Goal: Task Accomplishment & Management: Manage account settings

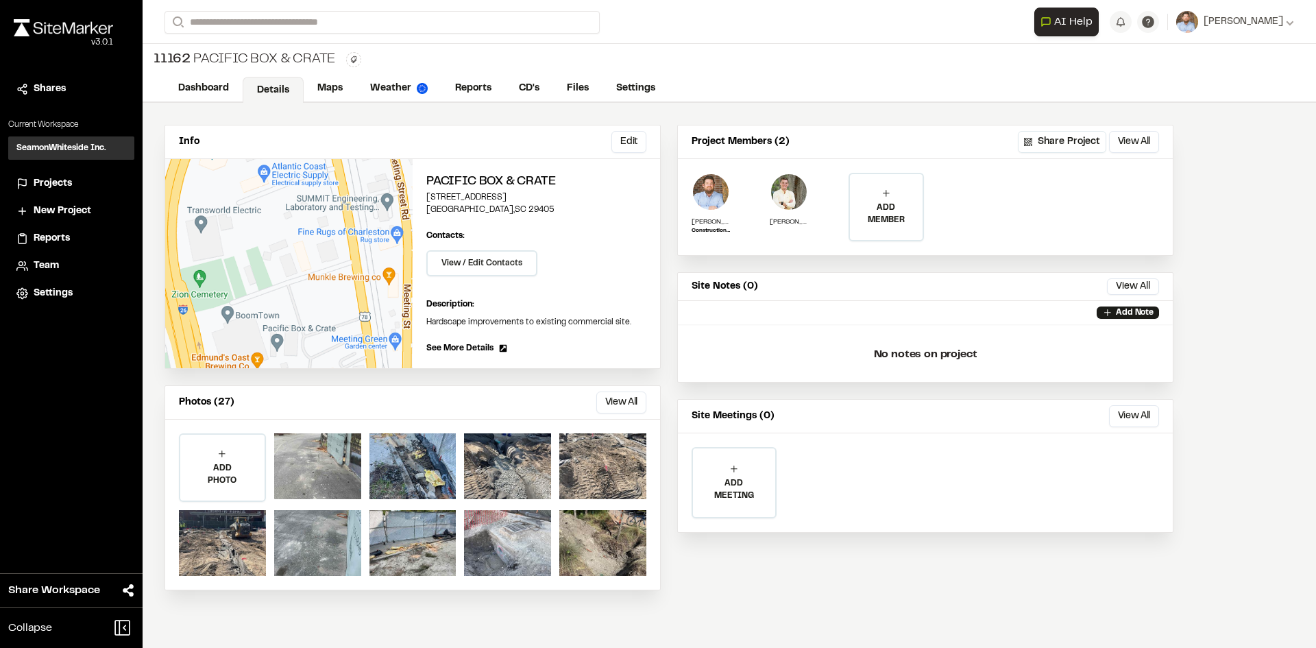
click at [64, 184] on span "Projects" at bounding box center [53, 183] width 38 height 15
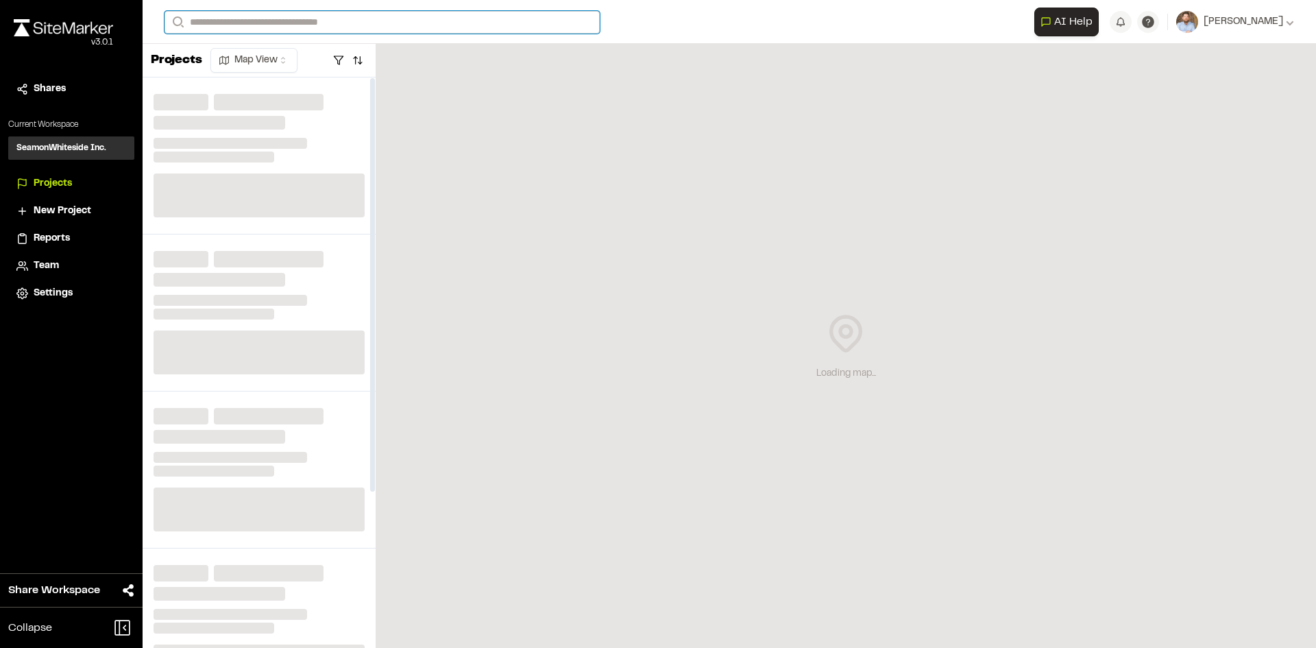
click at [272, 25] on input "Search" at bounding box center [382, 22] width 435 height 23
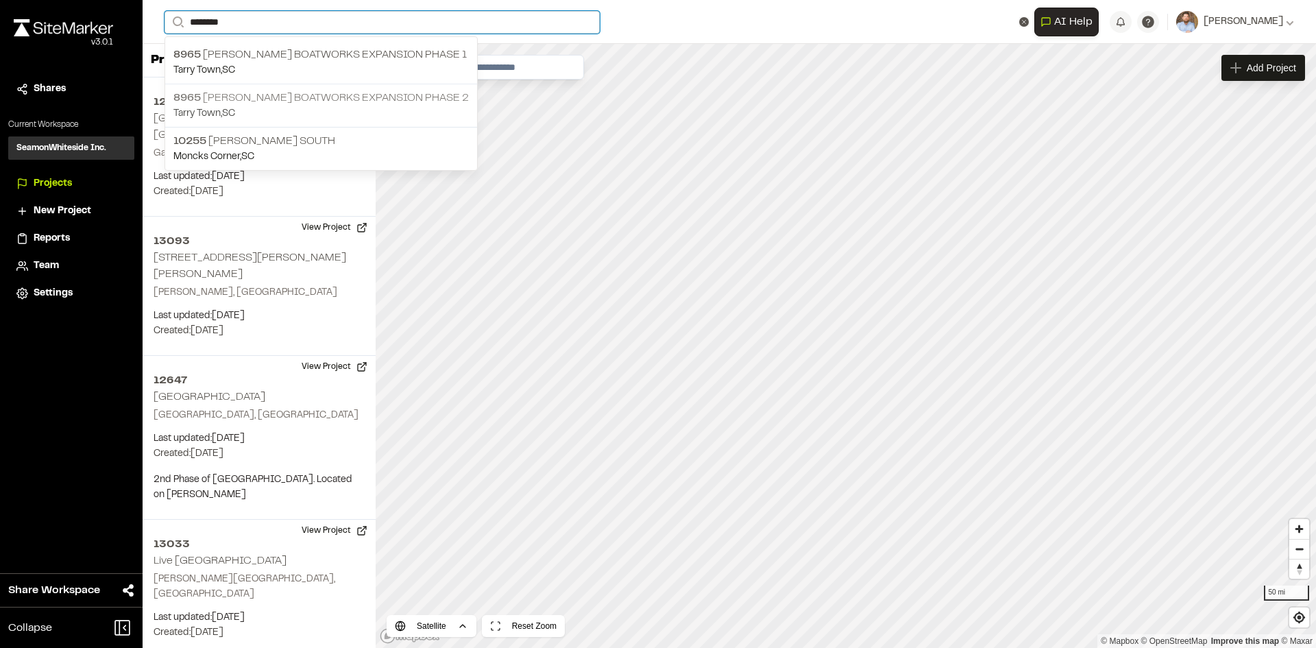
type input "*******"
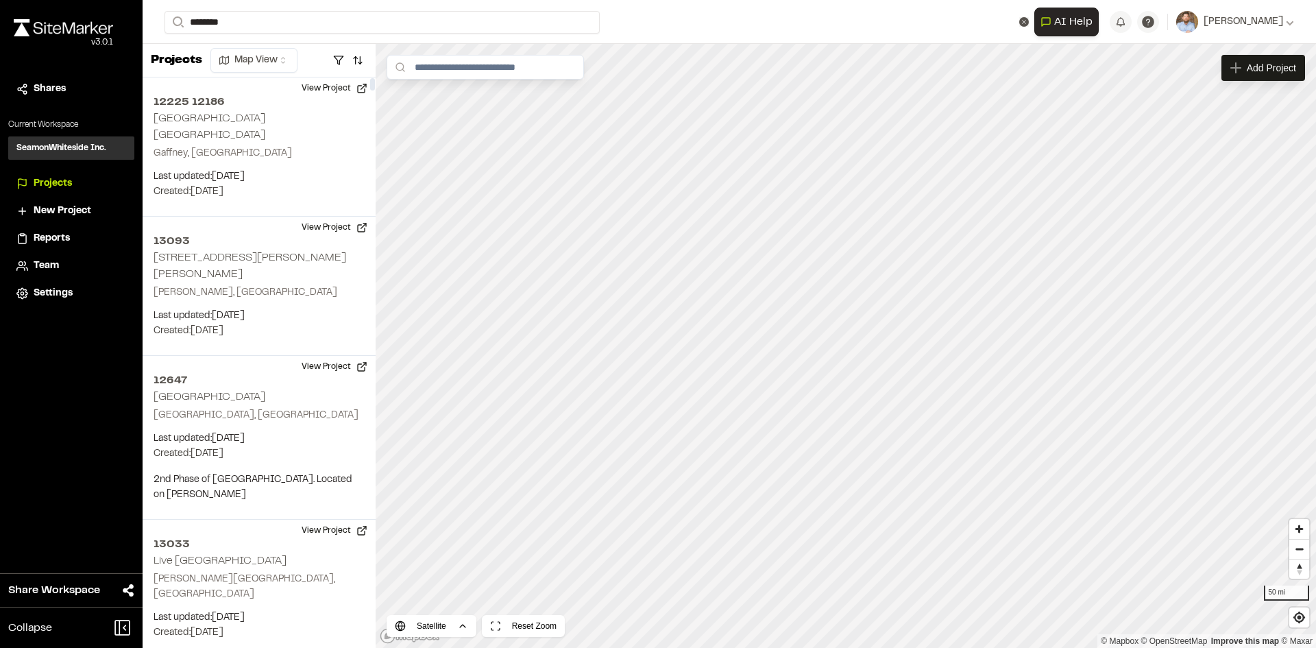
click at [350, 100] on p "8965 [PERSON_NAME] Boatworks Expansion phase 2" at bounding box center [320, 98] width 295 height 16
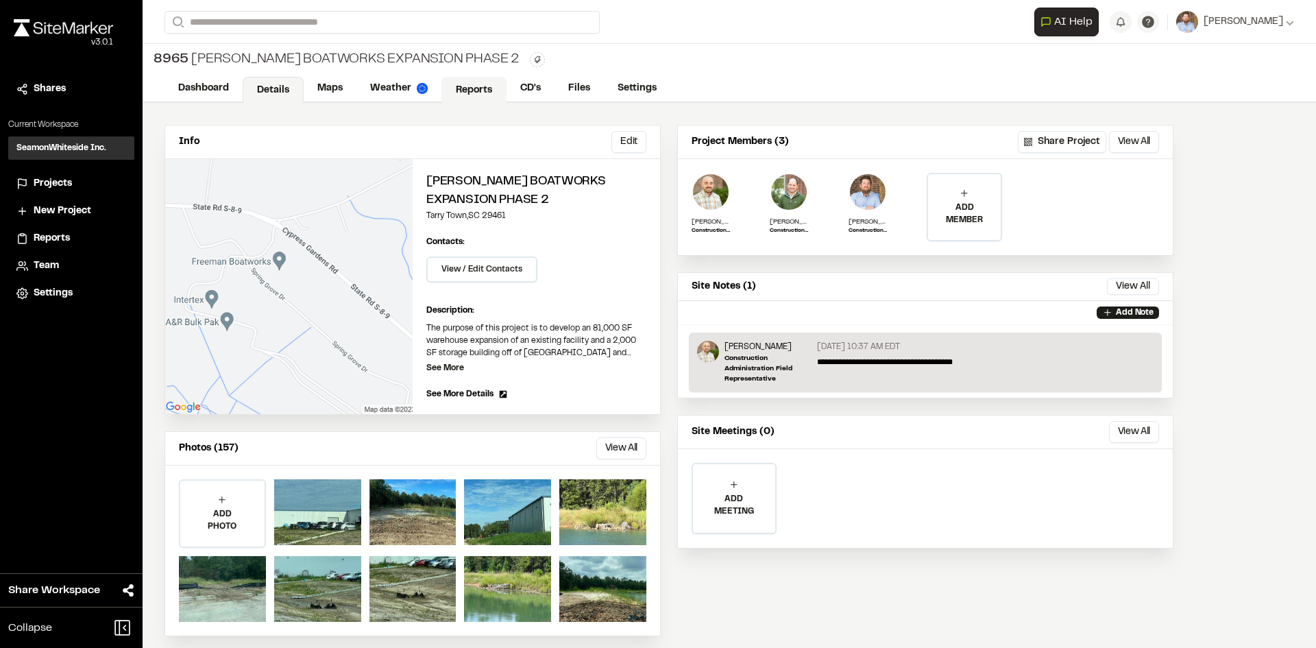
click at [489, 89] on link "Reports" at bounding box center [473, 90] width 65 height 26
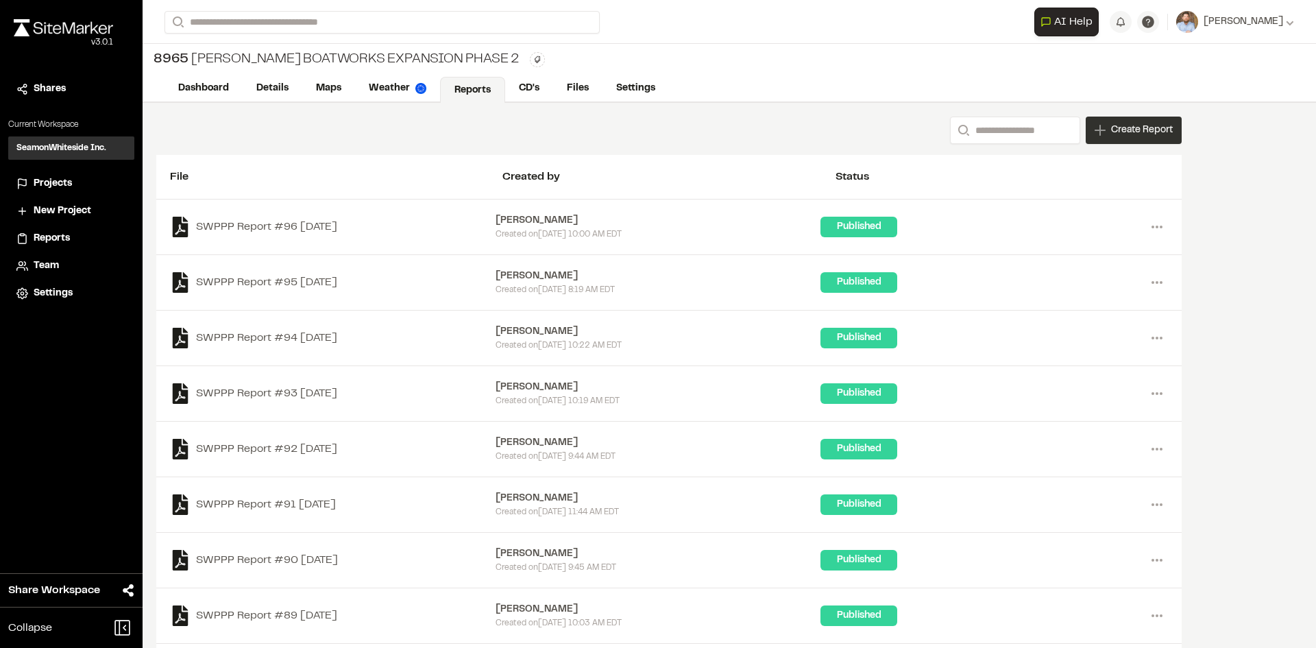
click at [1145, 139] on div "Create Report" at bounding box center [1134, 130] width 96 height 27
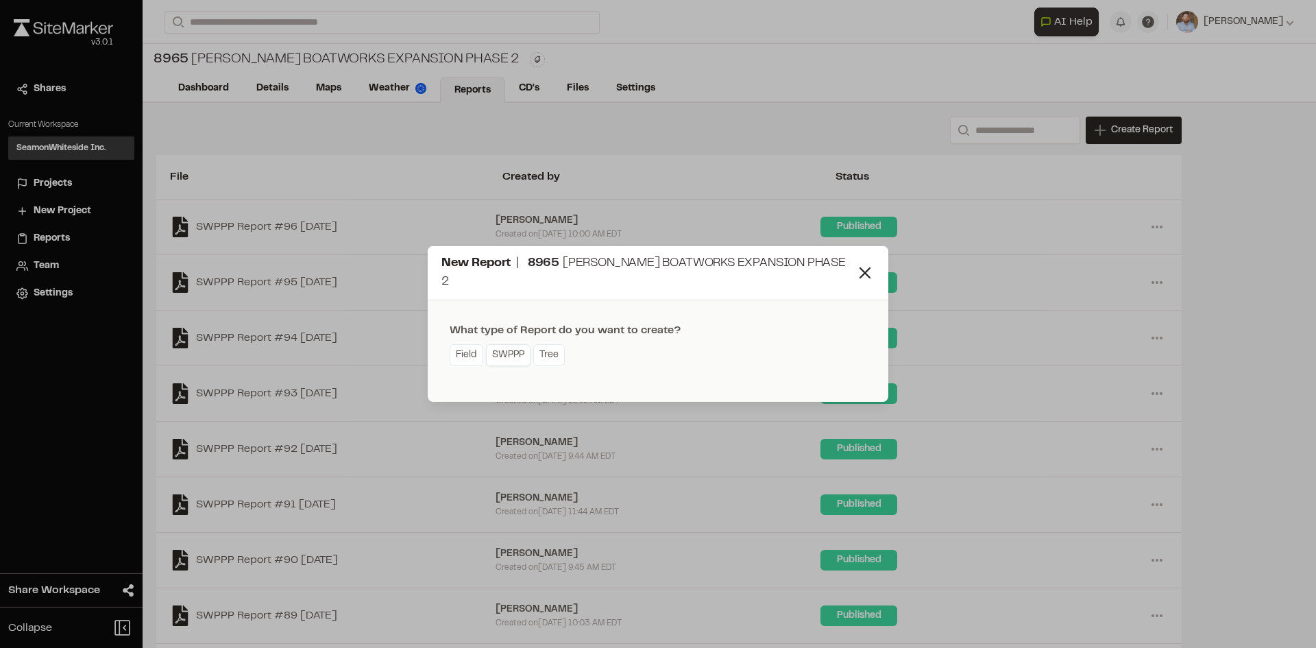
click at [511, 352] on link "SWPPP" at bounding box center [508, 355] width 45 height 22
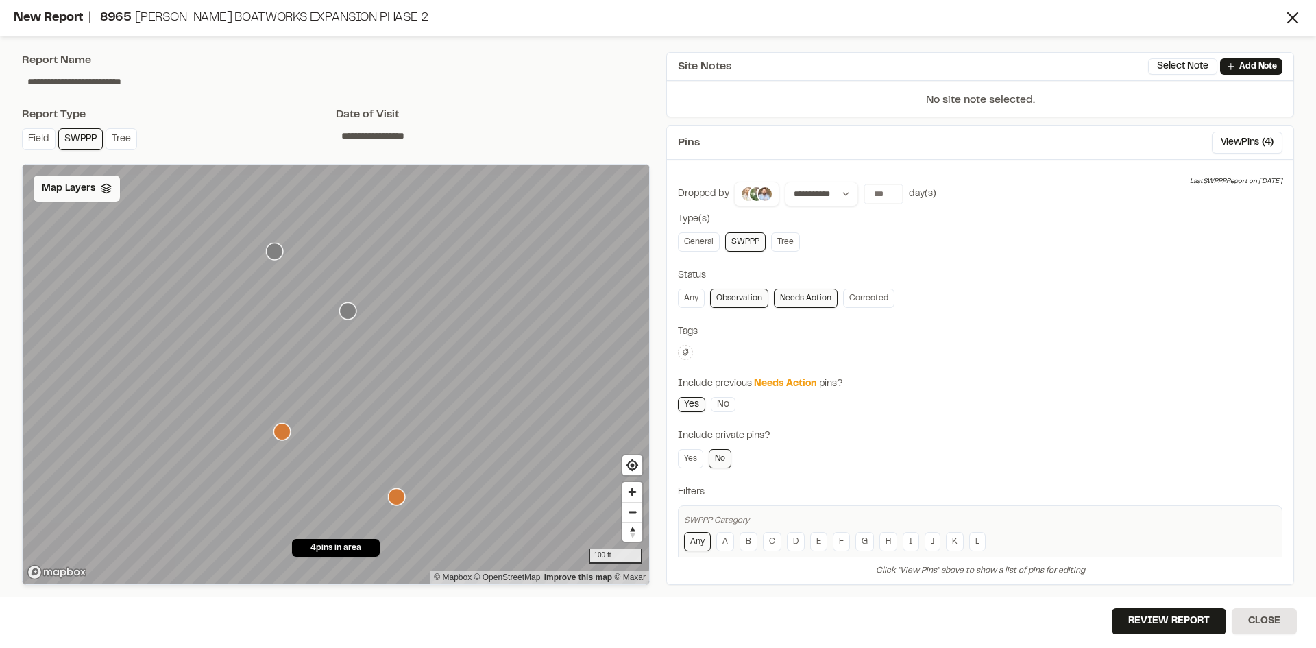
click at [80, 189] on span "Map Layers" at bounding box center [68, 188] width 53 height 15
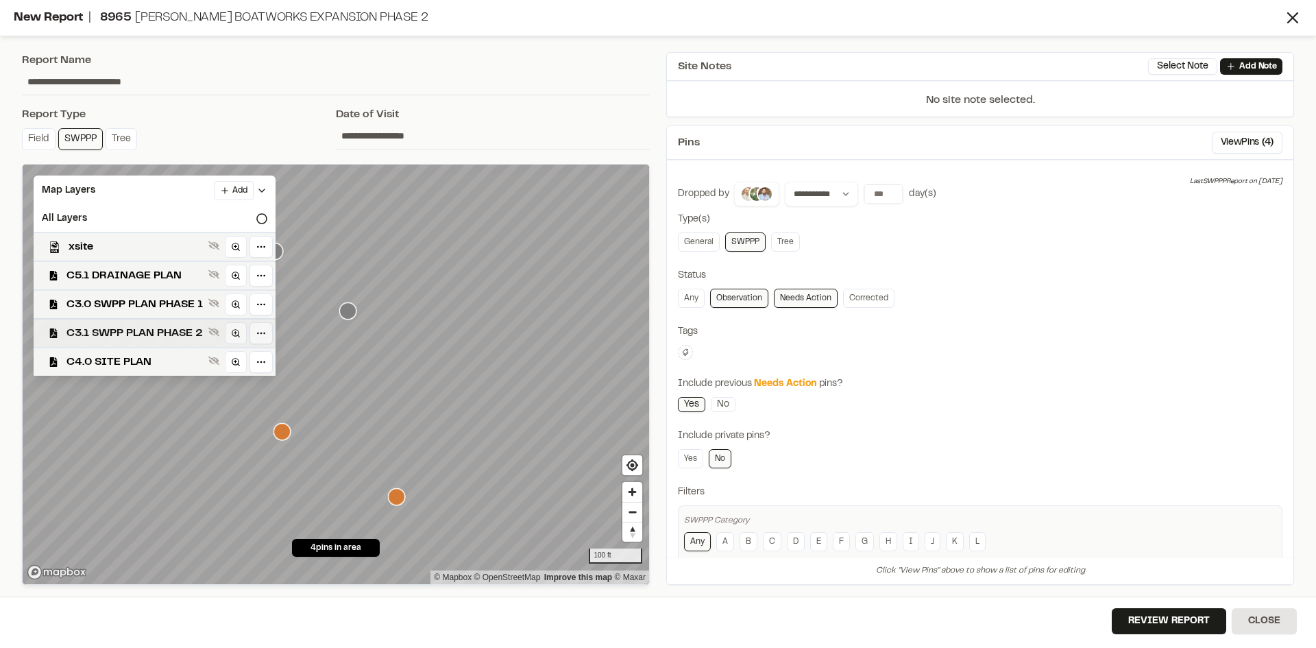
click at [165, 337] on span "C3.1 SWPP PLAN PHASE 2" at bounding box center [134, 333] width 136 height 16
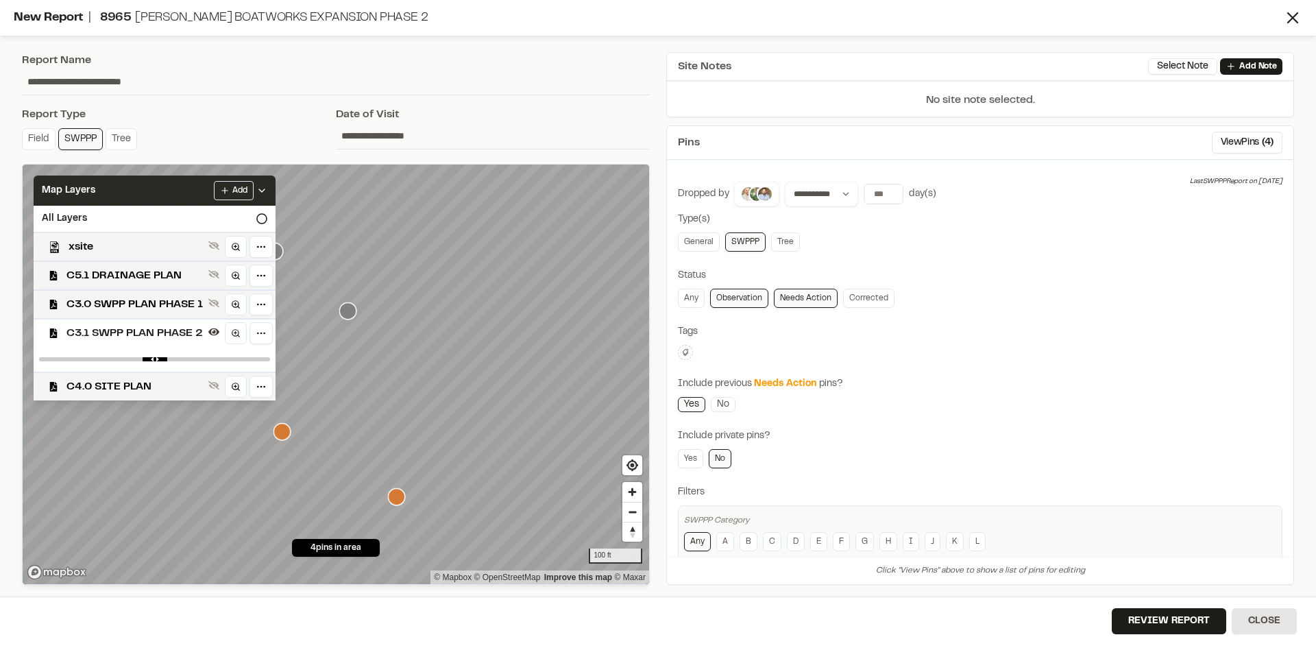
click at [262, 190] on polyline at bounding box center [261, 190] width 5 height 3
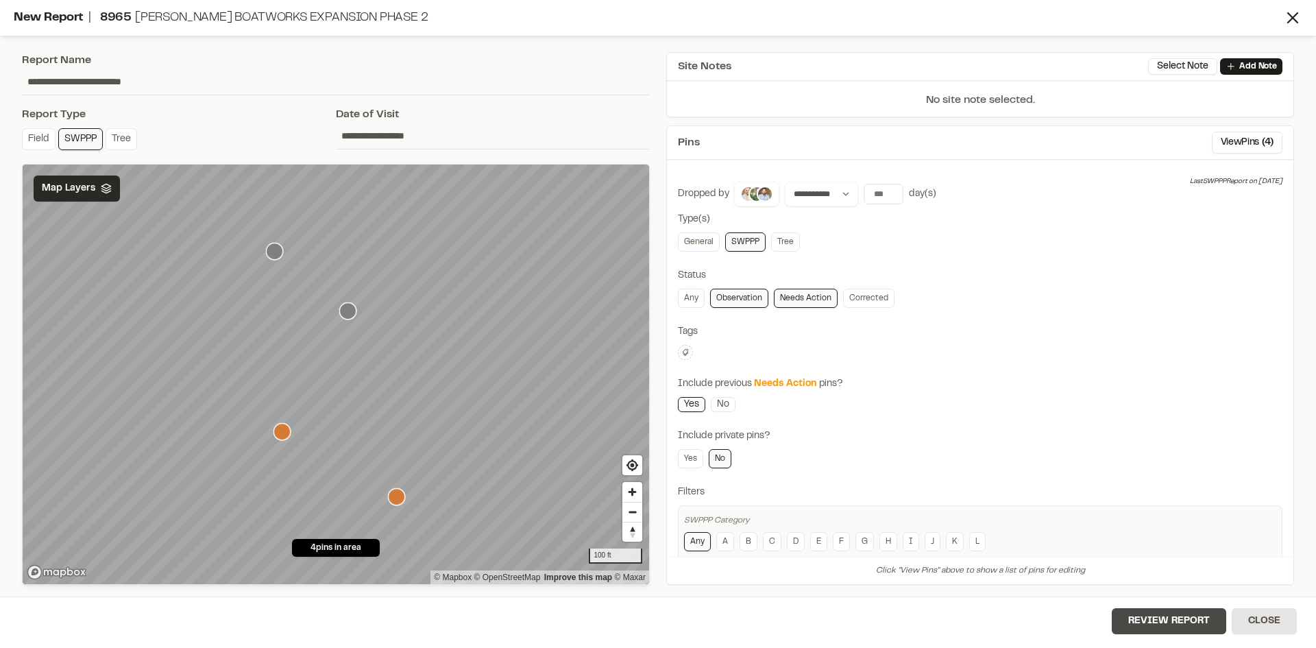
click at [1158, 620] on button "Review Report" at bounding box center [1169, 621] width 114 height 26
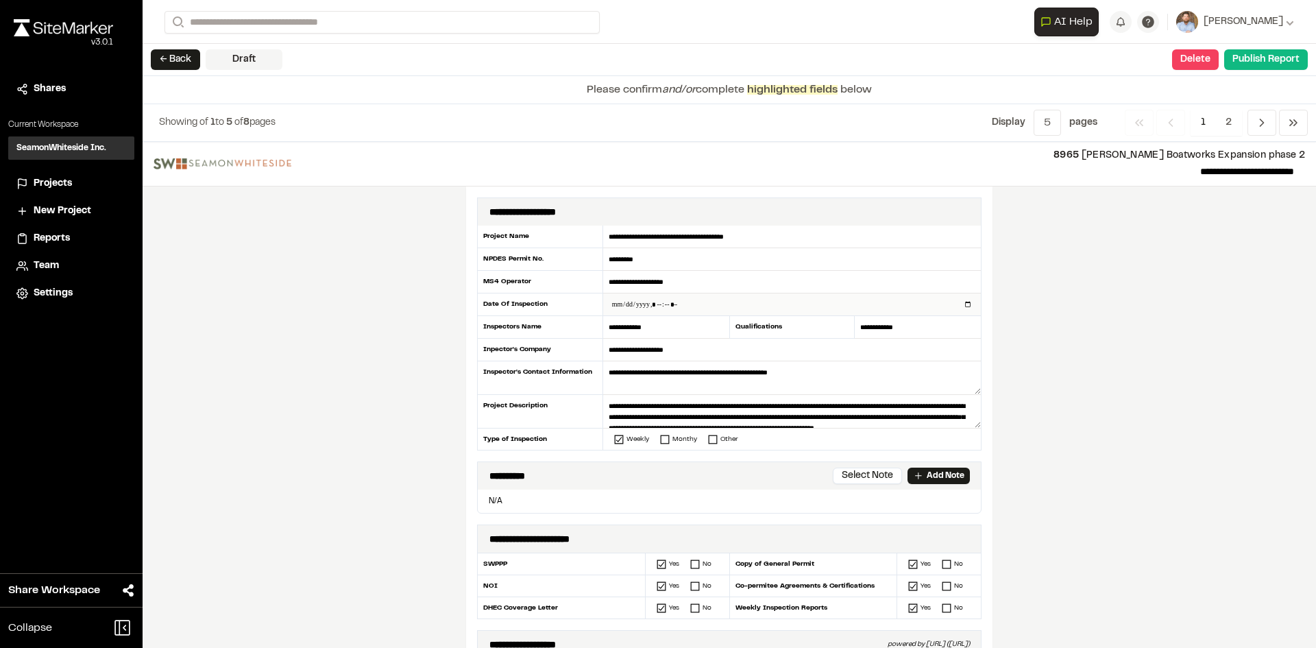
click at [963, 305] on input "datetime-local" at bounding box center [792, 304] width 378 height 22
type input "**********"
click at [435, 442] on div "**********" at bounding box center [729, 395] width 1173 height 506
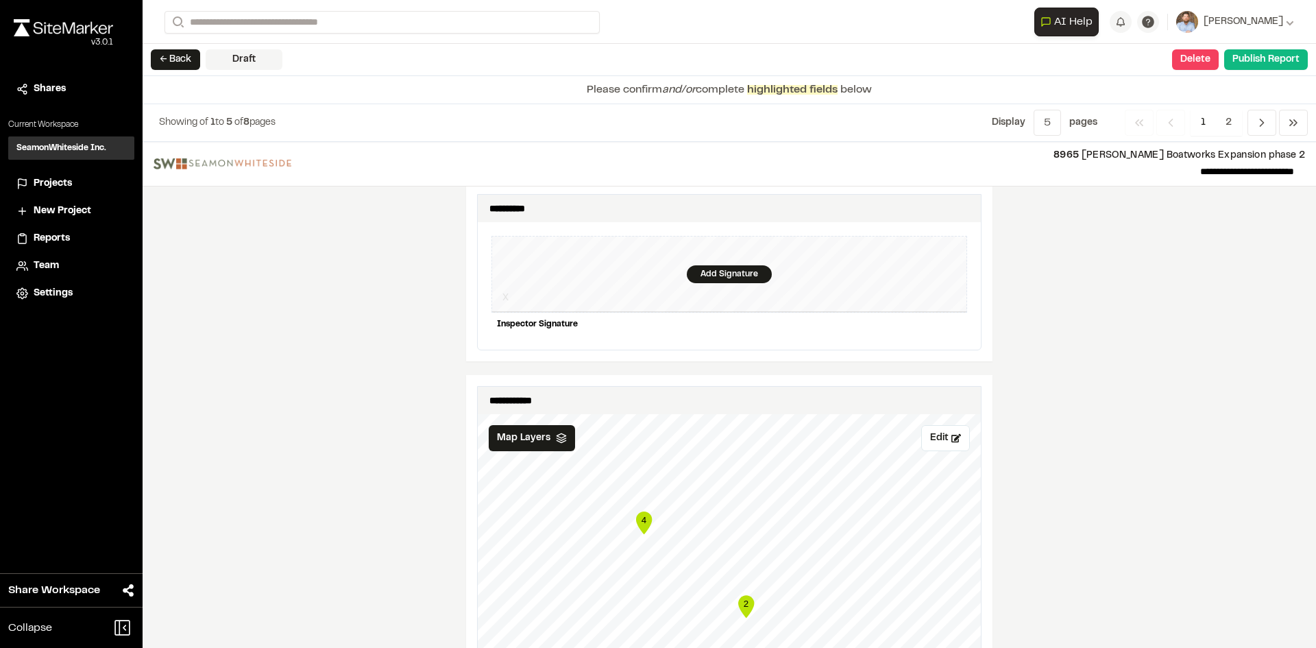
scroll to position [1302, 0]
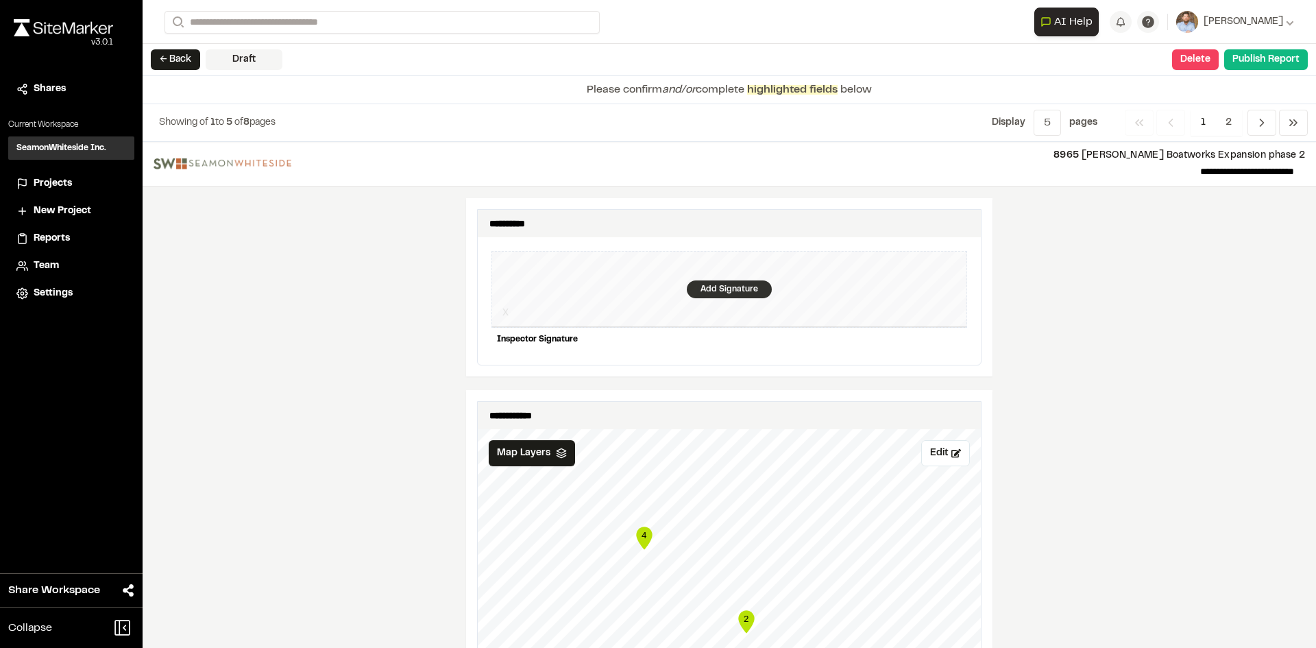
click at [714, 280] on div "Add Signature" at bounding box center [729, 289] width 85 height 18
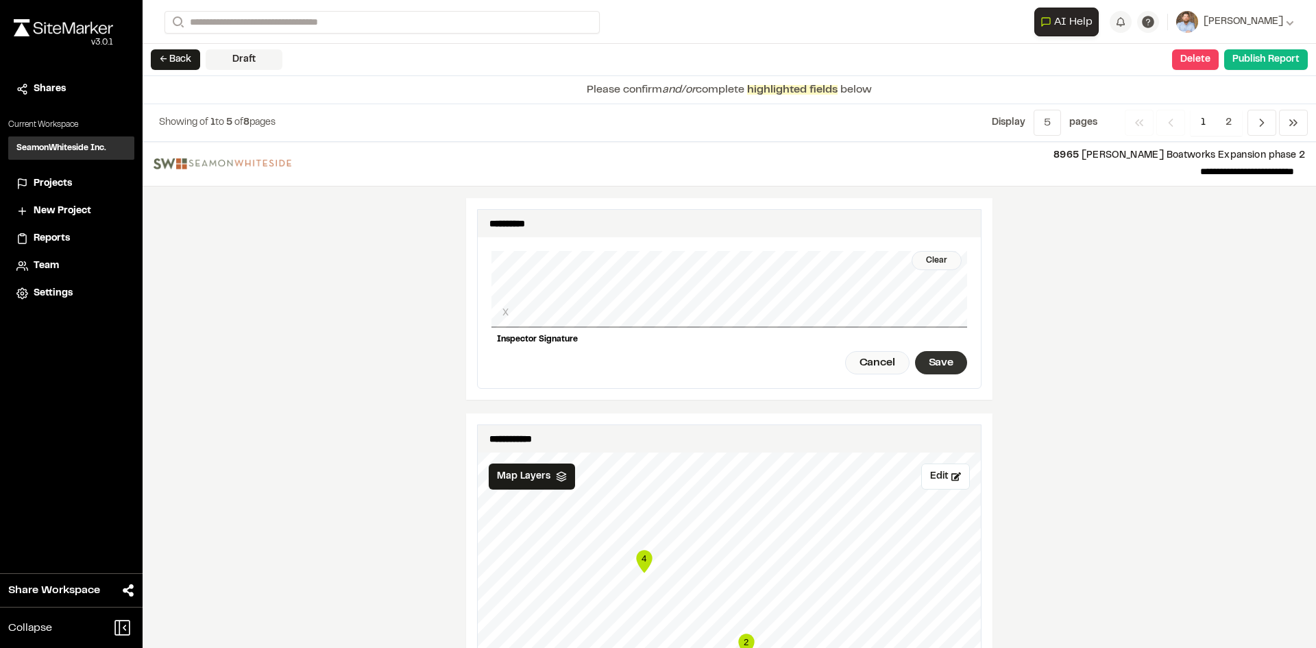
click at [954, 355] on div "Save" at bounding box center [941, 362] width 52 height 23
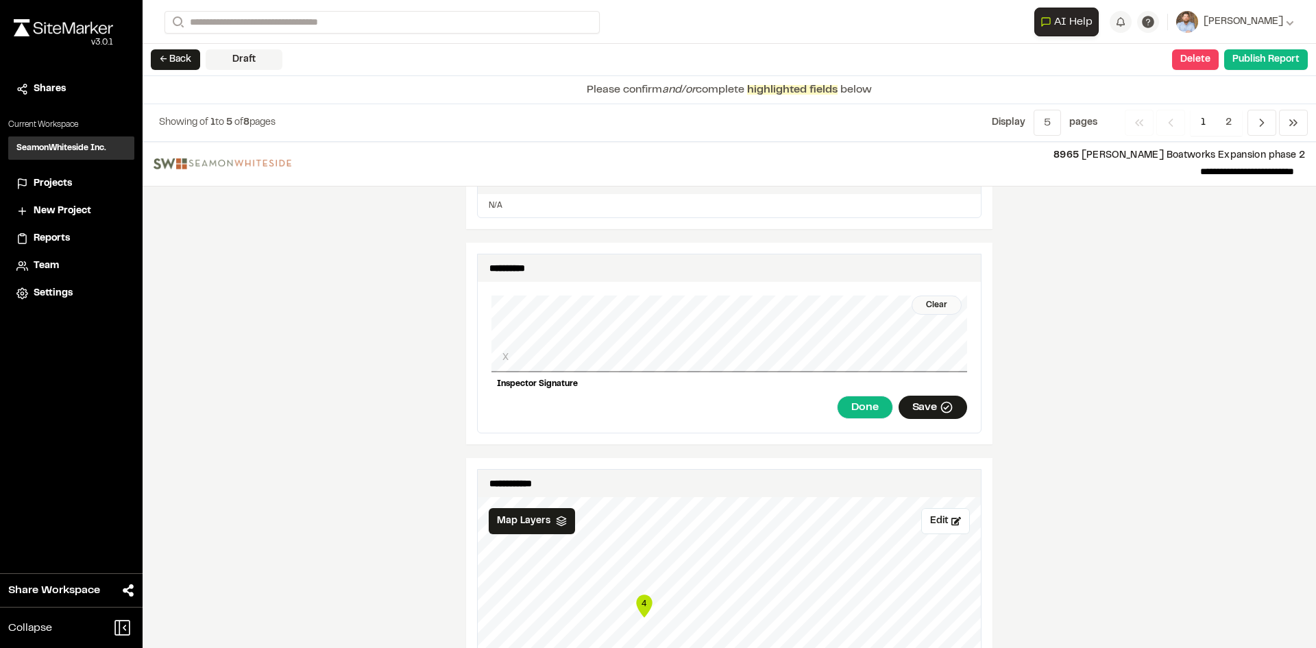
scroll to position [1234, 0]
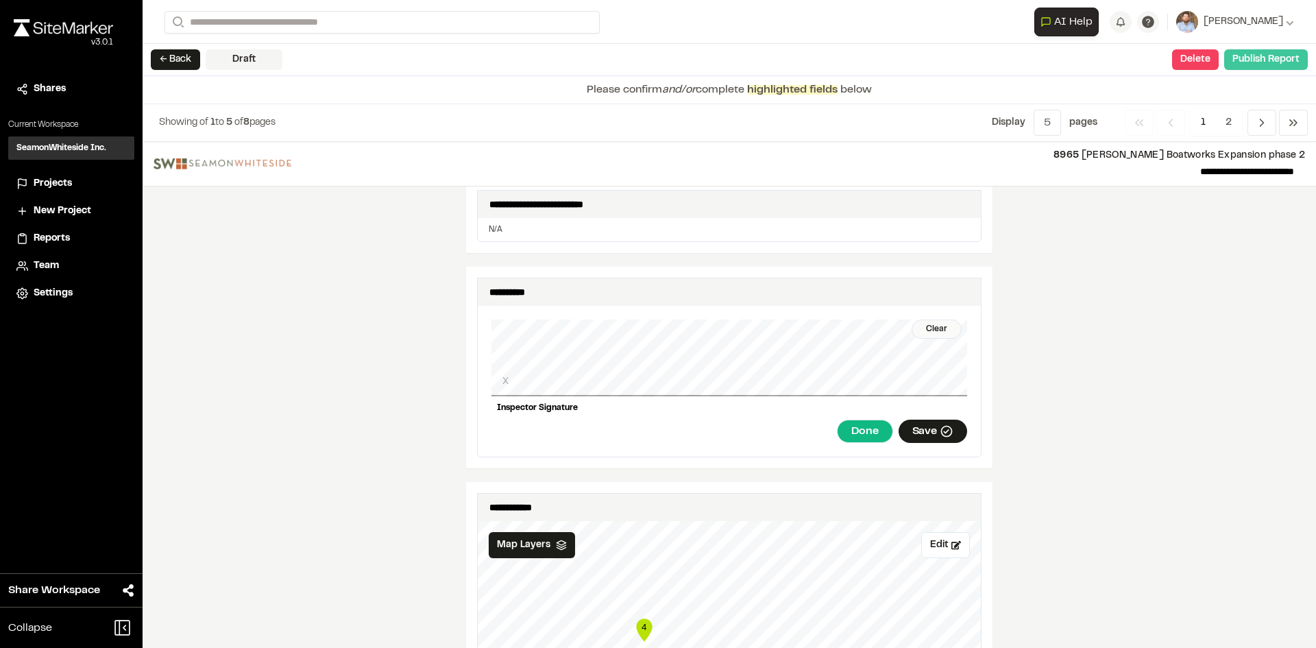
click at [1274, 62] on button "Publish Report" at bounding box center [1266, 59] width 84 height 21
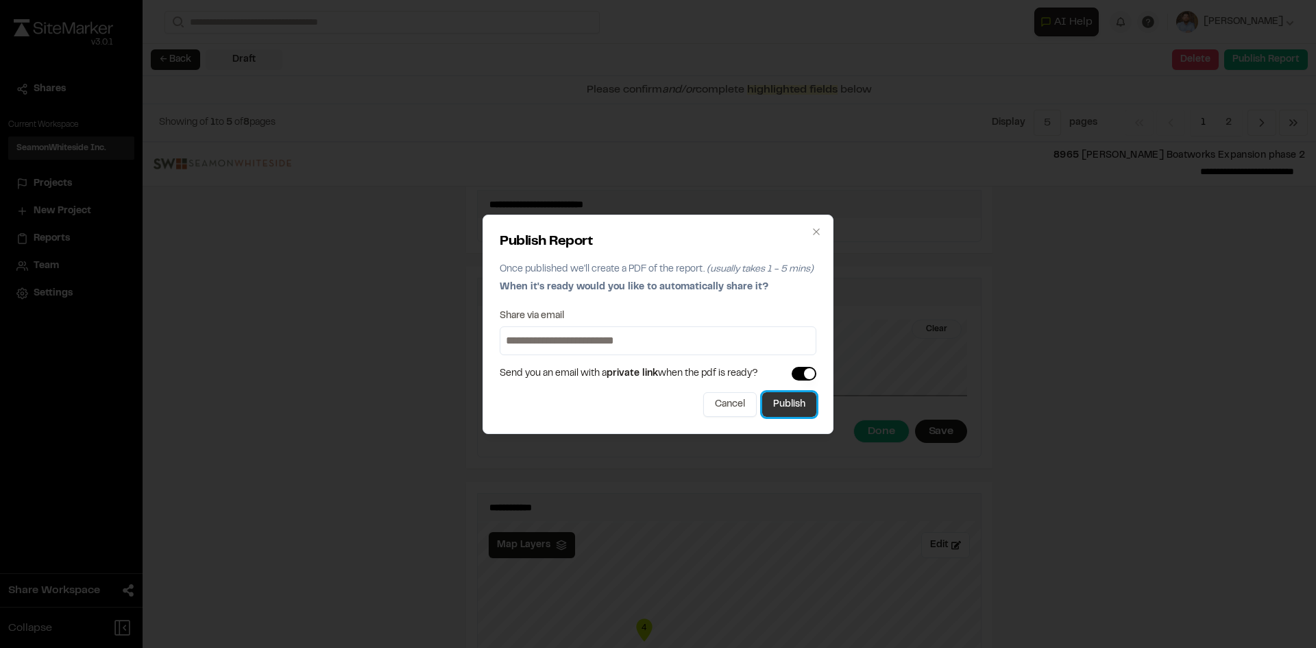
click at [799, 405] on button "Publish" at bounding box center [789, 404] width 54 height 25
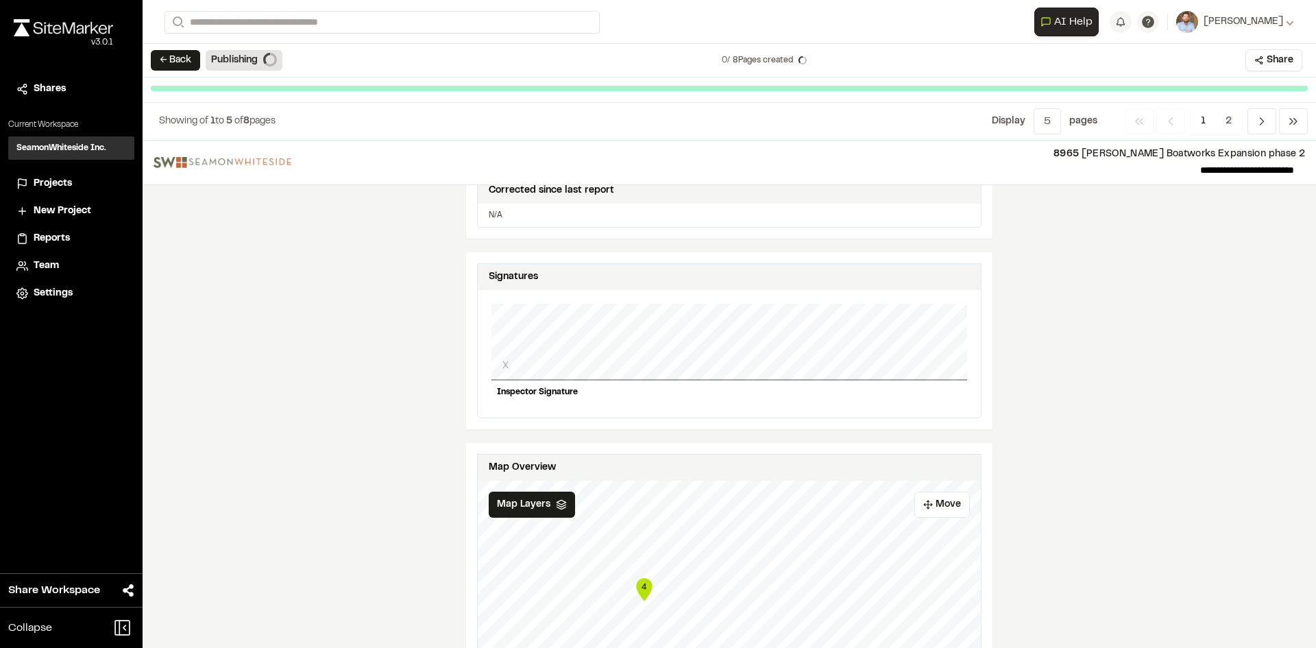
scroll to position [1222, 0]
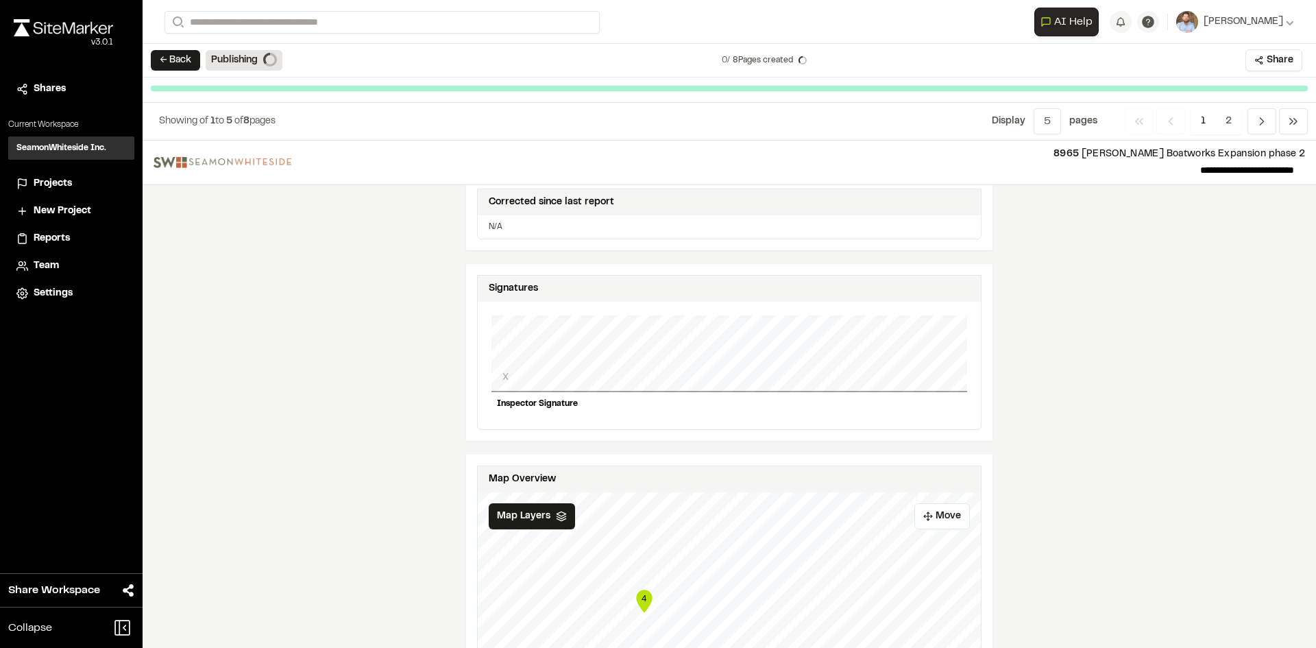
click at [56, 182] on span "Projects" at bounding box center [53, 183] width 38 height 15
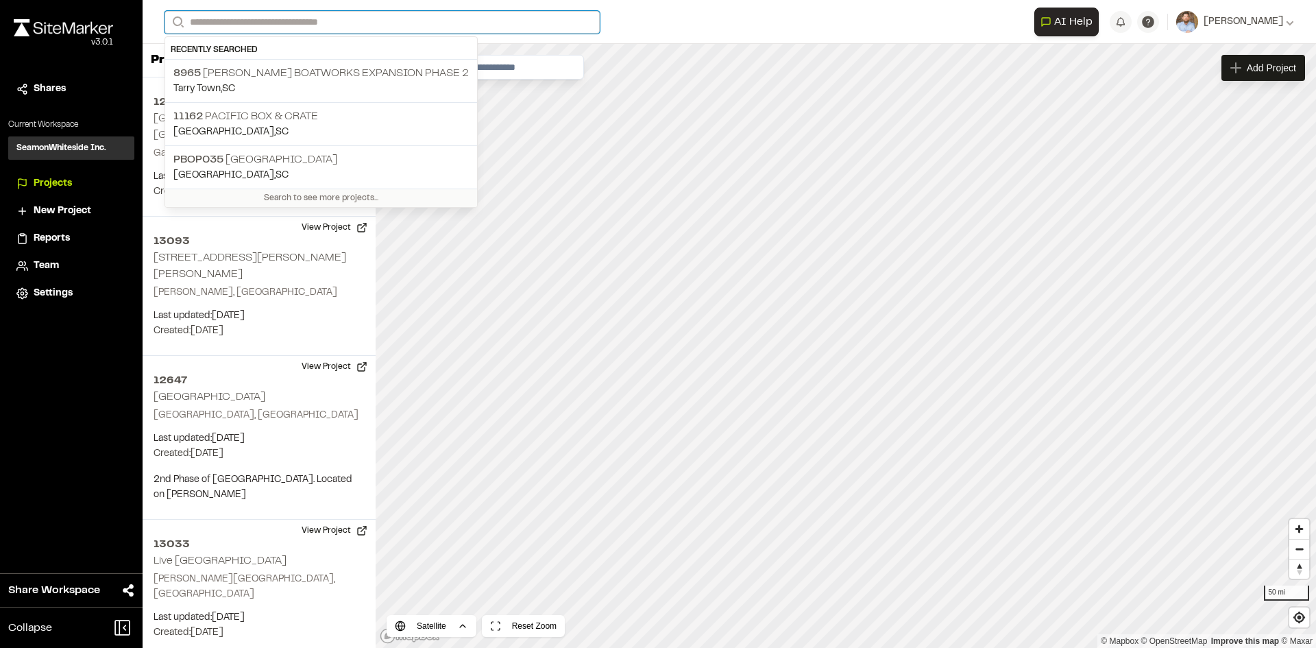
click at [232, 24] on input "Search" at bounding box center [382, 22] width 435 height 23
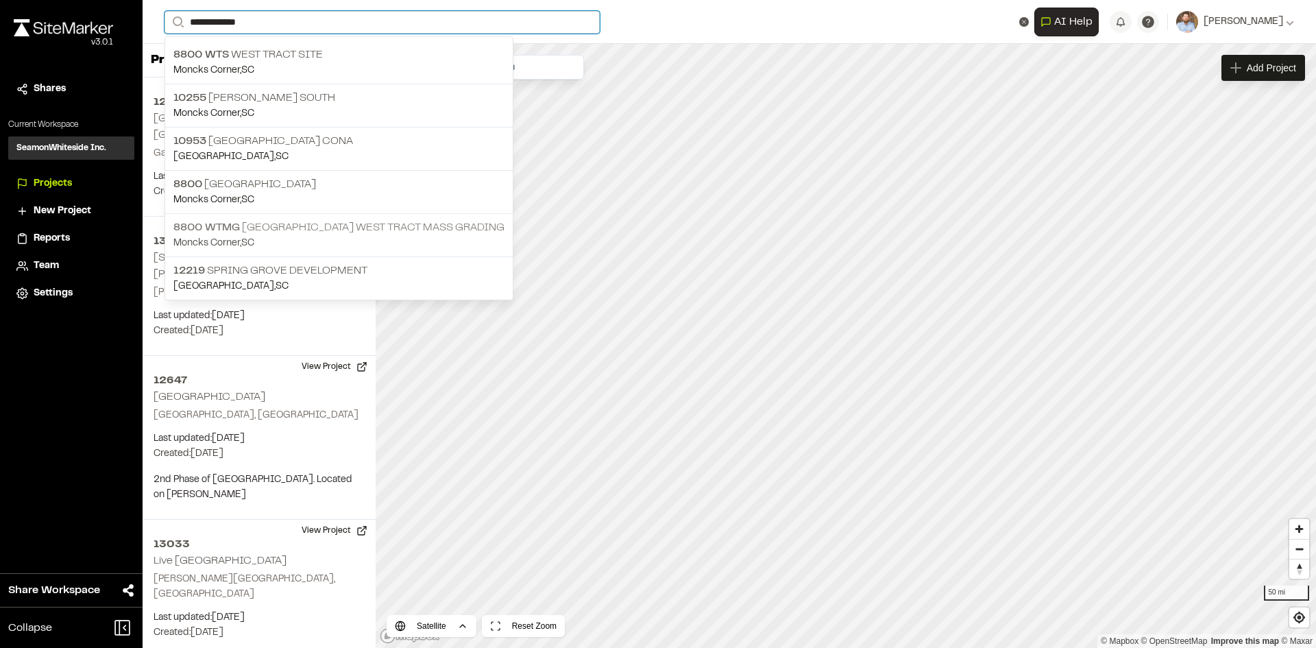
type input "**********"
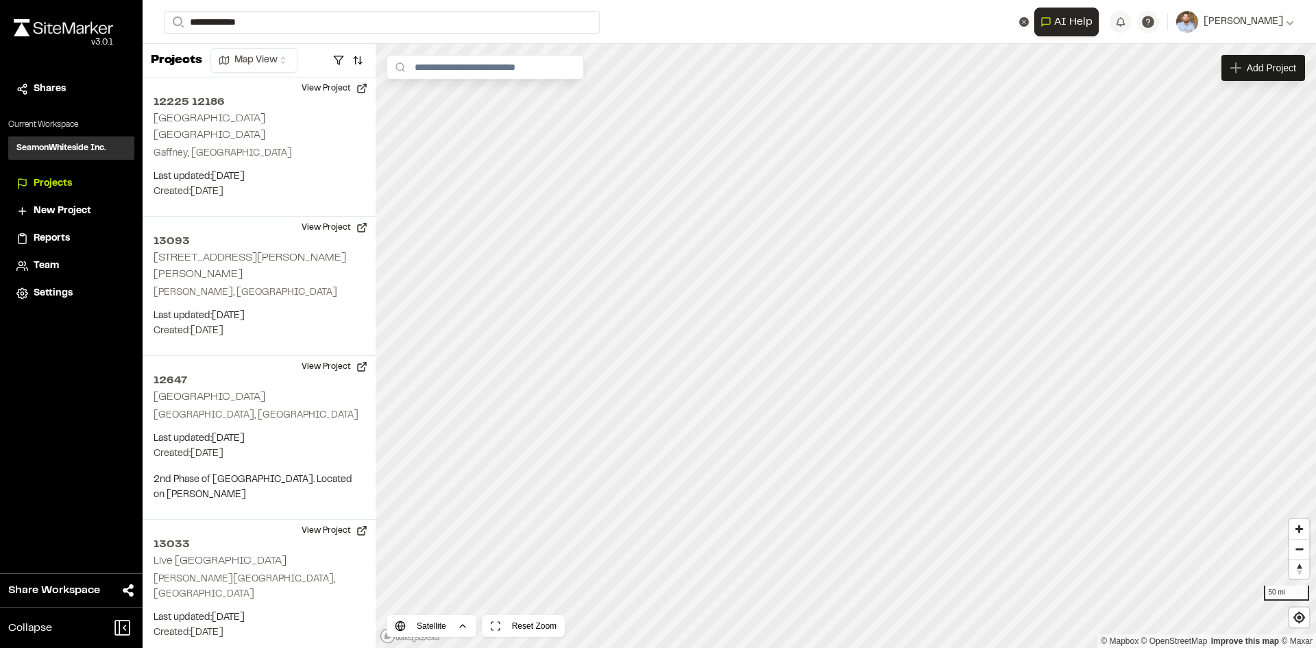
click at [300, 225] on p "8800 WTMG [GEOGRAPHIC_DATA] West Tract Mass Grading" at bounding box center [338, 227] width 331 height 16
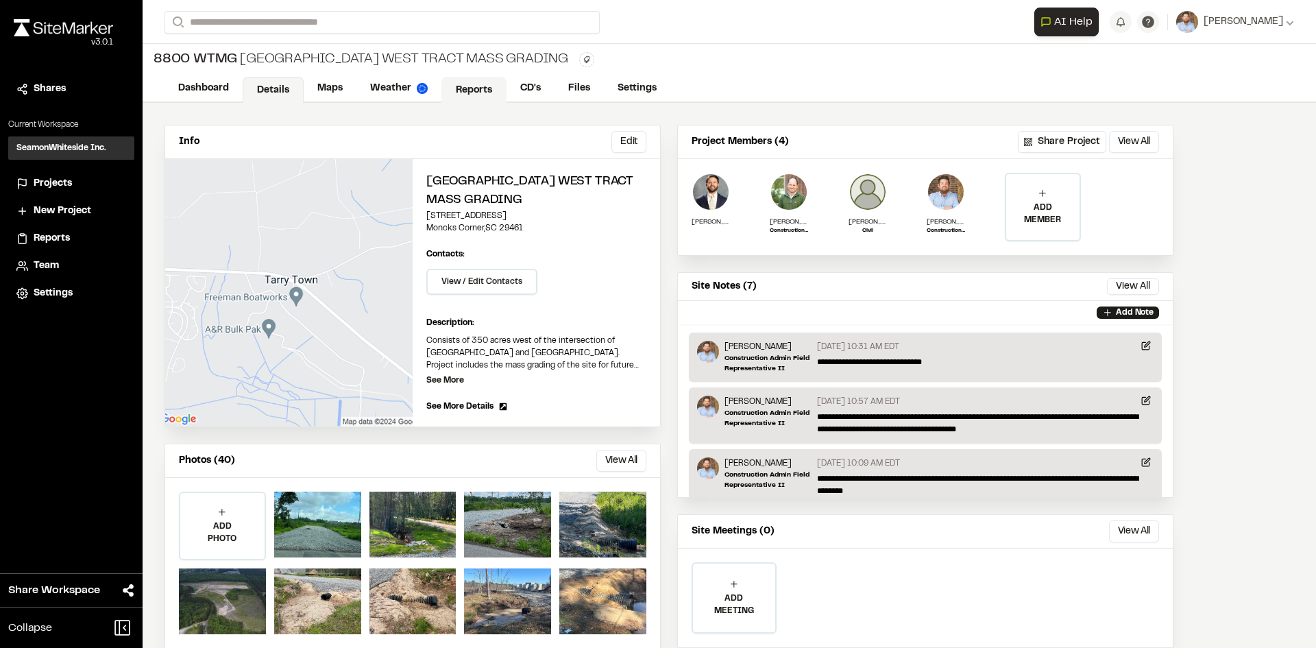
click at [481, 90] on link "Reports" at bounding box center [473, 90] width 65 height 26
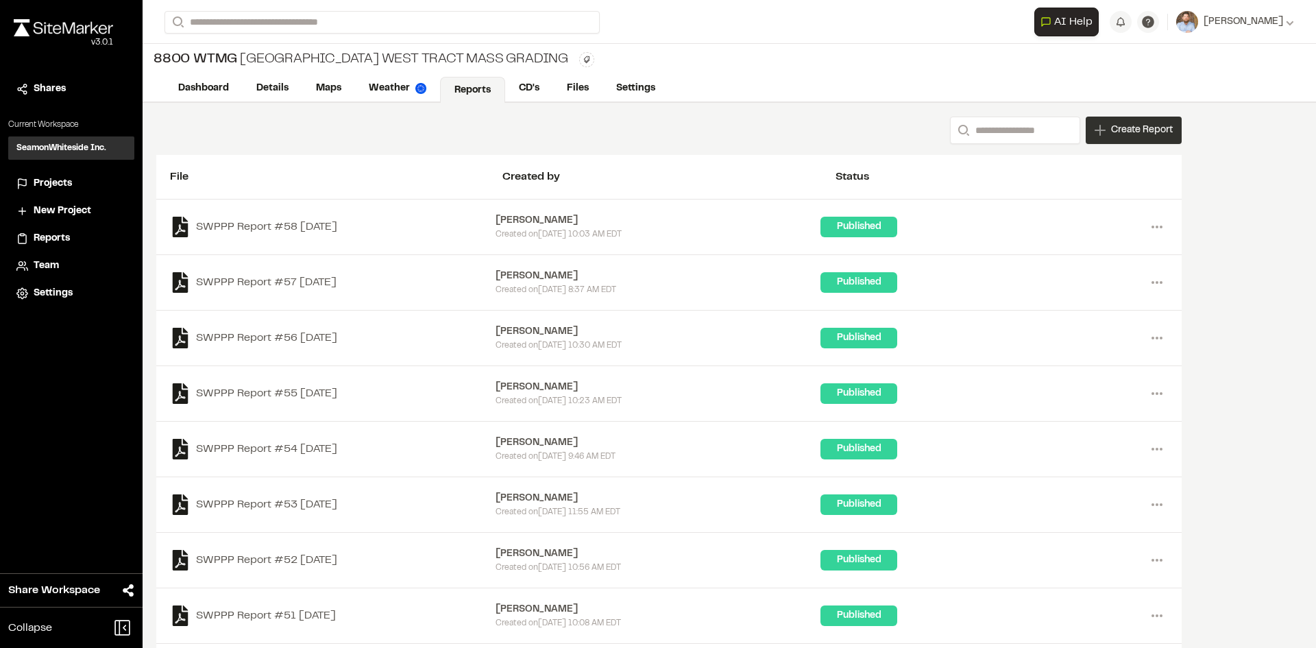
click at [1139, 137] on span "Create Report" at bounding box center [1142, 130] width 62 height 15
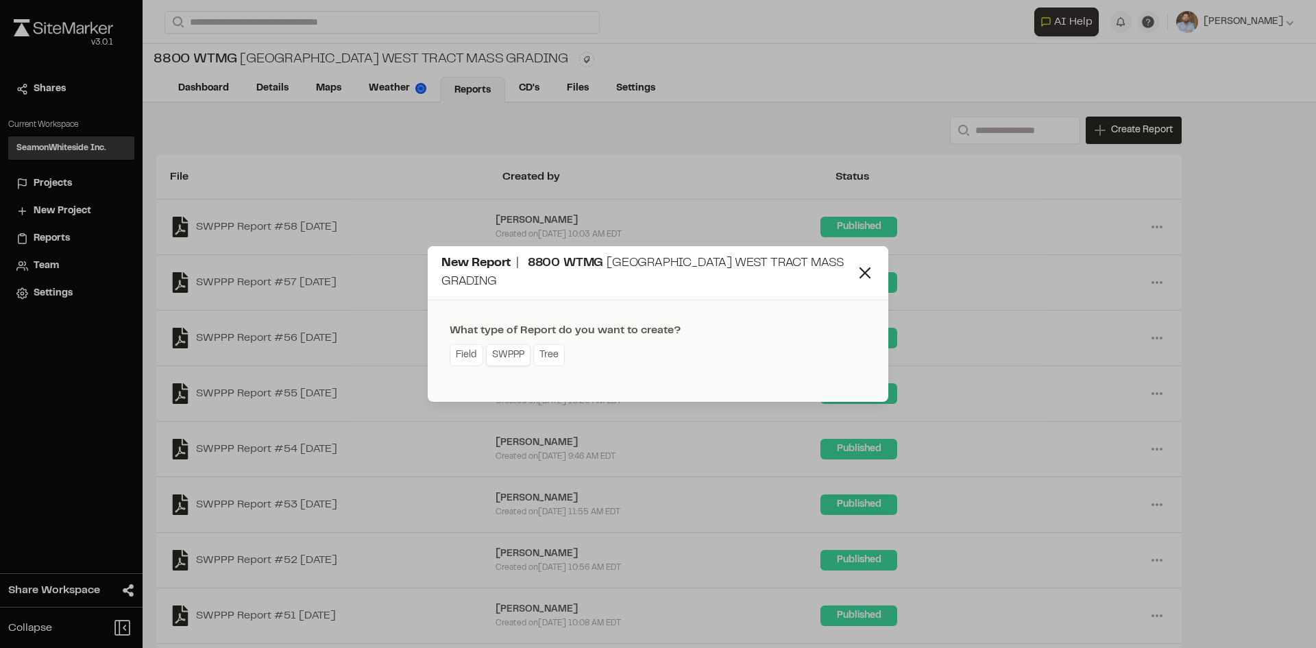
click at [515, 362] on link "SWPPP" at bounding box center [508, 355] width 45 height 22
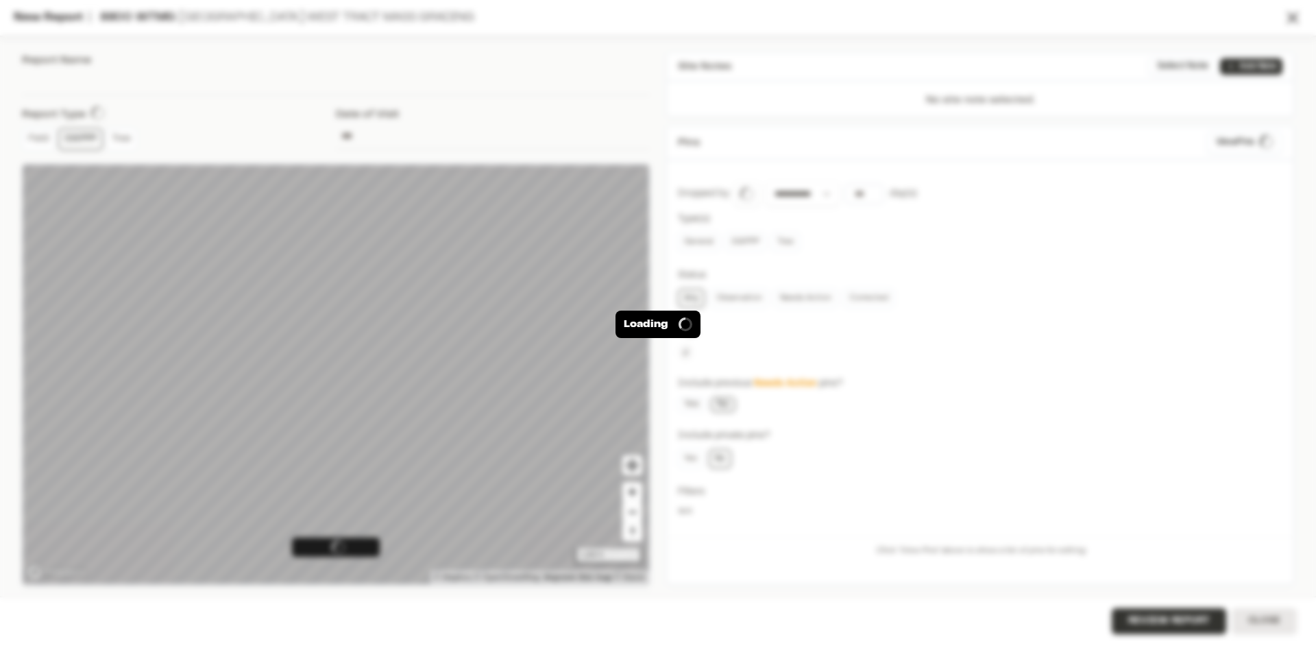
type input "**********"
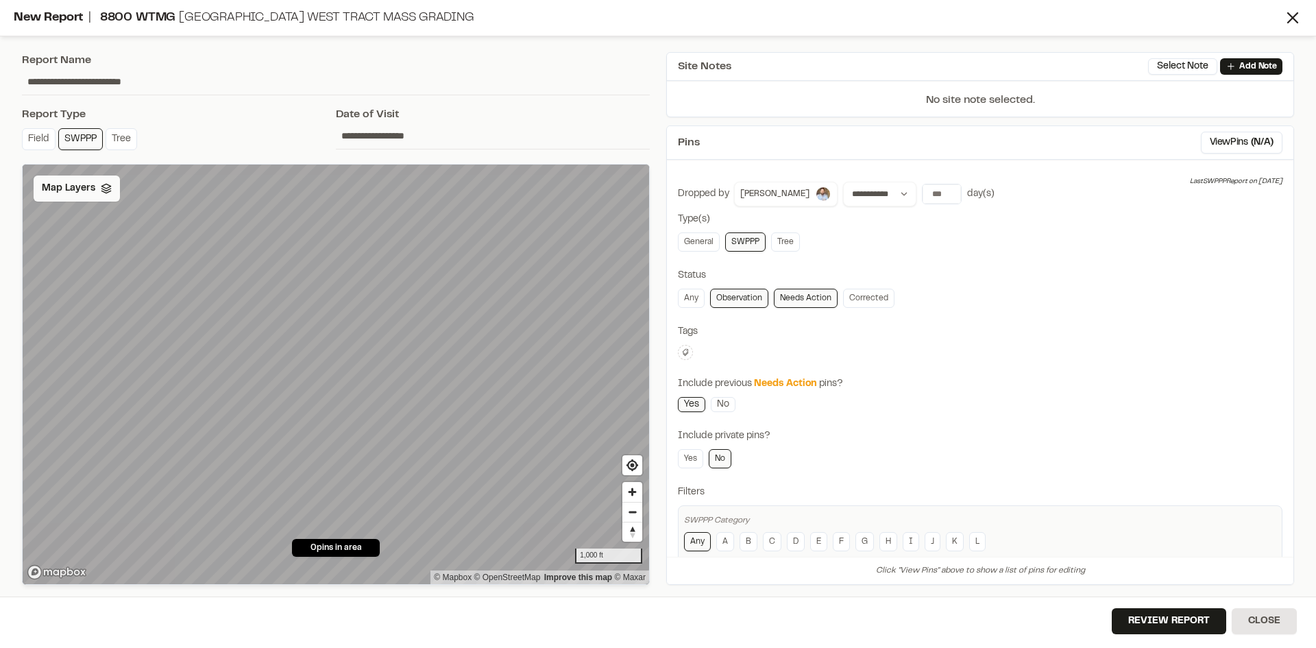
click at [80, 197] on div "Map Layers" at bounding box center [77, 188] width 86 height 26
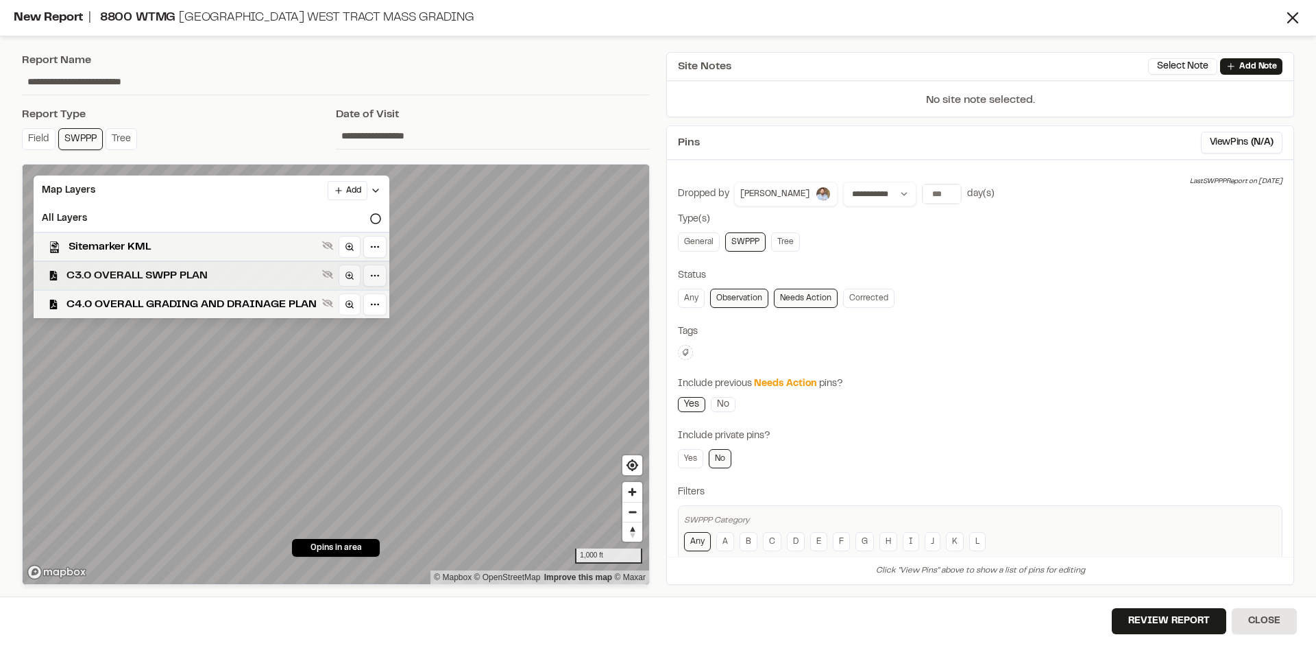
click at [162, 282] on span "C3.0 OVERALL SWPP PLAN" at bounding box center [191, 275] width 250 height 16
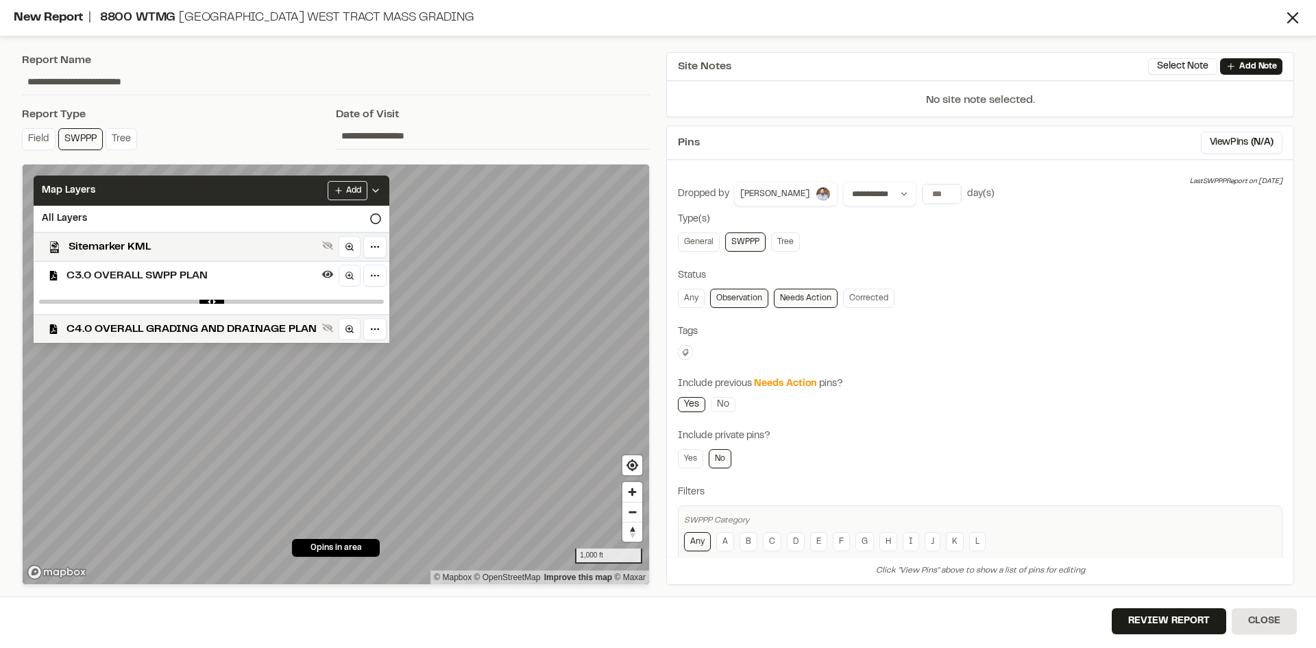
click at [377, 188] on icon at bounding box center [375, 190] width 11 height 11
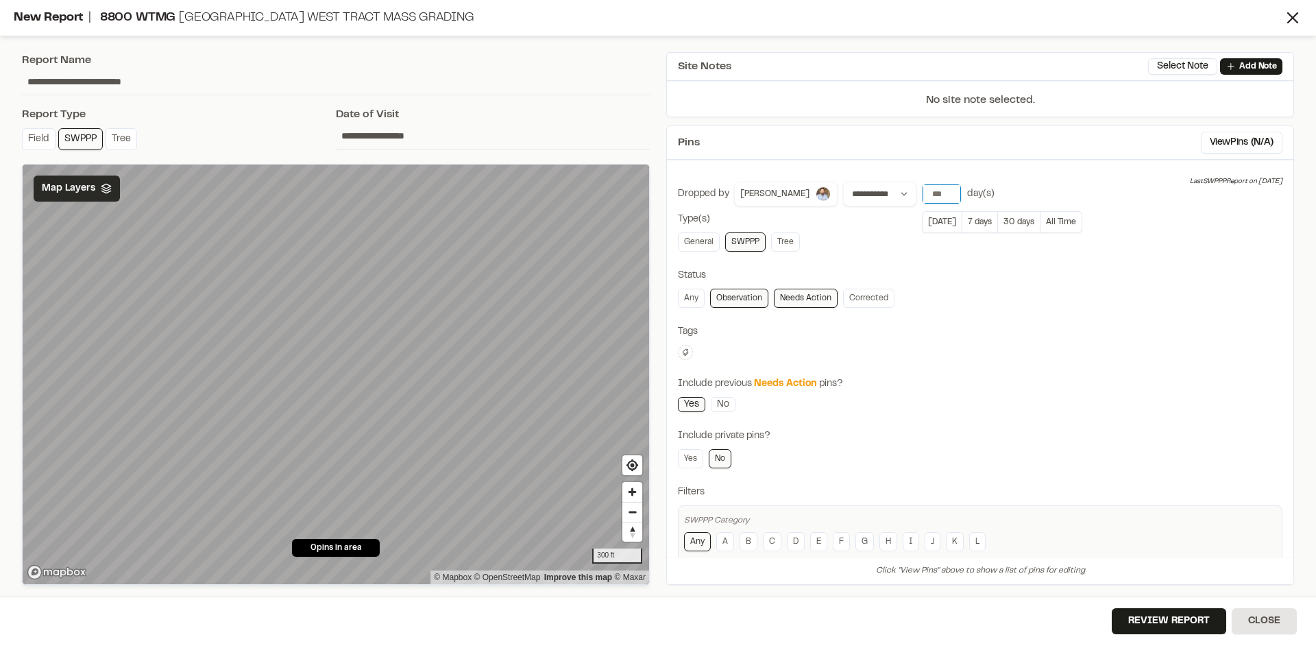
click at [936, 191] on input "**" at bounding box center [942, 193] width 38 height 19
type input "***"
click at [937, 189] on input "***" at bounding box center [942, 193] width 38 height 19
click at [1178, 625] on button "Review Report" at bounding box center [1169, 621] width 114 height 26
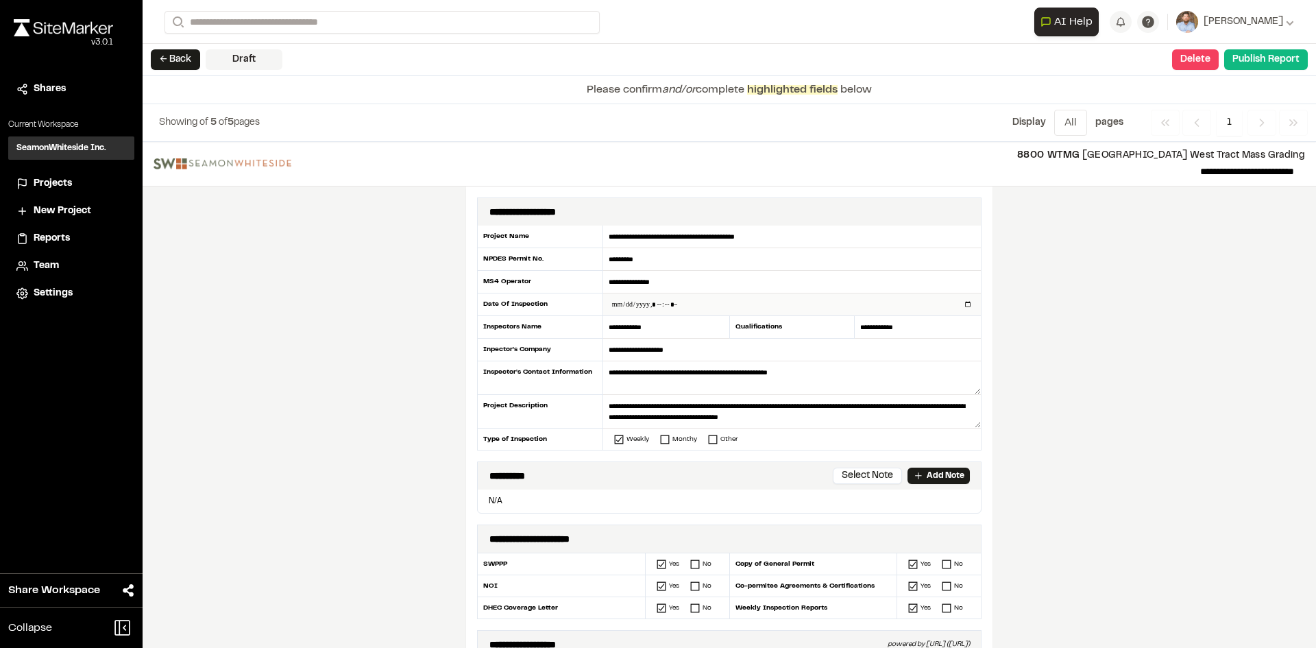
click at [964, 302] on input "datetime-local" at bounding box center [792, 304] width 378 height 22
type input "**********"
click at [356, 422] on div "**********" at bounding box center [729, 395] width 1173 height 506
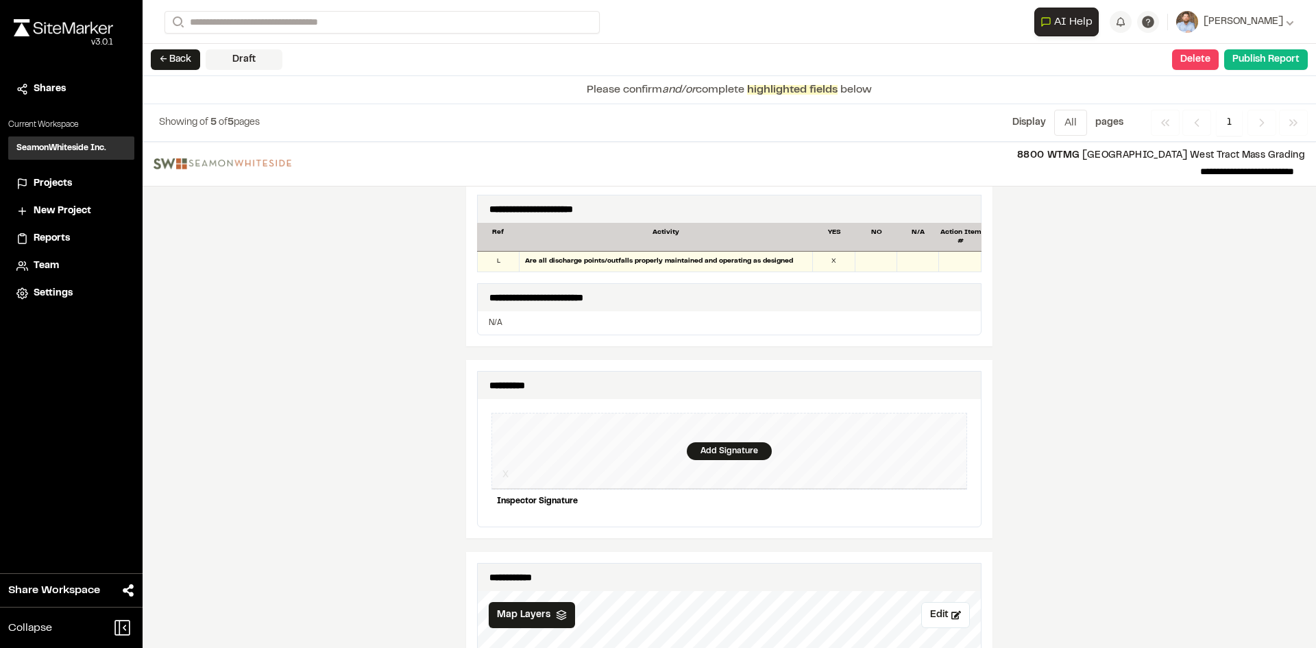
scroll to position [1165, 0]
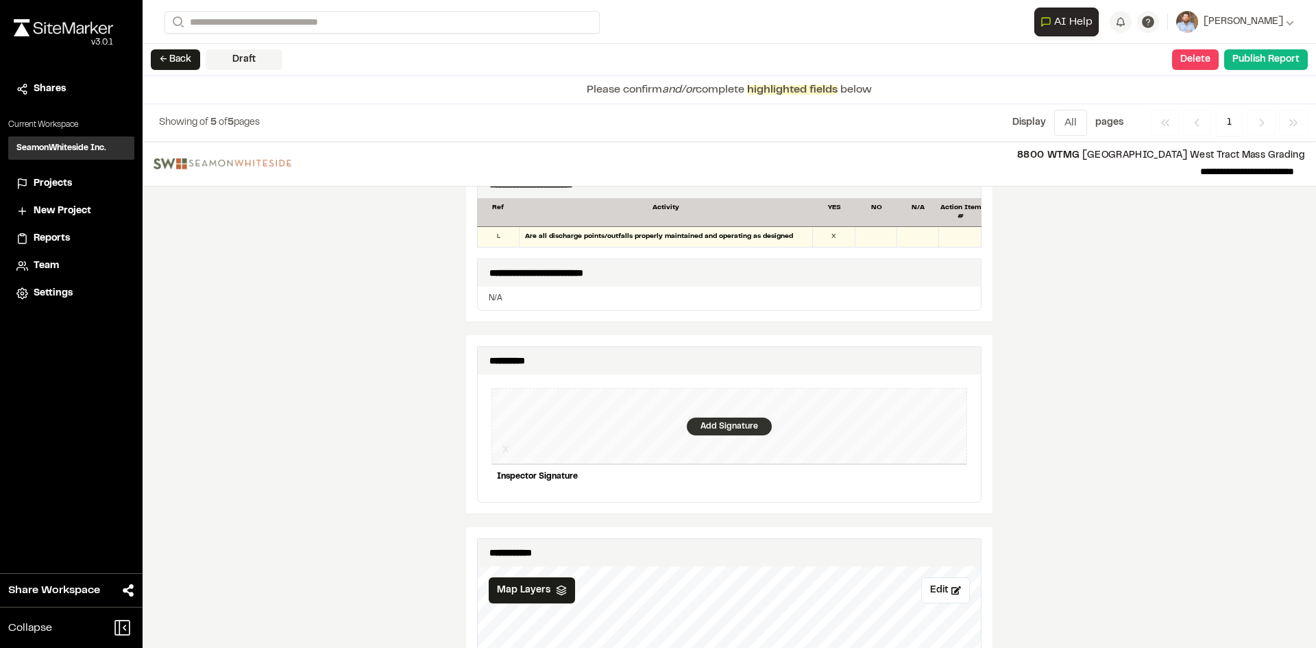
click at [716, 417] on div "Add Signature" at bounding box center [729, 426] width 85 height 18
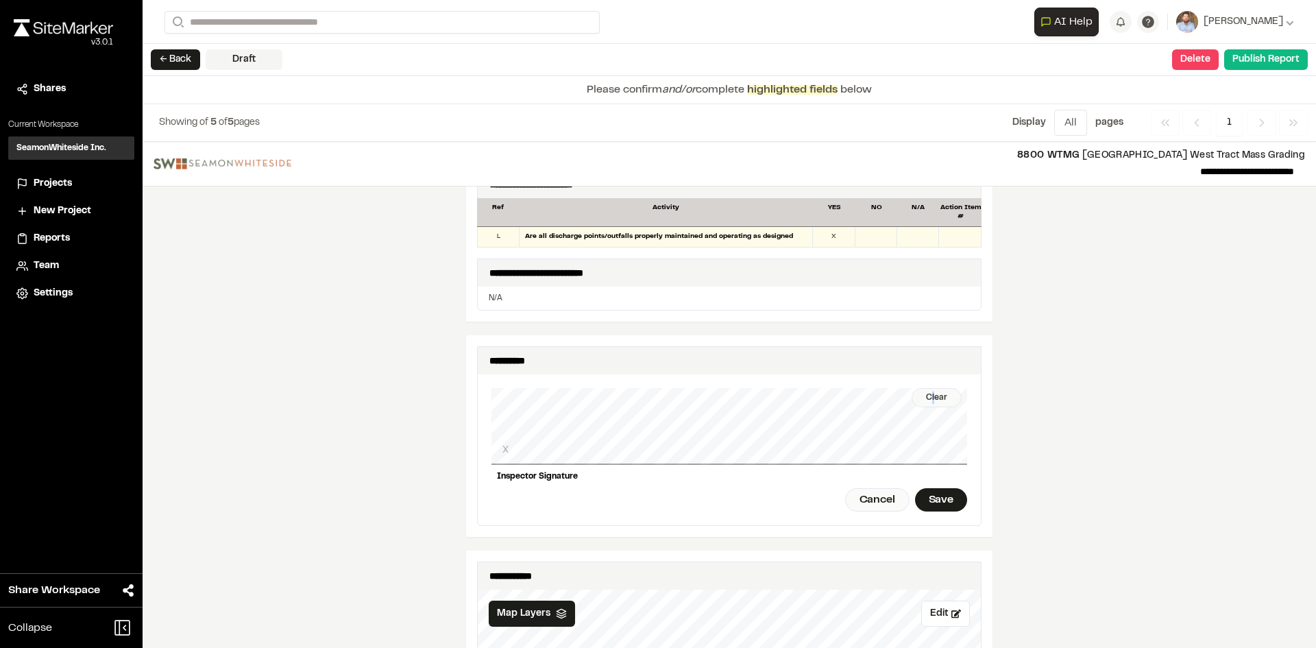
click at [921, 388] on div "Clear" at bounding box center [937, 397] width 50 height 19
click at [937, 489] on div "Save" at bounding box center [941, 499] width 52 height 23
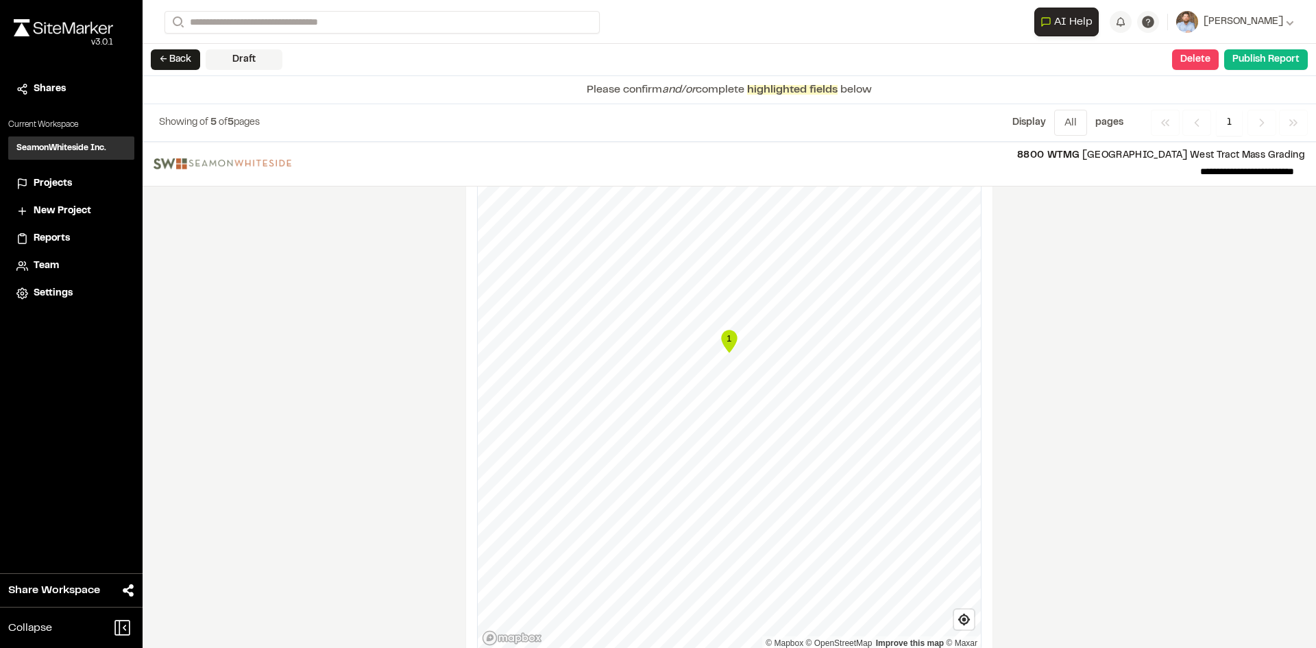
scroll to position [1782, 0]
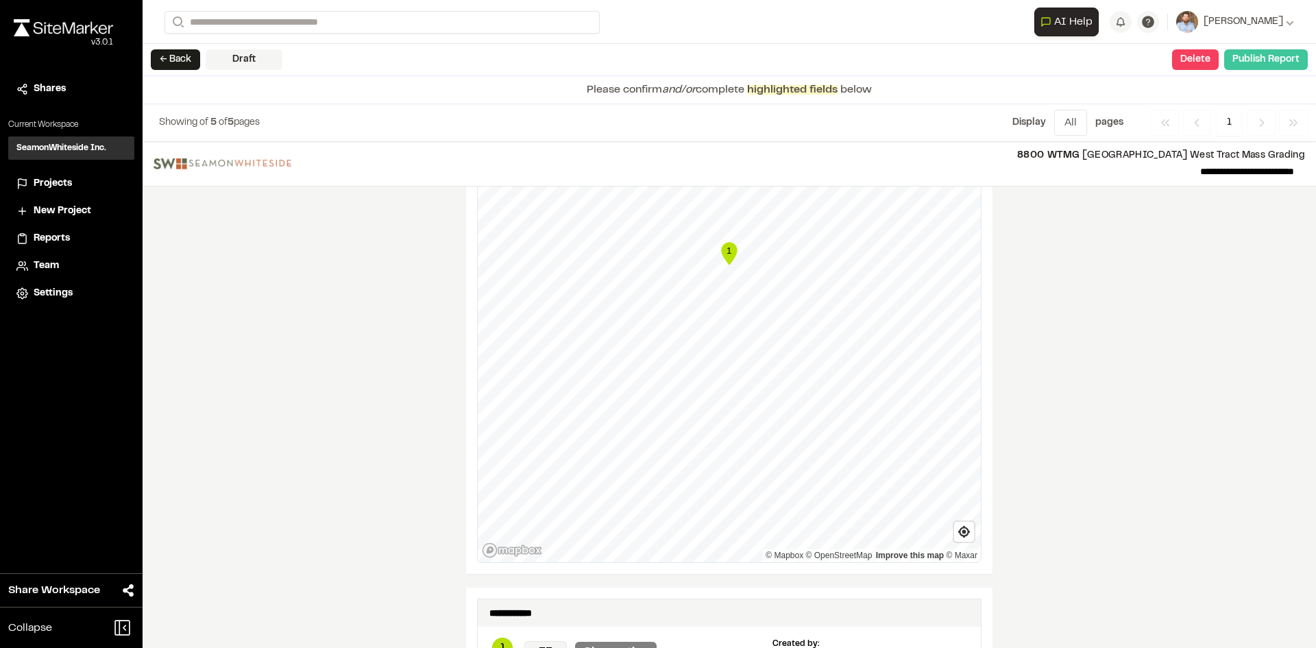
click at [1275, 61] on button "Publish Report" at bounding box center [1266, 59] width 84 height 21
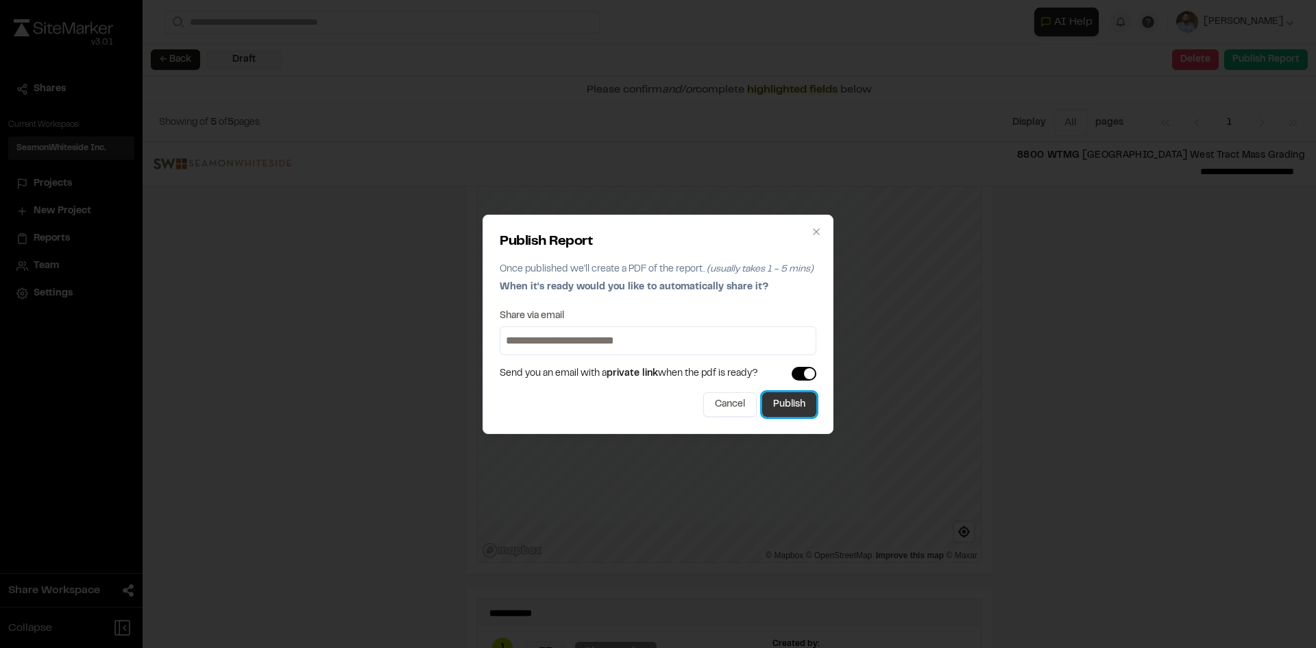
click at [804, 402] on button "Publish" at bounding box center [789, 404] width 54 height 25
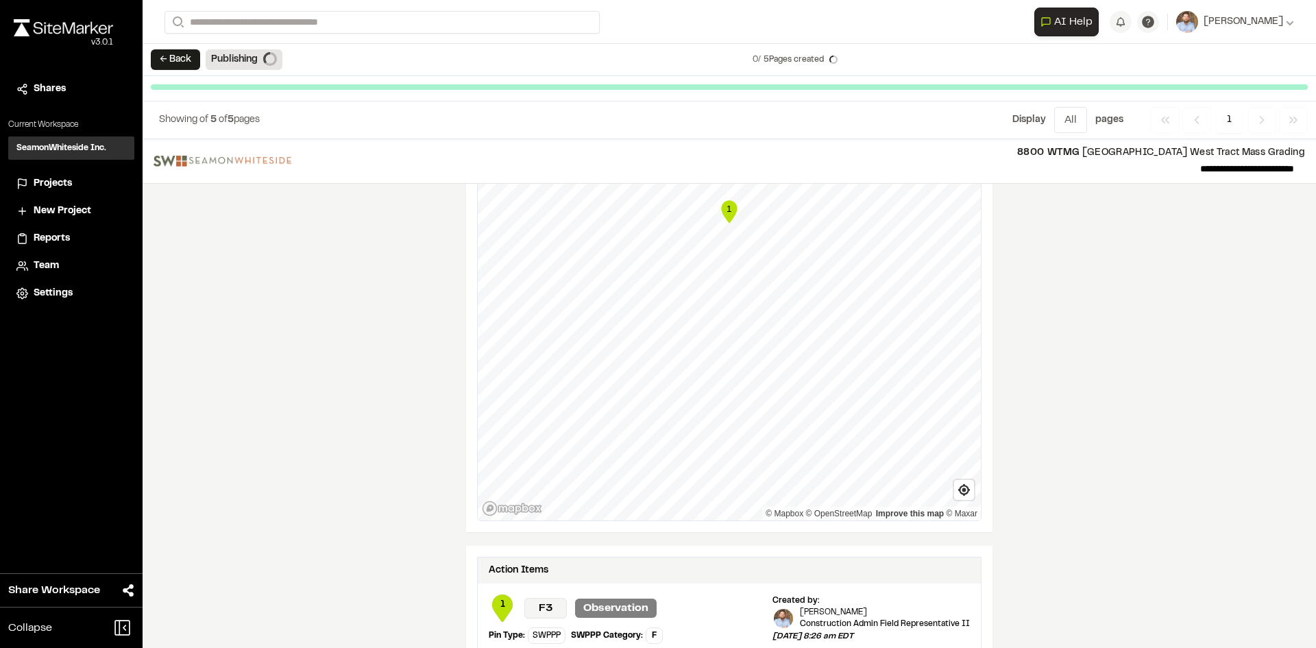
scroll to position [1743, 0]
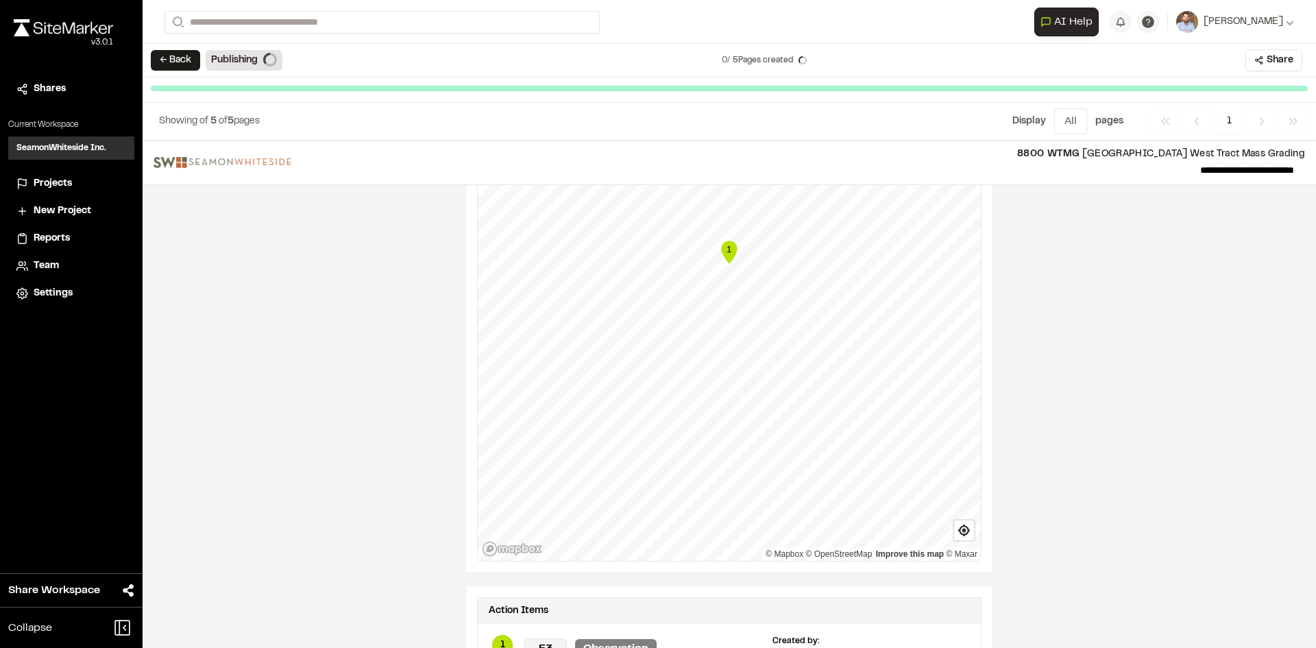
click at [45, 183] on span "Projects" at bounding box center [53, 183] width 38 height 15
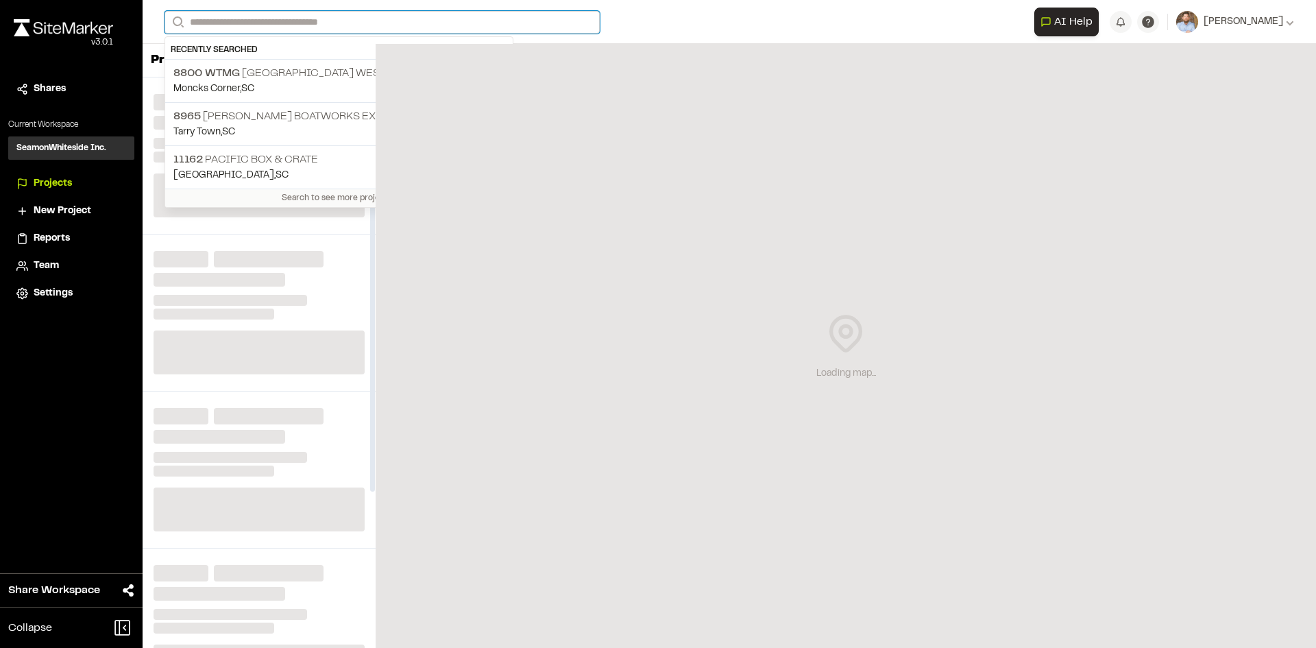
click at [219, 25] on input "Search" at bounding box center [382, 22] width 435 height 23
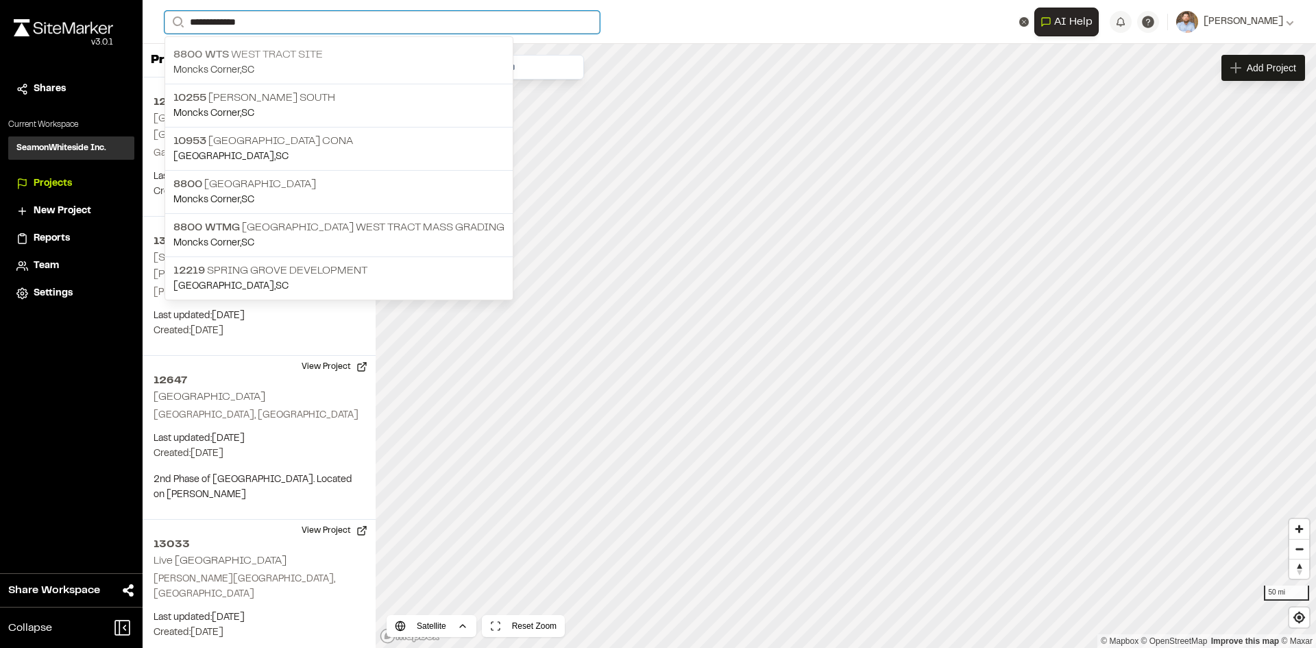
type input "**********"
click at [295, 49] on p "[GEOGRAPHIC_DATA] Site" at bounding box center [338, 55] width 331 height 16
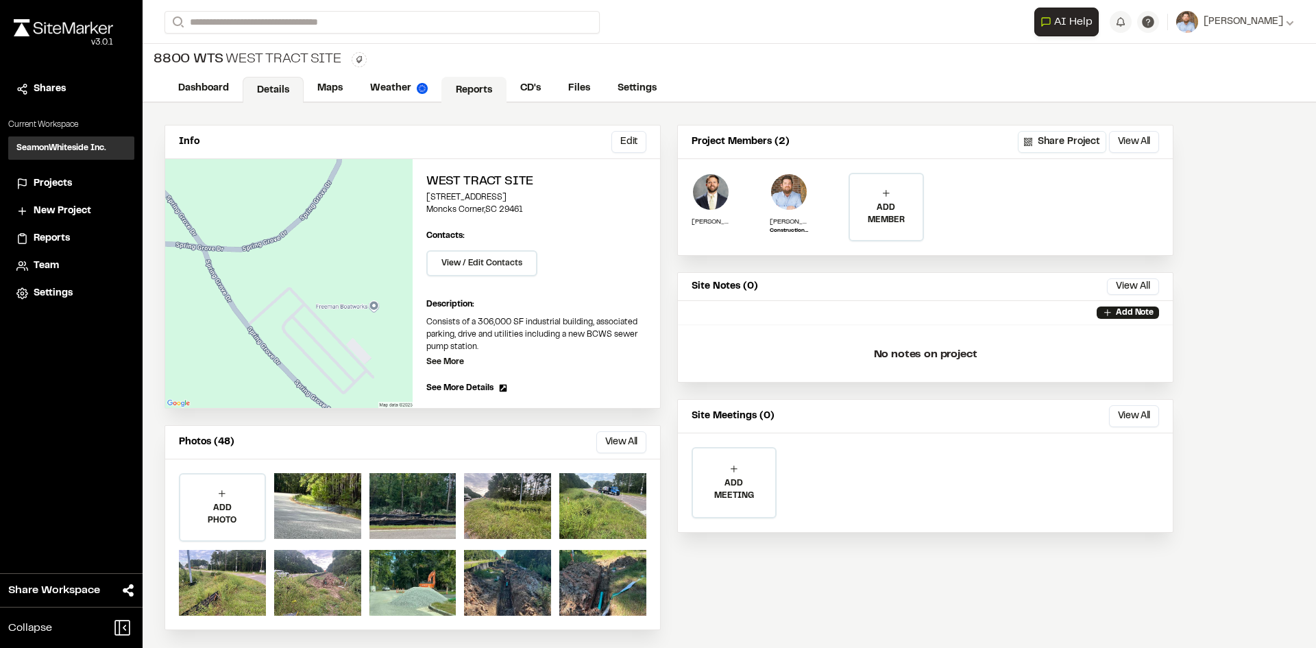
click at [466, 86] on link "Reports" at bounding box center [473, 90] width 65 height 26
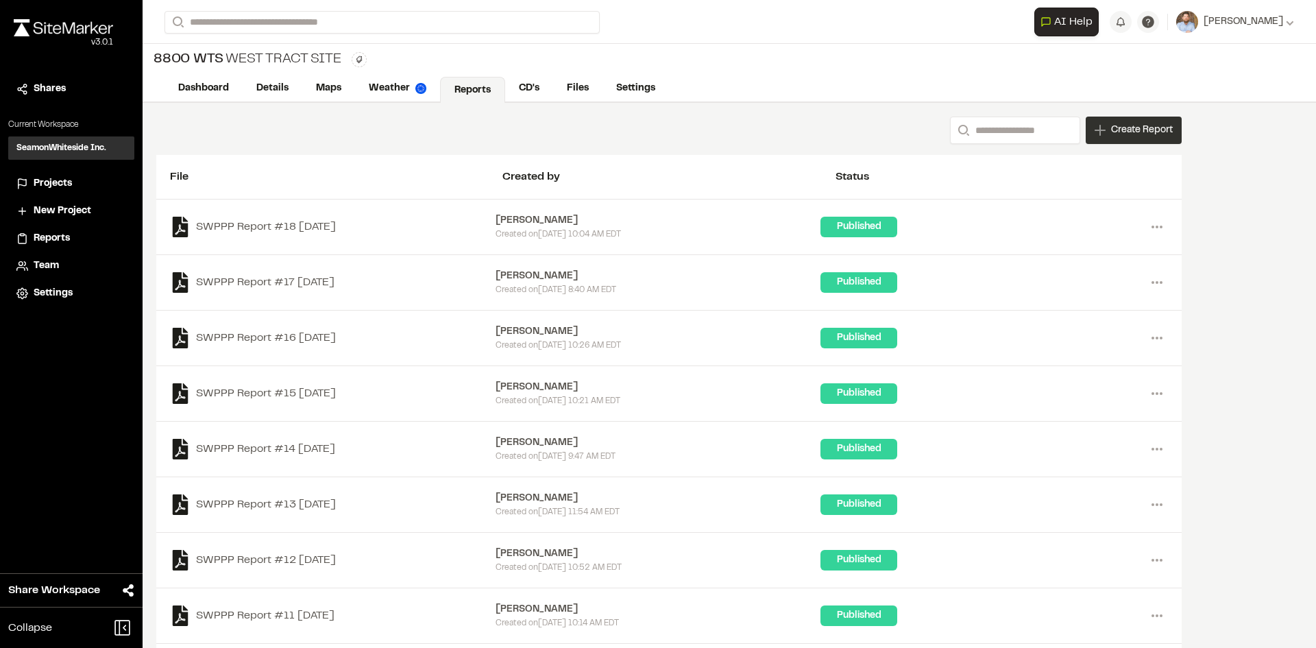
click at [1152, 140] on div "Create Report" at bounding box center [1134, 130] width 96 height 27
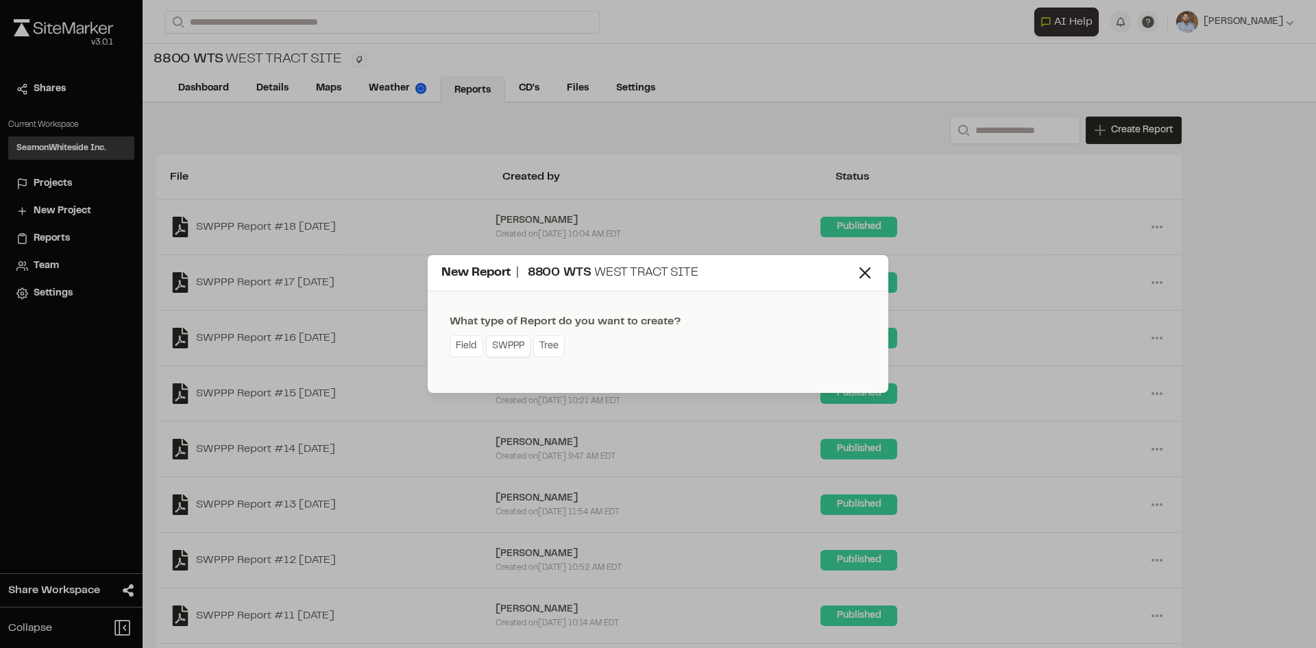
click at [513, 353] on link "SWPPP" at bounding box center [508, 346] width 45 height 22
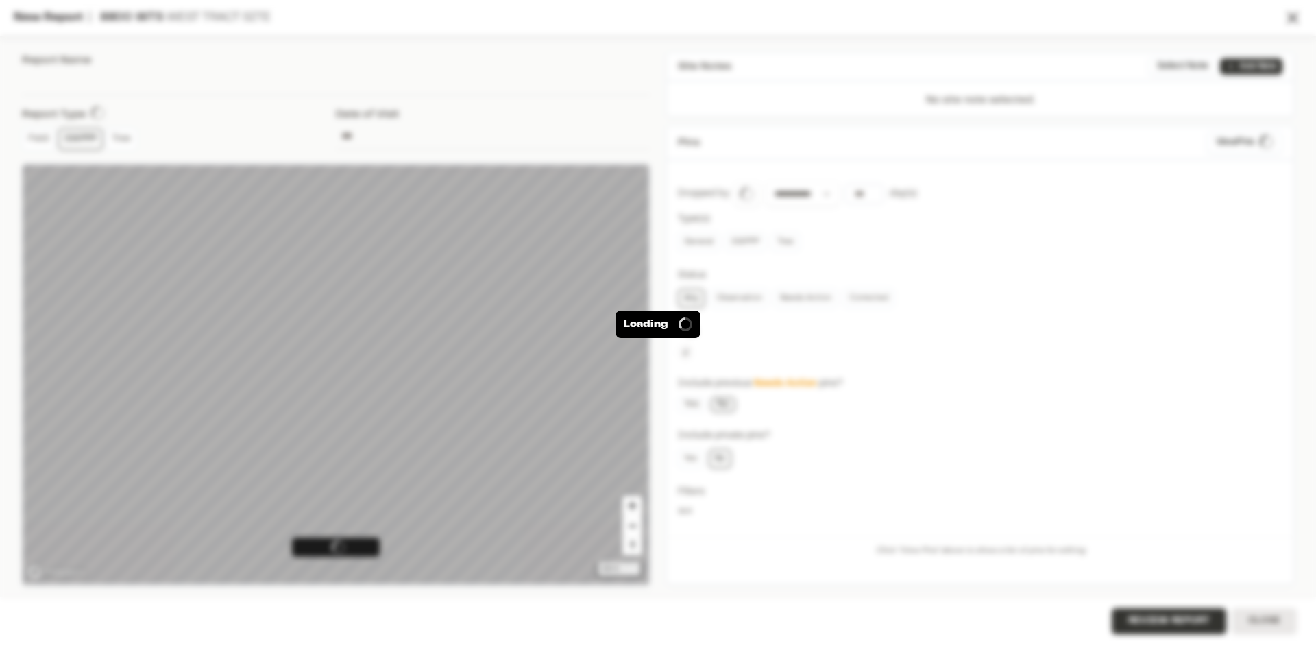
type input "**********"
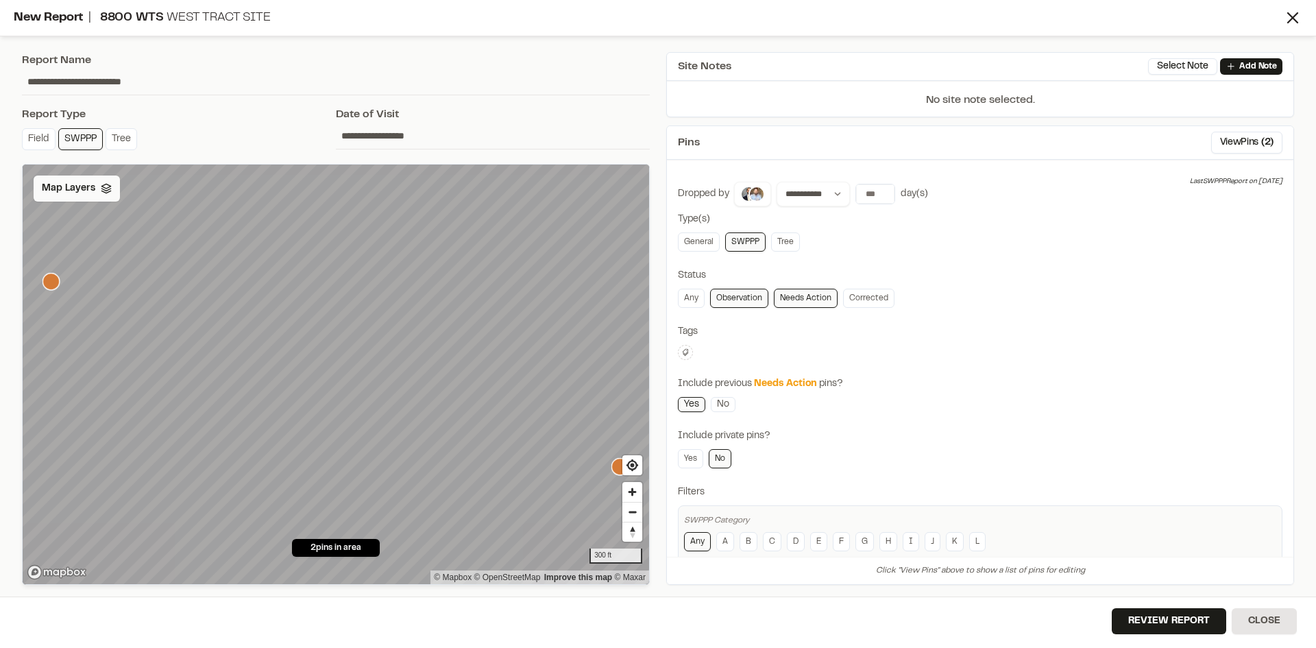
click at [80, 185] on span "Map Layers" at bounding box center [68, 188] width 53 height 15
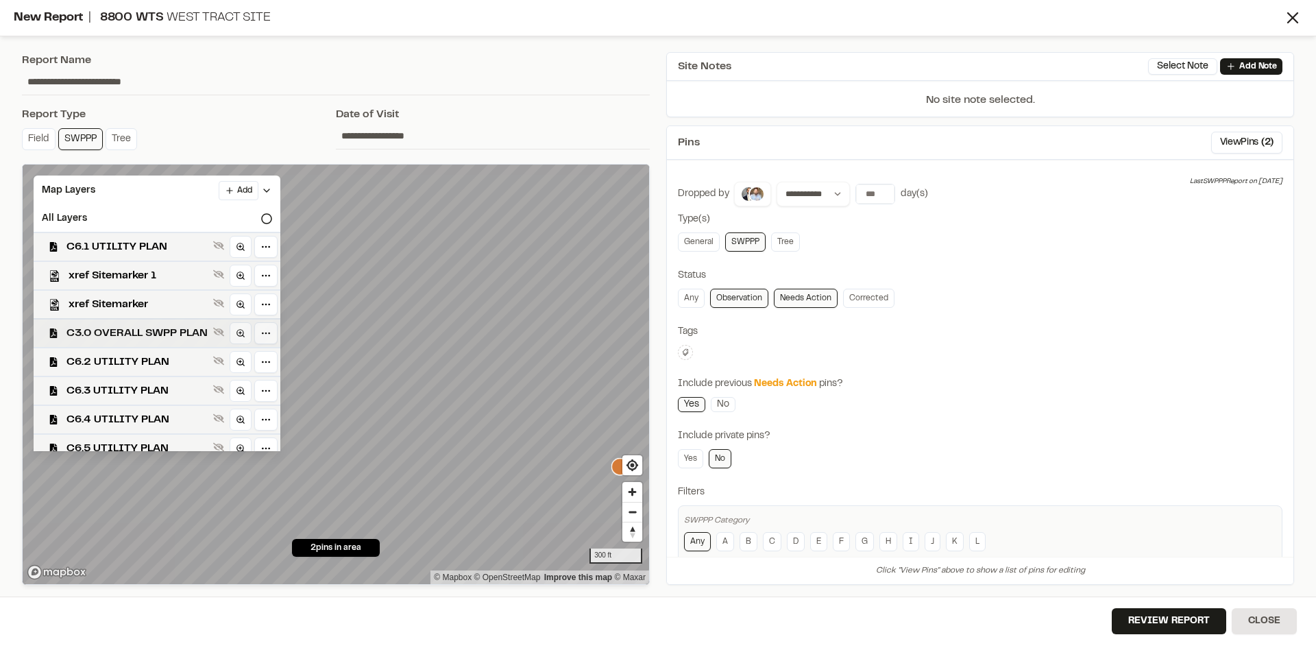
click at [125, 331] on span "C3.0 OVERALL SWPP PLAN" at bounding box center [136, 333] width 141 height 16
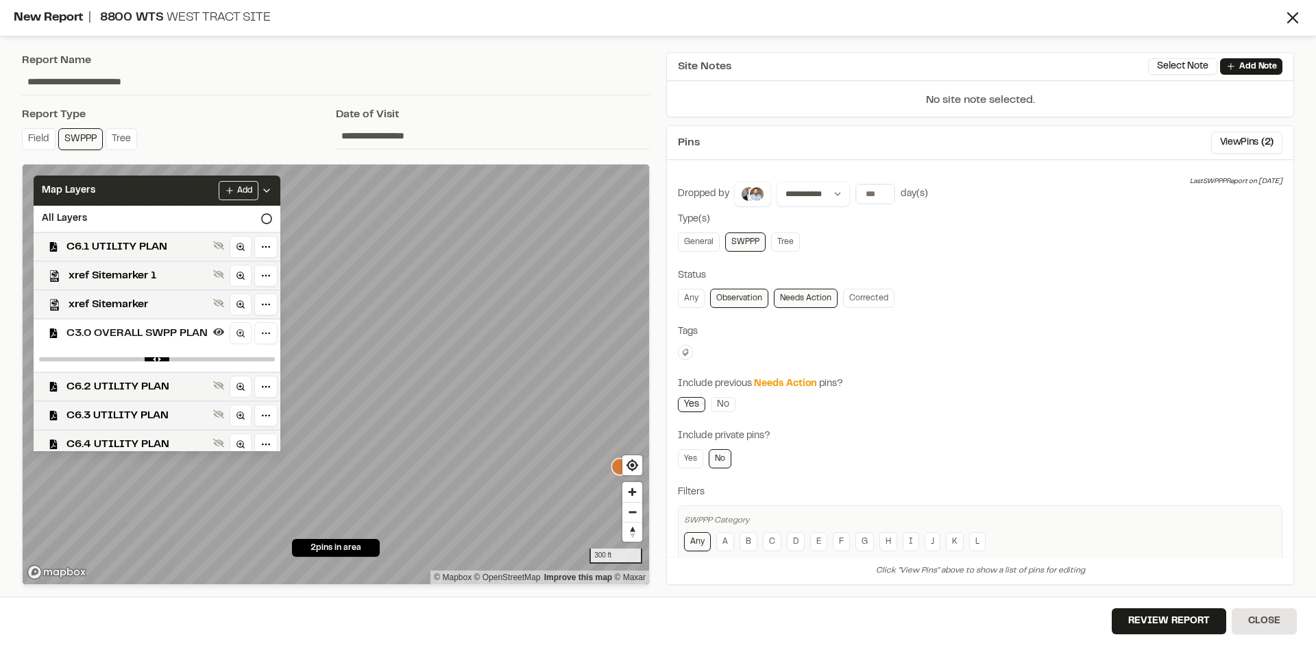
click at [272, 186] on icon at bounding box center [266, 190] width 11 height 11
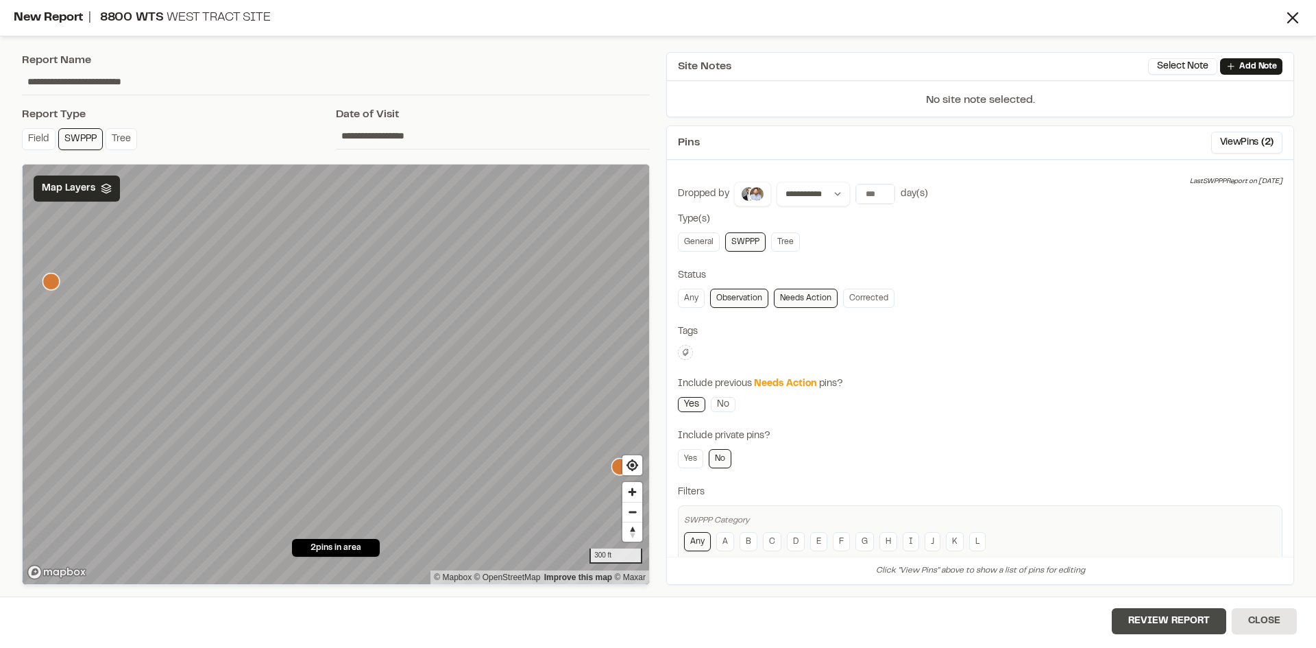
click at [1181, 625] on button "Review Report" at bounding box center [1169, 621] width 114 height 26
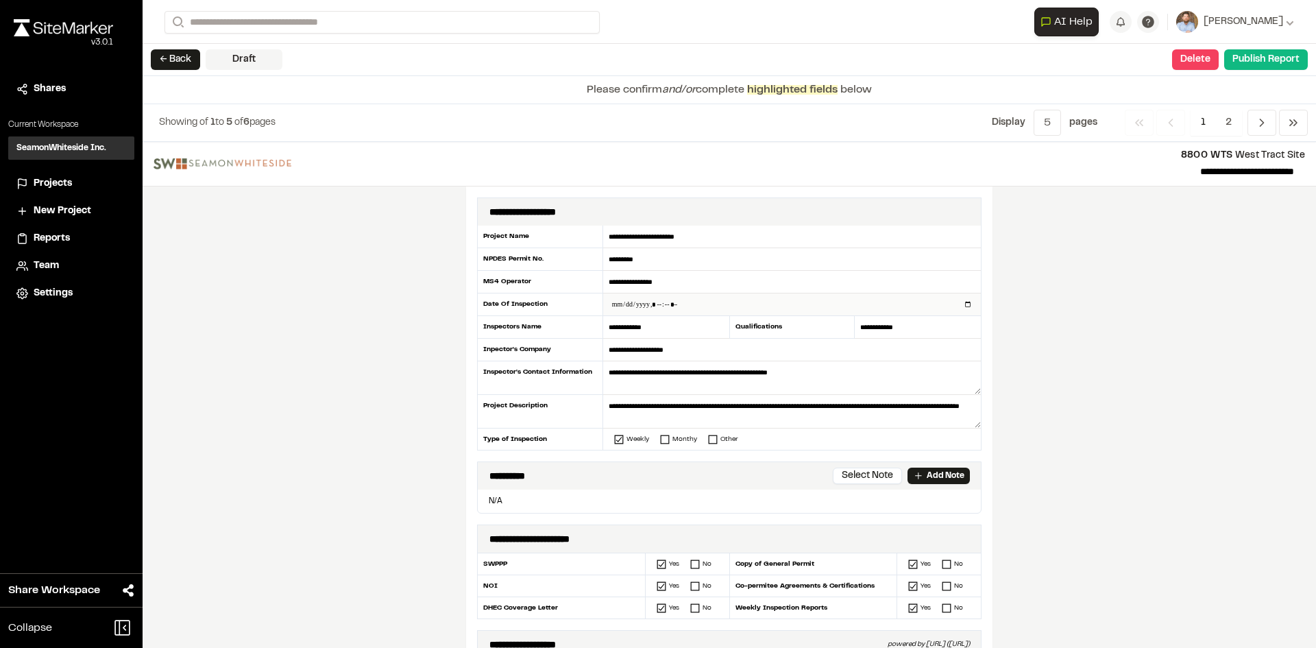
click at [961, 308] on input "datetime-local" at bounding box center [792, 304] width 378 height 22
type input "**********"
drag, startPoint x: 398, startPoint y: 425, endPoint x: 426, endPoint y: 424, distance: 27.5
click at [404, 424] on div "**********" at bounding box center [729, 395] width 1173 height 506
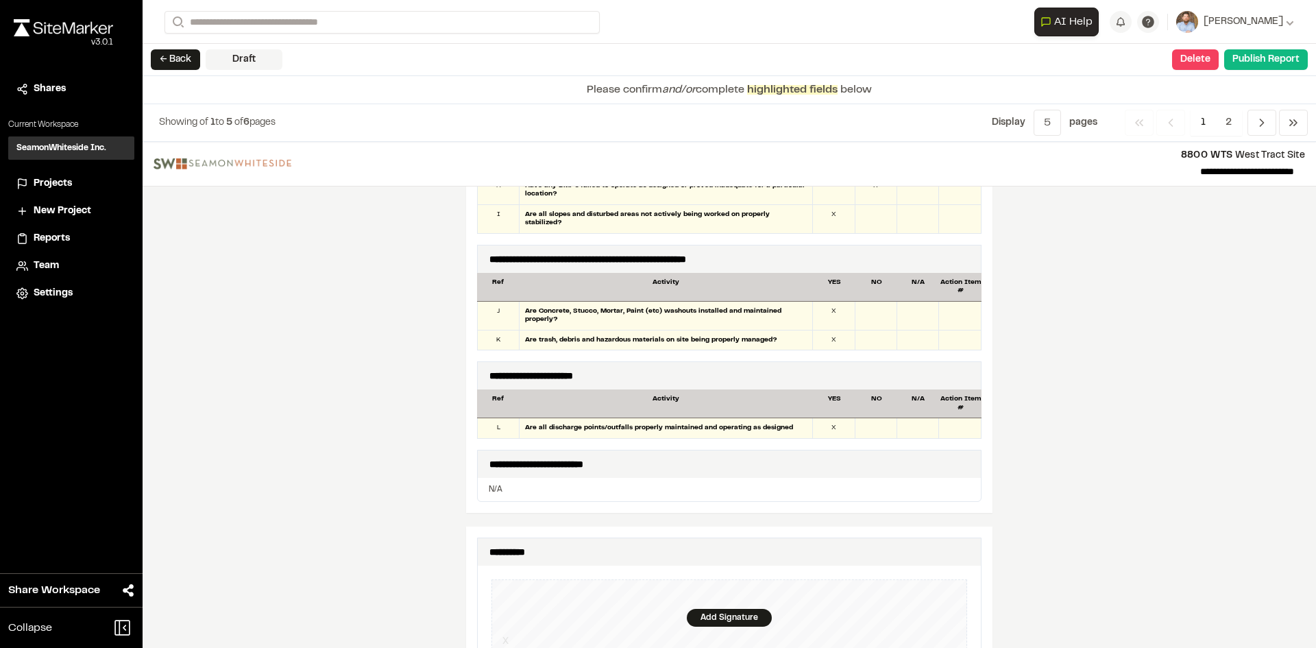
scroll to position [1234, 0]
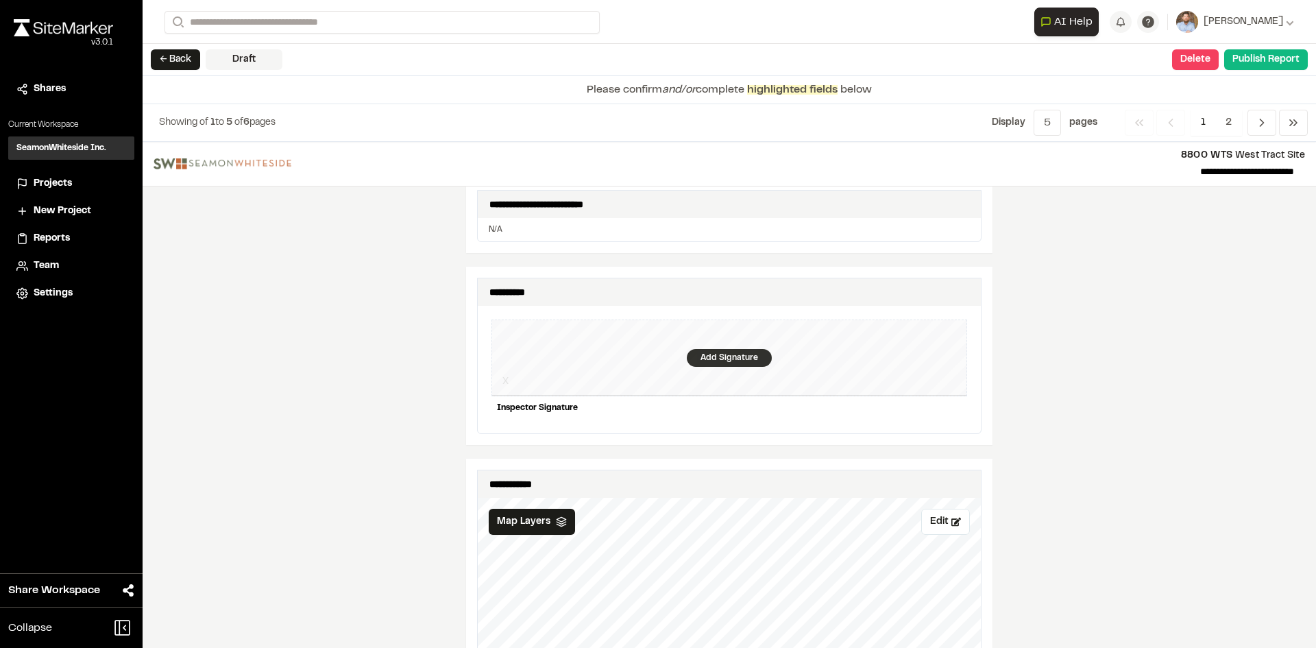
click at [729, 354] on div "Add Signature" at bounding box center [729, 358] width 85 height 18
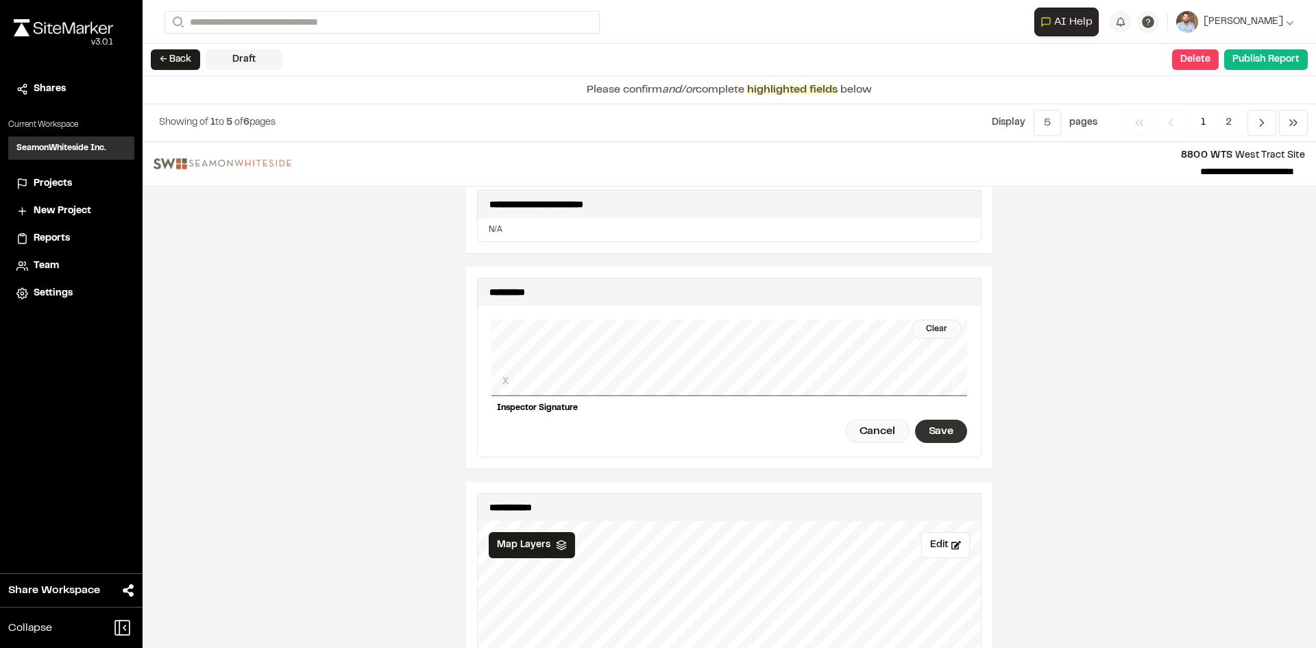
click at [929, 419] on div "Save" at bounding box center [941, 430] width 52 height 23
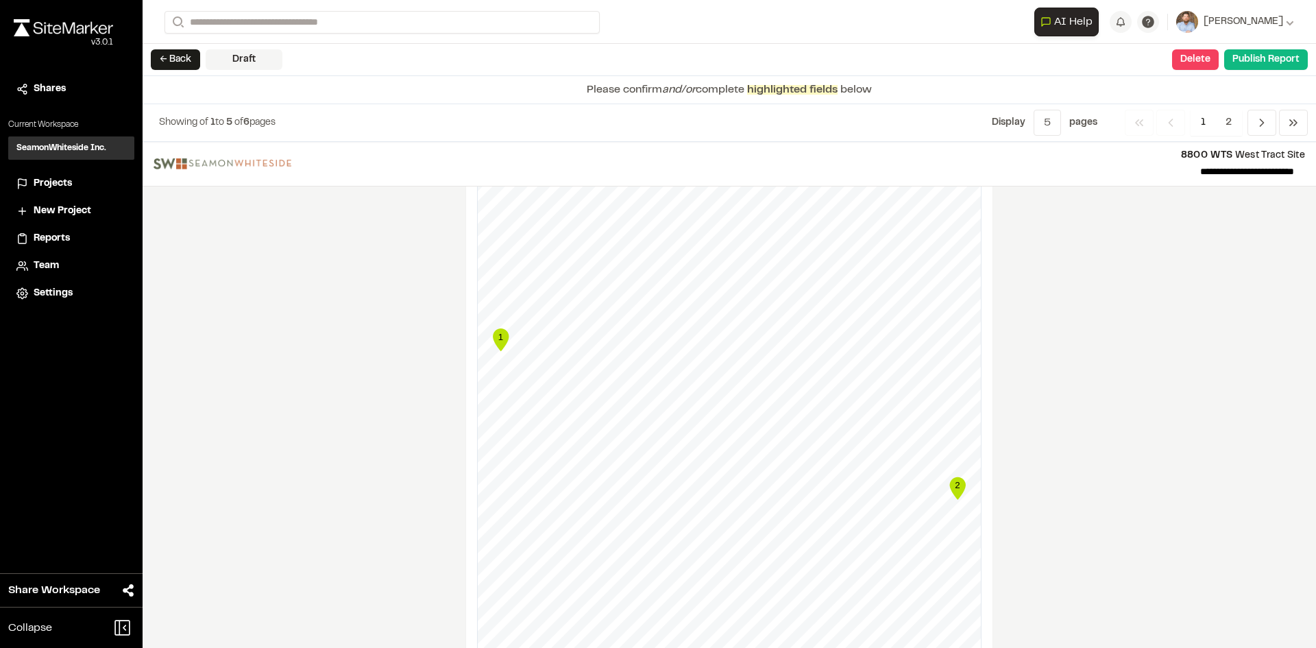
scroll to position [1645, 0]
click at [1269, 64] on button "Publish Report" at bounding box center [1266, 59] width 84 height 21
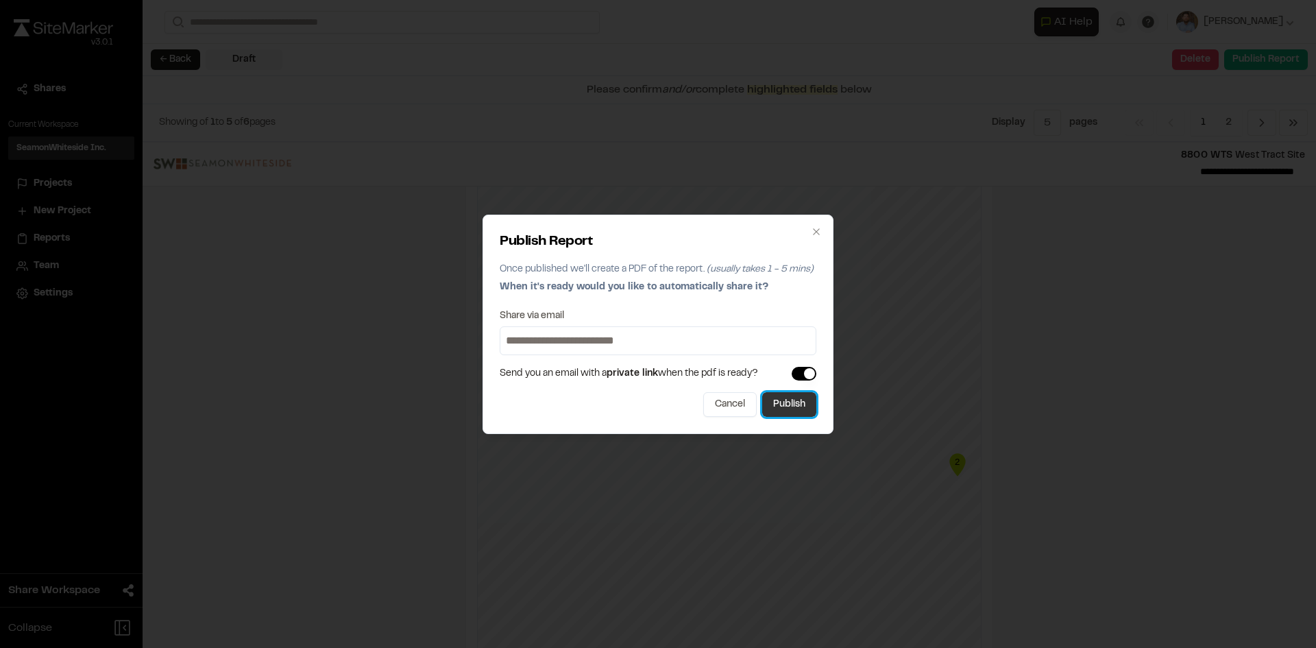
click at [803, 409] on button "Publish" at bounding box center [789, 404] width 54 height 25
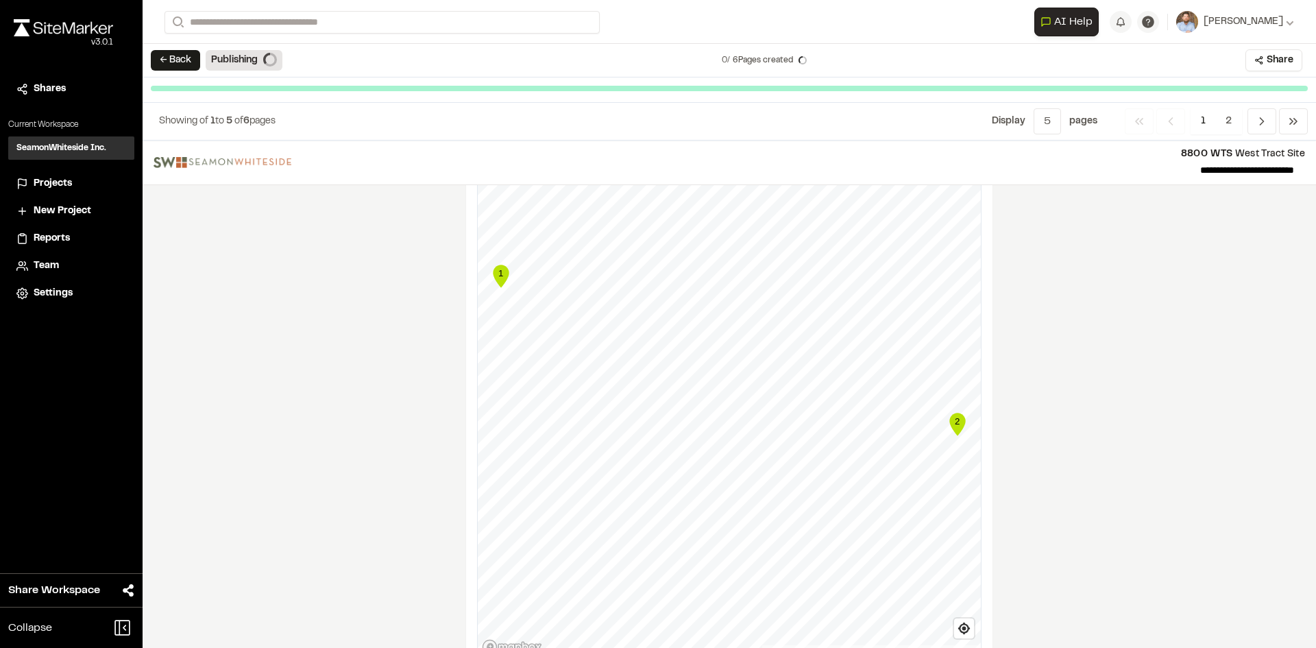
scroll to position [1606, 0]
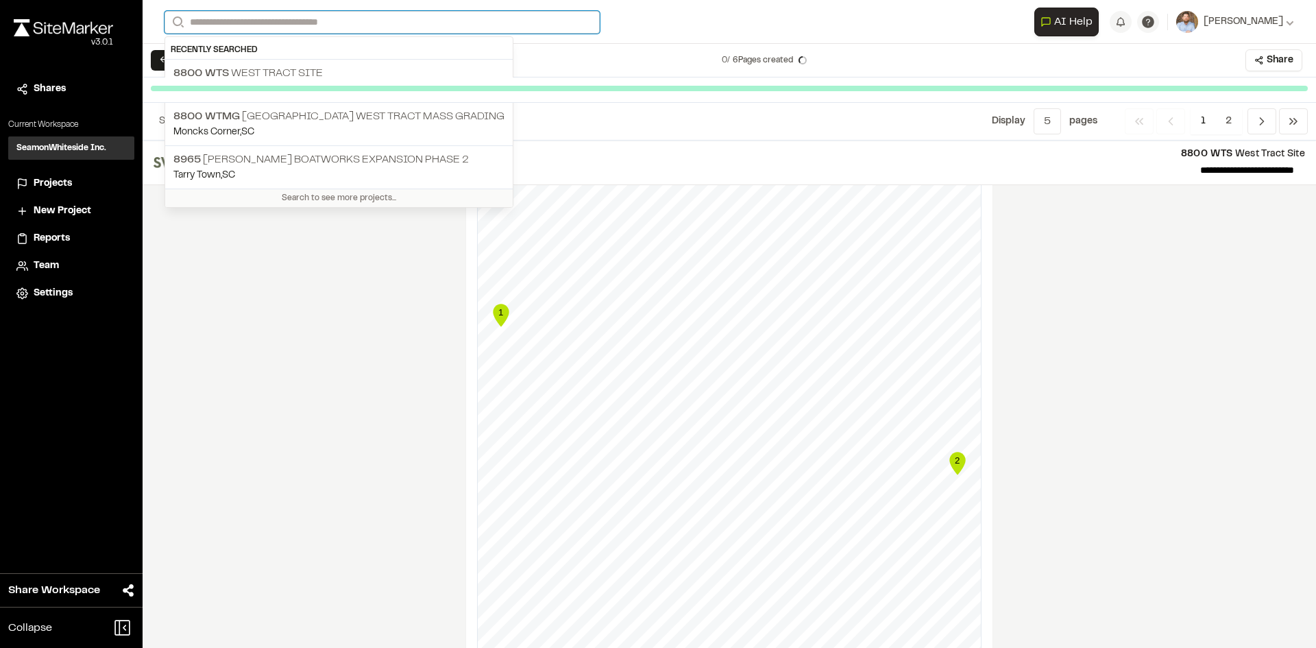
click at [225, 21] on input "Search" at bounding box center [382, 22] width 435 height 23
type input "*"
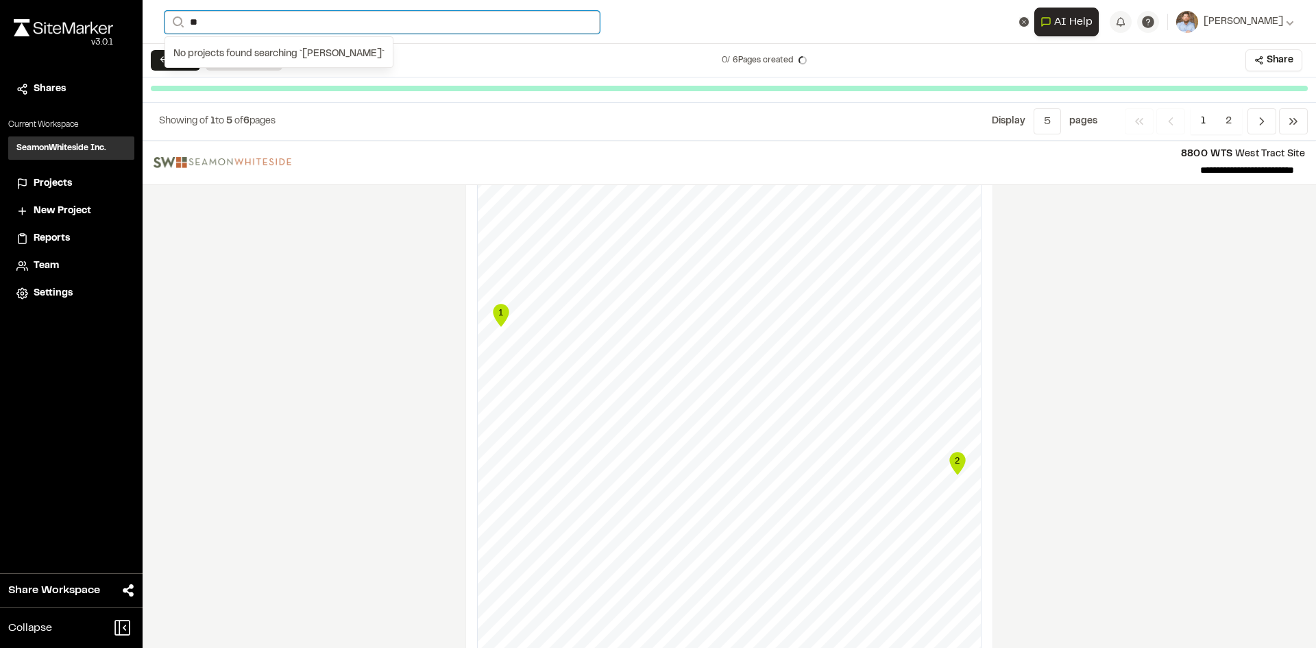
type input "*"
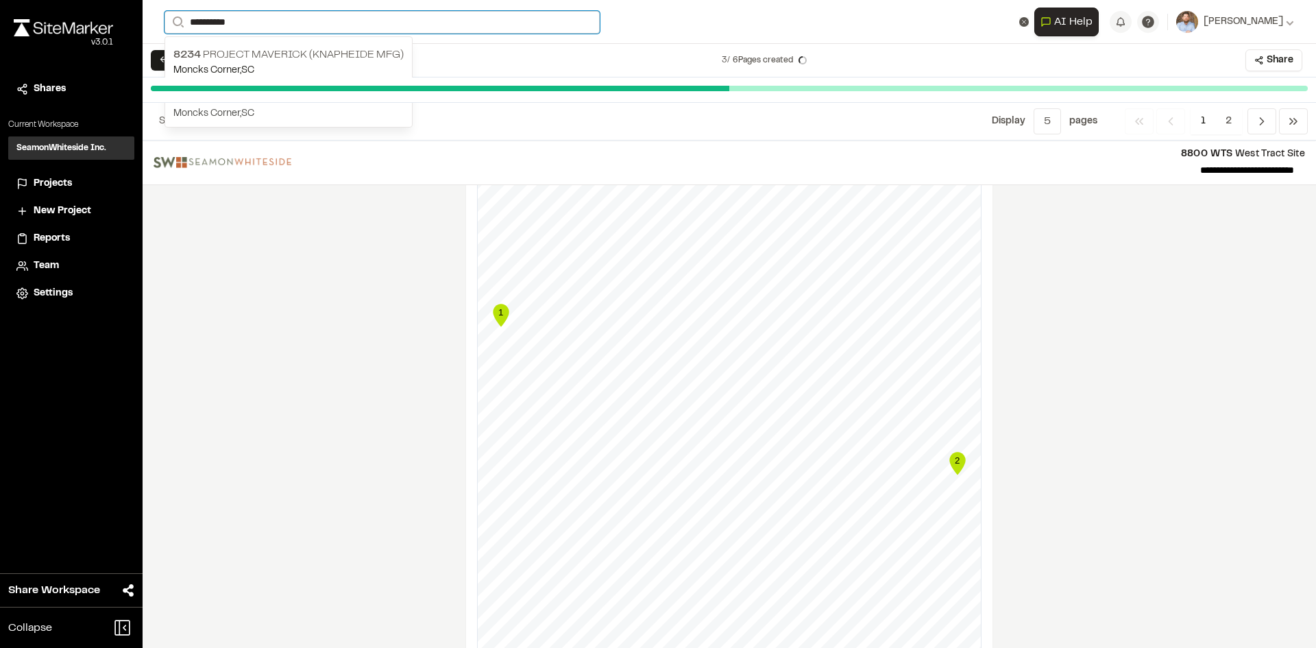
type input "*********"
click at [243, 111] on p "Moncks Corner , [GEOGRAPHIC_DATA]" at bounding box center [288, 113] width 230 height 15
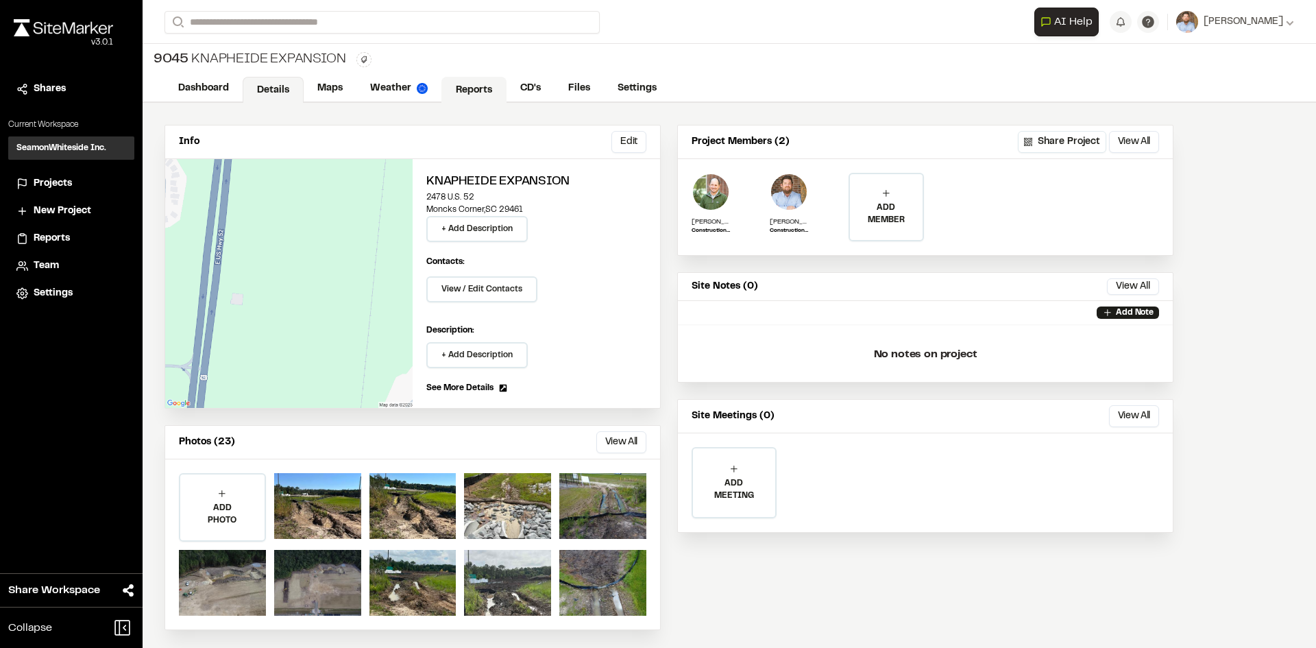
click at [481, 88] on link "Reports" at bounding box center [473, 90] width 65 height 26
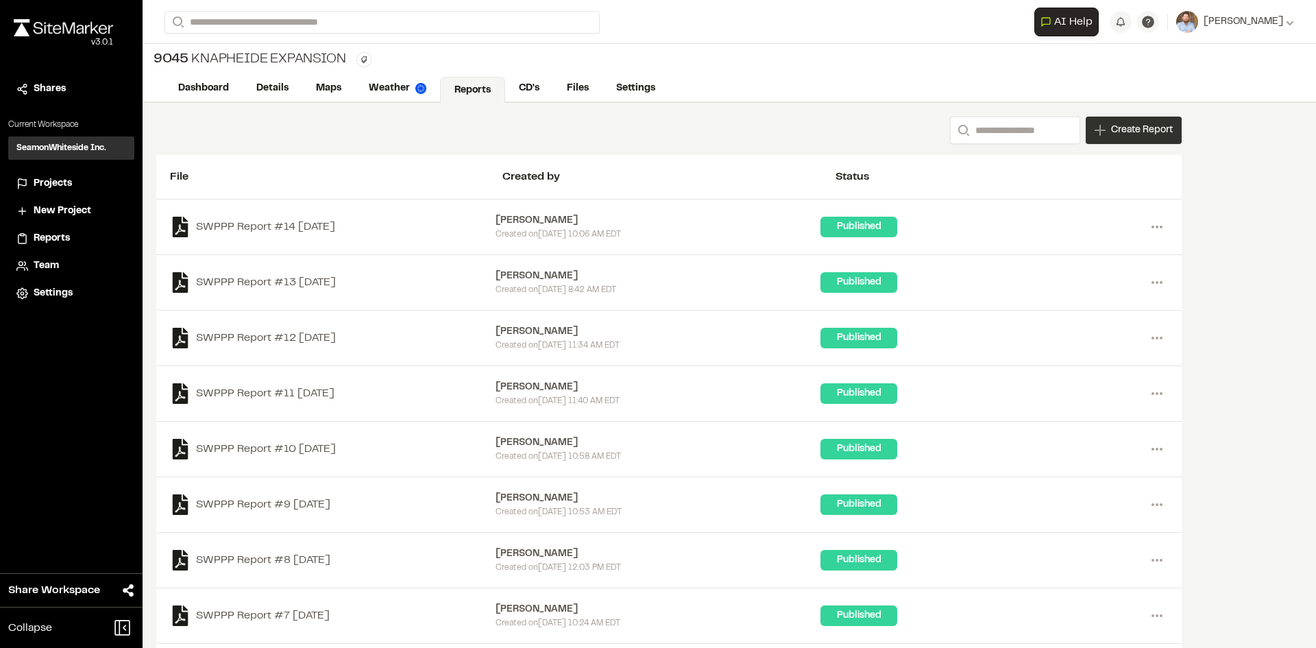
click at [1141, 138] on div "Create Report" at bounding box center [1134, 130] width 96 height 27
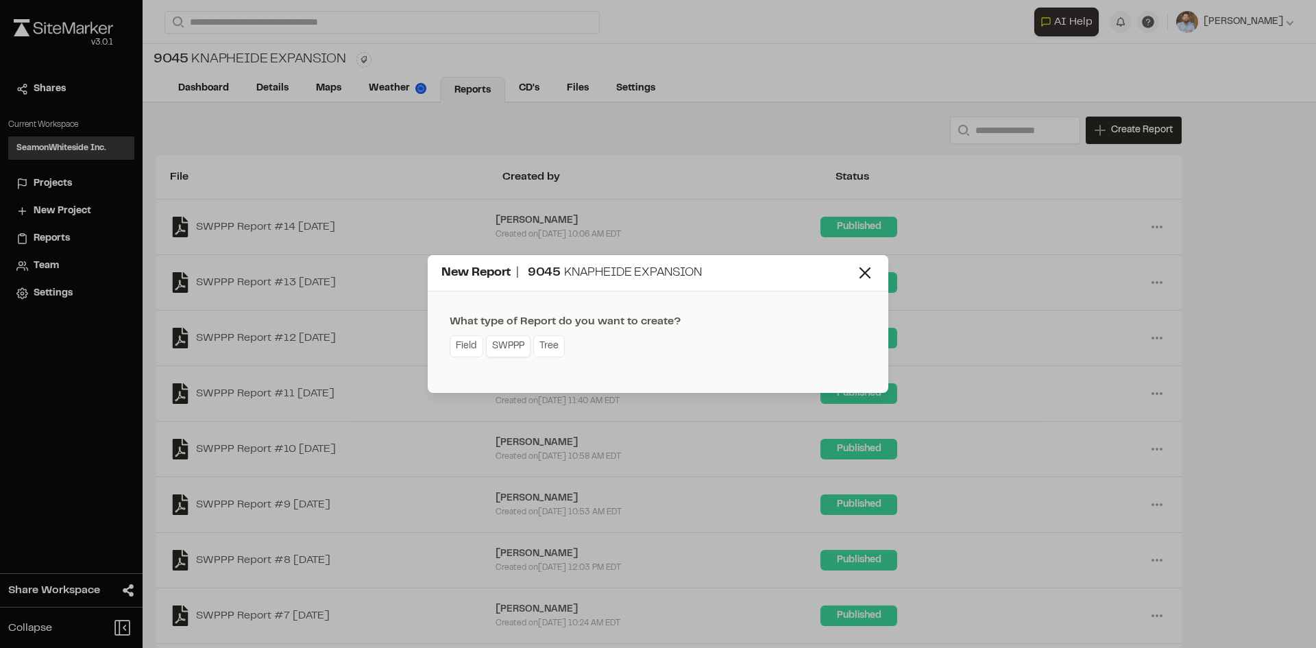
click at [526, 350] on link "SWPPP" at bounding box center [508, 346] width 45 height 22
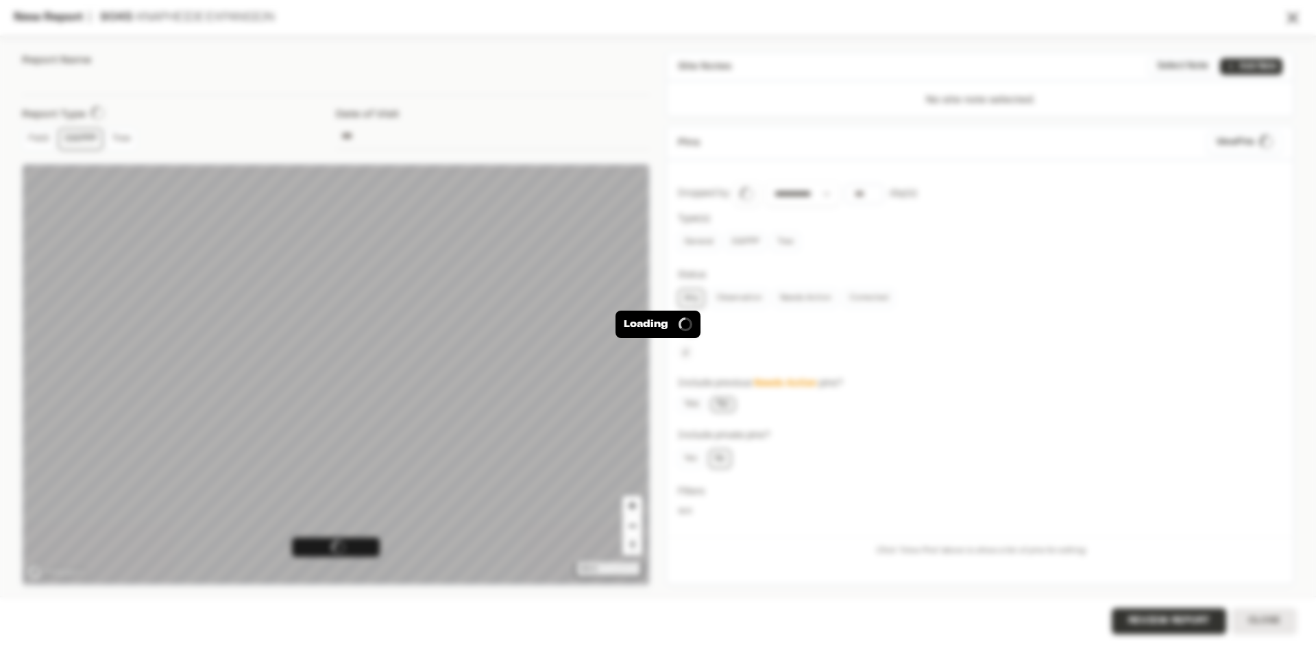
type input "**********"
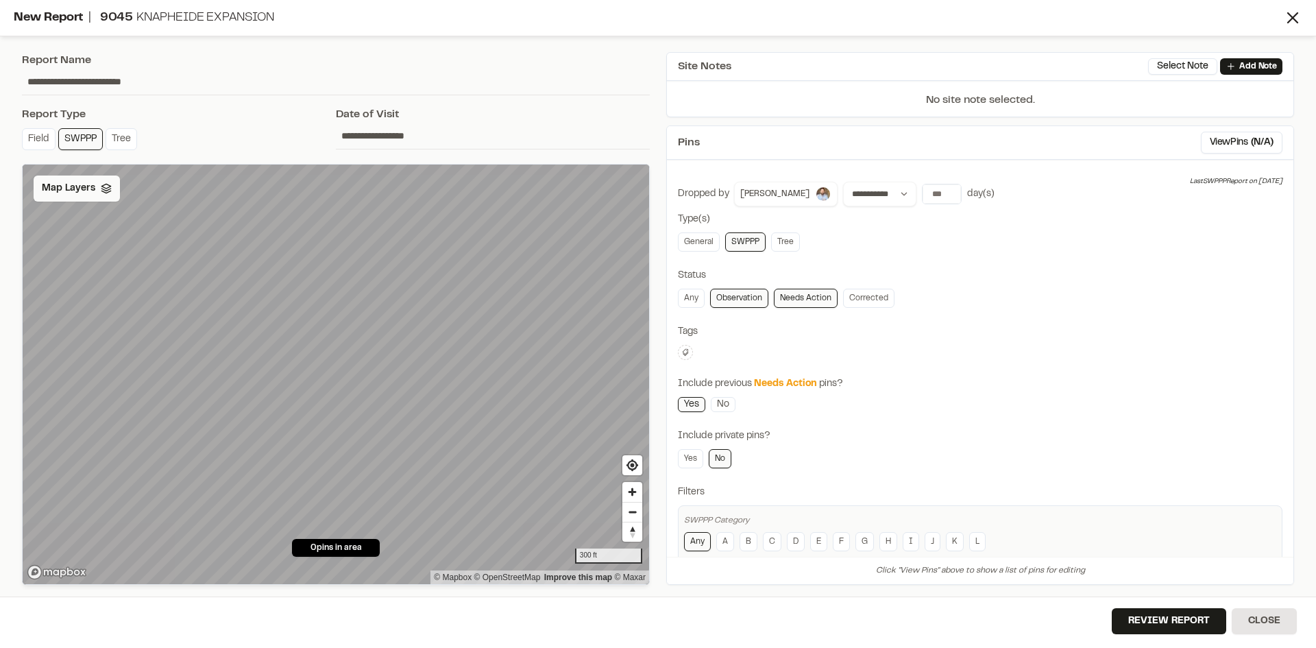
click at [66, 188] on span "Map Layers" at bounding box center [68, 188] width 53 height 15
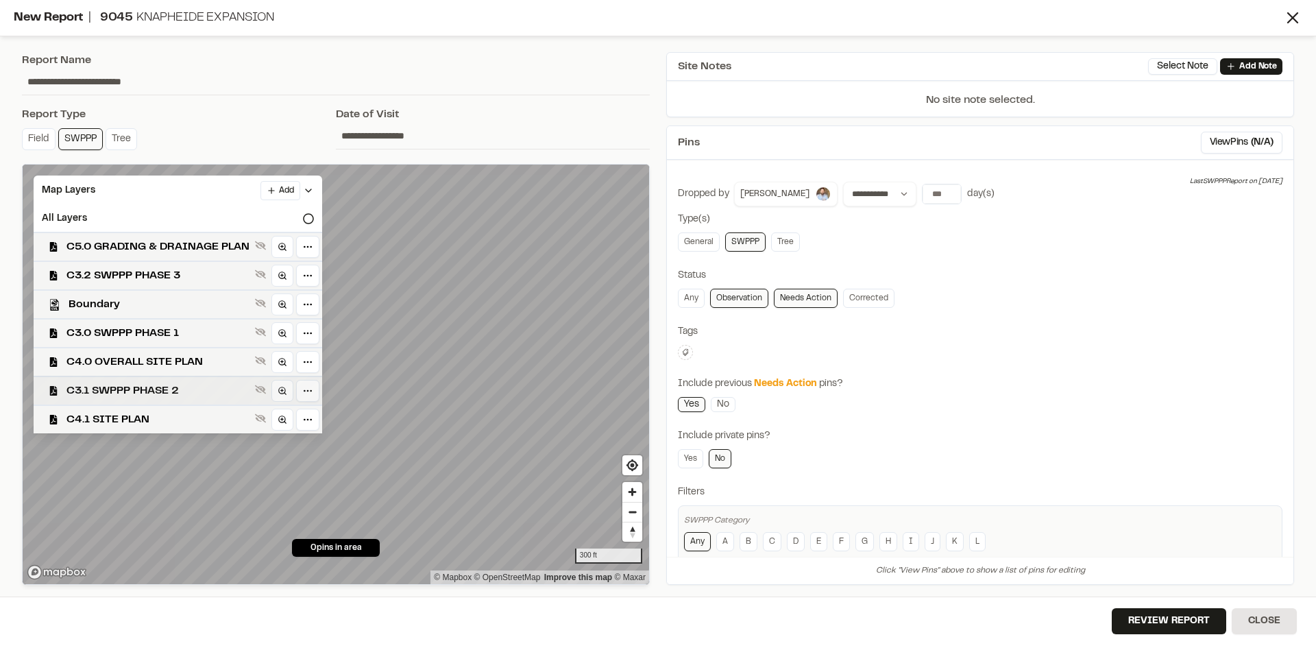
click at [151, 391] on span "C3.1 SWPPP PHASE 2" at bounding box center [157, 390] width 183 height 16
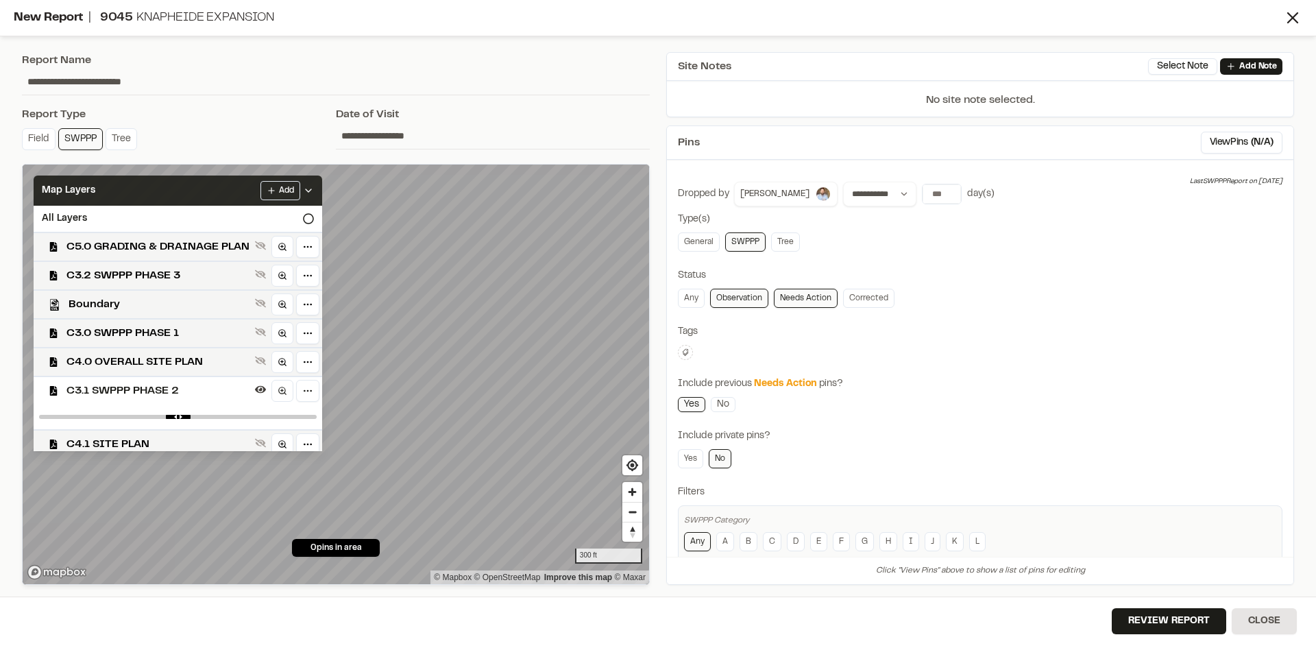
click at [311, 184] on div "Add" at bounding box center [286, 190] width 53 height 19
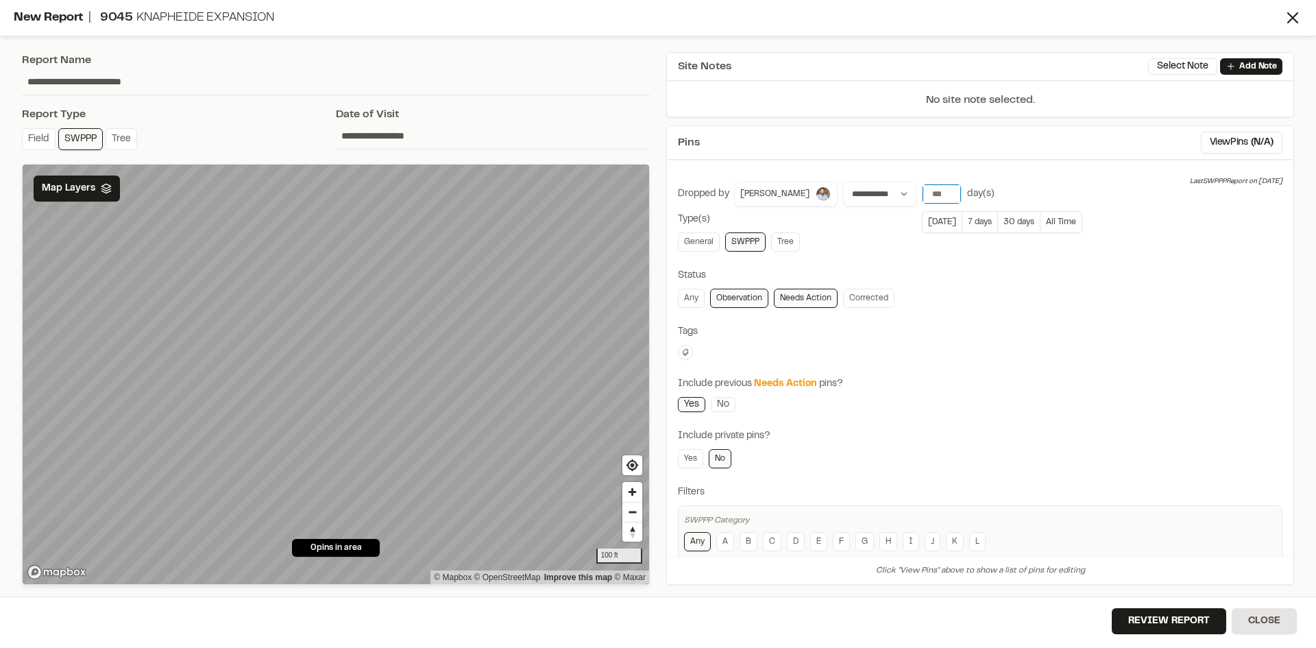
type input "**"
click at [936, 188] on input "**" at bounding box center [942, 193] width 38 height 19
click at [106, 474] on icon "Map marker" at bounding box center [102, 471] width 17 height 17
click at [1178, 625] on button "Review Report" at bounding box center [1169, 621] width 114 height 26
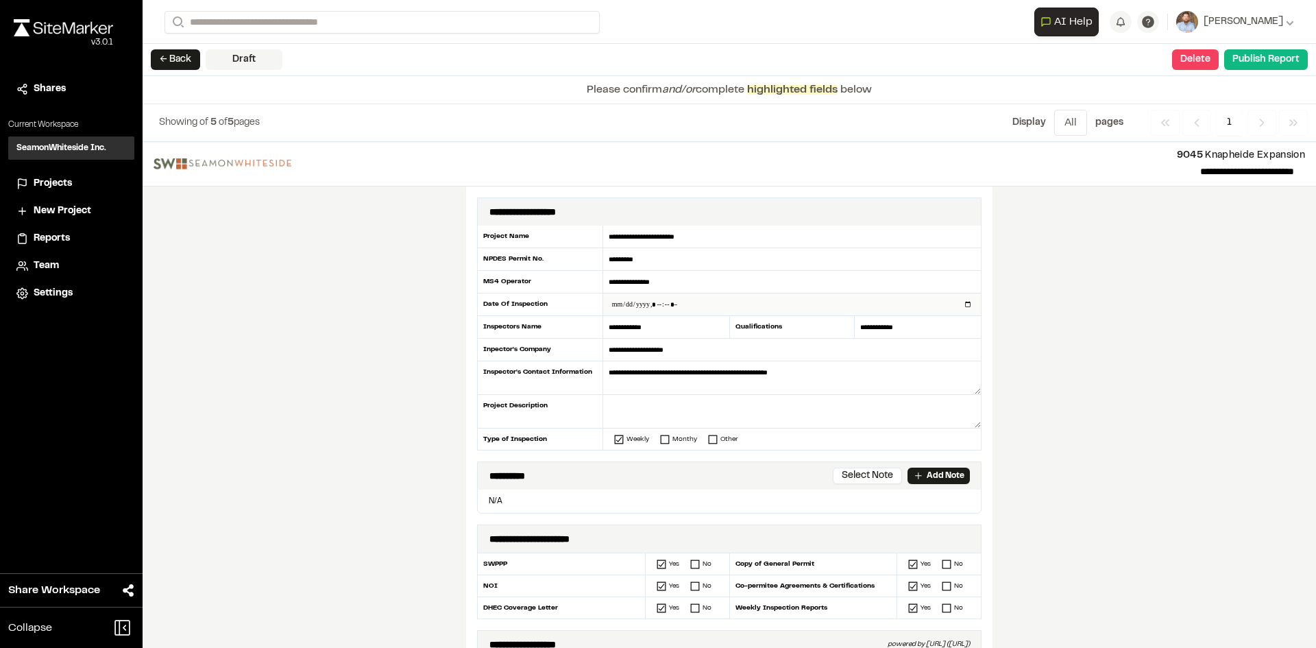
click at [962, 306] on input "datetime-local" at bounding box center [792, 304] width 378 height 22
type input "**********"
click at [420, 400] on div "**********" at bounding box center [729, 395] width 1173 height 506
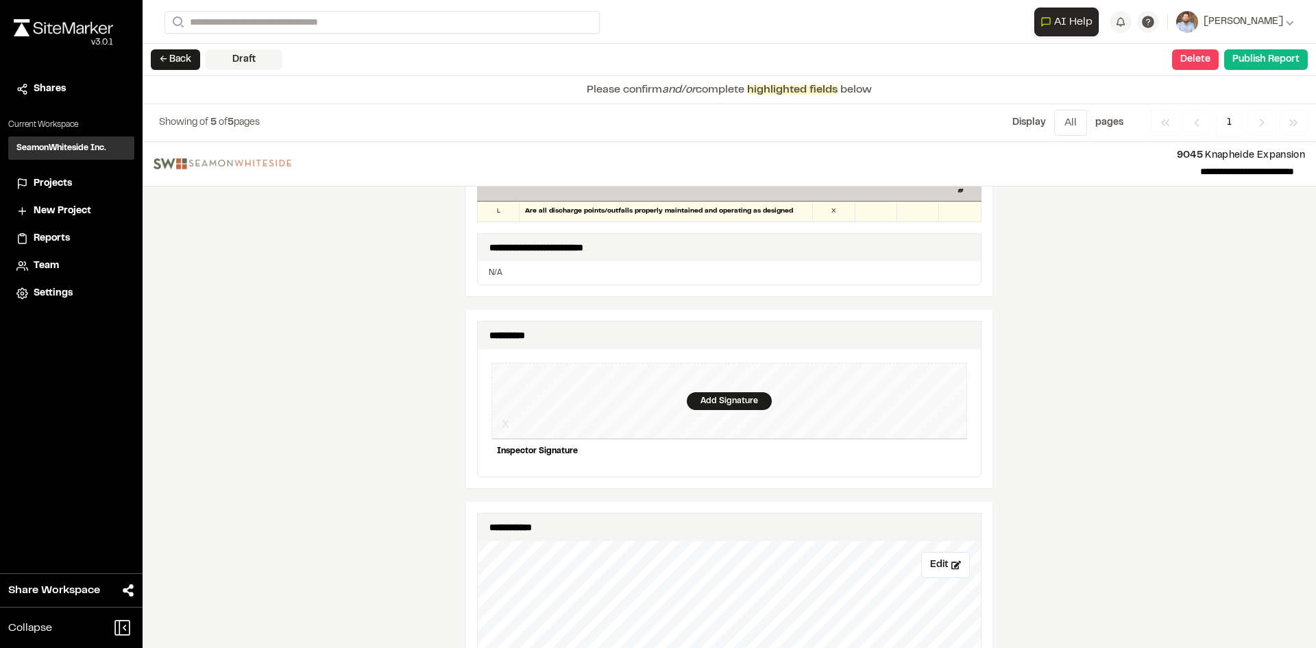
scroll to position [1302, 0]
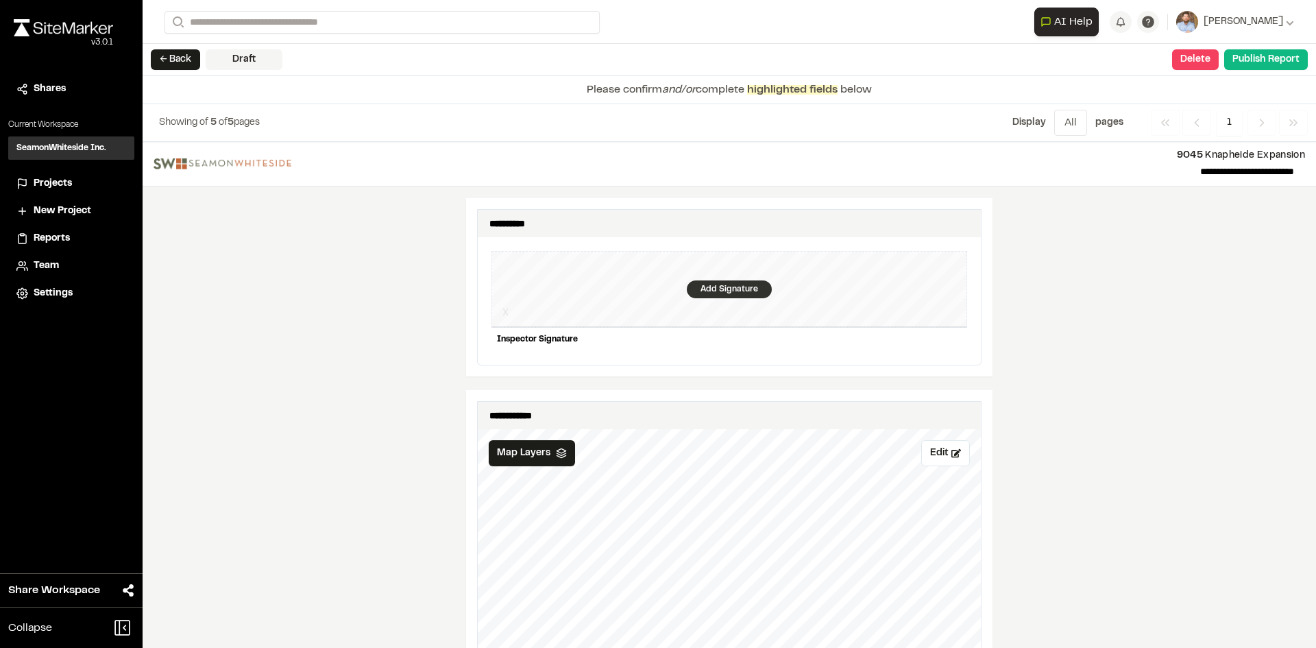
click at [721, 280] on div "Add Signature" at bounding box center [729, 289] width 85 height 18
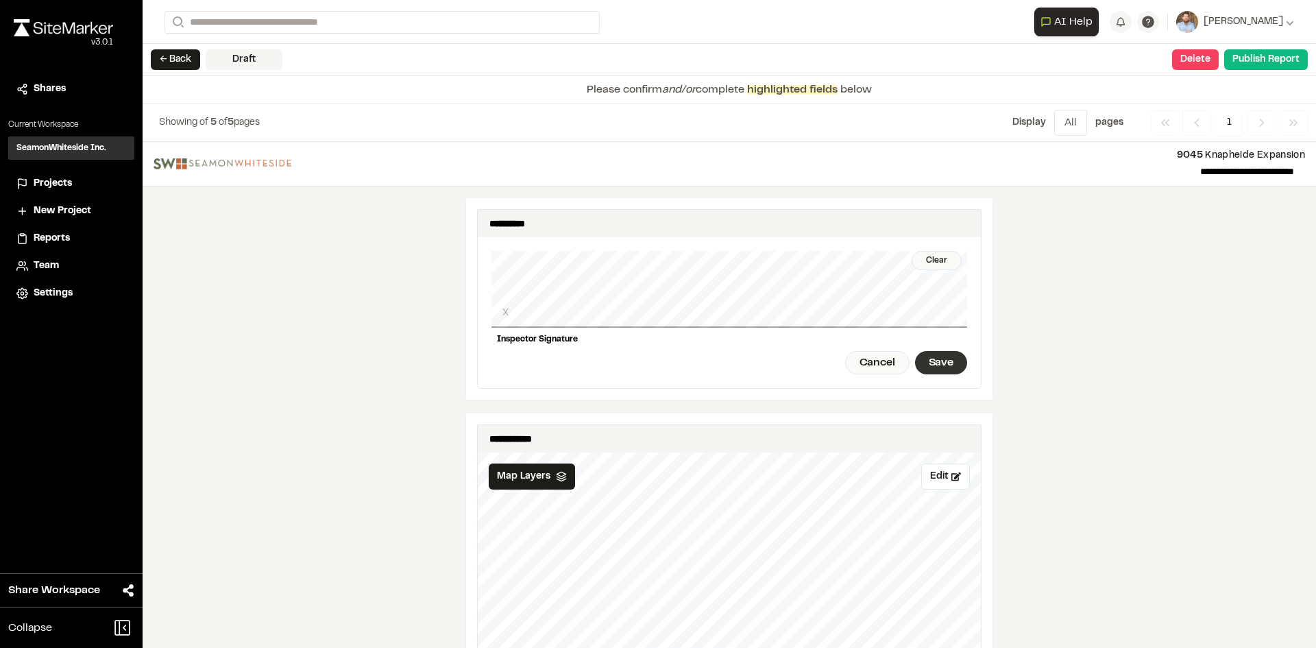
click at [943, 358] on div "Save" at bounding box center [941, 362] width 52 height 23
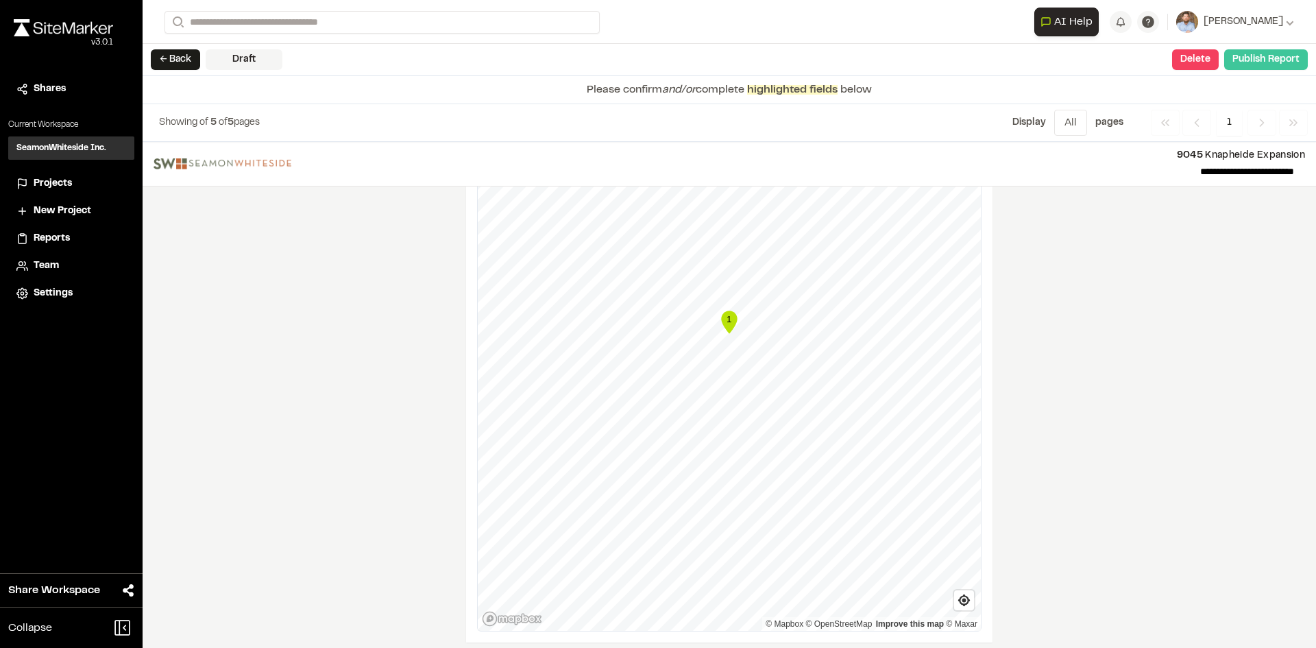
click at [1276, 59] on button "Publish Report" at bounding box center [1266, 59] width 84 height 21
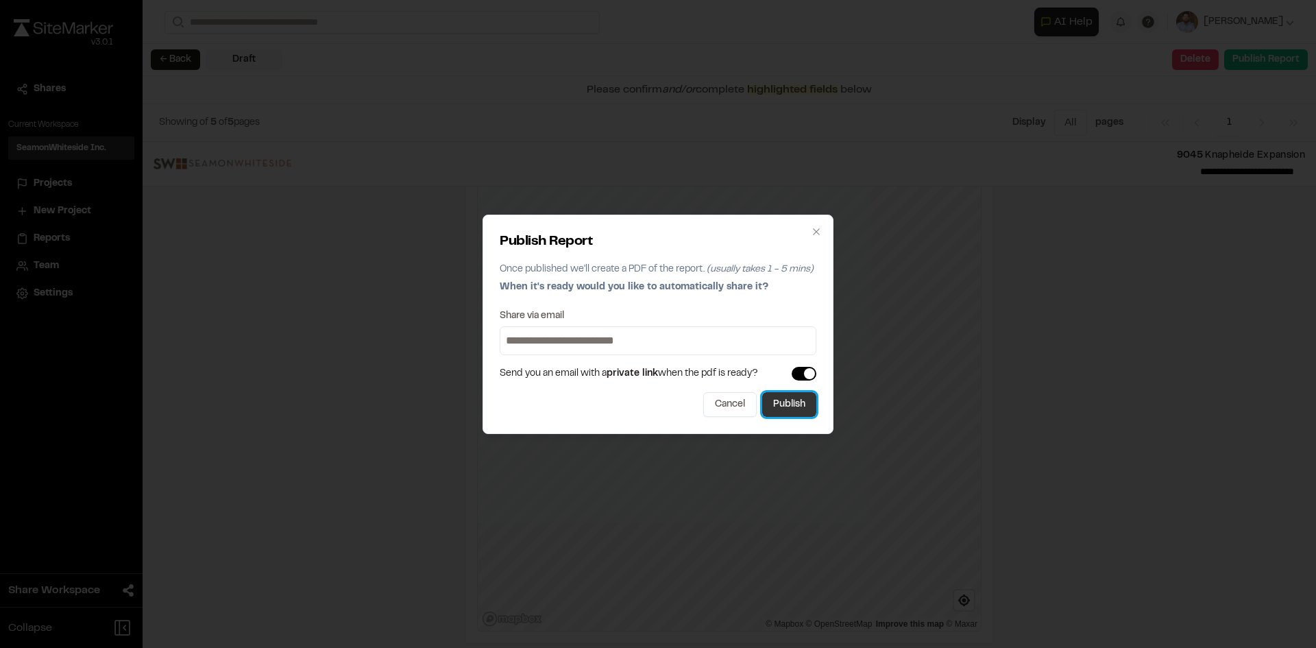
click at [807, 412] on button "Publish" at bounding box center [789, 404] width 54 height 25
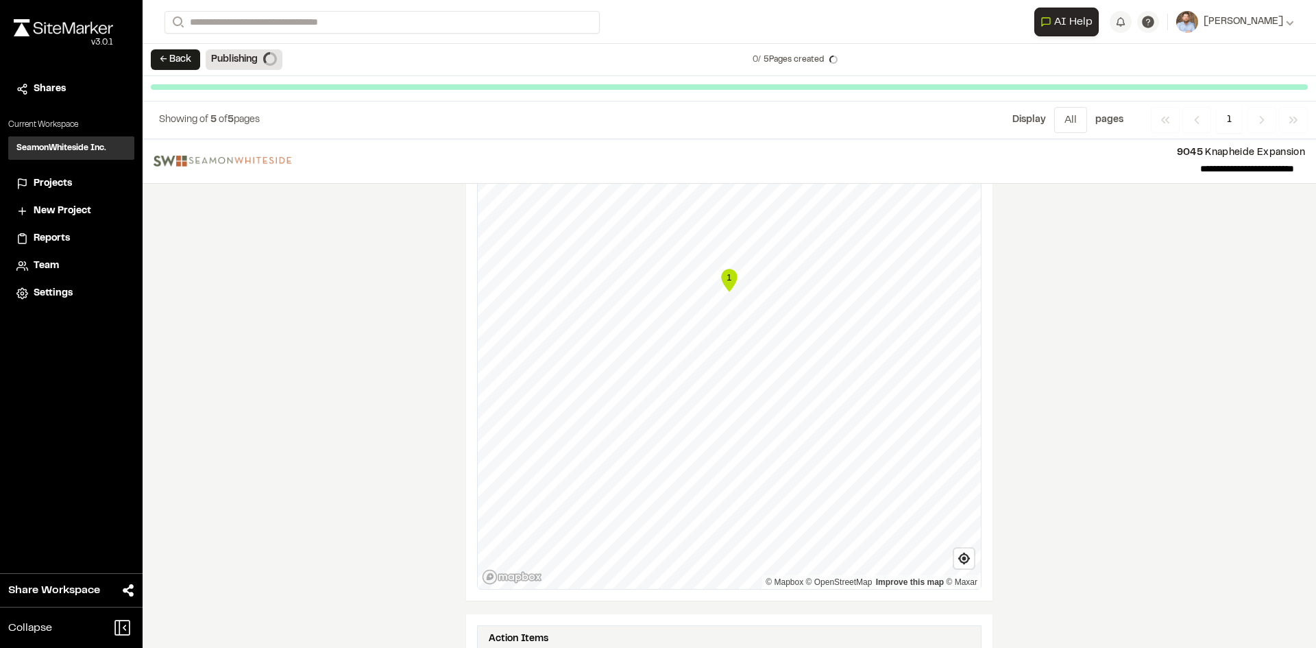
scroll to position [1675, 0]
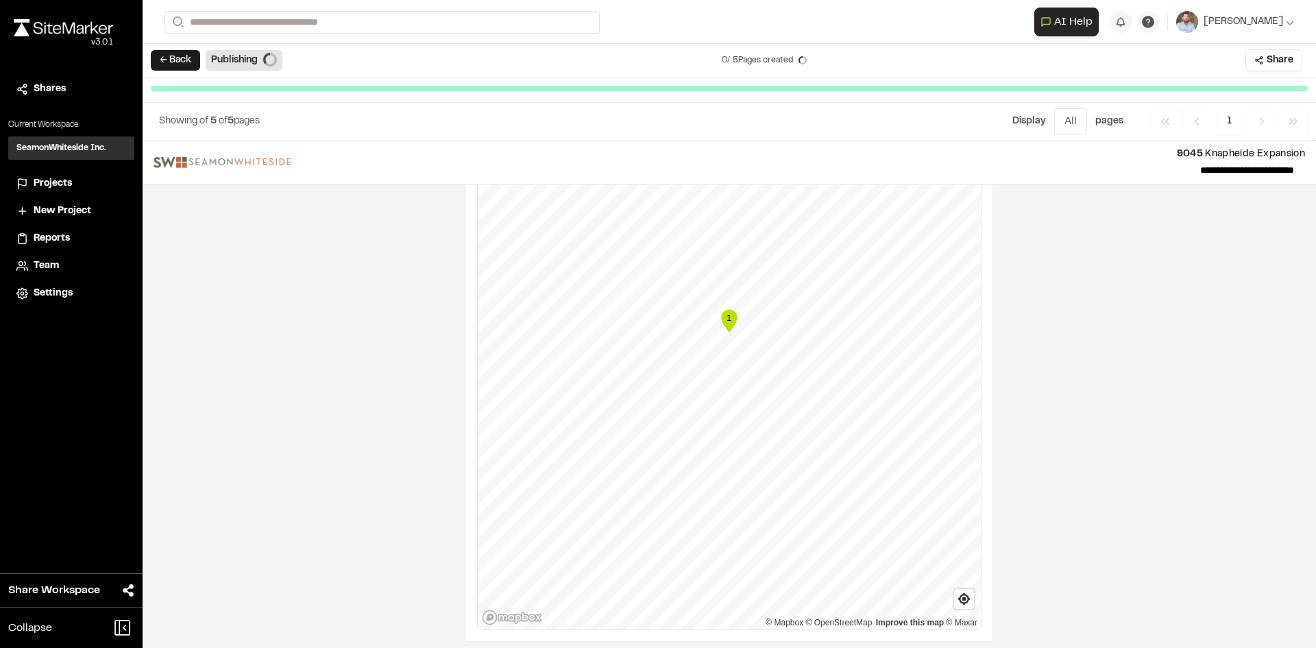
click at [57, 183] on span "Projects" at bounding box center [53, 183] width 38 height 15
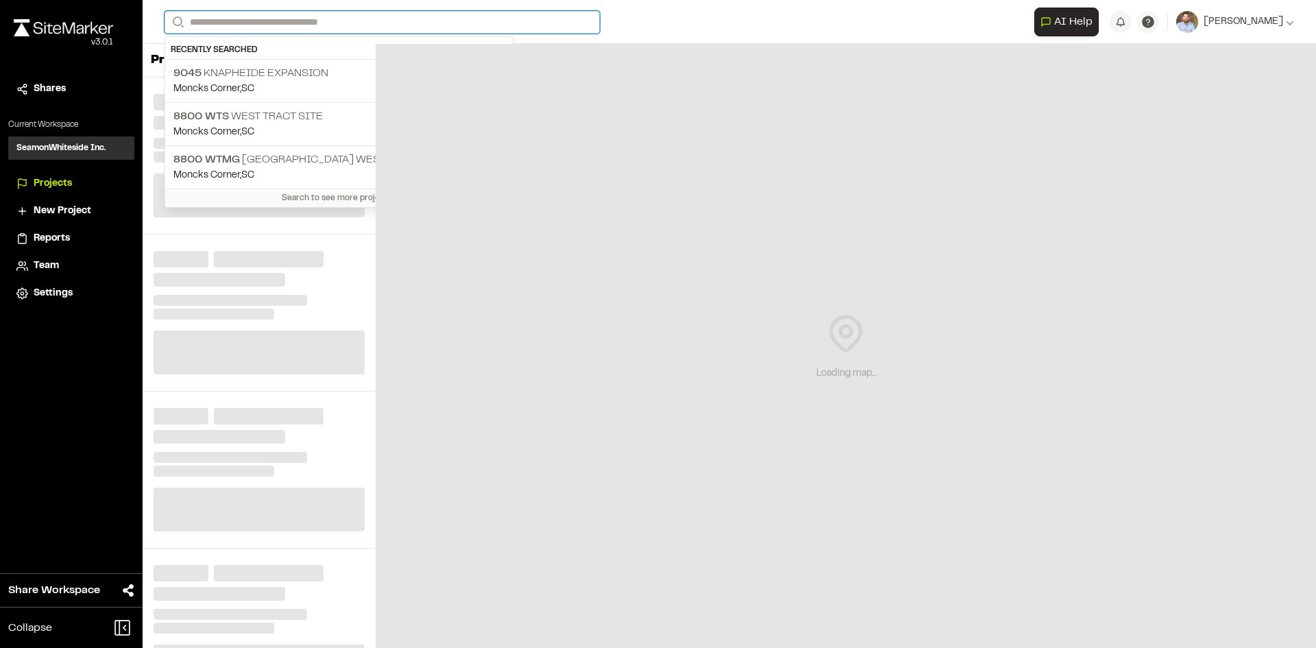
click at [211, 19] on input "Search" at bounding box center [382, 22] width 435 height 23
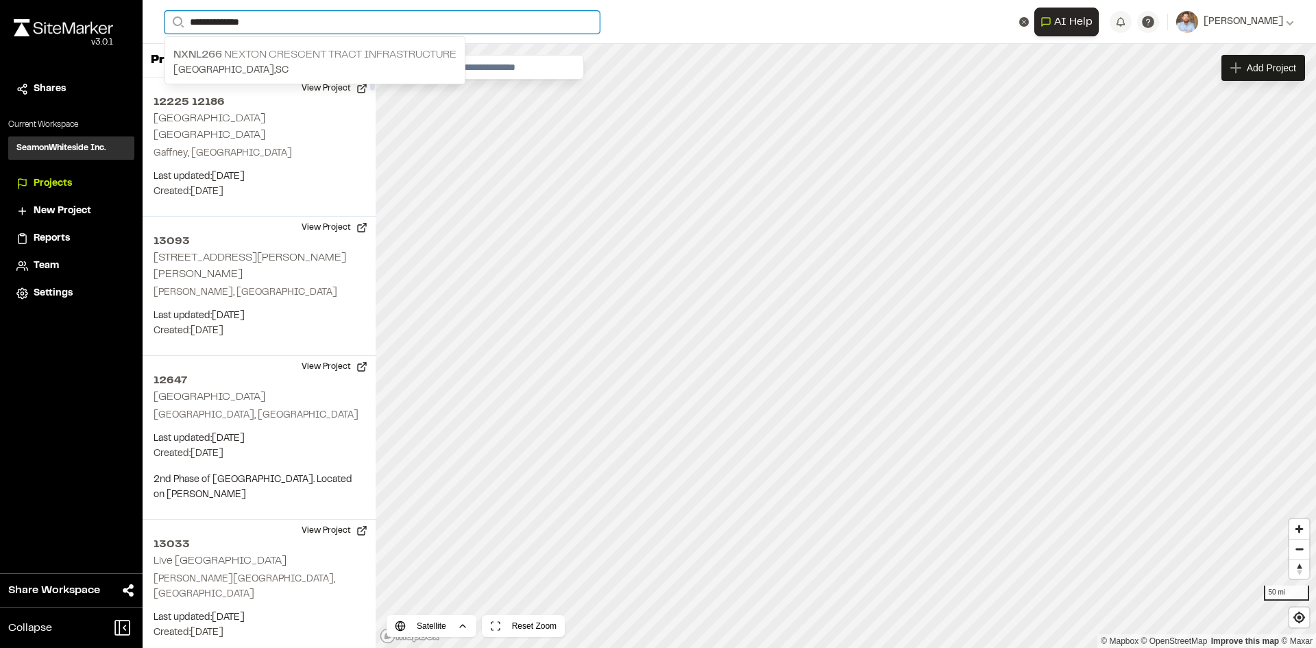
type input "**********"
click at [318, 63] on p "[GEOGRAPHIC_DATA] , [GEOGRAPHIC_DATA]" at bounding box center [314, 70] width 283 height 15
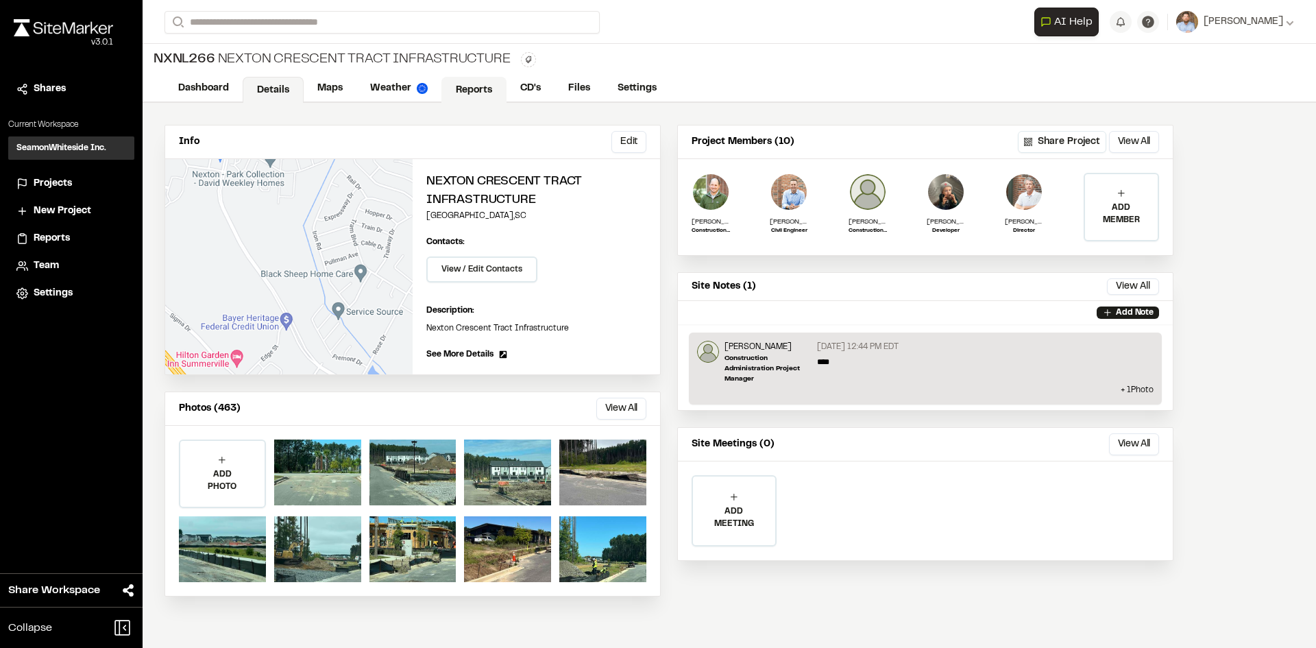
click at [471, 88] on link "Reports" at bounding box center [473, 90] width 65 height 26
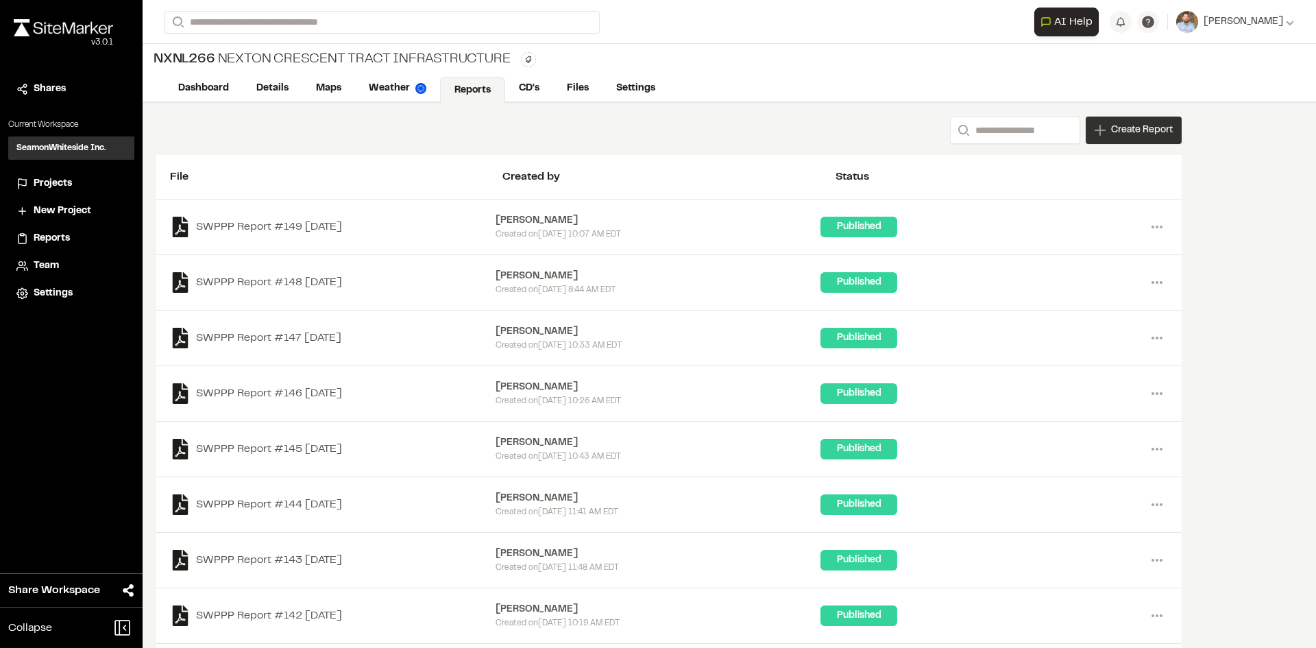
click at [1140, 136] on span "Create Report" at bounding box center [1142, 130] width 62 height 15
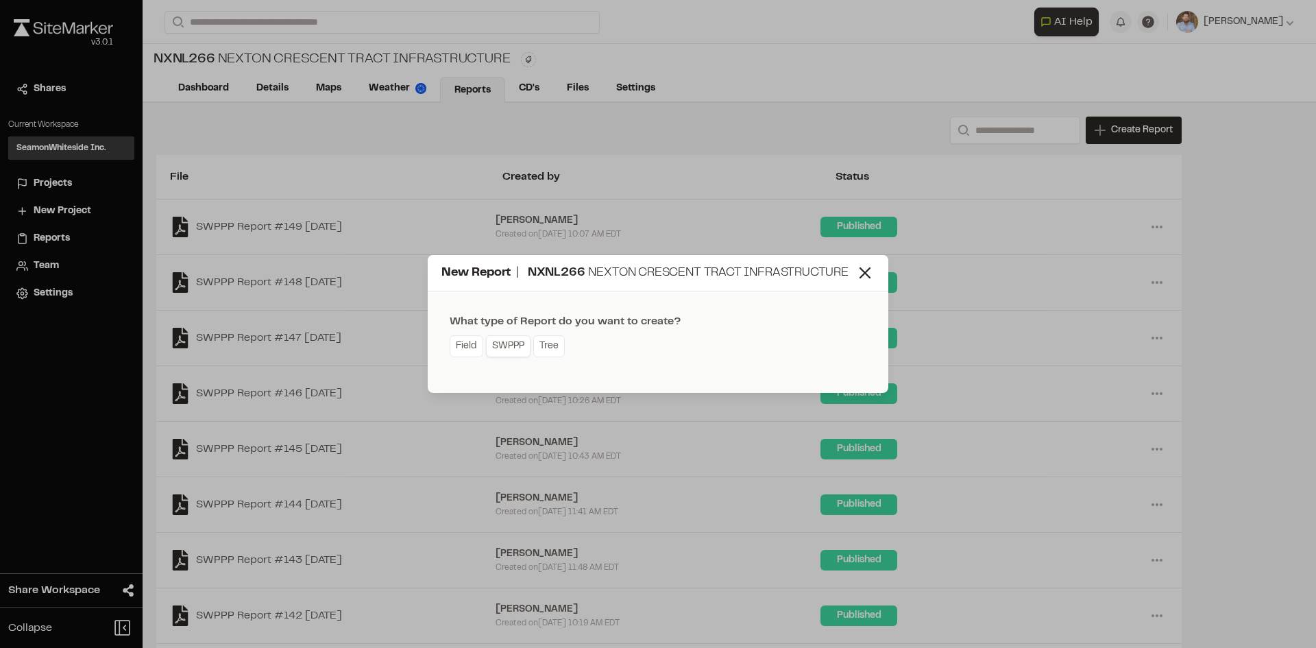
click at [512, 345] on link "SWPPP" at bounding box center [508, 346] width 45 height 22
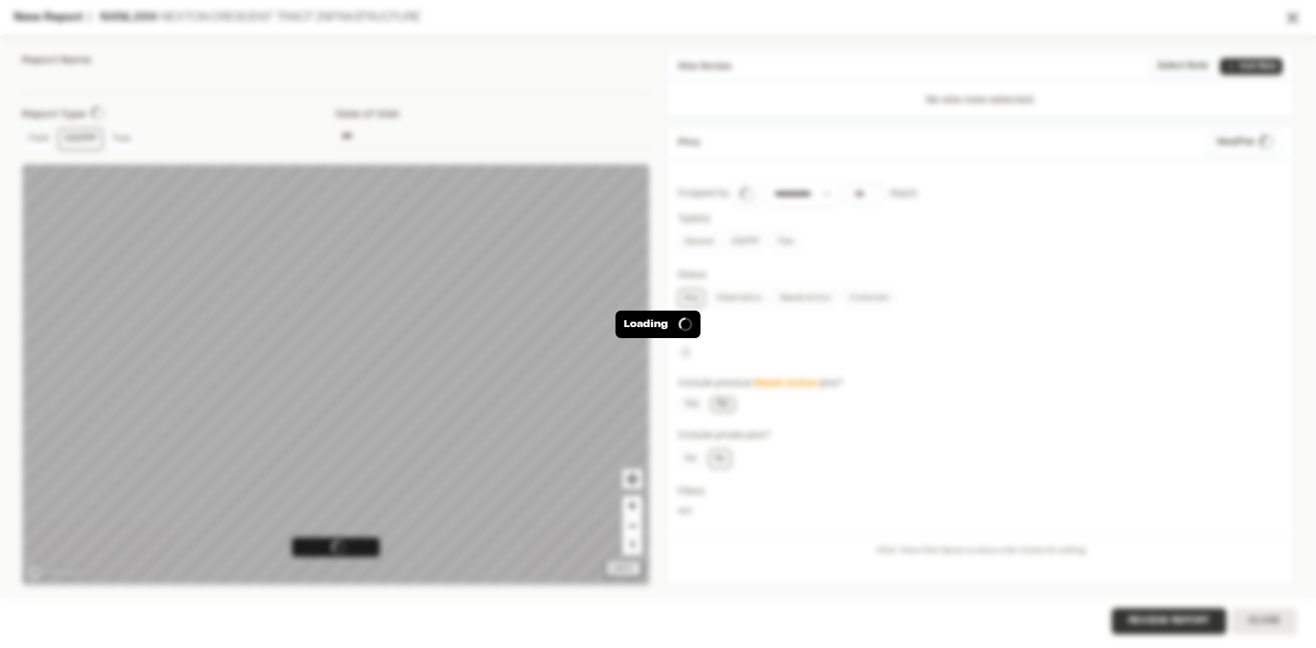
type input "**********"
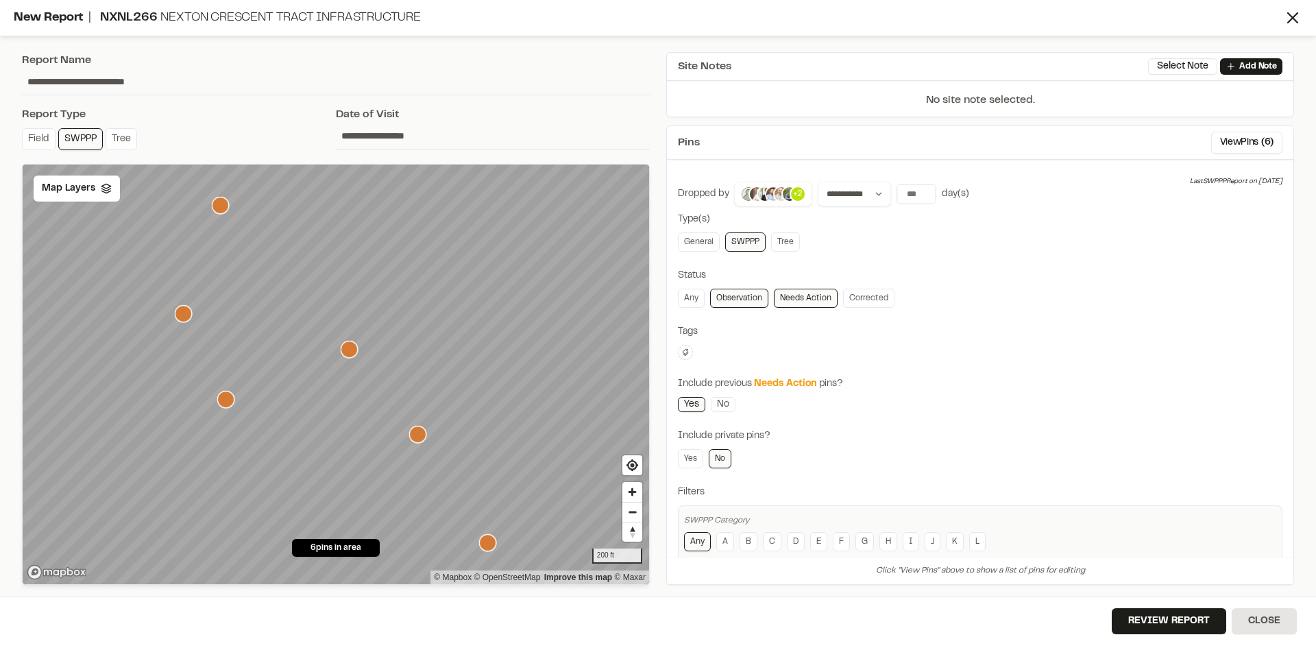
click at [416, 438] on icon "Map marker" at bounding box center [417, 434] width 17 height 17
click at [99, 199] on div "Map Layers" at bounding box center [77, 188] width 86 height 26
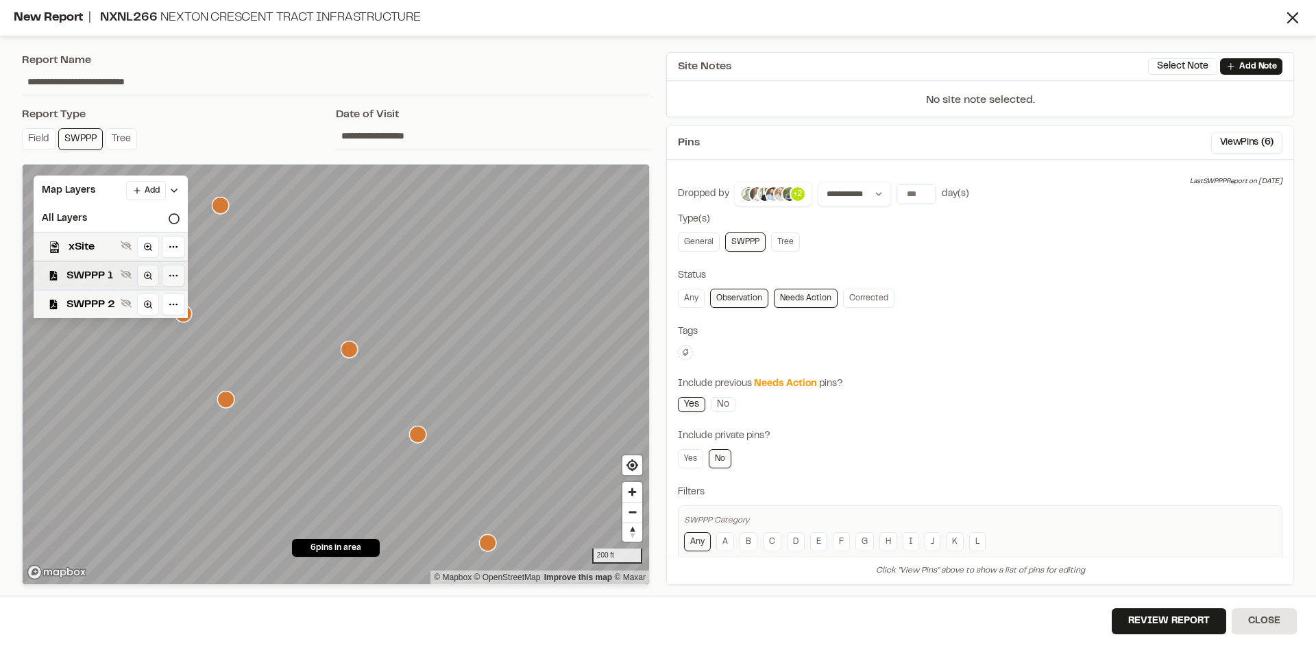
click at [103, 277] on span "SWPPP 1" at bounding box center [90, 275] width 49 height 16
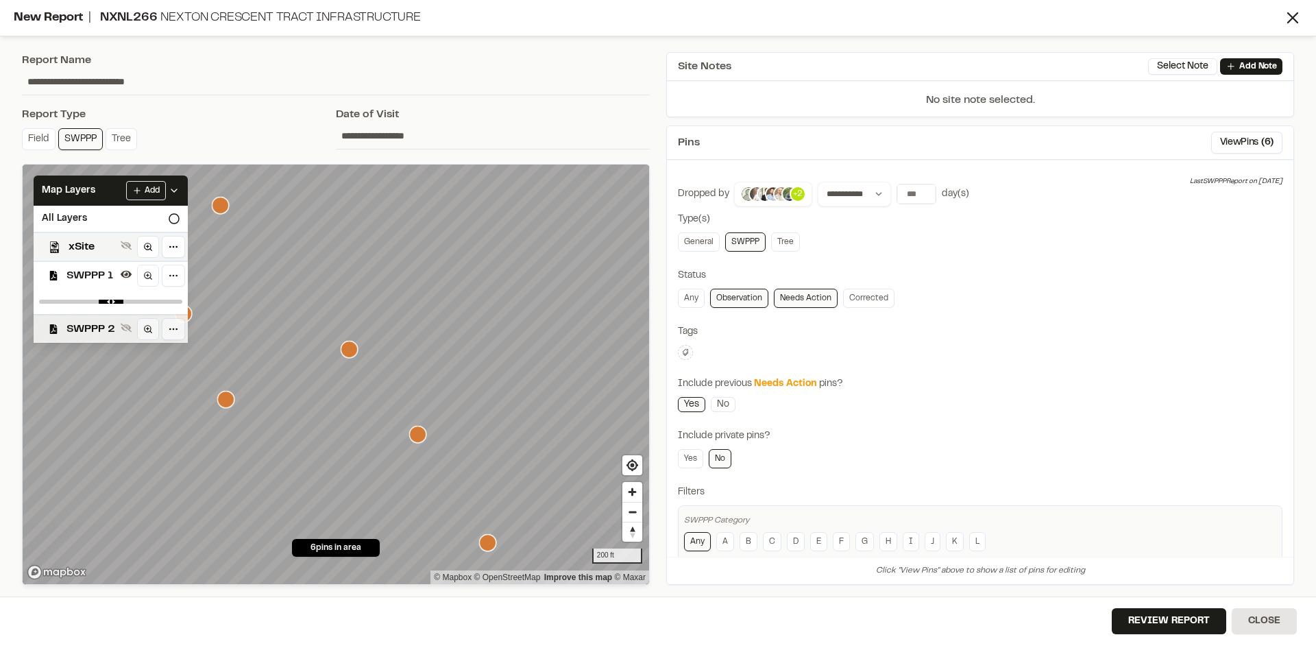
click at [107, 325] on span "SWPPP 2" at bounding box center [90, 329] width 49 height 16
click at [178, 191] on icon at bounding box center [174, 190] width 11 height 11
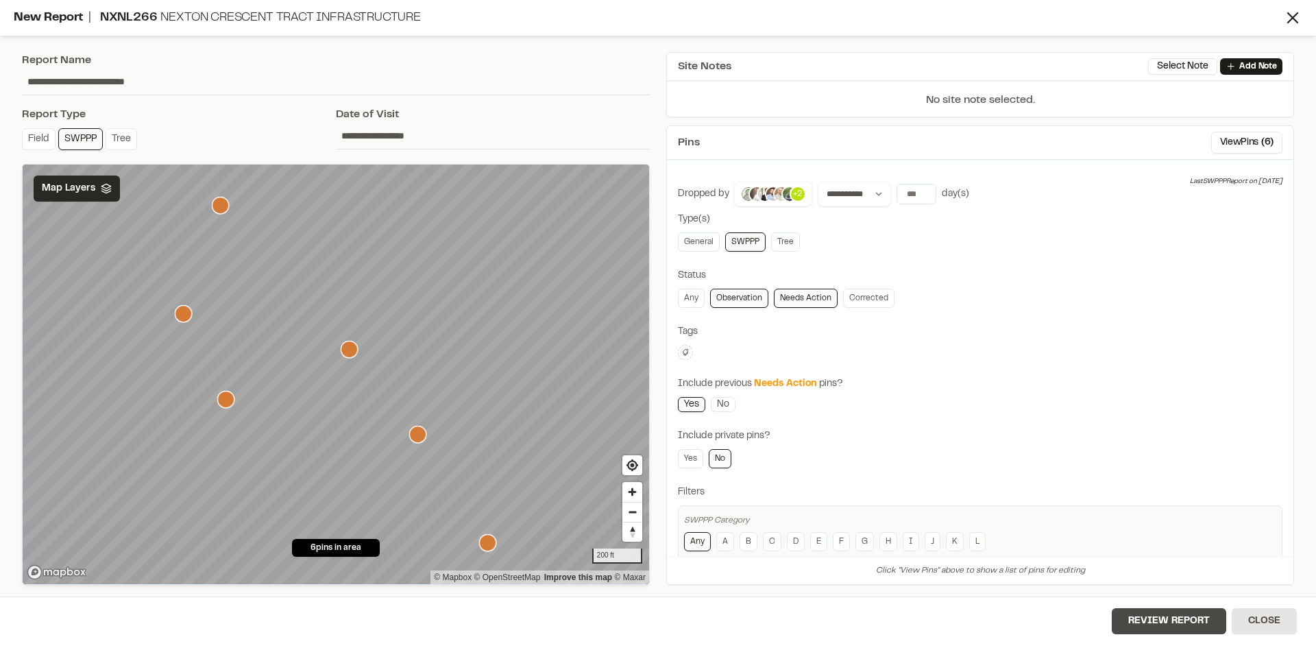
click at [1187, 629] on button "Review Report" at bounding box center [1169, 621] width 114 height 26
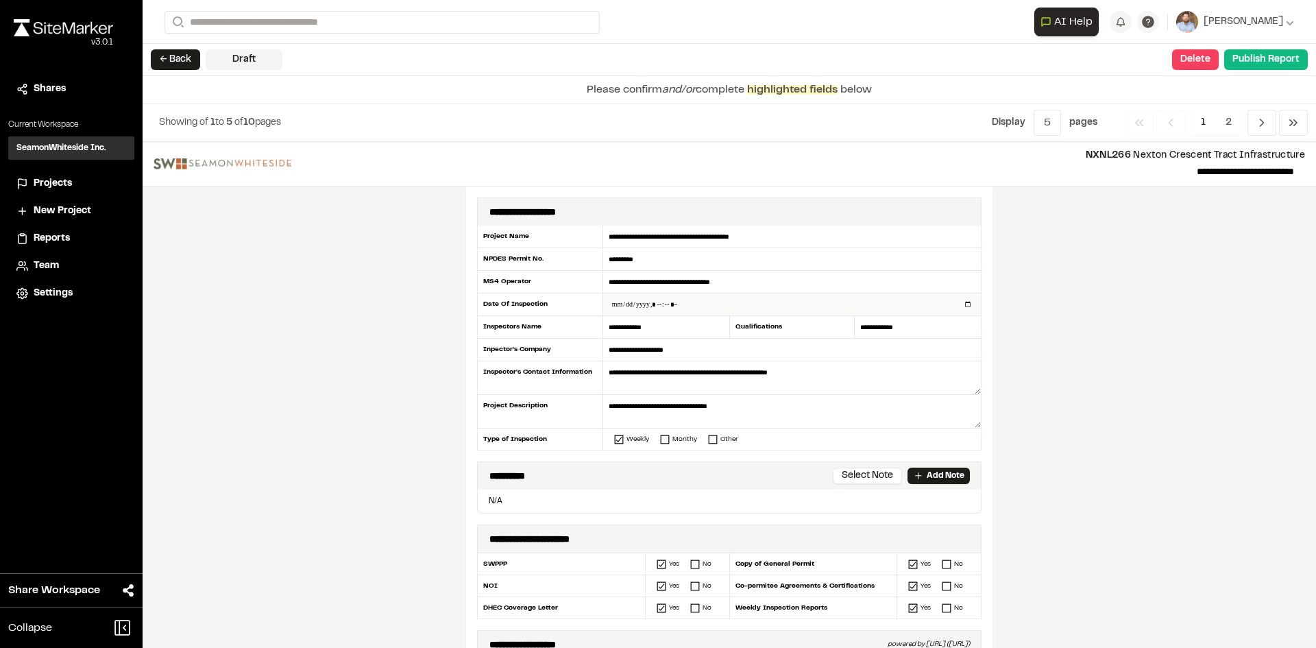
click at [963, 306] on input "datetime-local" at bounding box center [792, 304] width 378 height 22
type input "**********"
click at [392, 410] on div "**********" at bounding box center [729, 395] width 1173 height 506
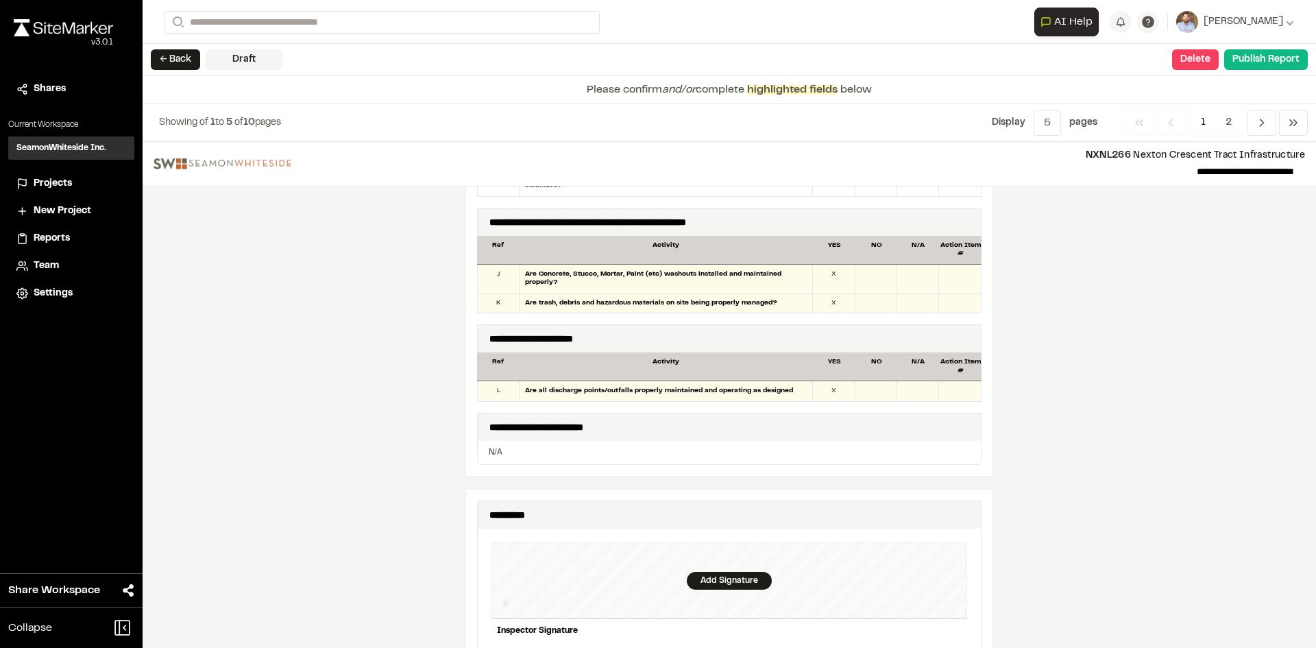
scroll to position [1234, 0]
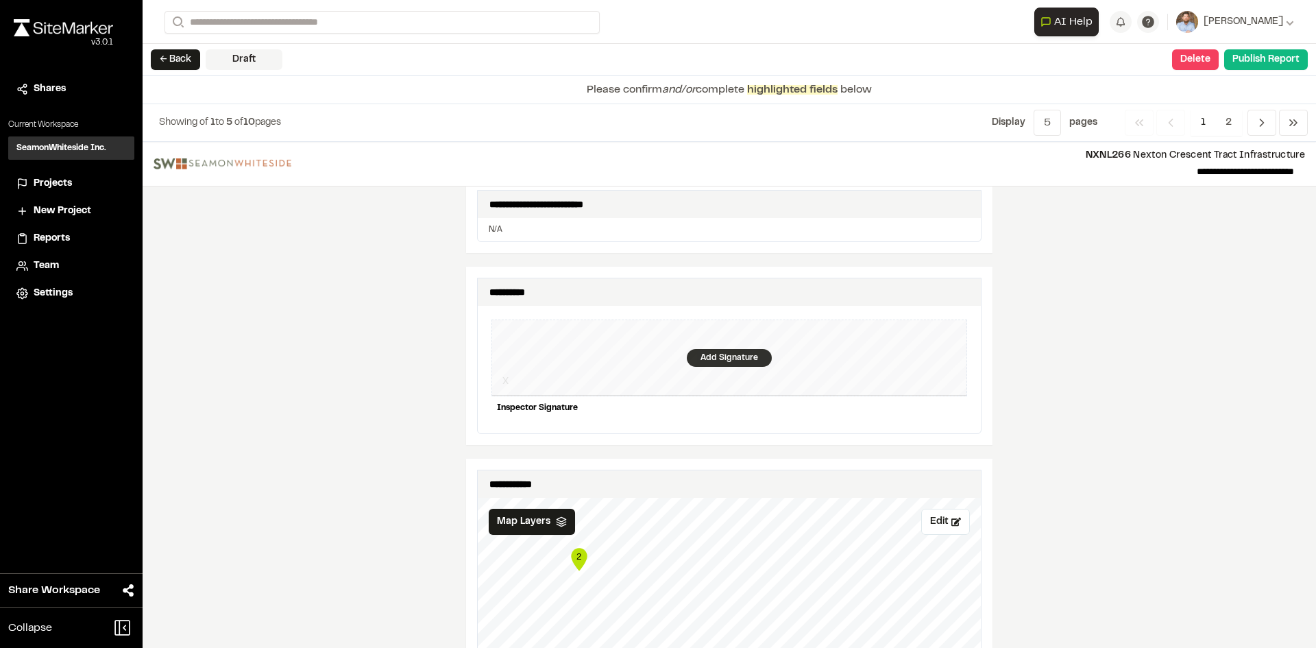
click at [718, 355] on div "Add Signature" at bounding box center [729, 358] width 85 height 18
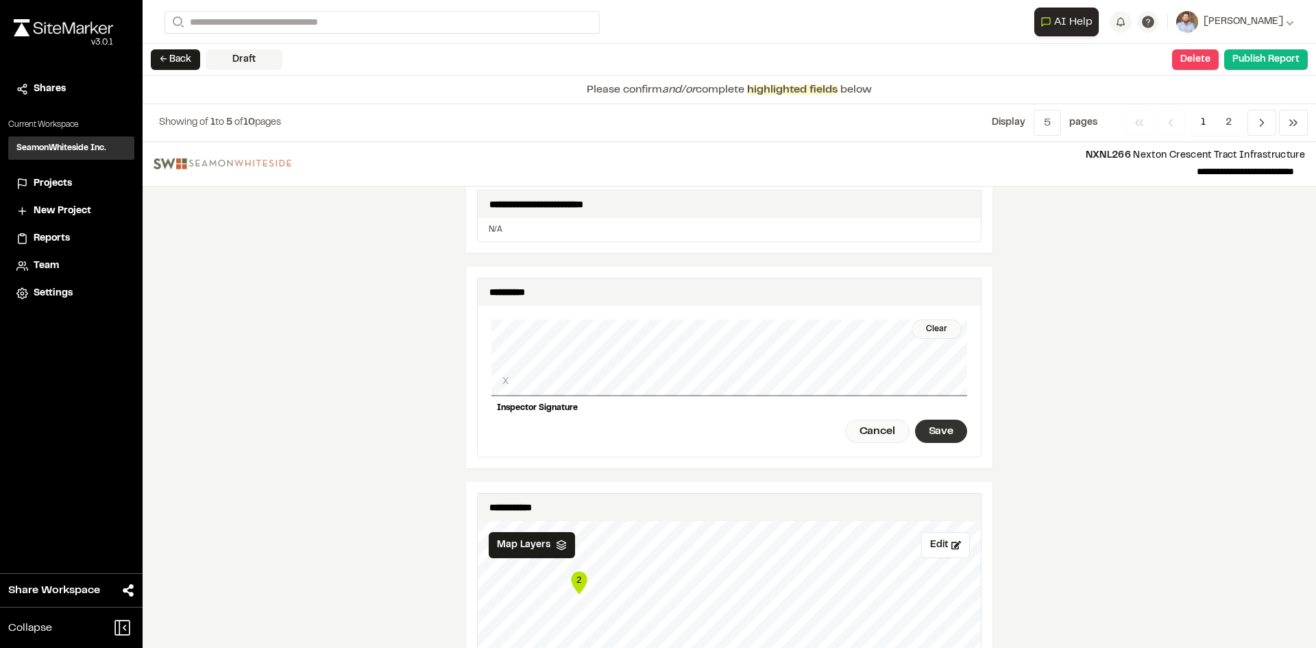
click at [933, 420] on div "Save" at bounding box center [941, 430] width 52 height 23
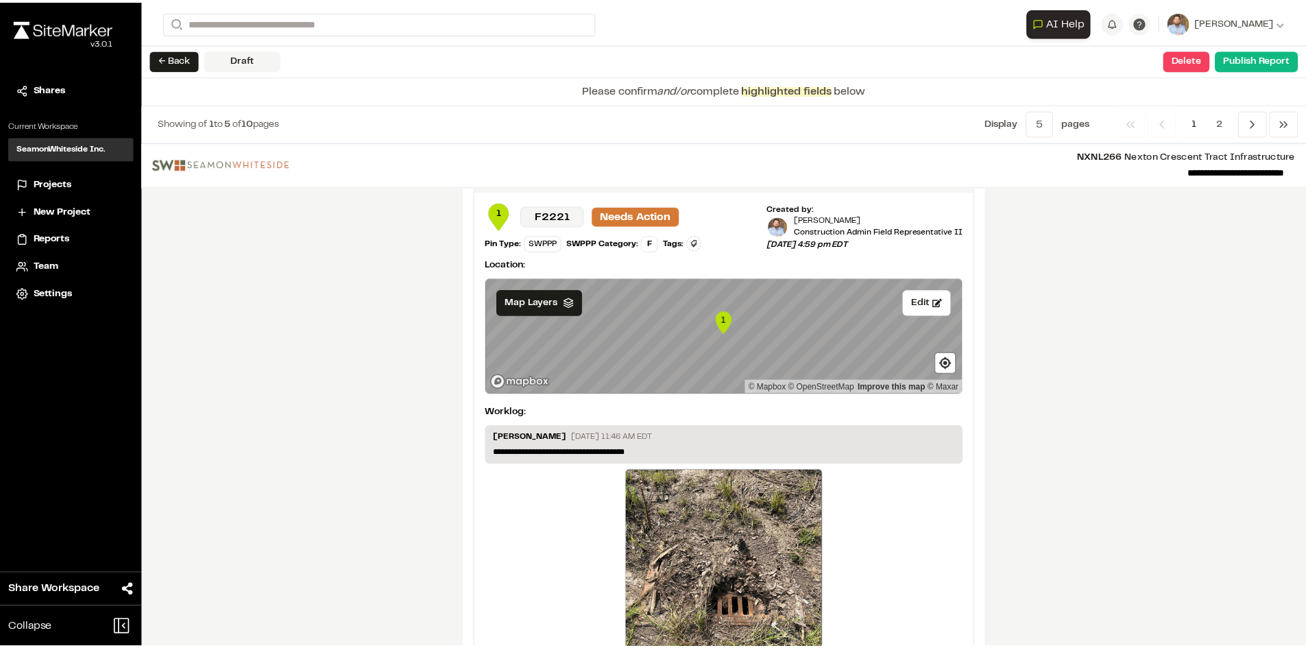
scroll to position [2281, 0]
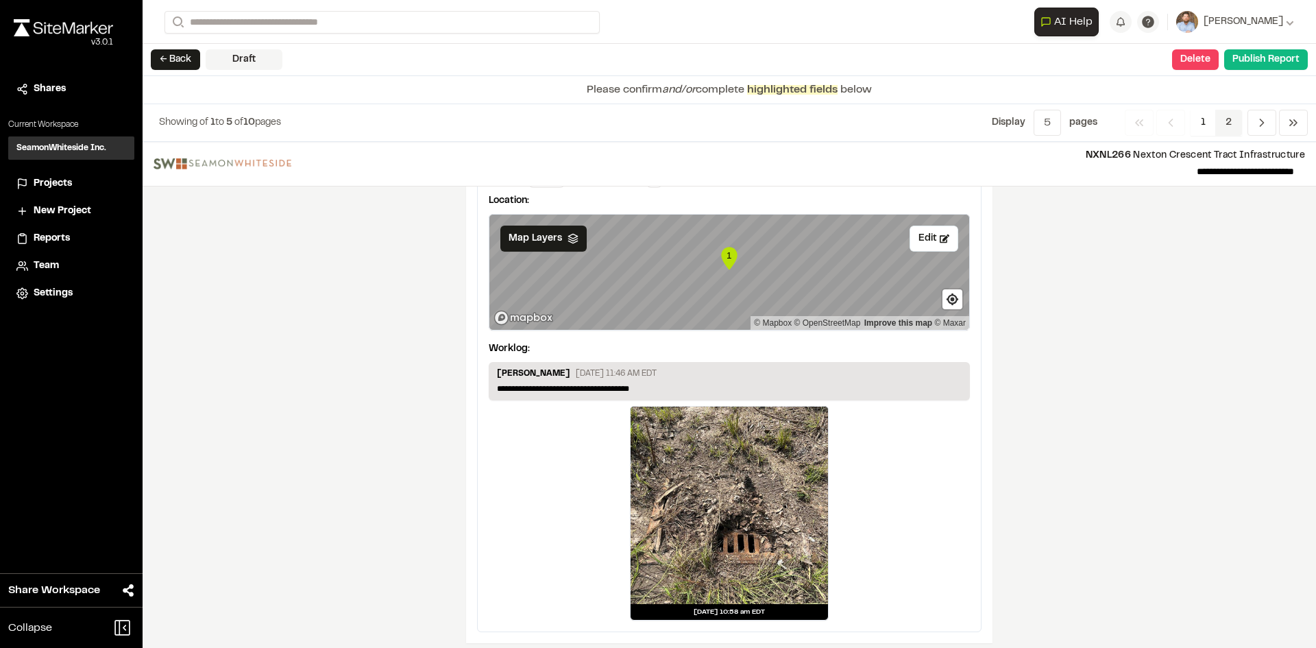
click at [1235, 124] on span "2" at bounding box center [1228, 123] width 27 height 26
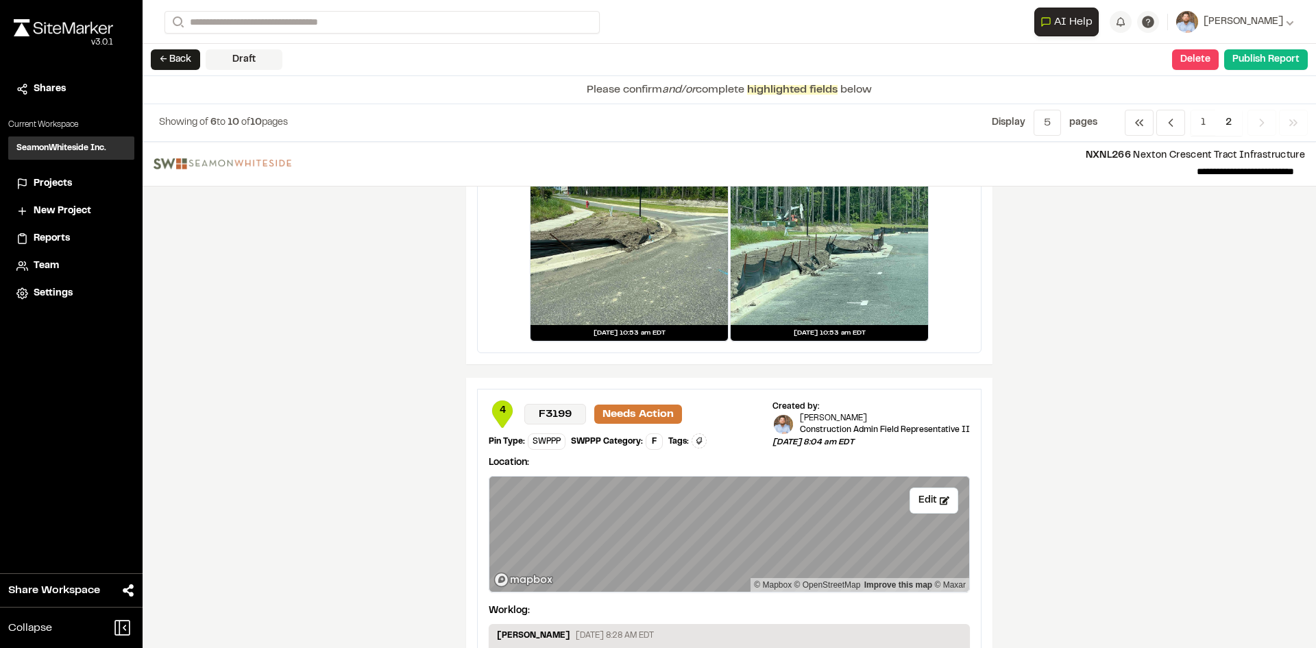
scroll to position [1234, 0]
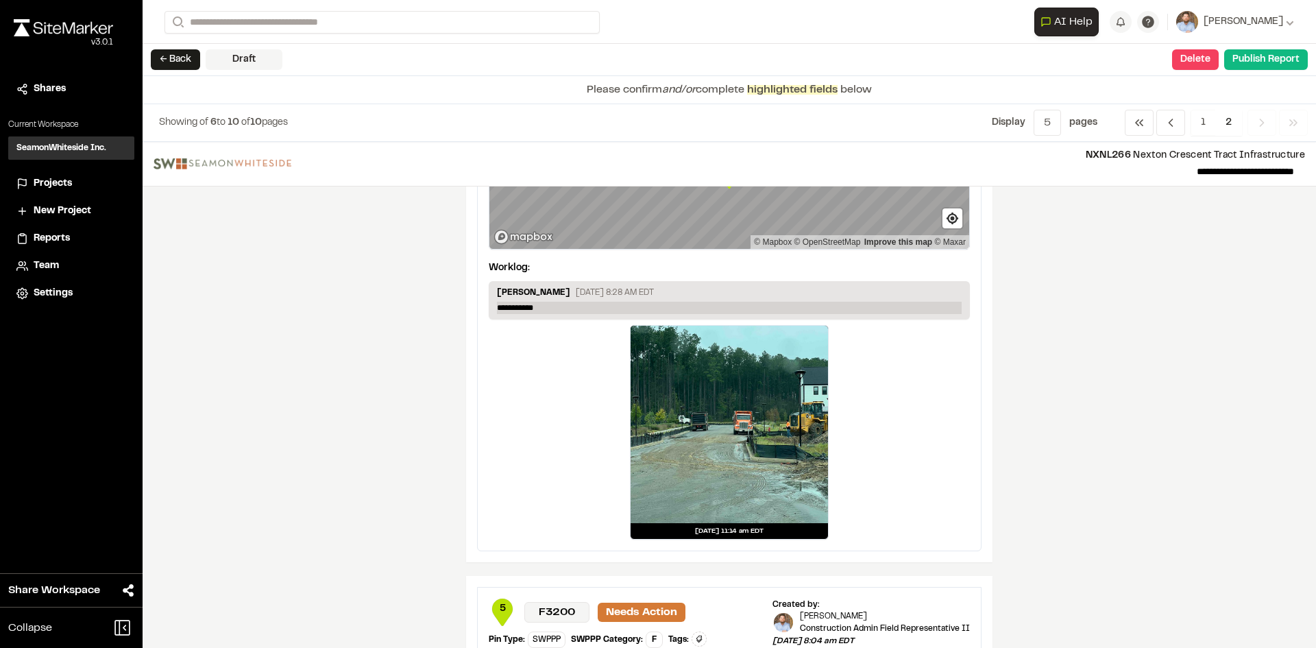
click at [558, 308] on p "**********" at bounding box center [729, 308] width 465 height 12
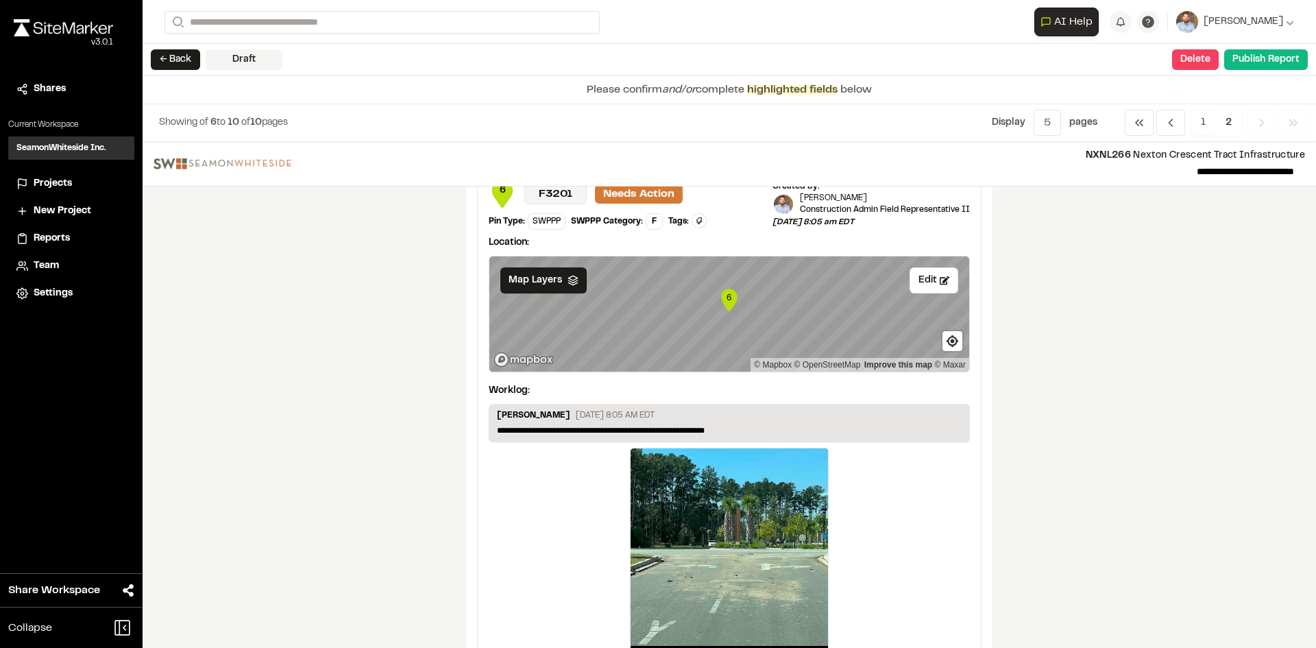
scroll to position [2244, 0]
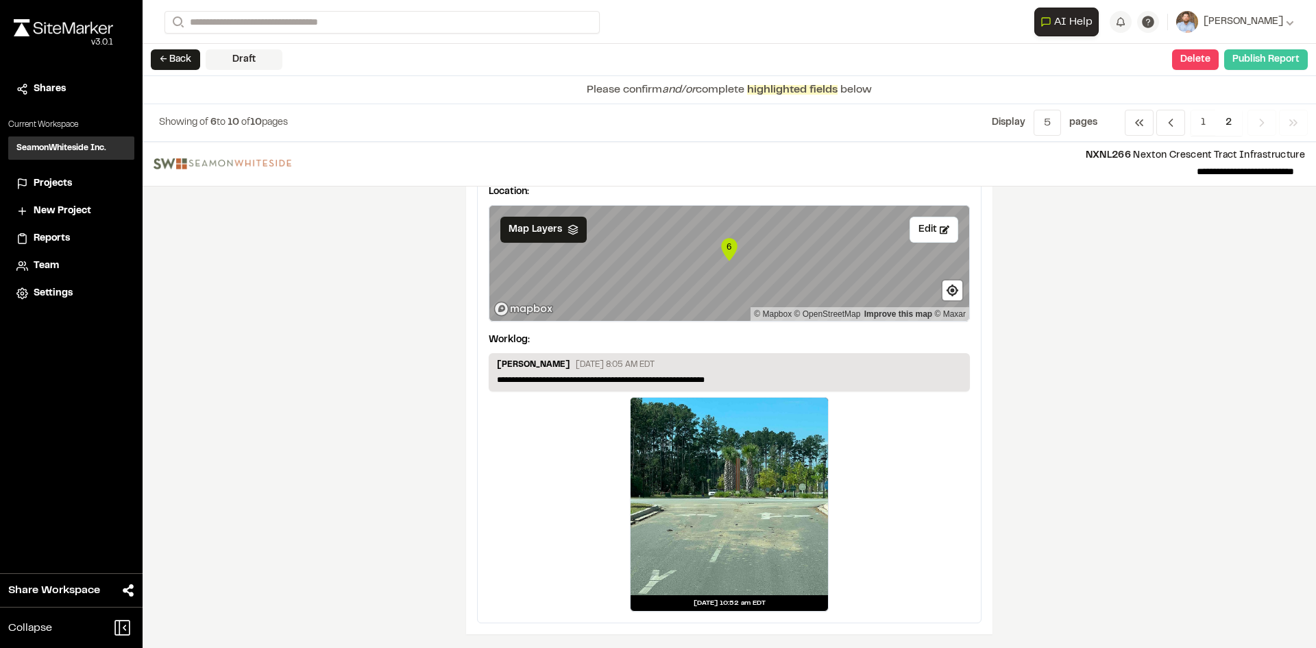
click at [1266, 62] on button "Publish Report" at bounding box center [1266, 59] width 84 height 21
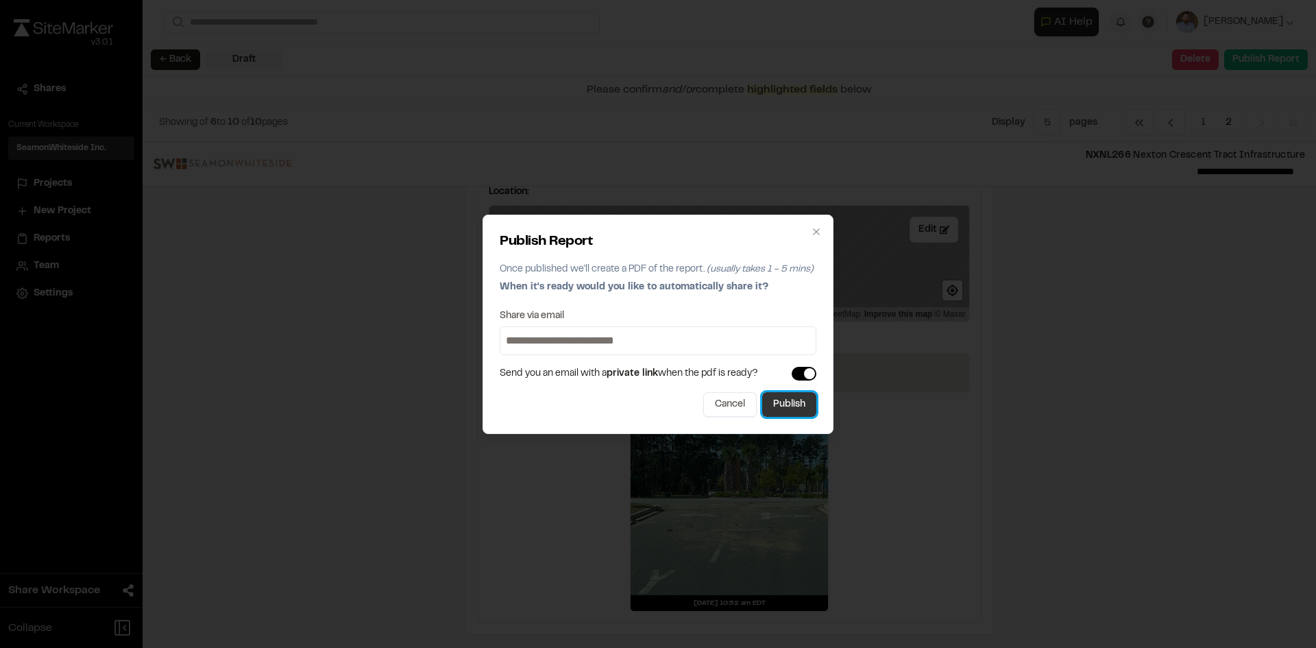
click at [809, 410] on button "Publish" at bounding box center [789, 404] width 54 height 25
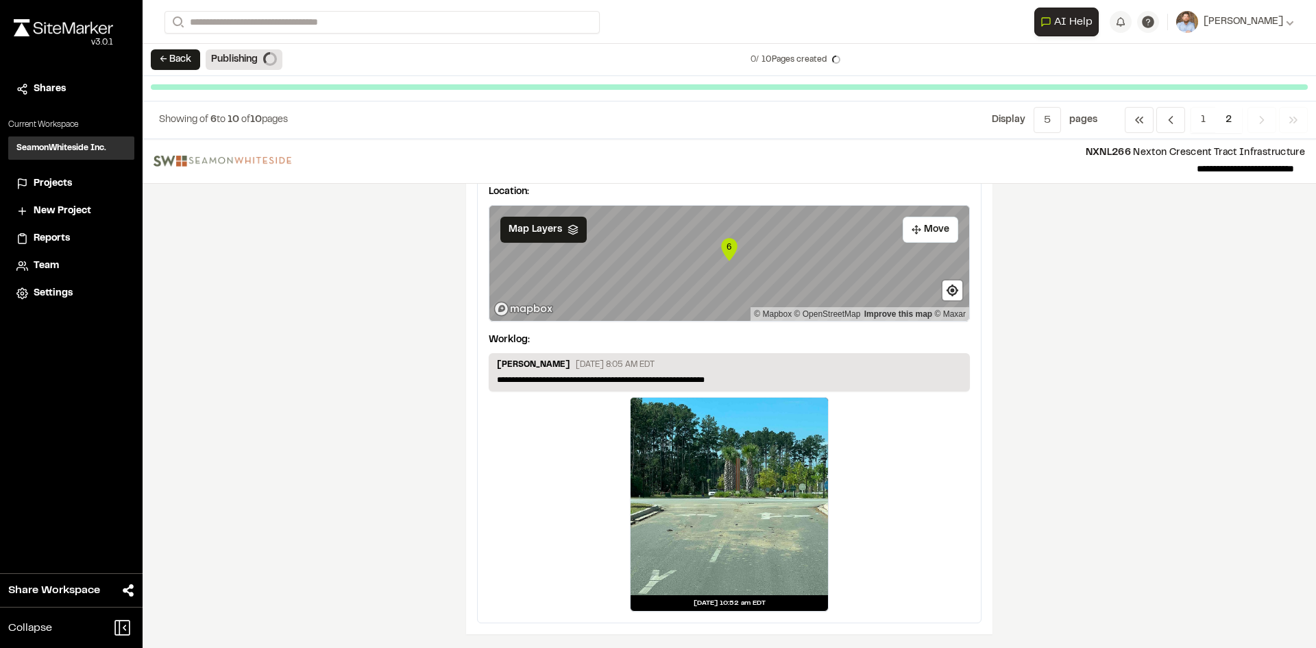
scroll to position [2243, 0]
click at [56, 184] on span "Projects" at bounding box center [53, 183] width 38 height 15
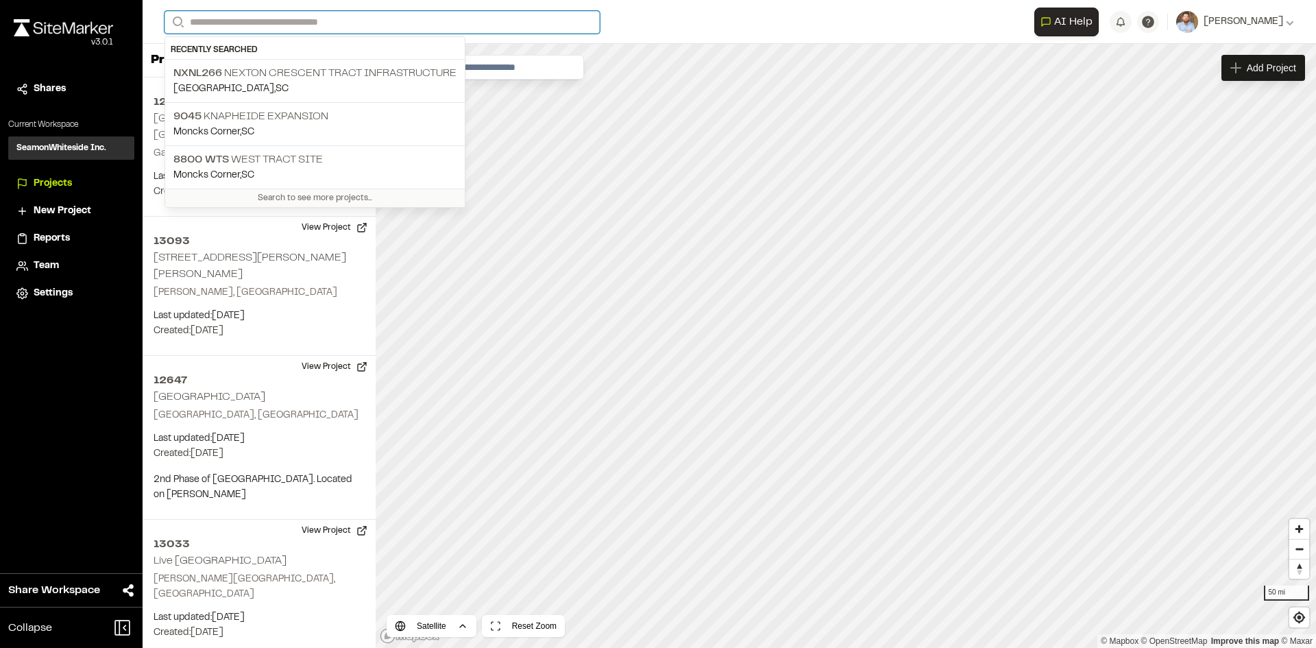
click at [250, 19] on input "Search" at bounding box center [382, 22] width 435 height 23
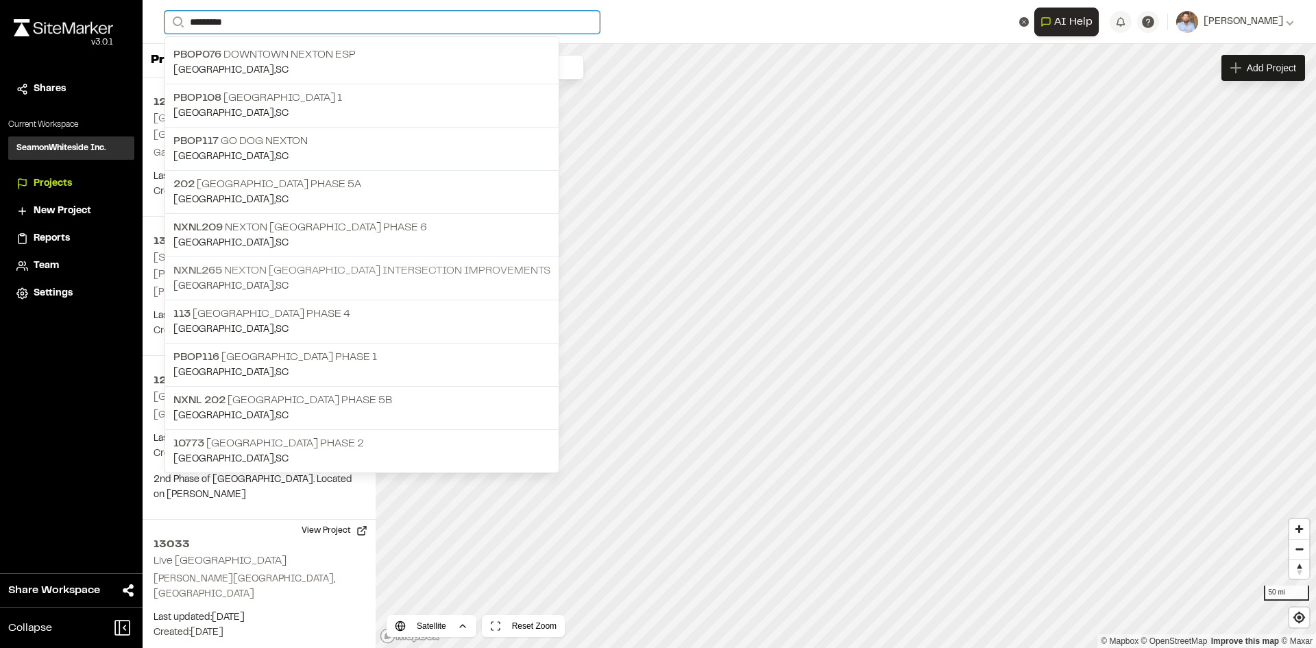
type input "********"
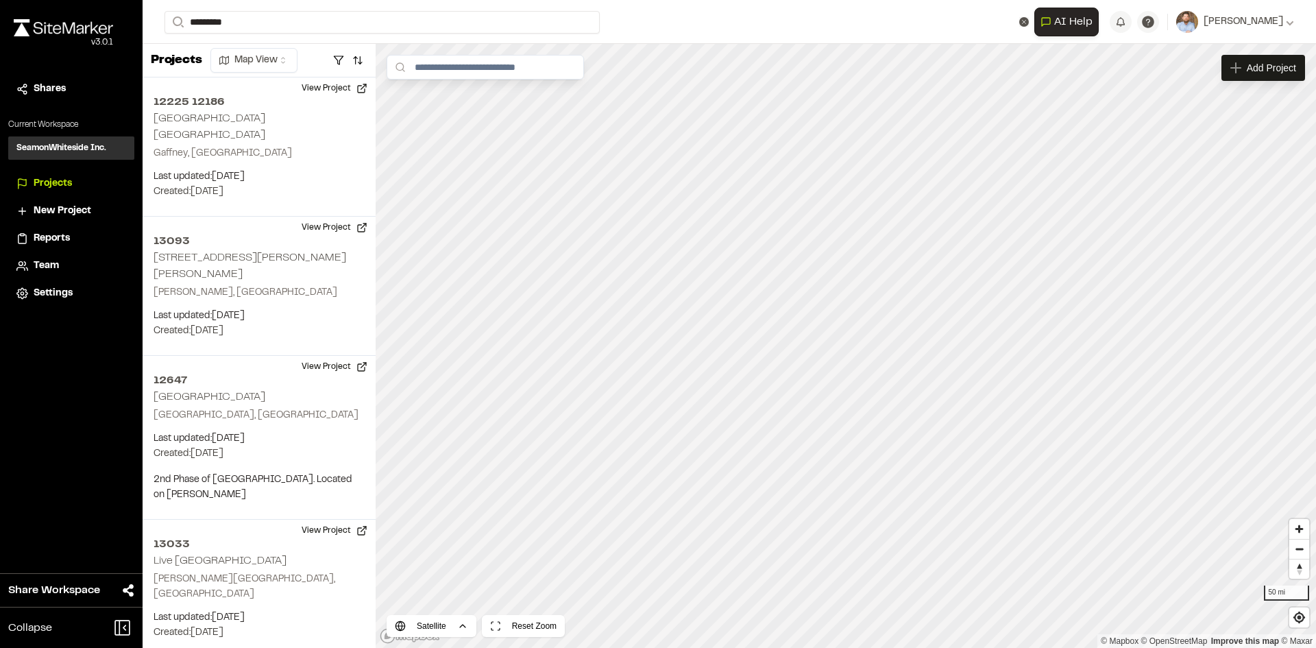
click at [361, 279] on p "[GEOGRAPHIC_DATA] , [GEOGRAPHIC_DATA]" at bounding box center [361, 286] width 377 height 15
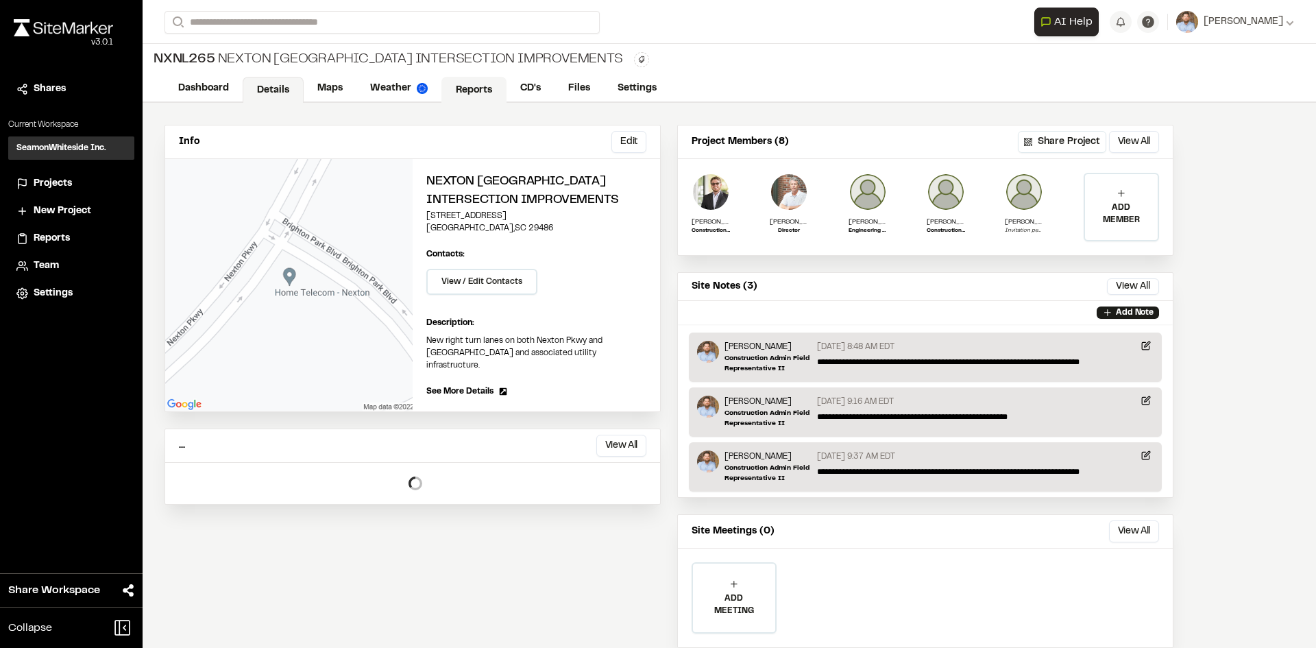
click at [465, 88] on link "Reports" at bounding box center [473, 90] width 65 height 26
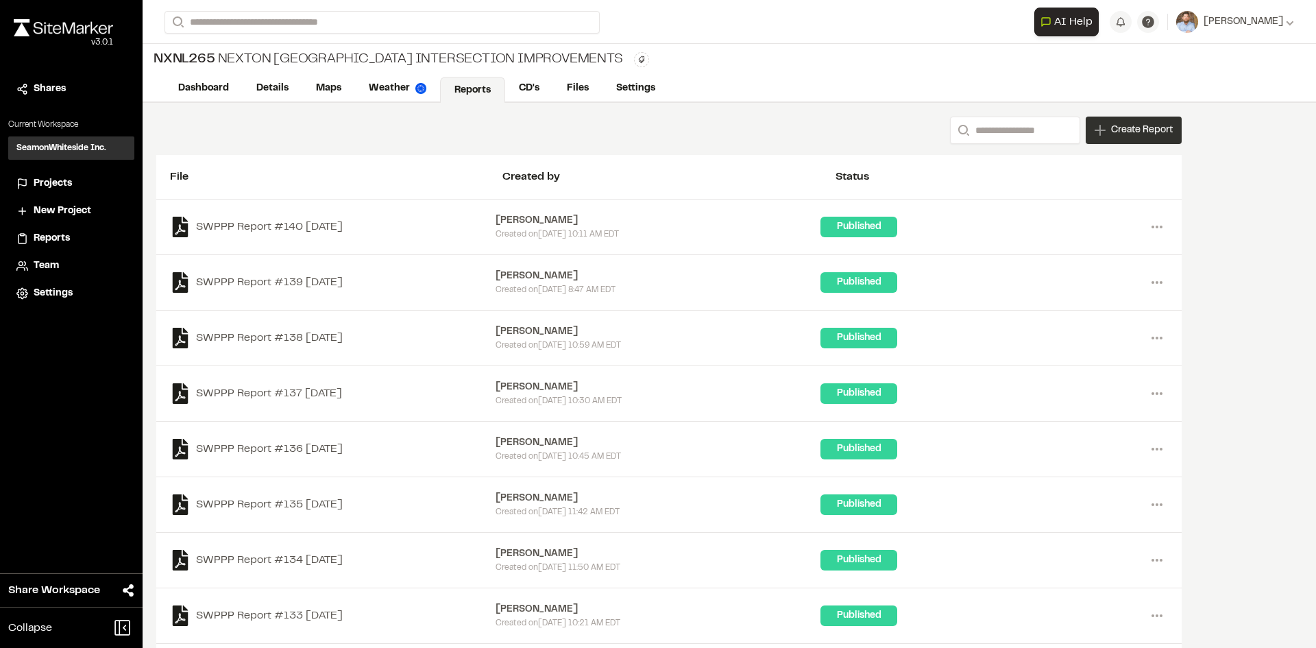
click at [1119, 138] on div "Create Report" at bounding box center [1134, 130] width 96 height 27
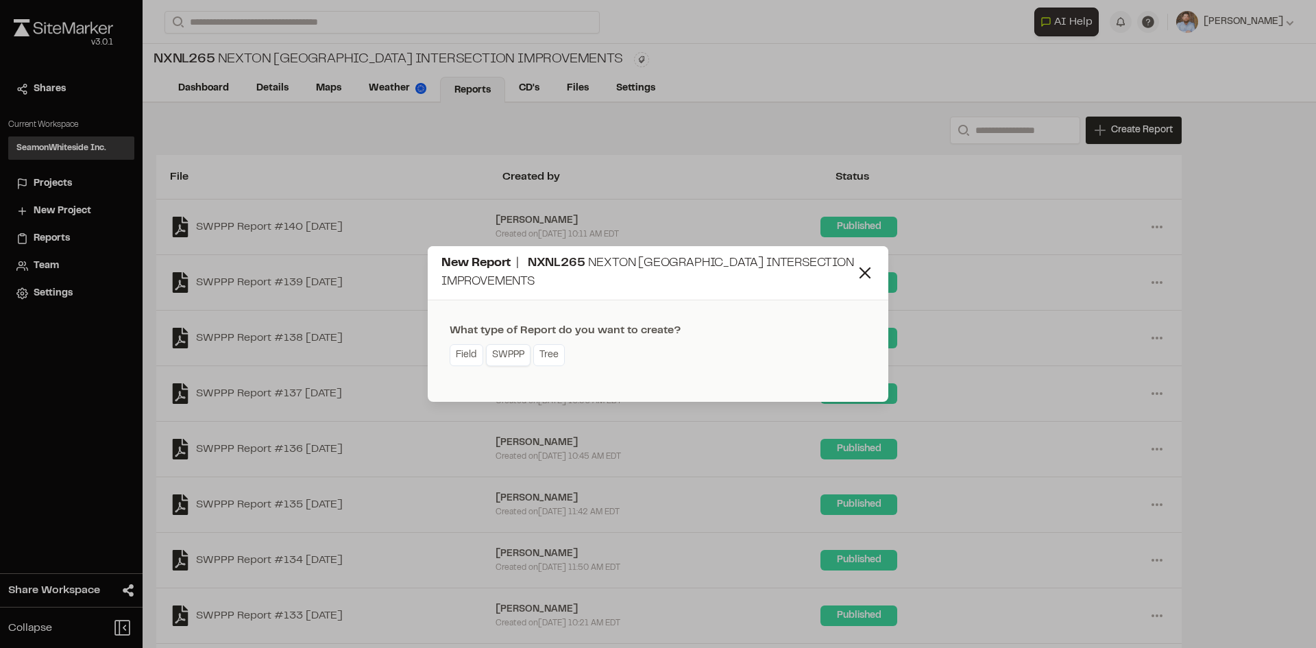
click at [515, 362] on link "SWPPP" at bounding box center [508, 355] width 45 height 22
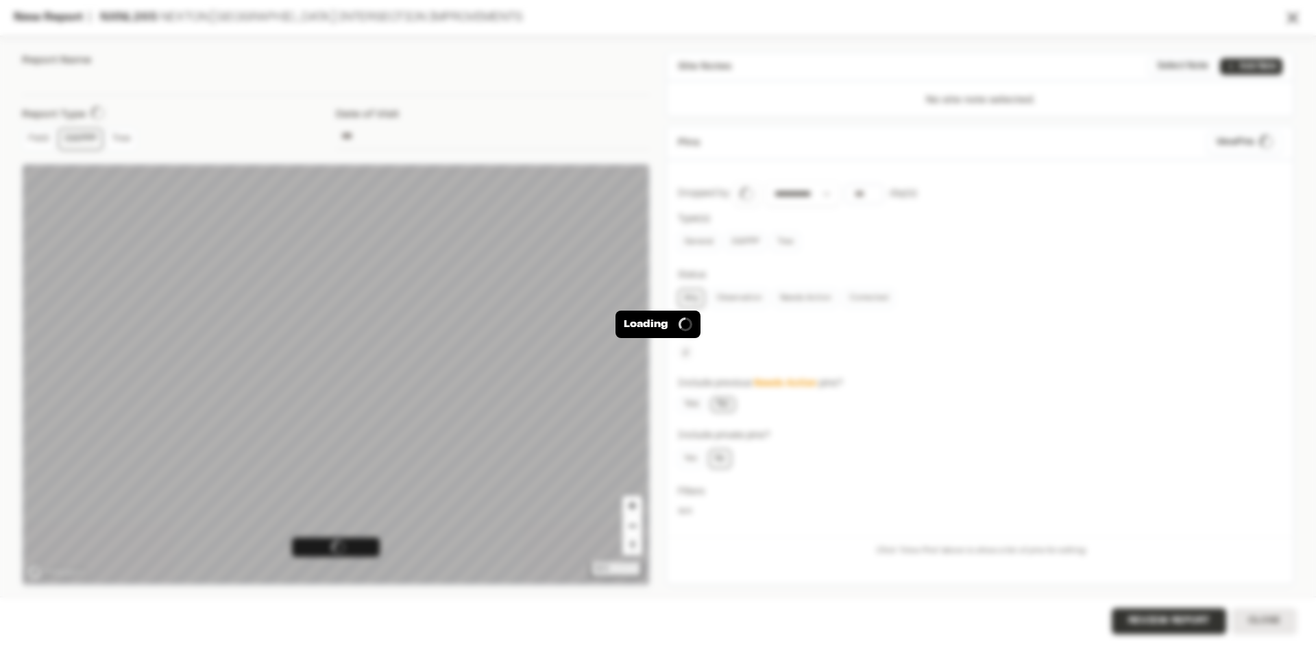
type input "**********"
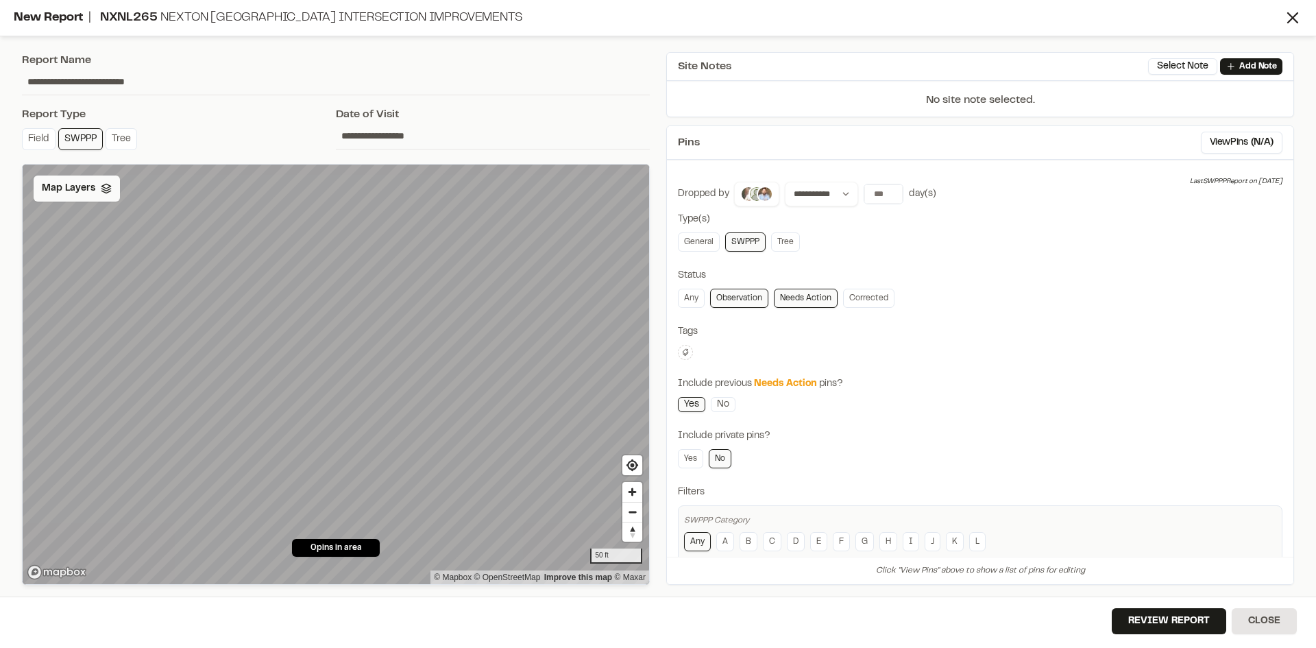
click at [98, 193] on div "Map Layers" at bounding box center [77, 188] width 86 height 26
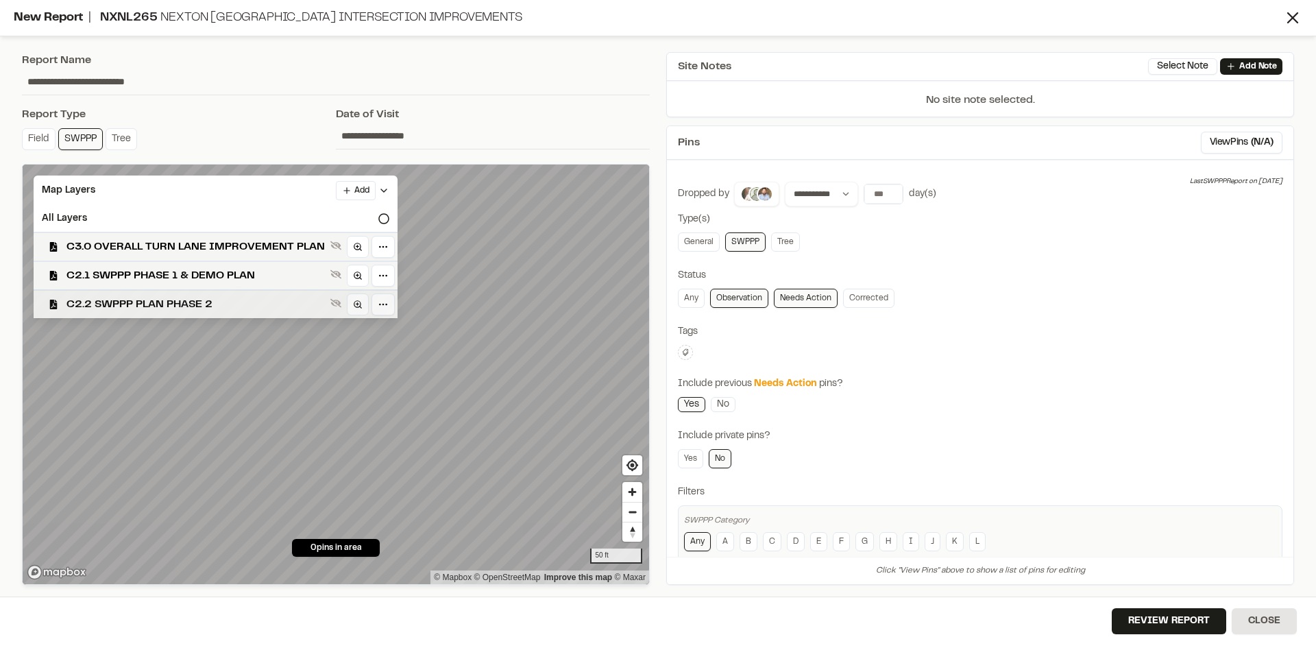
click at [208, 303] on span "C2.2 SWPPP PLAN PHASE 2" at bounding box center [195, 304] width 258 height 16
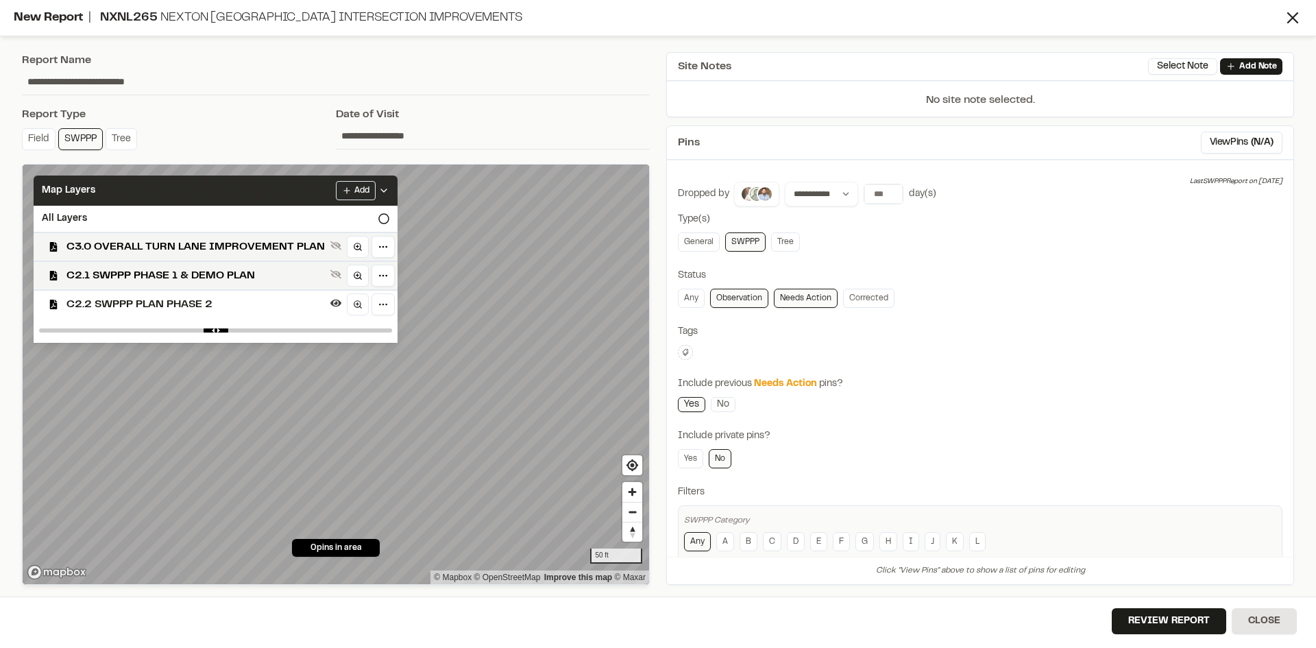
click at [381, 184] on div "Add" at bounding box center [362, 190] width 53 height 19
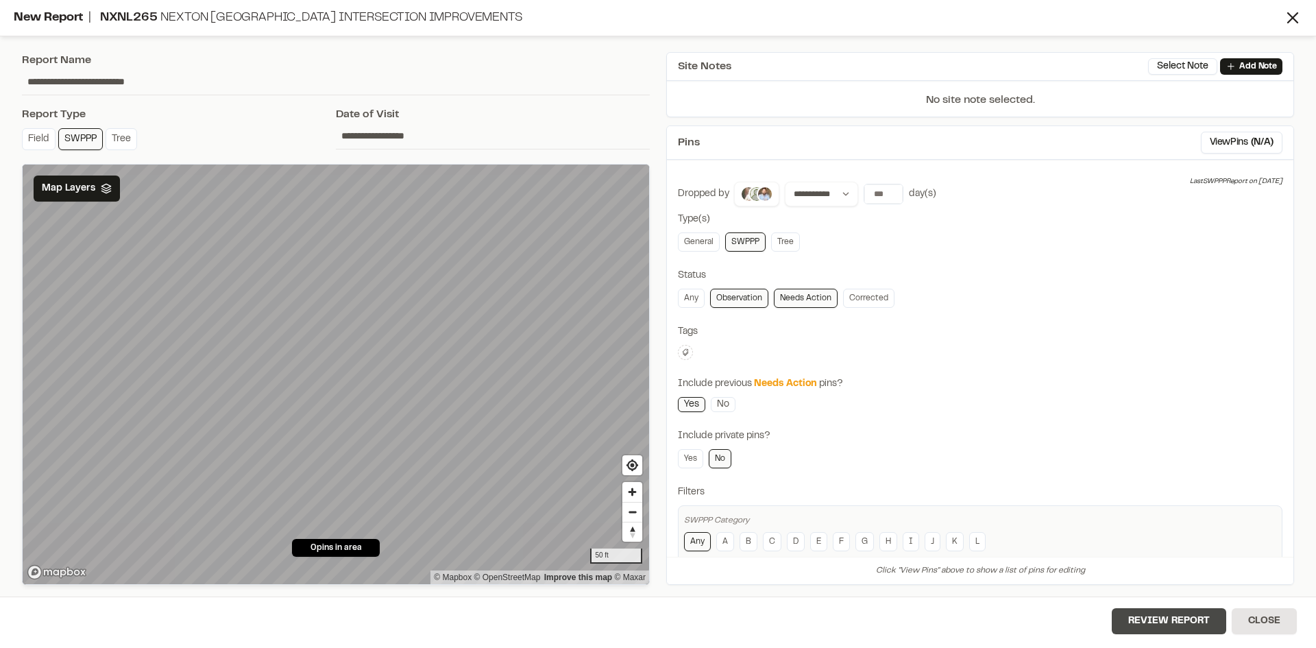
click at [1182, 627] on button "Review Report" at bounding box center [1169, 621] width 114 height 26
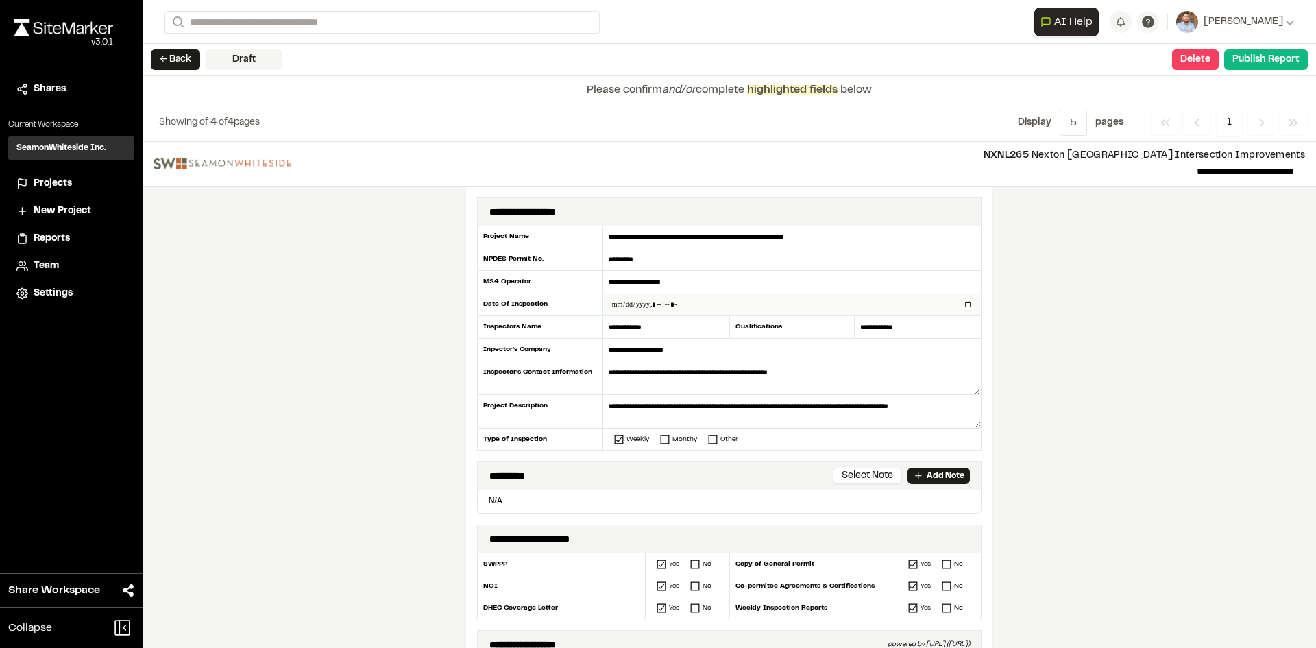
click at [960, 304] on input "datetime-local" at bounding box center [792, 304] width 378 height 22
type input "**********"
click at [441, 424] on div "**********" at bounding box center [729, 395] width 1173 height 506
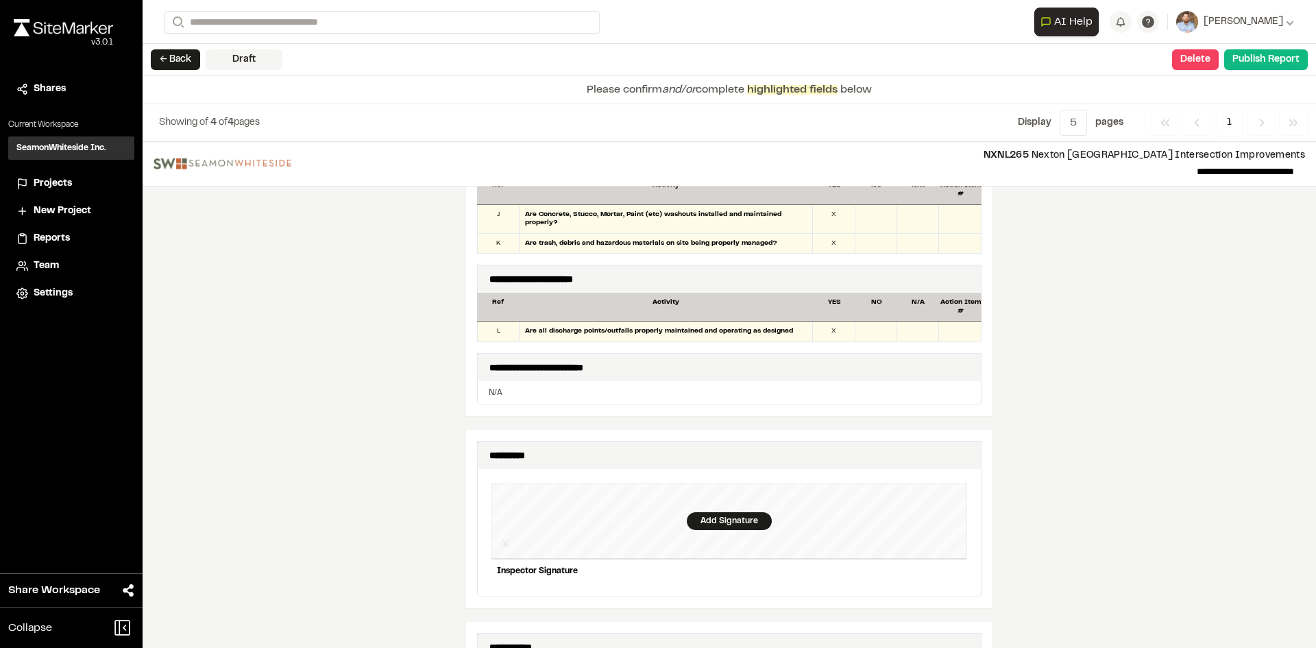
scroll to position [1302, 0]
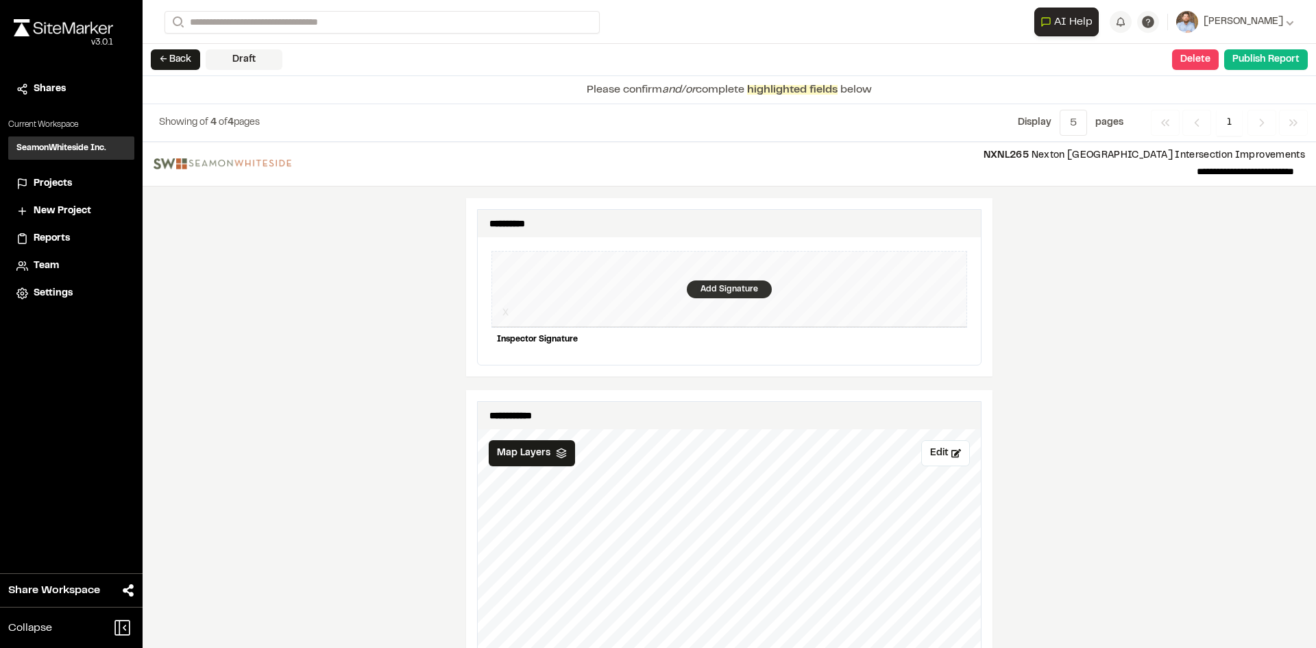
click at [716, 284] on div "Add Signature" at bounding box center [729, 289] width 85 height 18
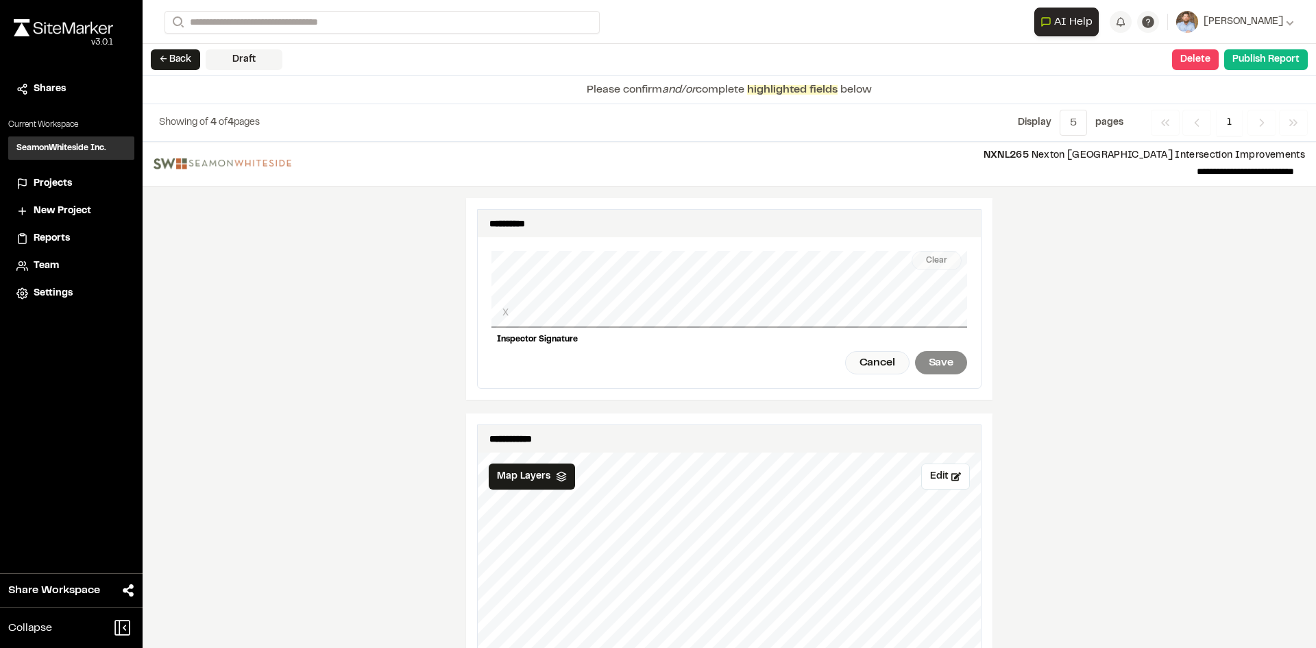
click at [562, 321] on div "Clear X Inspector Signature Cancel Save" at bounding box center [729, 312] width 476 height 151
click at [702, 319] on div "Clear X Inspector Signature Cancel Save" at bounding box center [729, 312] width 476 height 151
click at [931, 353] on div "Save" at bounding box center [941, 362] width 52 height 23
click at [1265, 63] on button "Publish Report" at bounding box center [1266, 59] width 84 height 21
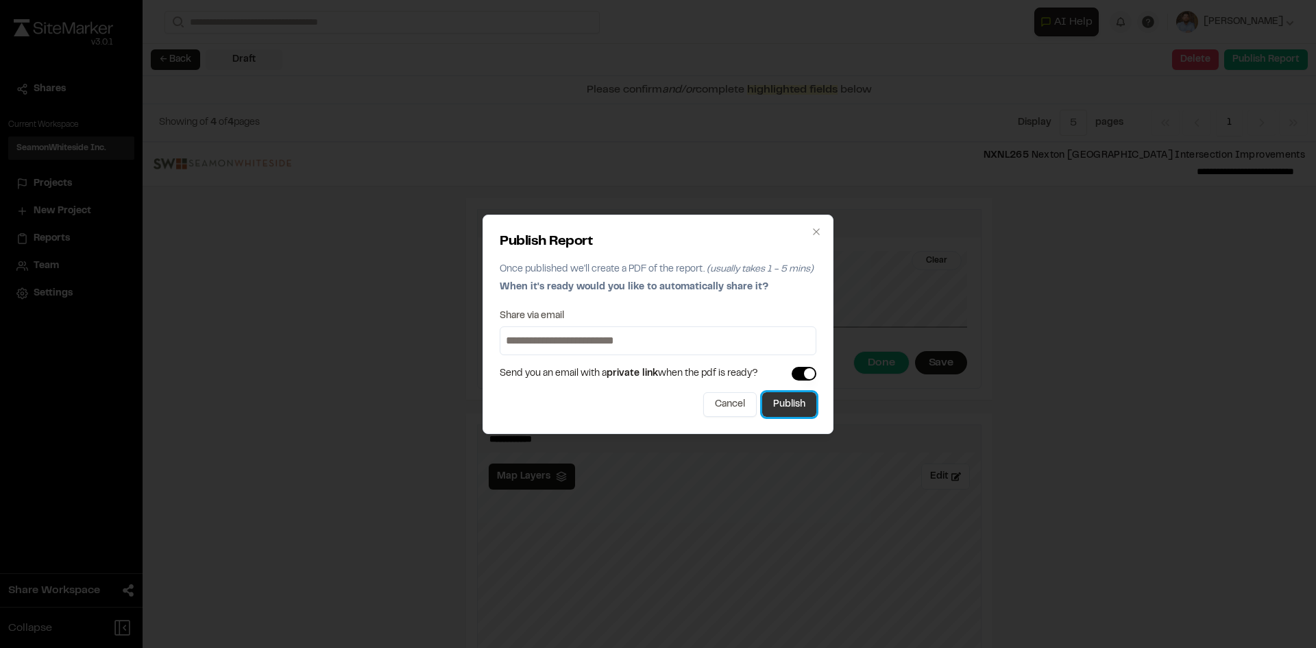
click at [799, 409] on button "Publish" at bounding box center [789, 404] width 54 height 25
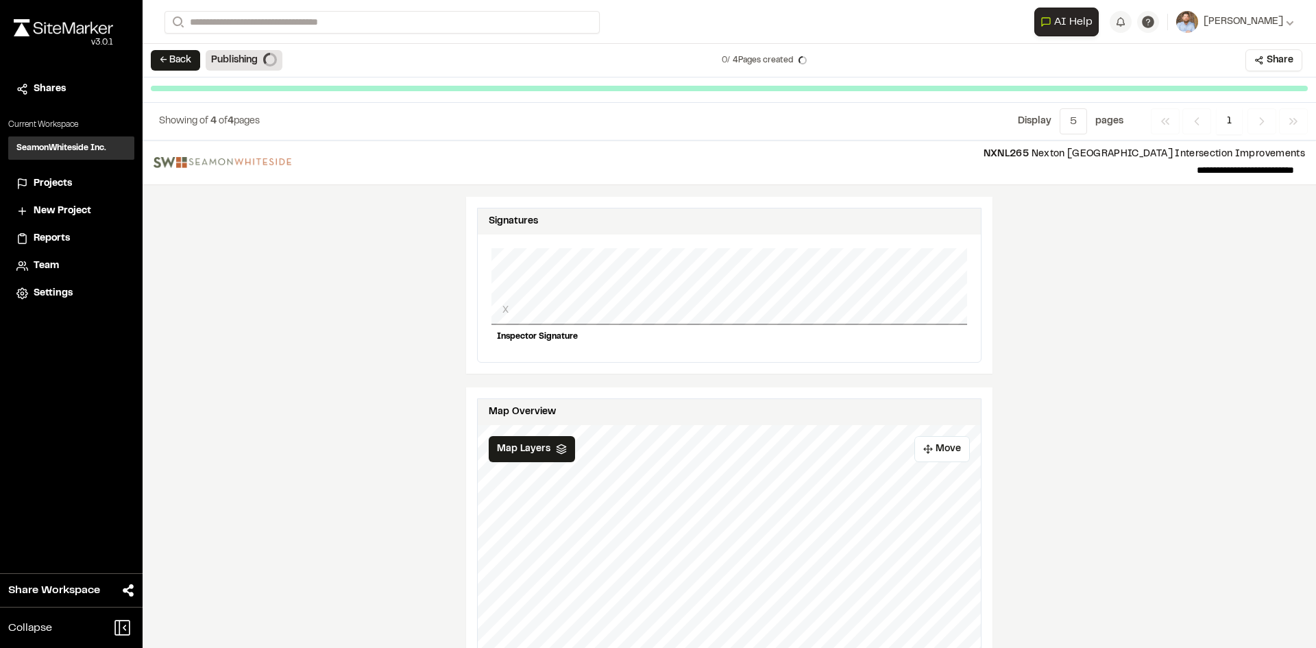
click at [59, 175] on li "Projects" at bounding box center [71, 184] width 126 height 26
click at [60, 188] on span "Projects" at bounding box center [53, 183] width 38 height 15
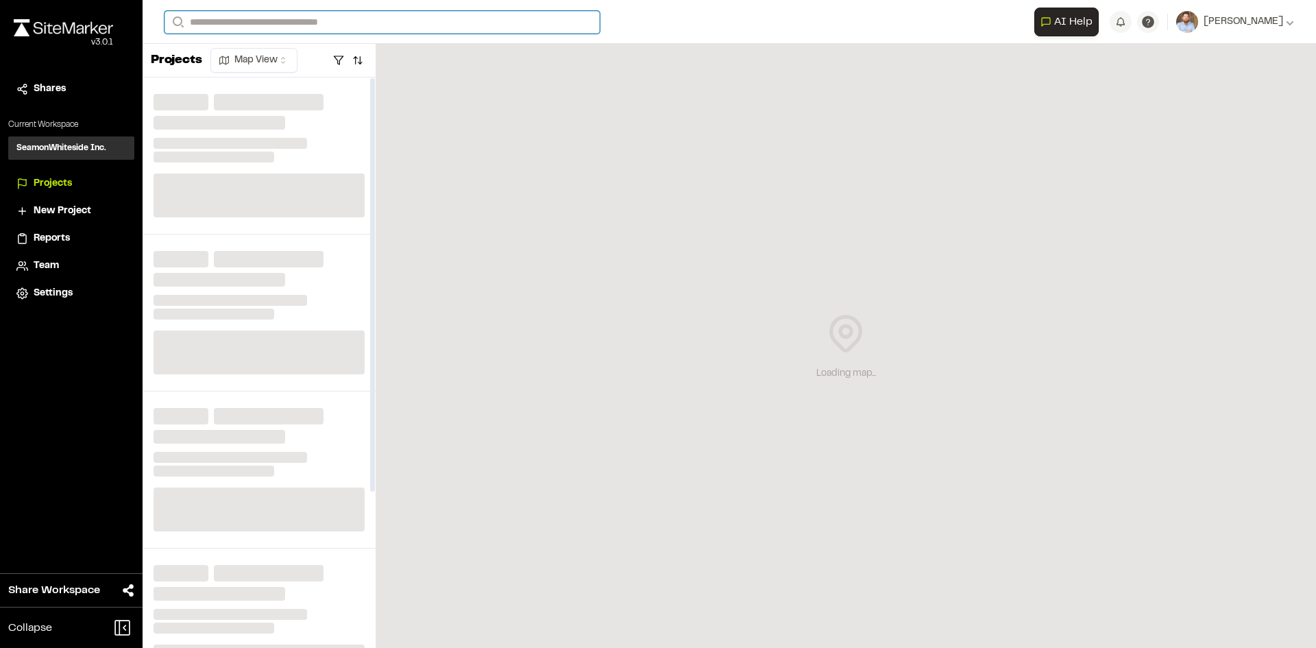
click at [230, 23] on input "Search" at bounding box center [382, 22] width 435 height 23
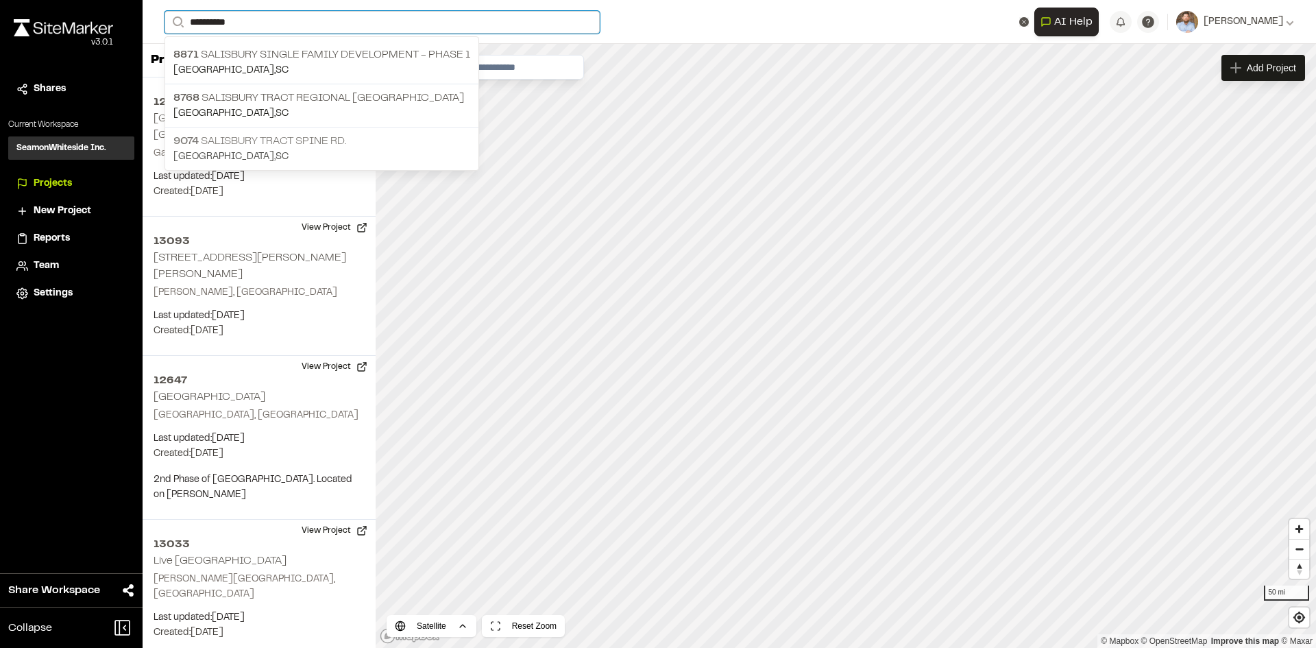
type input "*********"
click at [315, 147] on p "[STREET_ADDRESS]" at bounding box center [321, 141] width 297 height 16
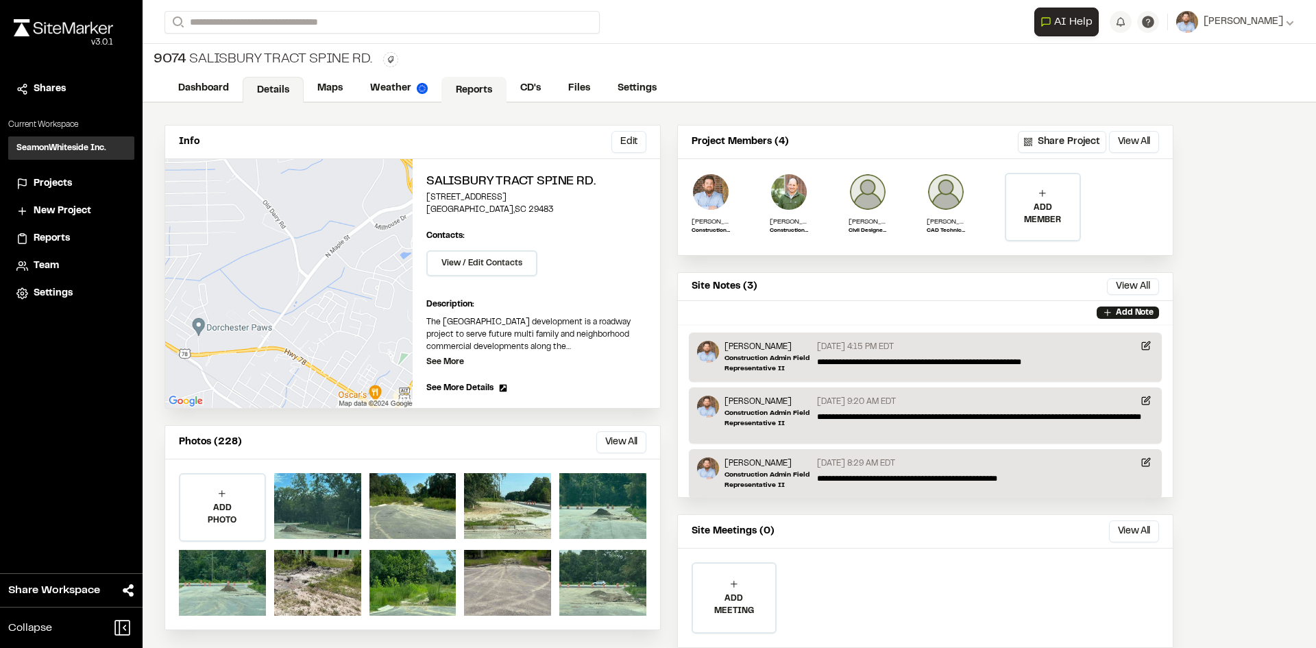
click at [473, 86] on link "Reports" at bounding box center [473, 90] width 65 height 26
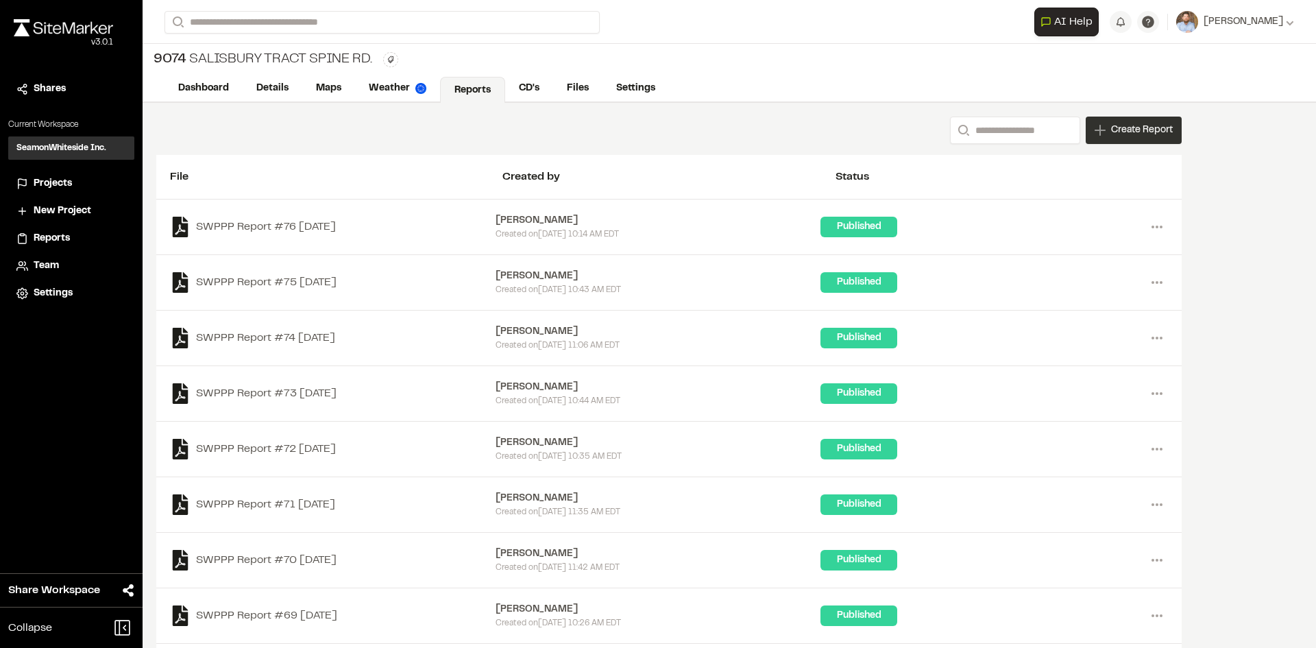
click at [1135, 134] on span "Create Report" at bounding box center [1142, 130] width 62 height 15
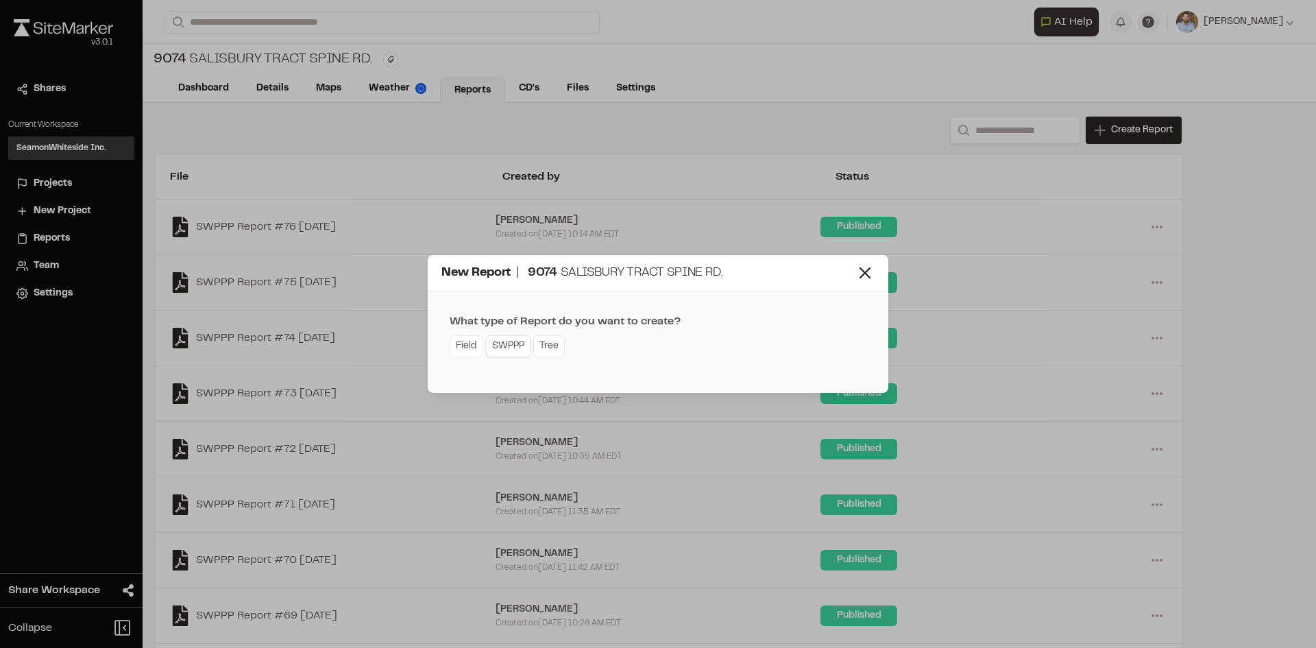
click at [515, 354] on link "SWPPP" at bounding box center [508, 346] width 45 height 22
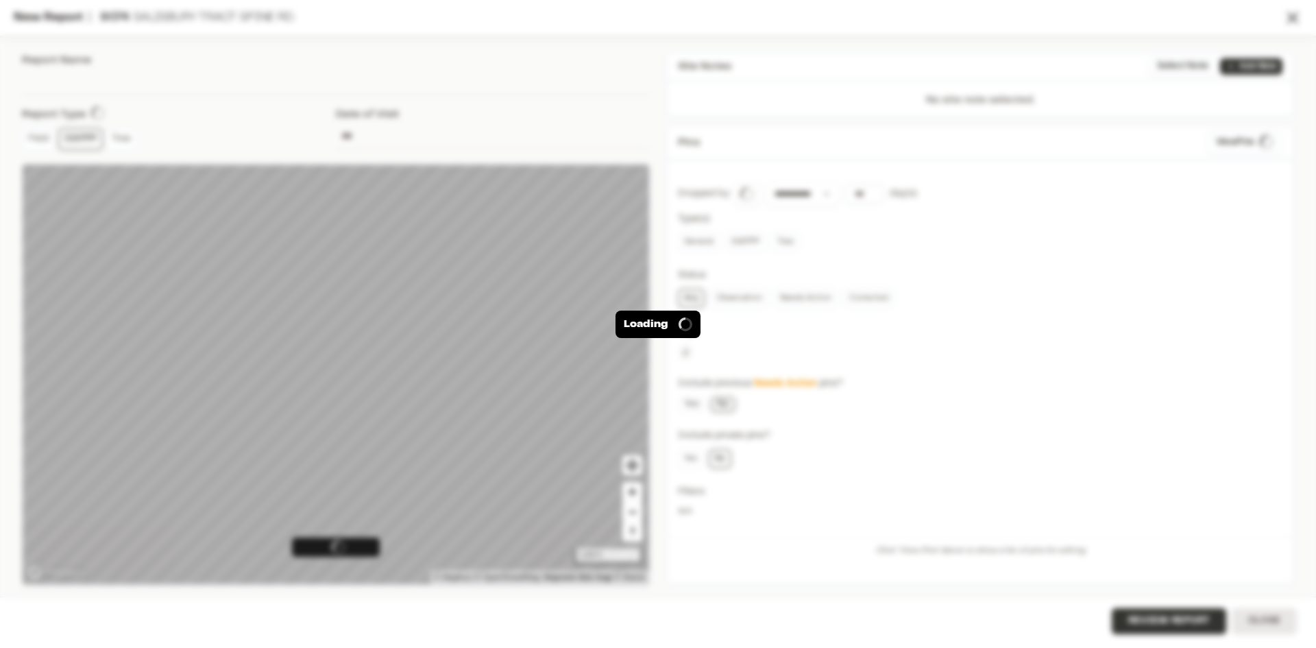
type input "**********"
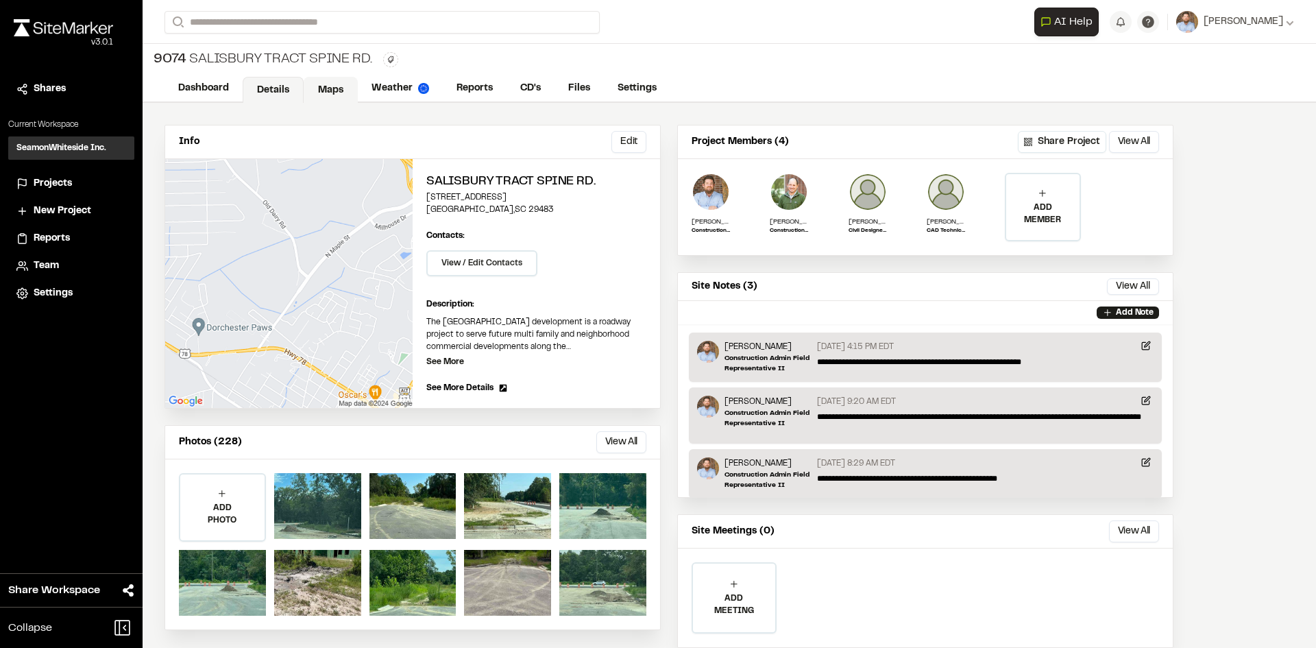
click at [332, 88] on link "Maps" at bounding box center [331, 90] width 54 height 26
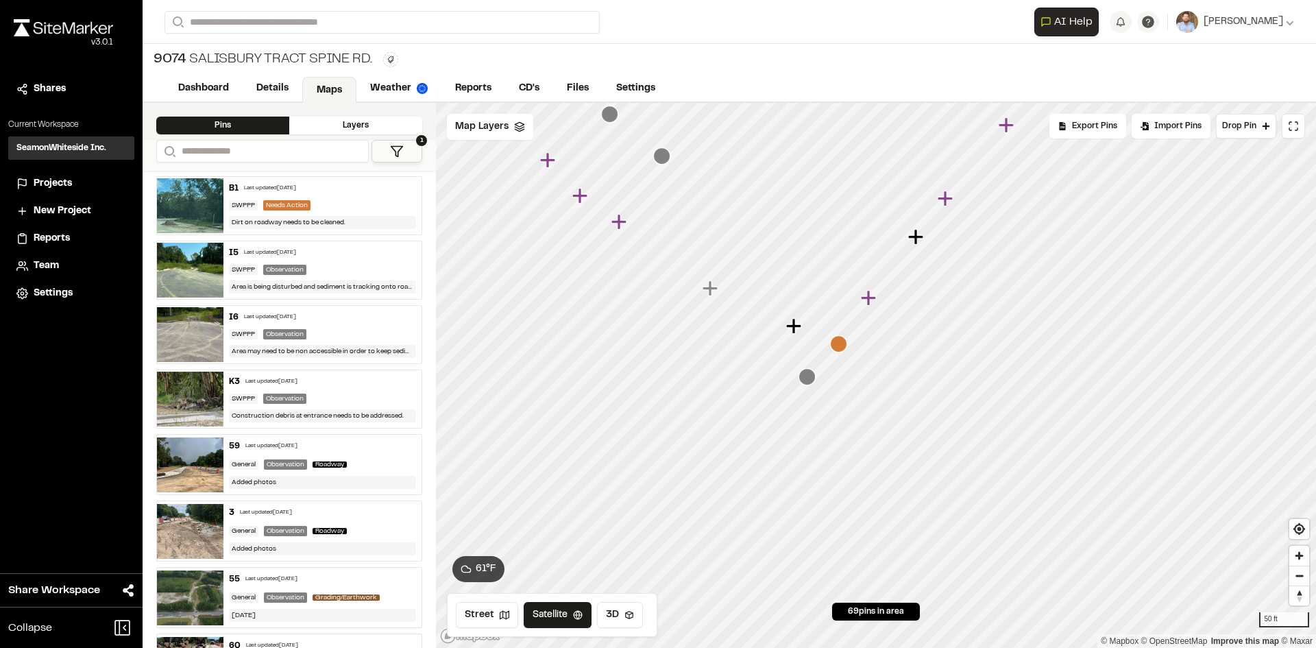
click at [836, 343] on icon "Map marker" at bounding box center [838, 343] width 17 height 17
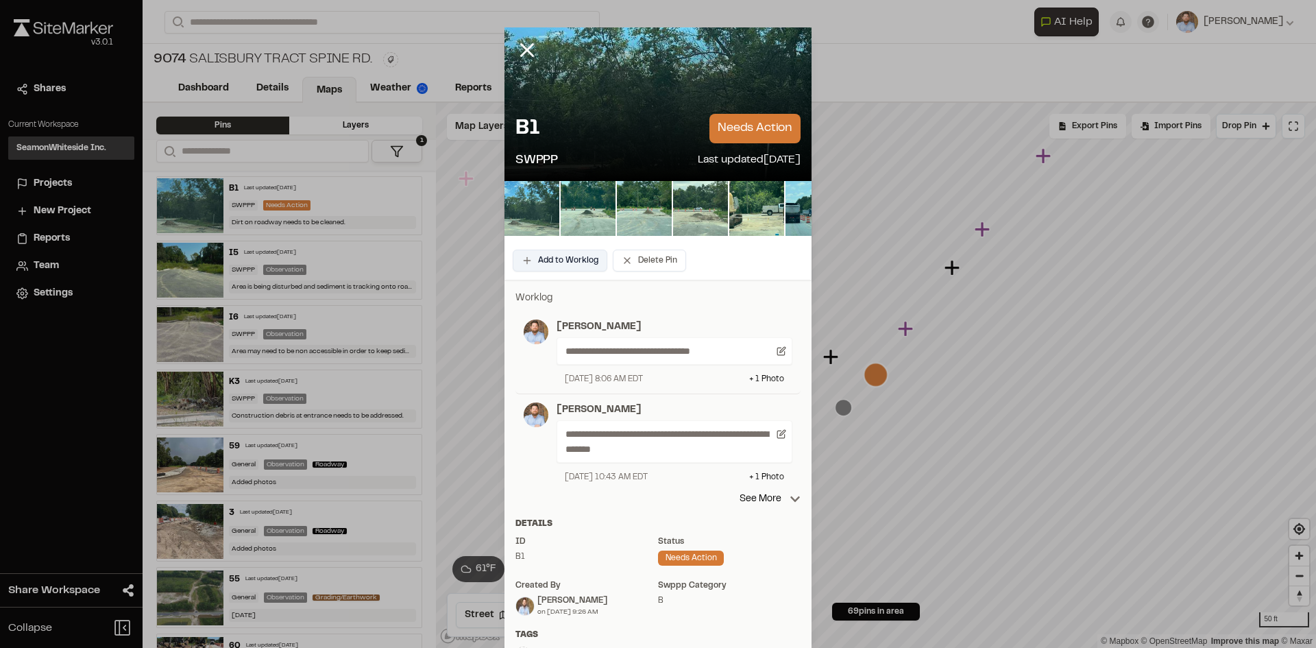
click at [572, 263] on button "Add to Worklog" at bounding box center [560, 261] width 95 height 22
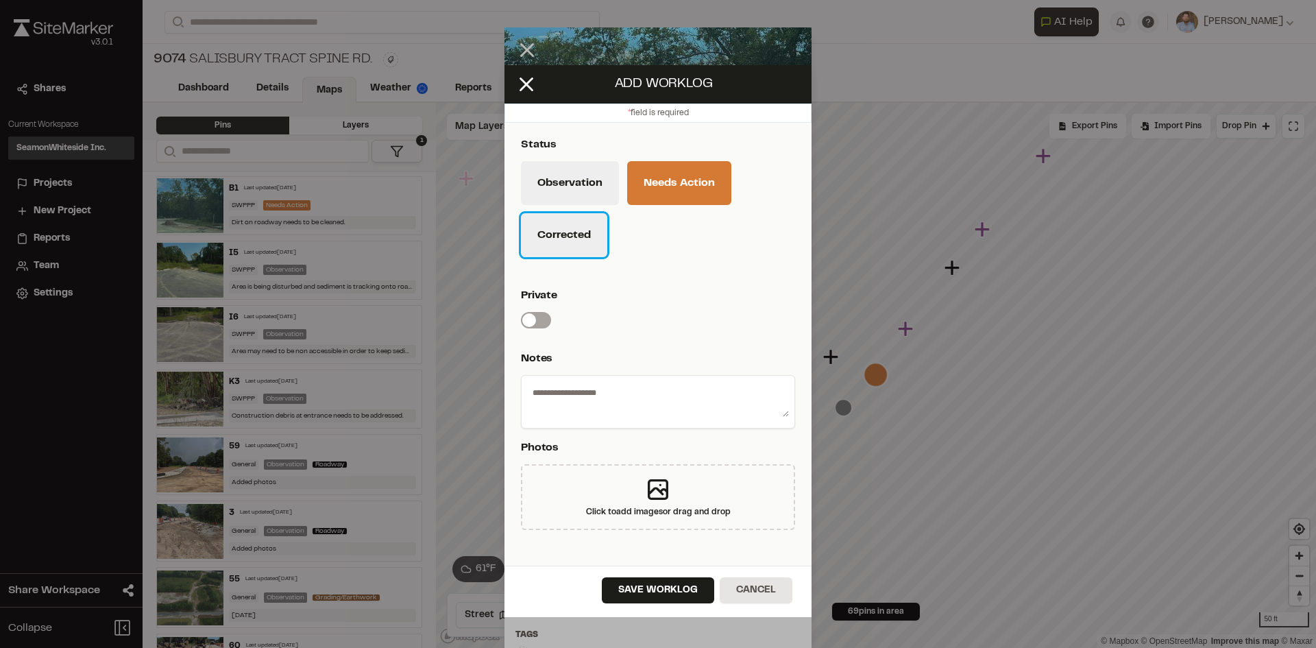
click at [552, 243] on button "Corrected" at bounding box center [564, 235] width 86 height 44
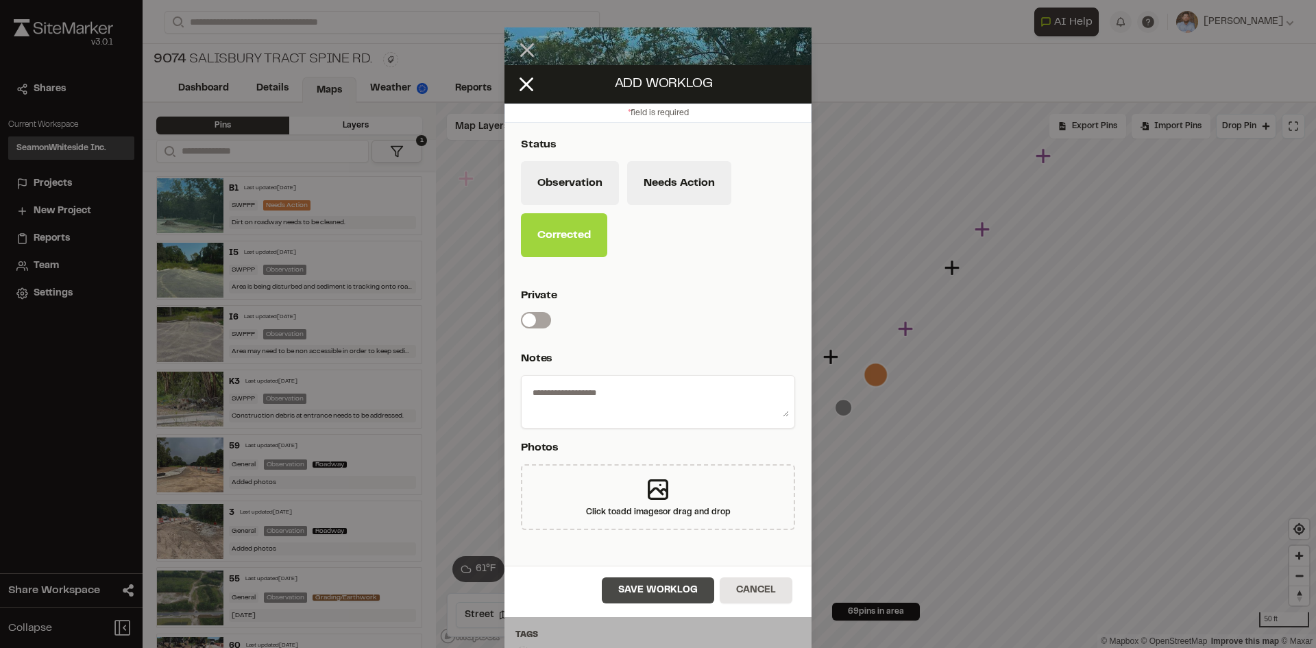
click at [667, 596] on button "Save Worklog" at bounding box center [658, 590] width 112 height 26
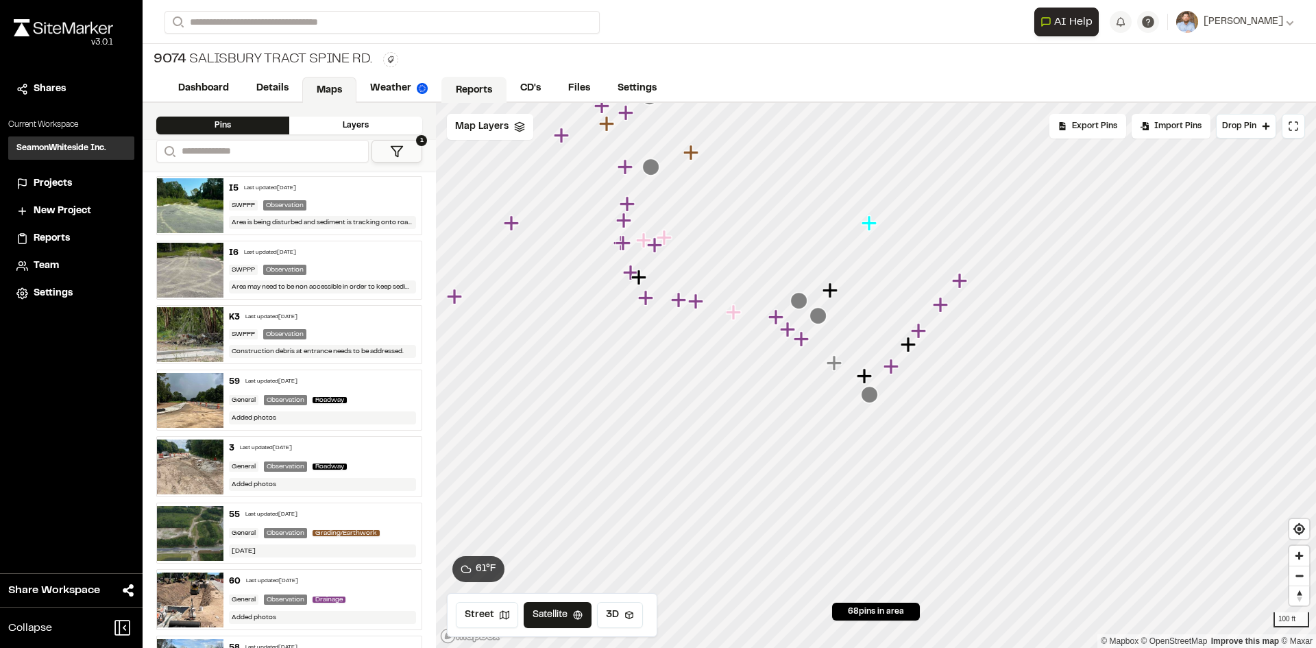
click at [492, 85] on link "Reports" at bounding box center [473, 90] width 65 height 26
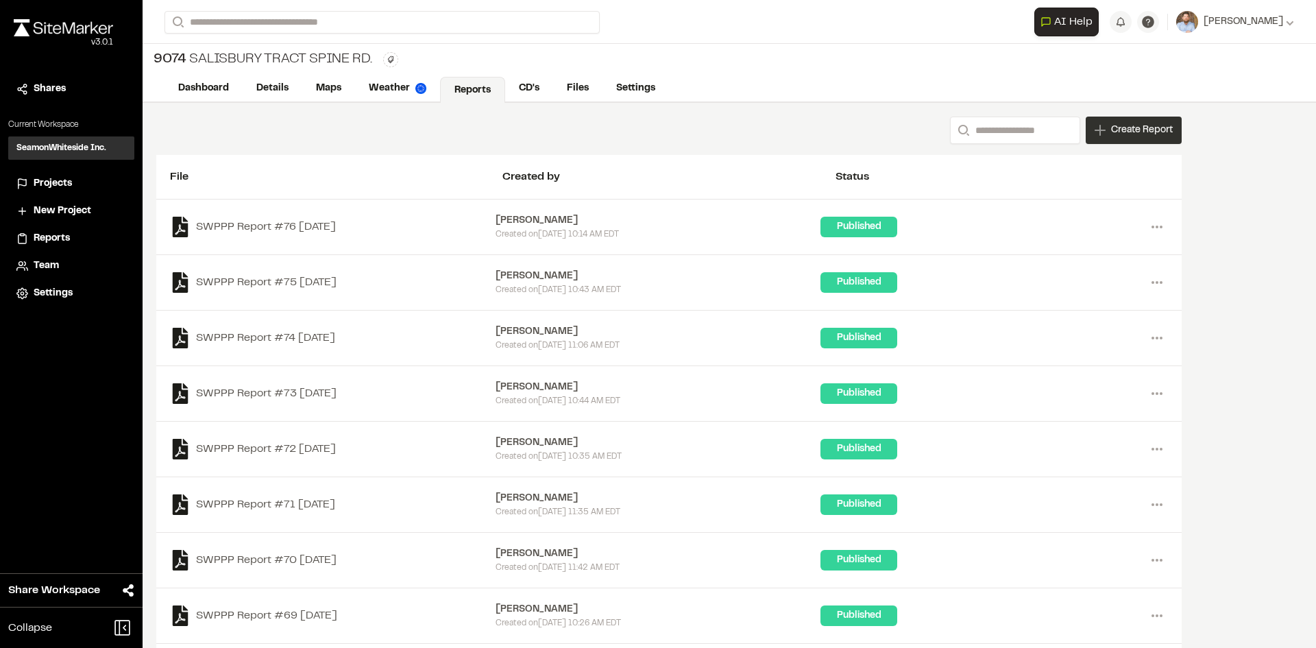
click at [1144, 141] on div "Create Report" at bounding box center [1134, 130] width 96 height 27
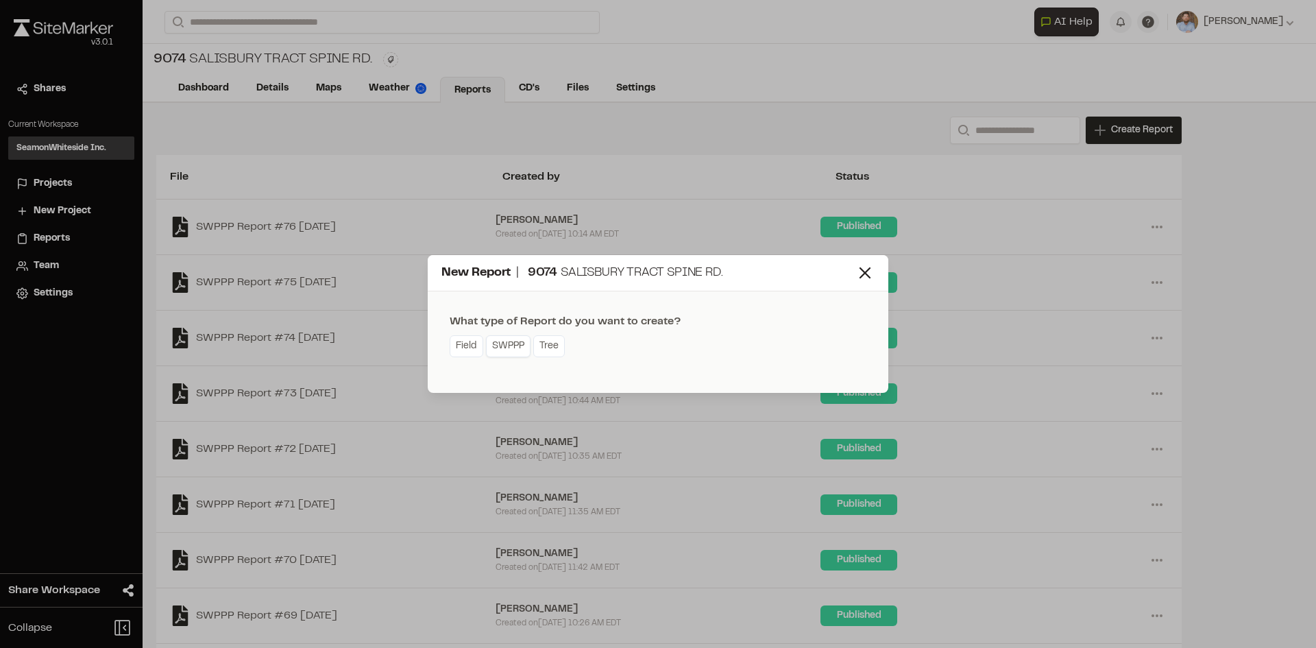
click at [515, 348] on link "SWPPP" at bounding box center [508, 346] width 45 height 22
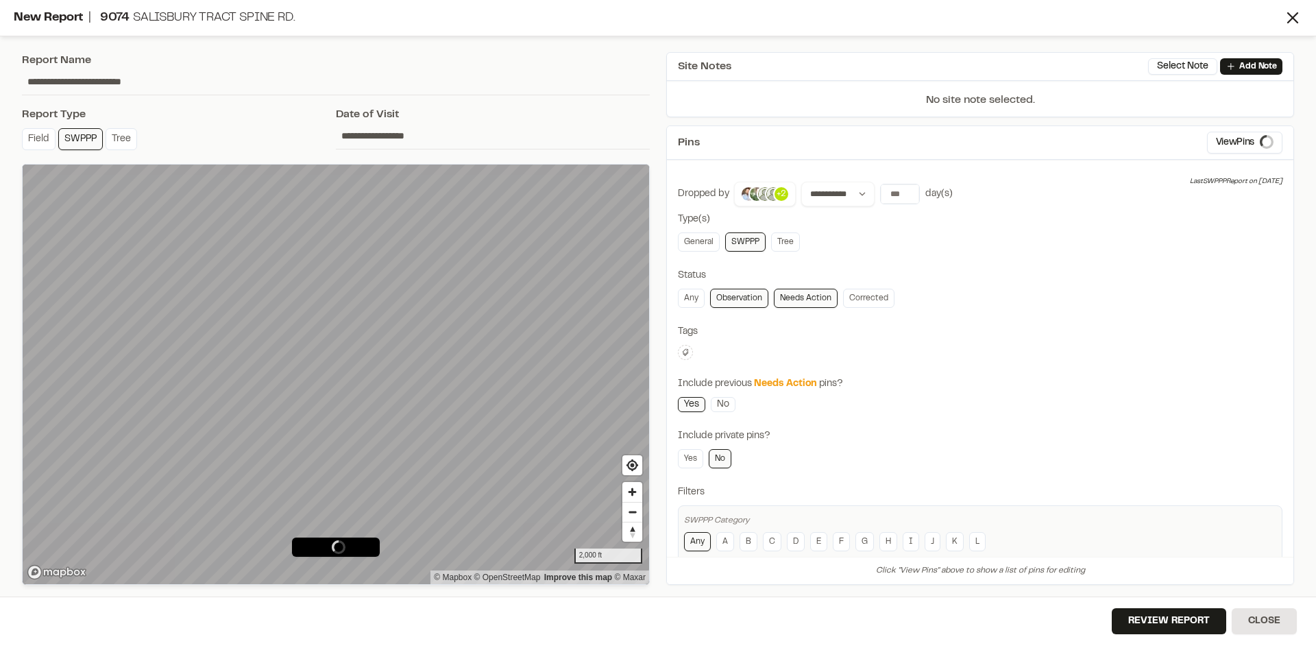
type input "**********"
click at [70, 193] on span "Map Layers" at bounding box center [68, 188] width 53 height 15
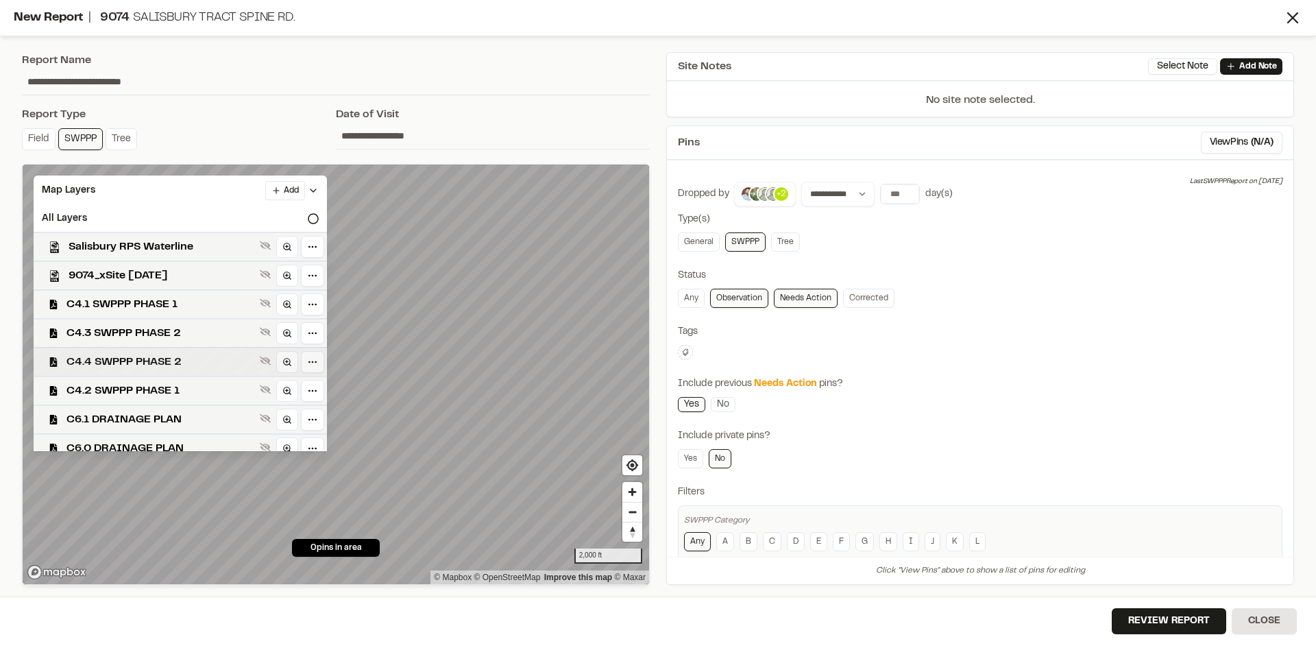
click at [172, 361] on span "C4.4 SWPPP PHASE 2" at bounding box center [160, 362] width 188 height 16
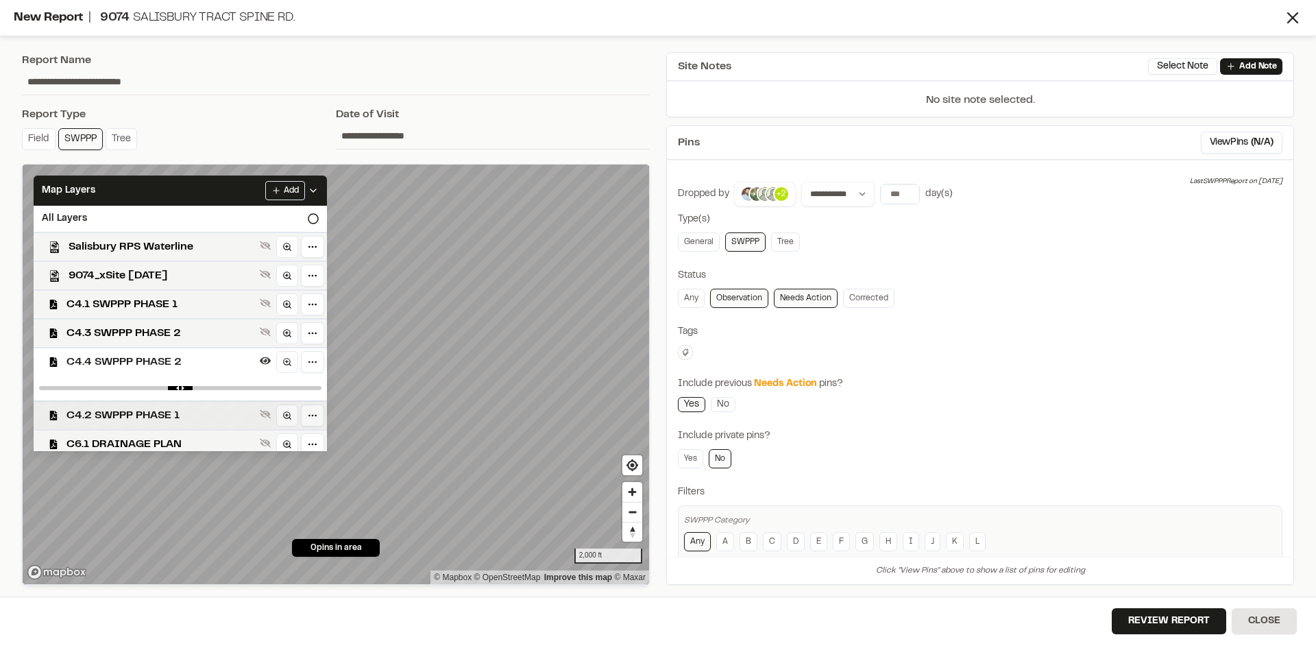
click at [172, 411] on span "C4.2 SWPPP PHASE 1" at bounding box center [160, 415] width 188 height 16
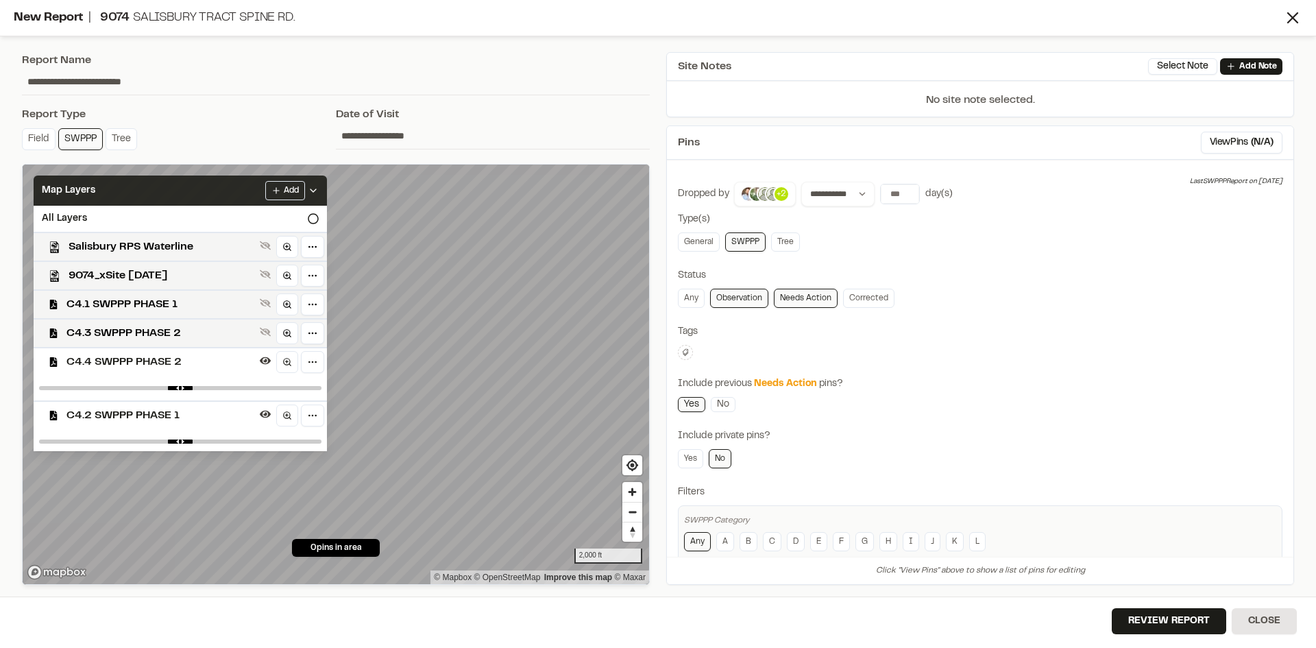
click at [319, 184] on div "Add" at bounding box center [291, 190] width 53 height 19
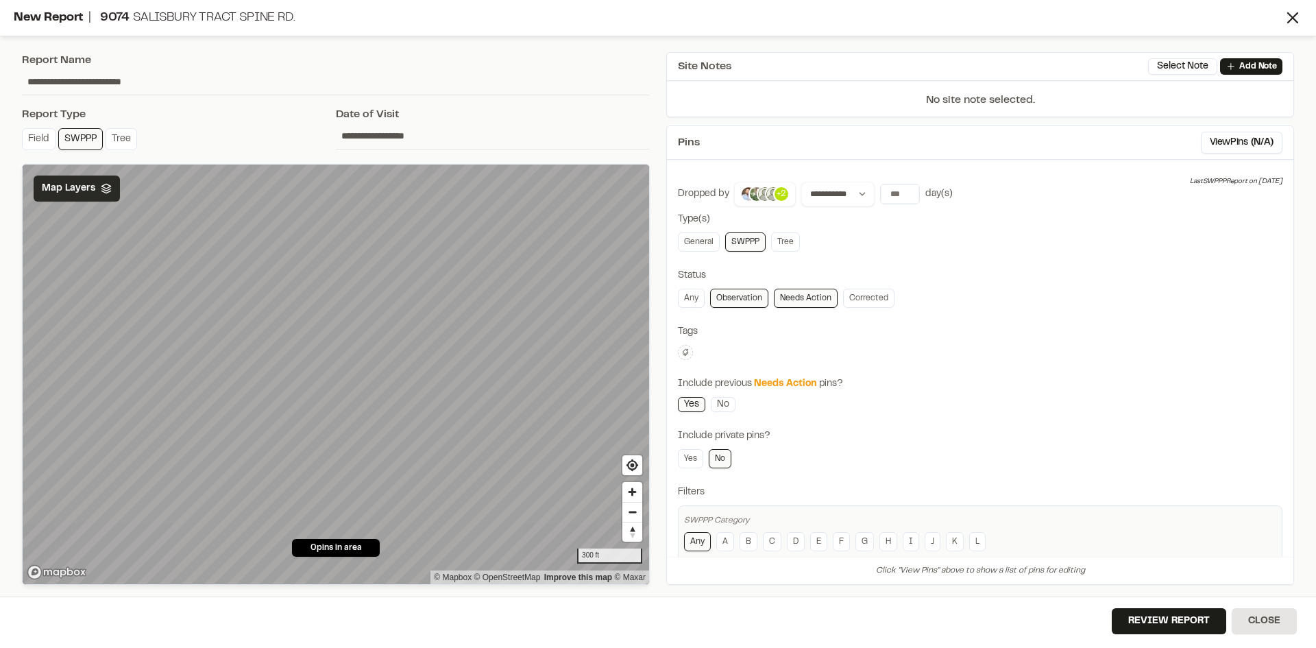
click at [75, 195] on span "Map Layers" at bounding box center [68, 188] width 53 height 15
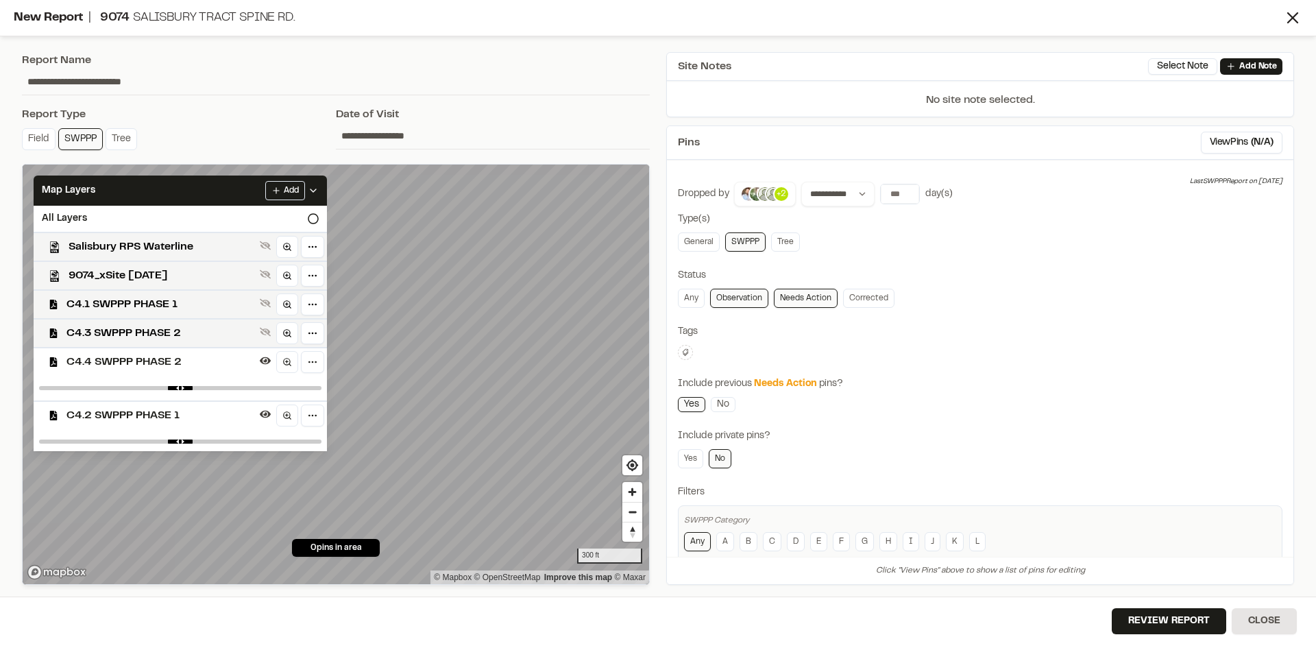
click at [147, 414] on span "C4.2 SWPPP PHASE 1" at bounding box center [160, 415] width 188 height 16
click at [164, 336] on span "C4.3 SWPPP PHASE 2" at bounding box center [160, 333] width 188 height 16
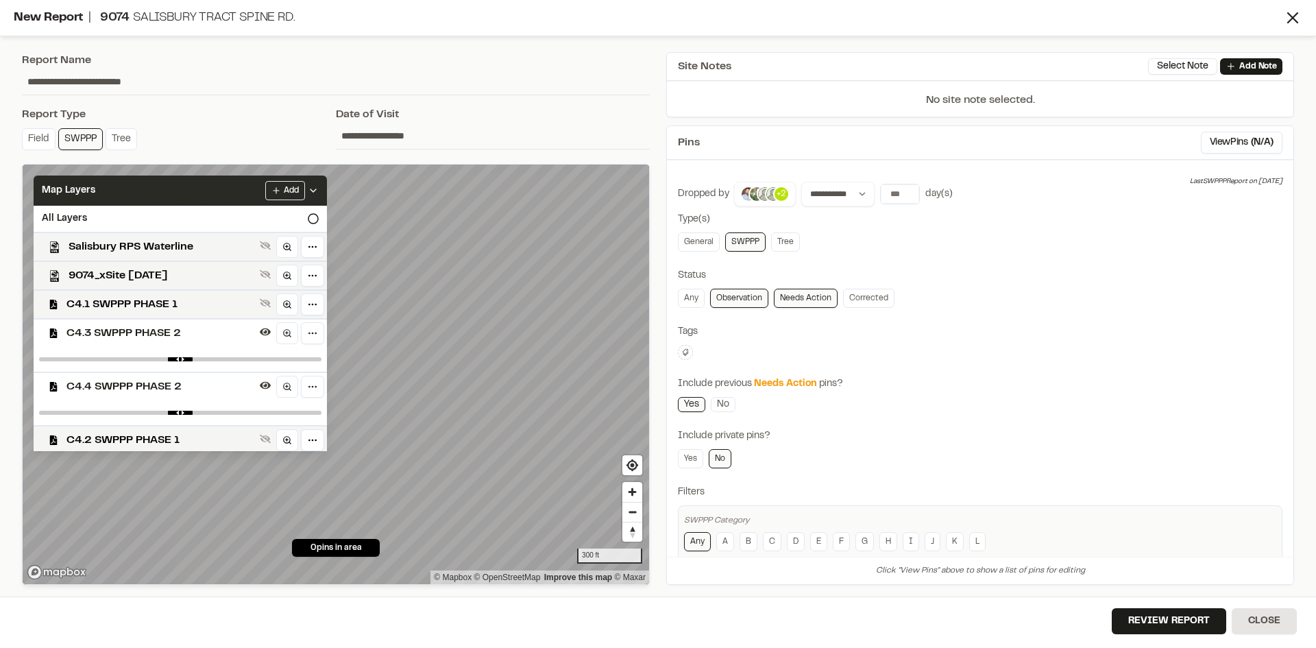
click at [319, 186] on icon at bounding box center [313, 190] width 11 height 11
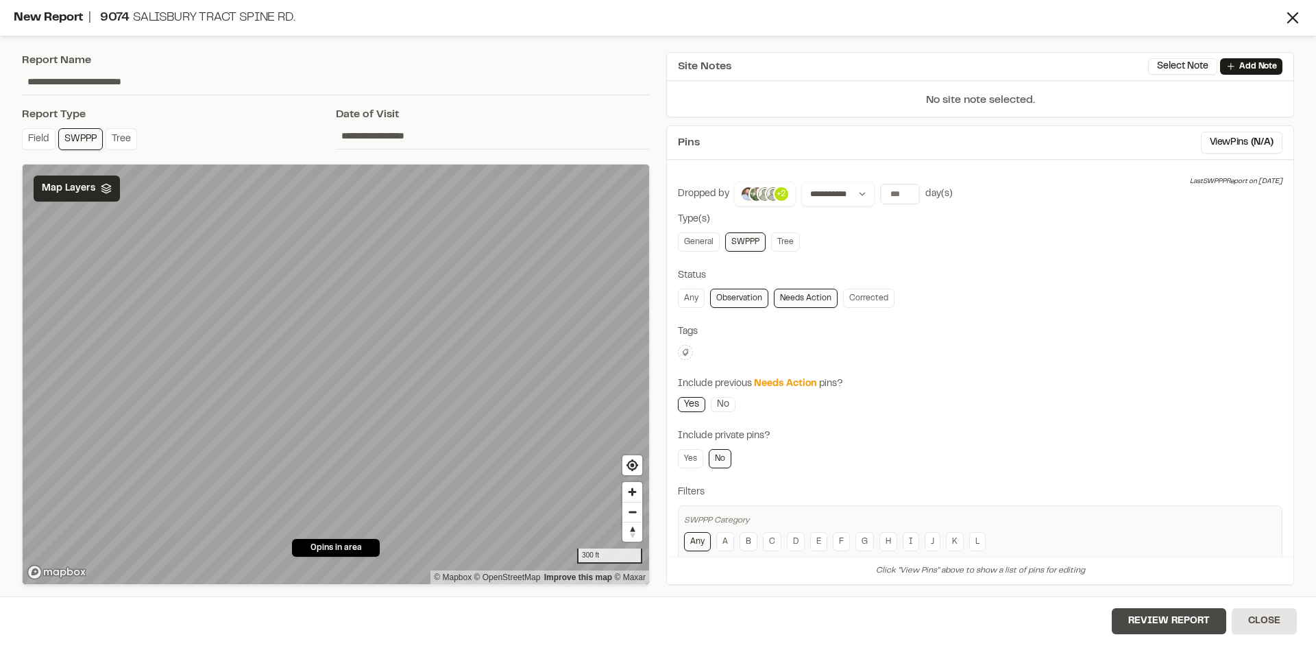
click at [1167, 622] on button "Review Report" at bounding box center [1169, 621] width 114 height 26
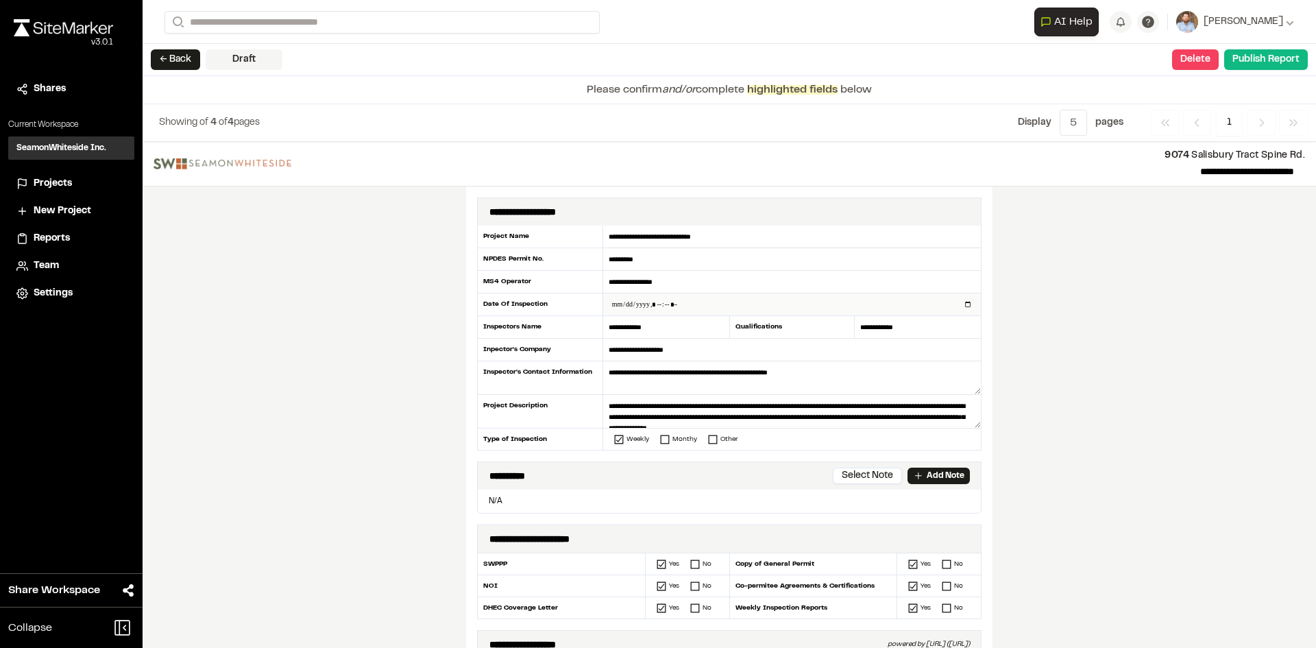
click at [961, 306] on input "datetime-local" at bounding box center [792, 304] width 378 height 22
type input "**********"
drag, startPoint x: 421, startPoint y: 480, endPoint x: 437, endPoint y: 484, distance: 16.1
click at [428, 483] on div "**********" at bounding box center [729, 395] width 1173 height 506
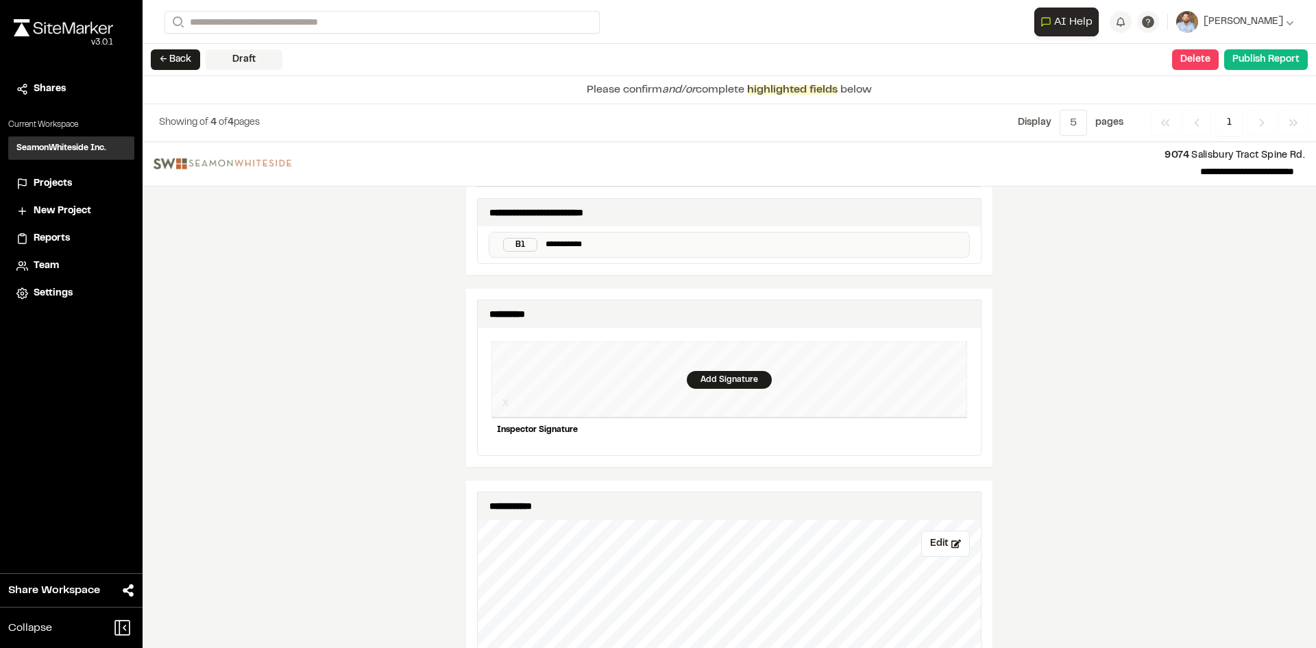
scroll to position [1234, 0]
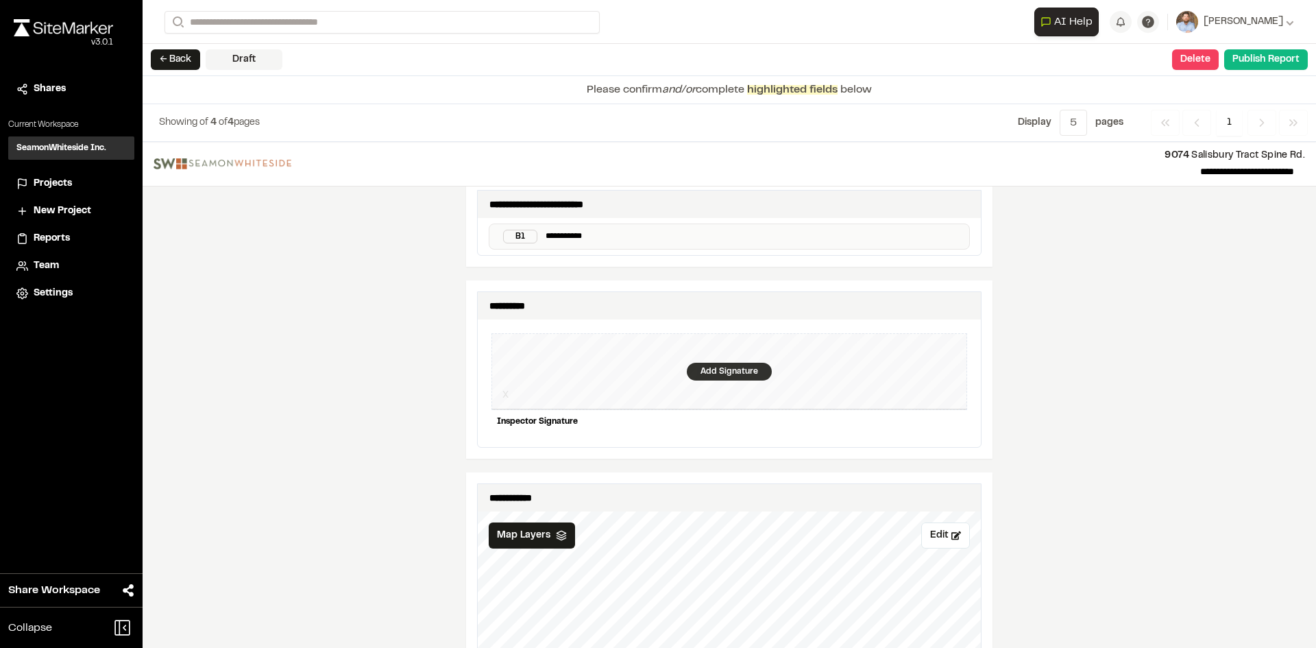
click at [730, 363] on div "Add Signature" at bounding box center [729, 372] width 85 height 18
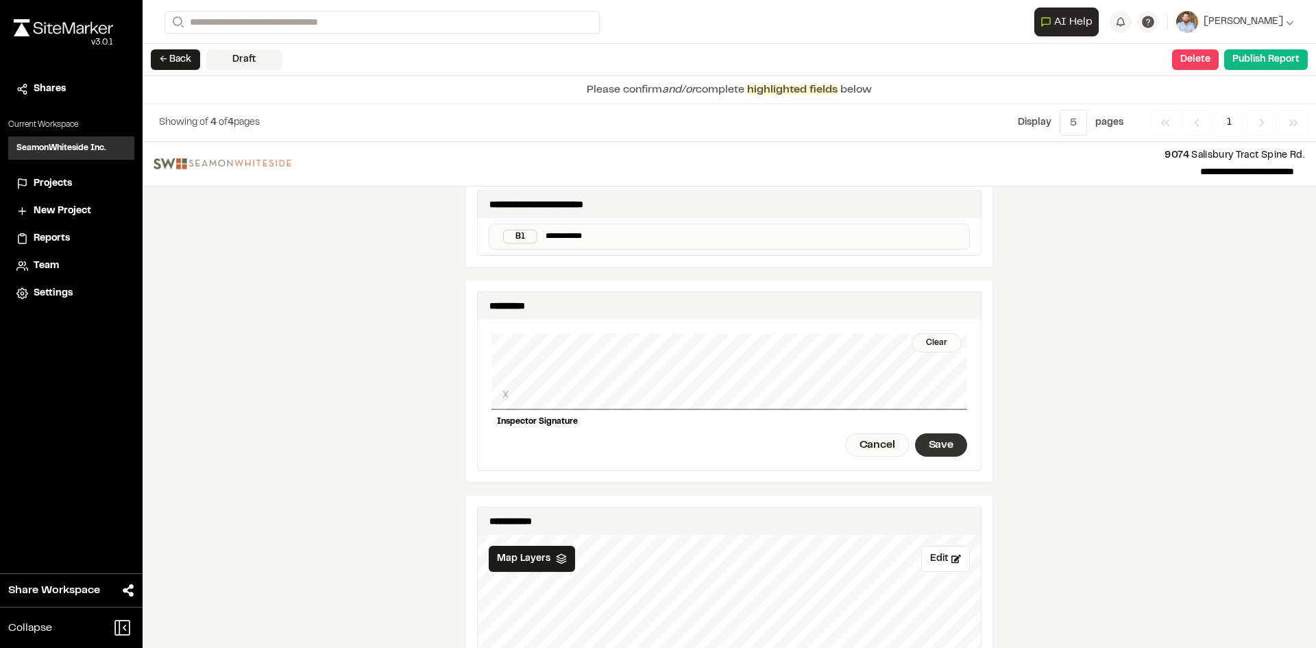
click at [945, 433] on div "Save" at bounding box center [941, 444] width 52 height 23
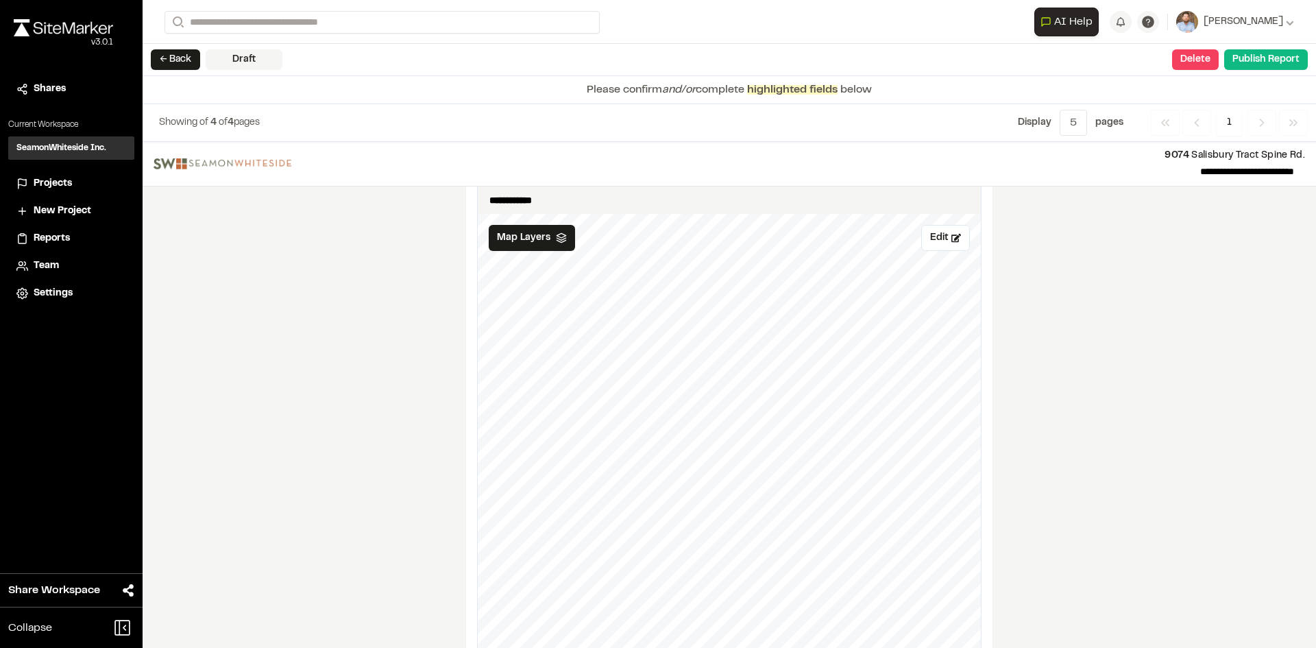
scroll to position [1577, 0]
click at [937, 208] on button "Edit" at bounding box center [945, 216] width 49 height 26
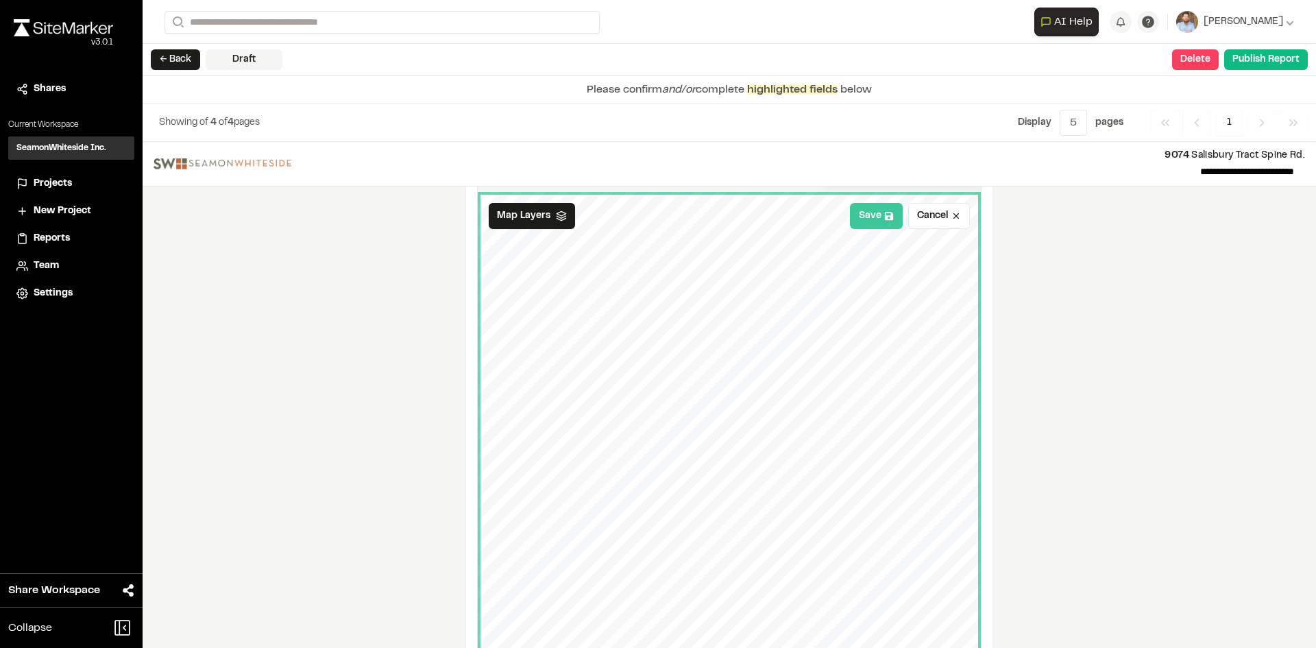
click at [875, 206] on button "Save" at bounding box center [876, 216] width 53 height 26
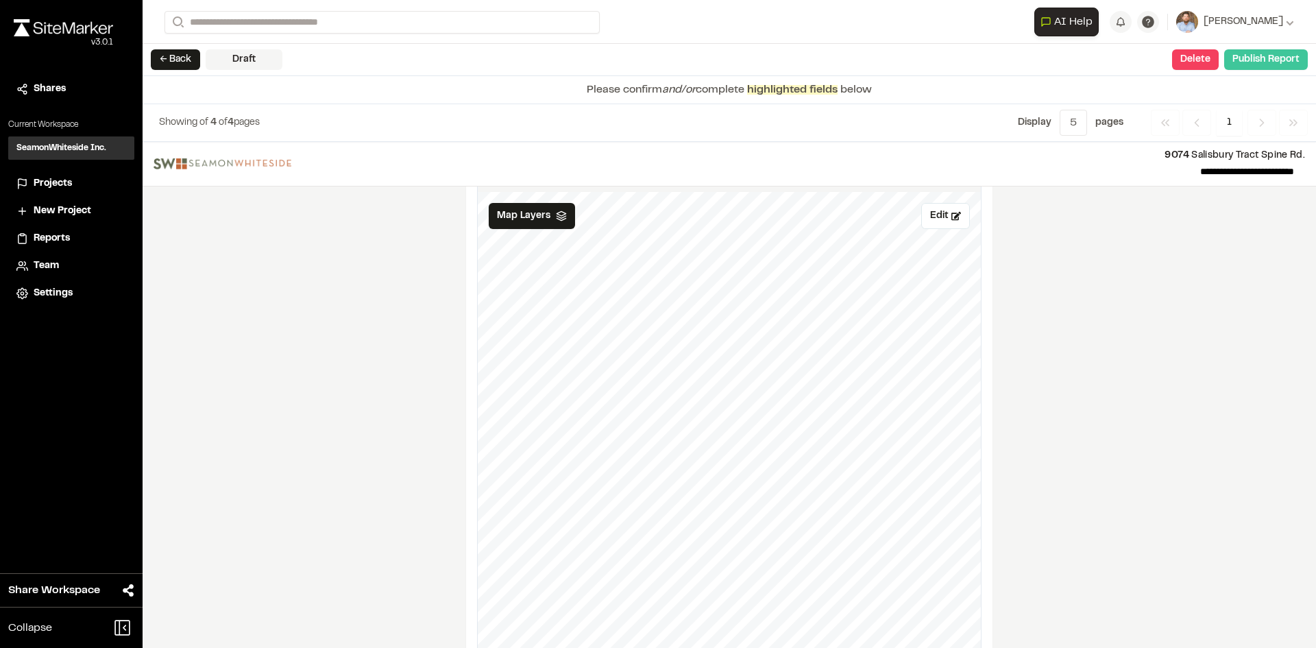
click at [1267, 66] on button "Publish Report" at bounding box center [1266, 59] width 84 height 21
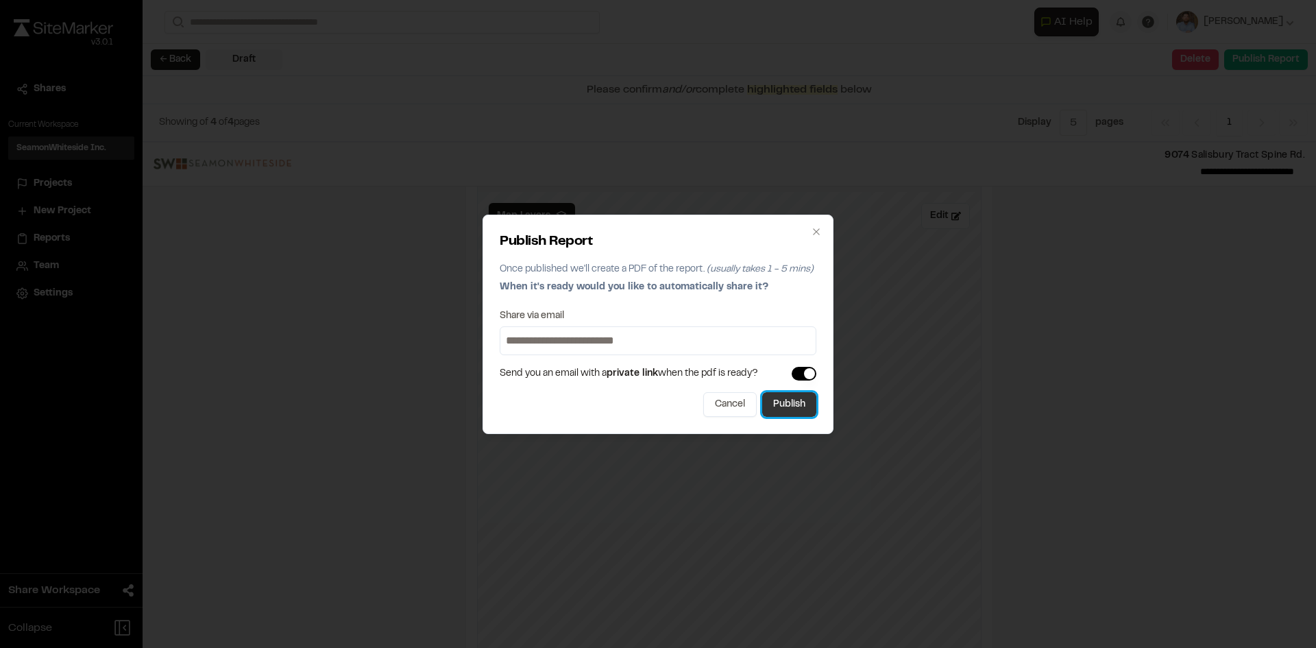
click at [790, 402] on button "Publish" at bounding box center [789, 404] width 54 height 25
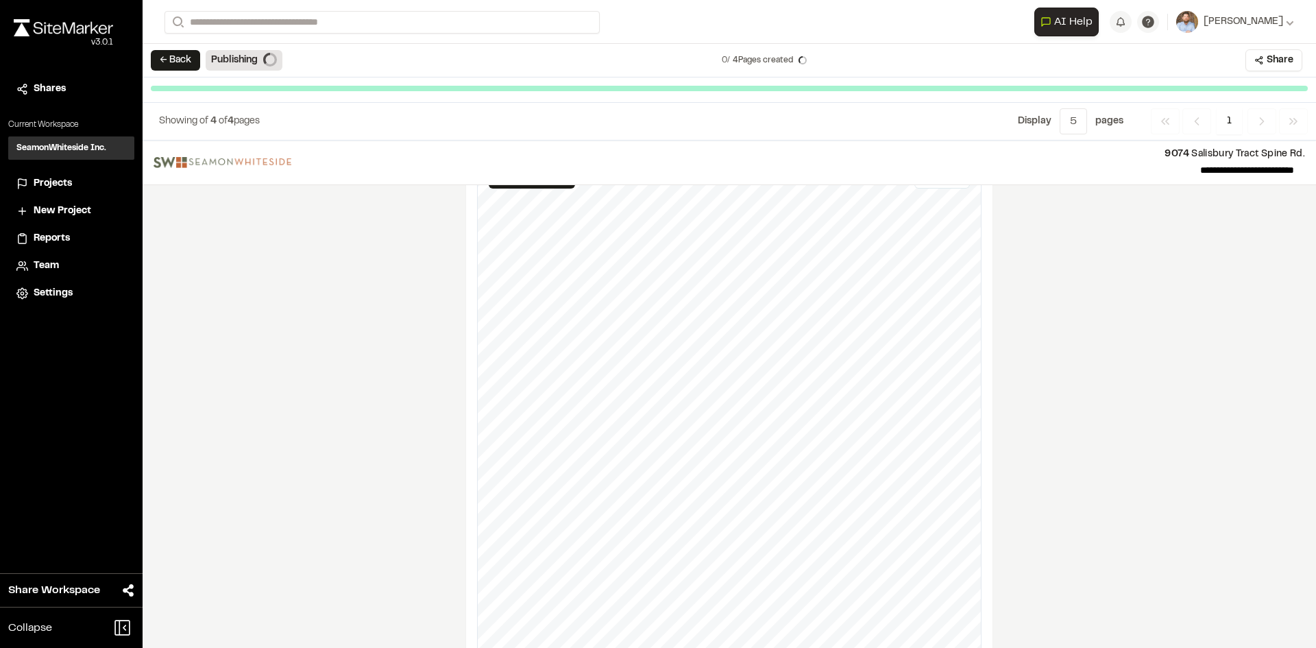
scroll to position [1539, 0]
click at [56, 182] on span "Projects" at bounding box center [53, 183] width 38 height 15
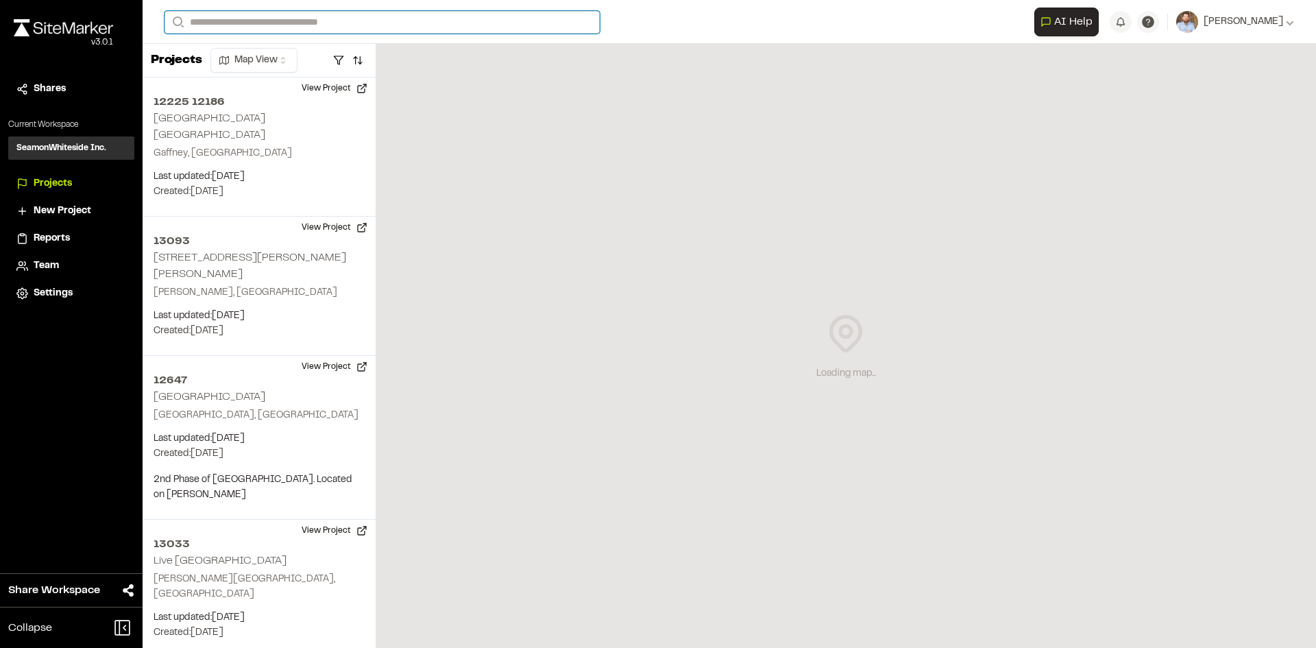
drag, startPoint x: 316, startPoint y: 24, endPoint x: 328, endPoint y: 2, distance: 25.2
click at [317, 23] on input "Search" at bounding box center [382, 22] width 435 height 23
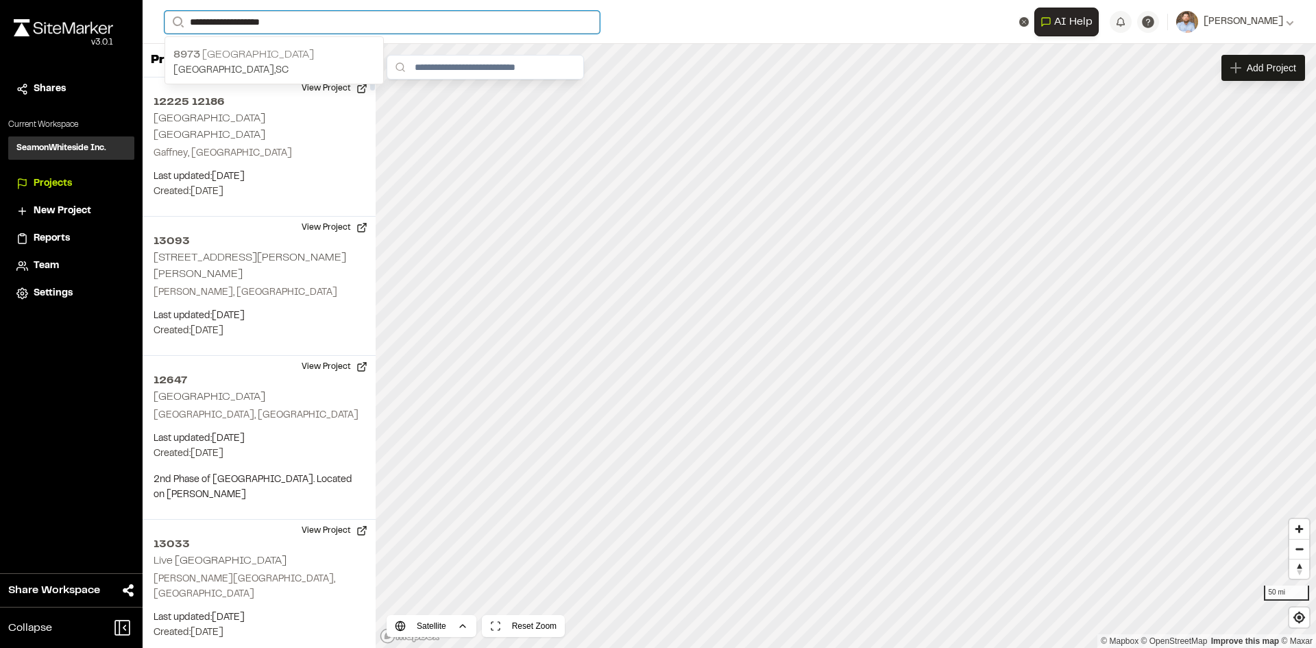
type input "**********"
click at [256, 50] on p "[STREET_ADDRESS]" at bounding box center [274, 55] width 202 height 16
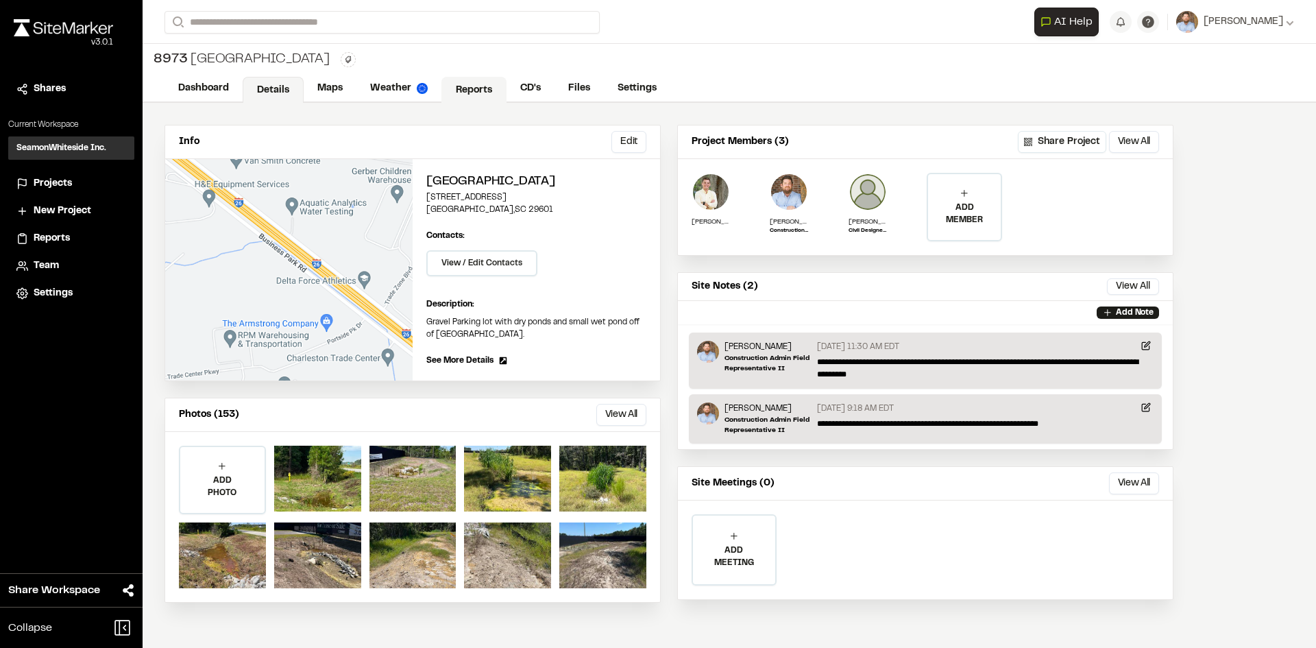
click at [472, 91] on link "Reports" at bounding box center [473, 90] width 65 height 26
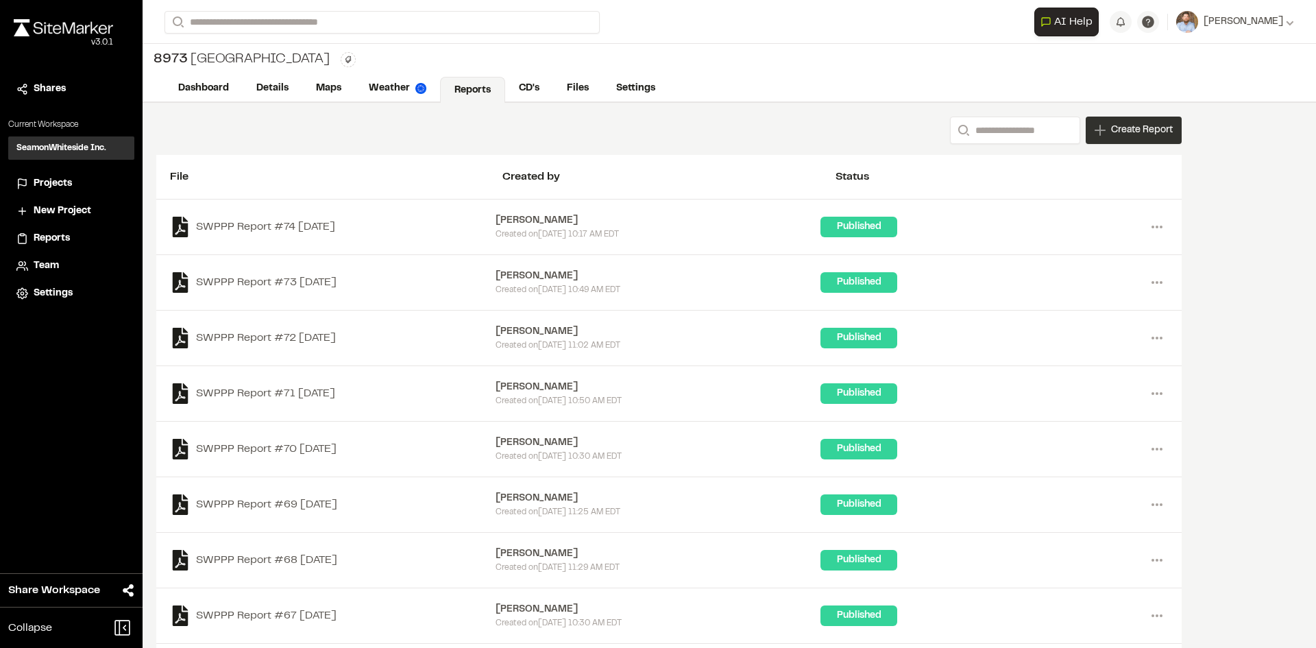
click at [1139, 132] on span "Create Report" at bounding box center [1142, 130] width 62 height 15
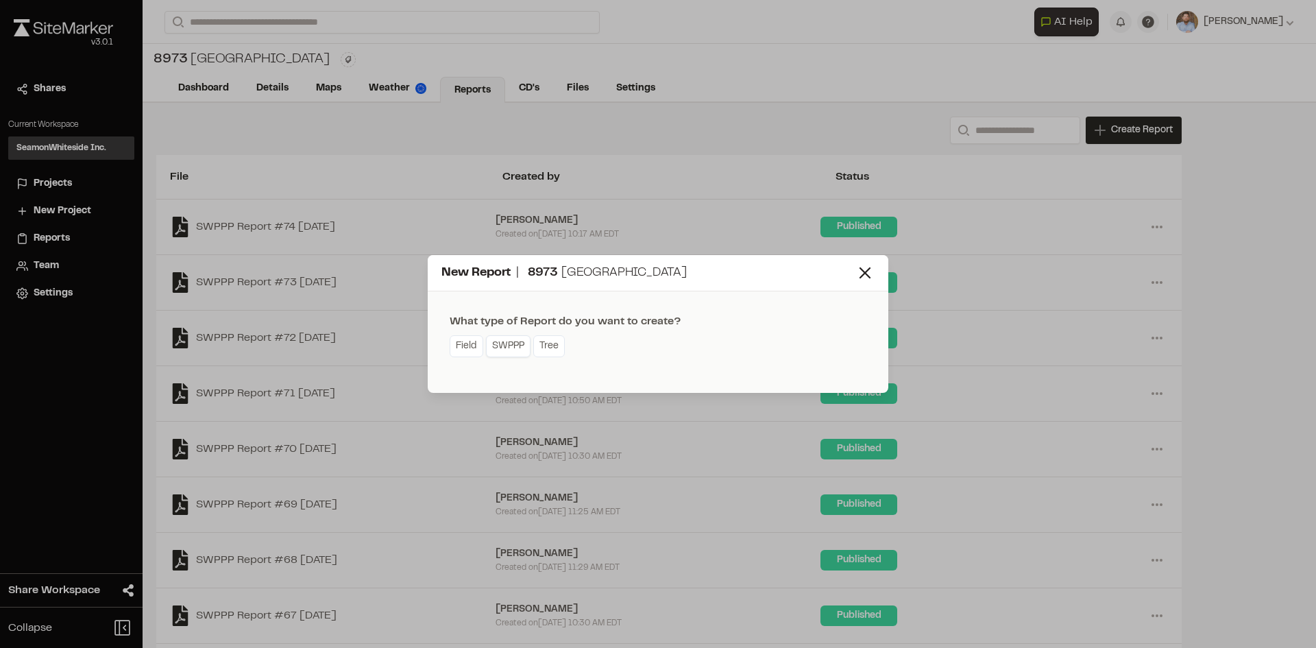
click at [513, 352] on link "SWPPP" at bounding box center [508, 346] width 45 height 22
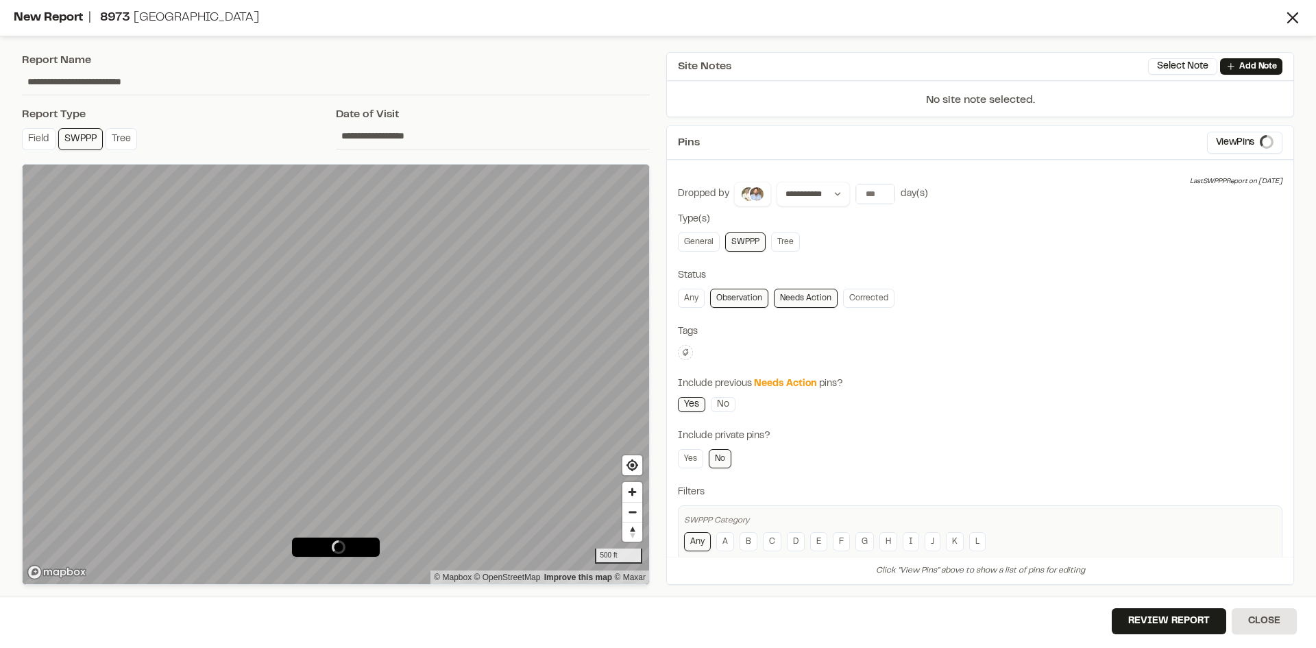
type input "**********"
click at [71, 191] on span "Map Layers" at bounding box center [68, 188] width 53 height 15
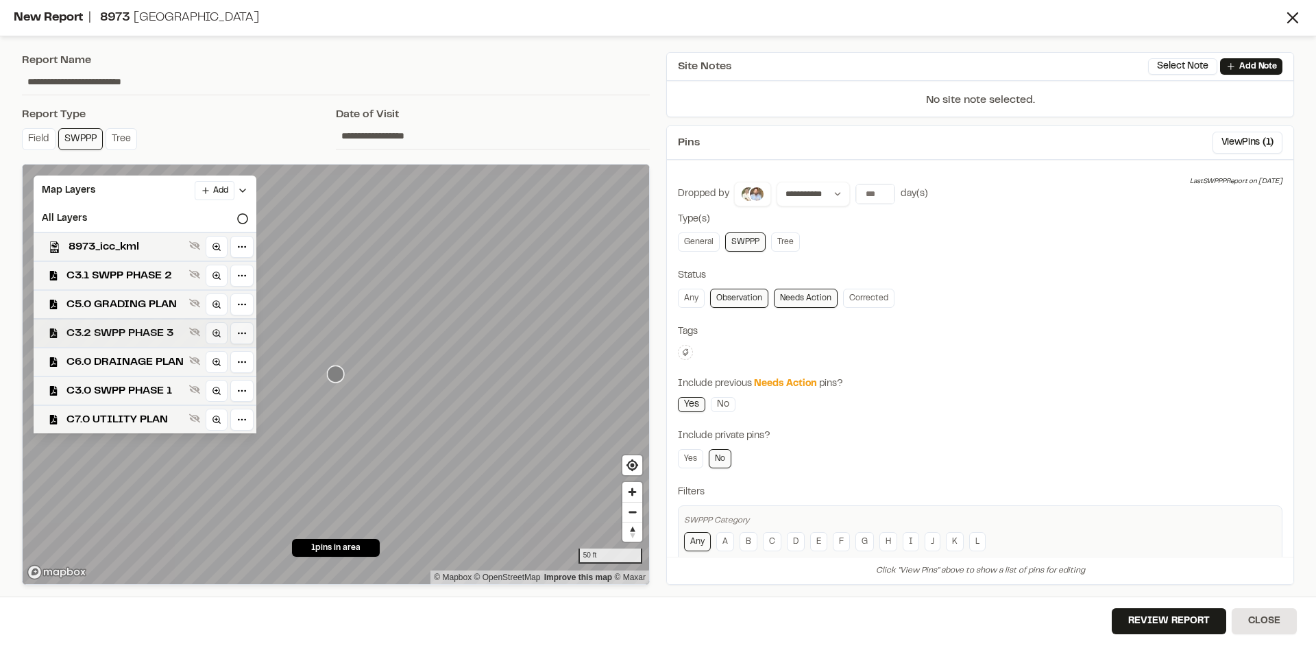
click at [137, 327] on span "C3.2 SWPP PHASE 3" at bounding box center [124, 333] width 117 height 16
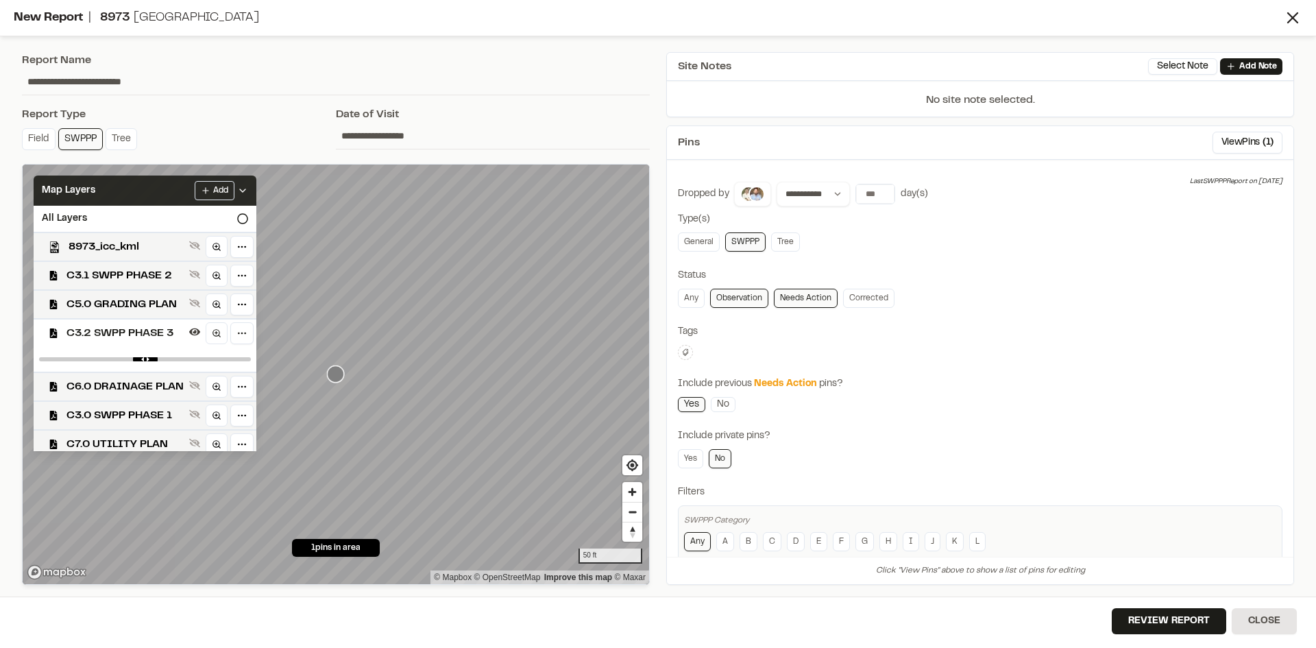
click at [248, 194] on icon at bounding box center [242, 190] width 11 height 11
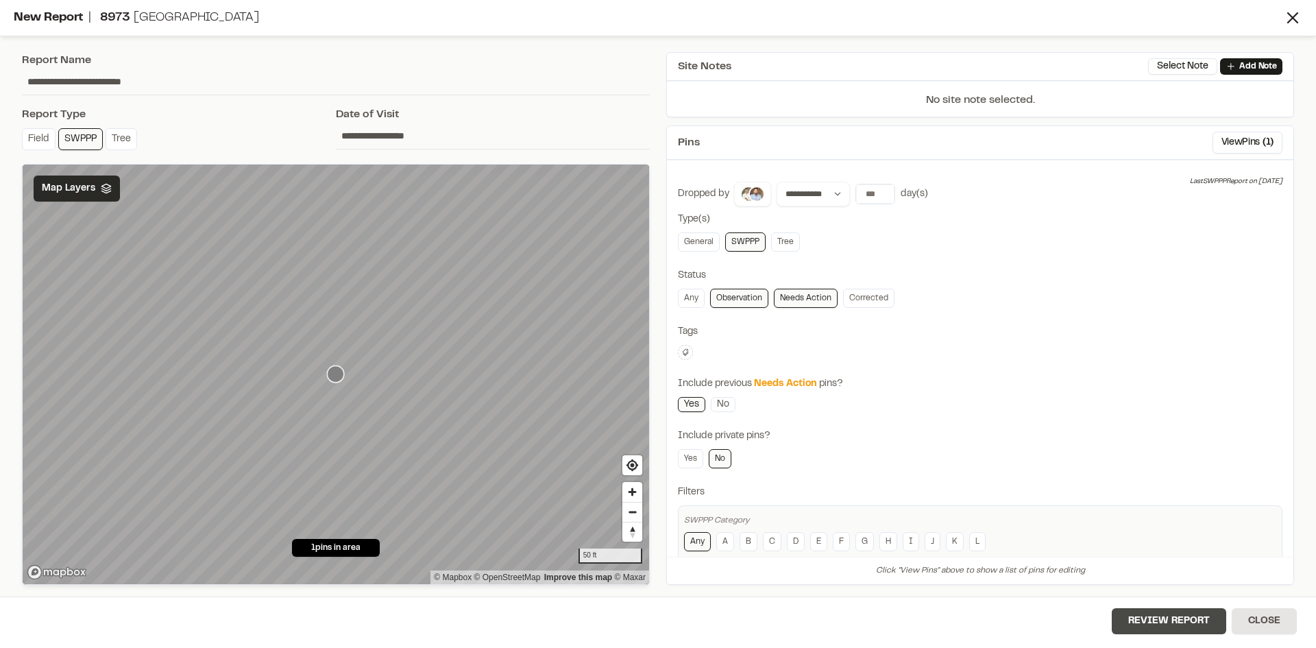
click at [1174, 625] on button "Review Report" at bounding box center [1169, 621] width 114 height 26
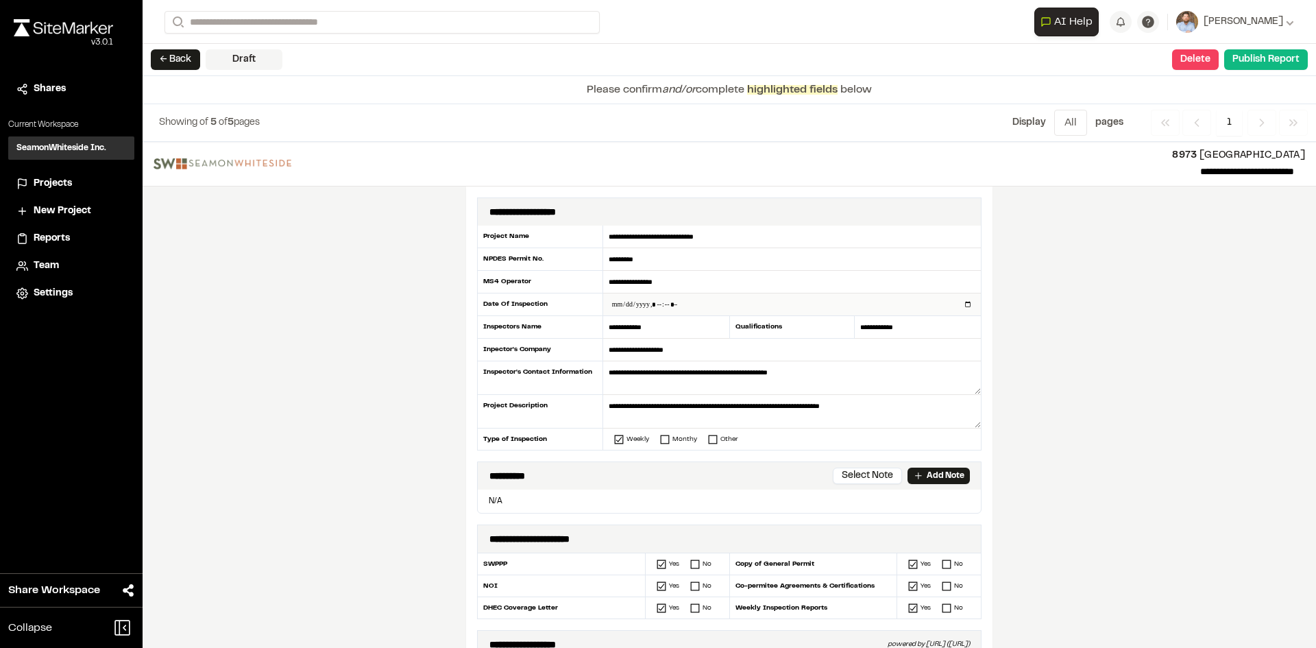
click at [964, 303] on input "datetime-local" at bounding box center [792, 304] width 378 height 22
type input "**********"
drag, startPoint x: 410, startPoint y: 428, endPoint x: 429, endPoint y: 424, distance: 19.6
click at [416, 428] on div "**********" at bounding box center [729, 395] width 1173 height 506
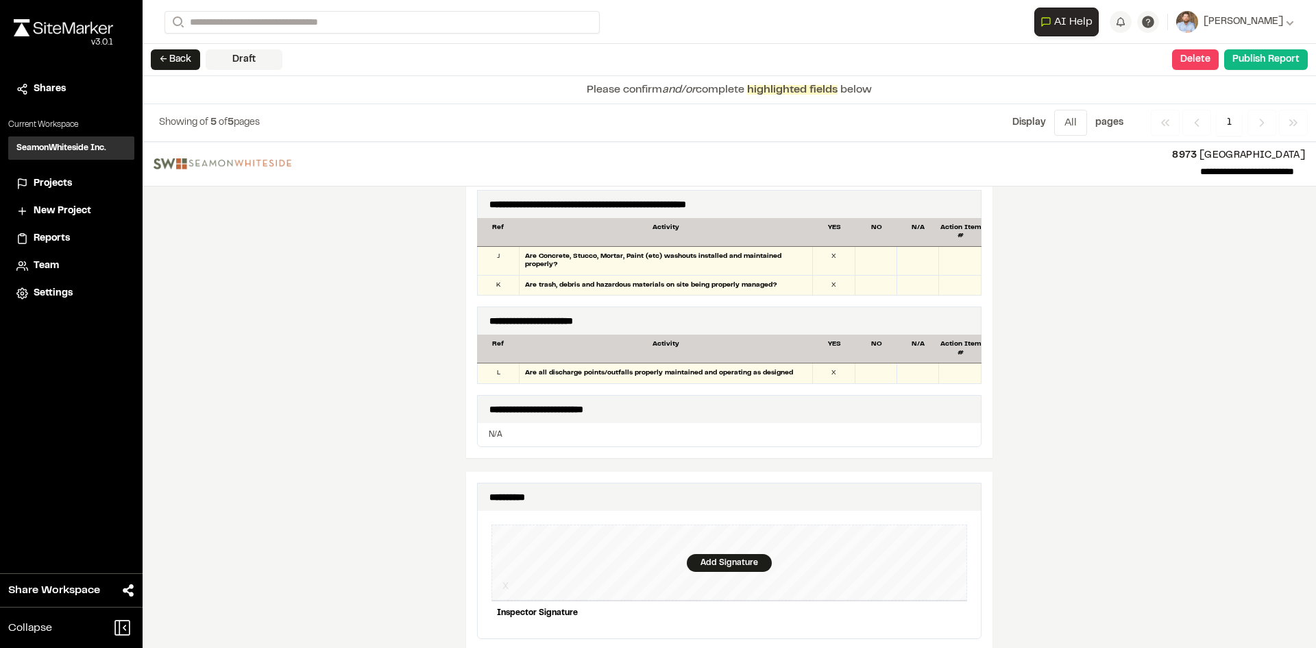
scroll to position [1302, 0]
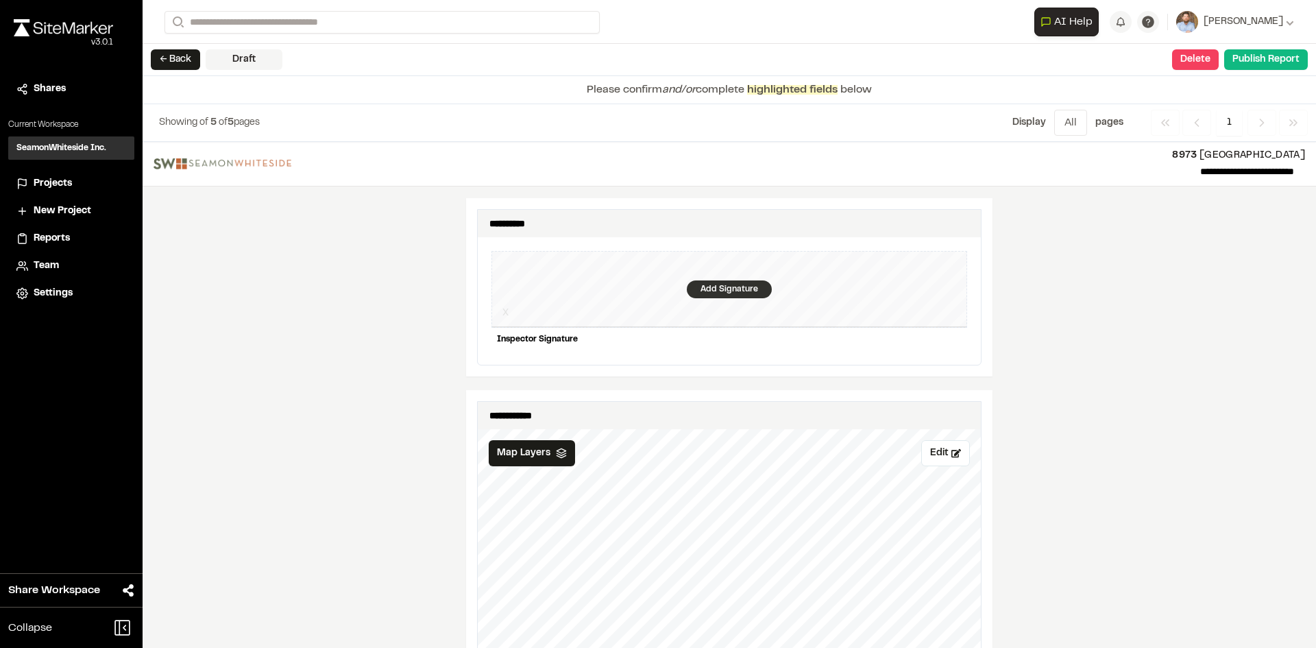
drag, startPoint x: 729, startPoint y: 277, endPoint x: 721, endPoint y: 278, distance: 7.6
click at [721, 280] on div "Add Signature" at bounding box center [729, 289] width 85 height 18
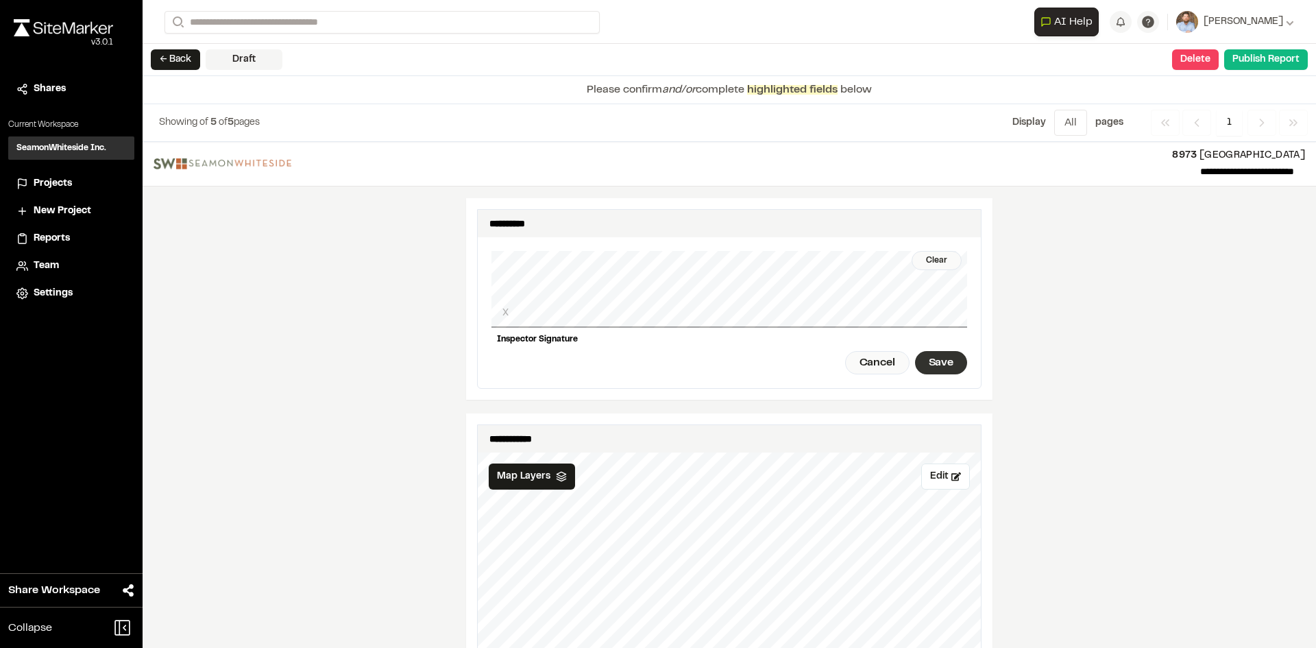
click at [938, 358] on div "Save" at bounding box center [941, 362] width 52 height 23
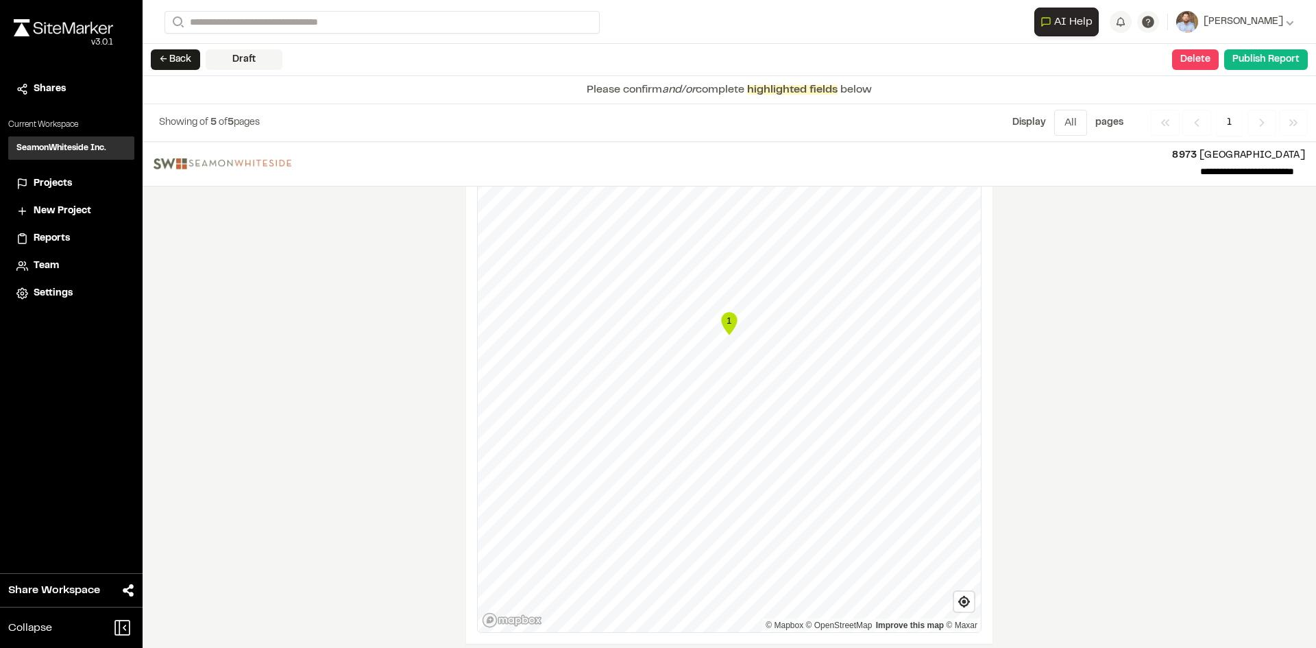
scroll to position [1714, 0]
click at [1267, 59] on button "Publish Report" at bounding box center [1266, 59] width 84 height 21
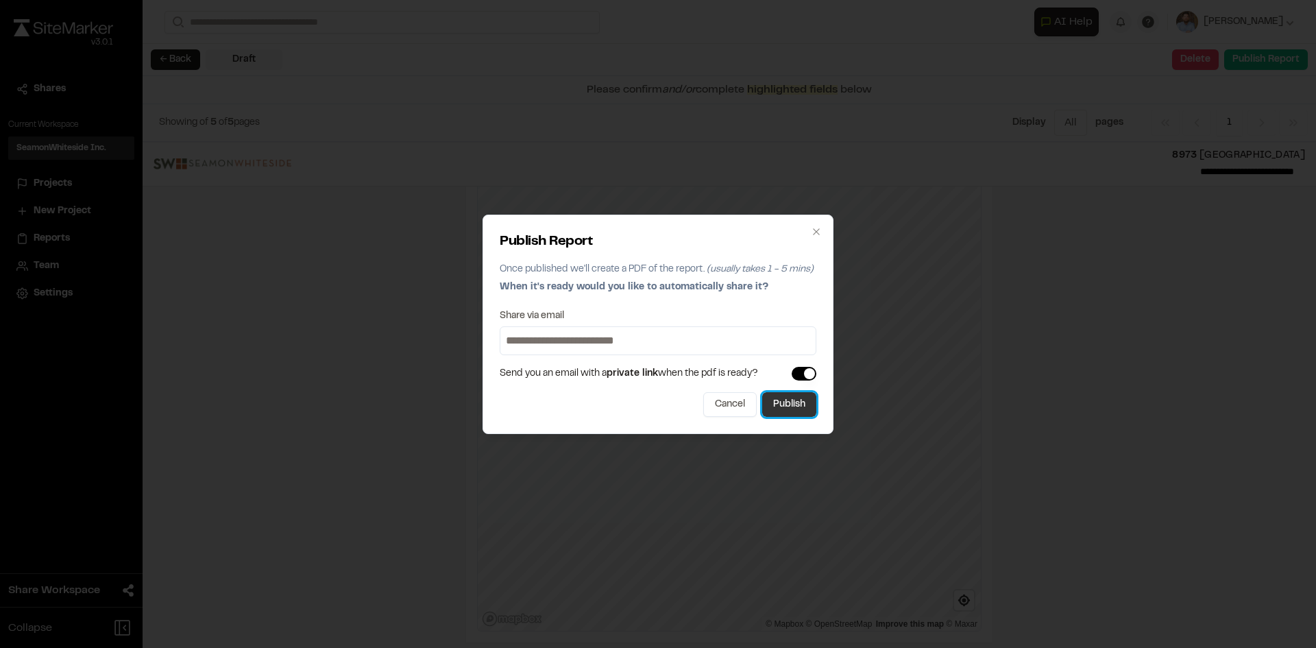
click at [790, 406] on button "Publish" at bounding box center [789, 404] width 54 height 25
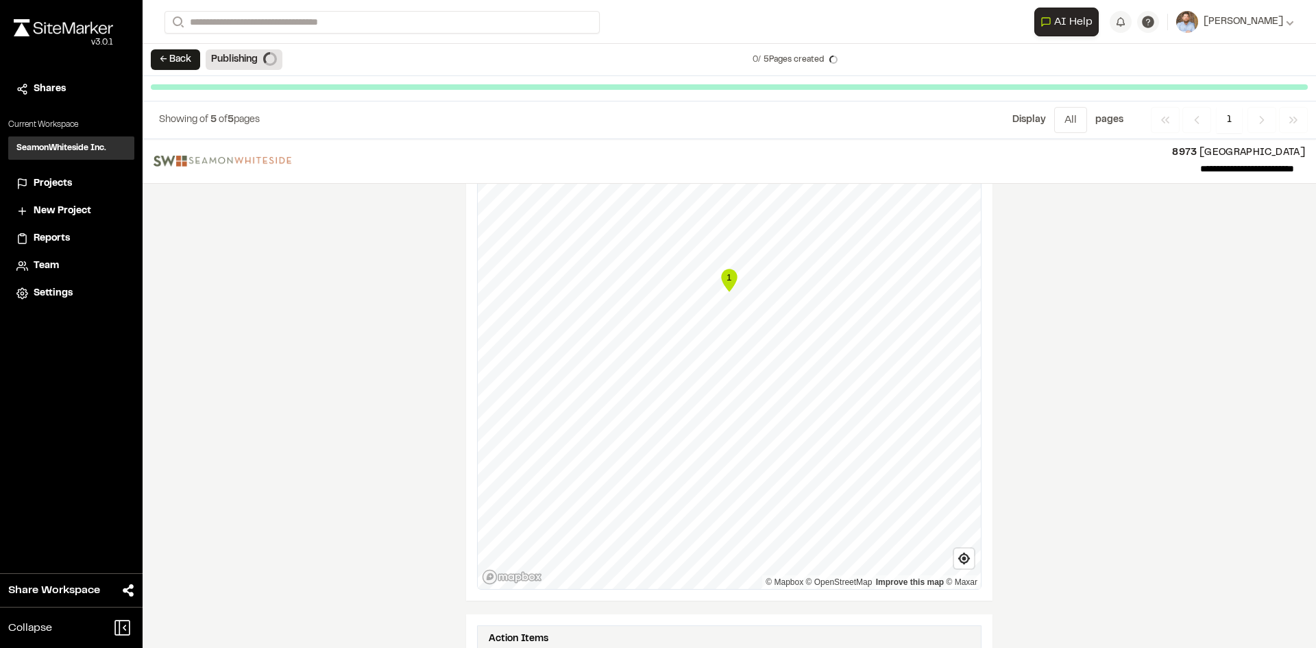
scroll to position [1675, 0]
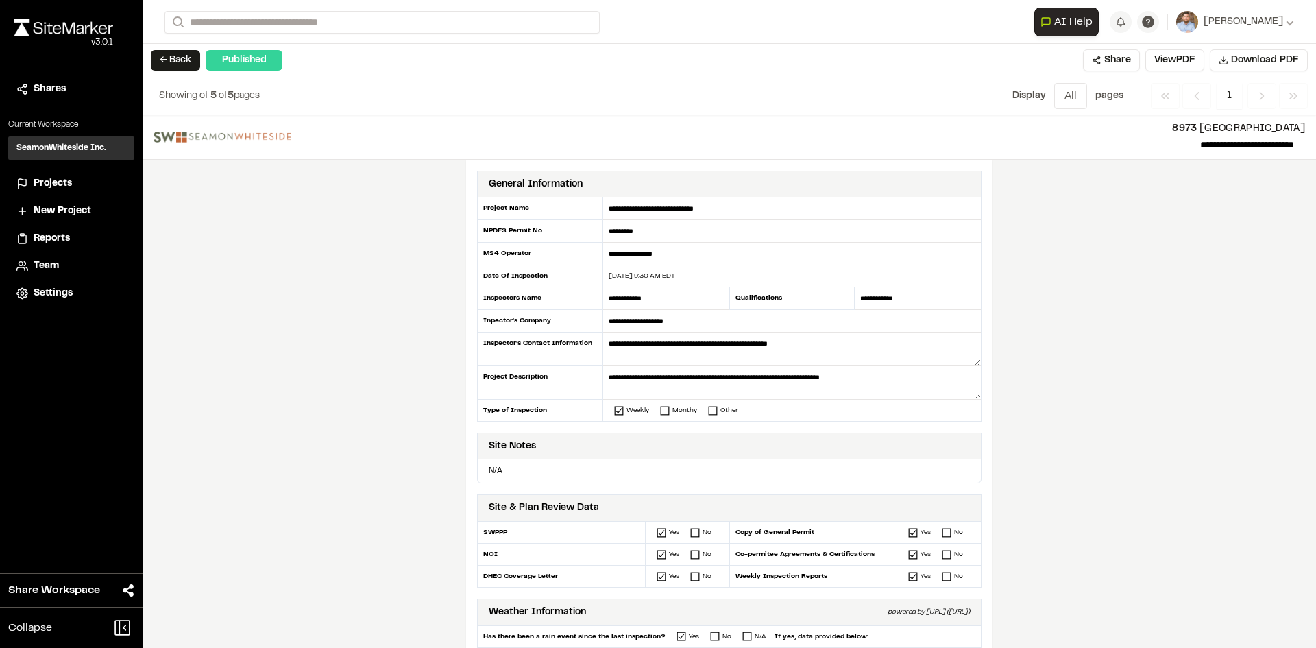
click at [49, 178] on span "Projects" at bounding box center [53, 183] width 38 height 15
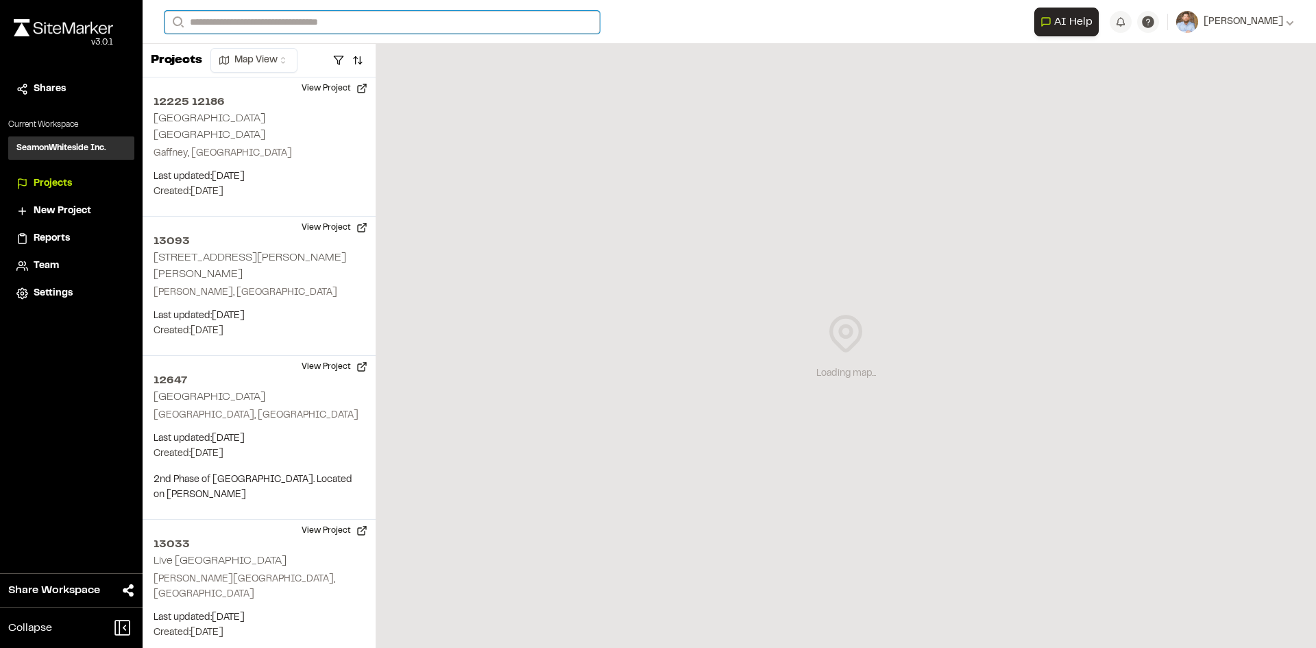
click at [245, 21] on input "Search" at bounding box center [382, 22] width 435 height 23
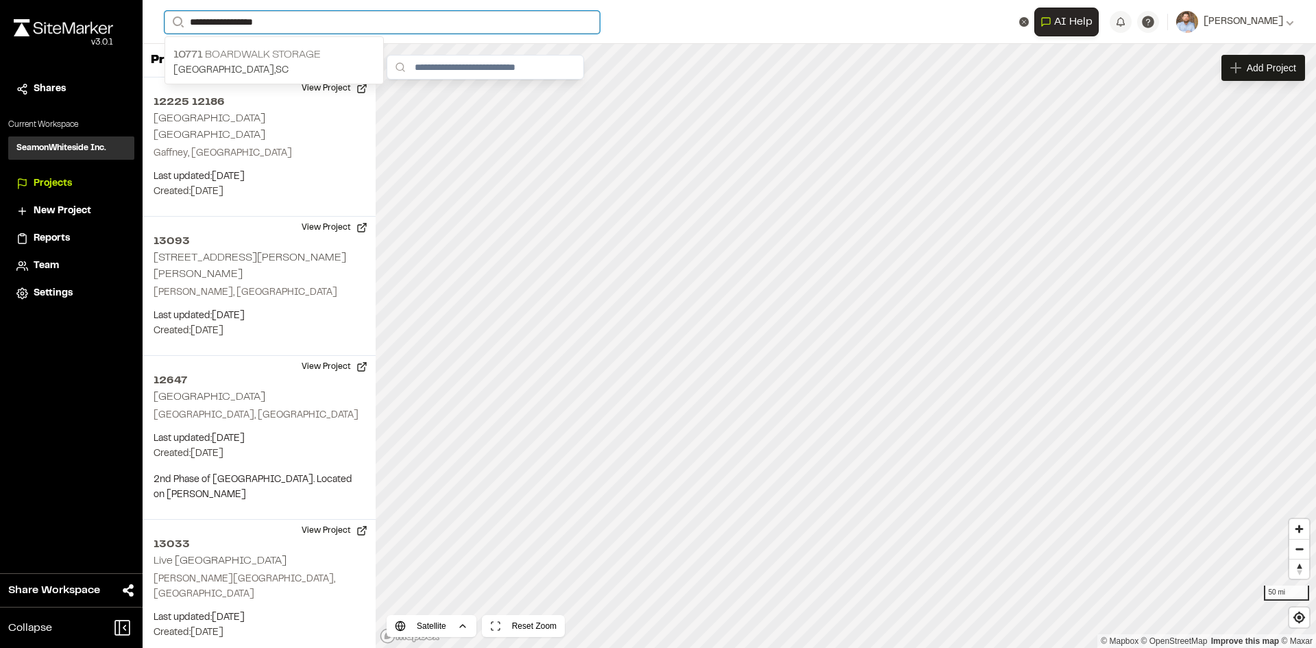
type input "**********"
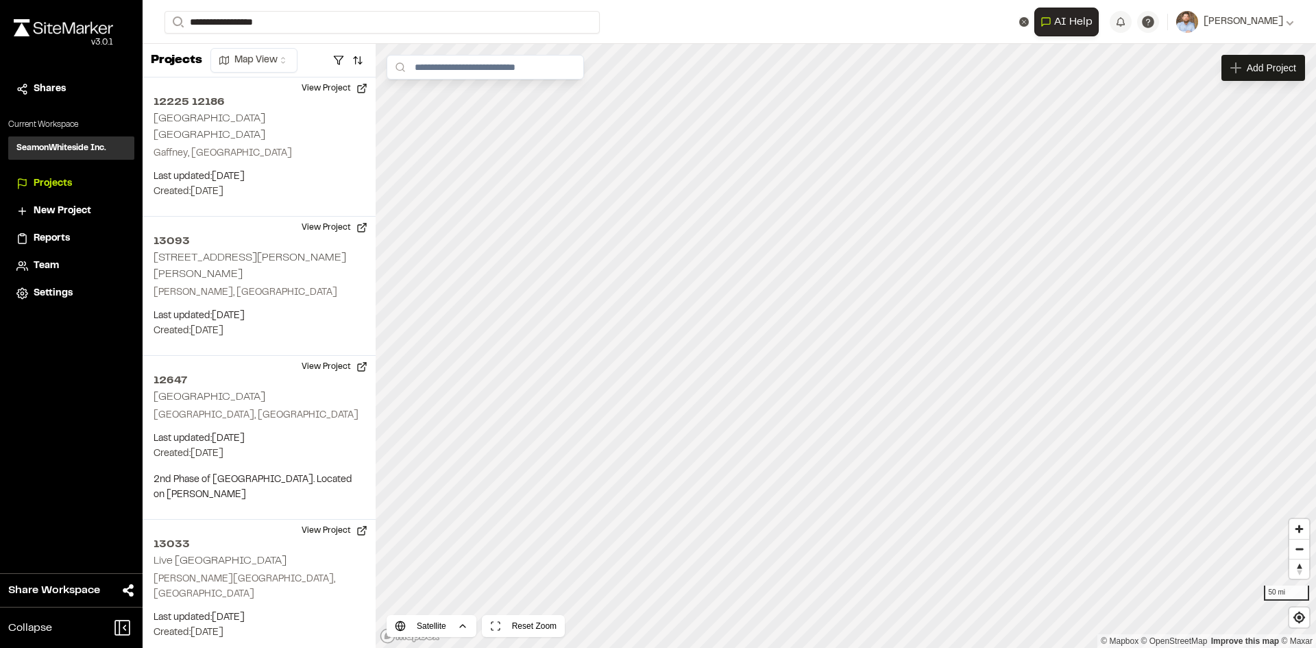
click at [295, 59] on p "10771 Boardwalk Storage" at bounding box center [274, 55] width 202 height 16
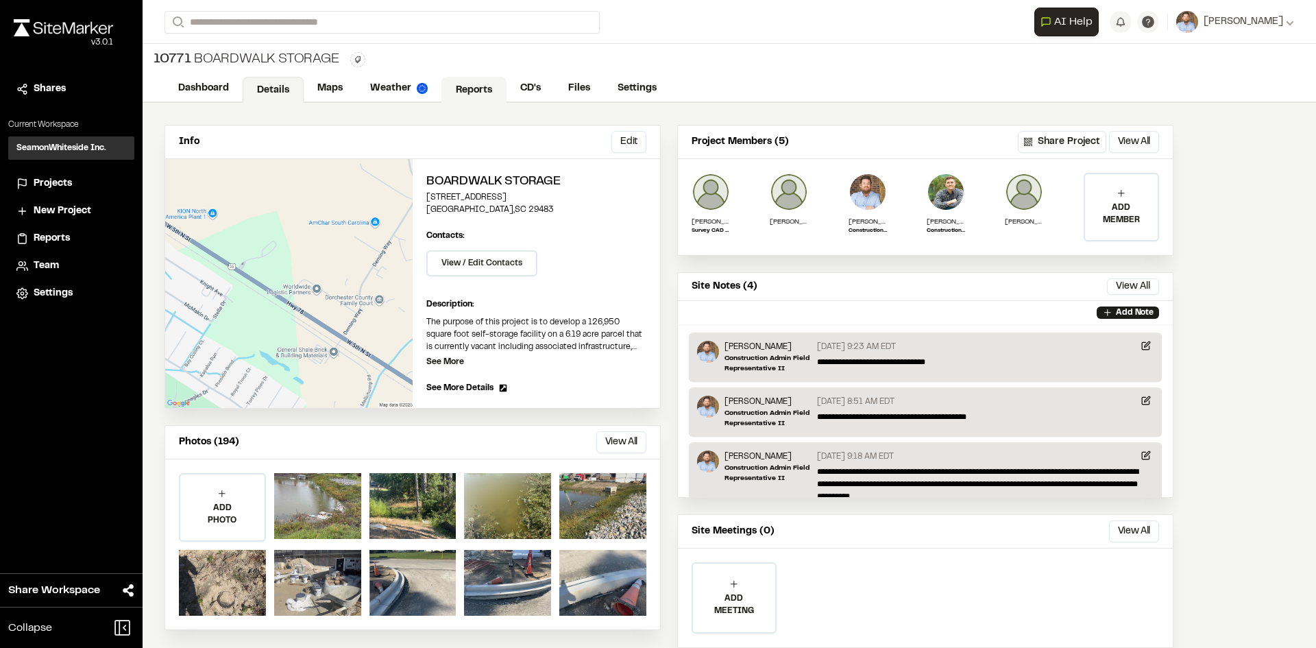
click at [471, 82] on link "Reports" at bounding box center [473, 90] width 65 height 26
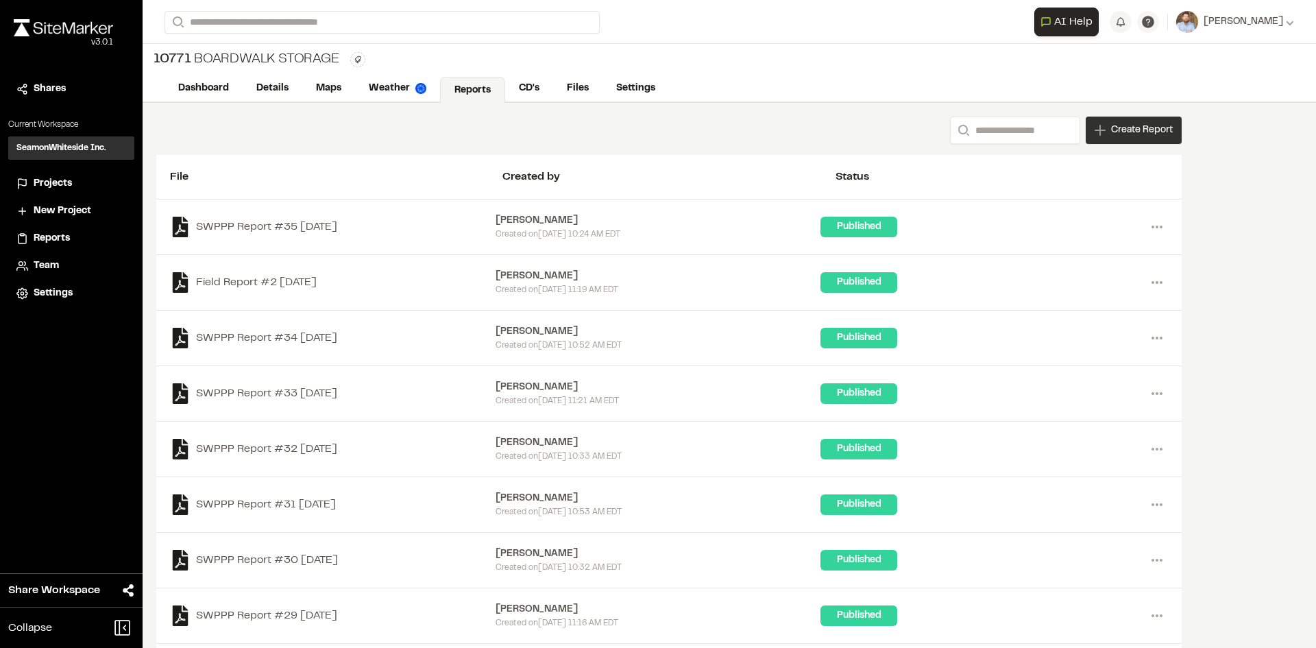
click at [1134, 136] on span "Create Report" at bounding box center [1142, 130] width 62 height 15
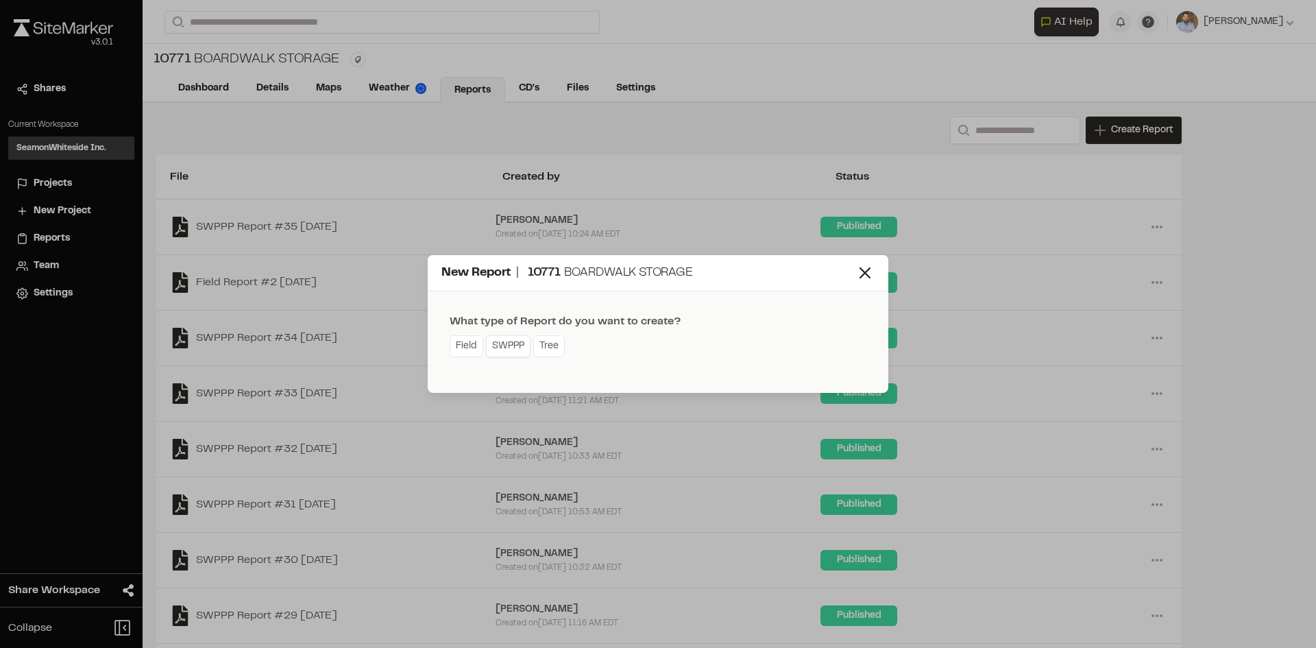
click at [523, 350] on link "SWPPP" at bounding box center [508, 346] width 45 height 22
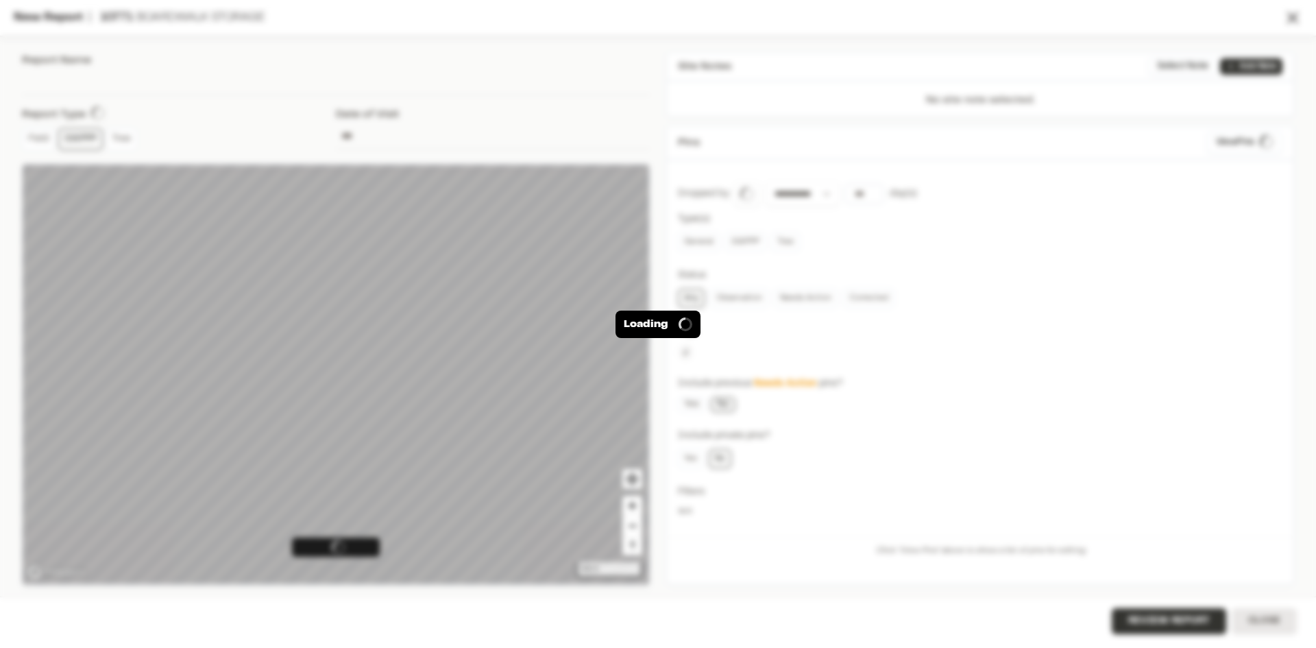
type input "**********"
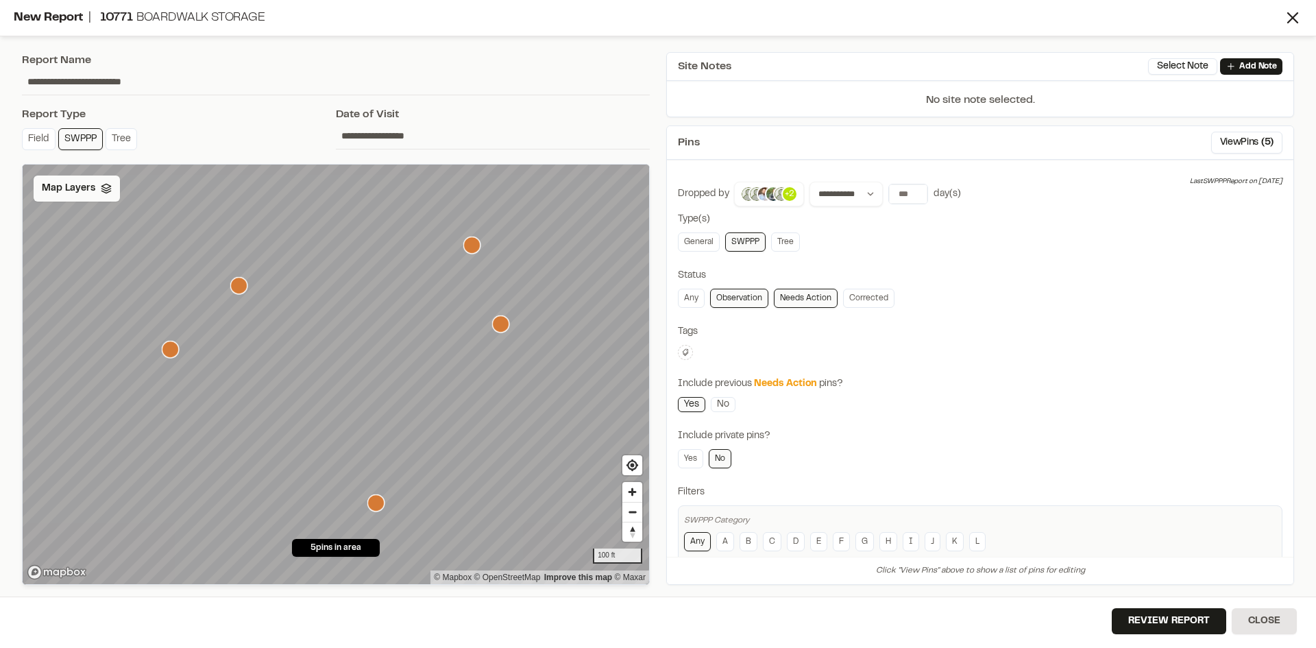
click at [86, 186] on span "Map Layers" at bounding box center [68, 188] width 53 height 15
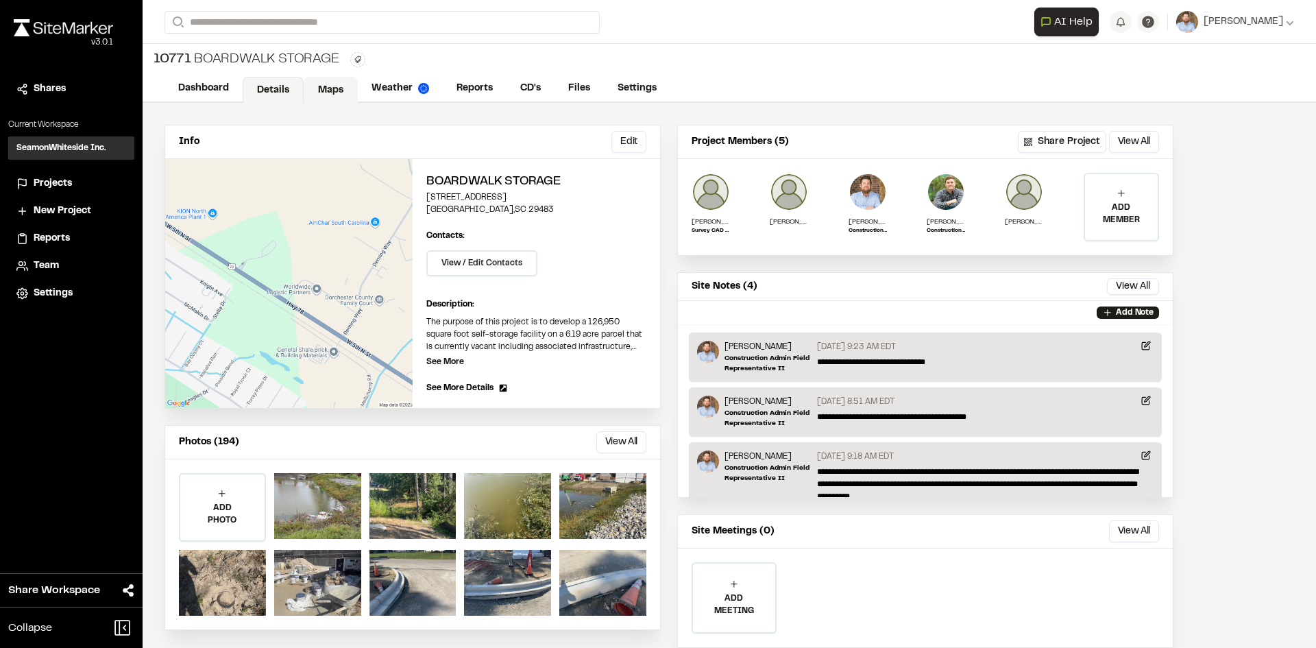
click at [326, 88] on link "Maps" at bounding box center [331, 90] width 54 height 26
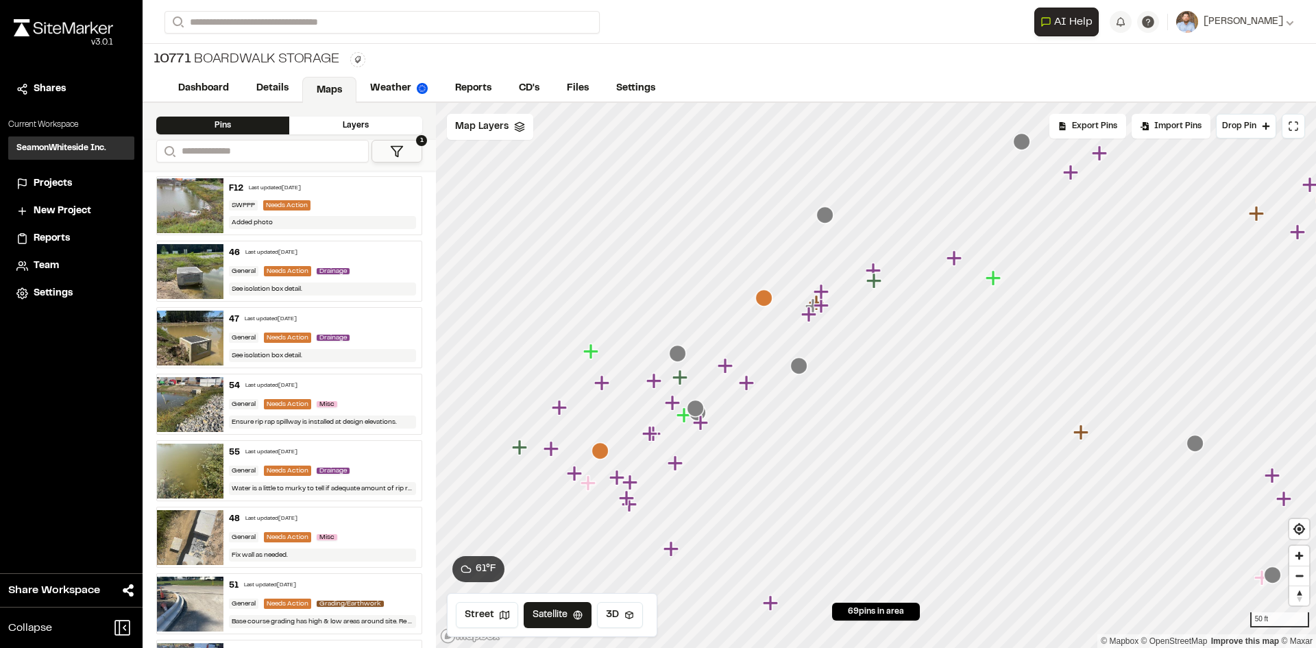
click at [764, 298] on icon "Map marker" at bounding box center [763, 297] width 17 height 17
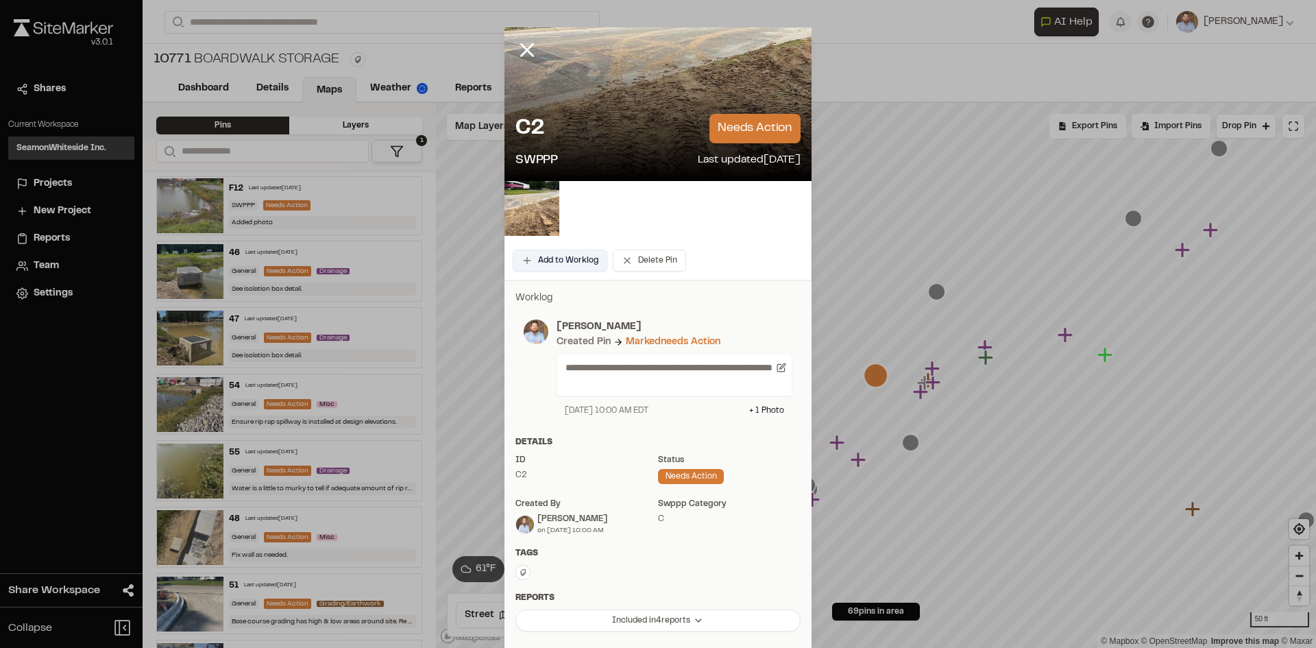
click at [566, 257] on button "Add to Worklog" at bounding box center [560, 261] width 95 height 22
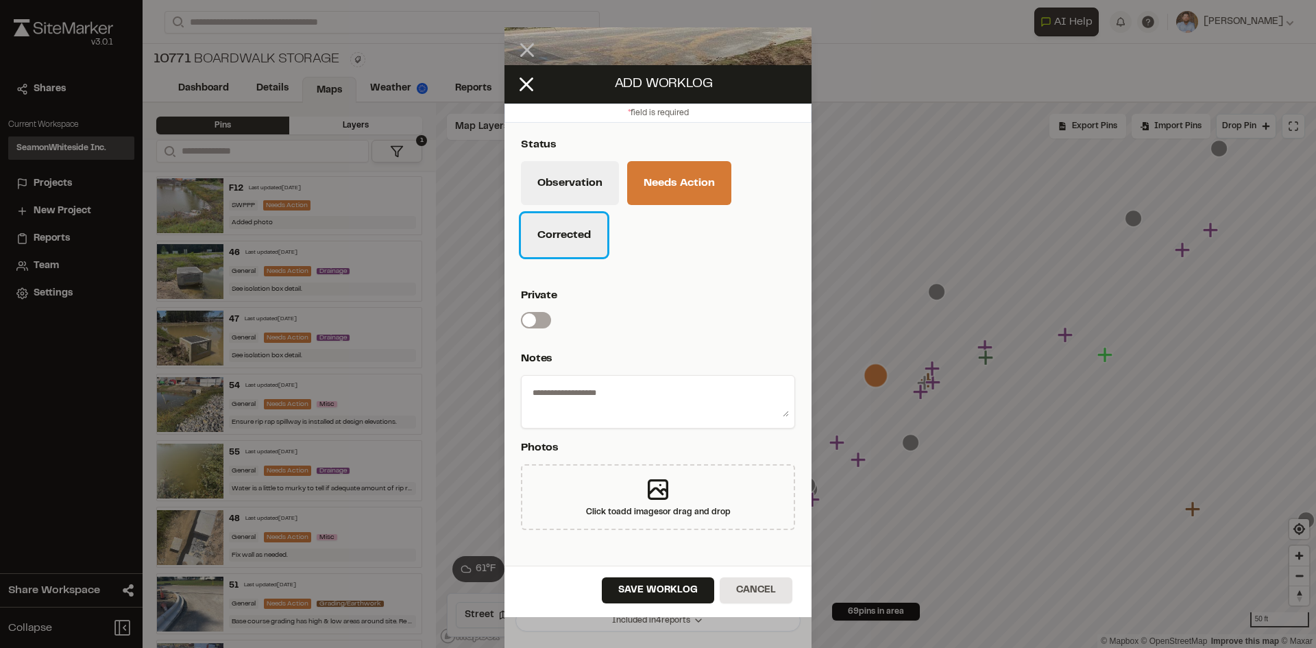
click at [580, 252] on button "Corrected" at bounding box center [564, 235] width 86 height 44
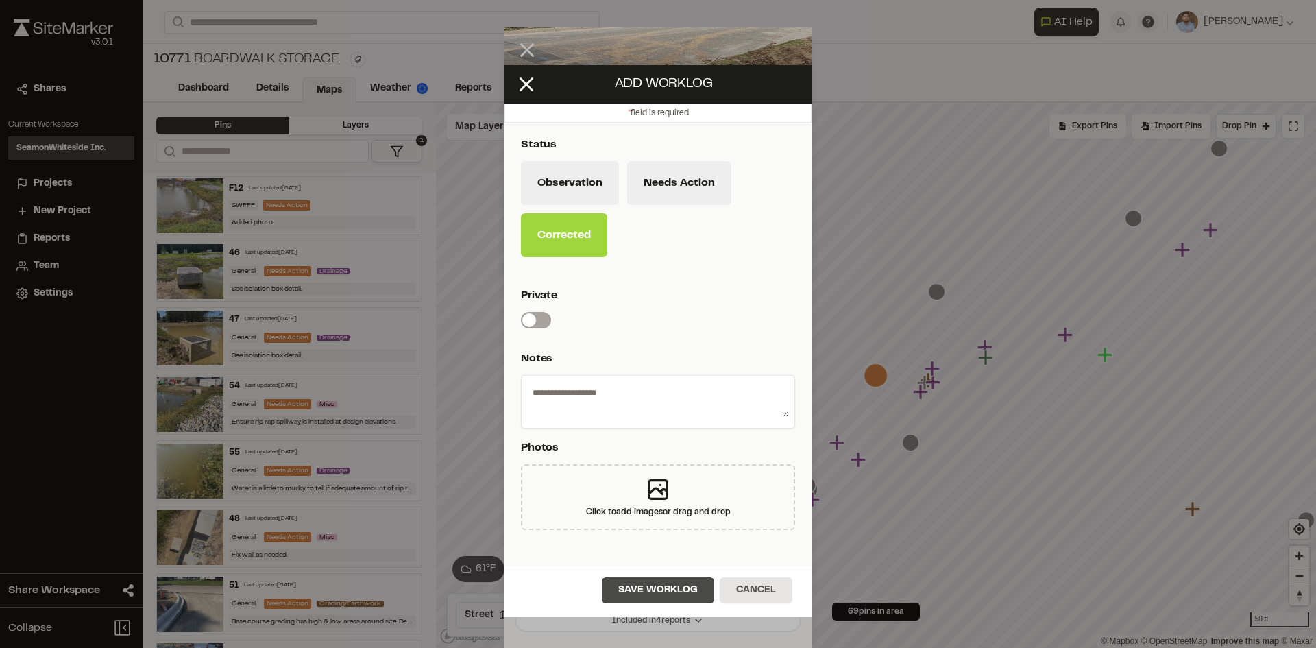
click at [680, 600] on button "Save Worklog" at bounding box center [658, 590] width 112 height 26
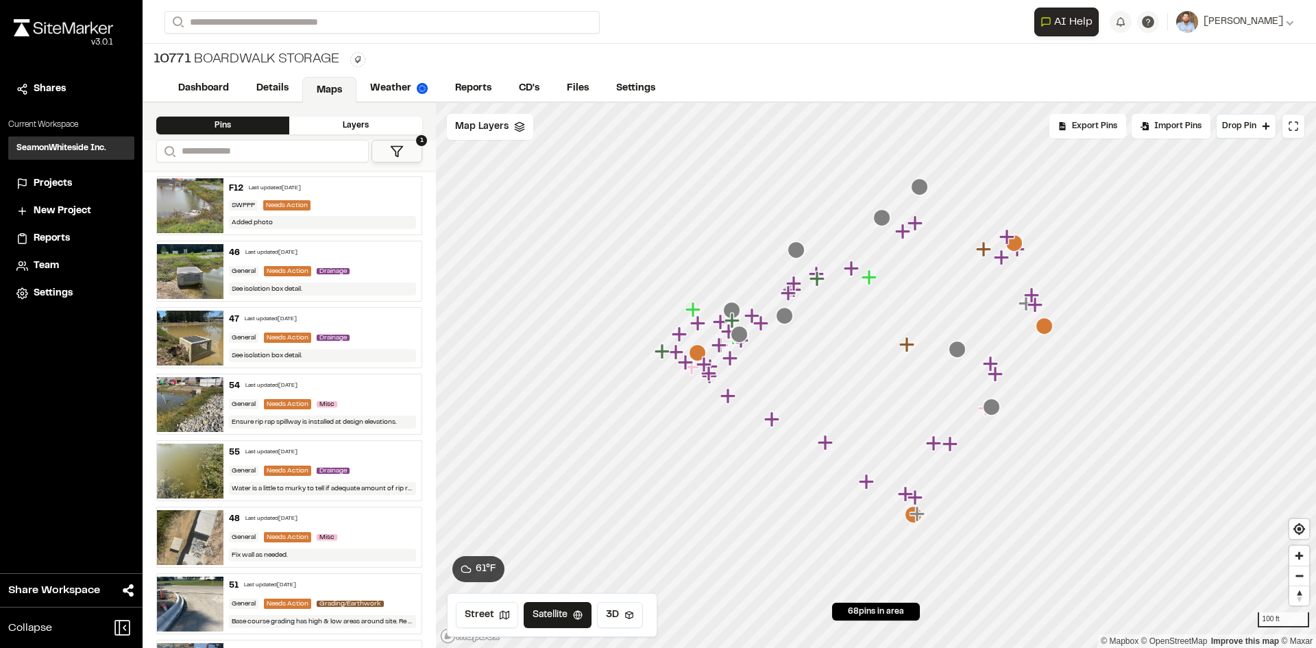
click at [1043, 326] on icon "Map marker" at bounding box center [1044, 325] width 17 height 17
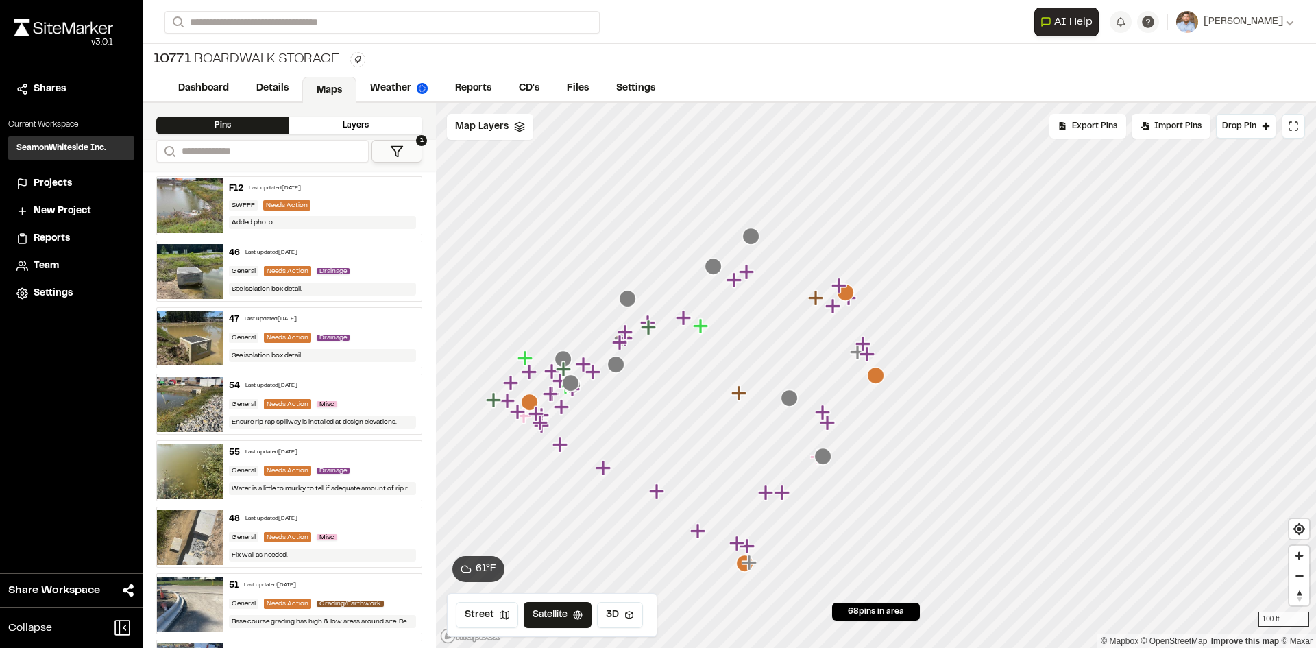
click at [849, 296] on icon "Map marker" at bounding box center [845, 292] width 17 height 17
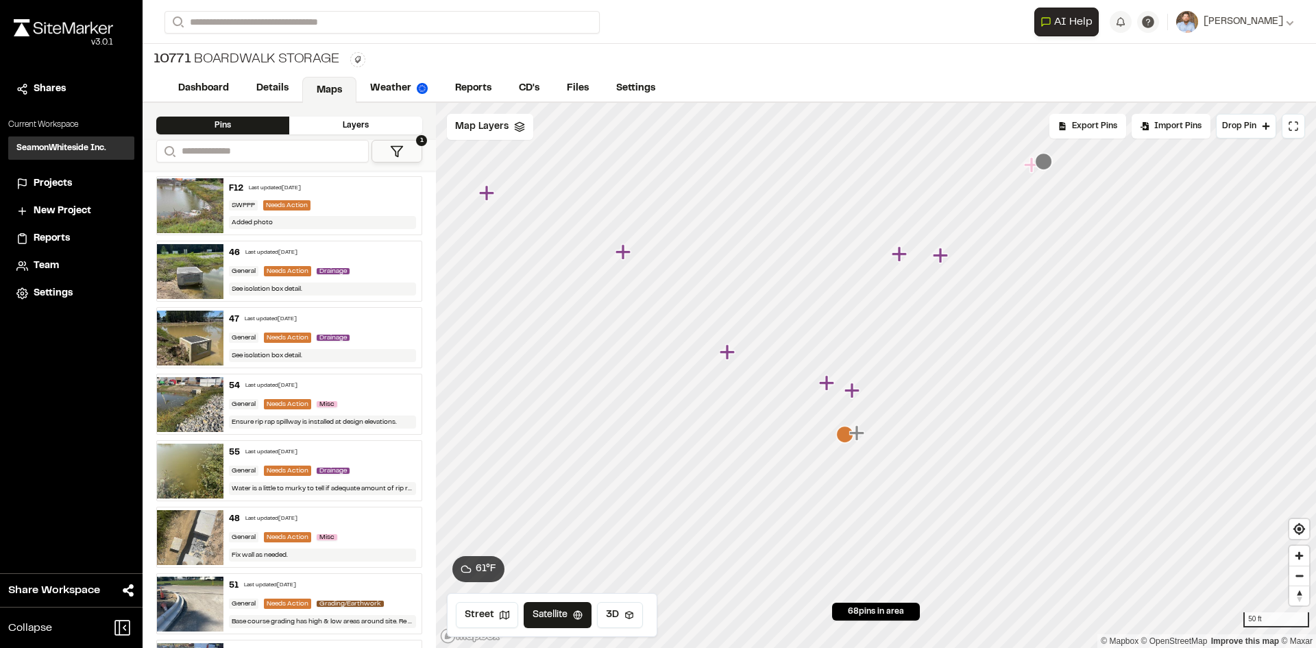
click at [842, 439] on icon "Map marker" at bounding box center [844, 434] width 17 height 17
click at [481, 84] on link "Reports" at bounding box center [473, 90] width 65 height 26
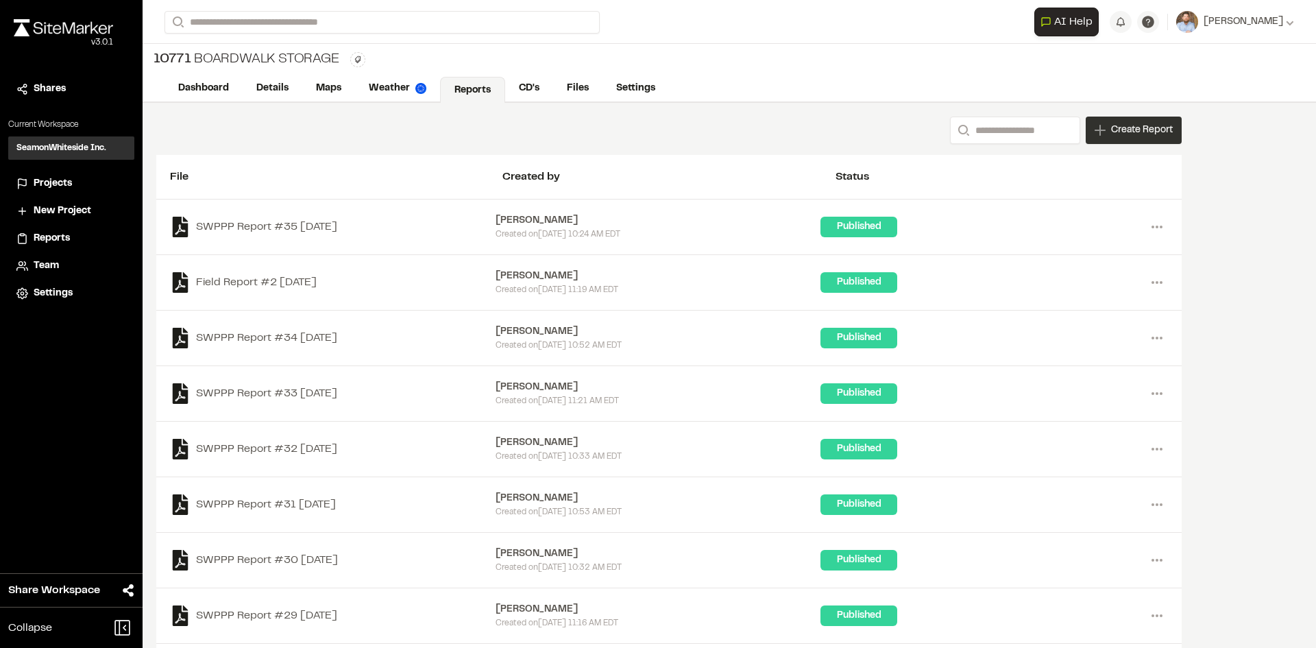
click at [1132, 136] on span "Create Report" at bounding box center [1142, 130] width 62 height 15
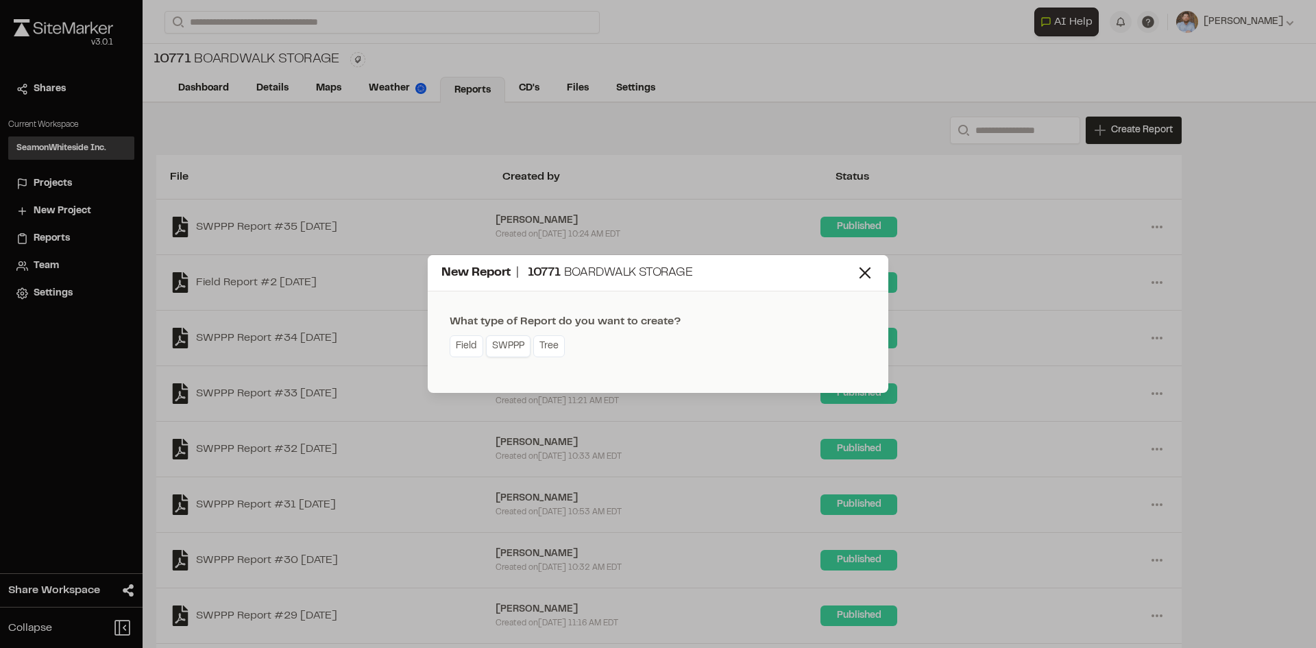
click at [513, 351] on link "SWPPP" at bounding box center [508, 346] width 45 height 22
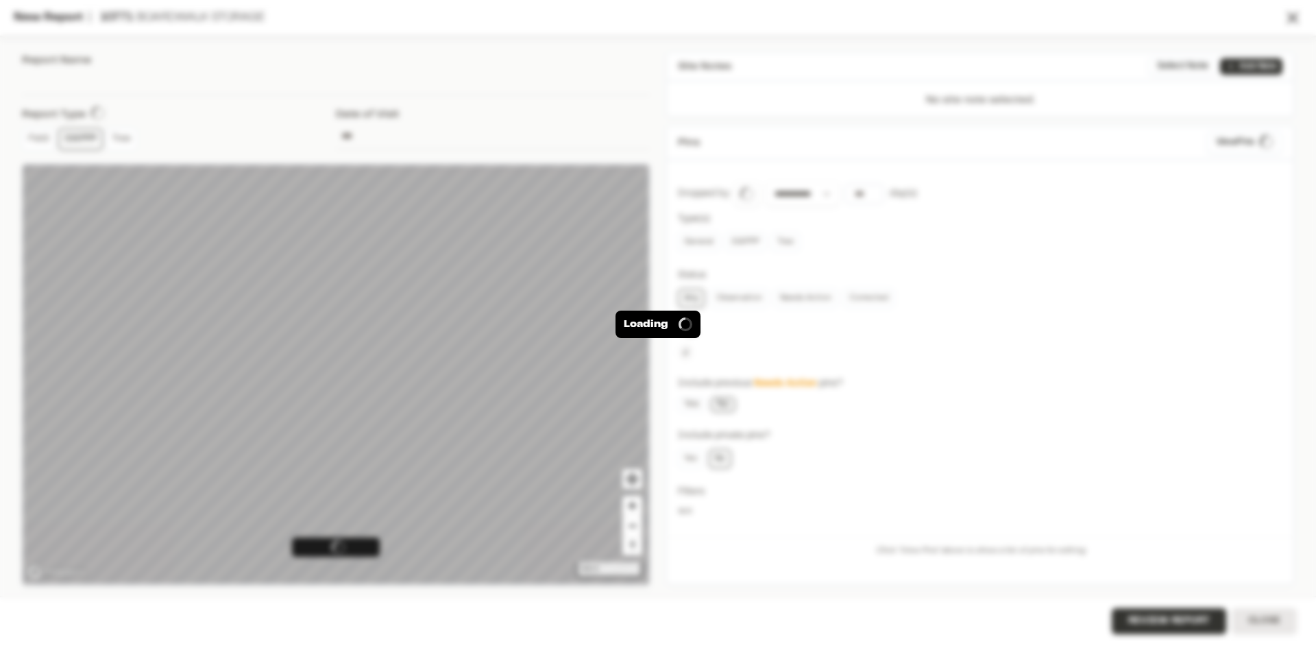
type input "**********"
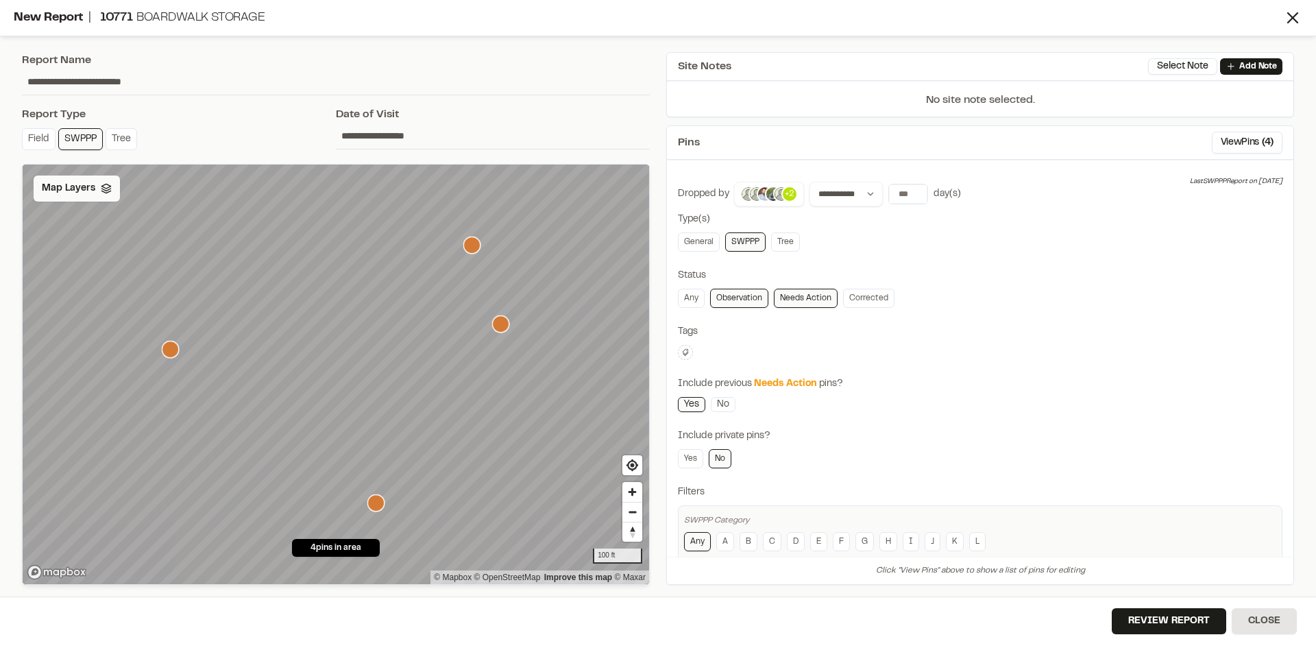
click at [75, 195] on span "Map Layers" at bounding box center [68, 188] width 53 height 15
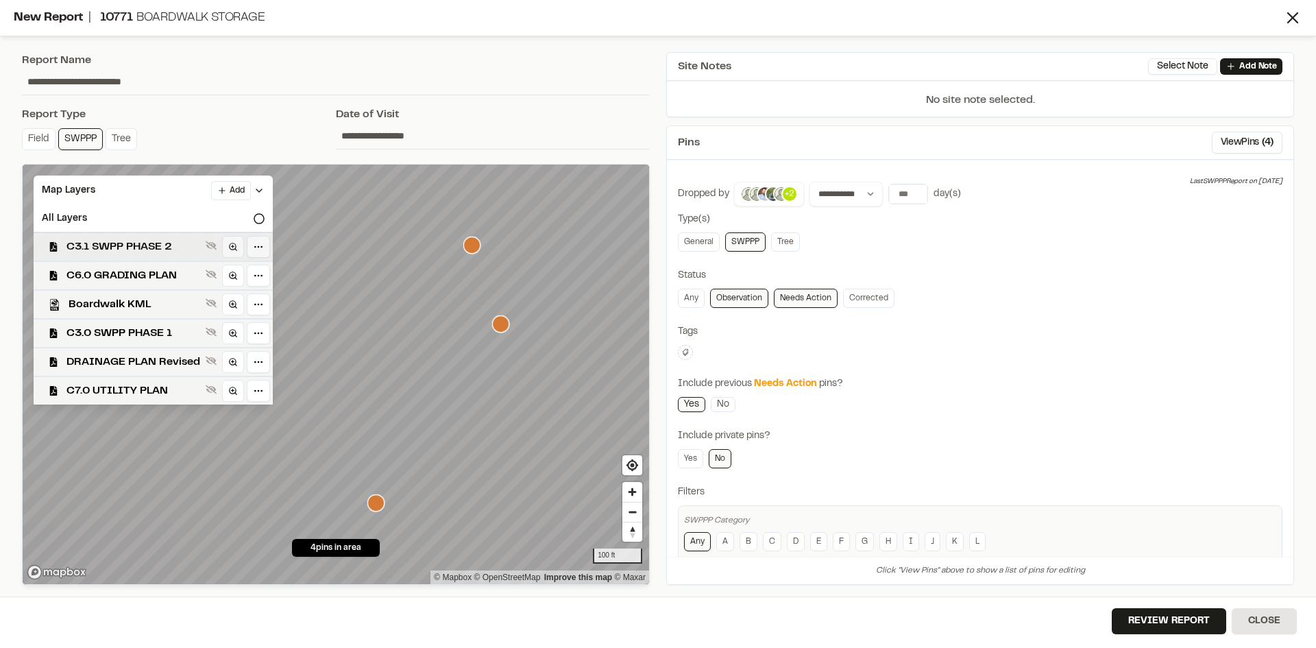
click at [135, 247] on span "C3.1 SWPP PHASE 2" at bounding box center [133, 247] width 134 height 16
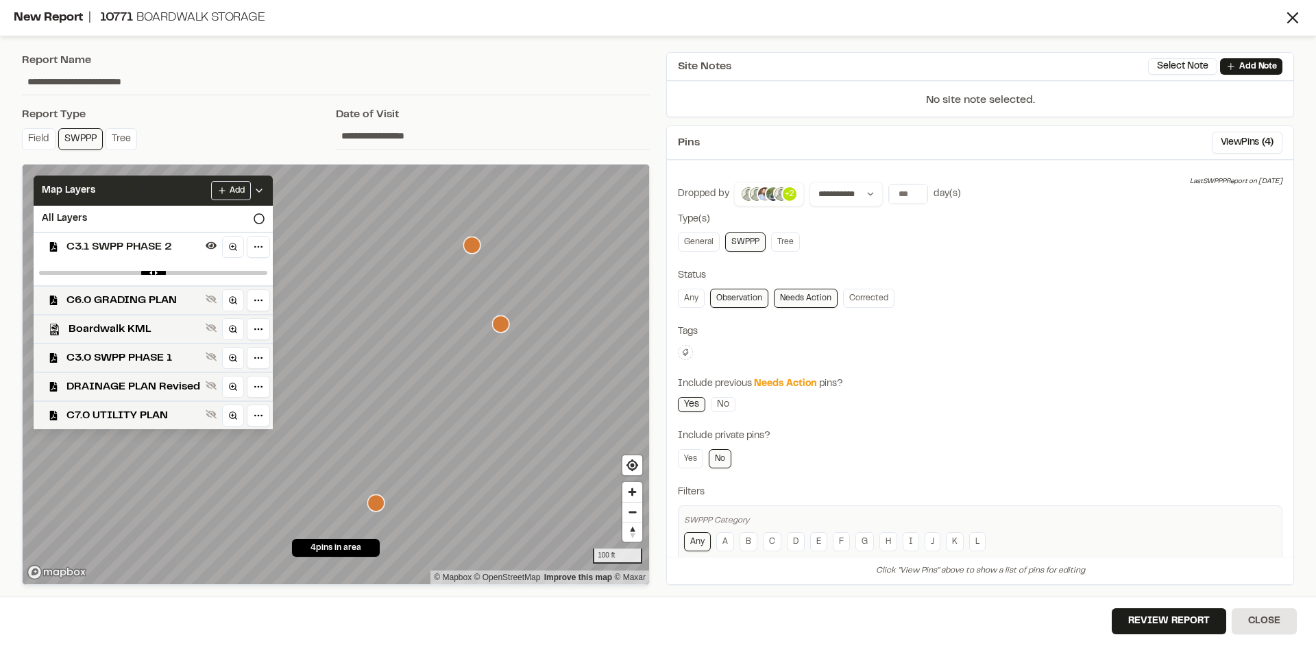
click at [259, 191] on icon at bounding box center [259, 190] width 11 height 11
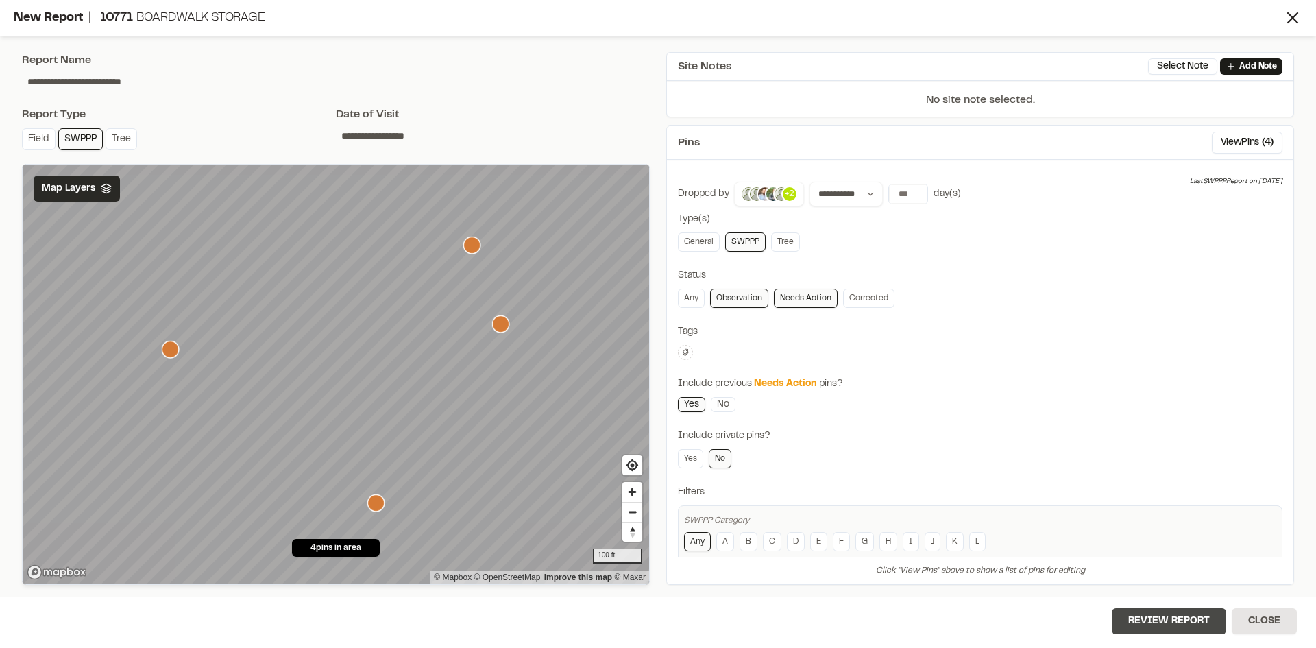
click at [1166, 620] on button "Review Report" at bounding box center [1169, 621] width 114 height 26
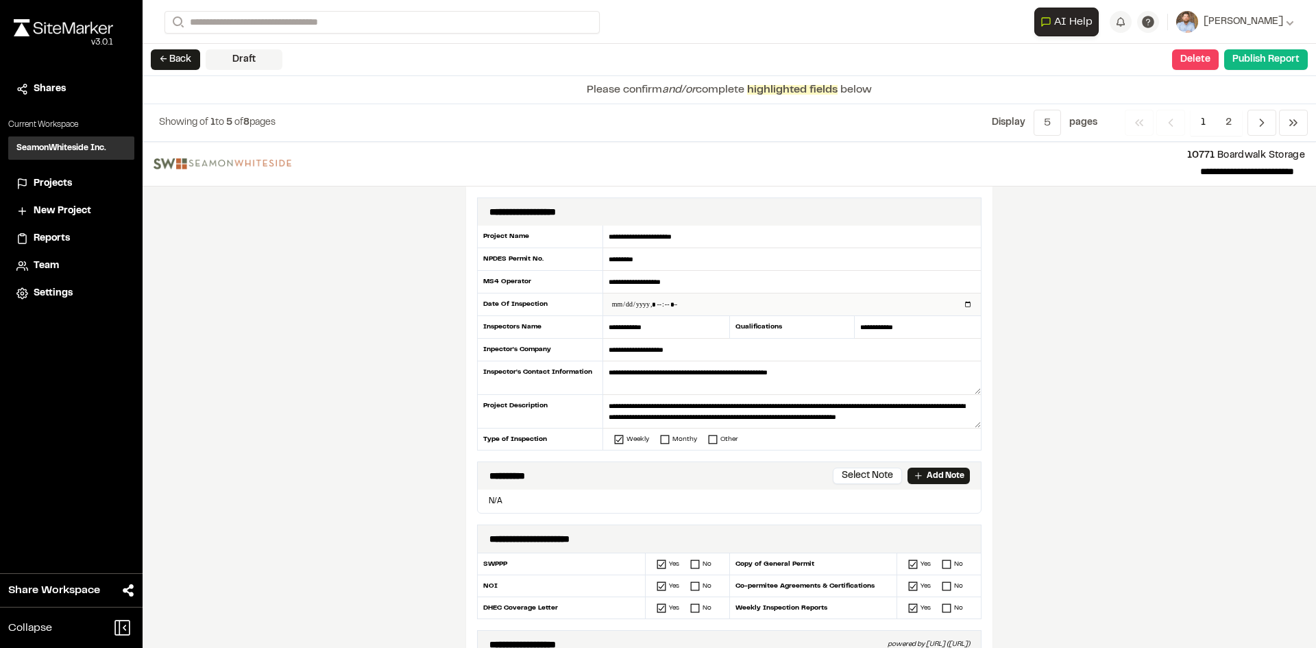
click at [966, 305] on input "datetime-local" at bounding box center [792, 304] width 378 height 22
type input "**********"
click at [433, 400] on div "**********" at bounding box center [729, 395] width 1173 height 506
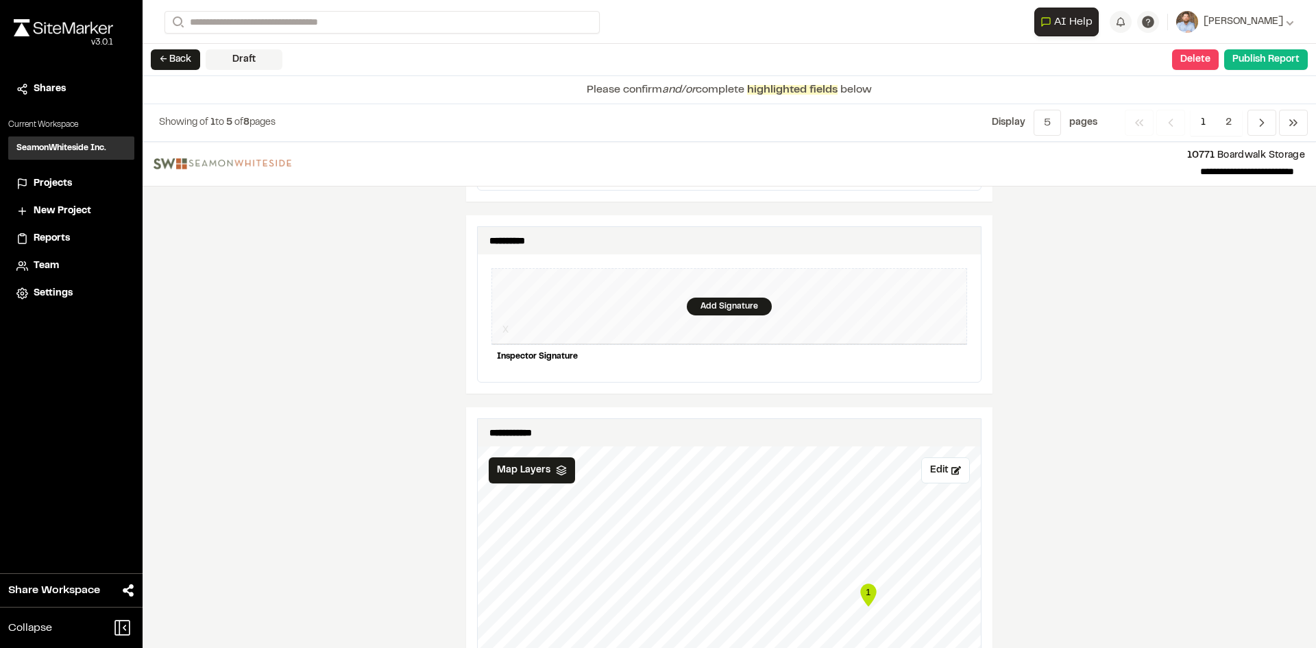
scroll to position [1302, 0]
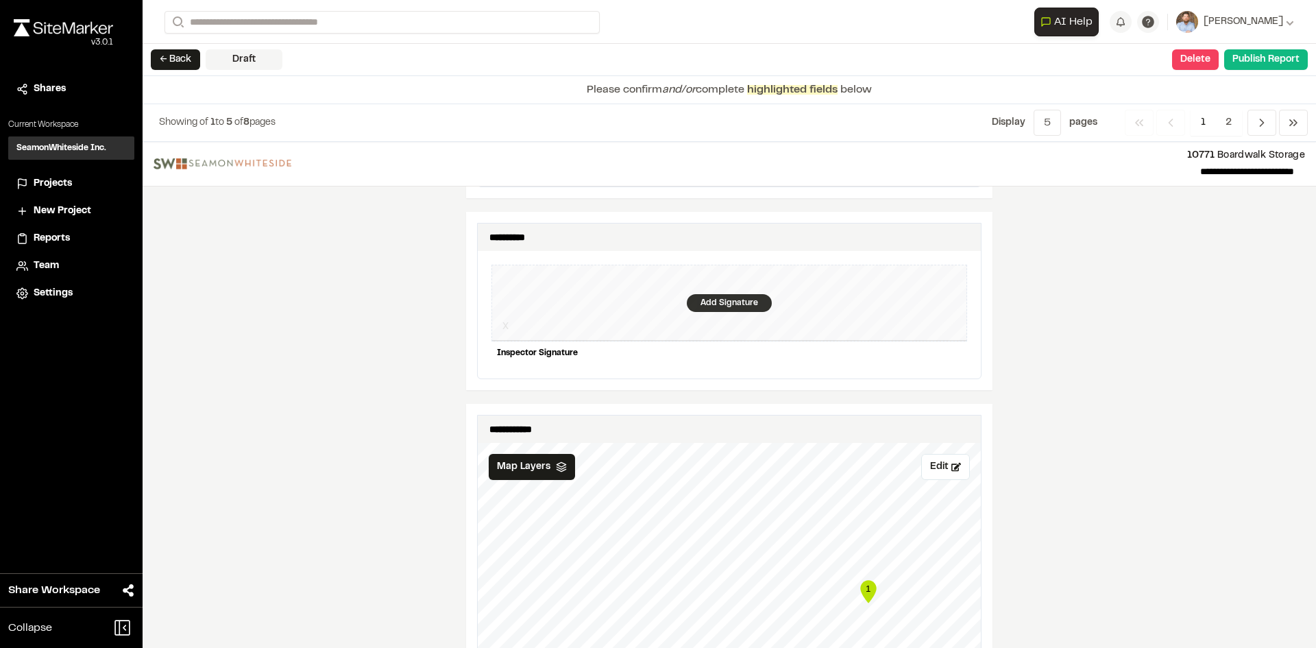
click at [728, 294] on div "Add Signature" at bounding box center [729, 303] width 85 height 18
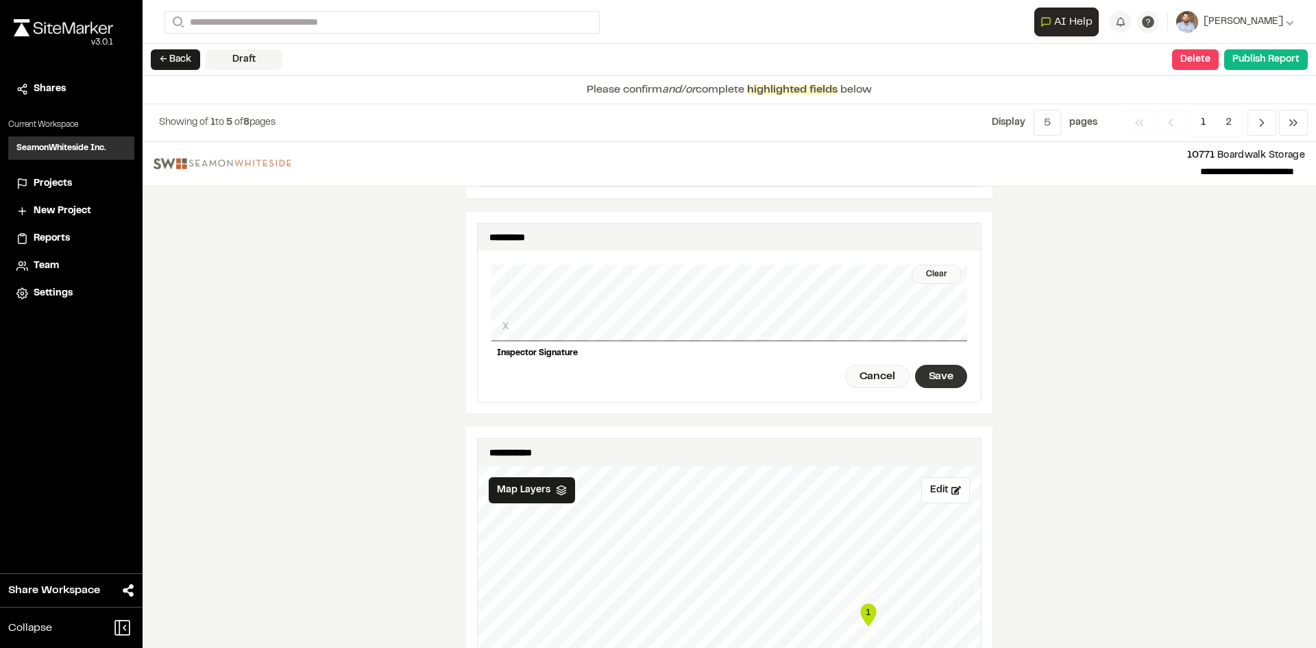
click at [934, 365] on div "Save" at bounding box center [941, 376] width 52 height 23
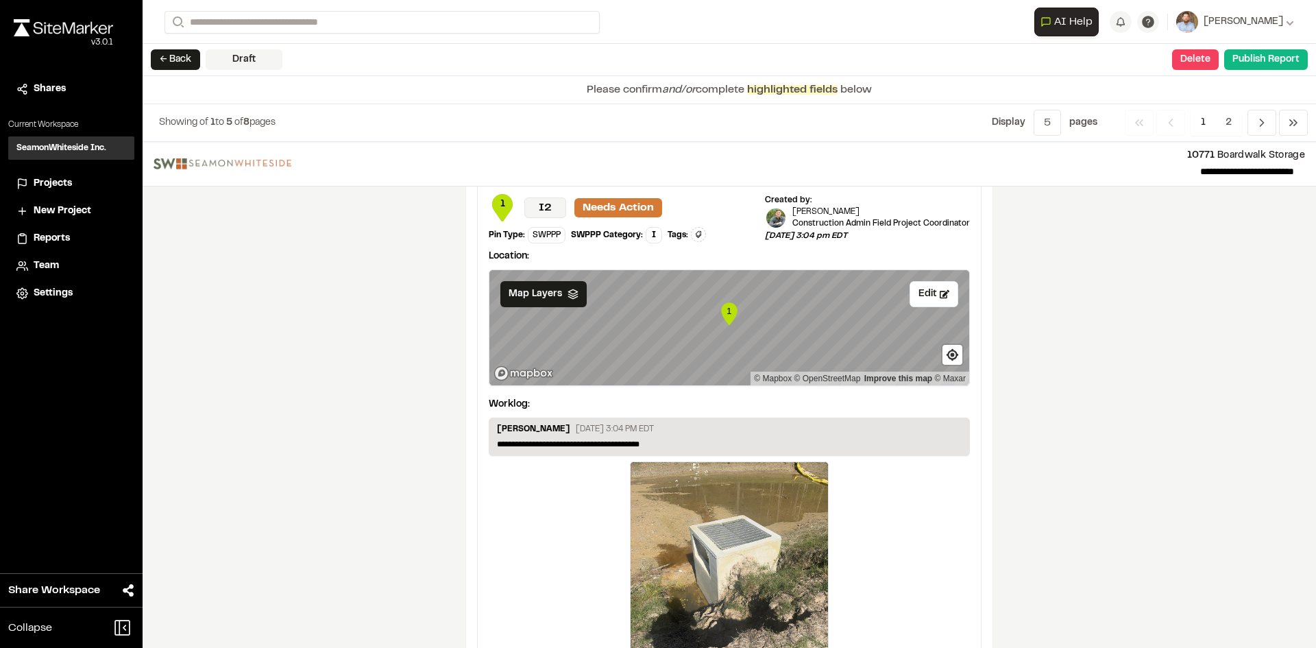
scroll to position [2295, 0]
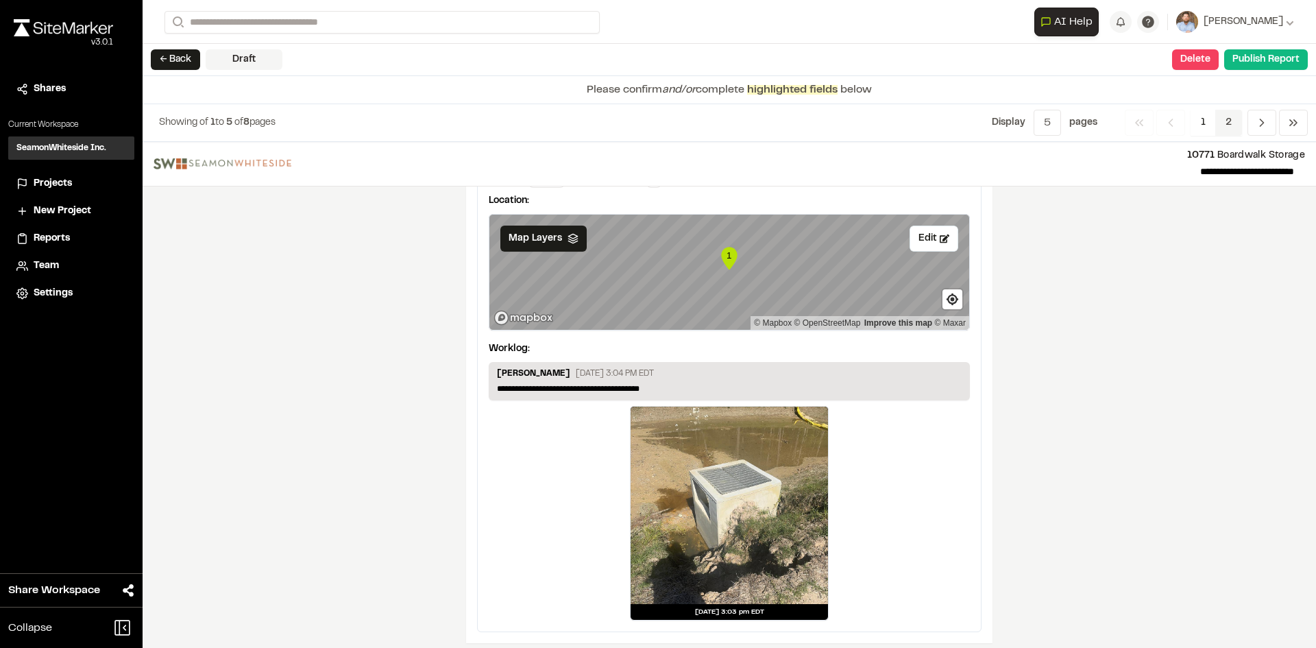
click at [1223, 122] on span "2" at bounding box center [1228, 123] width 27 height 26
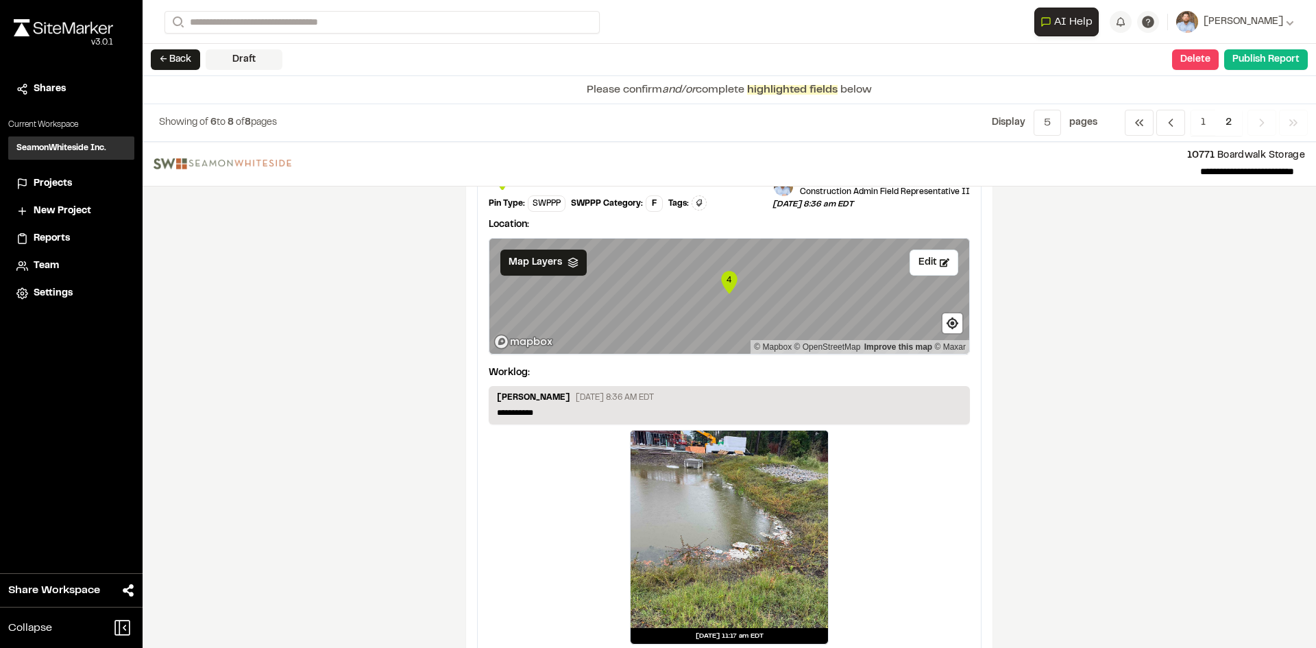
scroll to position [1162, 0]
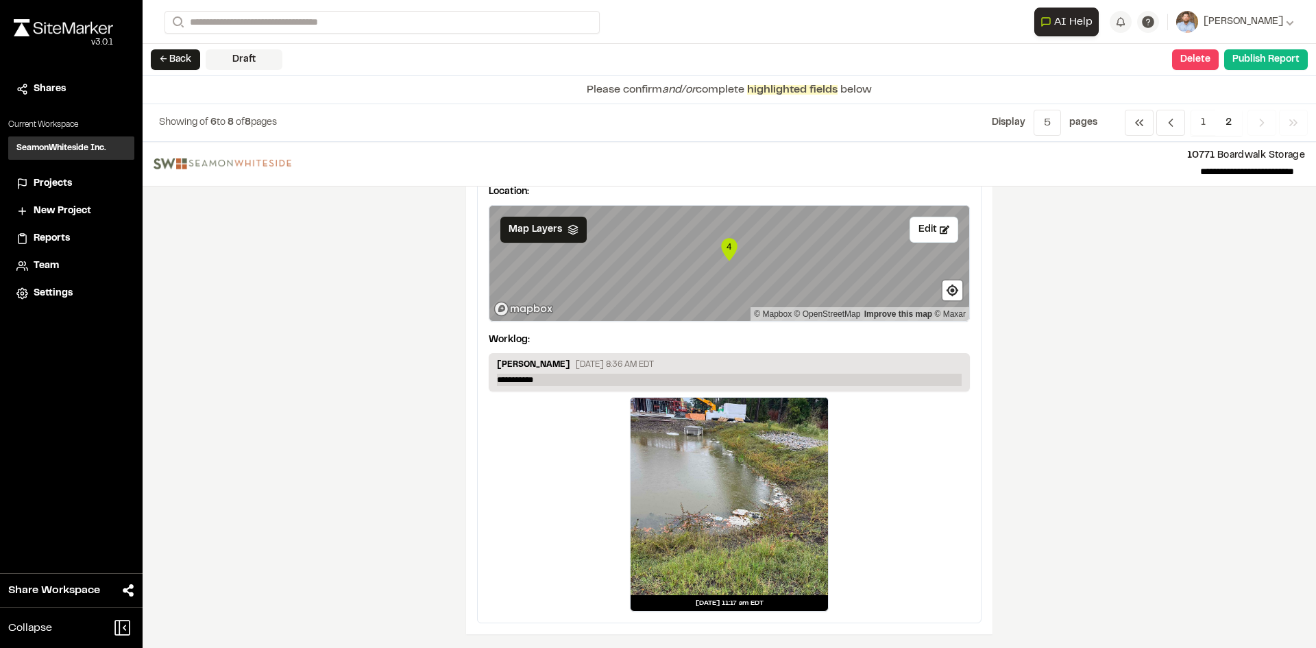
click at [555, 379] on p "**********" at bounding box center [729, 380] width 465 height 12
click at [555, 378] on p "**********" at bounding box center [729, 380] width 465 height 12
click at [1261, 66] on button "Publish Report" at bounding box center [1266, 59] width 84 height 21
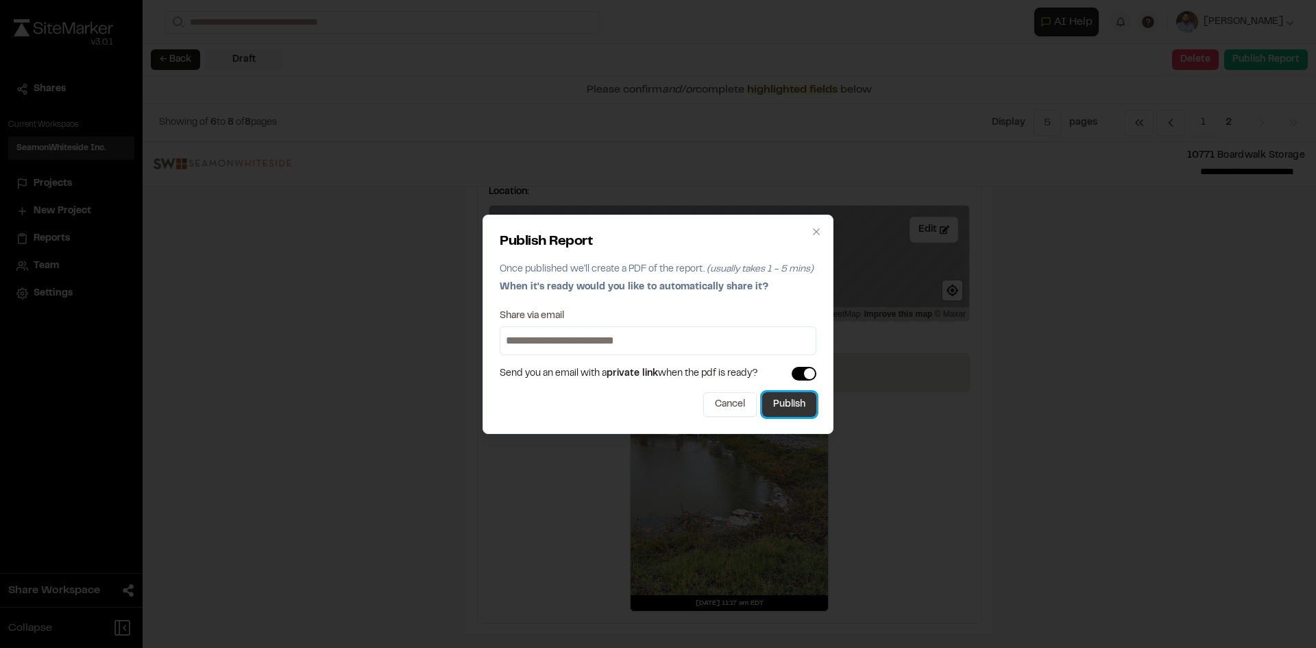
click at [803, 411] on button "Publish" at bounding box center [789, 404] width 54 height 25
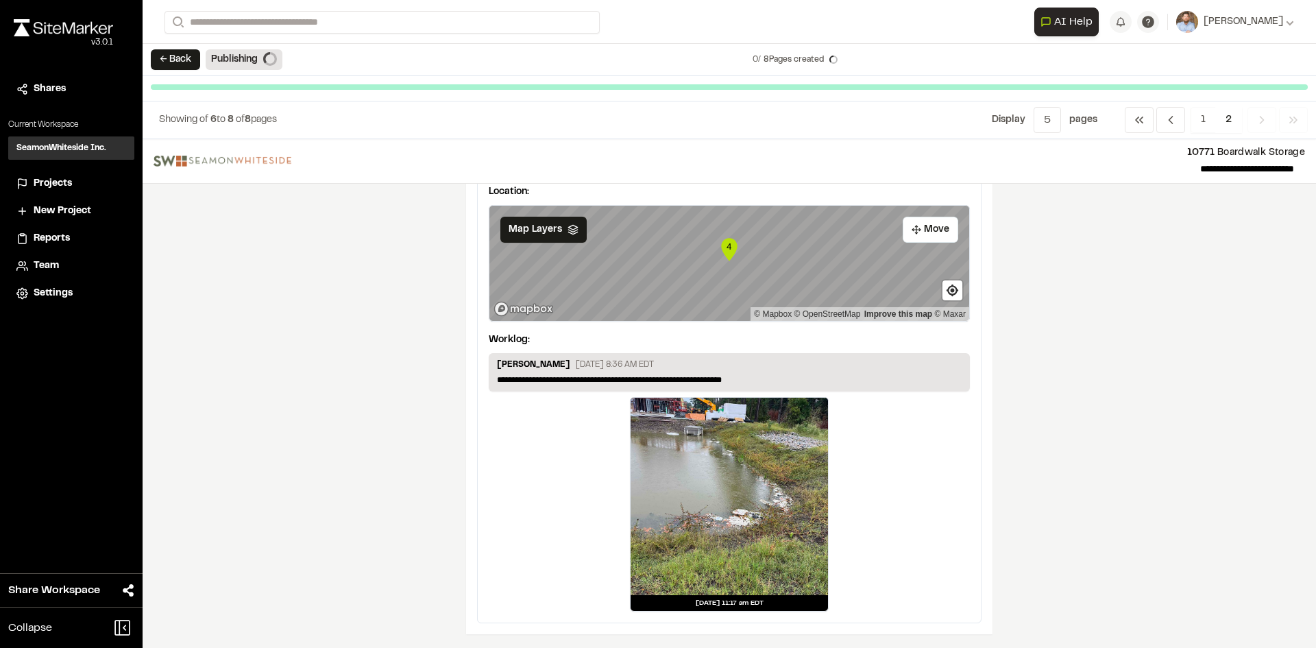
scroll to position [1160, 0]
click at [56, 183] on span "Projects" at bounding box center [53, 183] width 38 height 15
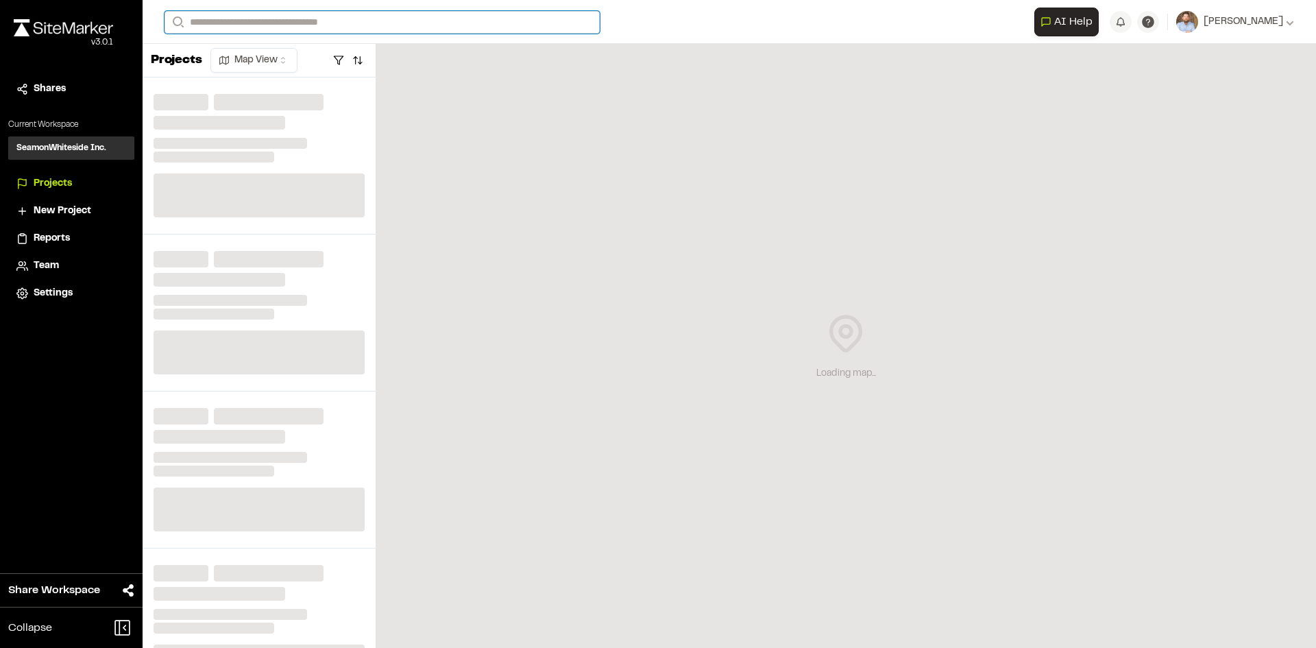
click at [313, 23] on input "Search" at bounding box center [382, 22] width 435 height 23
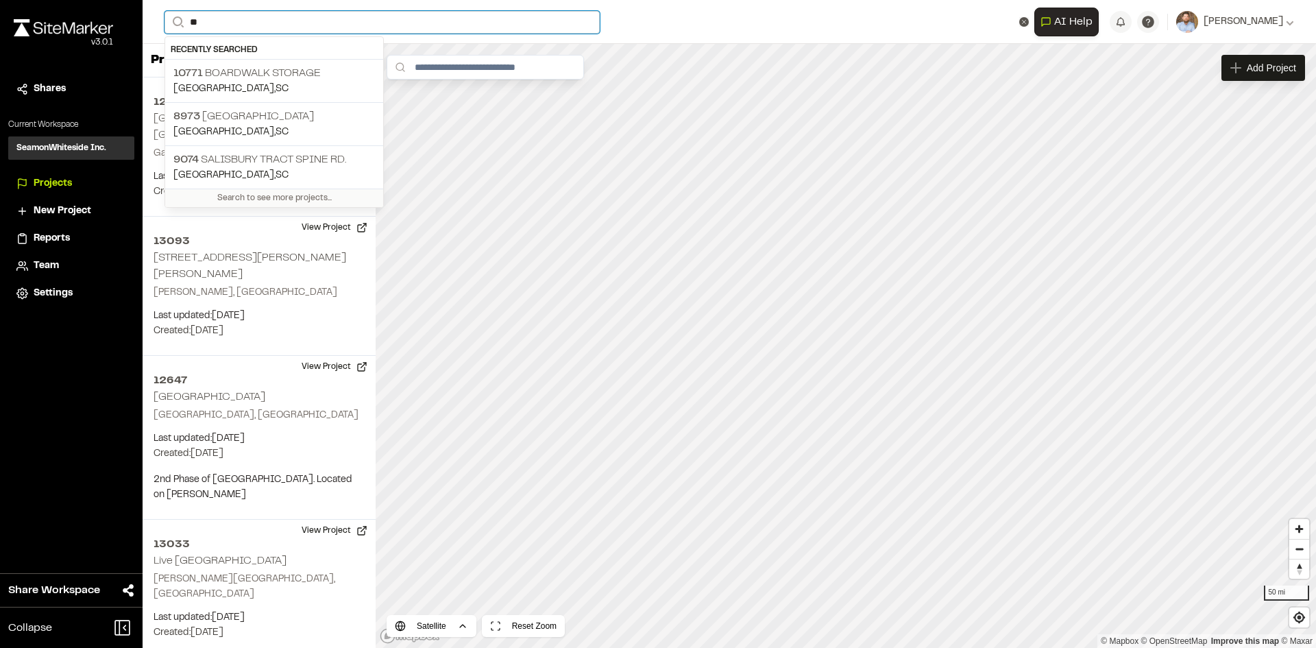
type input "*"
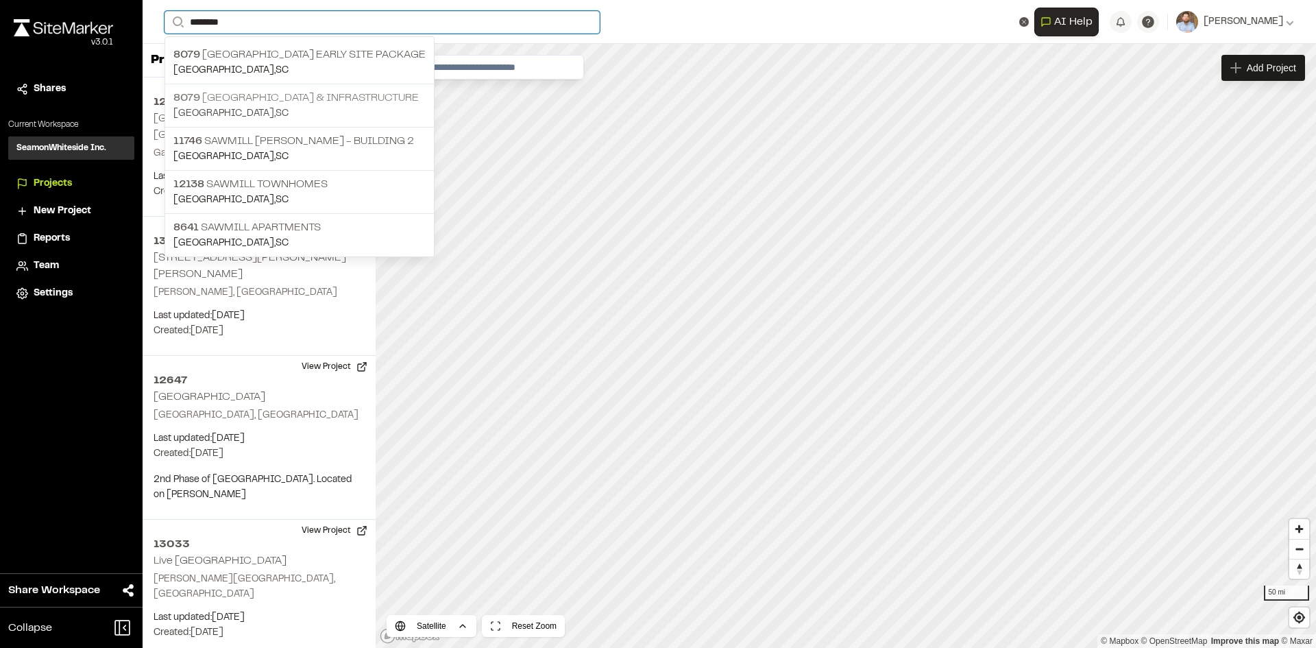
type input "*******"
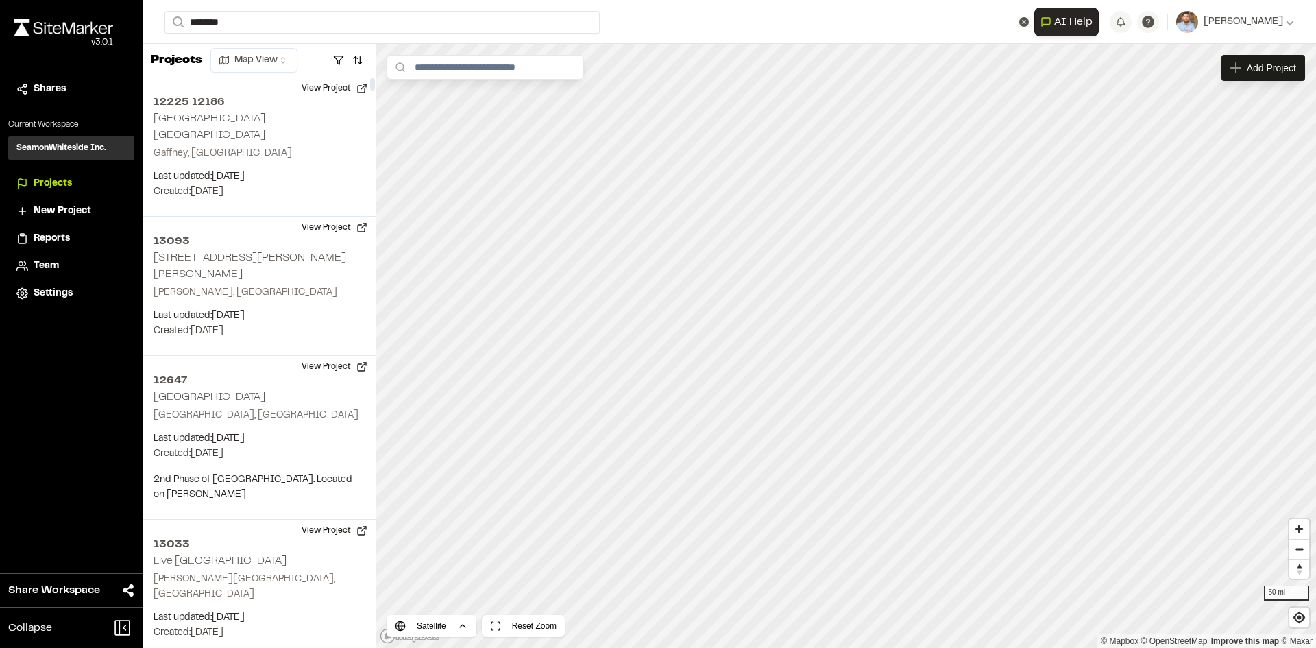
click at [320, 102] on p "[STREET_ADDRESS] & Infrastructure" at bounding box center [299, 98] width 252 height 16
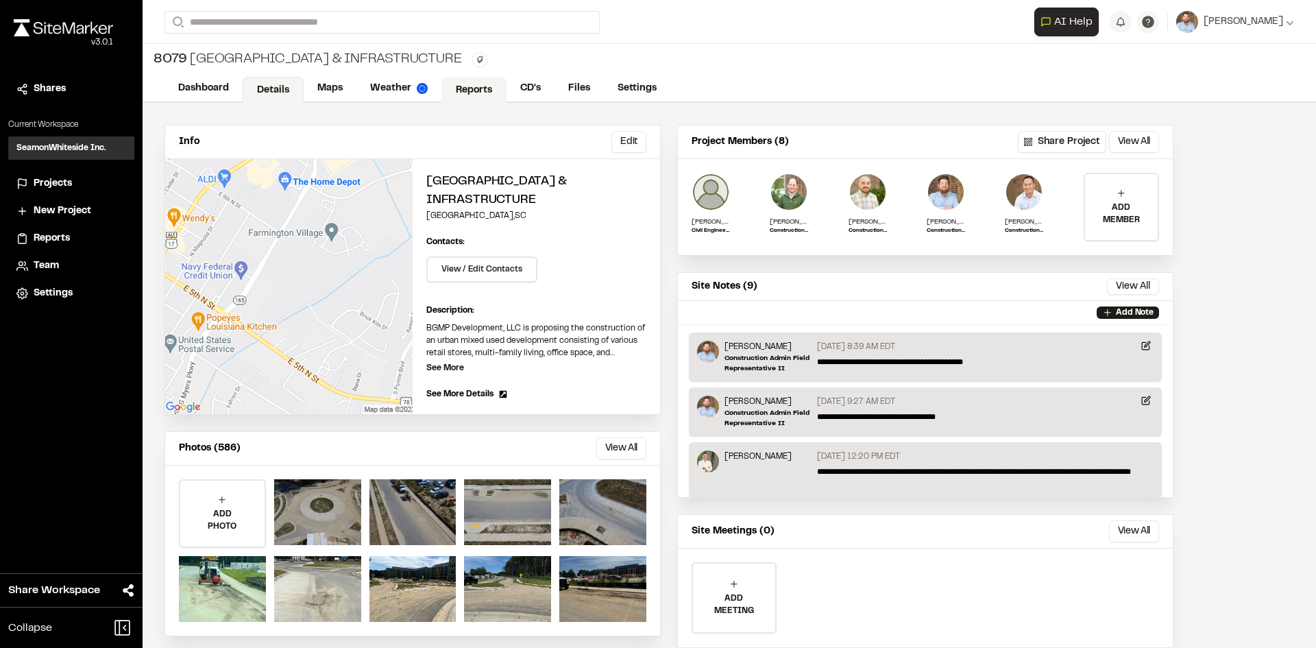
click at [481, 90] on link "Reports" at bounding box center [473, 90] width 65 height 26
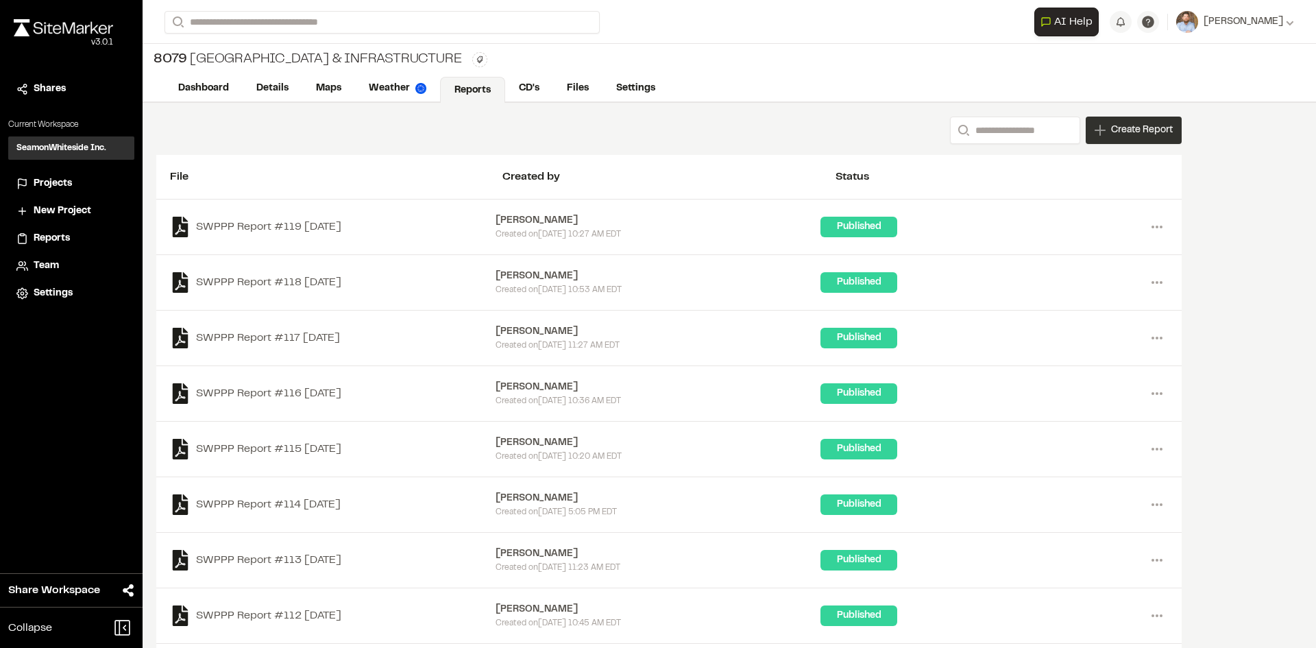
click at [1127, 140] on div "Create Report" at bounding box center [1134, 130] width 96 height 27
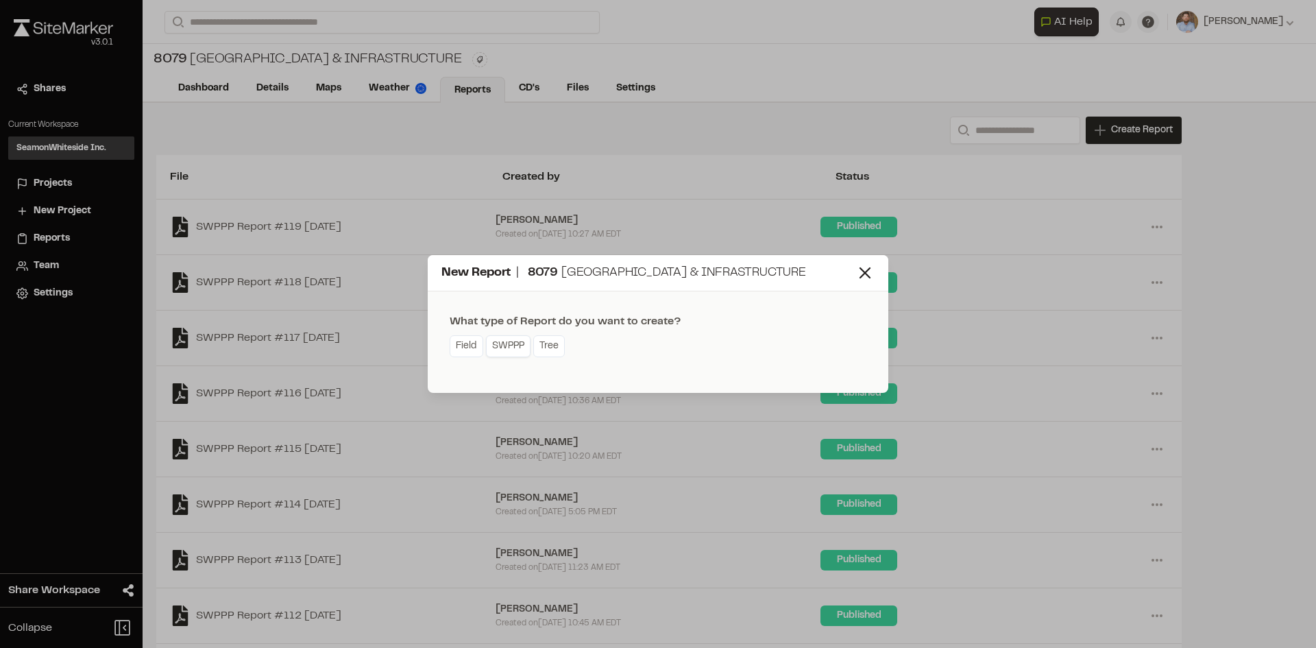
click at [515, 355] on link "SWPPP" at bounding box center [508, 346] width 45 height 22
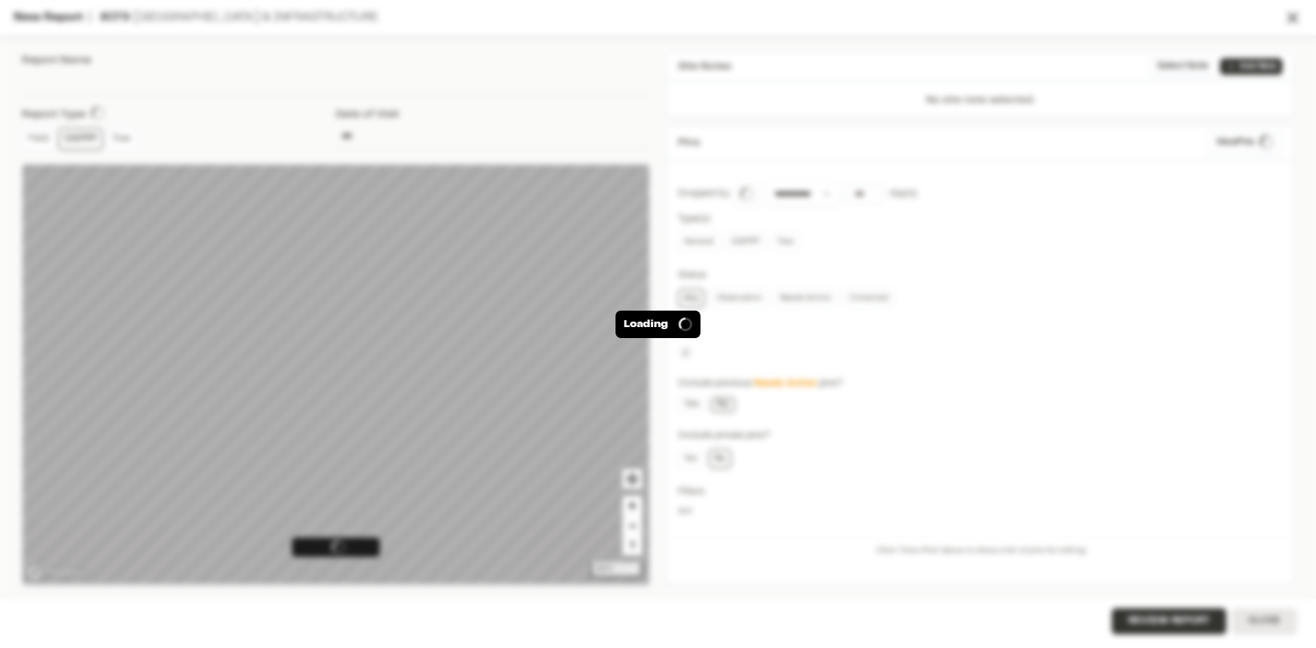
type input "**********"
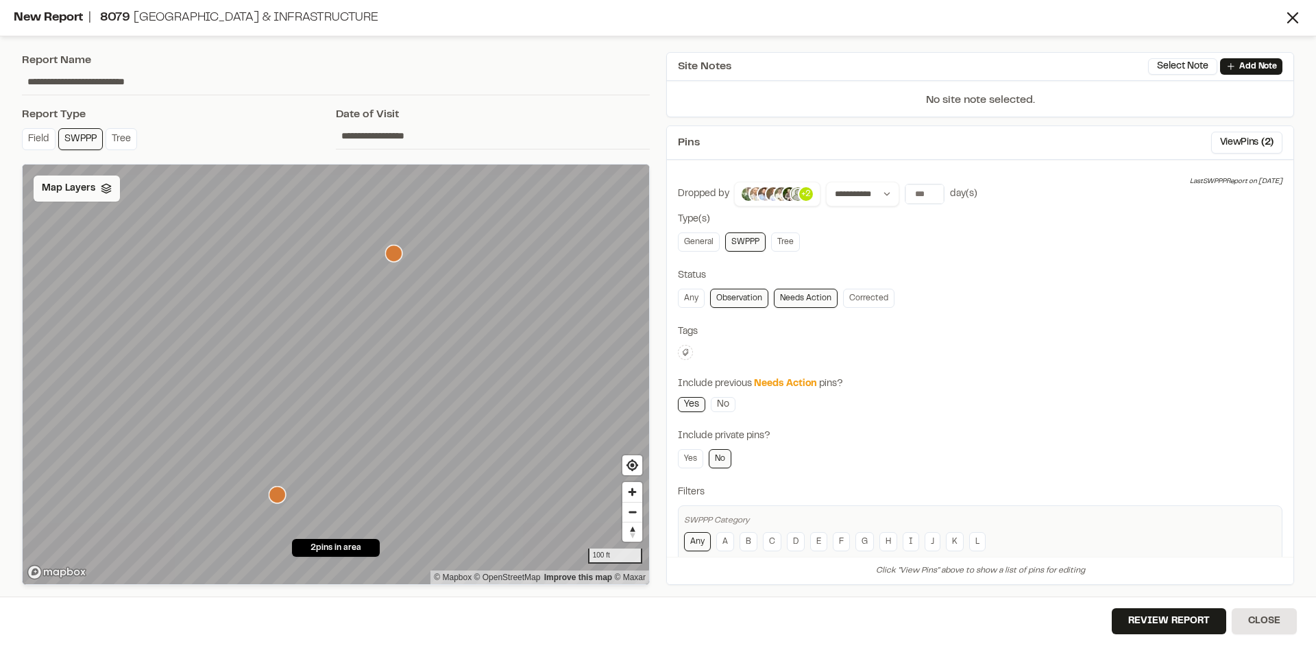
click at [64, 189] on span "Map Layers" at bounding box center [68, 188] width 53 height 15
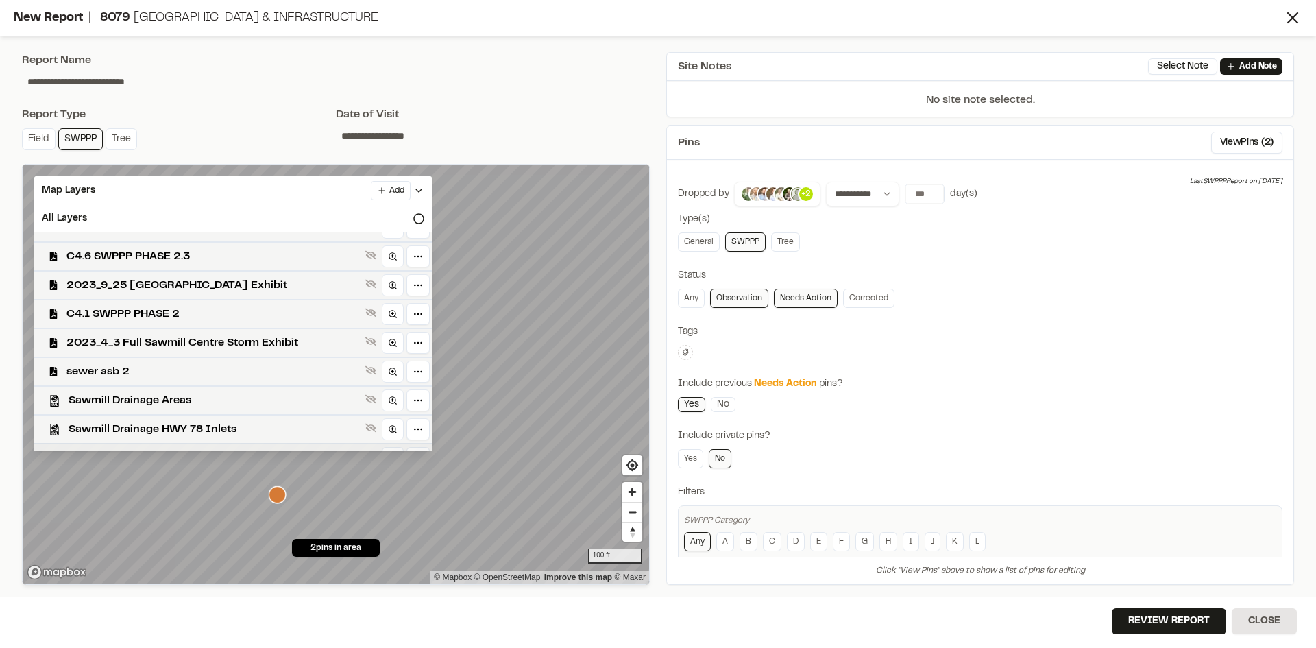
scroll to position [644, 0]
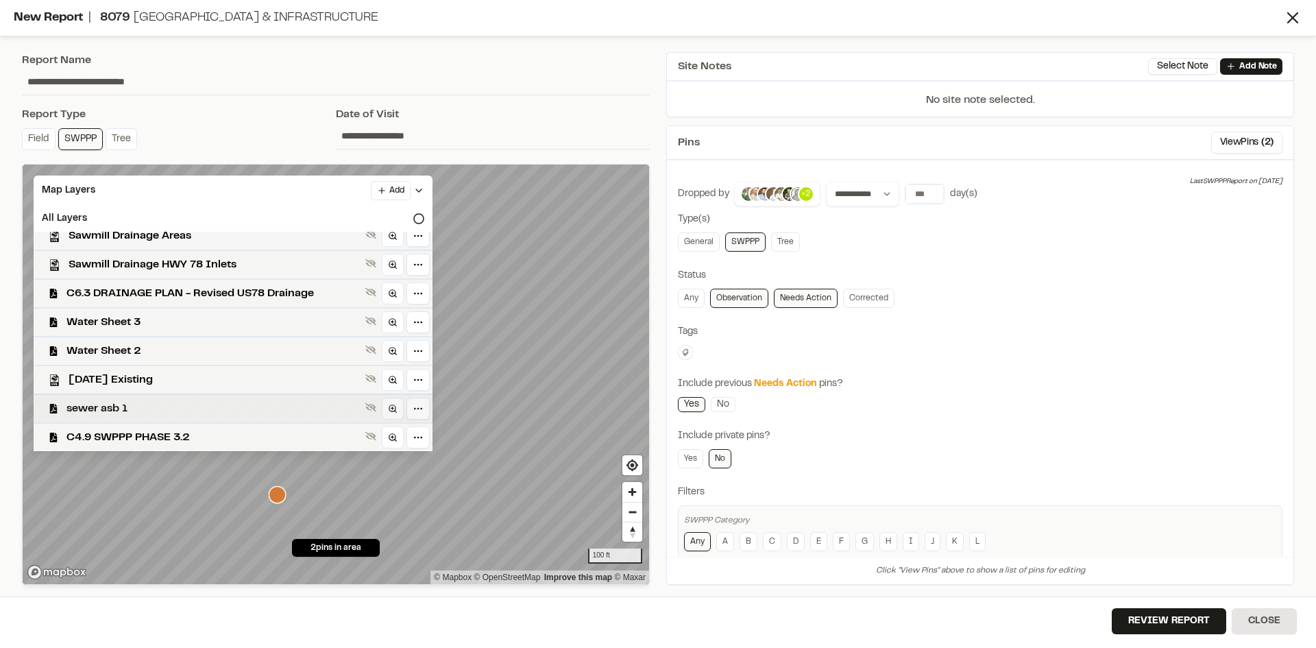
drag, startPoint x: 188, startPoint y: 435, endPoint x: 229, endPoint y: 409, distance: 48.1
click at [190, 435] on span "C4.9 SWPPP PHASE 3.2" at bounding box center [212, 437] width 293 height 16
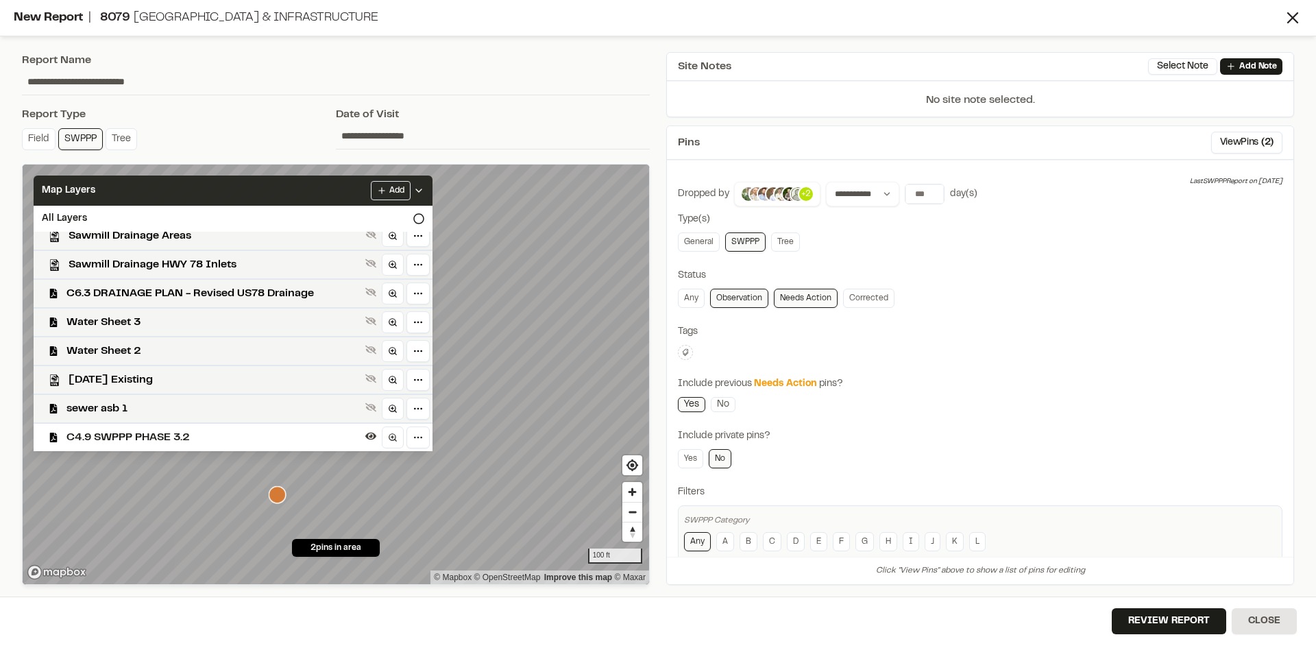
click at [413, 188] on icon at bounding box center [418, 190] width 11 height 11
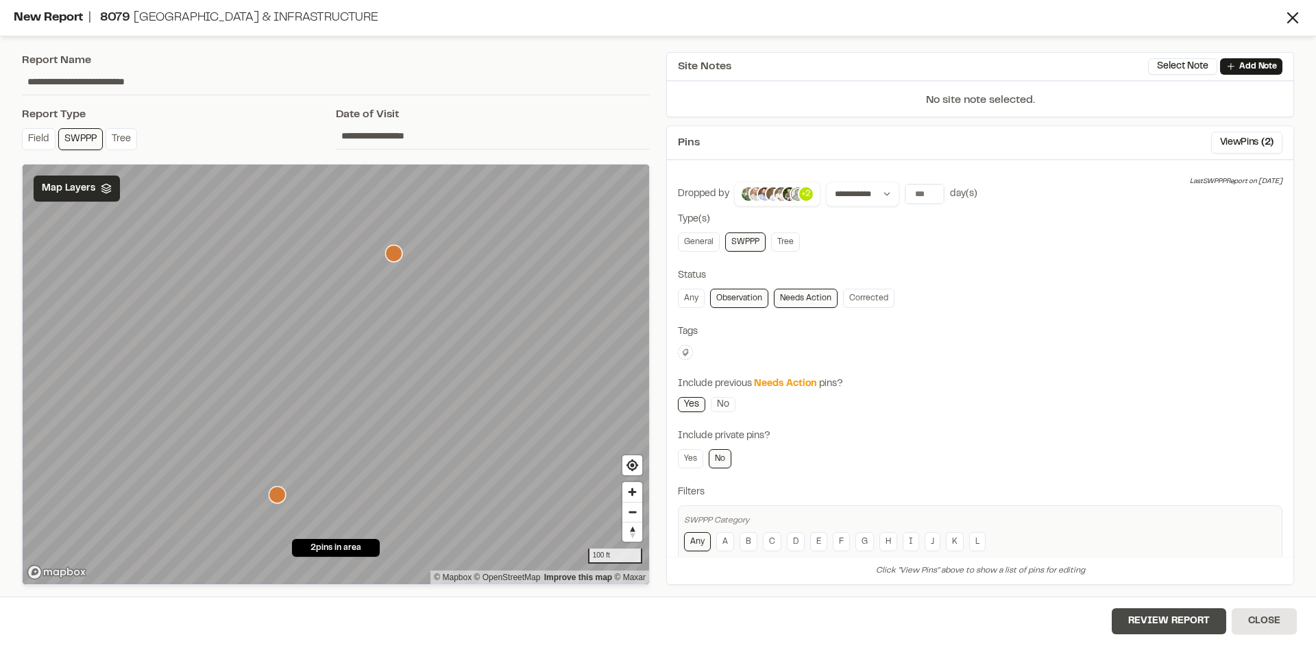
click at [1192, 629] on button "Review Report" at bounding box center [1169, 621] width 114 height 26
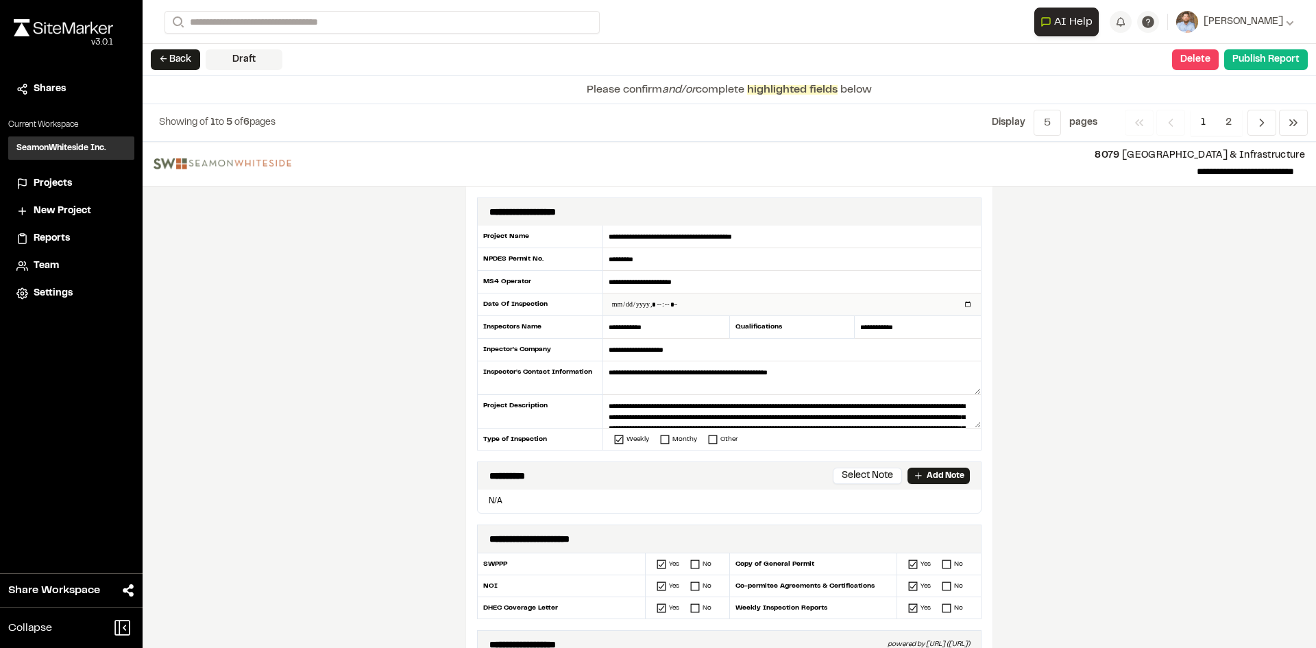
click at [964, 302] on input "datetime-local" at bounding box center [792, 304] width 378 height 22
type input "**********"
click at [388, 411] on div "**********" at bounding box center [729, 395] width 1173 height 506
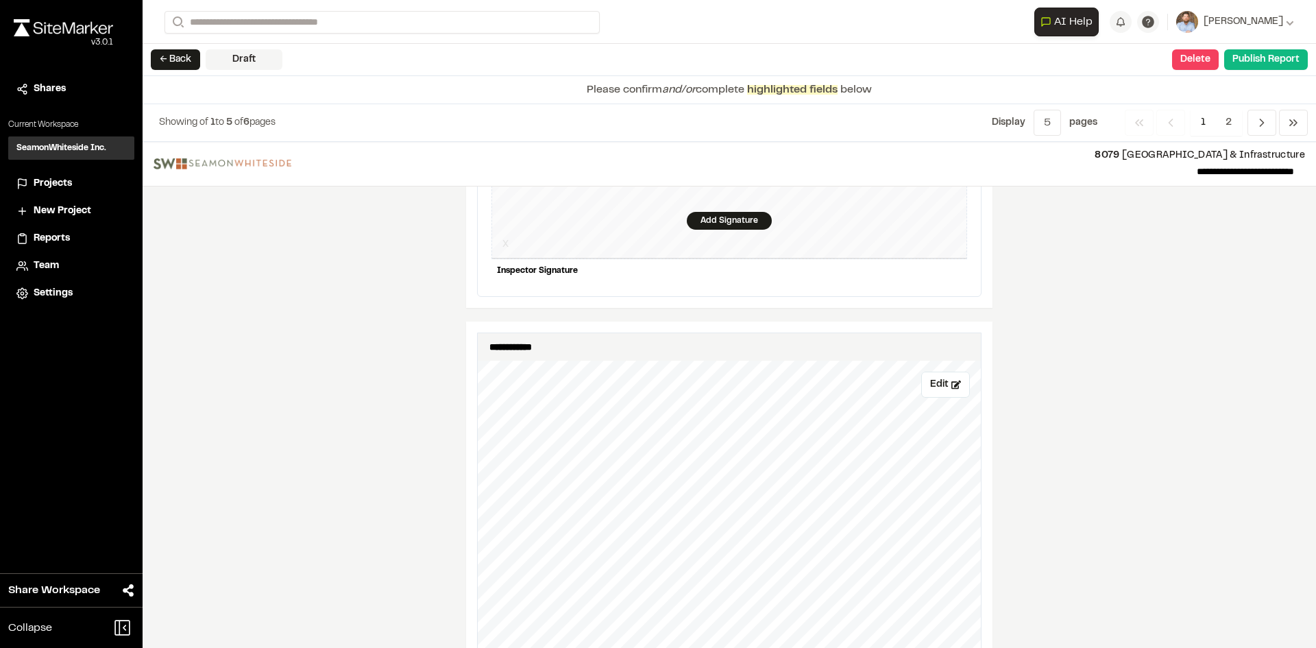
scroll to position [1234, 0]
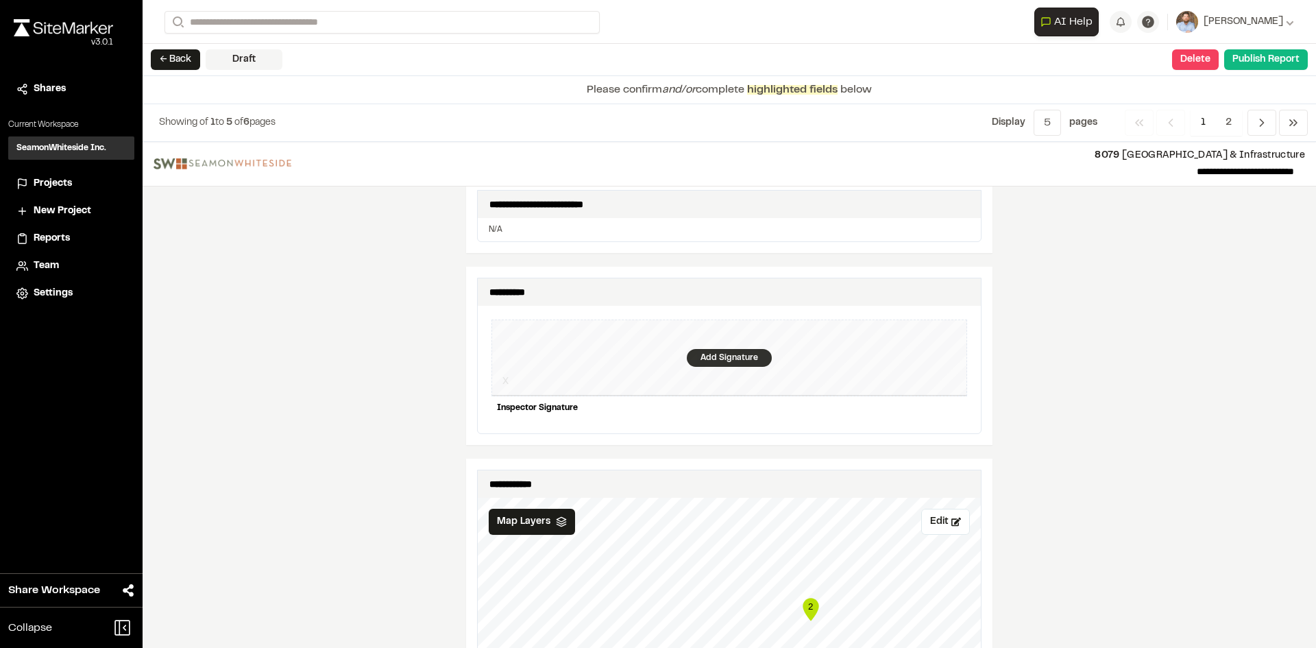
click at [715, 349] on div "Add Signature" at bounding box center [729, 358] width 85 height 18
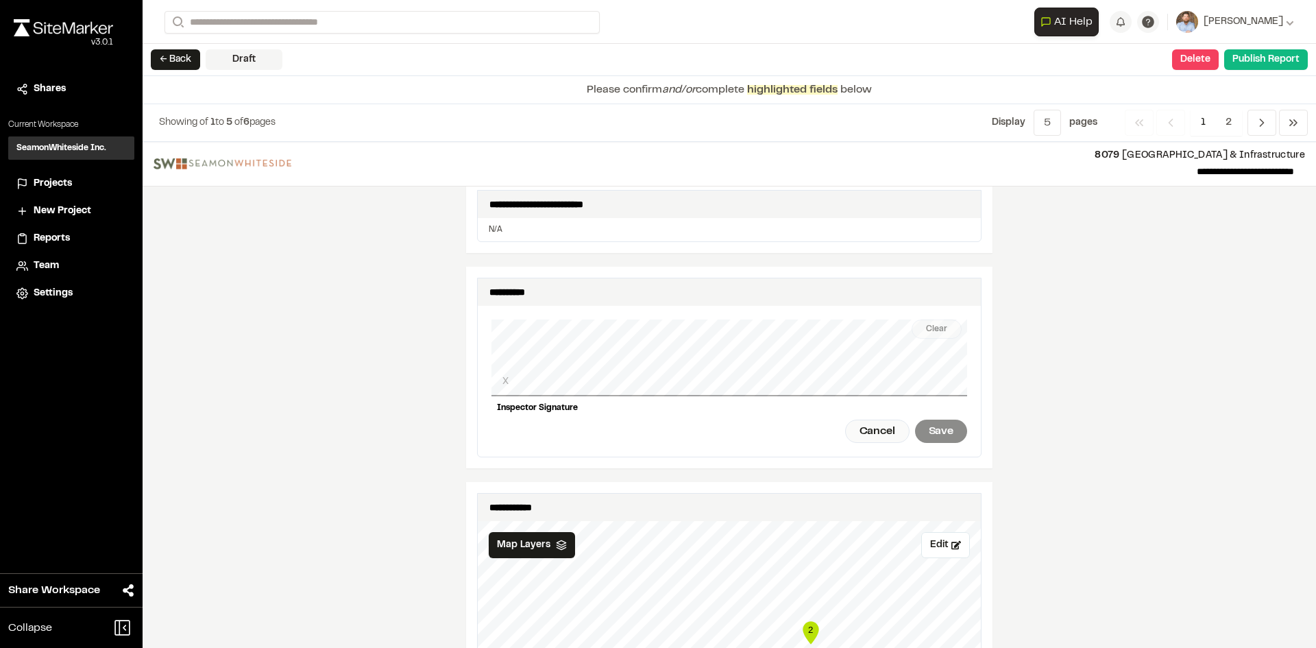
click at [575, 387] on div "Clear X Inspector Signature Cancel Save" at bounding box center [729, 381] width 476 height 151
click at [938, 321] on div "Clear" at bounding box center [937, 328] width 50 height 19
click at [932, 425] on div "Save" at bounding box center [941, 430] width 52 height 23
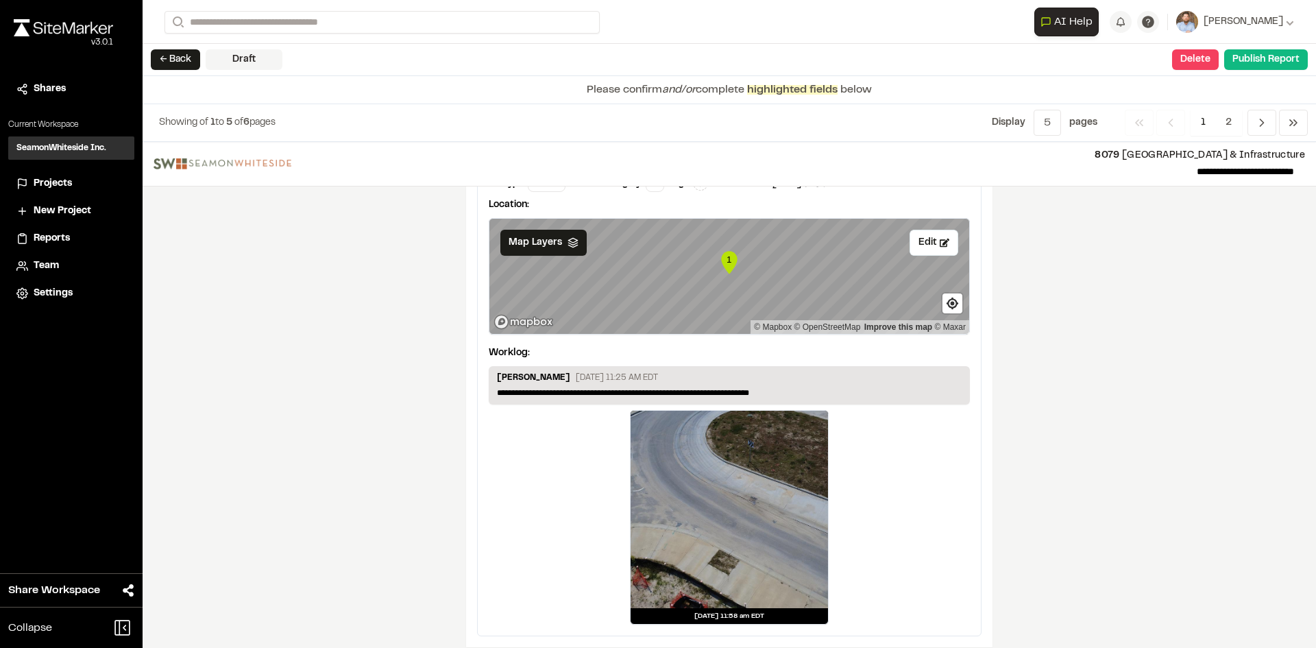
scroll to position [2281, 0]
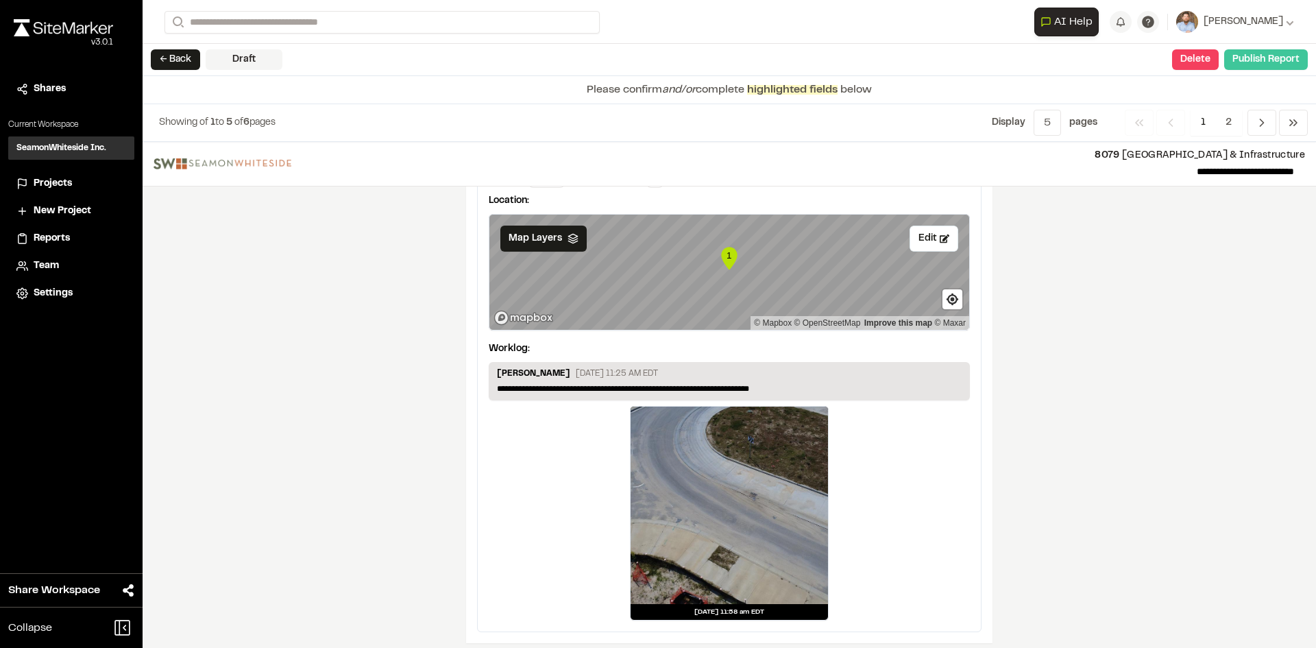
click at [1253, 62] on button "Publish Report" at bounding box center [1266, 59] width 84 height 21
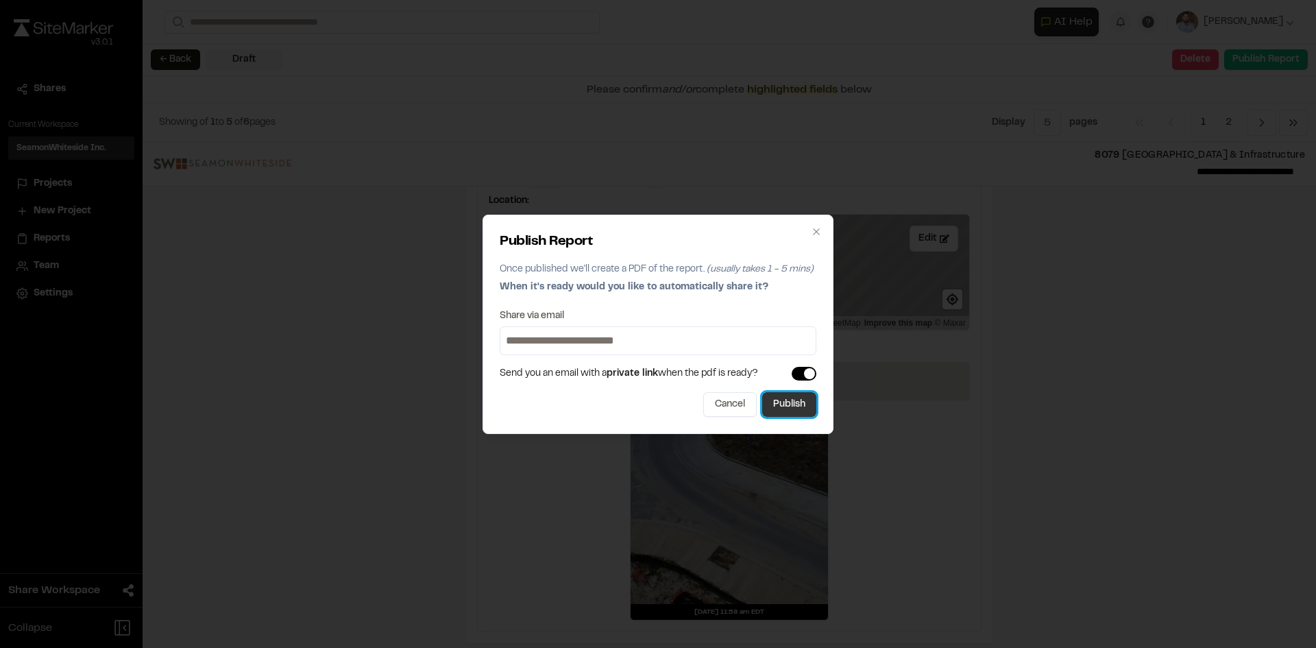
click at [796, 411] on button "Publish" at bounding box center [789, 404] width 54 height 25
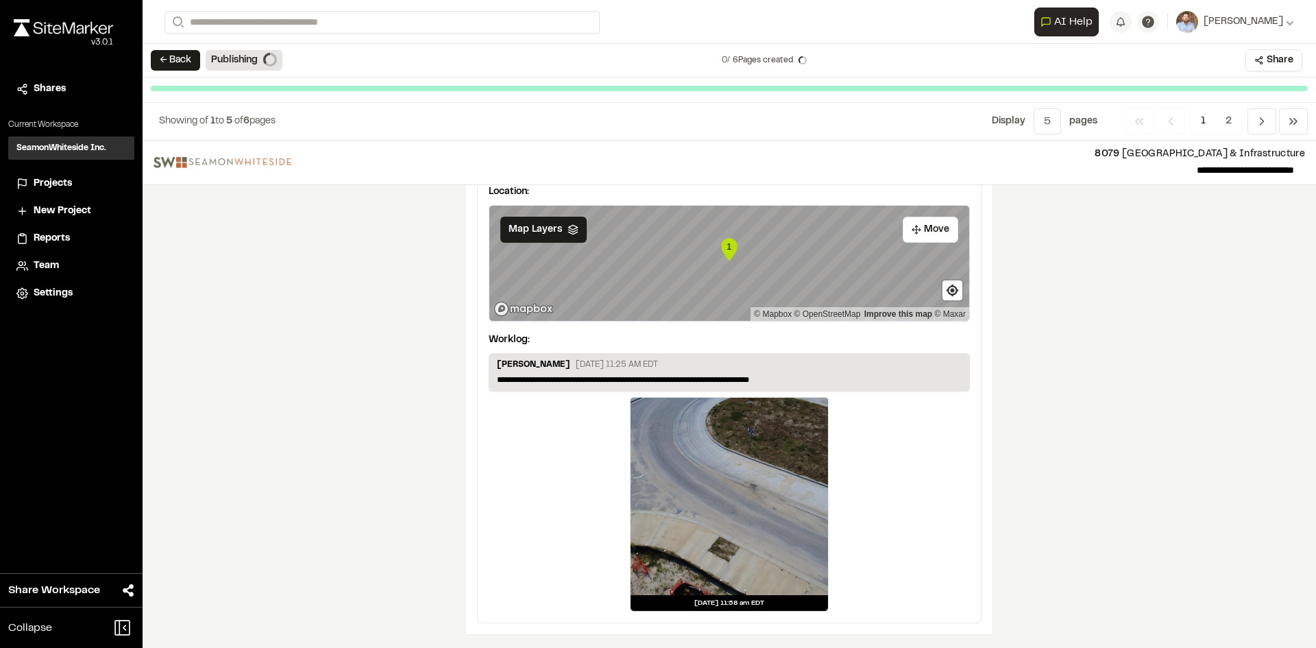
scroll to position [2239, 0]
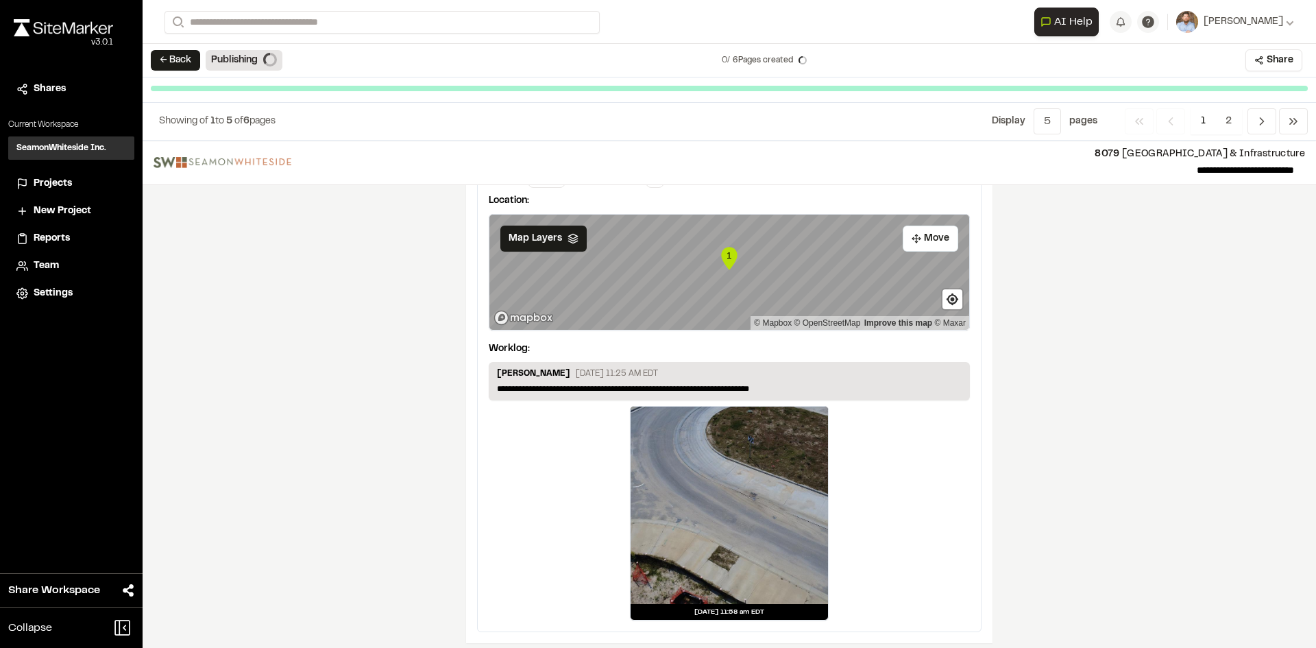
click at [59, 184] on span "Projects" at bounding box center [53, 183] width 38 height 15
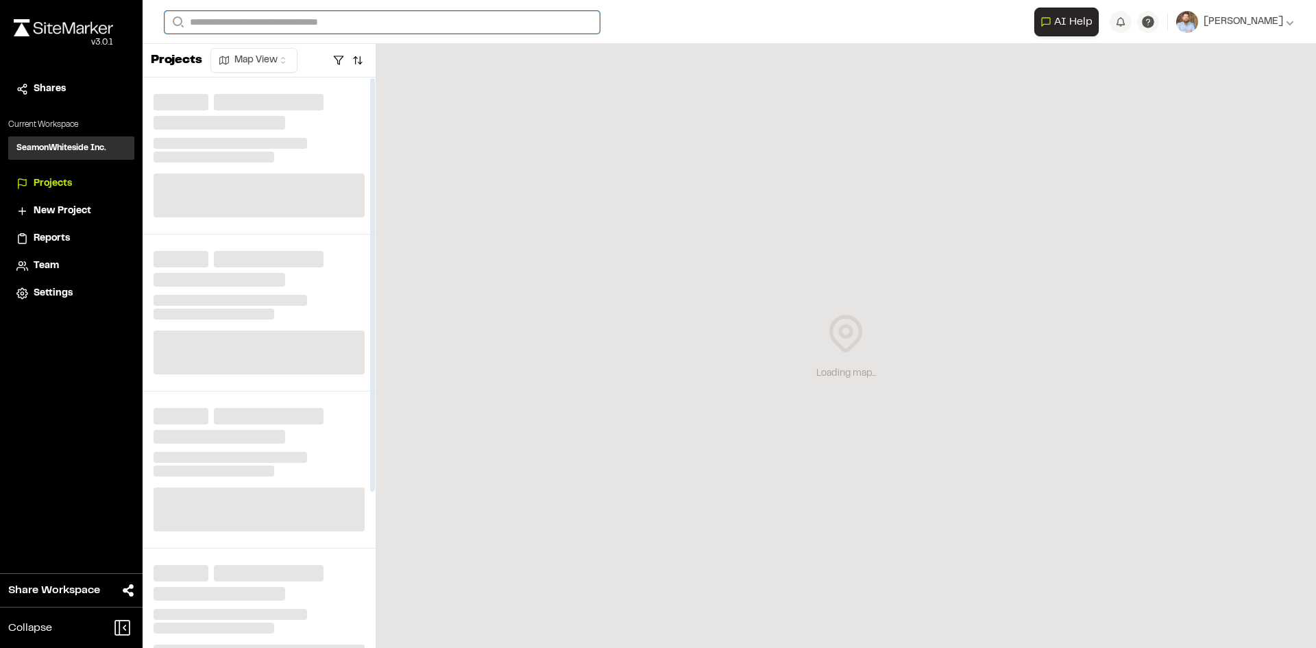
click at [233, 19] on input "Search" at bounding box center [382, 22] width 435 height 23
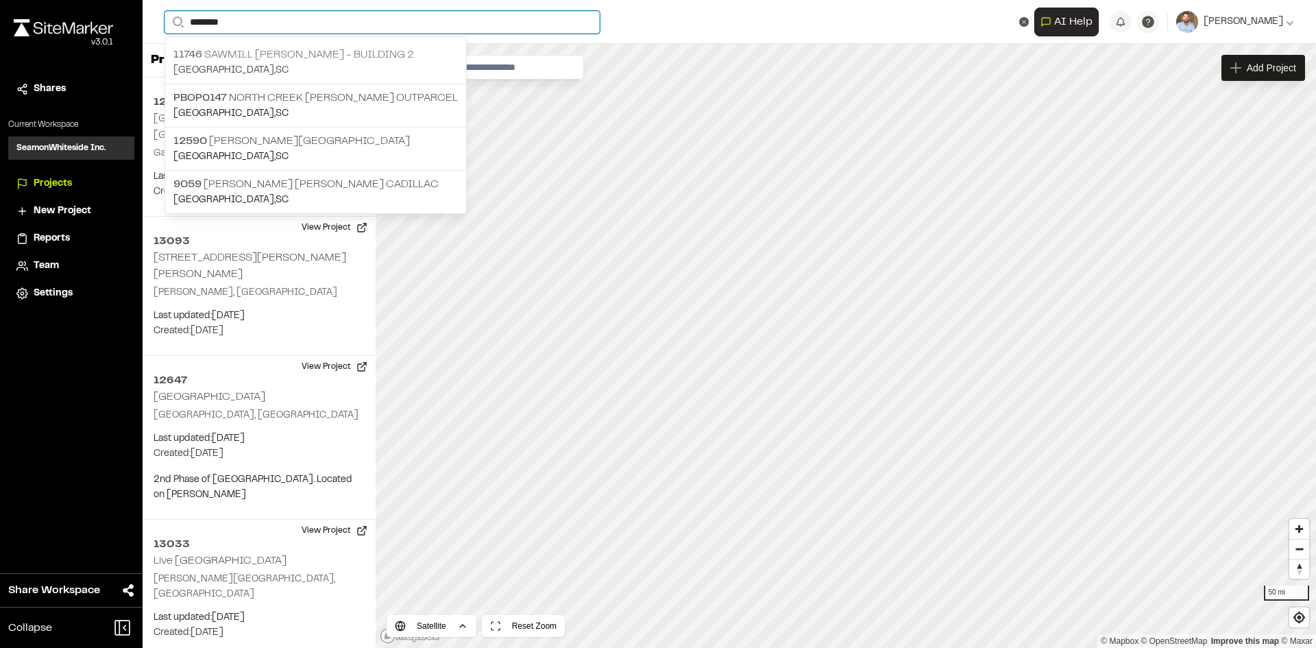
type input "*******"
click at [294, 52] on p "[STREET_ADDRESS][PERSON_NAME]" at bounding box center [315, 55] width 284 height 16
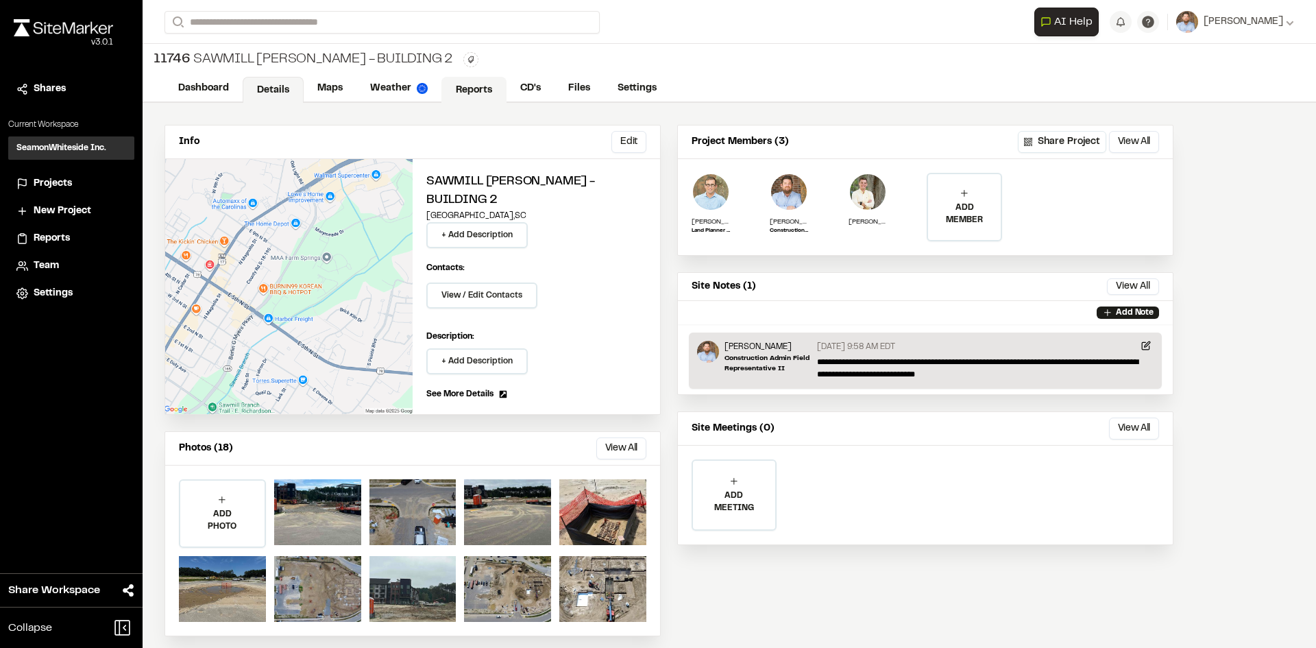
click at [464, 90] on link "Reports" at bounding box center [473, 90] width 65 height 26
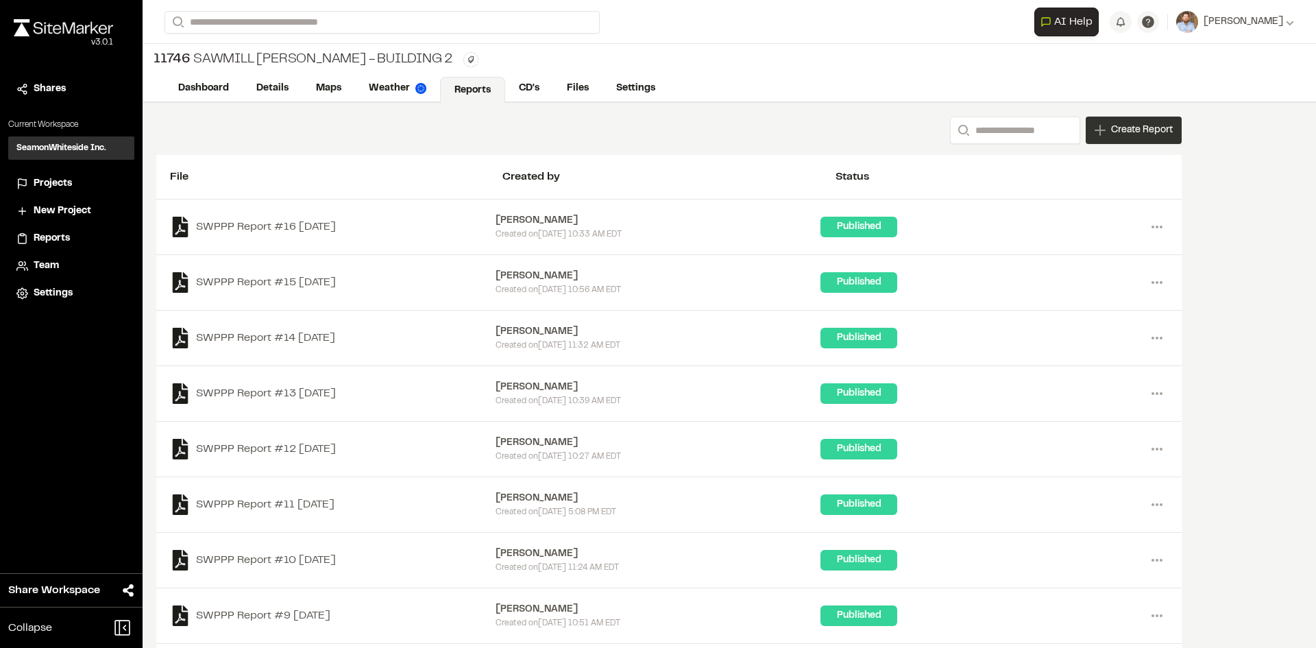
click at [1128, 135] on span "Create Report" at bounding box center [1142, 130] width 62 height 15
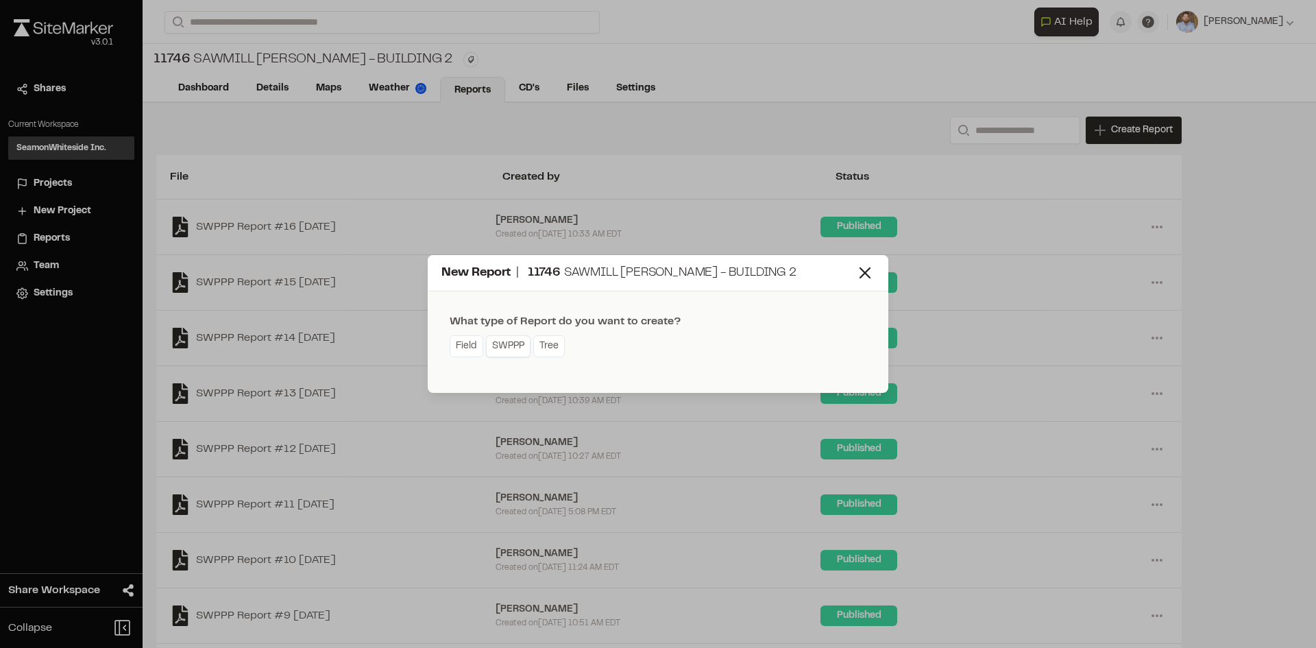
click at [513, 350] on link "SWPPP" at bounding box center [508, 346] width 45 height 22
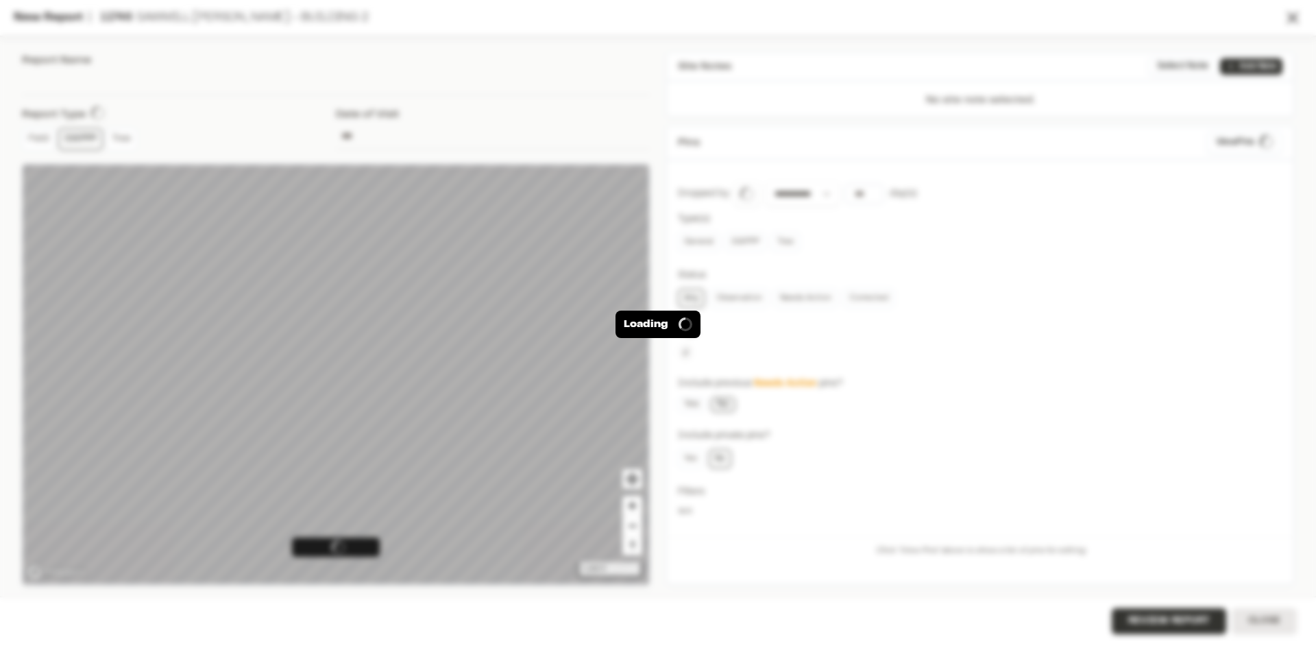
type input "**********"
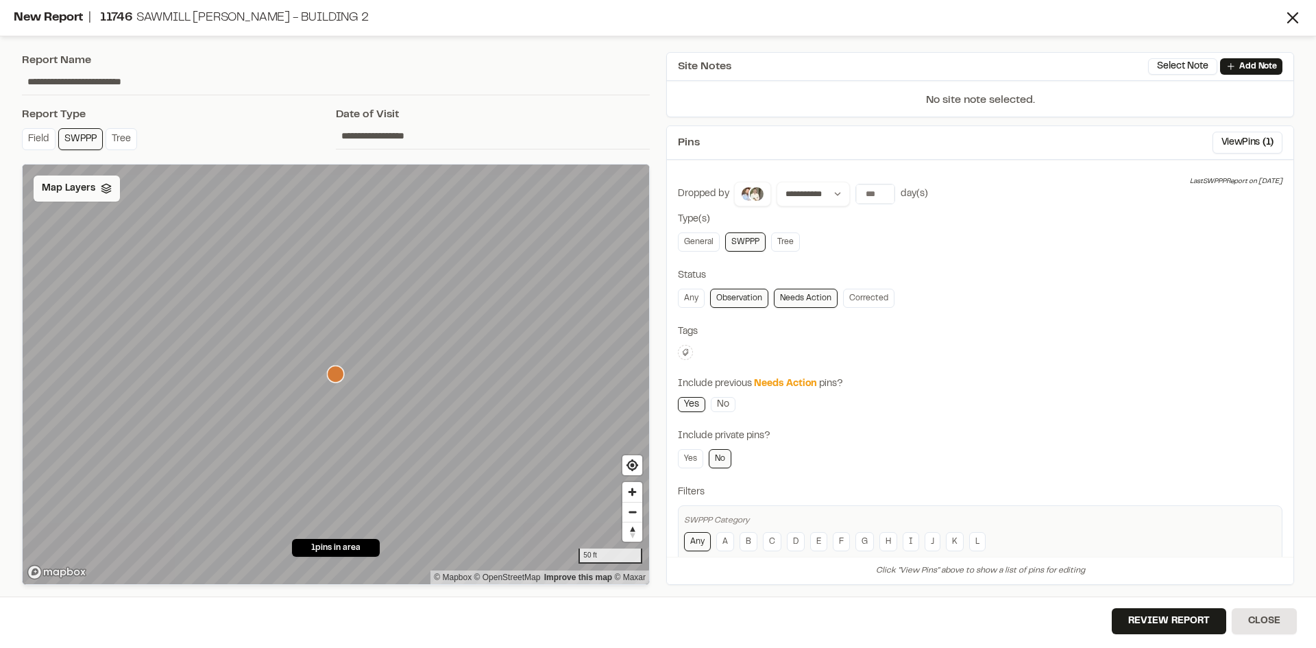
click at [80, 184] on span "Map Layers" at bounding box center [68, 188] width 53 height 15
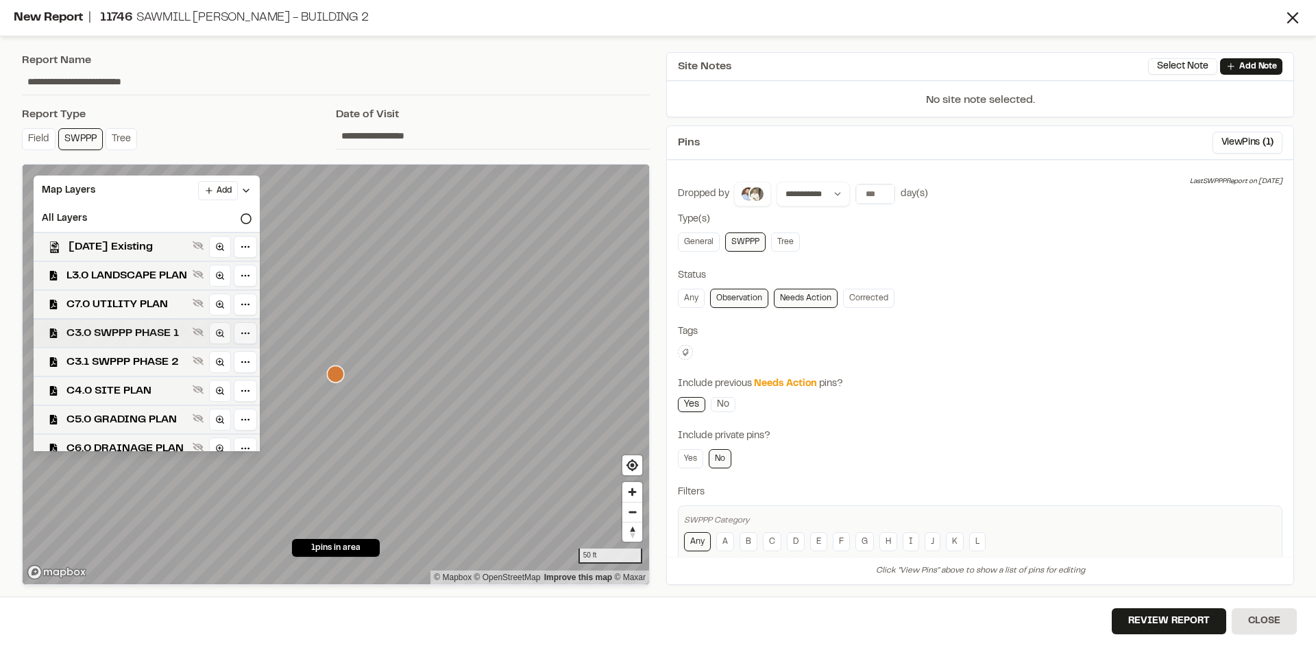
click at [160, 330] on span "C3.0 SWPPP PHASE 1" at bounding box center [126, 333] width 121 height 16
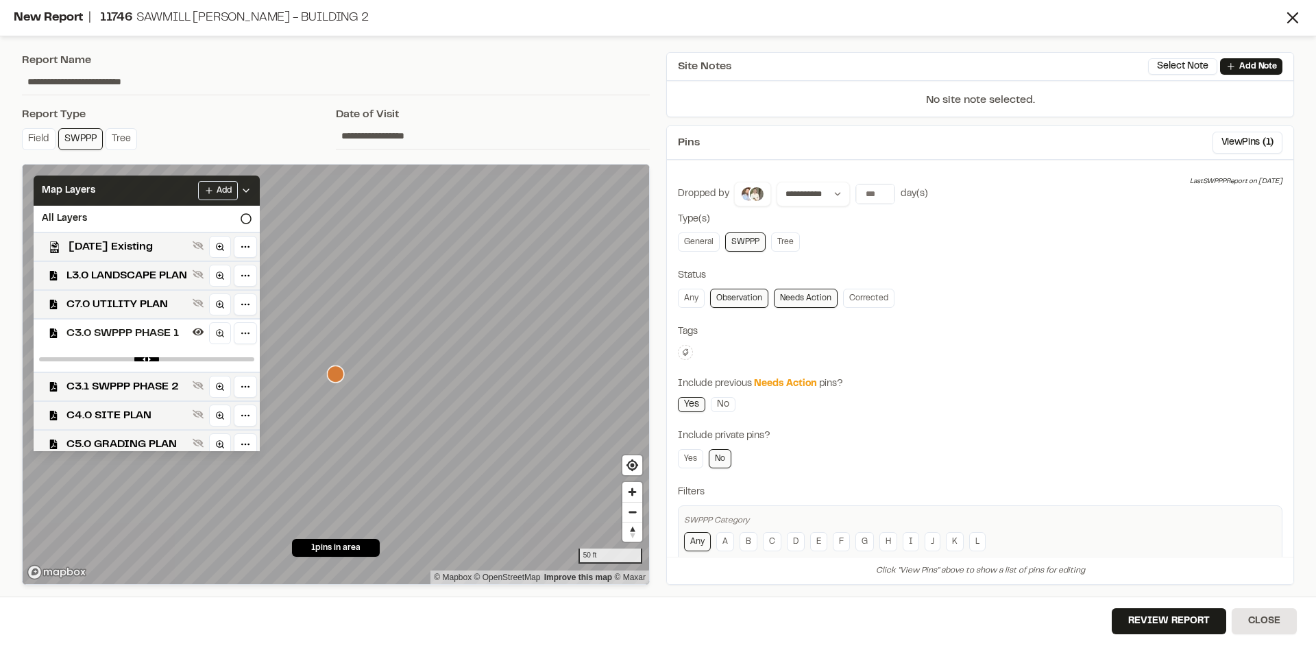
click at [252, 189] on icon at bounding box center [246, 190] width 11 height 11
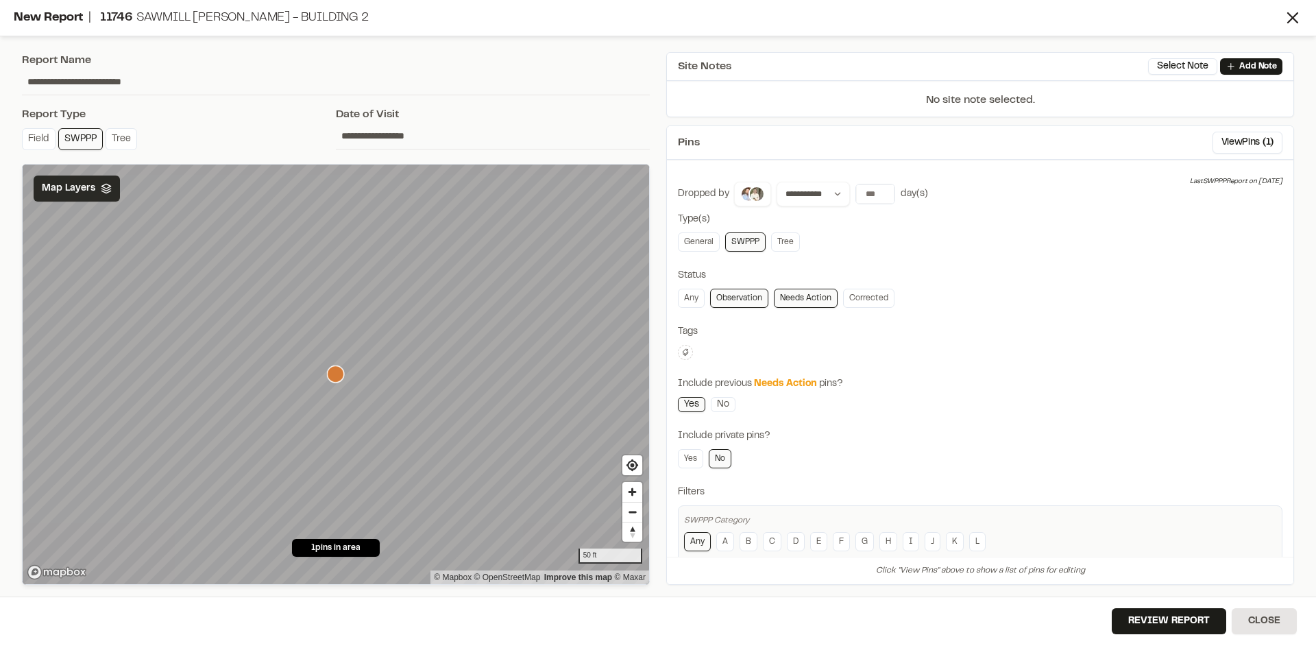
click at [95, 186] on div "Map Layers" at bounding box center [77, 188] width 86 height 26
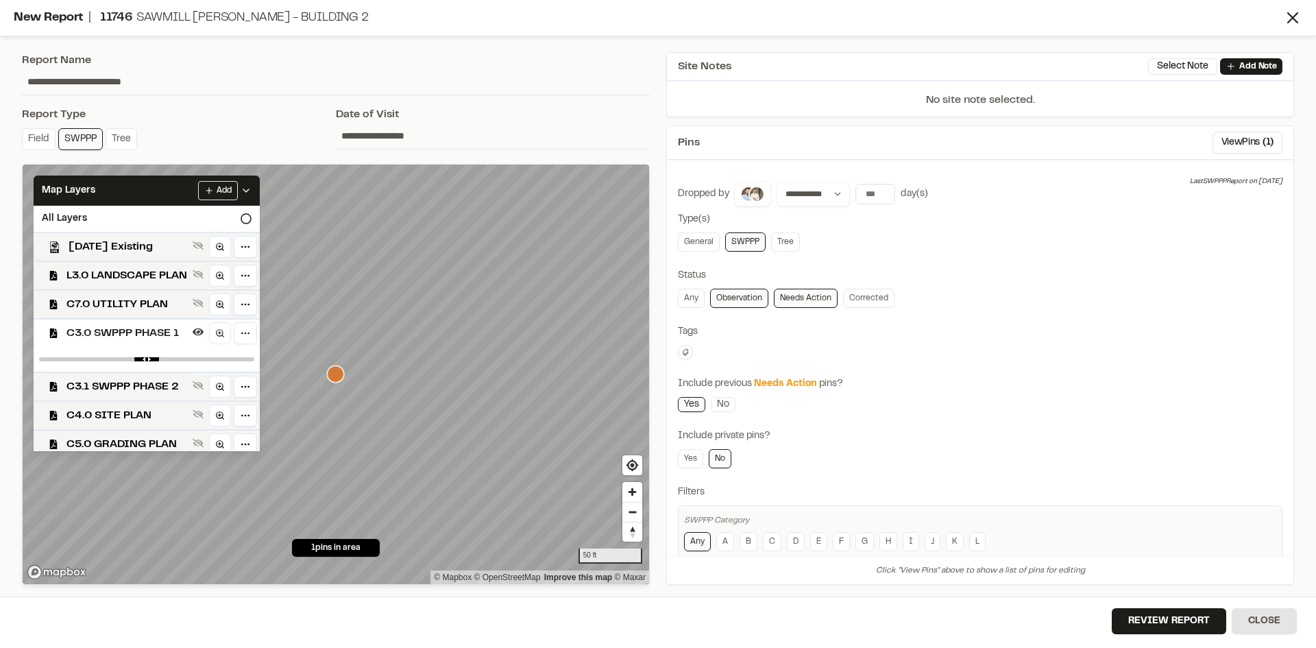
click at [160, 329] on span "C3.0 SWPPP PHASE 1" at bounding box center [126, 333] width 121 height 16
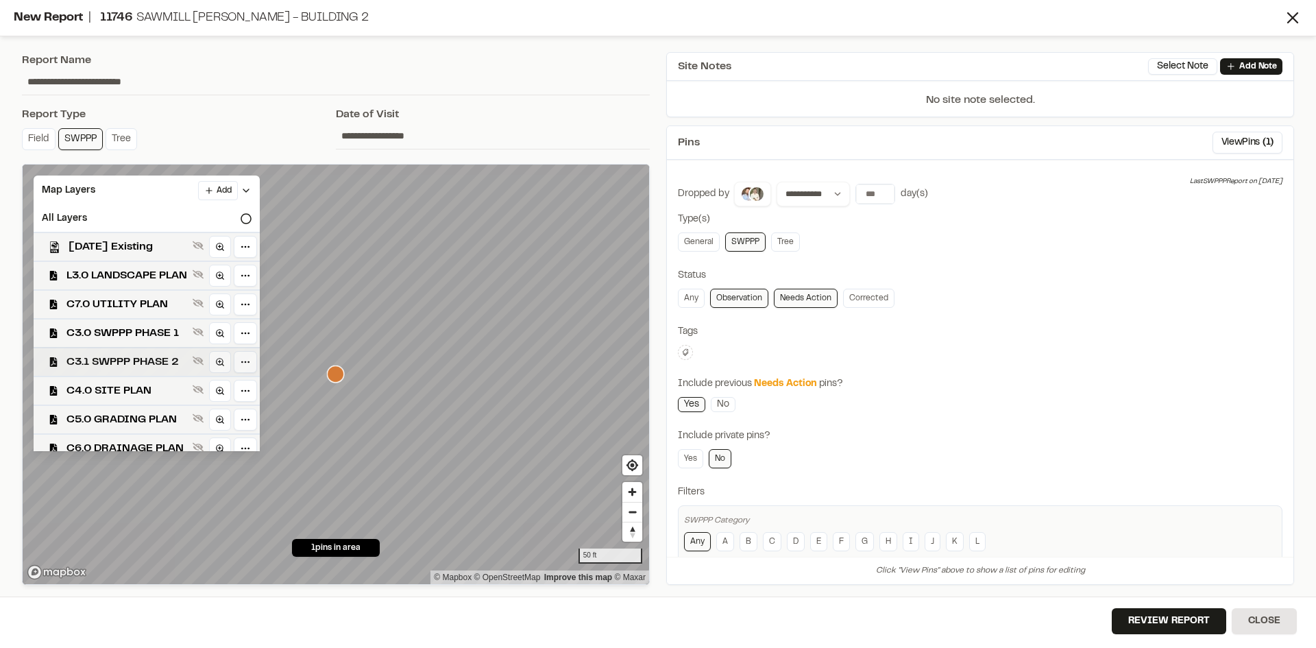
click at [164, 361] on span "C3.1 SWPPP PHASE 2" at bounding box center [126, 362] width 121 height 16
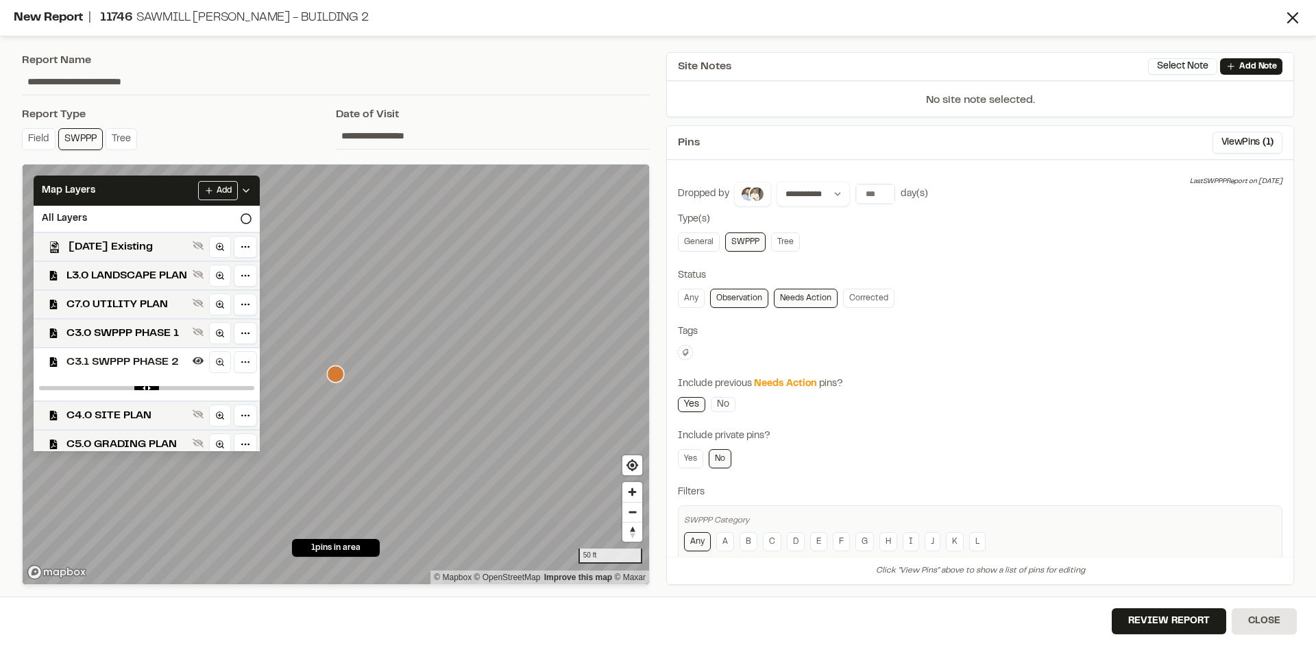
click at [252, 184] on div "Add" at bounding box center [224, 190] width 53 height 19
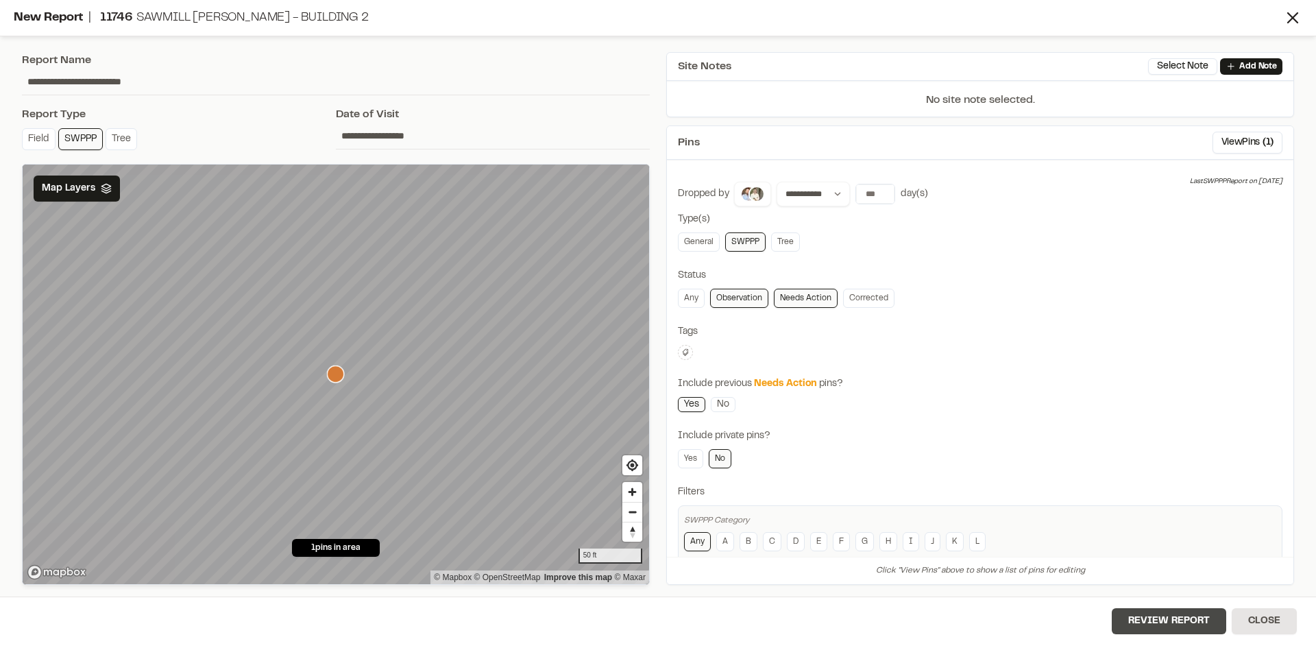
click at [1168, 624] on button "Review Report" at bounding box center [1169, 621] width 114 height 26
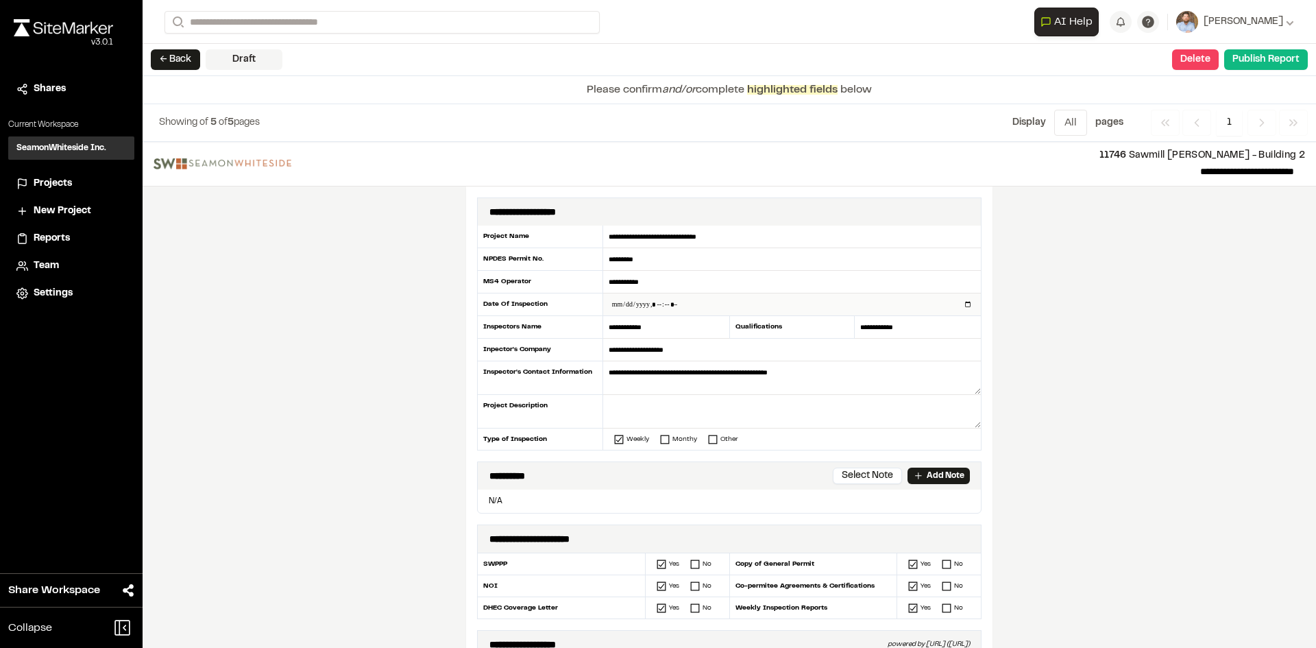
click at [960, 305] on input "datetime-local" at bounding box center [792, 304] width 378 height 22
type input "**********"
click at [397, 412] on div "**********" at bounding box center [729, 395] width 1173 height 506
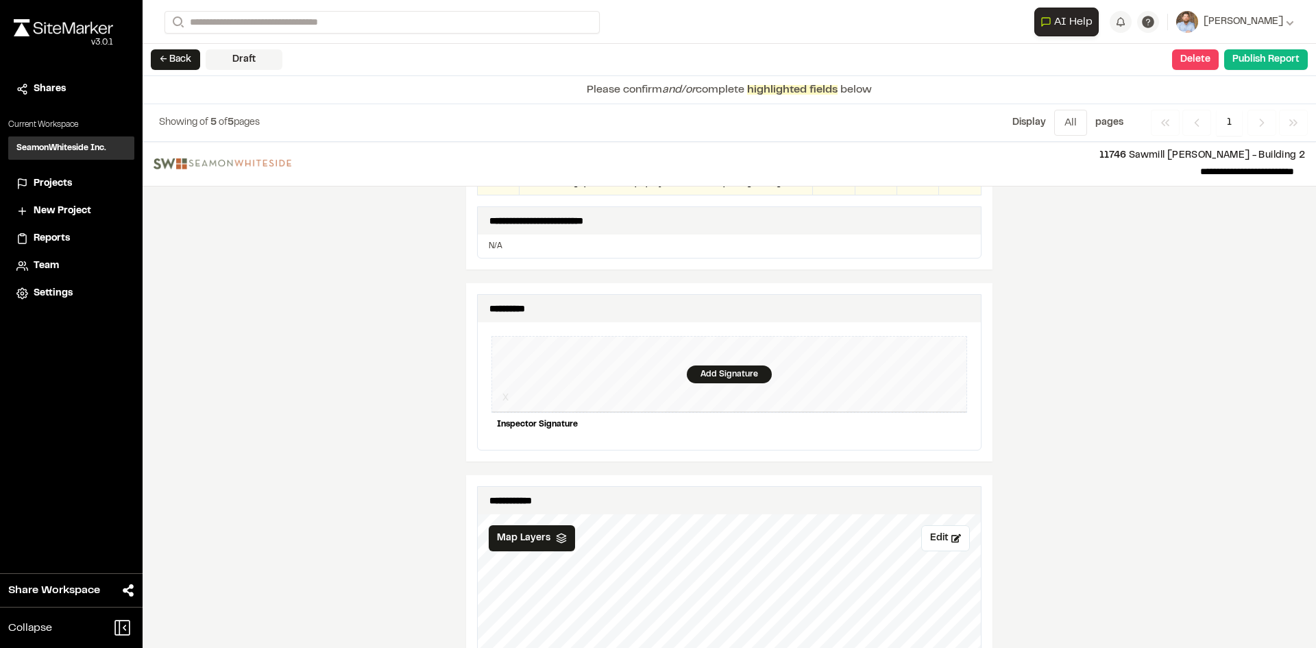
scroll to position [1234, 0]
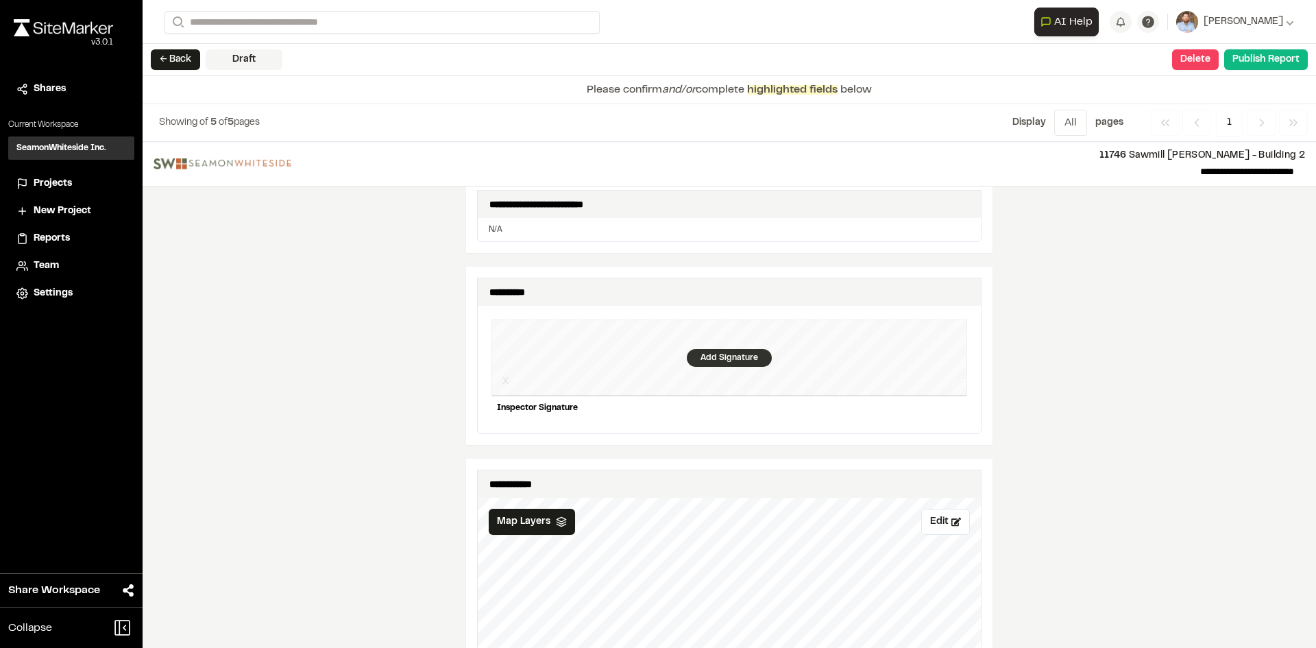
click at [725, 349] on div "Add Signature" at bounding box center [729, 358] width 85 height 18
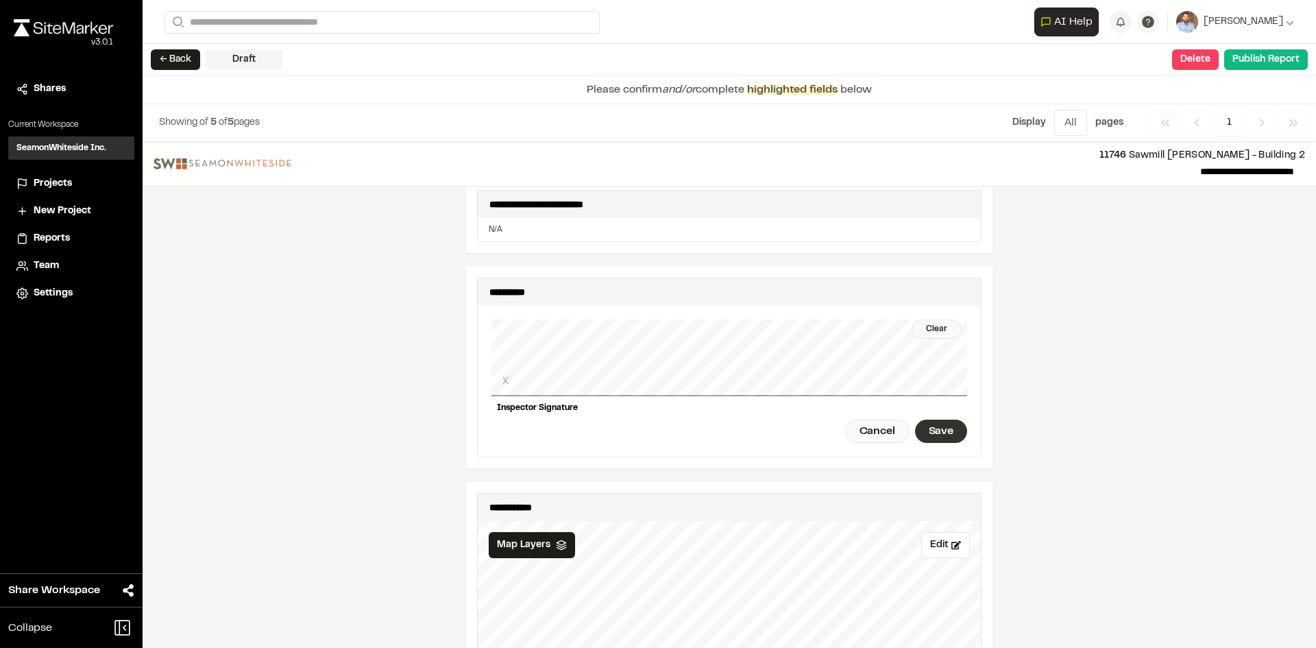
click at [955, 419] on div "Save" at bounding box center [941, 430] width 52 height 23
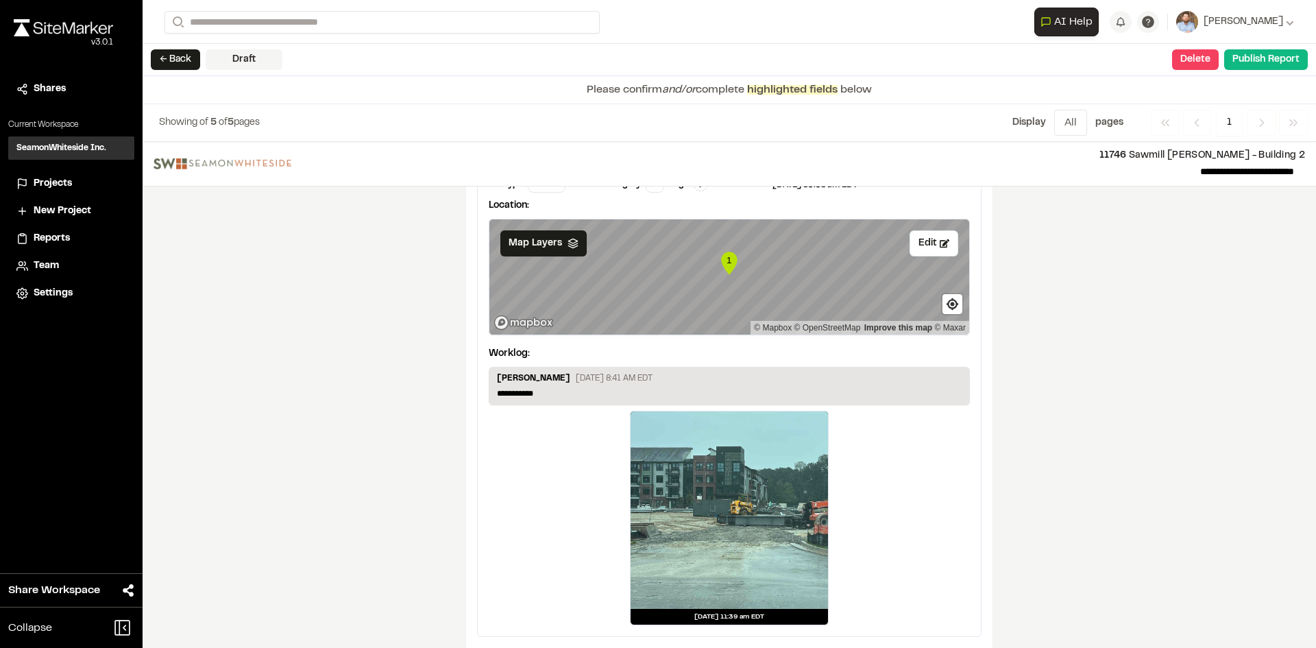
scroll to position [2281, 0]
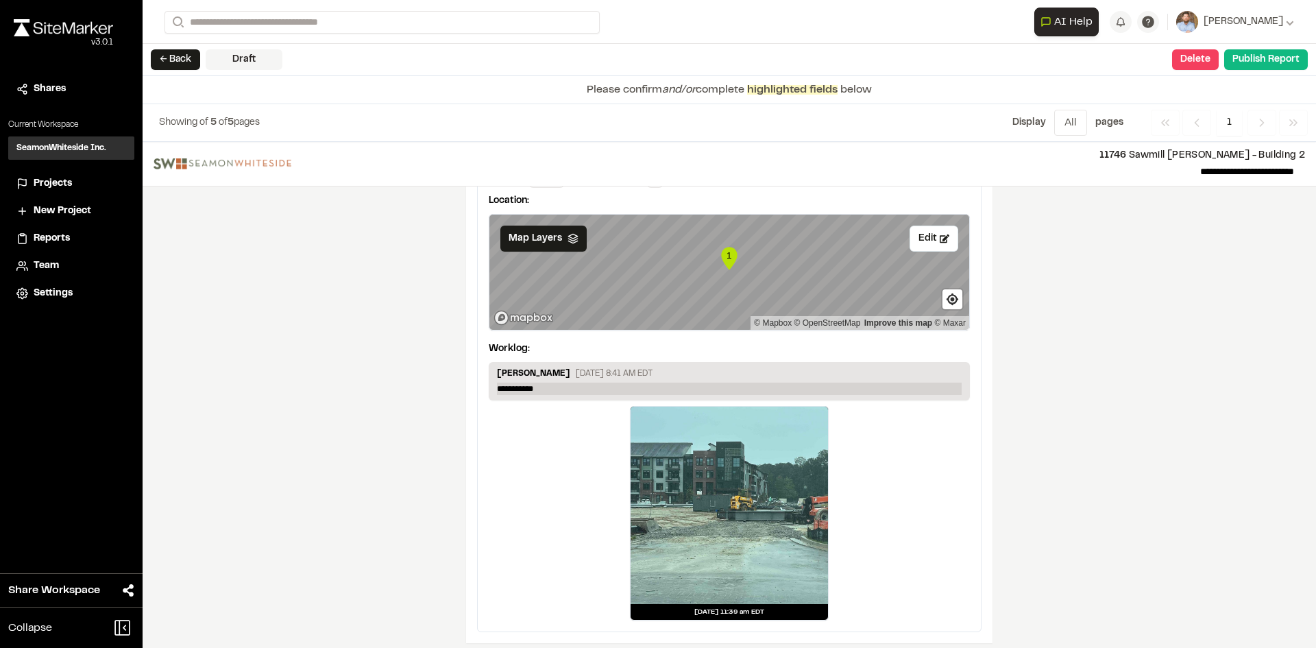
click at [563, 382] on p "**********" at bounding box center [729, 388] width 465 height 12
click at [1271, 62] on button "Publish Report" at bounding box center [1266, 59] width 84 height 21
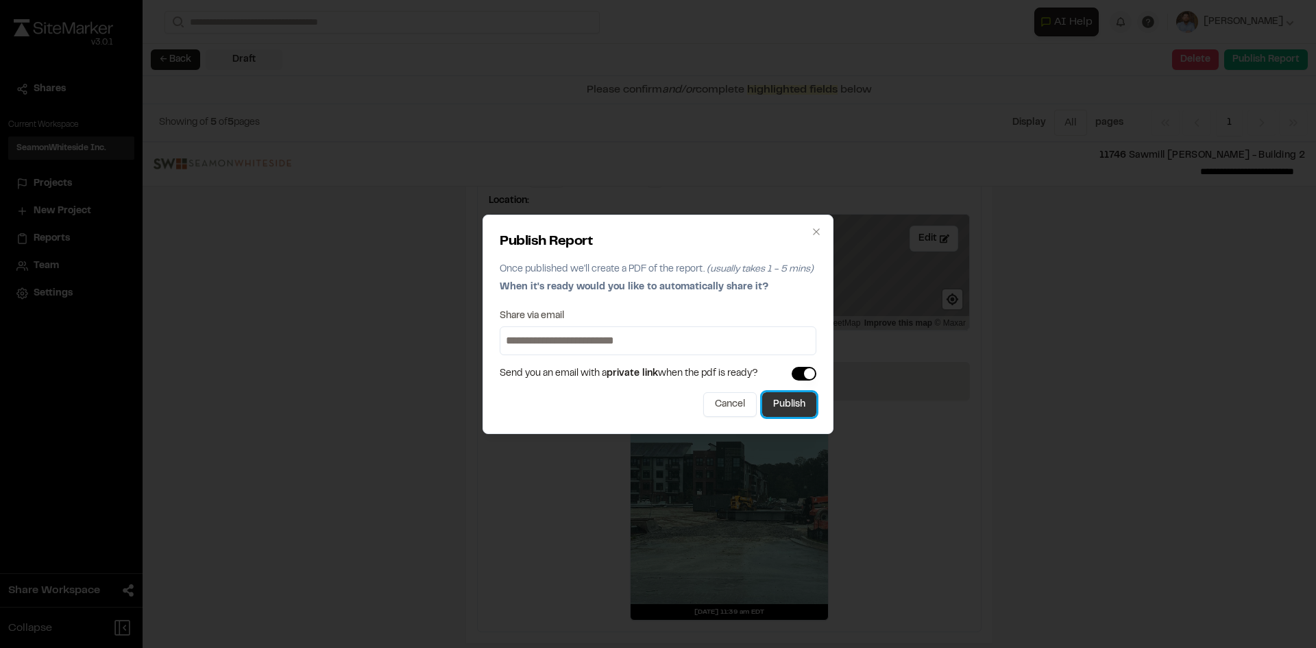
click at [811, 404] on button "Publish" at bounding box center [789, 404] width 54 height 25
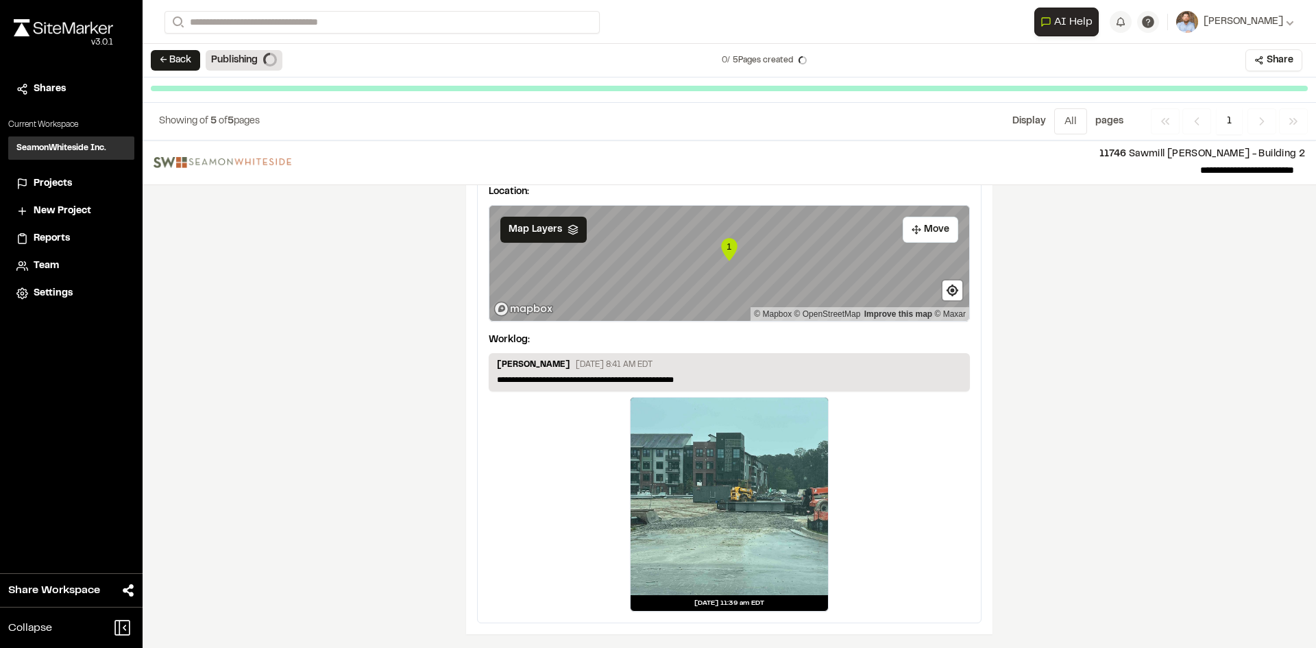
scroll to position [2239, 0]
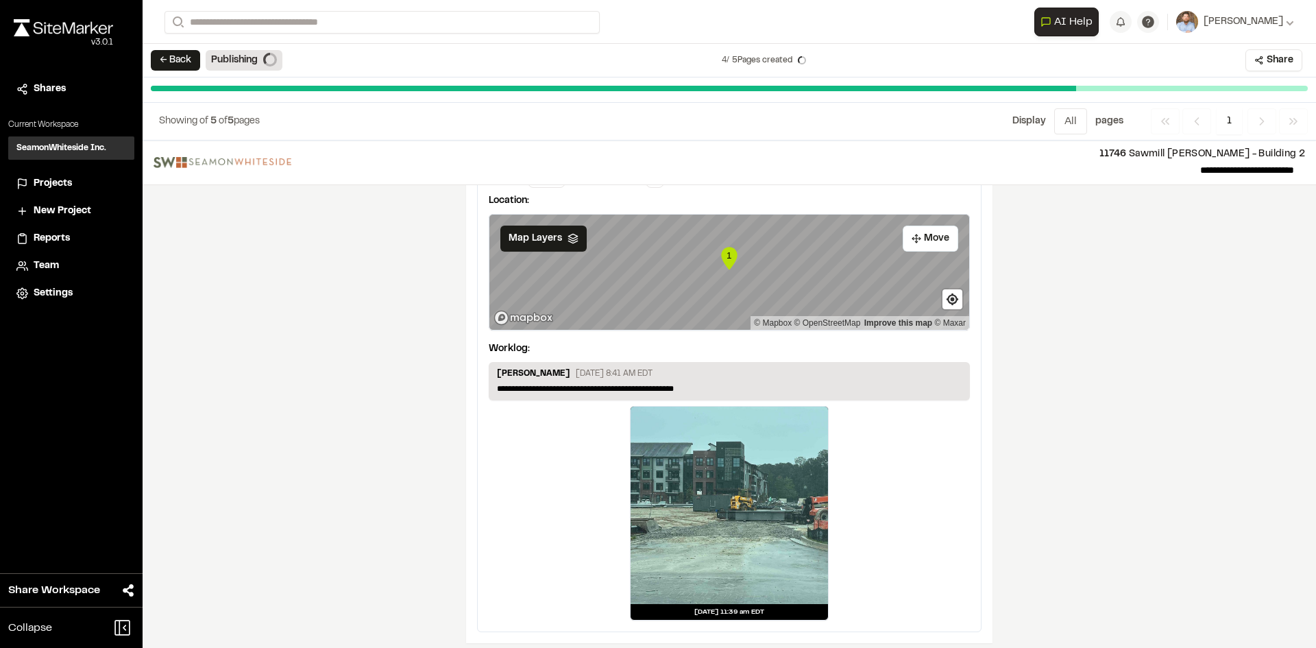
click at [64, 184] on span "Projects" at bounding box center [53, 183] width 38 height 15
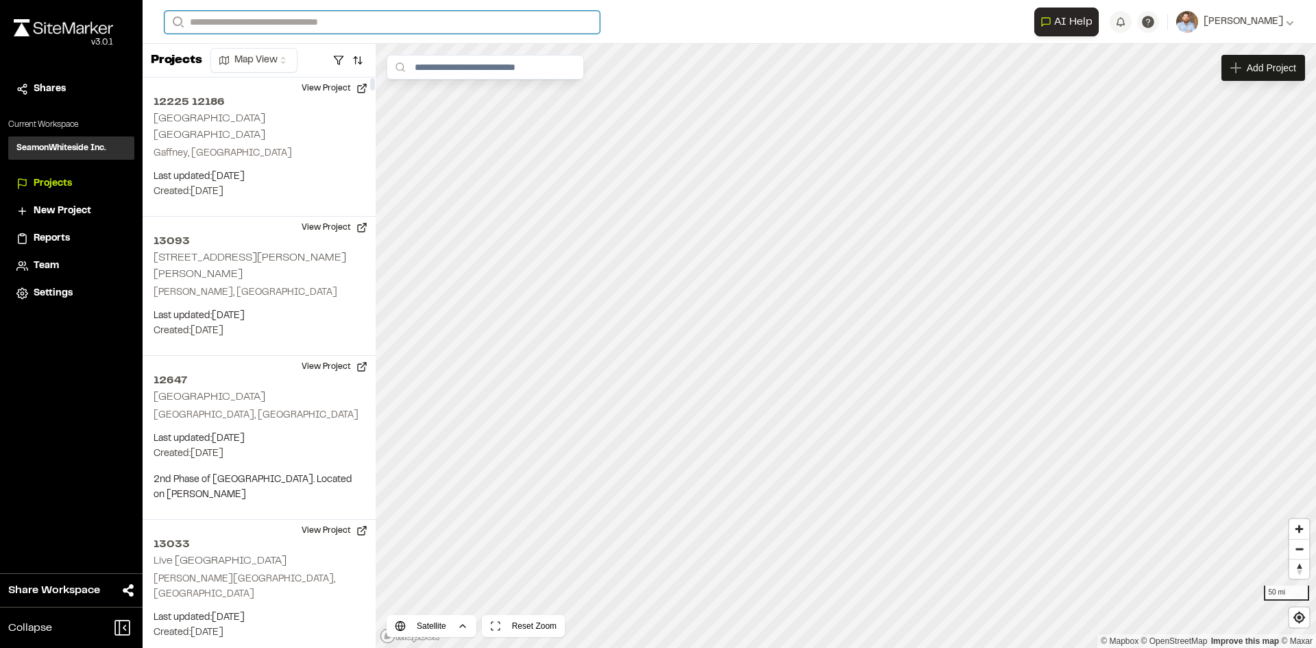
click at [277, 19] on input "Search" at bounding box center [382, 22] width 435 height 23
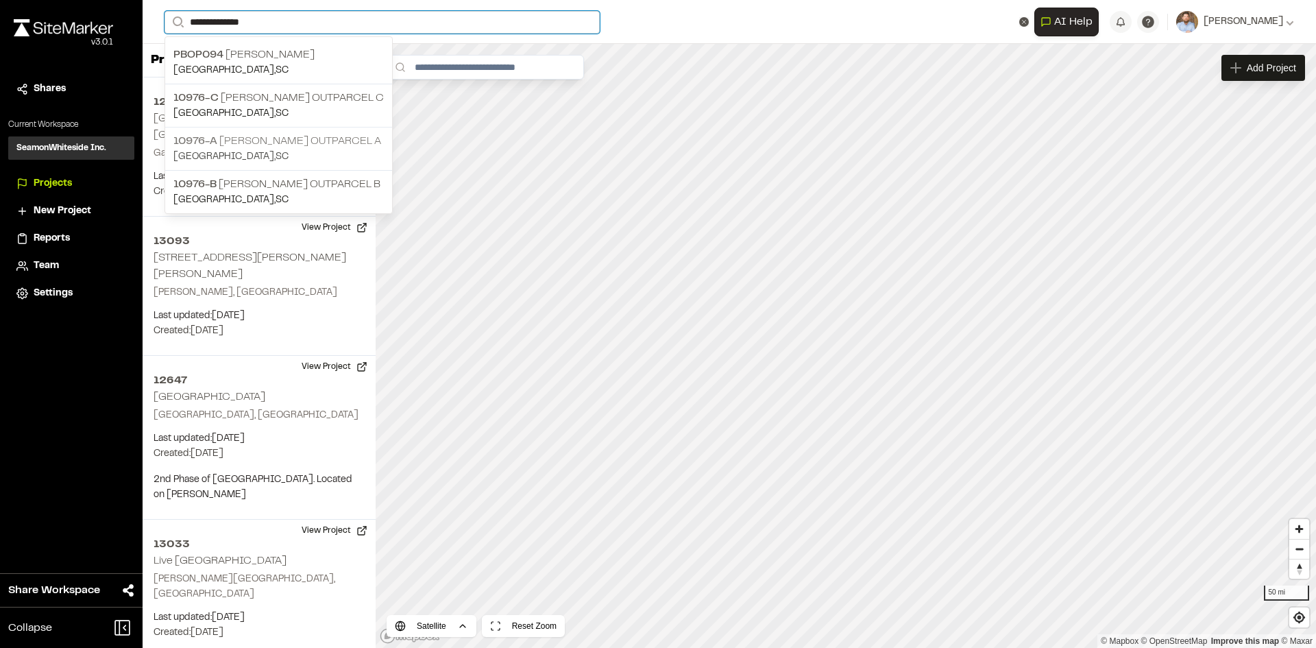
type input "**********"
click at [284, 133] on p "10976-A [PERSON_NAME] Outparcel A" at bounding box center [278, 141] width 210 height 16
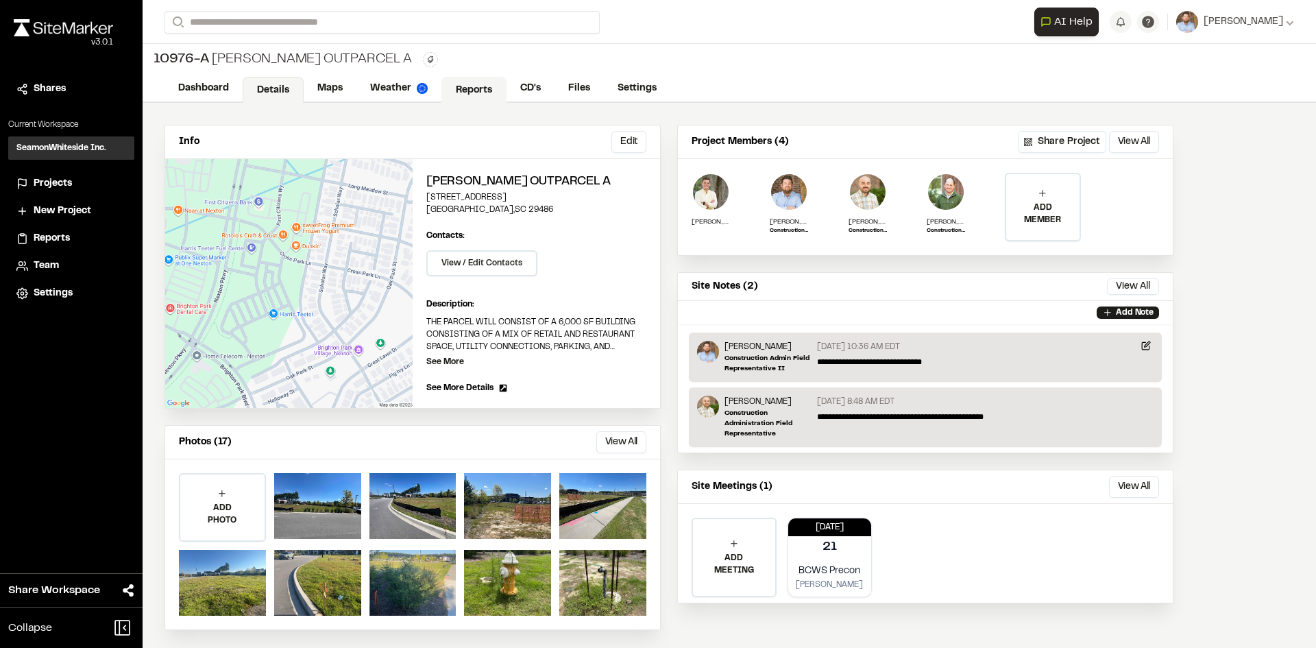
click at [465, 87] on link "Reports" at bounding box center [473, 90] width 65 height 26
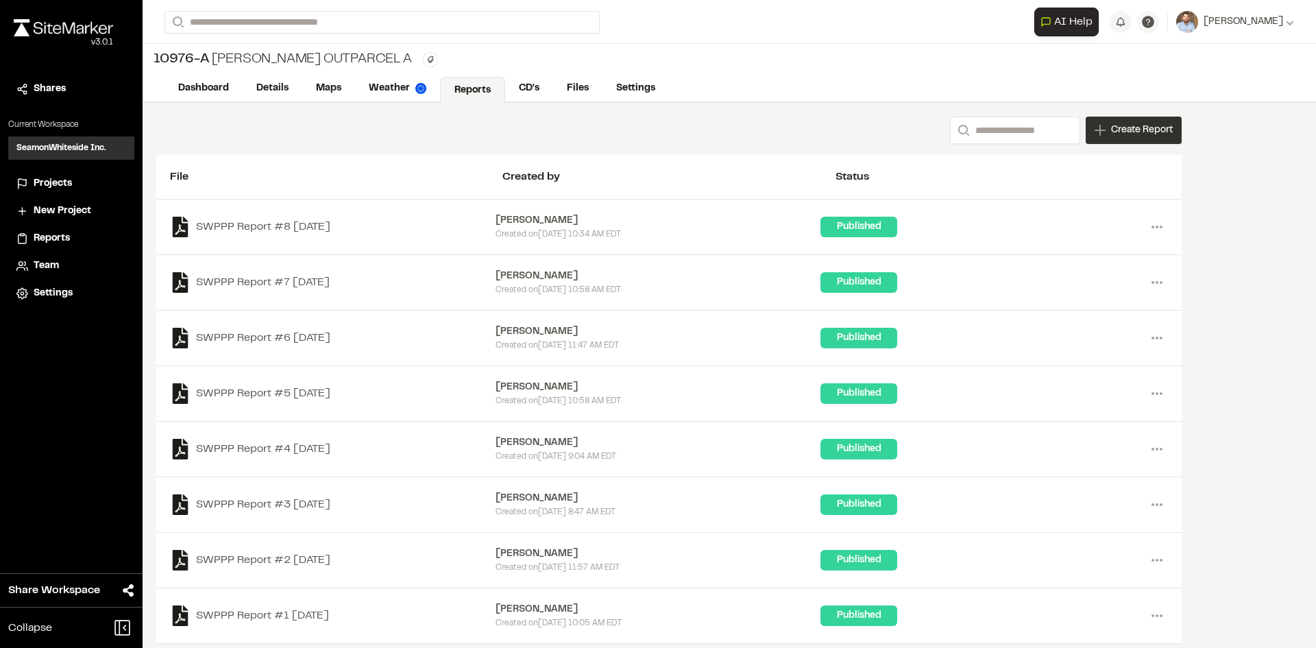
click at [1133, 137] on span "Create Report" at bounding box center [1142, 130] width 62 height 15
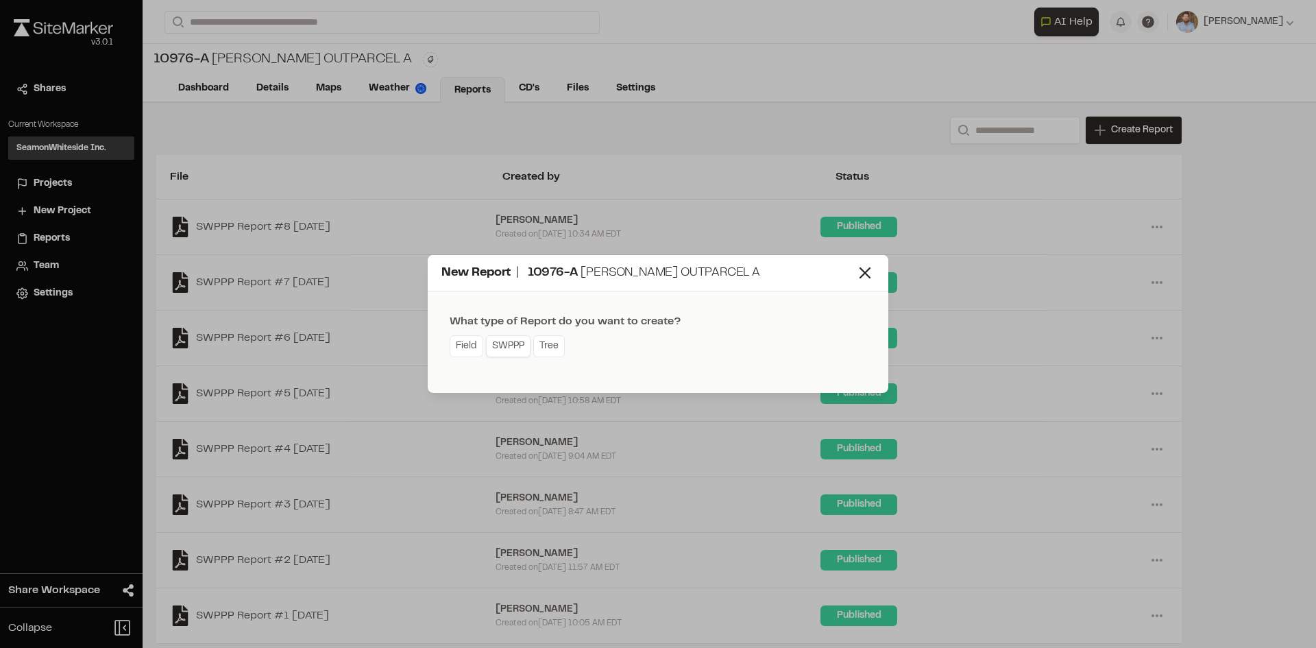
click at [513, 352] on link "SWPPP" at bounding box center [508, 346] width 45 height 22
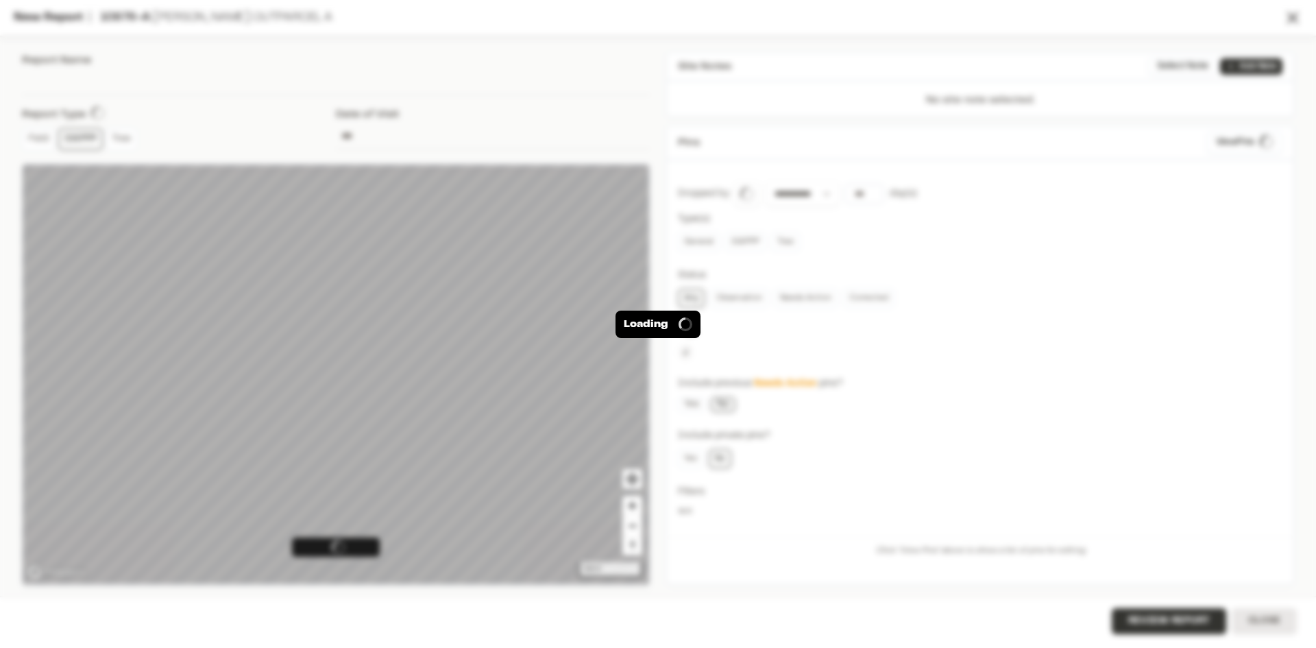
type input "**********"
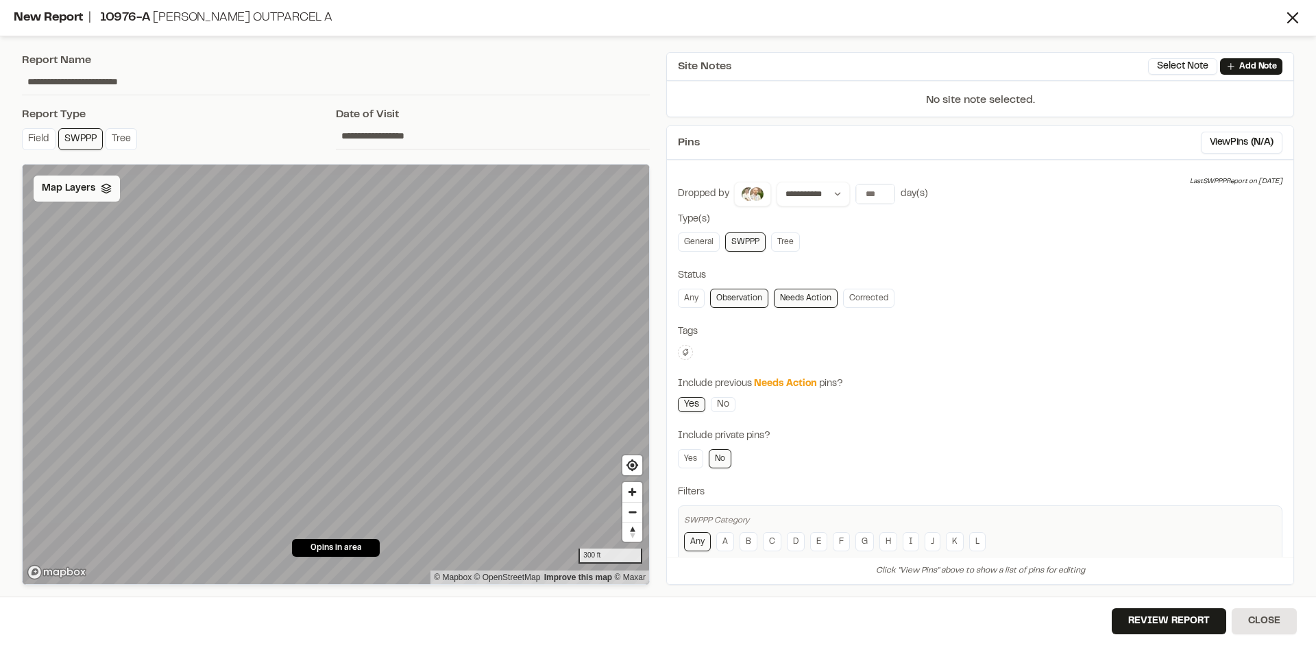
click at [86, 191] on span "Map Layers" at bounding box center [68, 188] width 53 height 15
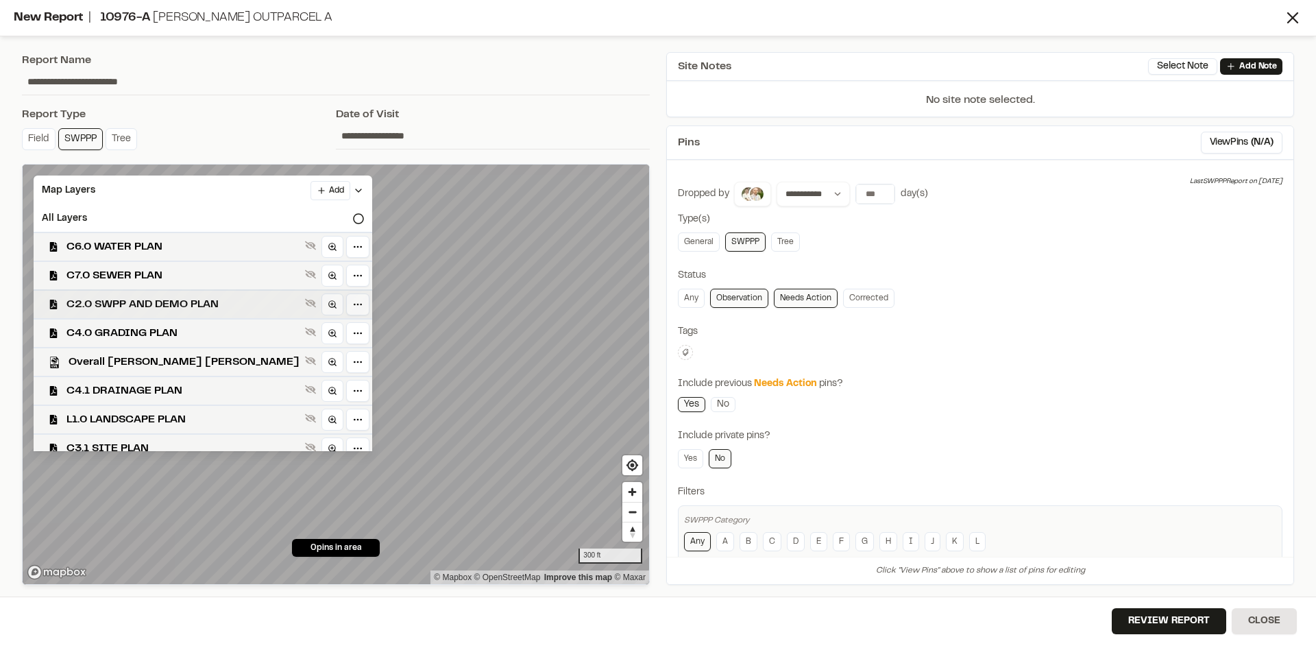
click at [143, 308] on span "C2.0 SWPP AND DEMO PLAN" at bounding box center [182, 304] width 233 height 16
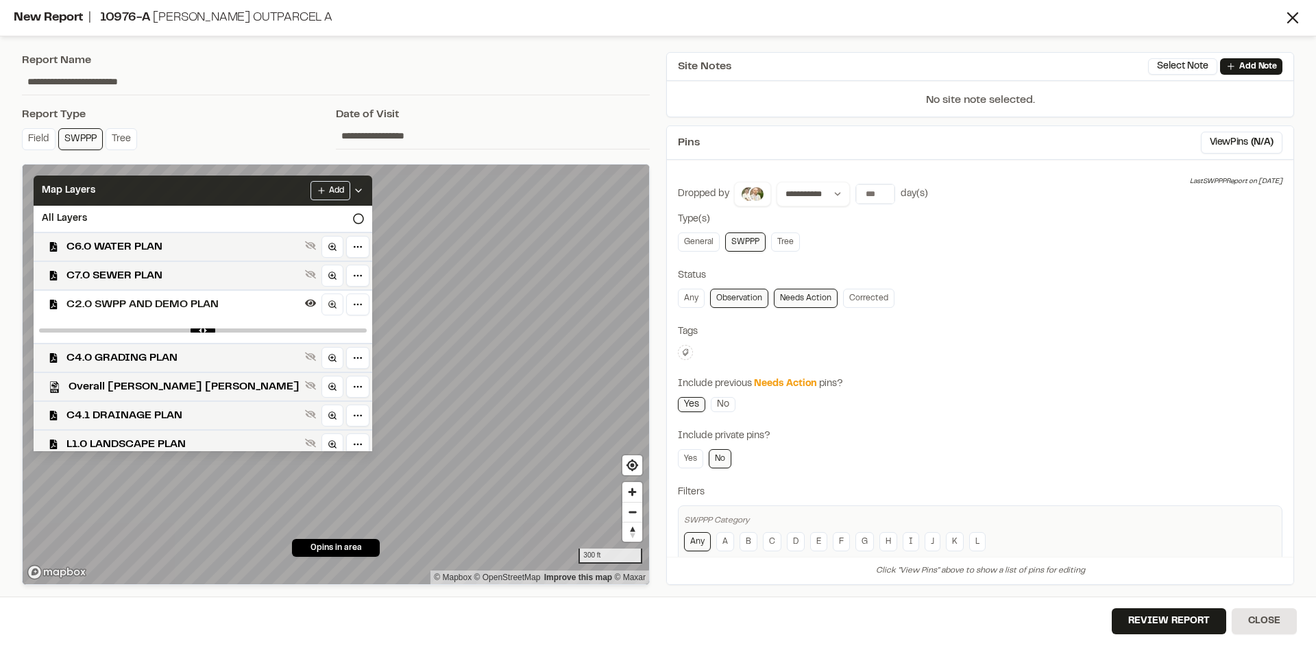
click at [353, 191] on icon at bounding box center [358, 190] width 11 height 11
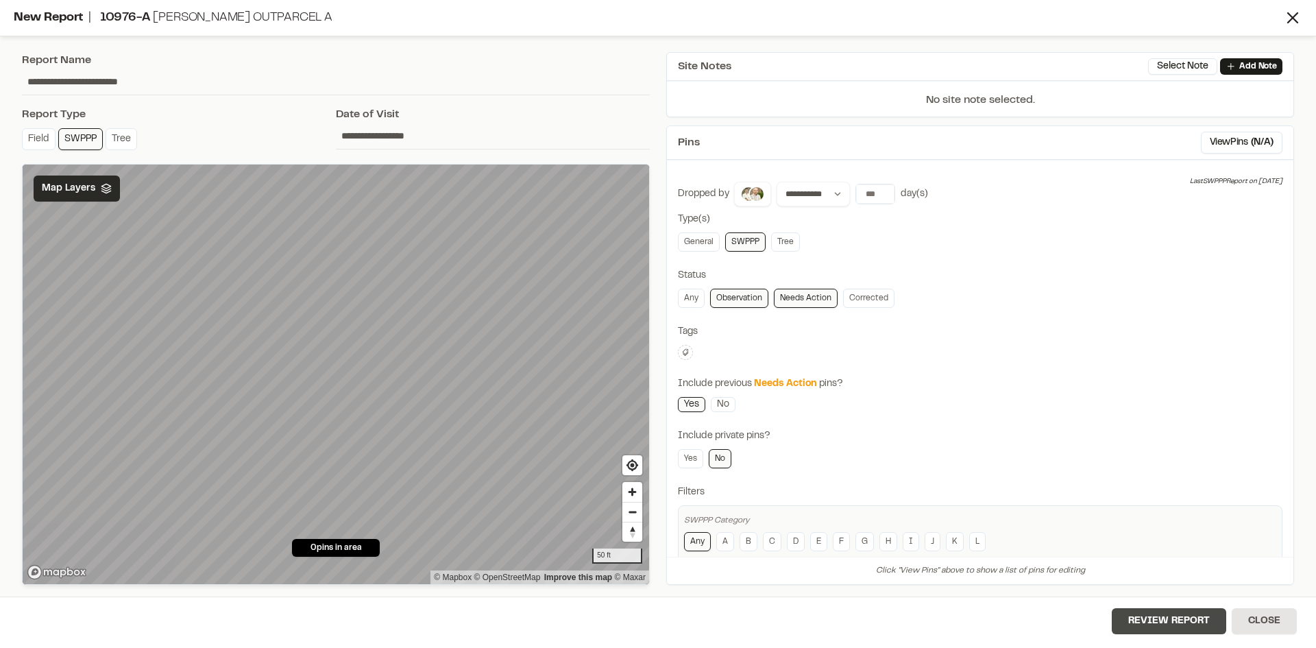
click at [1171, 622] on button "Review Report" at bounding box center [1169, 621] width 114 height 26
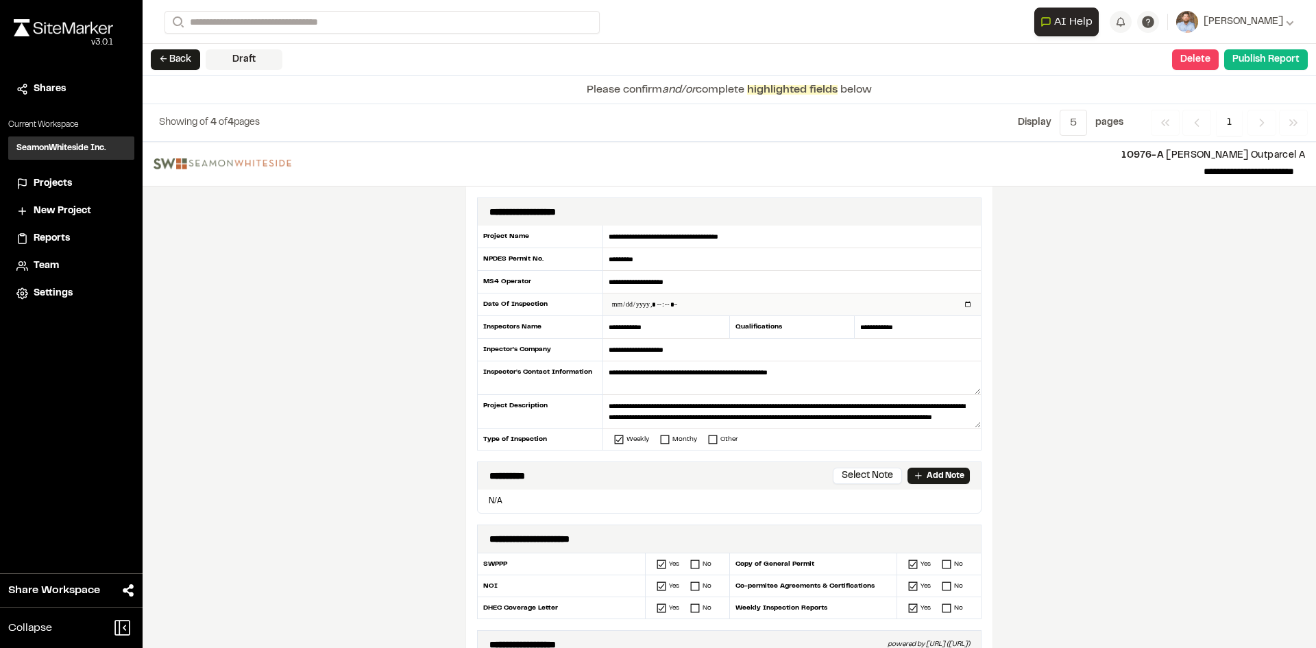
click at [964, 304] on input "datetime-local" at bounding box center [792, 304] width 378 height 22
type input "**********"
drag, startPoint x: 411, startPoint y: 454, endPoint x: 419, endPoint y: 496, distance: 42.6
click at [411, 458] on div "**********" at bounding box center [729, 395] width 1173 height 506
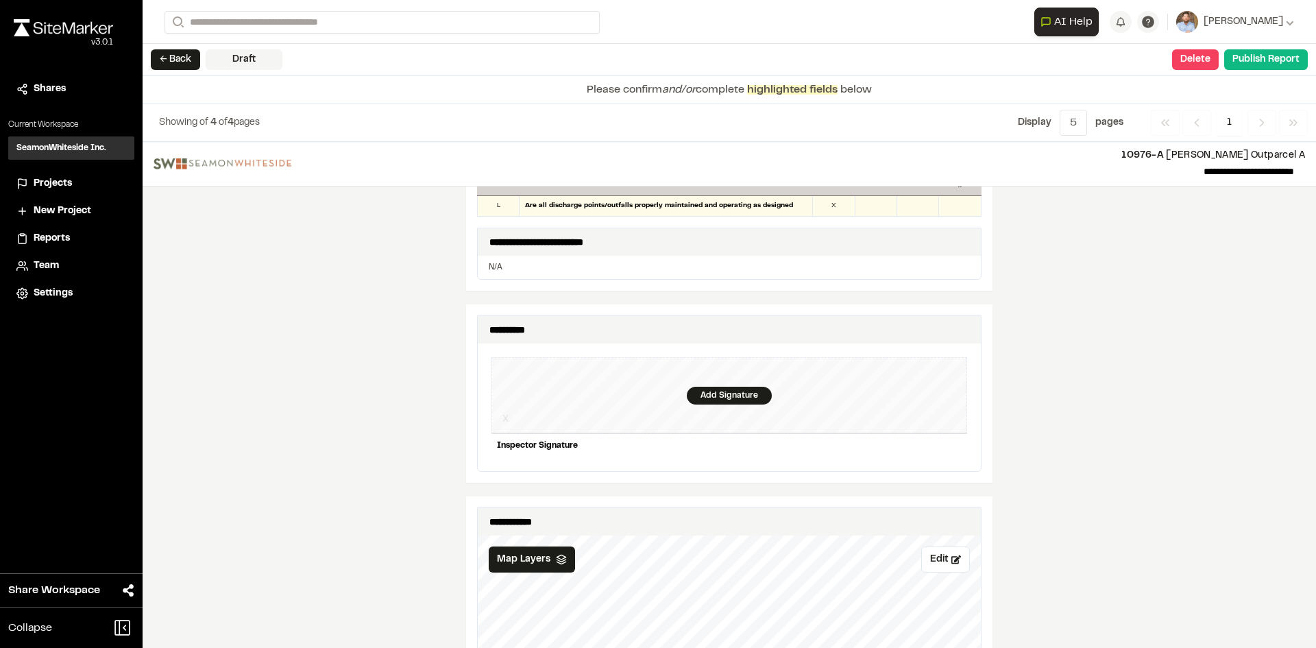
scroll to position [1165, 0]
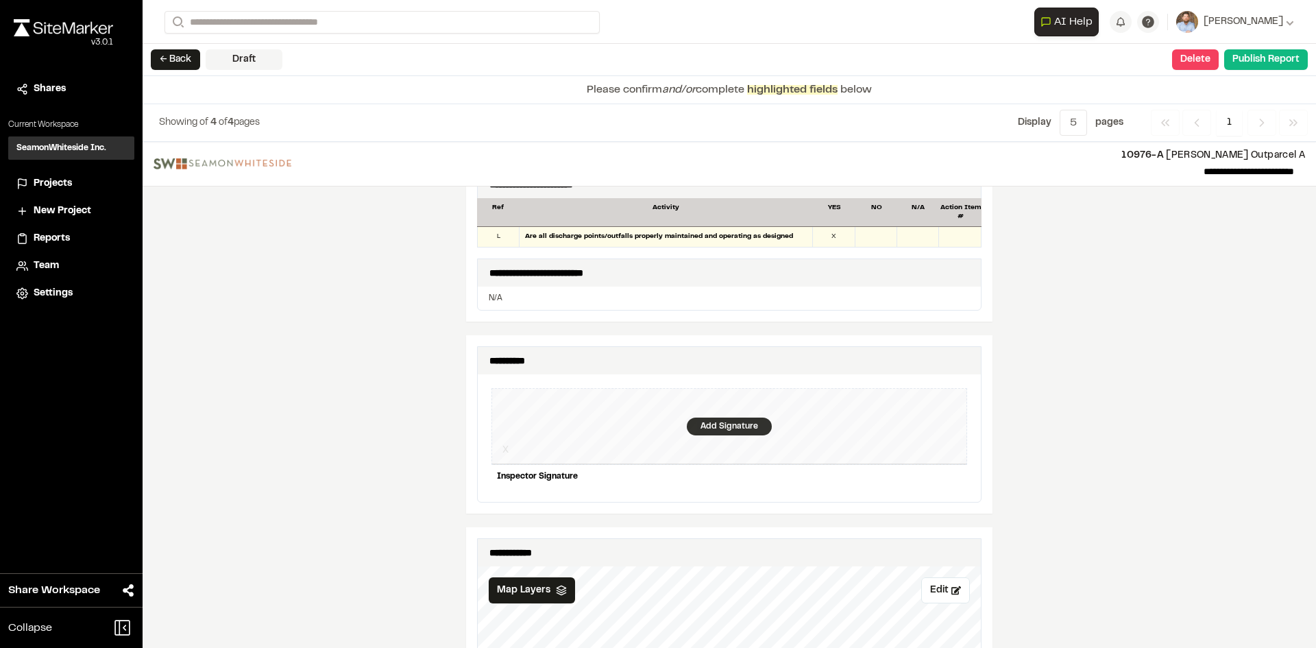
click at [724, 417] on div "Add Signature" at bounding box center [729, 426] width 85 height 18
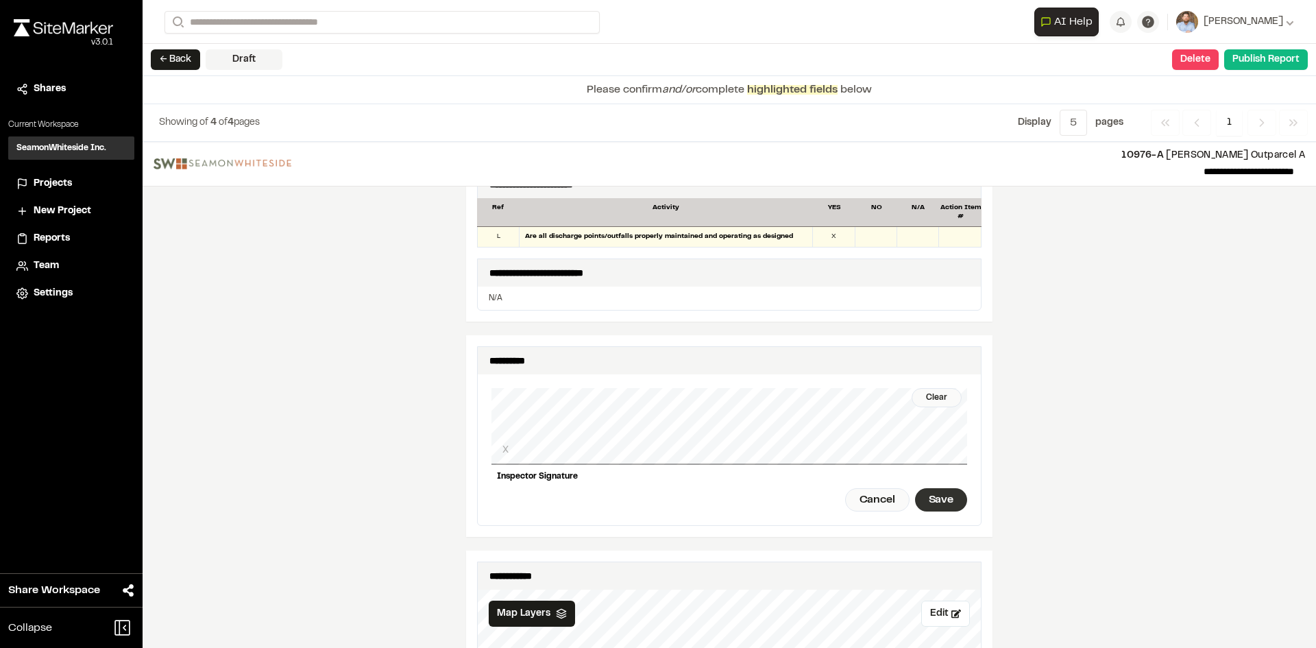
click at [929, 488] on div "Save" at bounding box center [941, 499] width 52 height 23
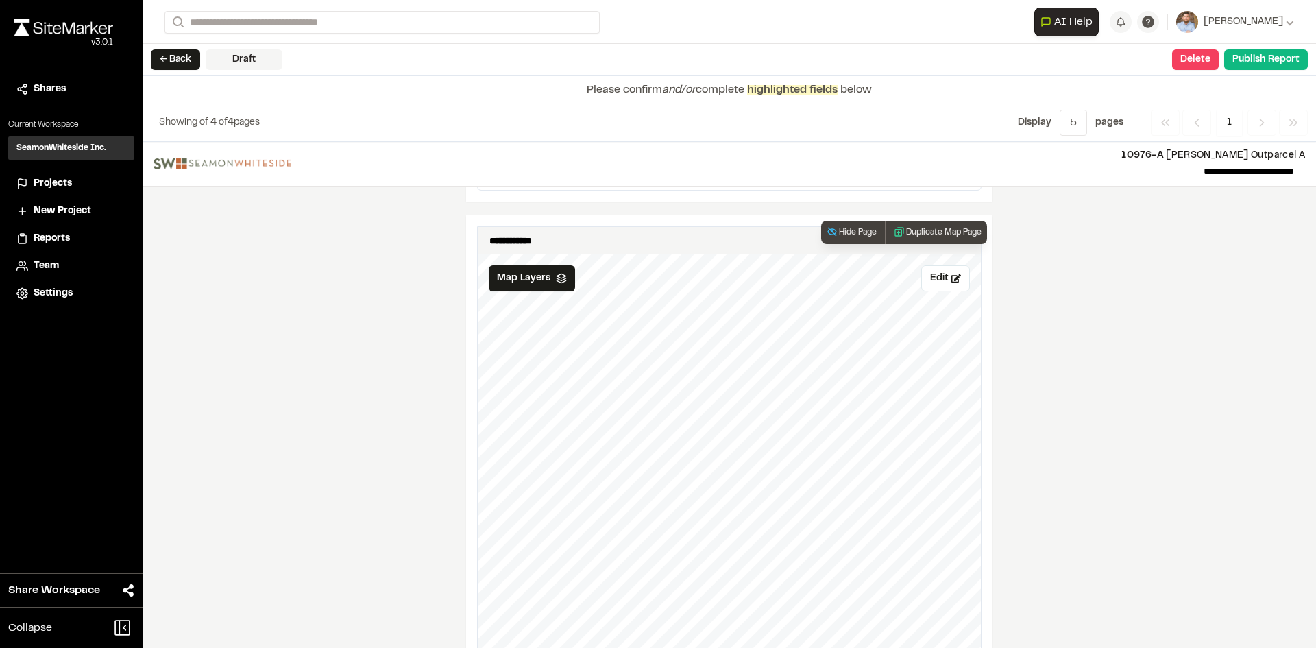
scroll to position [1370, 0]
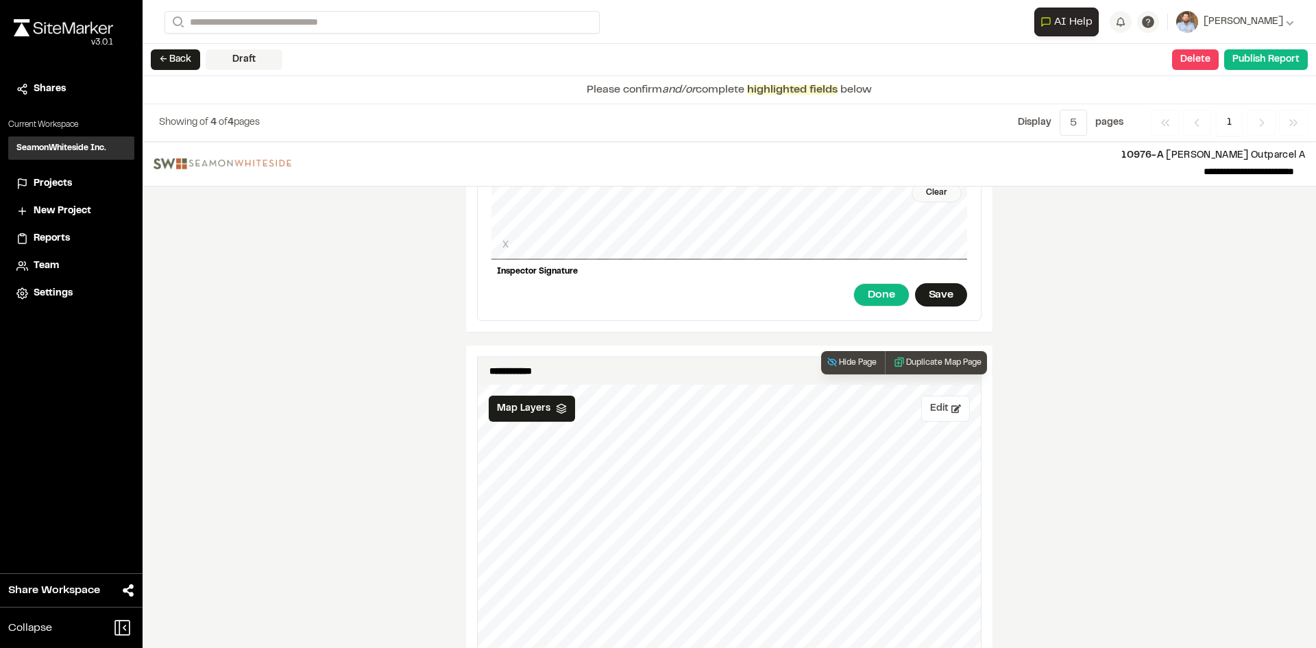
click at [934, 407] on button "Edit" at bounding box center [945, 409] width 49 height 26
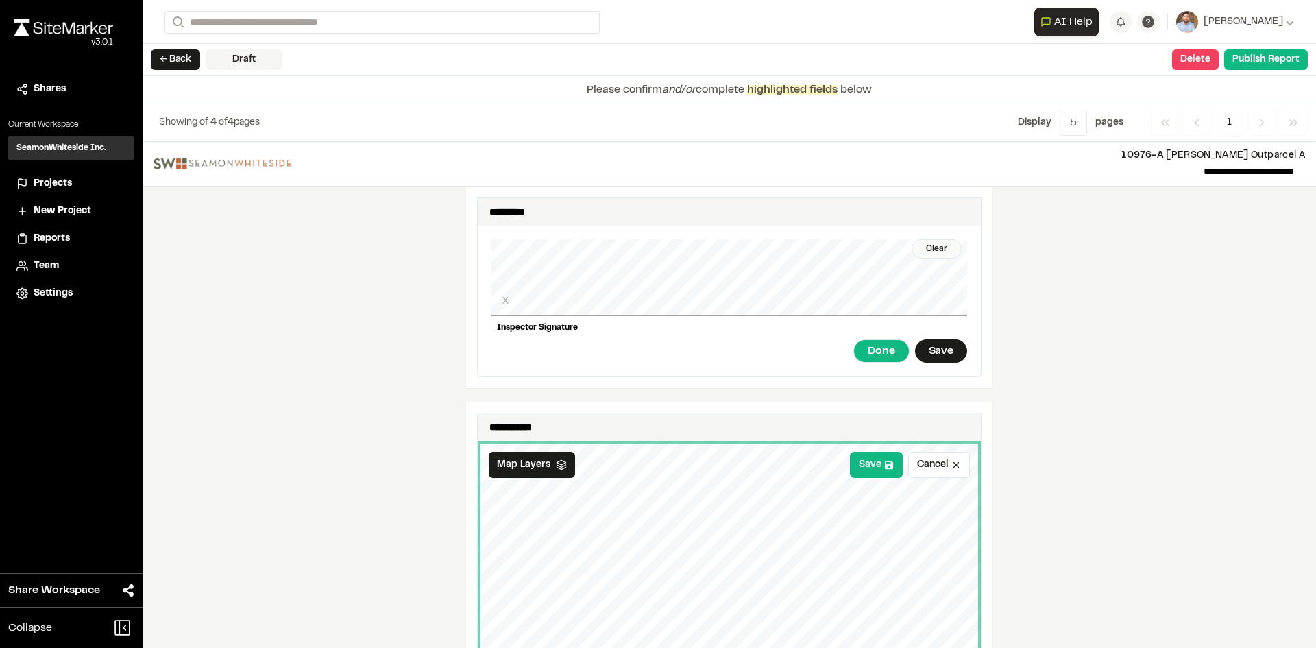
scroll to position [1302, 0]
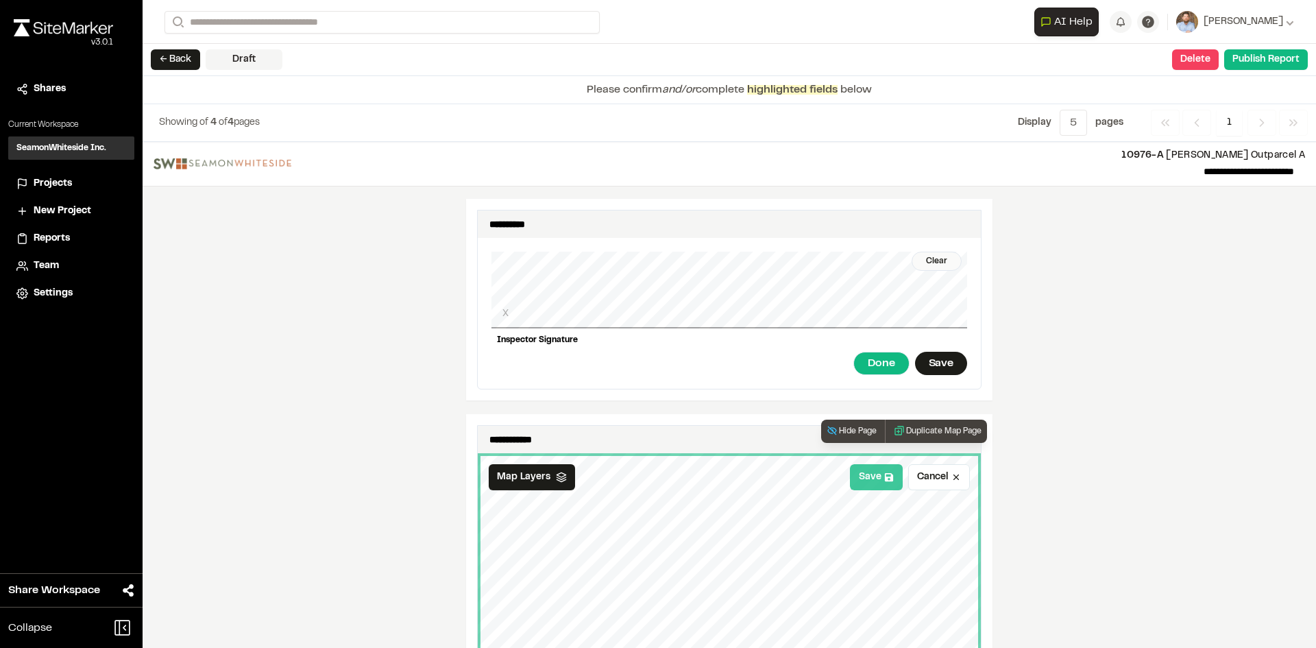
click at [869, 468] on button "Save" at bounding box center [876, 477] width 53 height 26
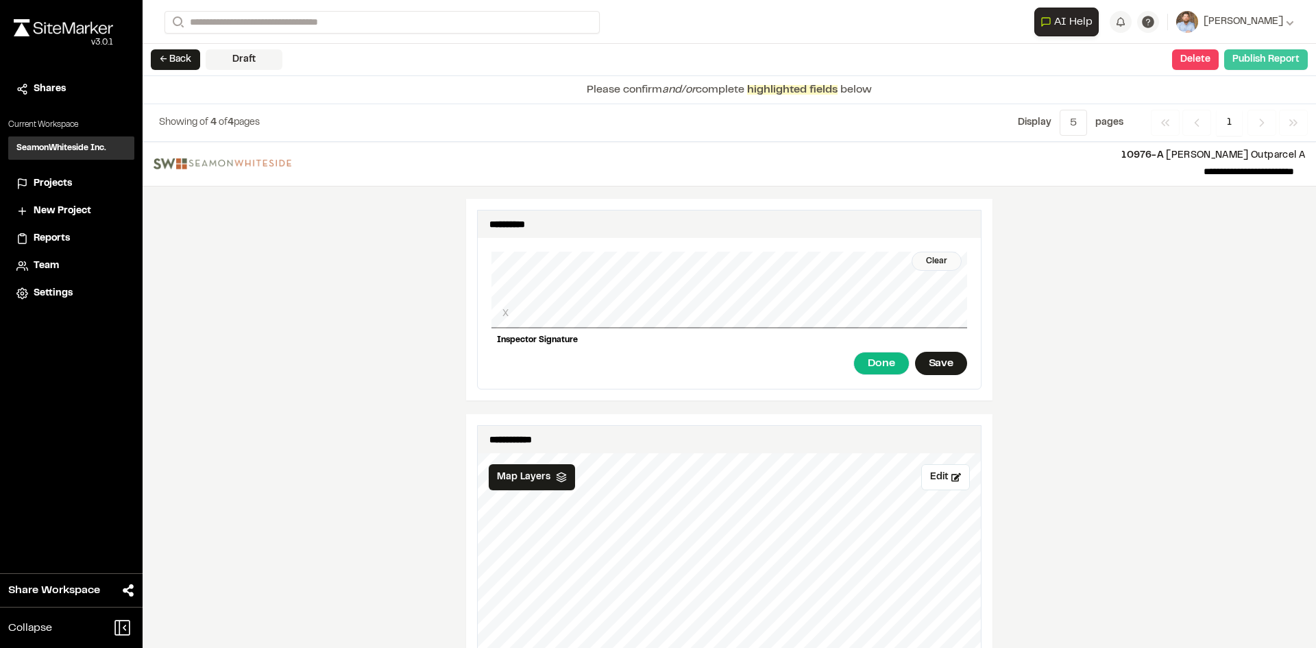
click at [1261, 64] on button "Publish Report" at bounding box center [1266, 59] width 84 height 21
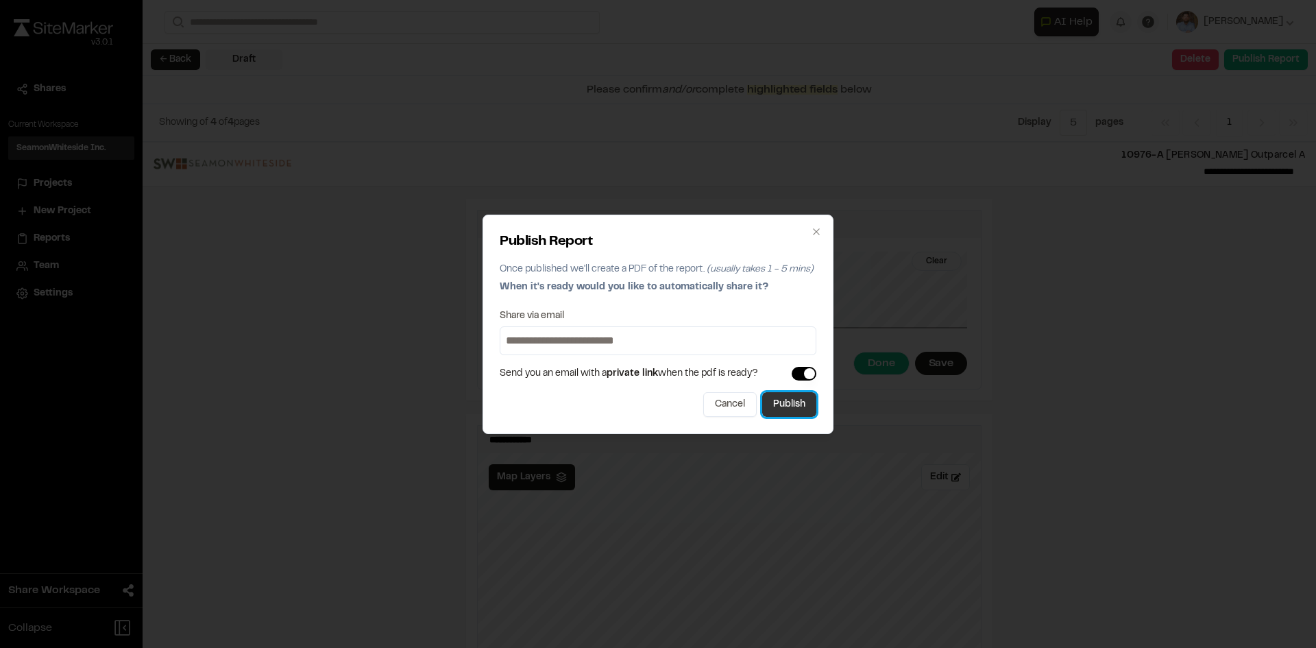
click at [802, 411] on button "Publish" at bounding box center [789, 404] width 54 height 25
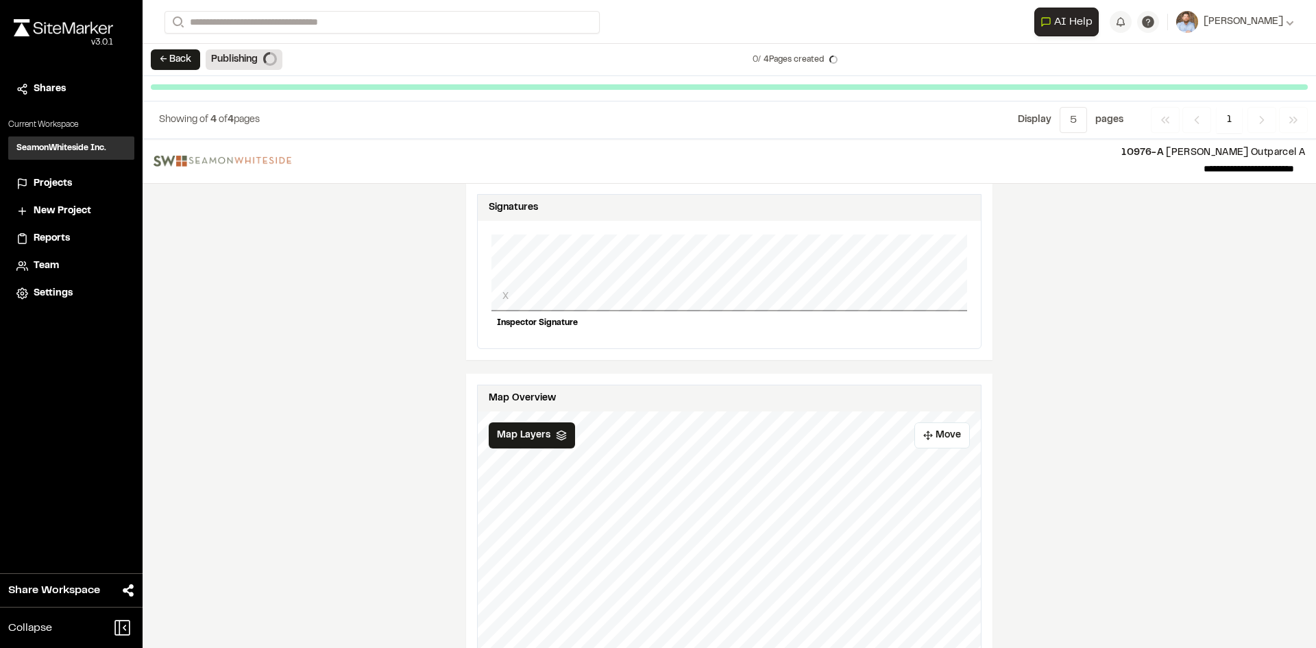
scroll to position [1289, 0]
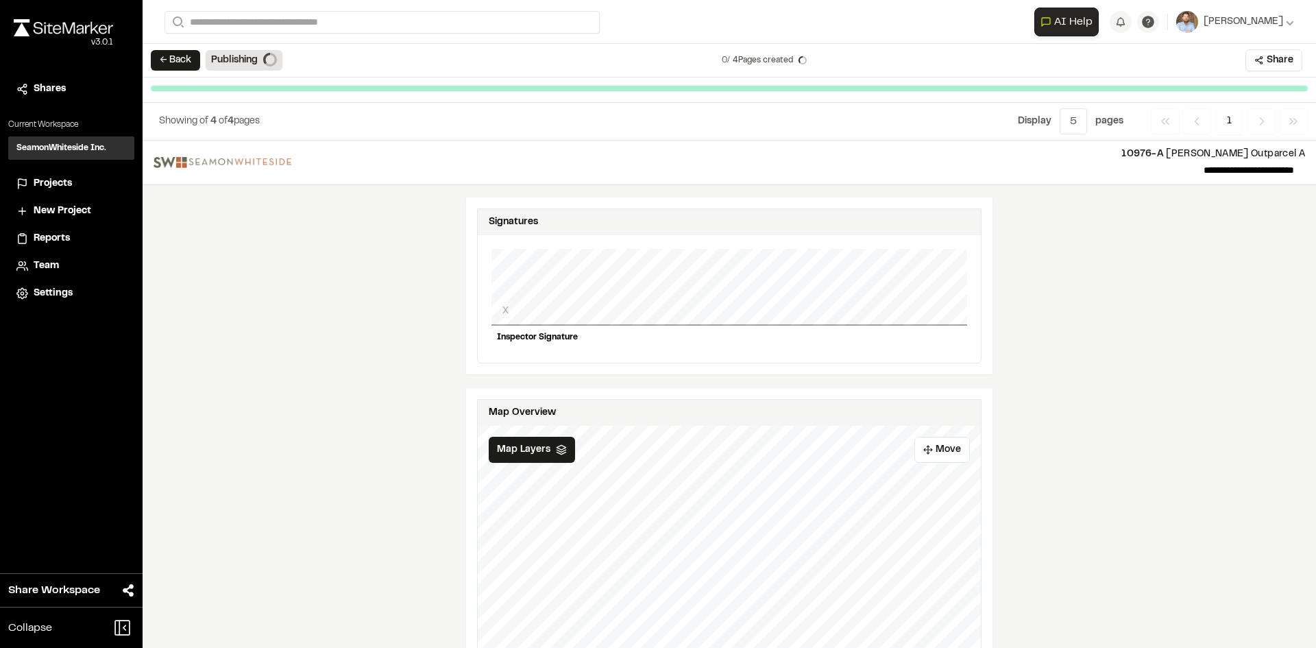
click at [51, 183] on span "Projects" at bounding box center [53, 183] width 38 height 15
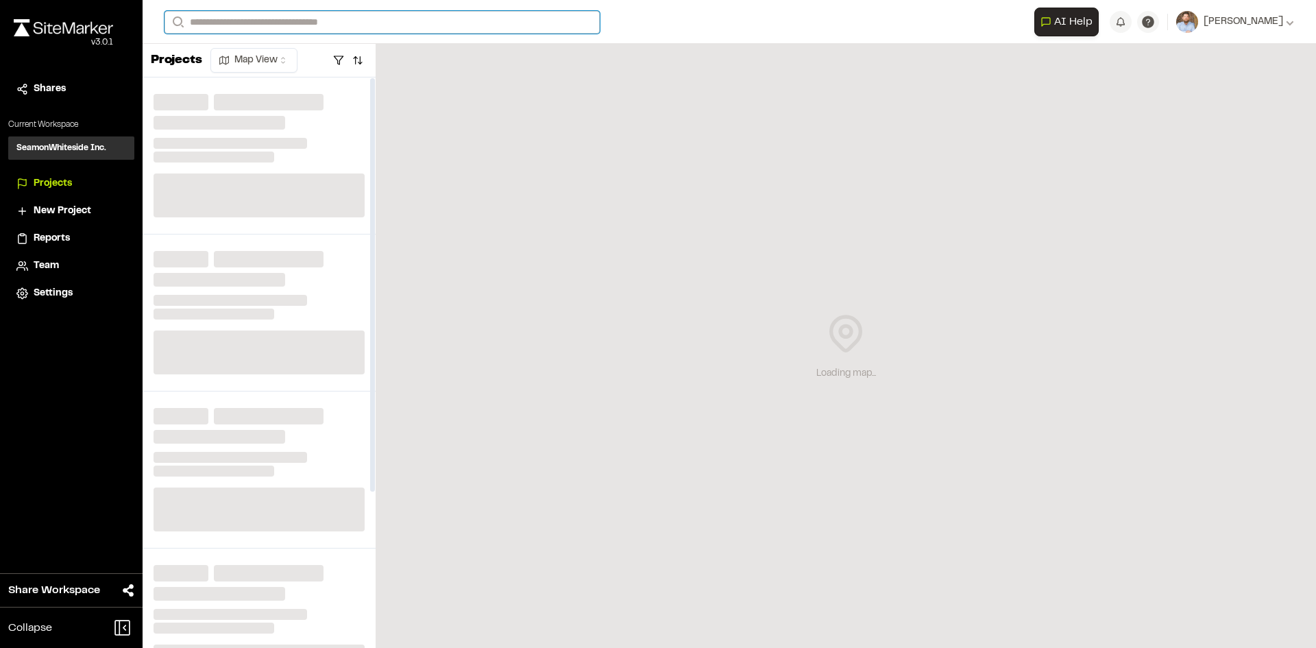
click at [243, 16] on input "Search" at bounding box center [382, 22] width 435 height 23
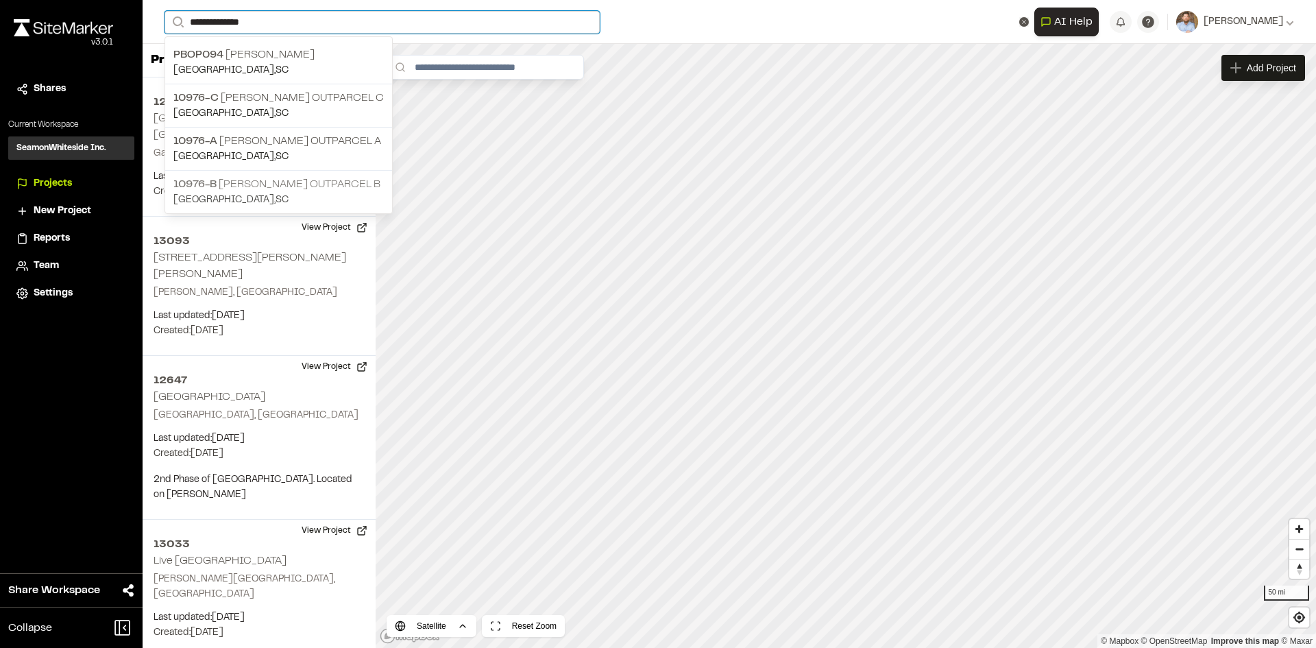
type input "**********"
click at [329, 186] on p "10976-B [PERSON_NAME] Outparcel B" at bounding box center [278, 184] width 210 height 16
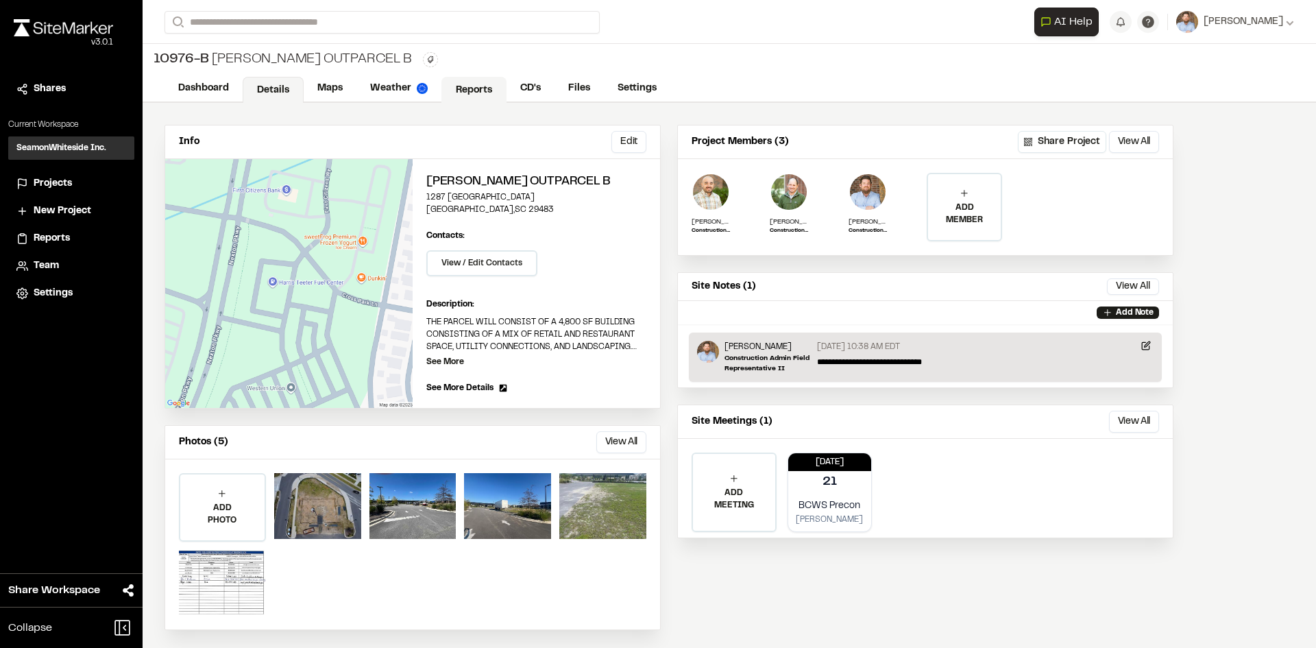
click at [472, 86] on link "Reports" at bounding box center [473, 90] width 65 height 26
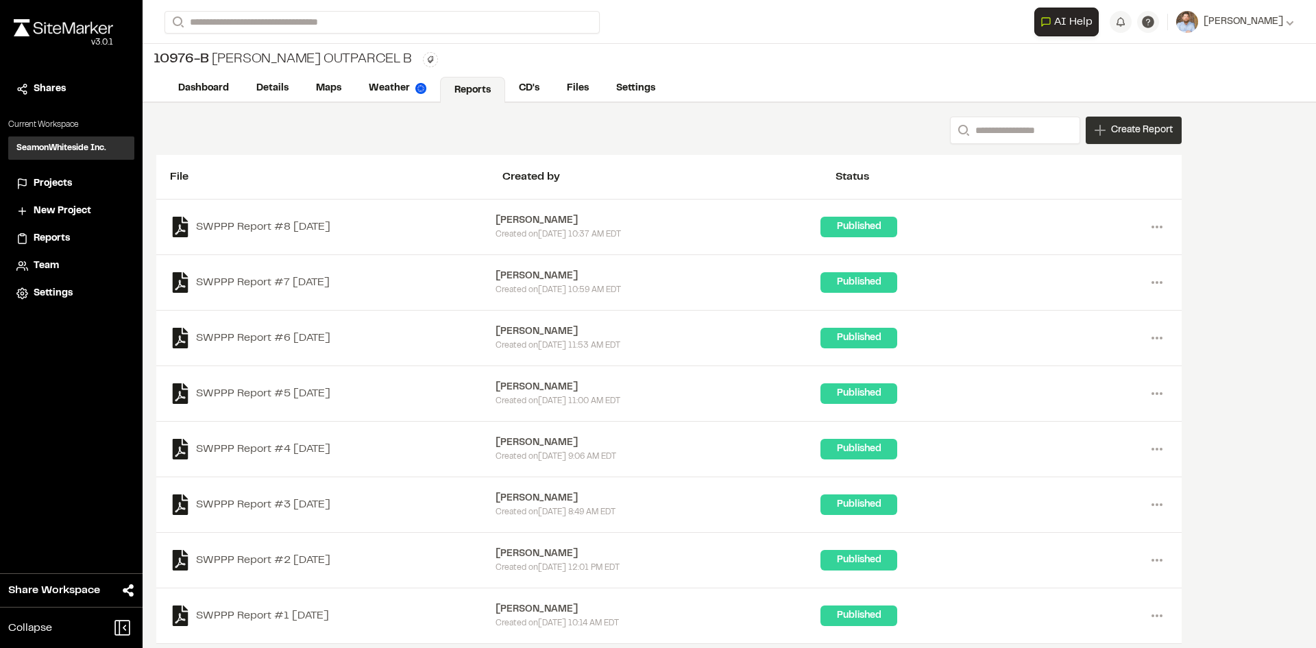
click at [1134, 136] on span "Create Report" at bounding box center [1142, 130] width 62 height 15
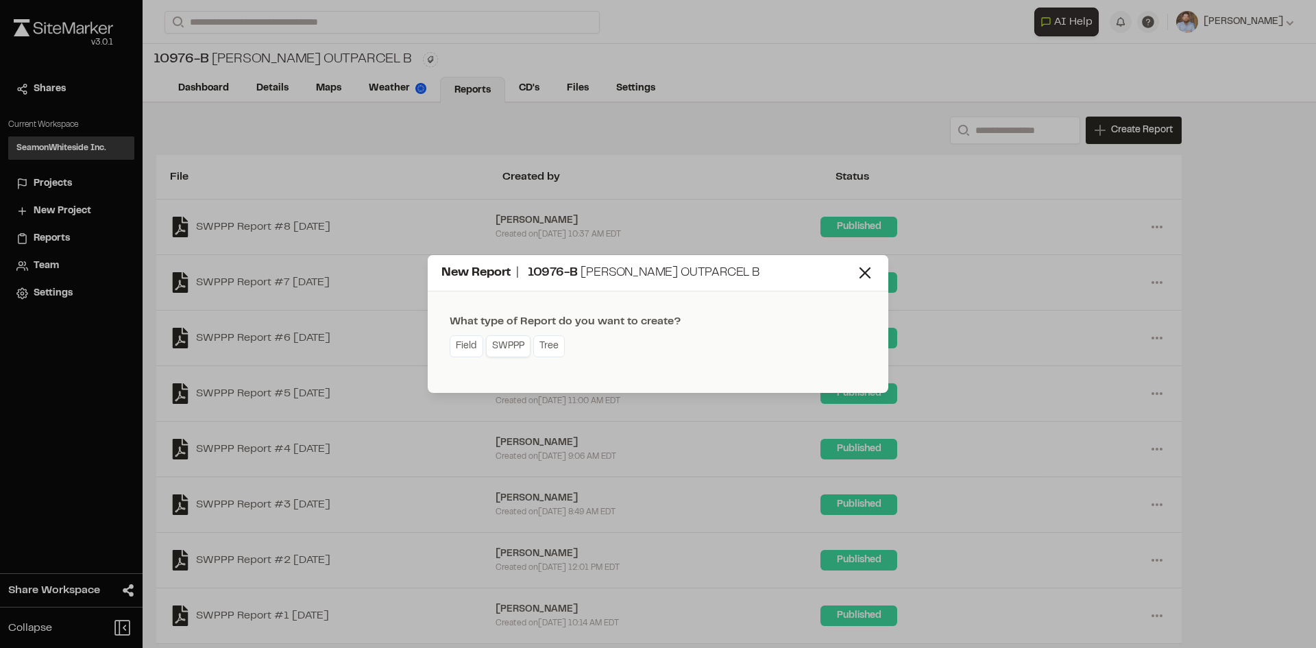
click at [515, 349] on link "SWPPP" at bounding box center [508, 346] width 45 height 22
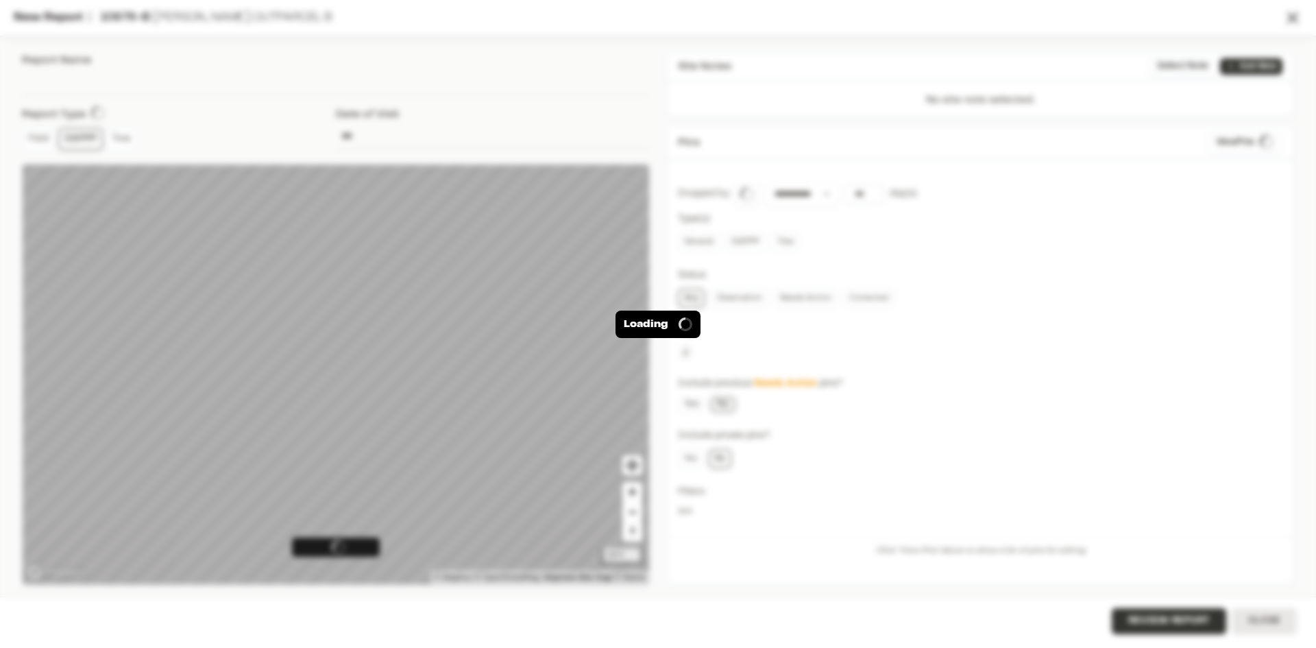
type input "**********"
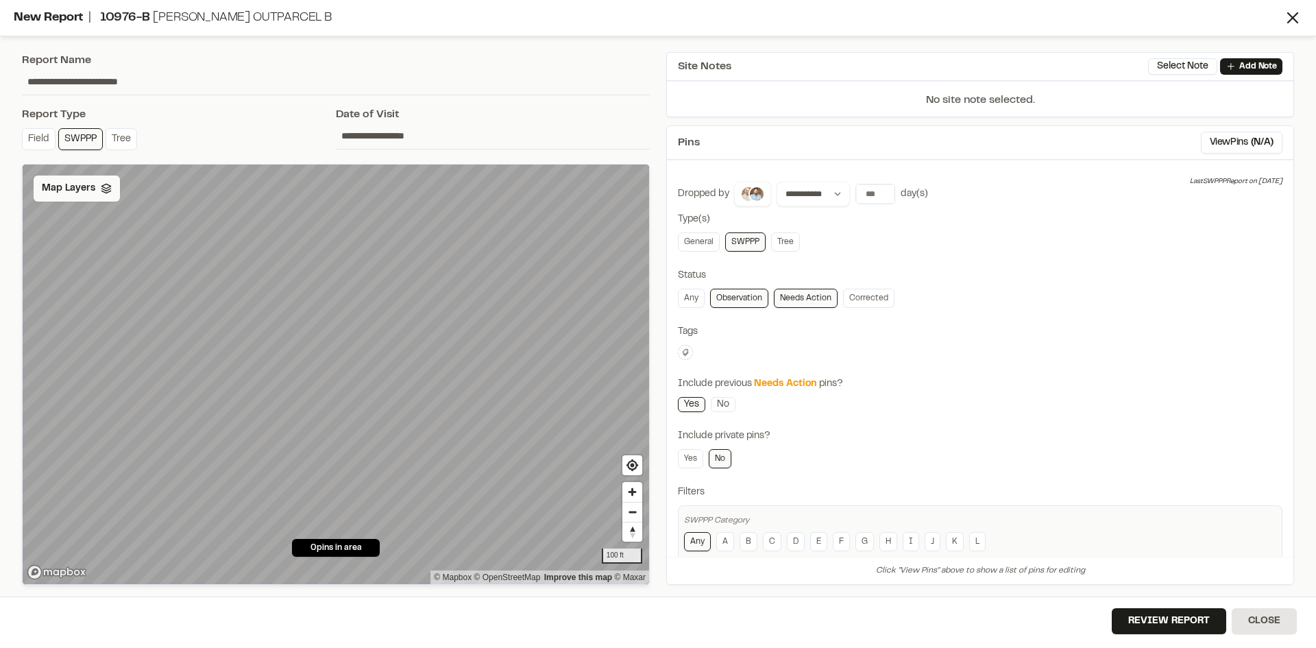
click at [89, 192] on span "Map Layers" at bounding box center [68, 188] width 53 height 15
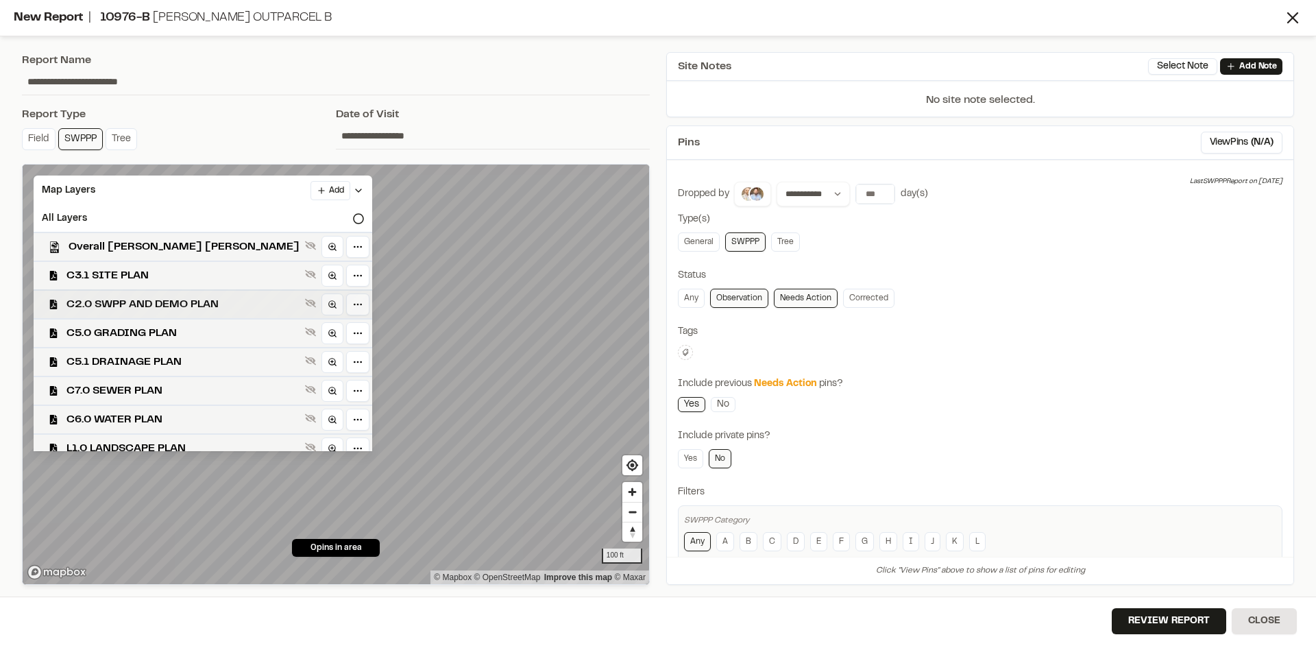
click at [152, 305] on span "C2.0 SWPP AND DEMO PLAN" at bounding box center [182, 304] width 233 height 16
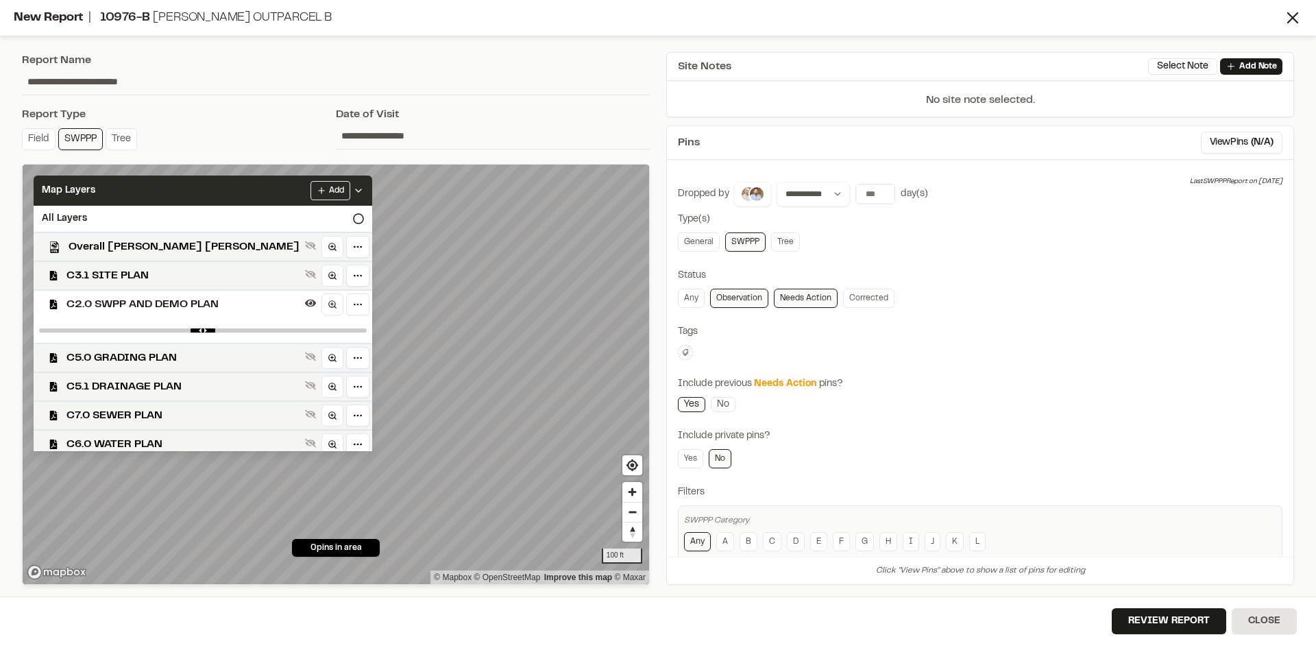
click at [353, 188] on icon at bounding box center [358, 190] width 11 height 11
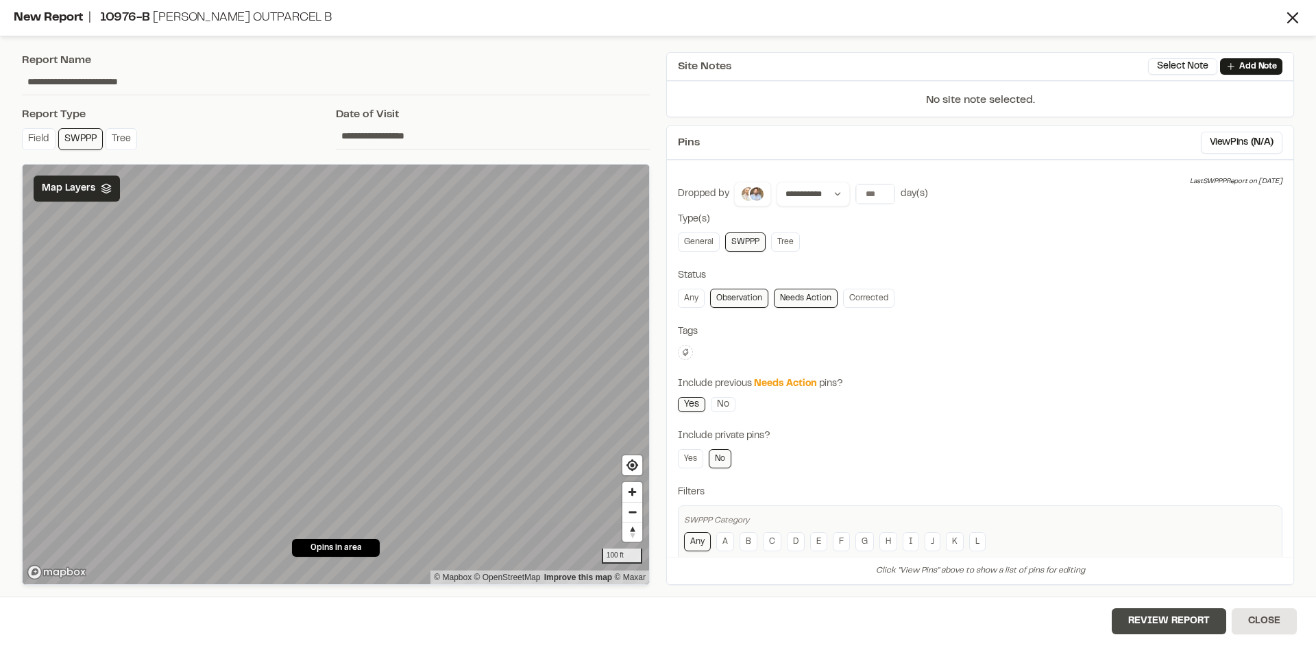
click at [1172, 624] on button "Review Report" at bounding box center [1169, 621] width 114 height 26
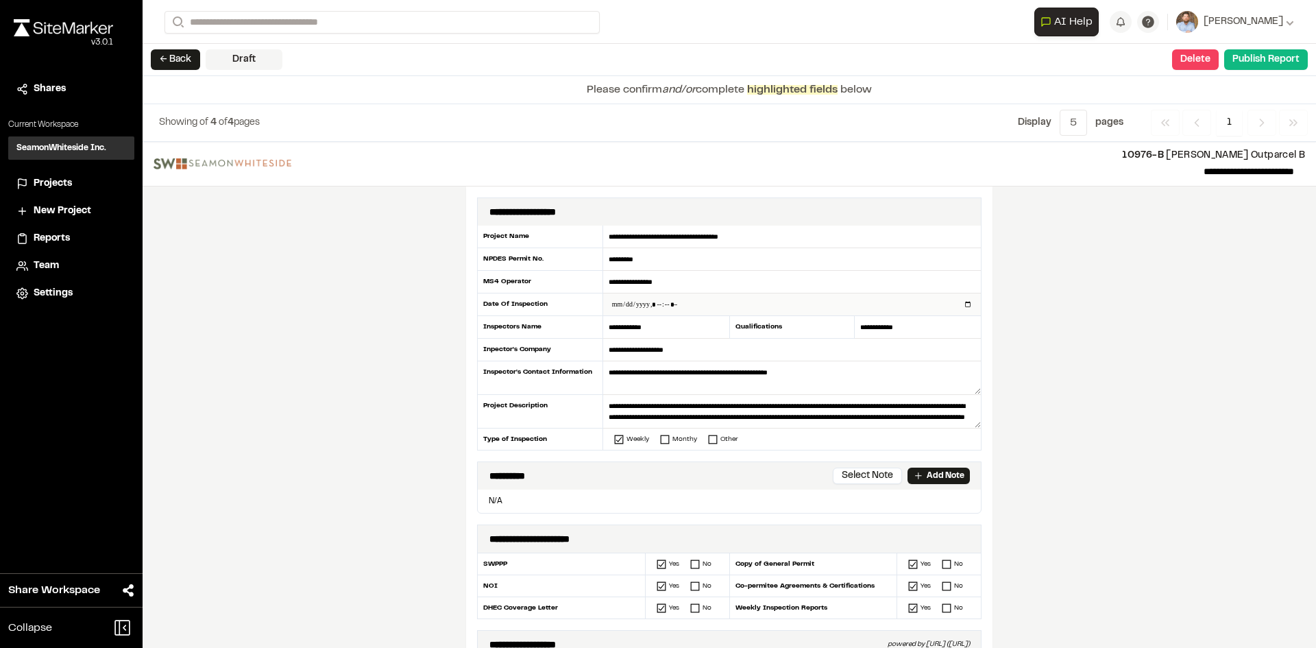
click at [964, 305] on input "datetime-local" at bounding box center [792, 304] width 378 height 22
type input "**********"
drag, startPoint x: 359, startPoint y: 483, endPoint x: 368, endPoint y: 485, distance: 9.3
click at [361, 484] on div "**********" at bounding box center [729, 395] width 1173 height 506
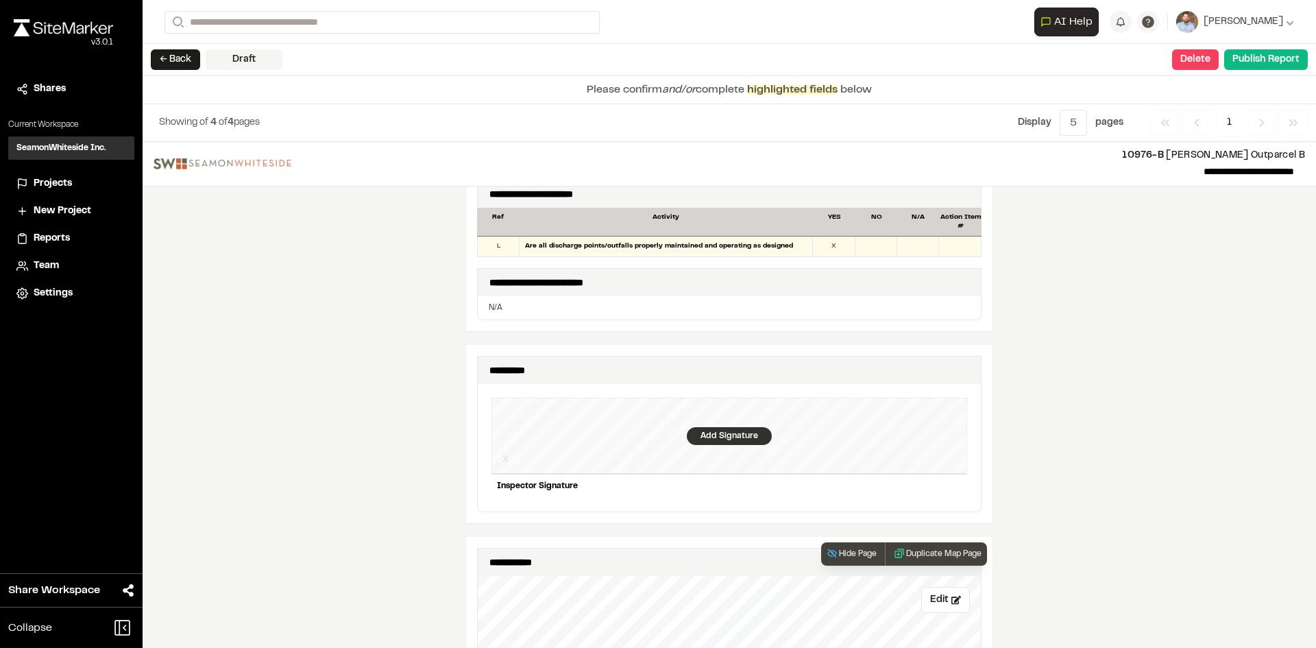
scroll to position [1165, 0]
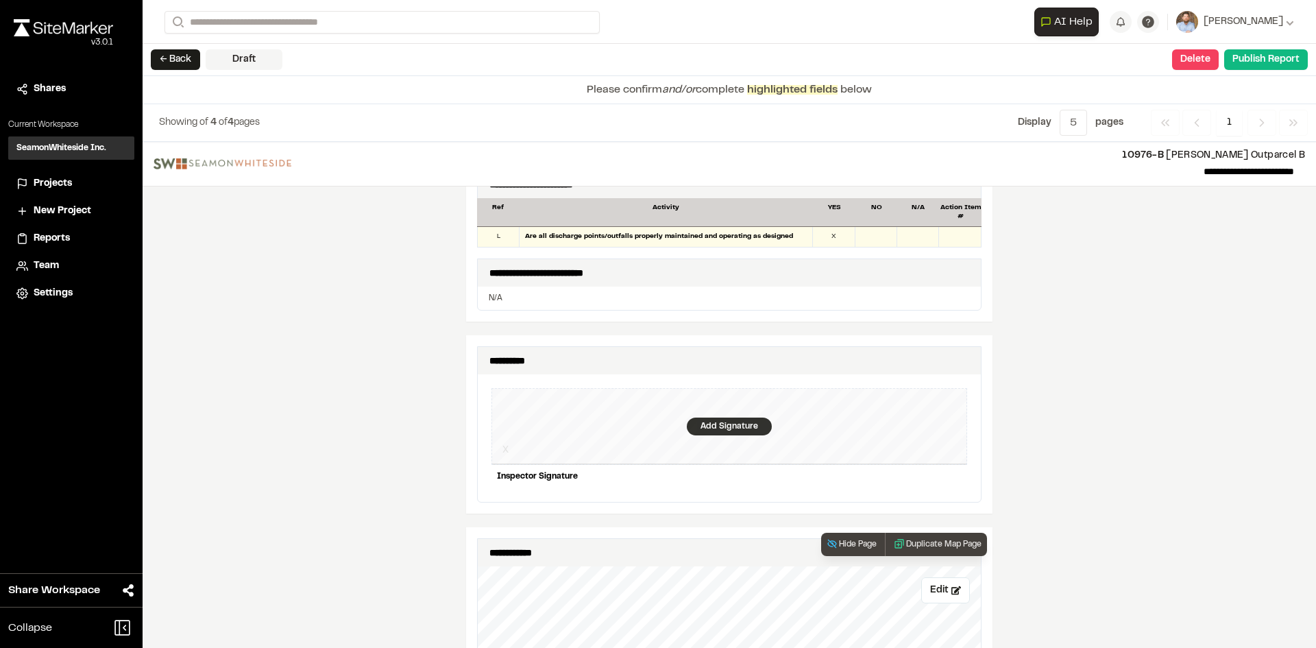
click at [719, 417] on div "Add Signature" at bounding box center [729, 426] width 85 height 18
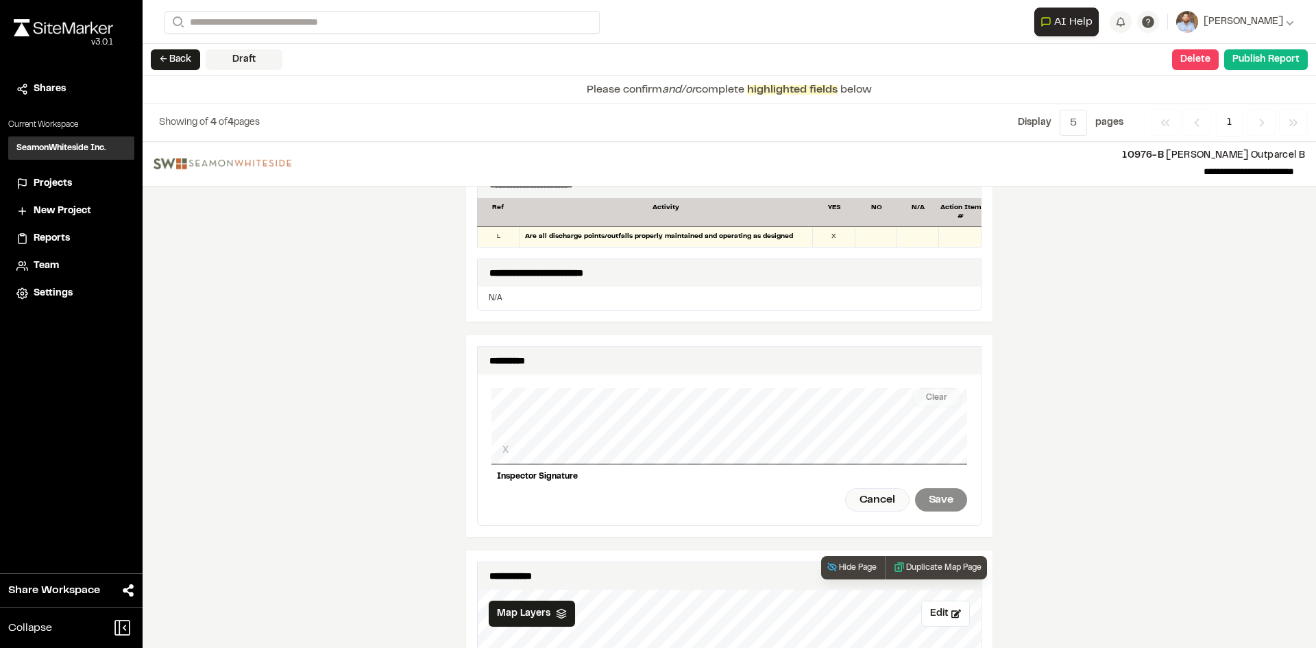
click at [609, 461] on div "Clear X Inspector Signature Cancel Save" at bounding box center [729, 449] width 476 height 151
click at [932, 390] on div "Clear" at bounding box center [937, 397] width 50 height 19
click at [940, 488] on div "Save" at bounding box center [941, 499] width 52 height 23
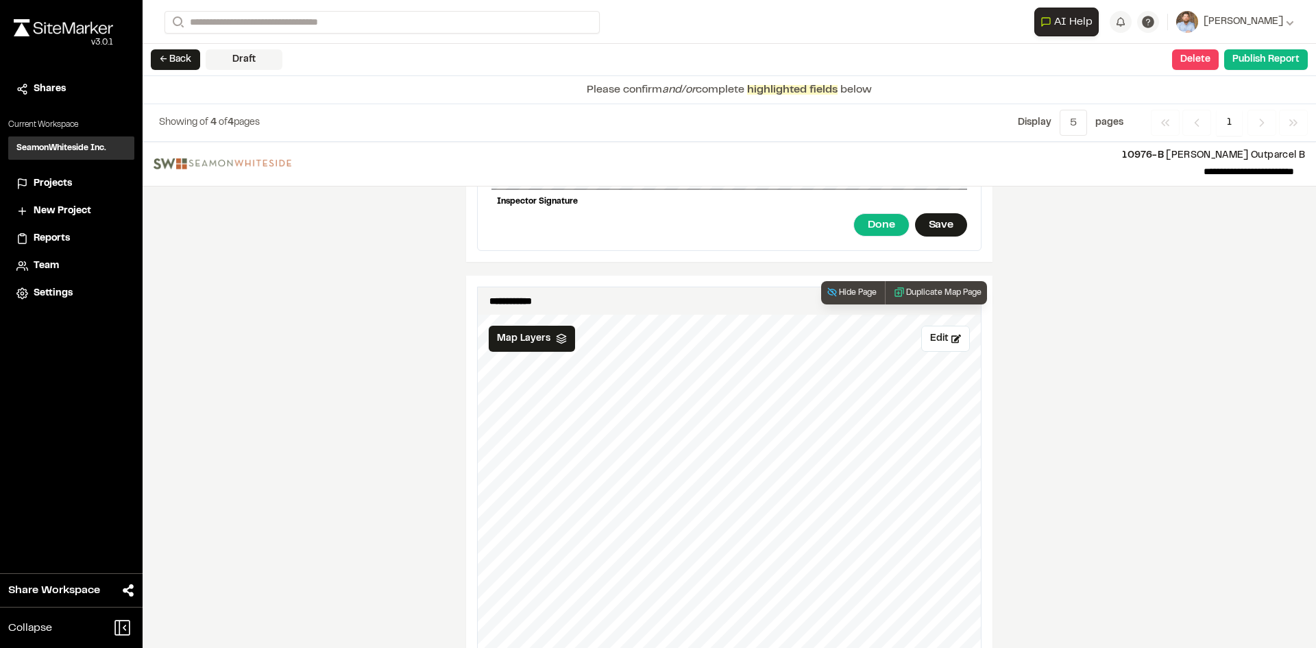
scroll to position [1439, 0]
click at [932, 328] on button "Edit" at bounding box center [945, 339] width 49 height 26
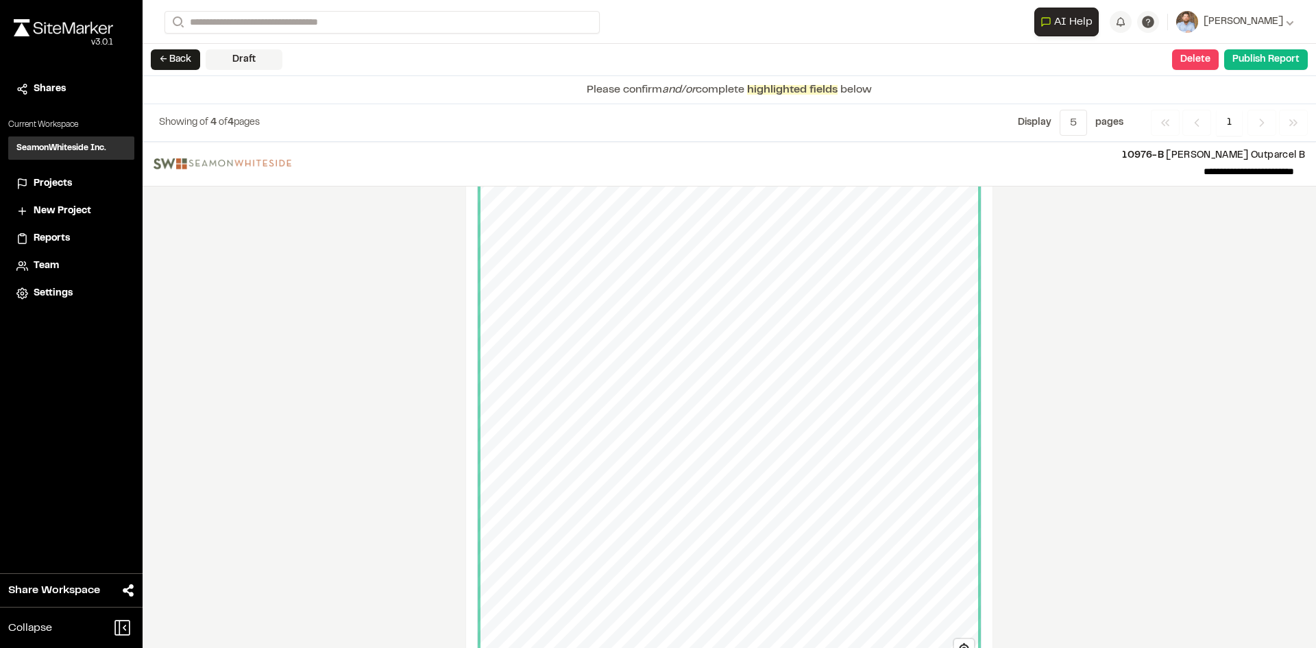
scroll to position [1507, 0]
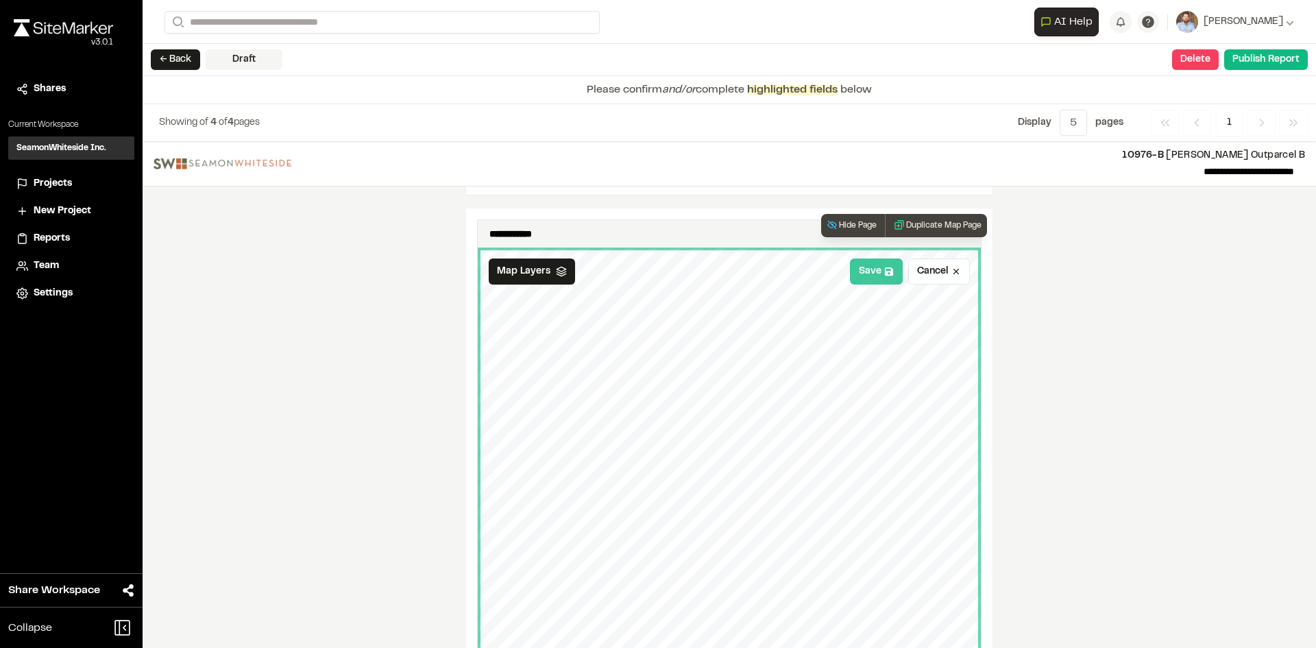
click at [870, 263] on button "Save" at bounding box center [876, 271] width 53 height 26
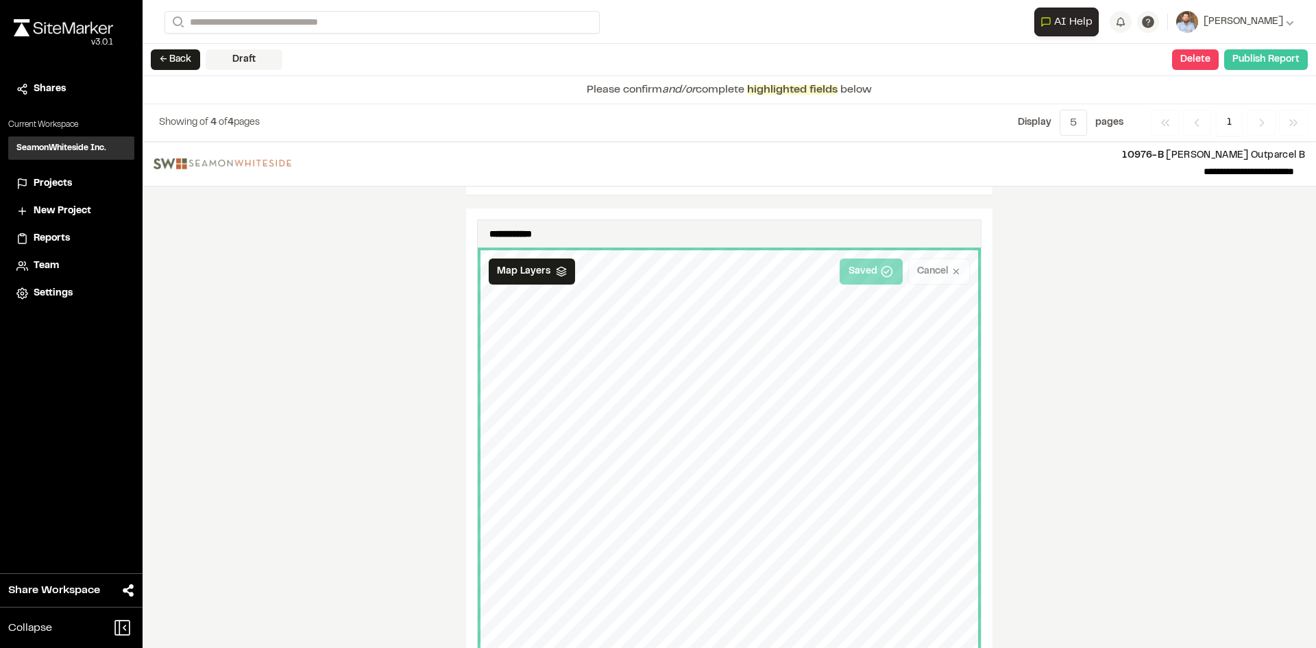
click at [1251, 65] on button "Publish Report" at bounding box center [1266, 59] width 84 height 21
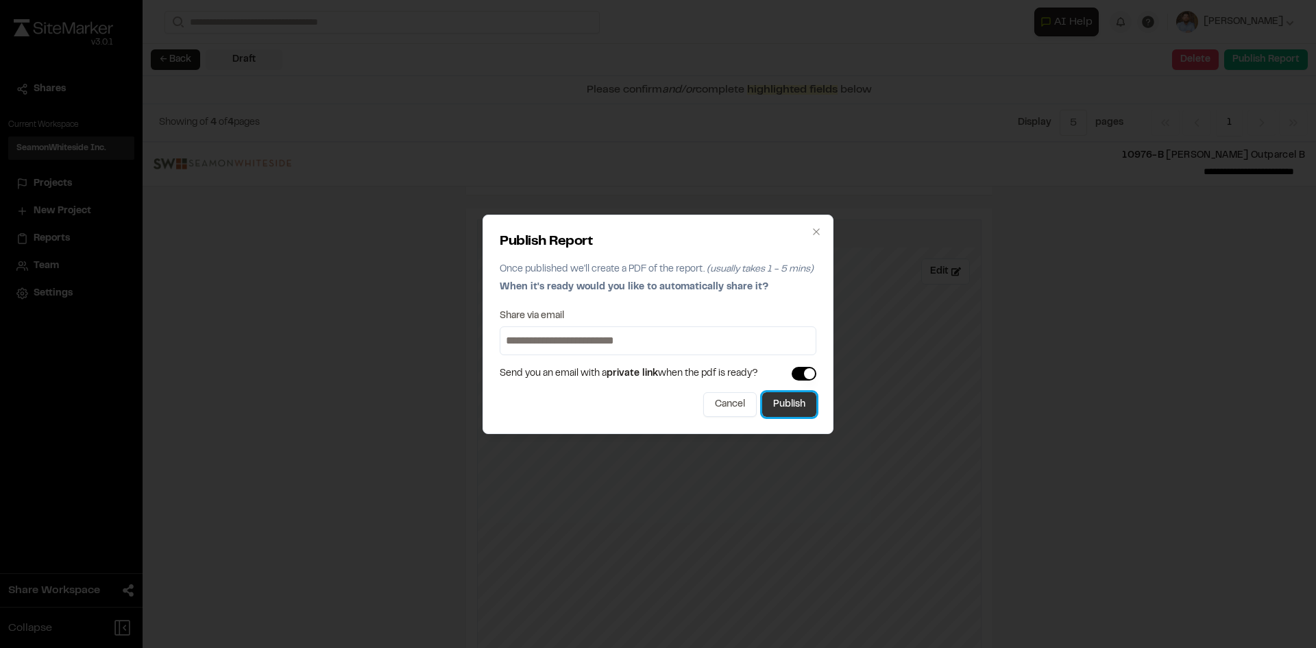
click at [798, 411] on button "Publish" at bounding box center [789, 404] width 54 height 25
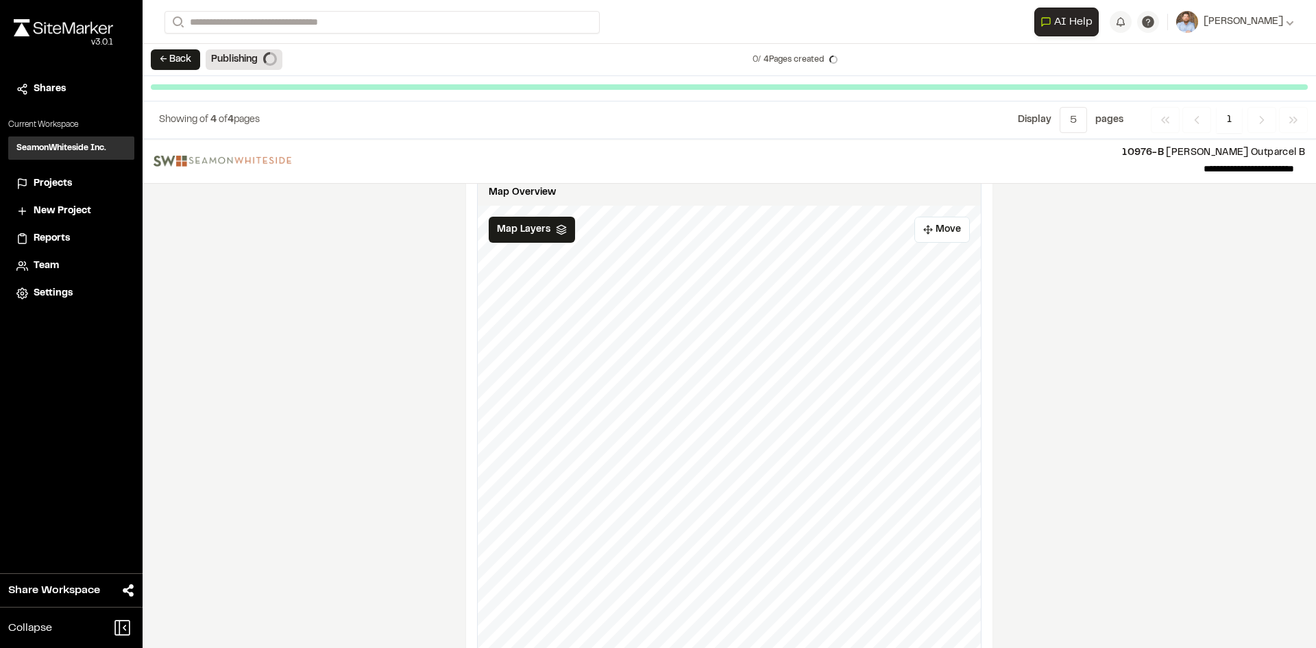
scroll to position [1493, 0]
click at [56, 183] on span "Projects" at bounding box center [53, 183] width 38 height 15
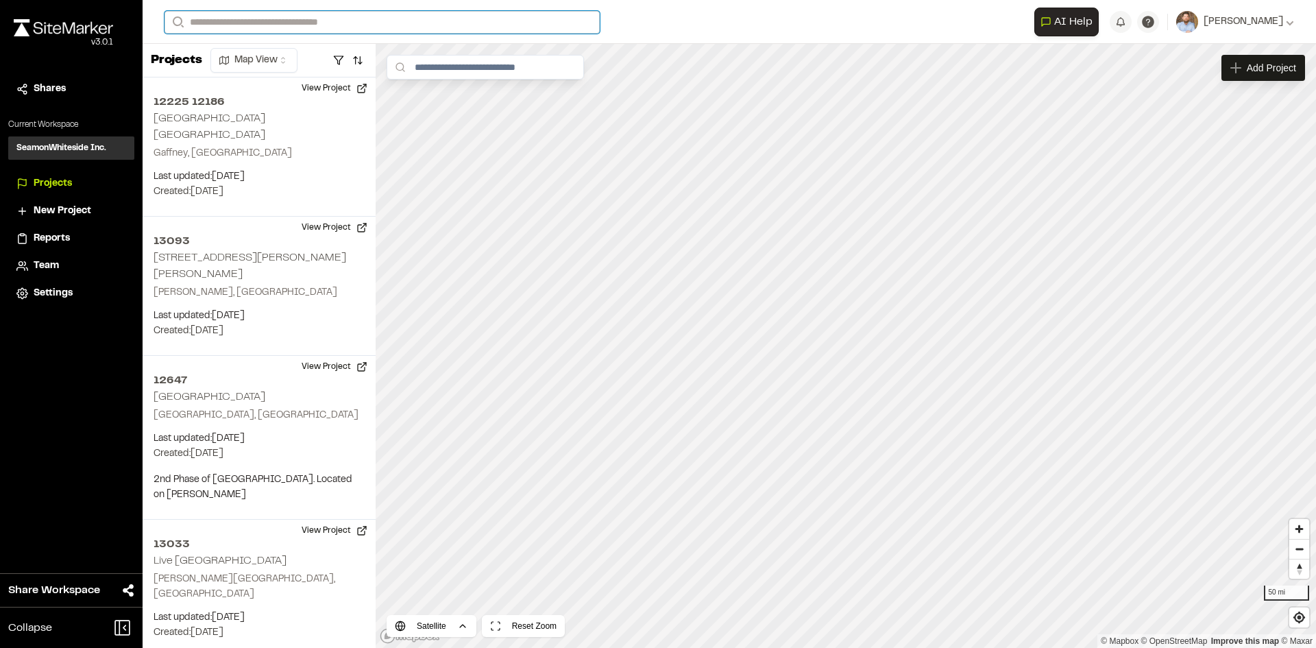
click at [198, 23] on input "Search" at bounding box center [382, 22] width 435 height 23
type input "*********"
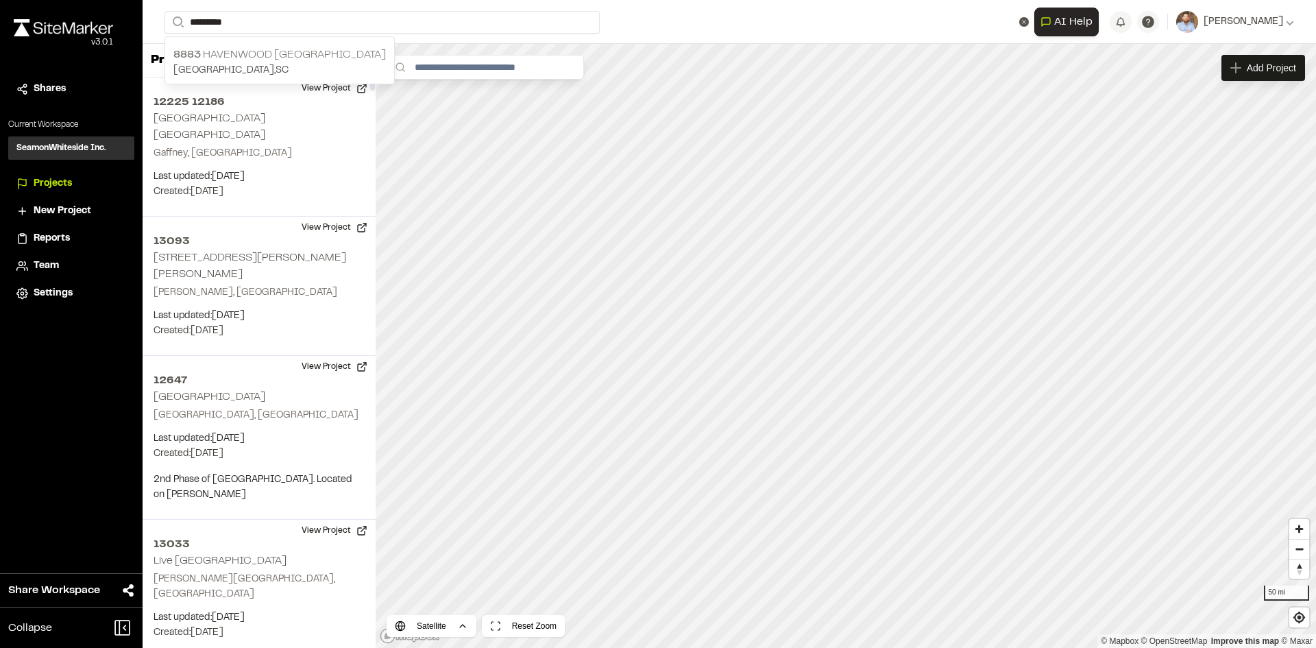
click at [263, 47] on p "[STREET_ADDRESS]" at bounding box center [279, 55] width 212 height 16
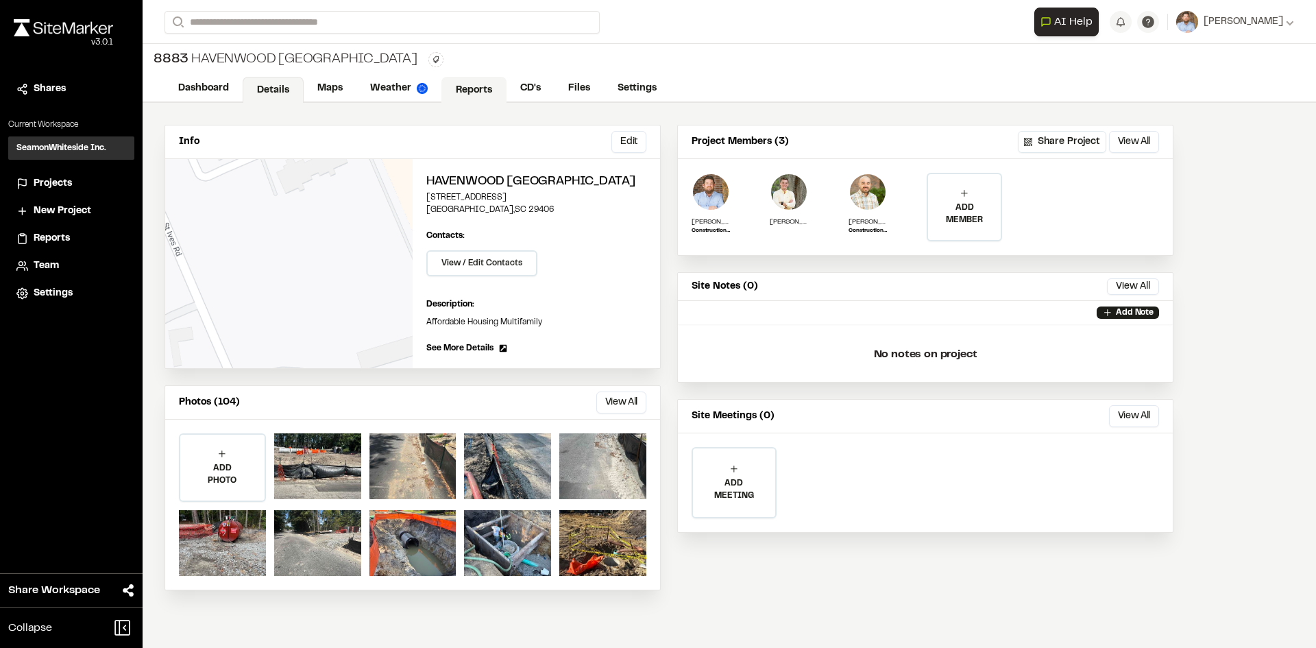
click at [475, 94] on link "Reports" at bounding box center [473, 90] width 65 height 26
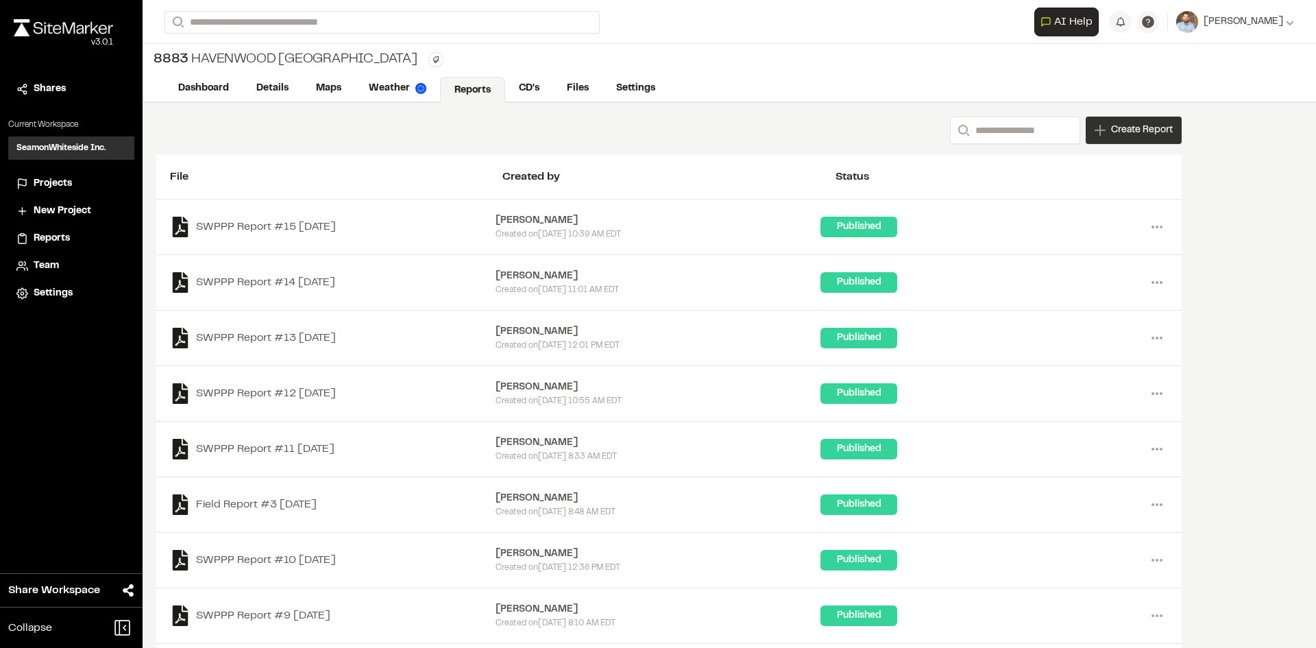
click at [1144, 138] on div "Create Report" at bounding box center [1134, 130] width 96 height 27
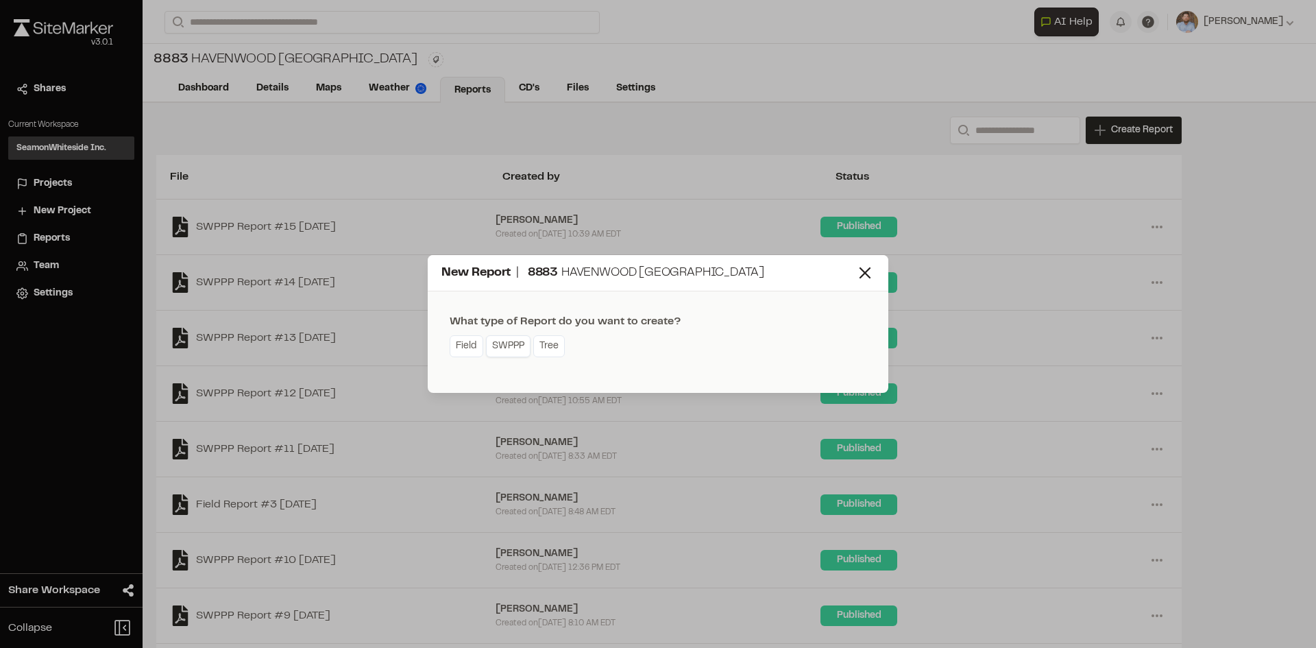
click at [507, 351] on link "SWPPP" at bounding box center [508, 346] width 45 height 22
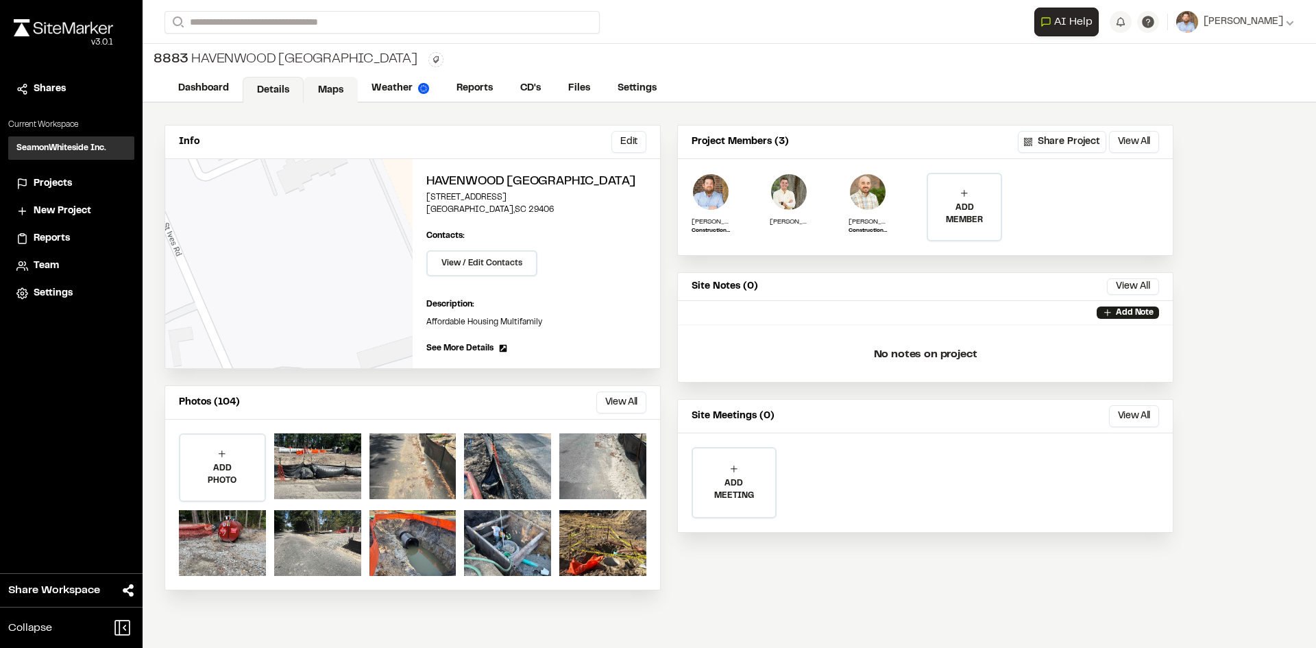
click at [331, 86] on link "Maps" at bounding box center [331, 90] width 54 height 26
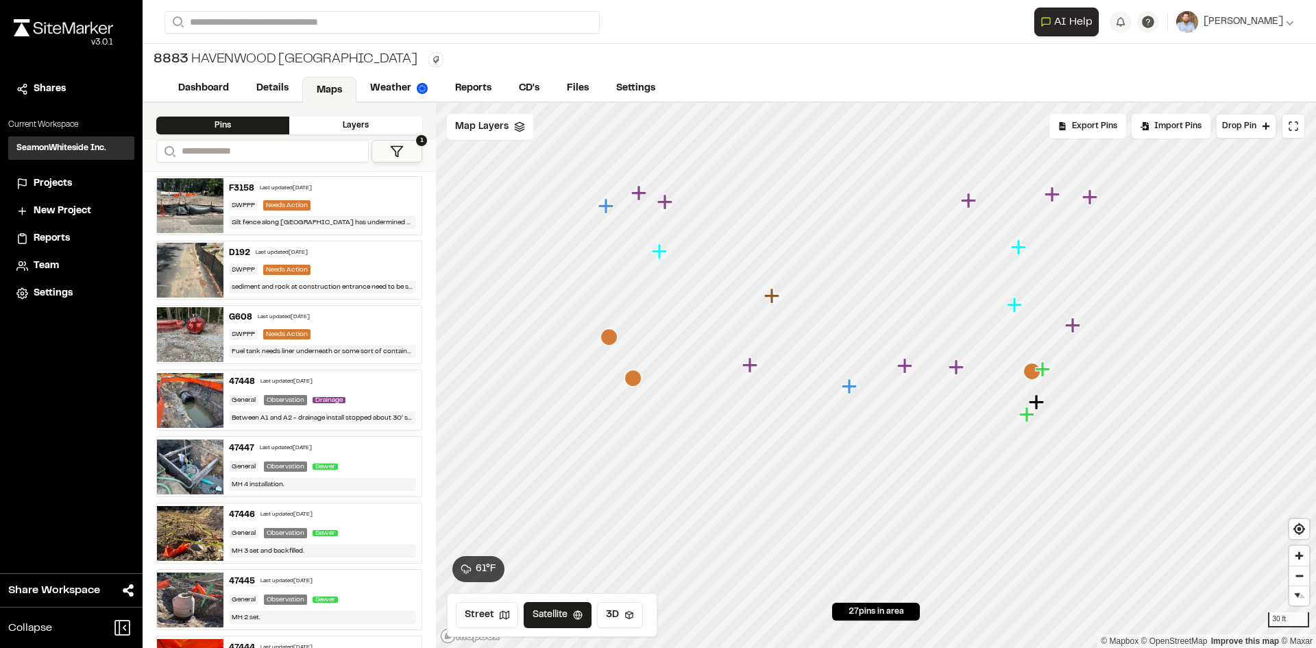
click at [61, 180] on span "Projects" at bounding box center [53, 183] width 38 height 15
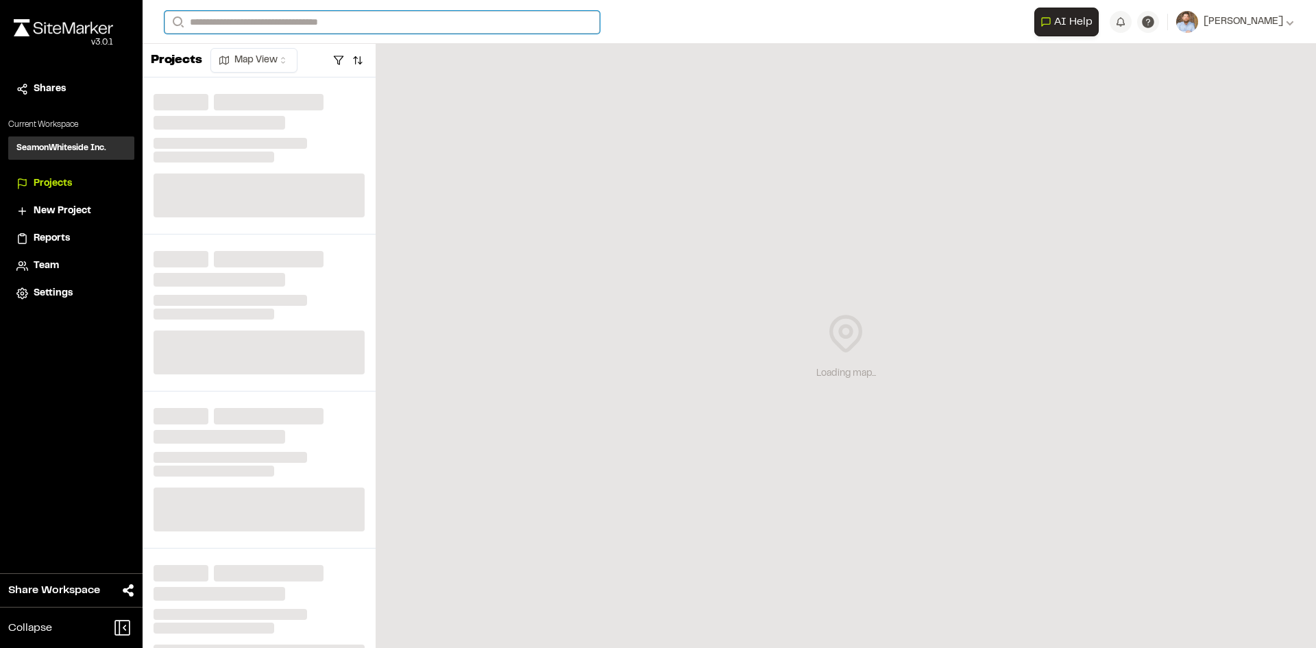
click at [223, 25] on input "Search" at bounding box center [382, 22] width 435 height 23
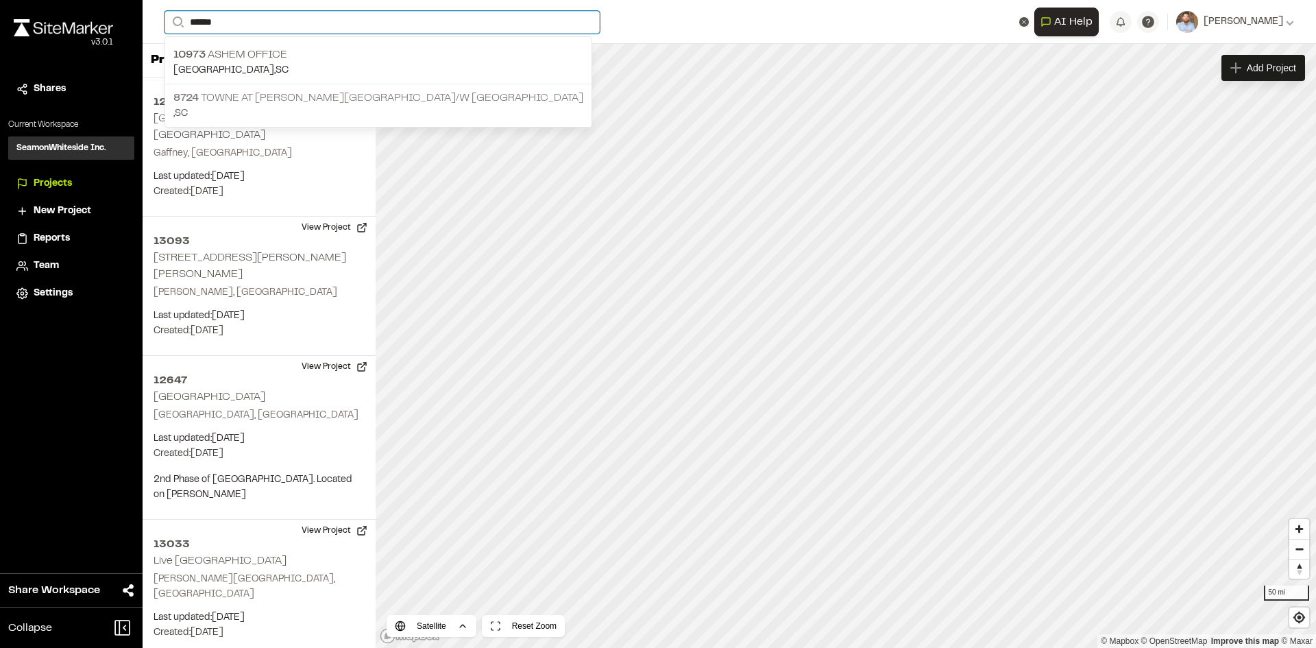
type input "*****"
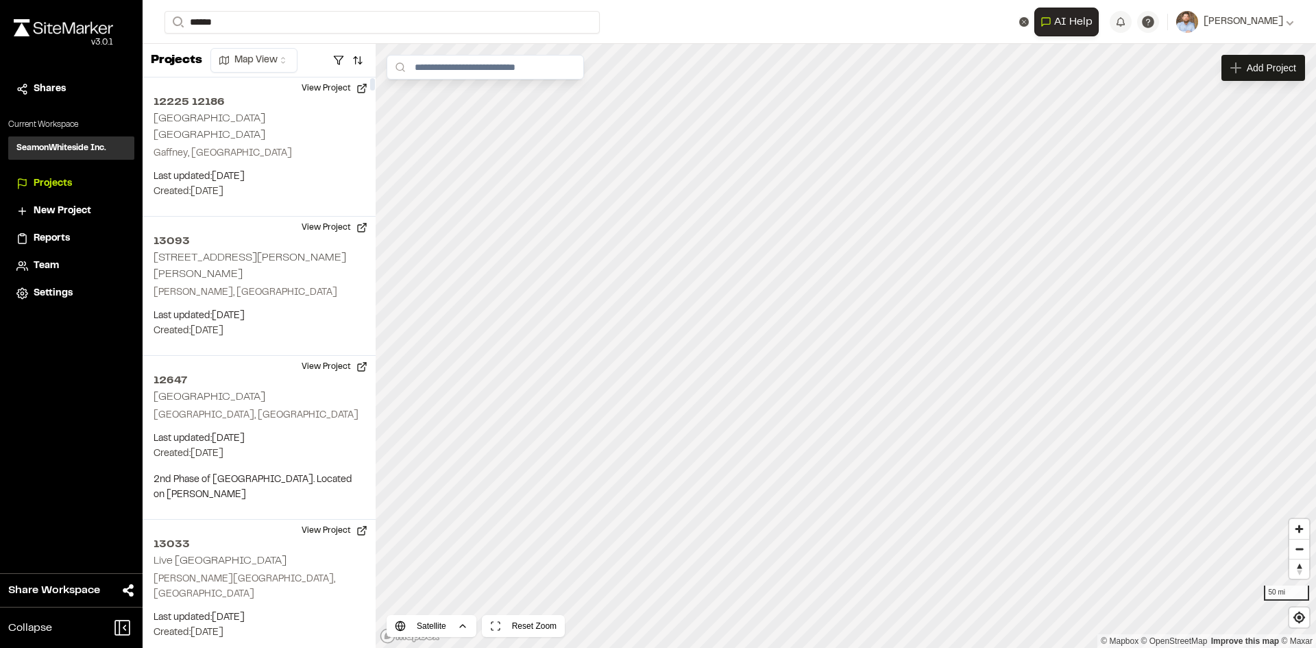
click at [318, 110] on p ", SC" at bounding box center [378, 113] width 410 height 15
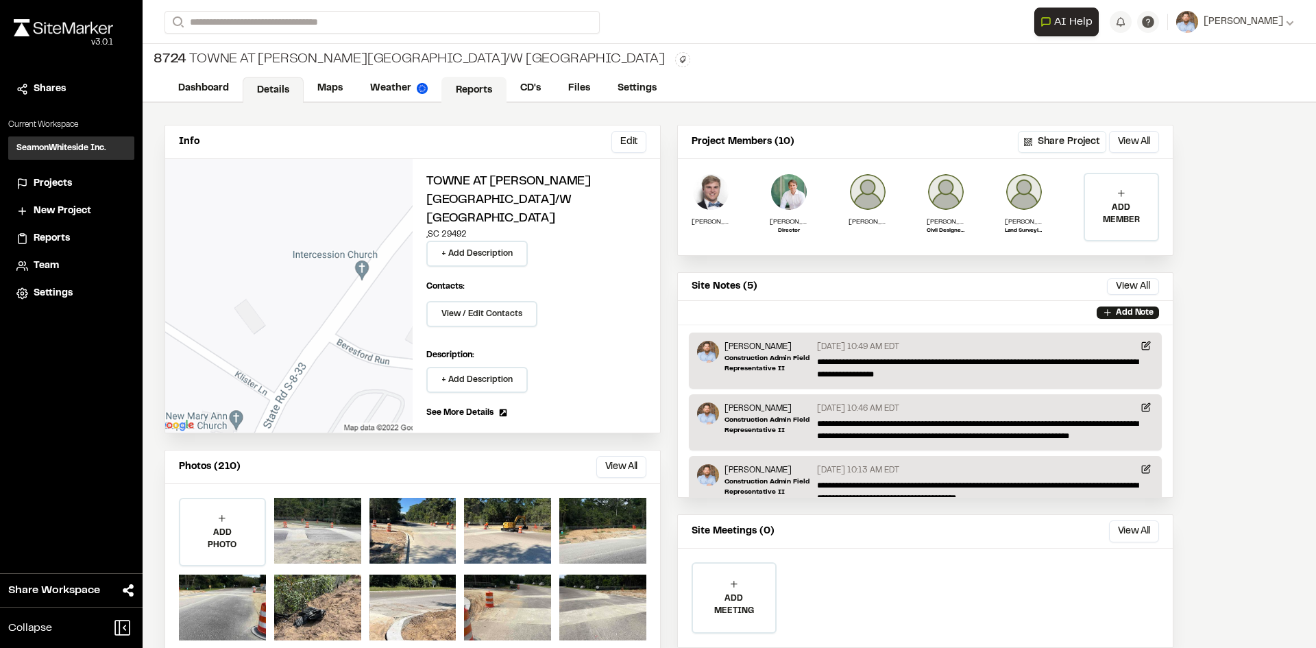
click at [478, 86] on link "Reports" at bounding box center [473, 90] width 65 height 26
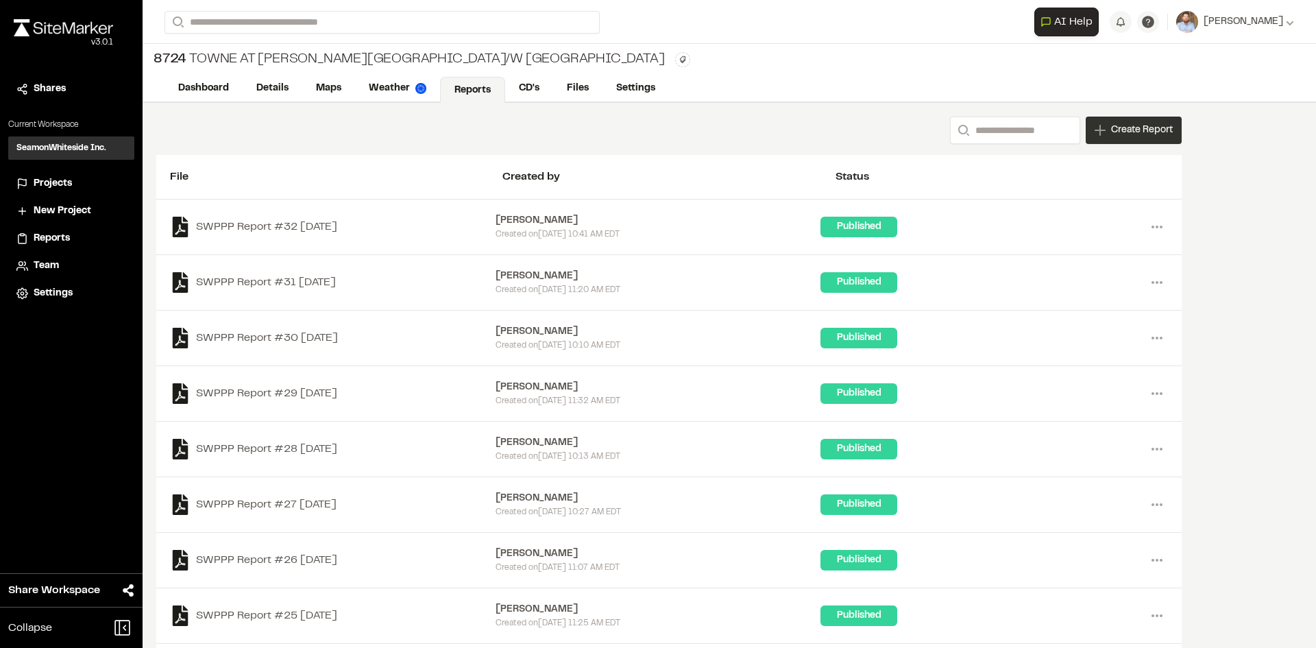
click at [1132, 138] on div "Create Report" at bounding box center [1134, 130] width 96 height 27
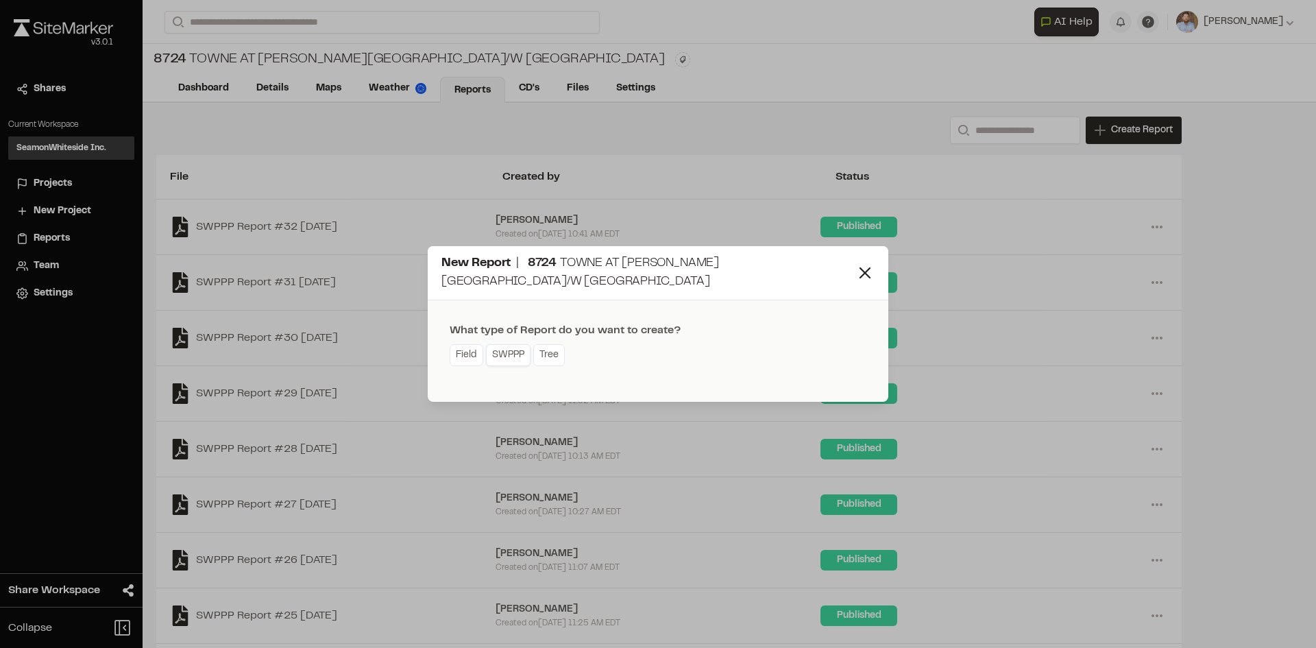
click at [515, 354] on link "SWPPP" at bounding box center [508, 355] width 45 height 22
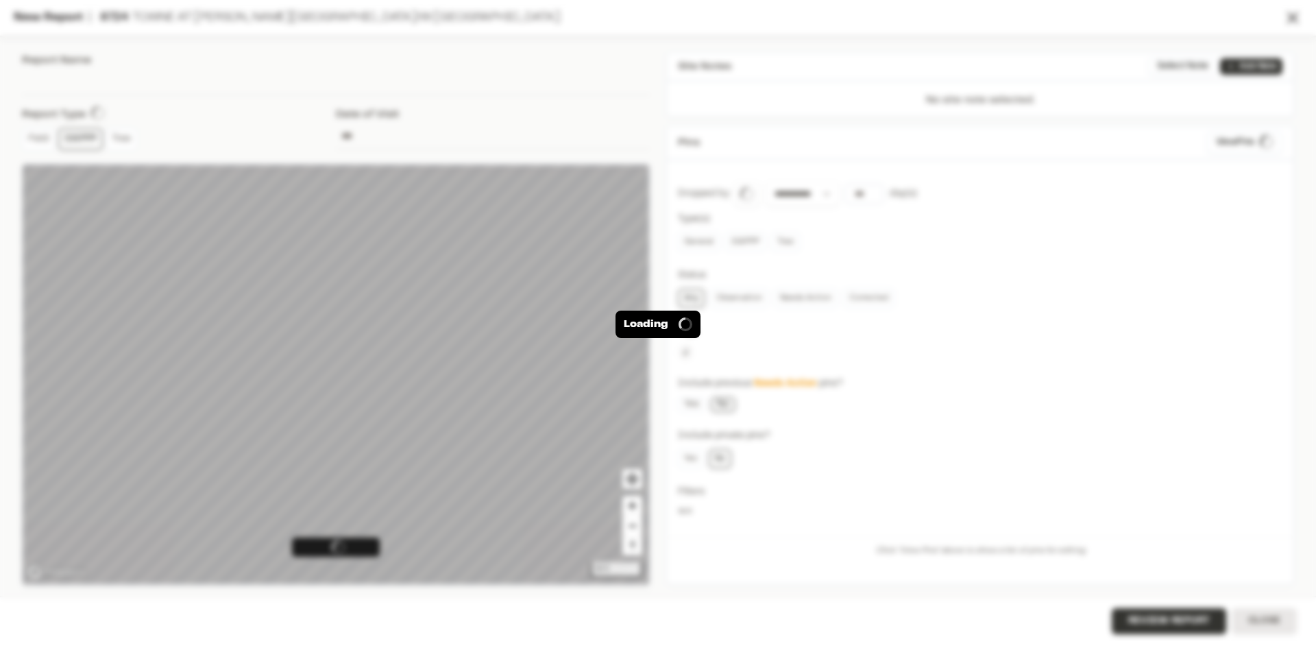
type input "**********"
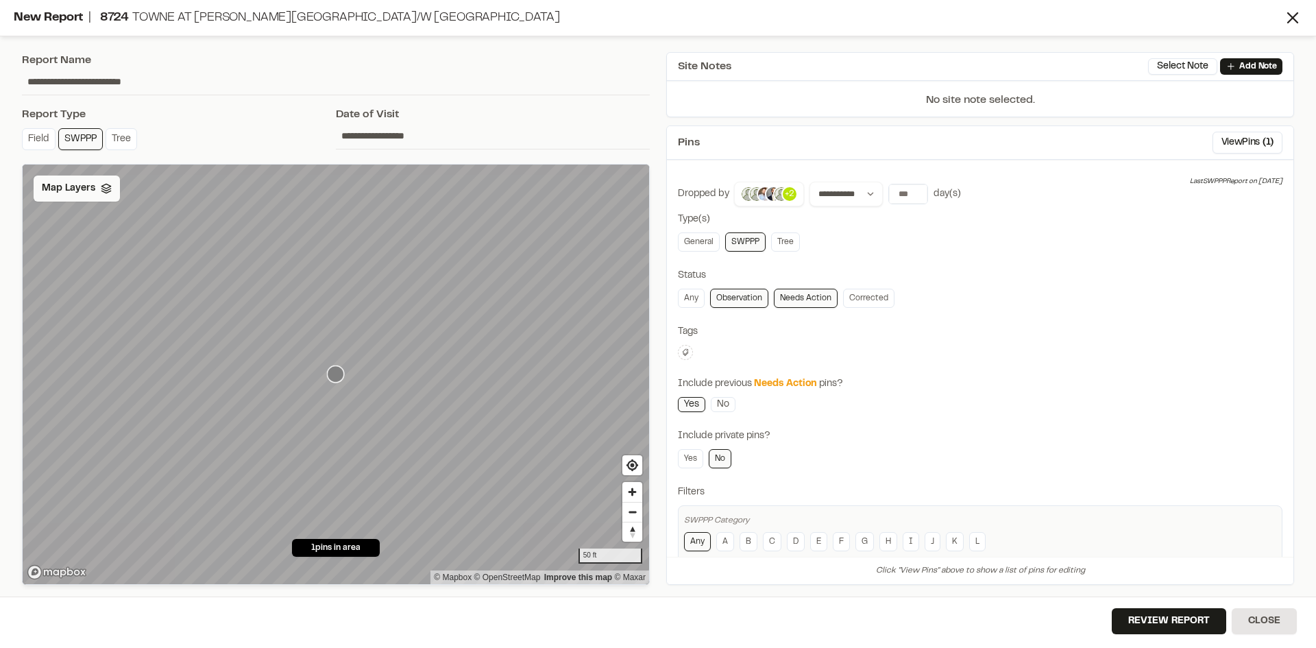
click at [85, 193] on span "Map Layers" at bounding box center [68, 188] width 53 height 15
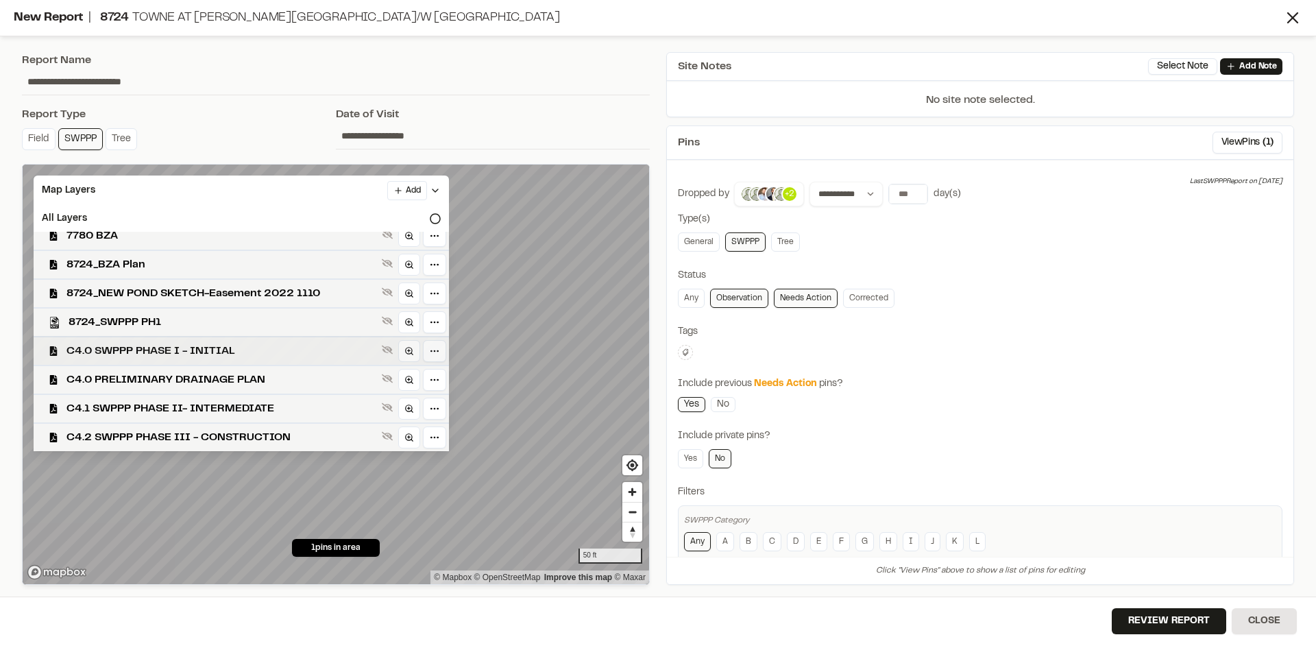
scroll to position [69, 0]
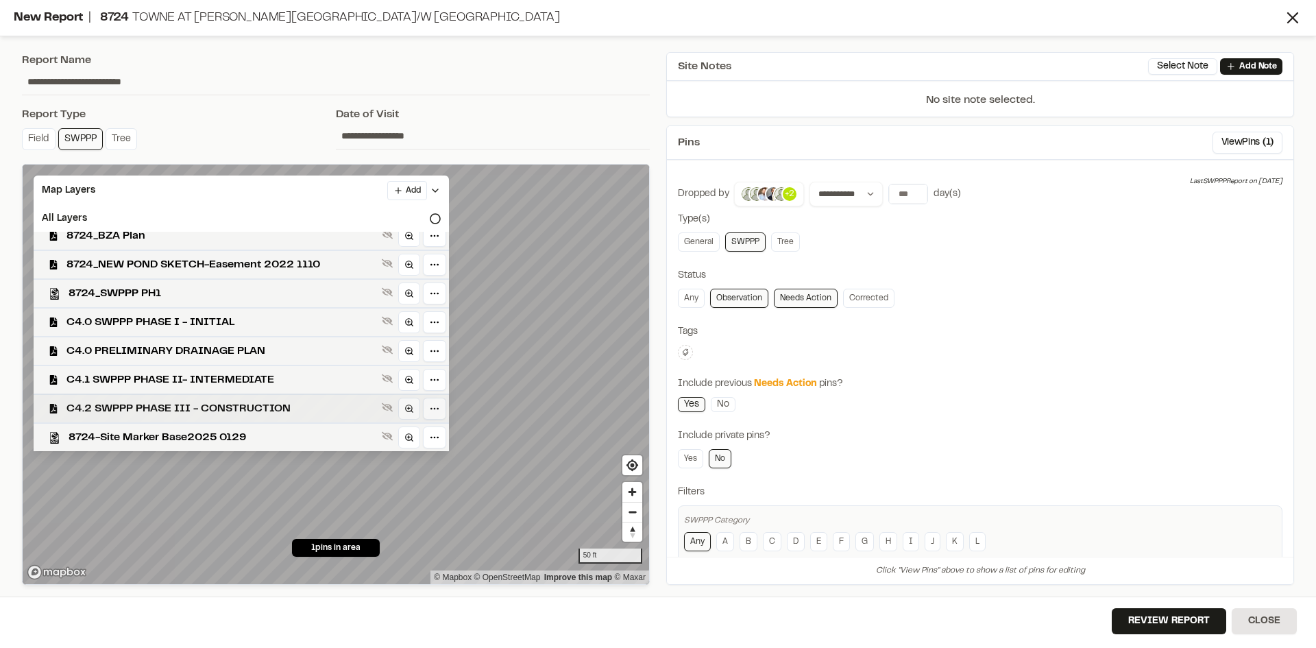
click at [239, 406] on span "C4.2 SWPPP PHASE III - CONSTRUCTION" at bounding box center [221, 408] width 310 height 16
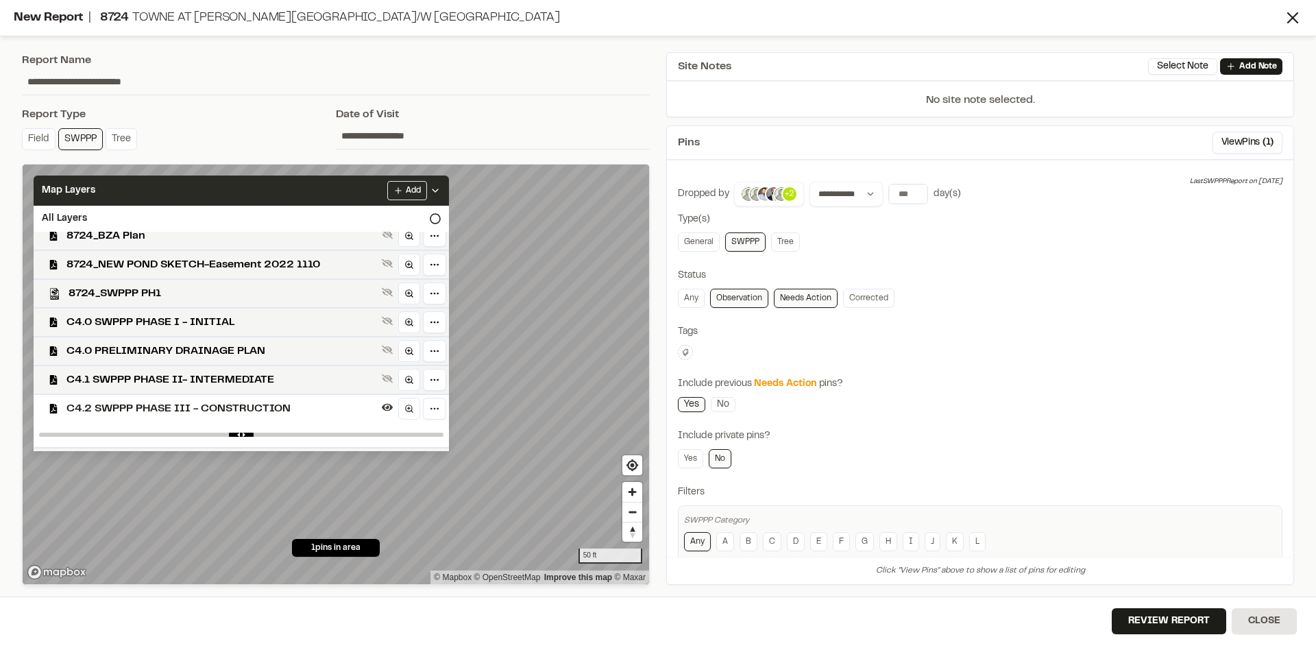
click at [441, 190] on icon at bounding box center [435, 190] width 11 height 11
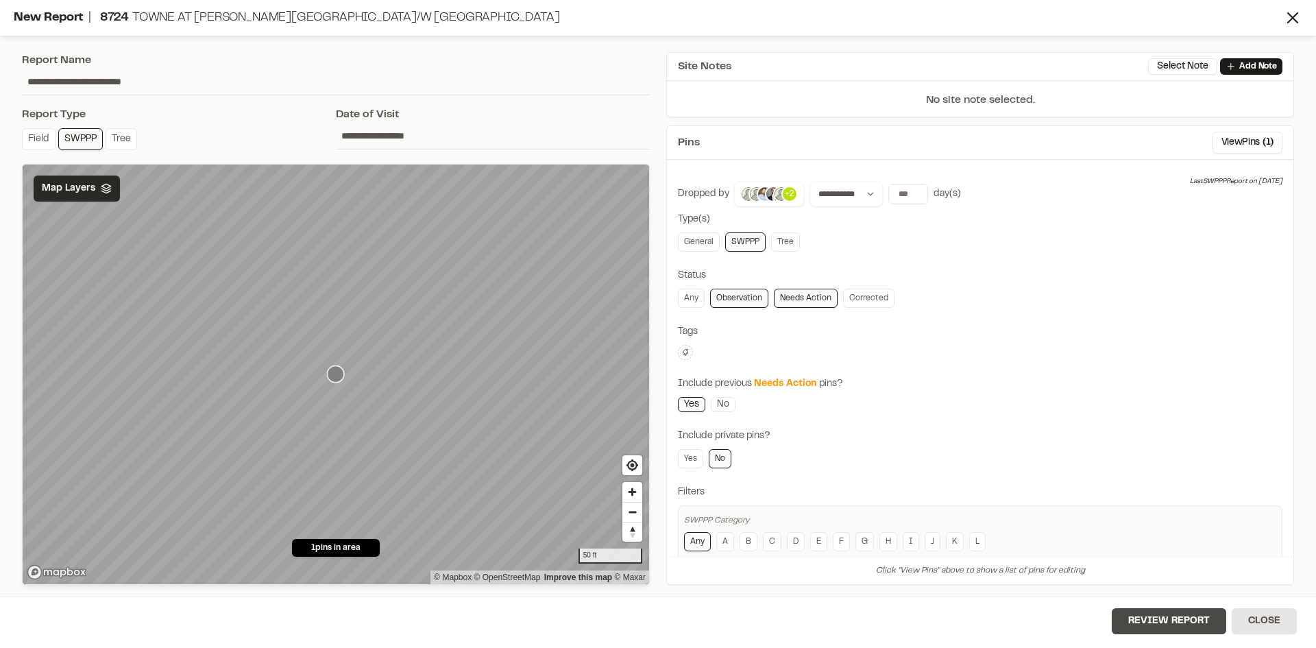
click at [1180, 628] on button "Review Report" at bounding box center [1169, 621] width 114 height 26
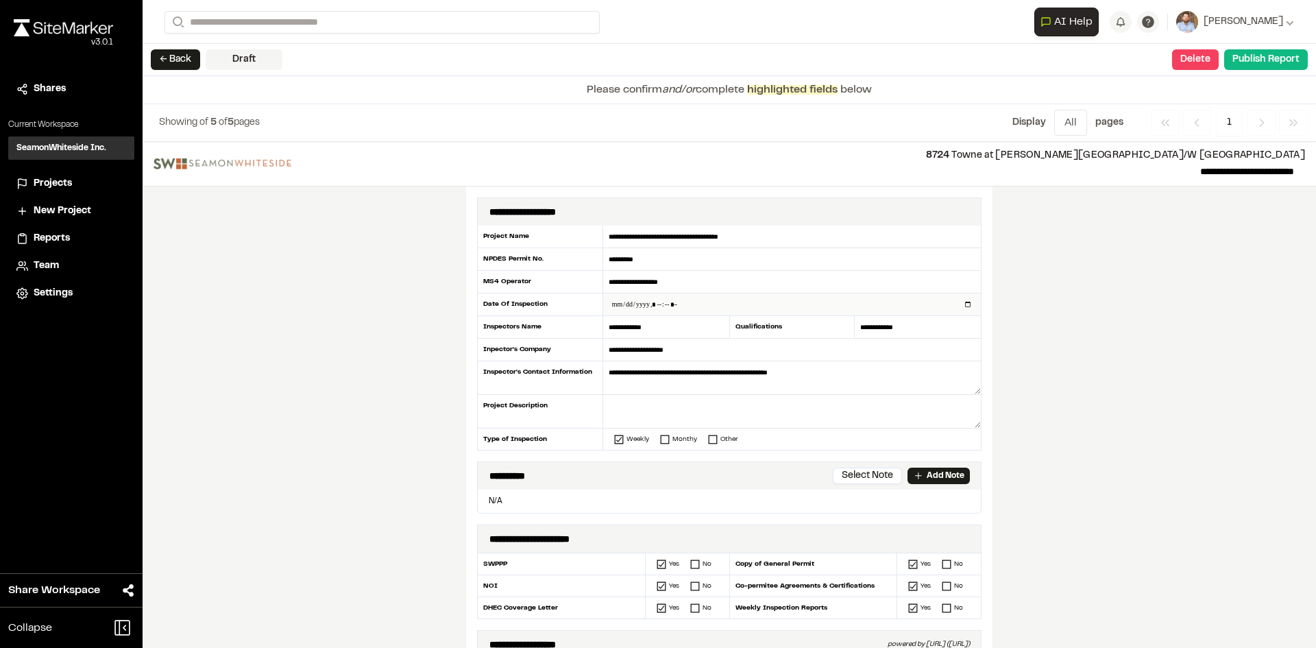
click at [963, 304] on input "datetime-local" at bounding box center [792, 304] width 378 height 22
type input "**********"
click at [419, 430] on div "**********" at bounding box center [729, 395] width 1173 height 506
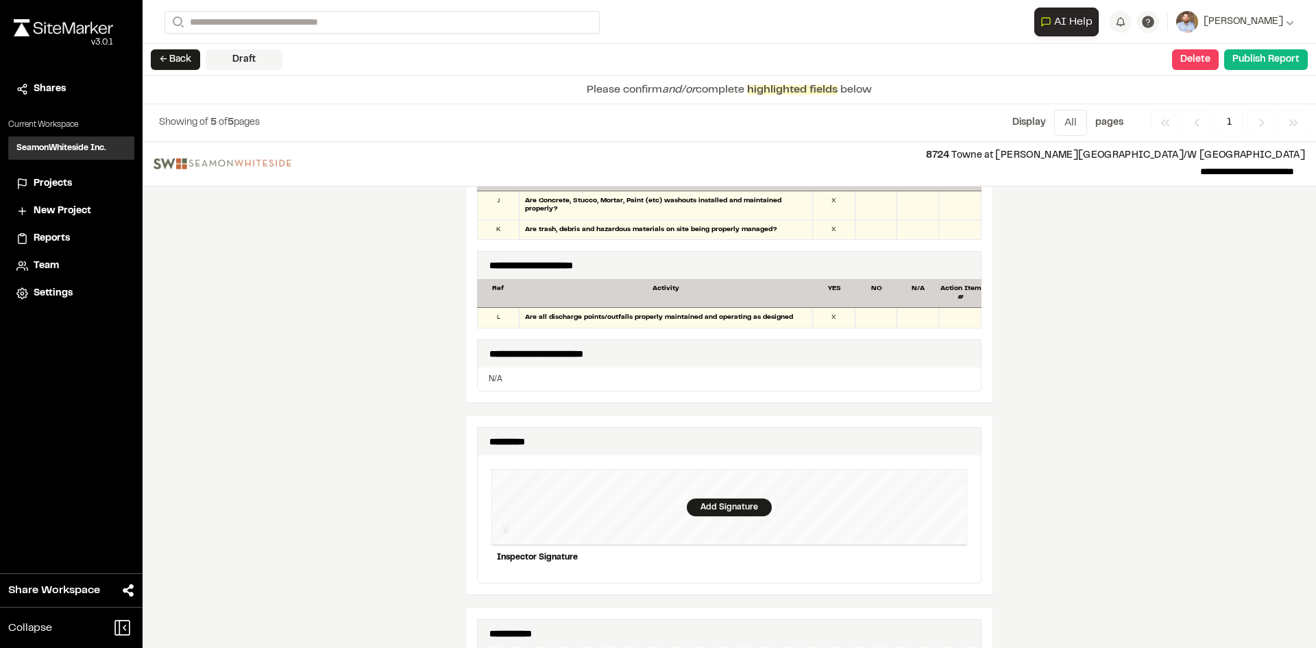
scroll to position [1302, 0]
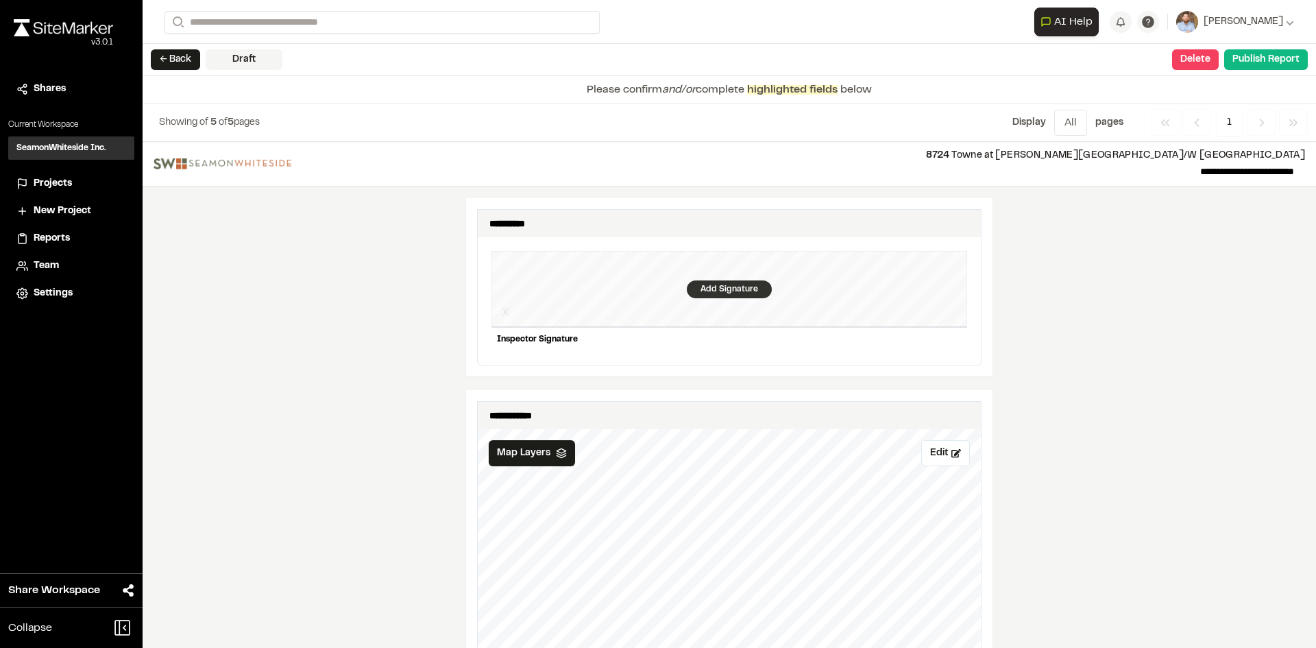
click at [708, 280] on div "Add Signature" at bounding box center [729, 289] width 85 height 18
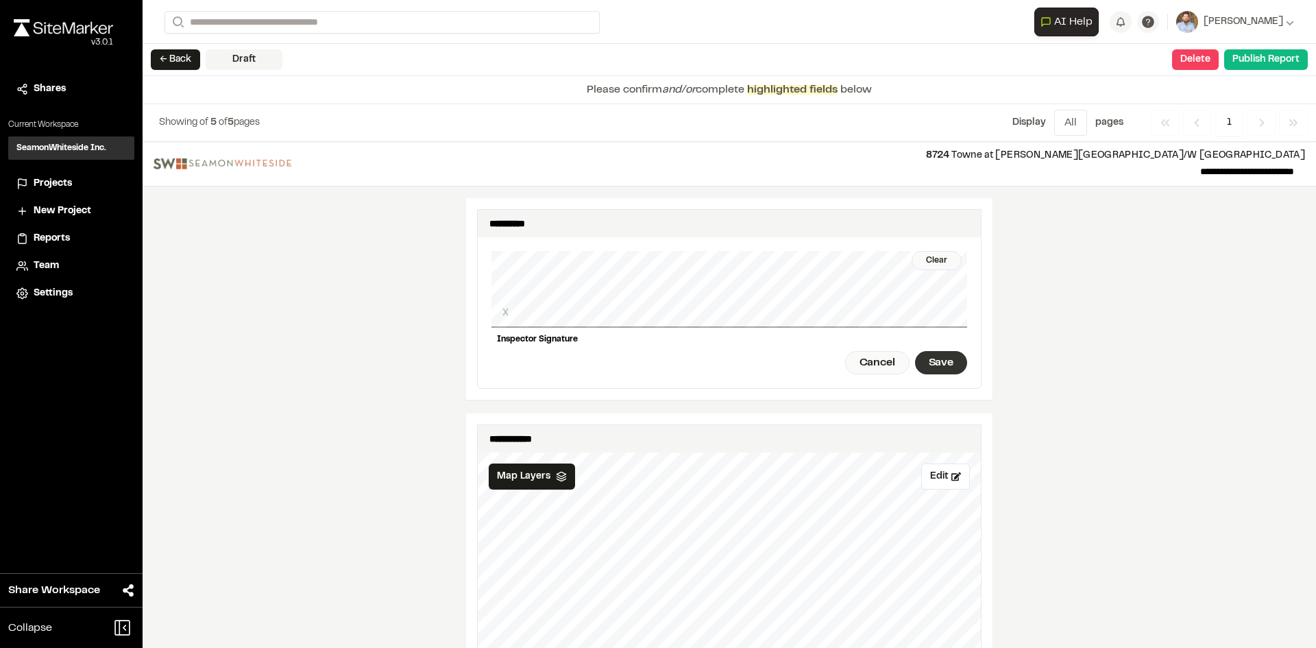
click at [923, 351] on div "Save" at bounding box center [941, 362] width 52 height 23
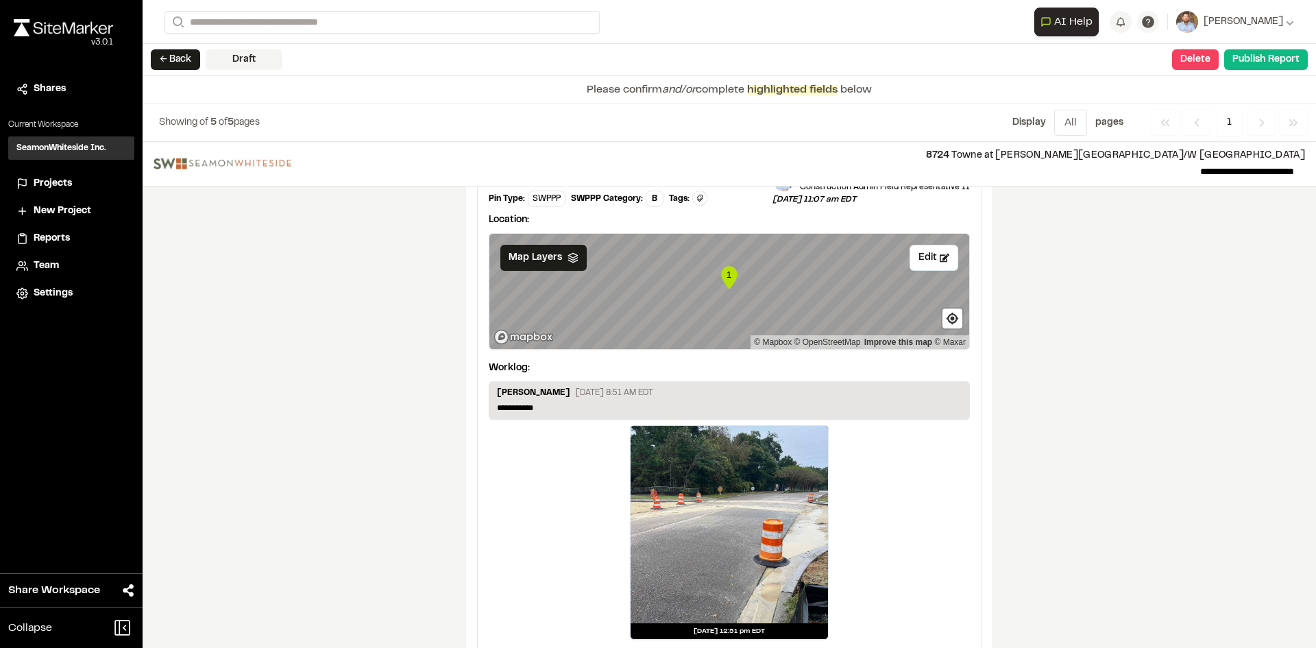
scroll to position [2281, 0]
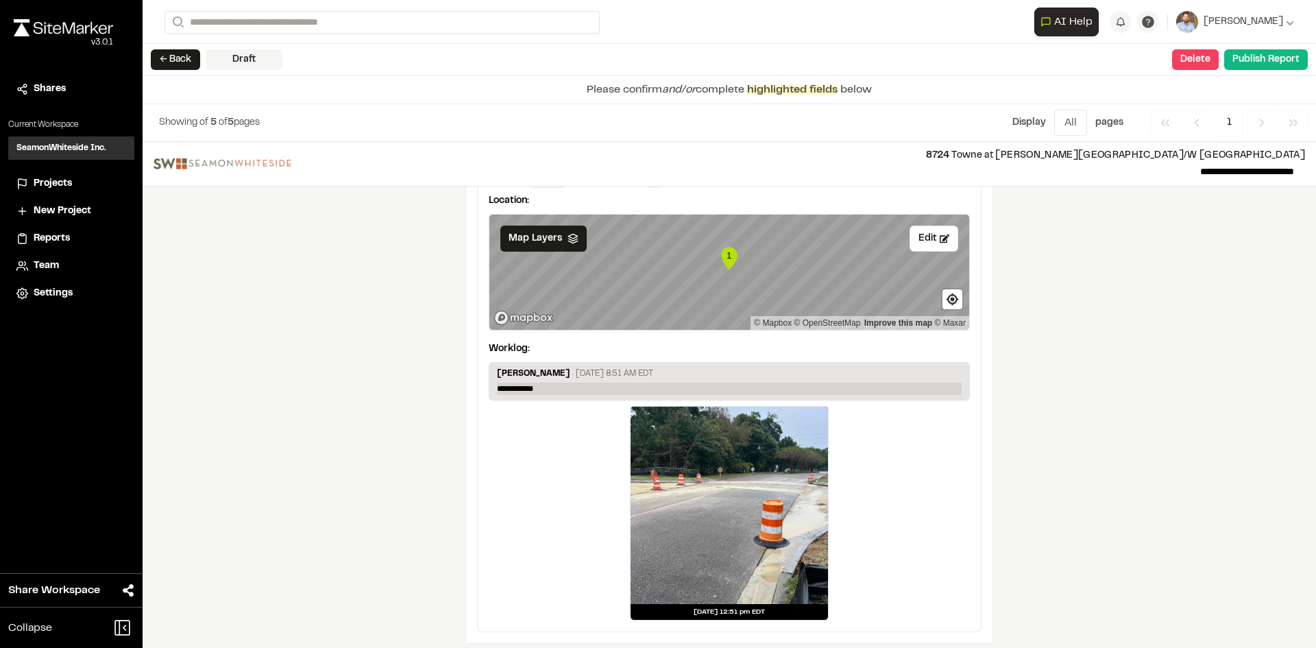
click at [550, 382] on p "**********" at bounding box center [729, 388] width 465 height 12
drag, startPoint x: 550, startPoint y: 377, endPoint x: 474, endPoint y: 377, distance: 75.4
click at [546, 382] on p "**********" at bounding box center [729, 388] width 465 height 12
click at [1261, 61] on button "Publish Report" at bounding box center [1266, 59] width 84 height 21
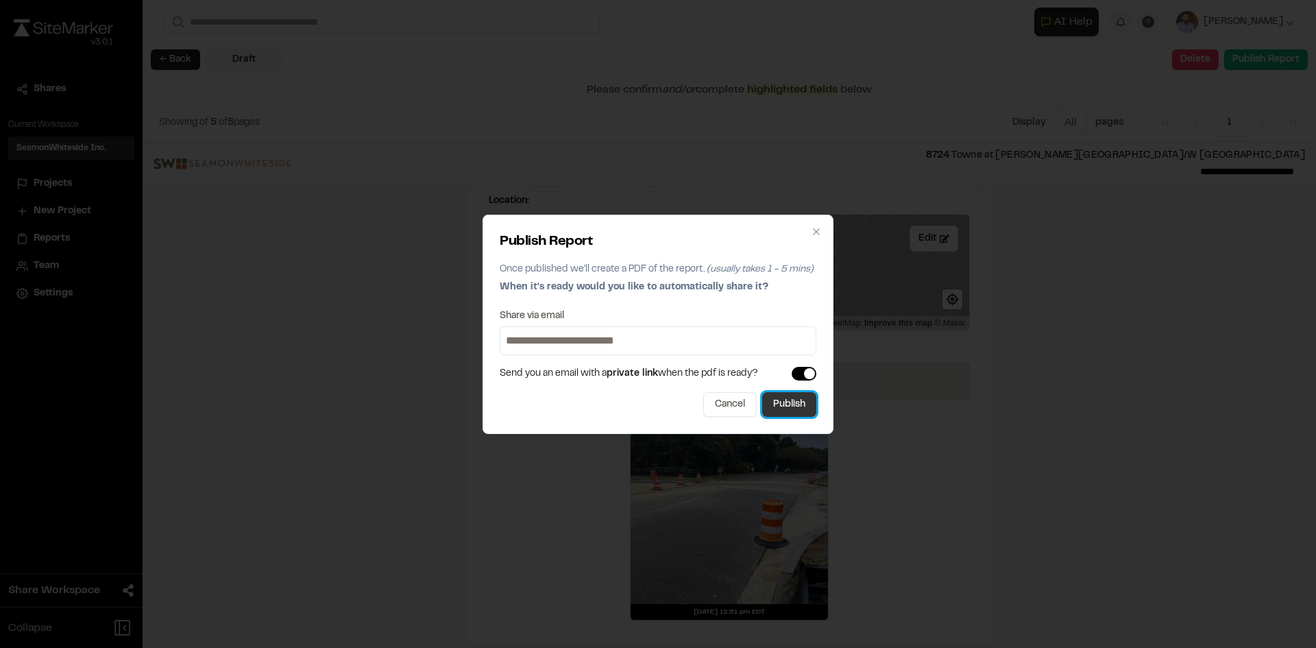
click at [798, 409] on button "Publish" at bounding box center [789, 404] width 54 height 25
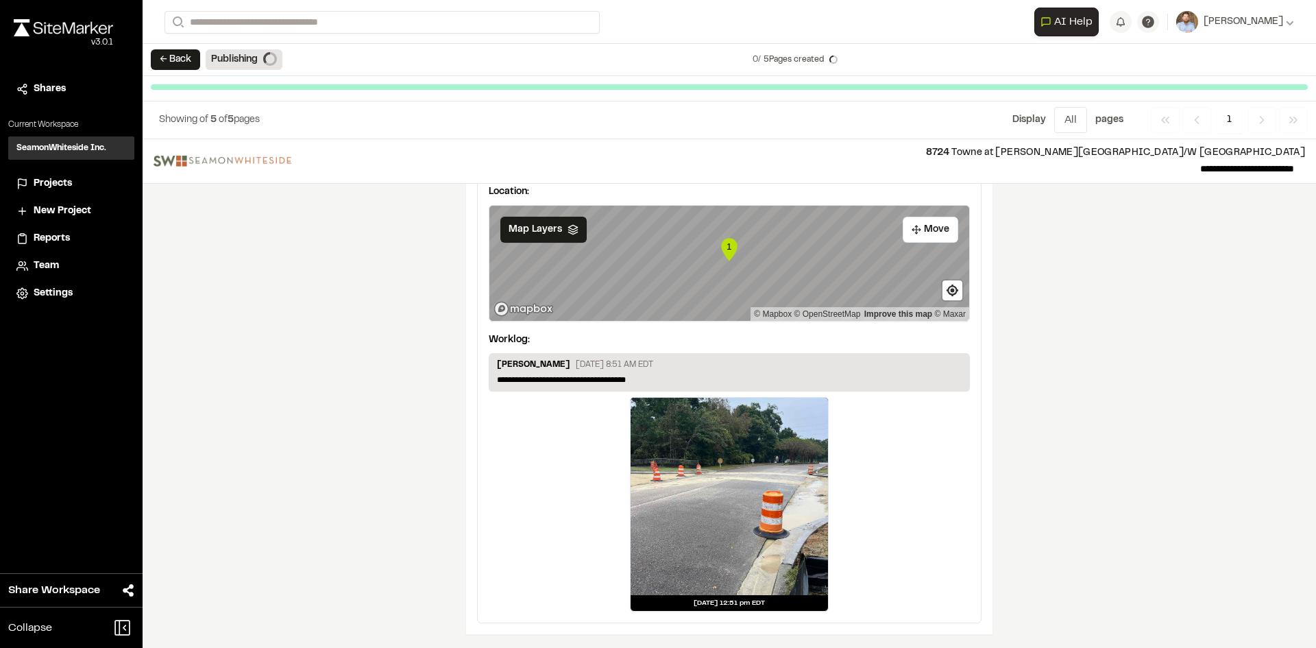
scroll to position [2239, 0]
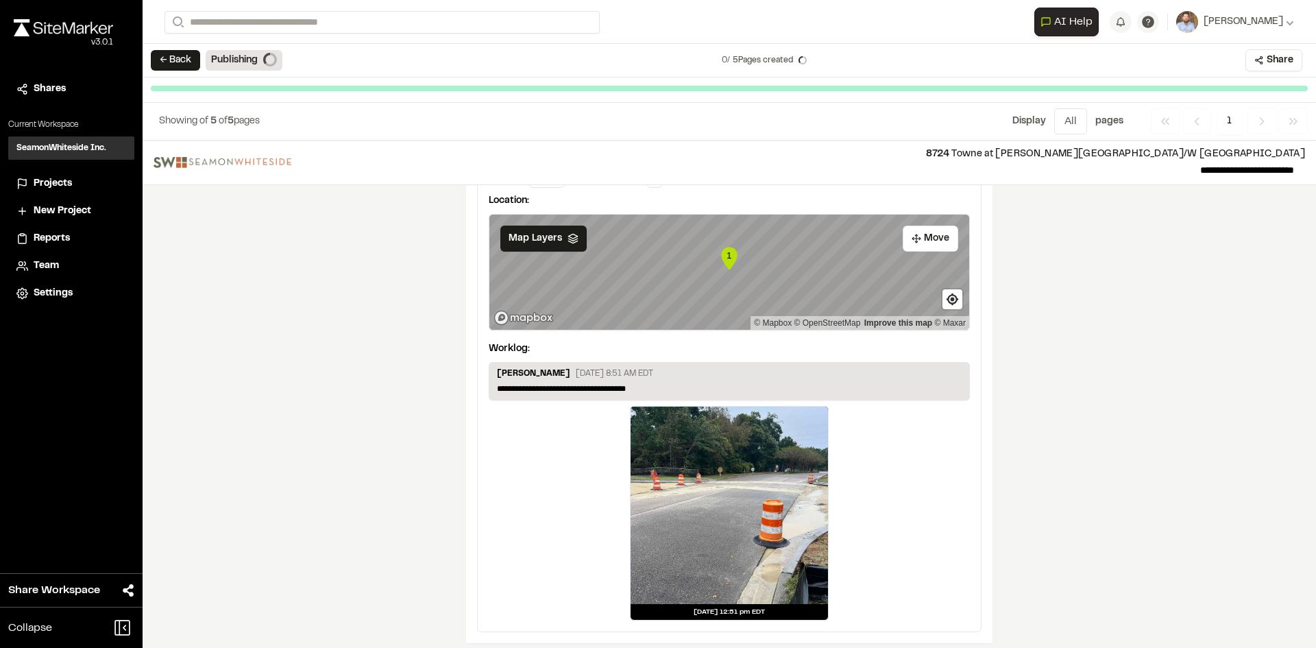
click at [62, 180] on span "Projects" at bounding box center [53, 183] width 38 height 15
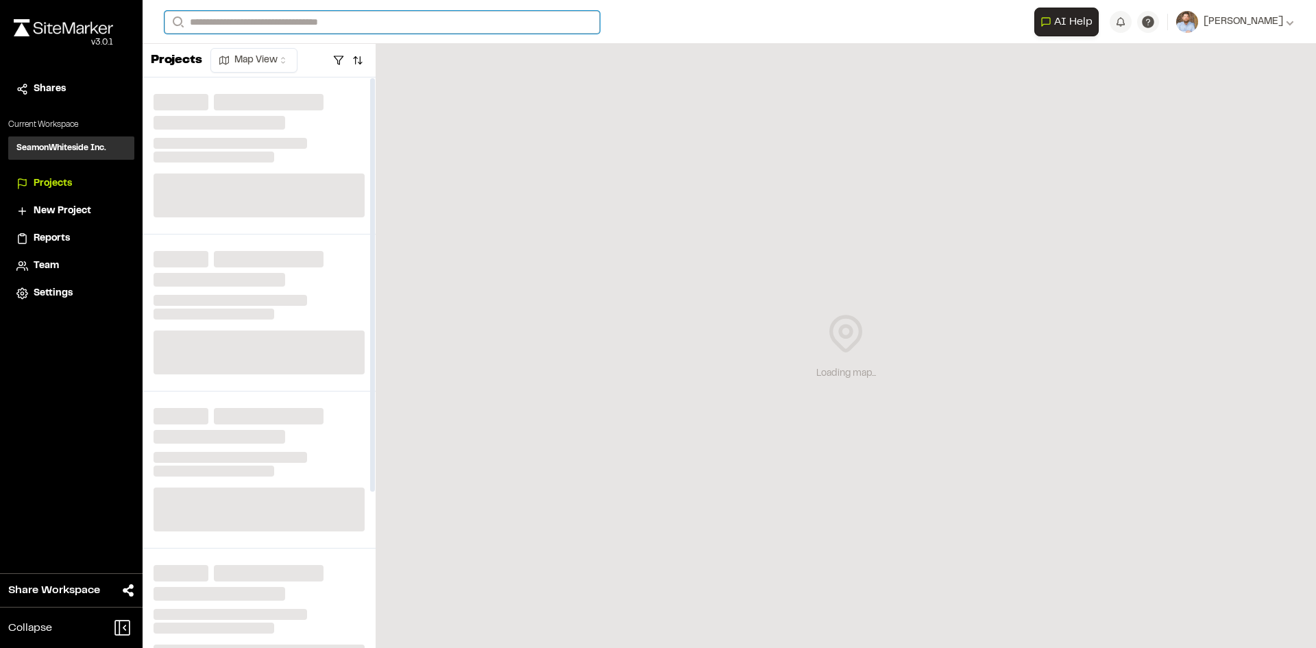
click at [265, 23] on input "Search" at bounding box center [382, 22] width 435 height 23
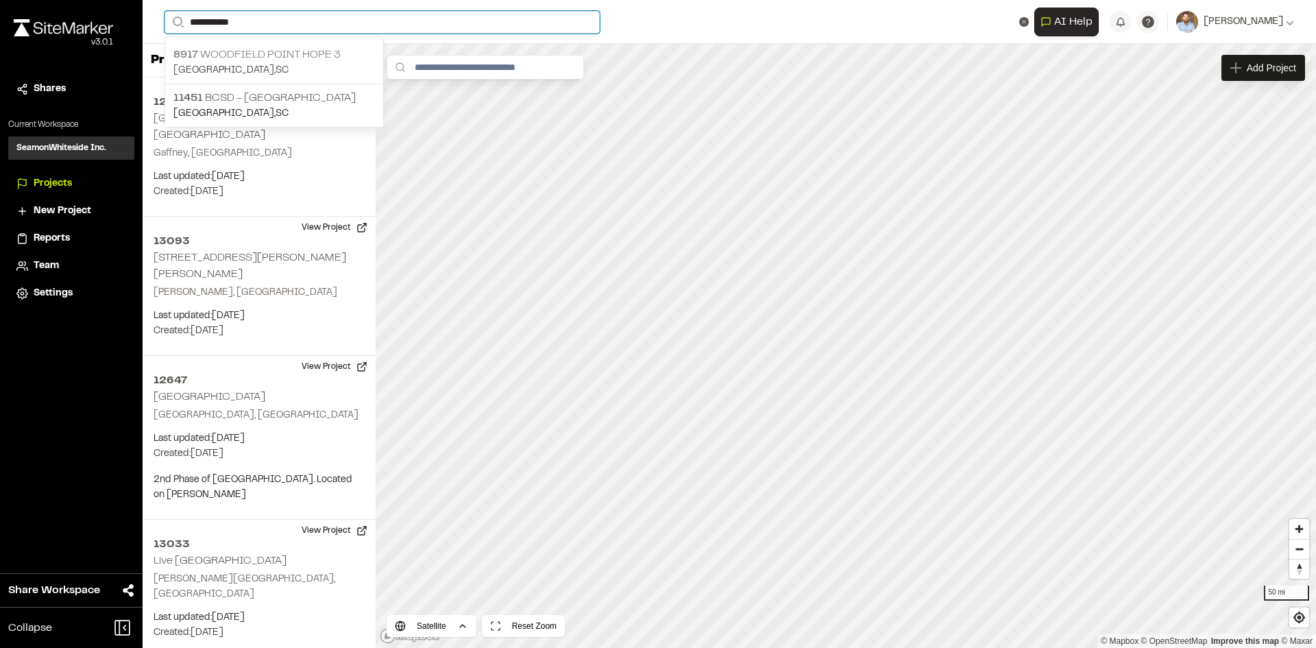
type input "**********"
click at [315, 60] on p "8917 Woodfield Point Hope 3" at bounding box center [274, 55] width 202 height 16
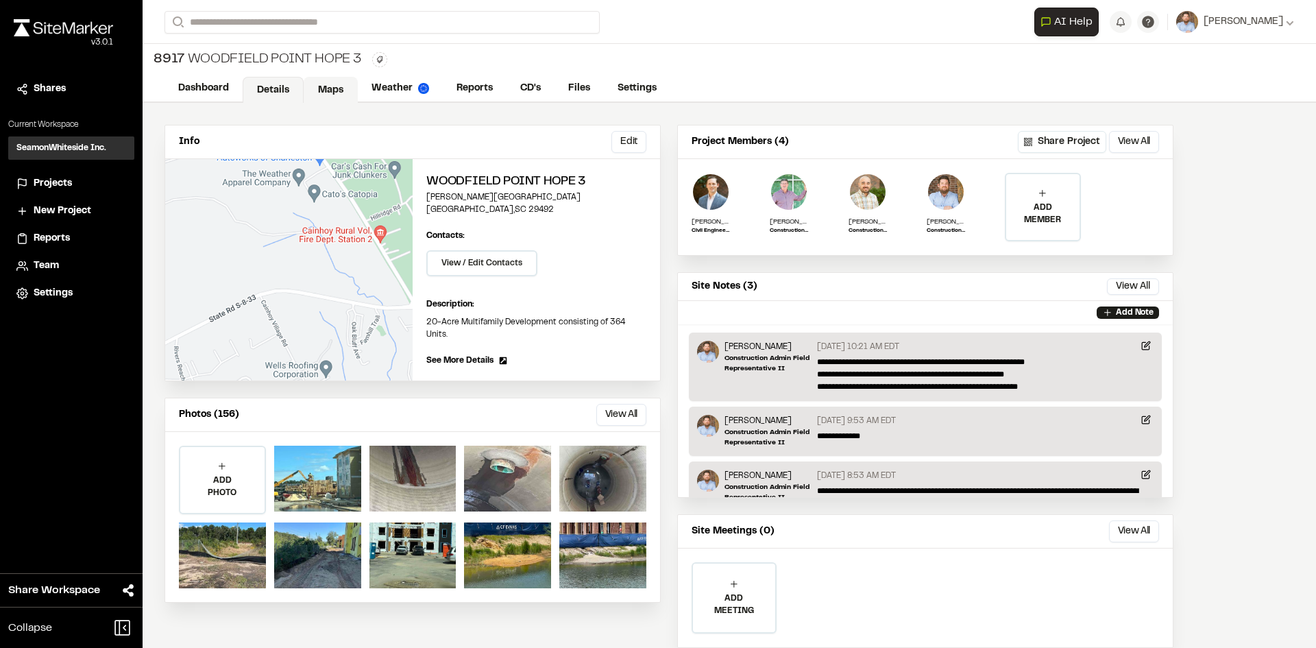
click at [328, 88] on link "Maps" at bounding box center [331, 90] width 54 height 26
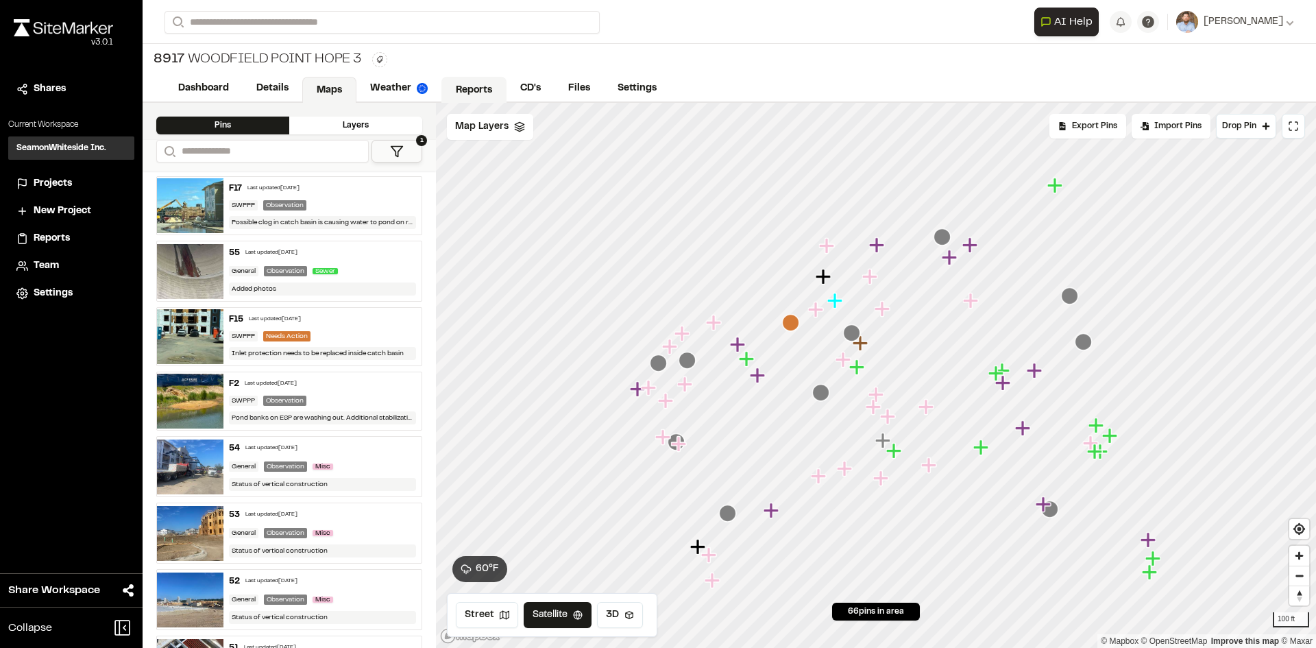
click at [484, 88] on link "Reports" at bounding box center [473, 90] width 65 height 26
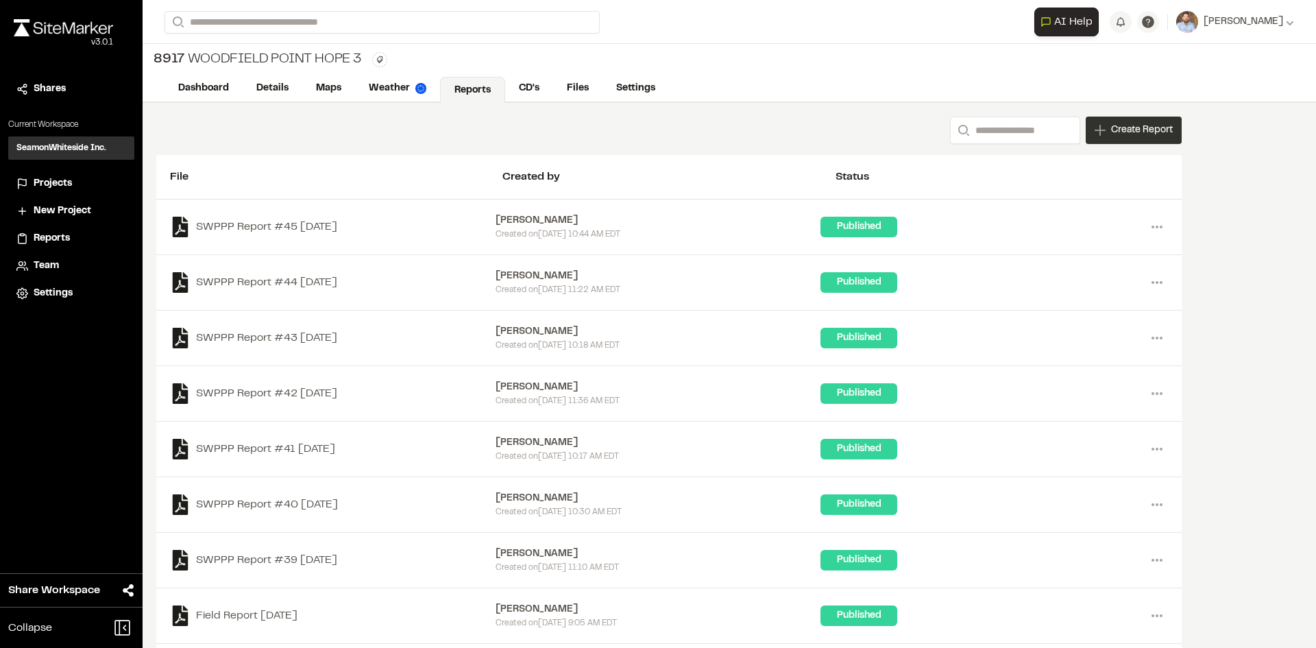
click at [1152, 137] on span "Create Report" at bounding box center [1142, 130] width 62 height 15
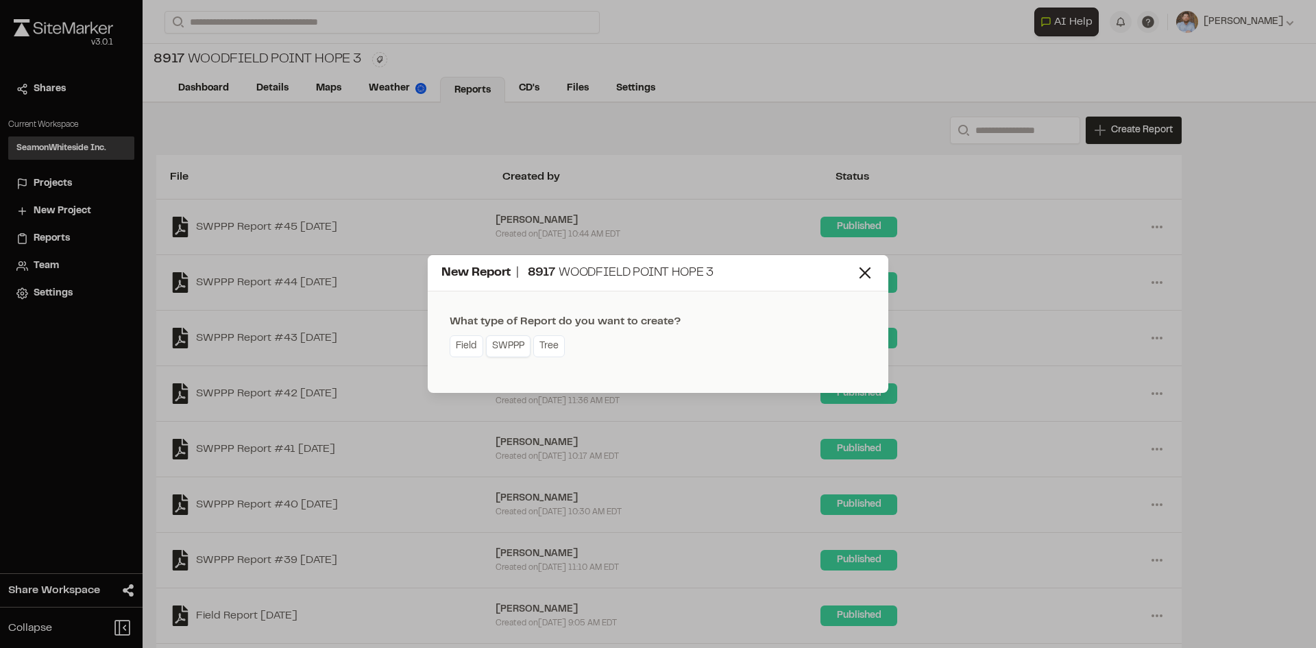
click at [515, 347] on link "SWPPP" at bounding box center [508, 346] width 45 height 22
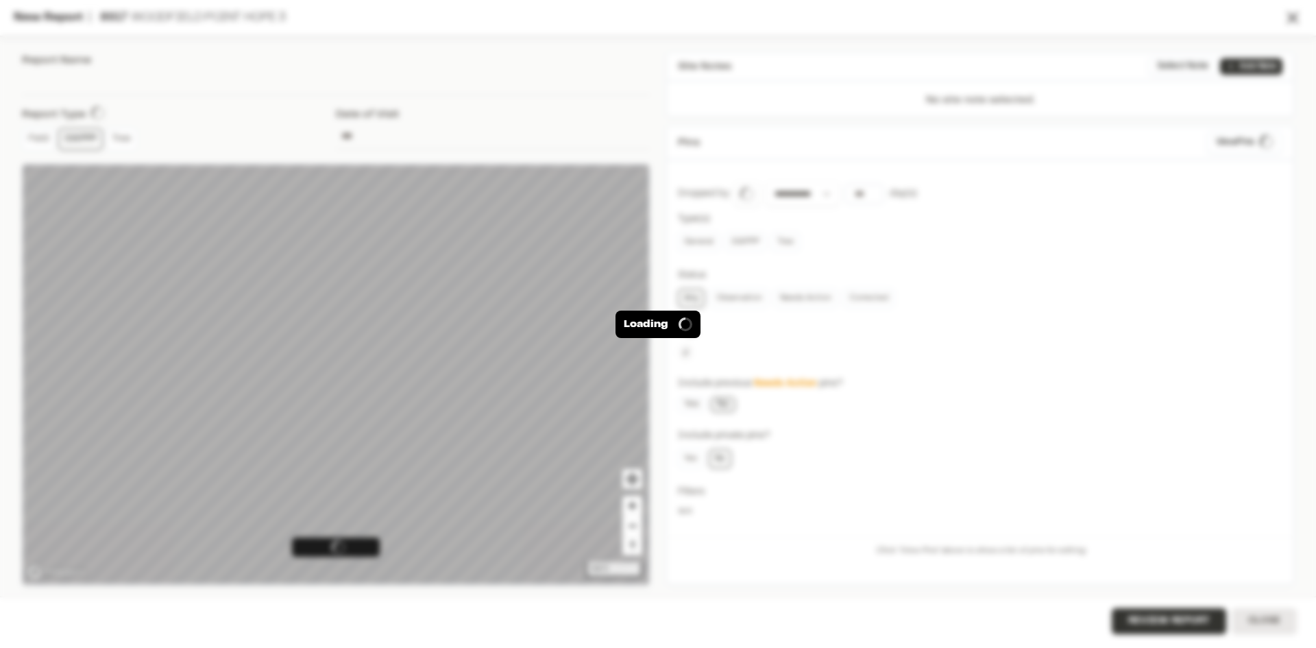
type input "**********"
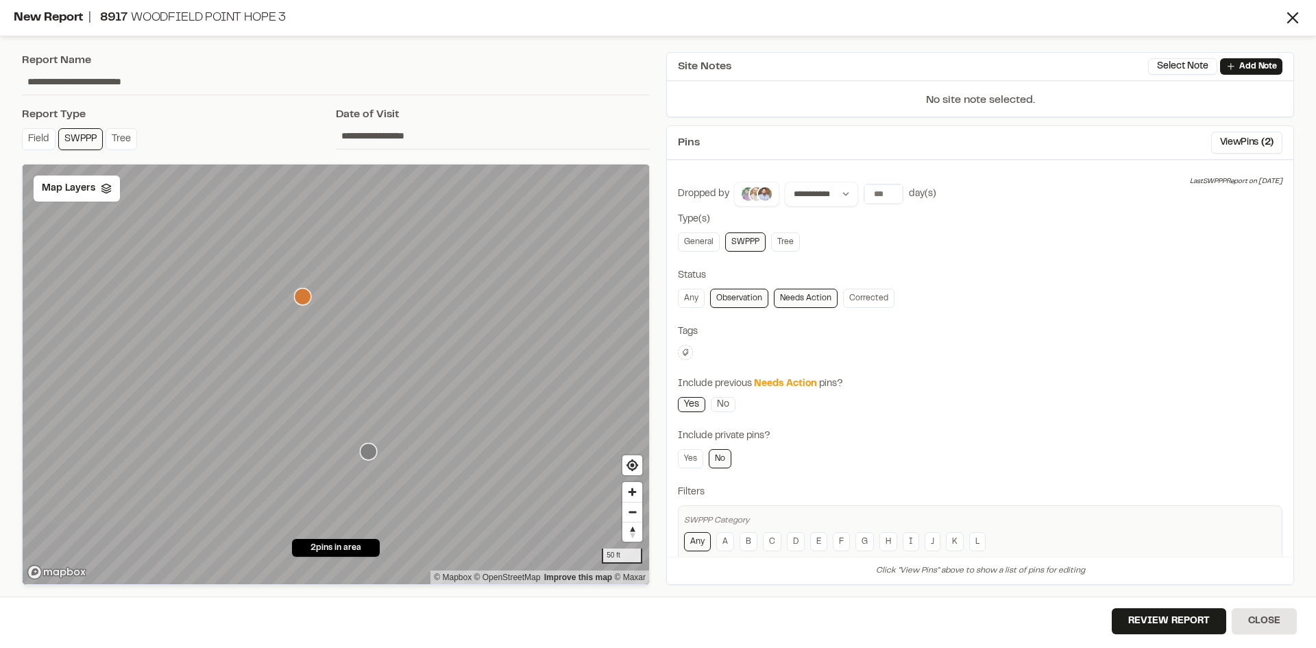
click at [745, 304] on link "Observation" at bounding box center [739, 298] width 58 height 19
click at [86, 197] on div "Map Layers" at bounding box center [77, 188] width 86 height 26
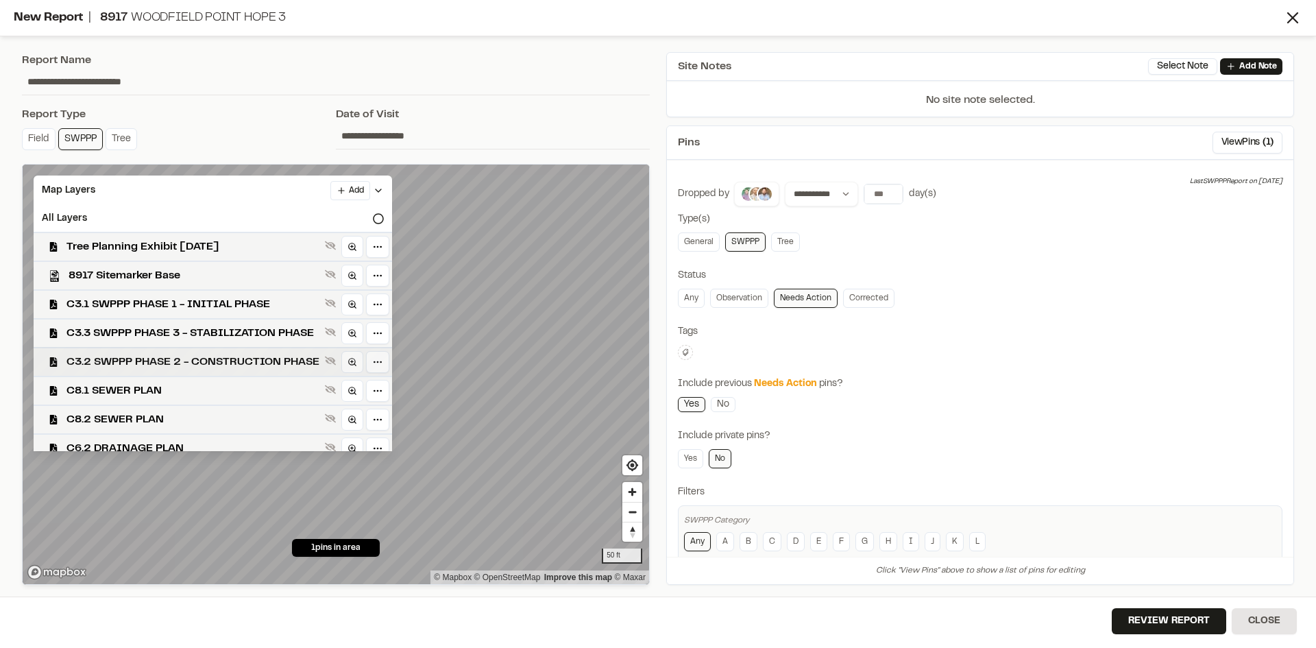
click at [220, 359] on span "C3.2 SWPPP PHASE 2 - CONSTRUCTION PHASE" at bounding box center [192, 362] width 253 height 16
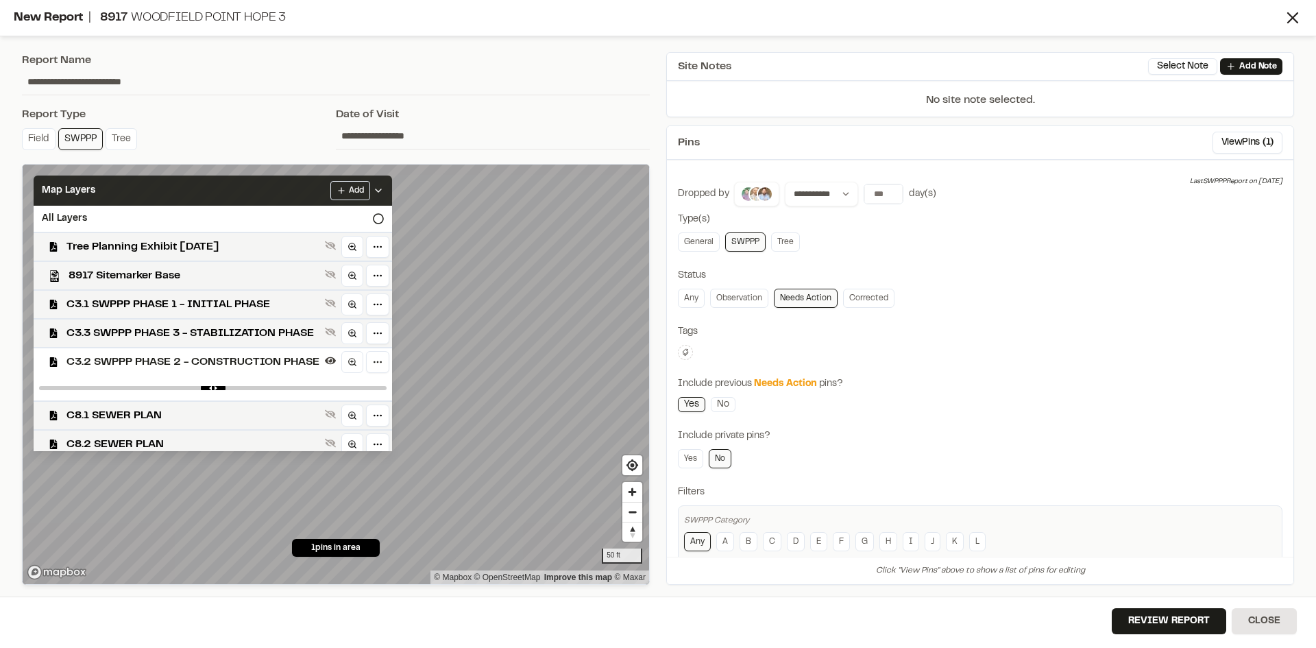
click at [384, 189] on icon at bounding box center [378, 190] width 11 height 11
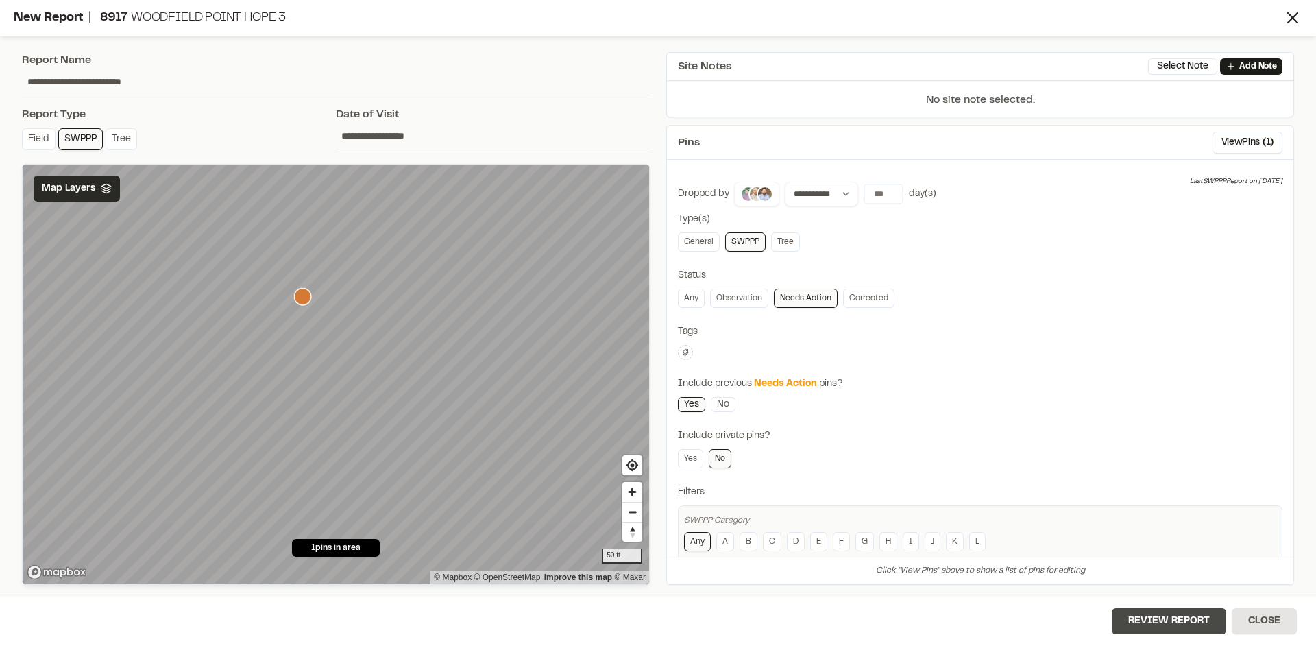
click at [1199, 623] on button "Review Report" at bounding box center [1169, 621] width 114 height 26
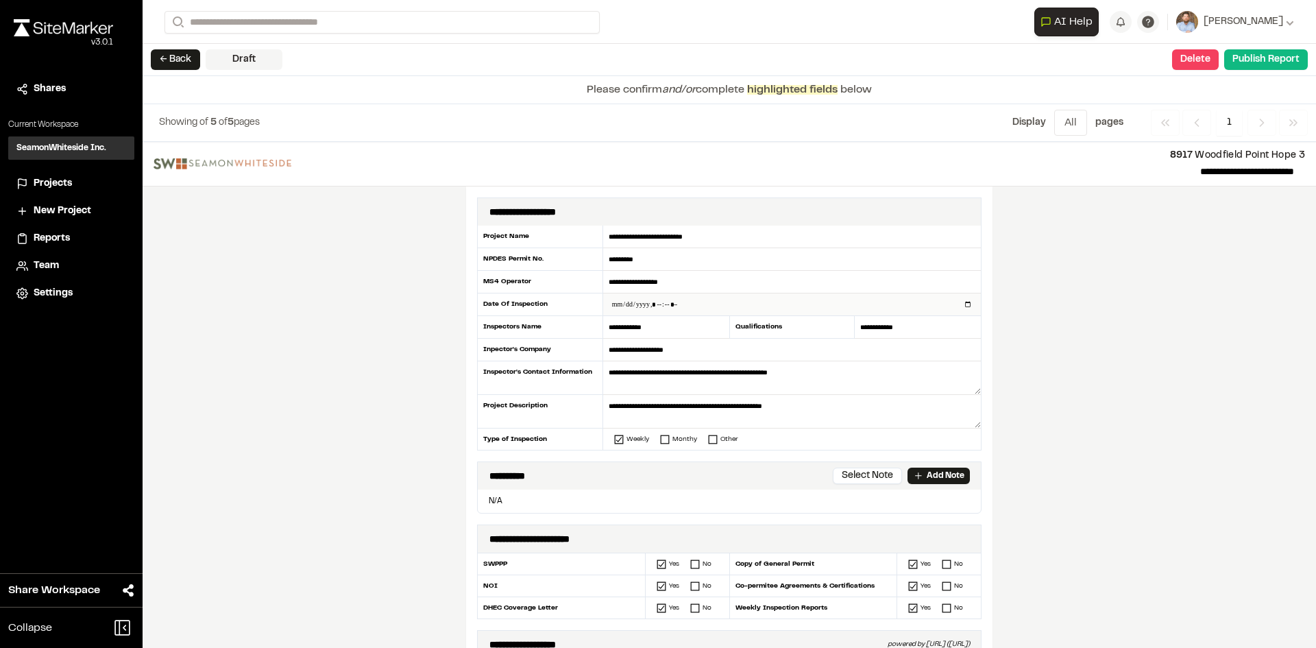
click at [966, 305] on input "datetime-local" at bounding box center [792, 304] width 378 height 22
type input "**********"
click at [428, 471] on div "**********" at bounding box center [729, 395] width 1173 height 506
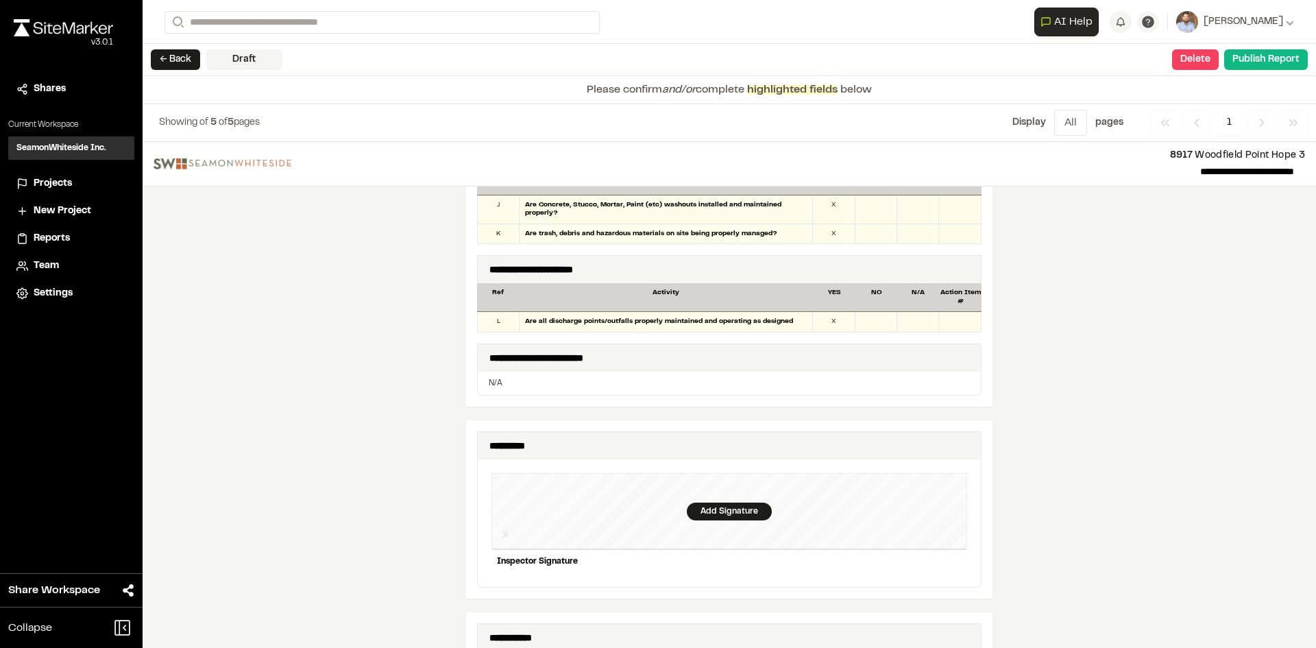
scroll to position [1234, 0]
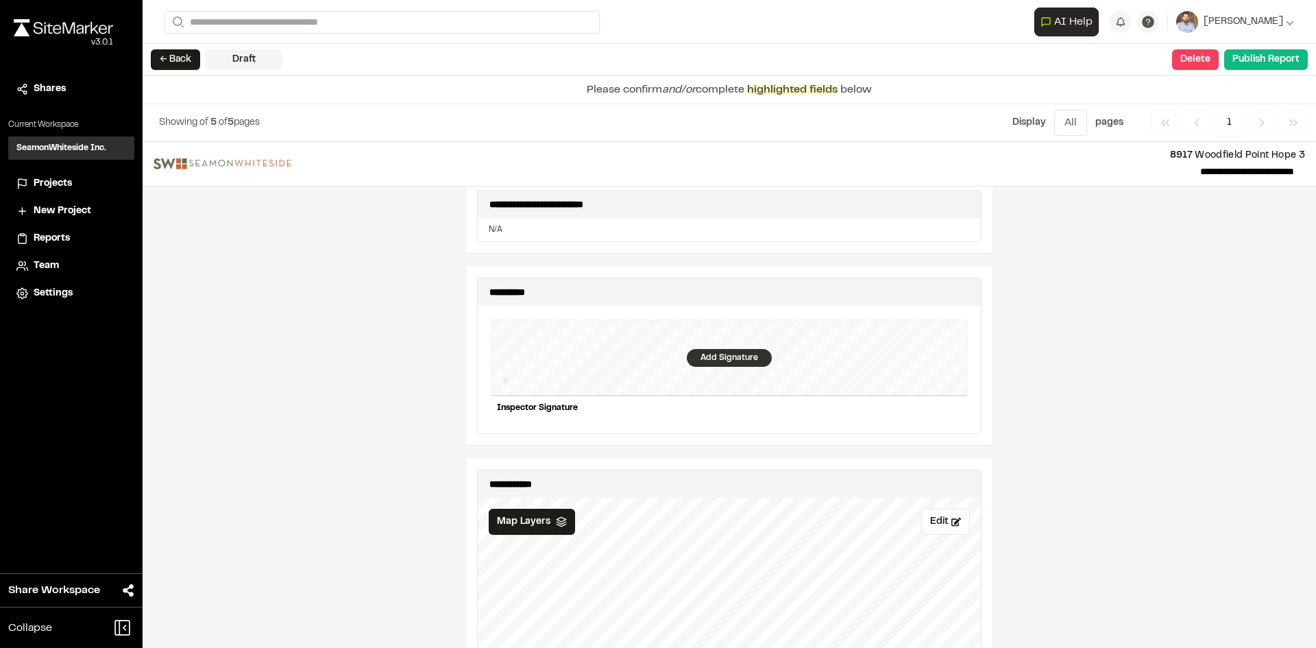
click at [709, 349] on div "Add Signature" at bounding box center [729, 358] width 85 height 18
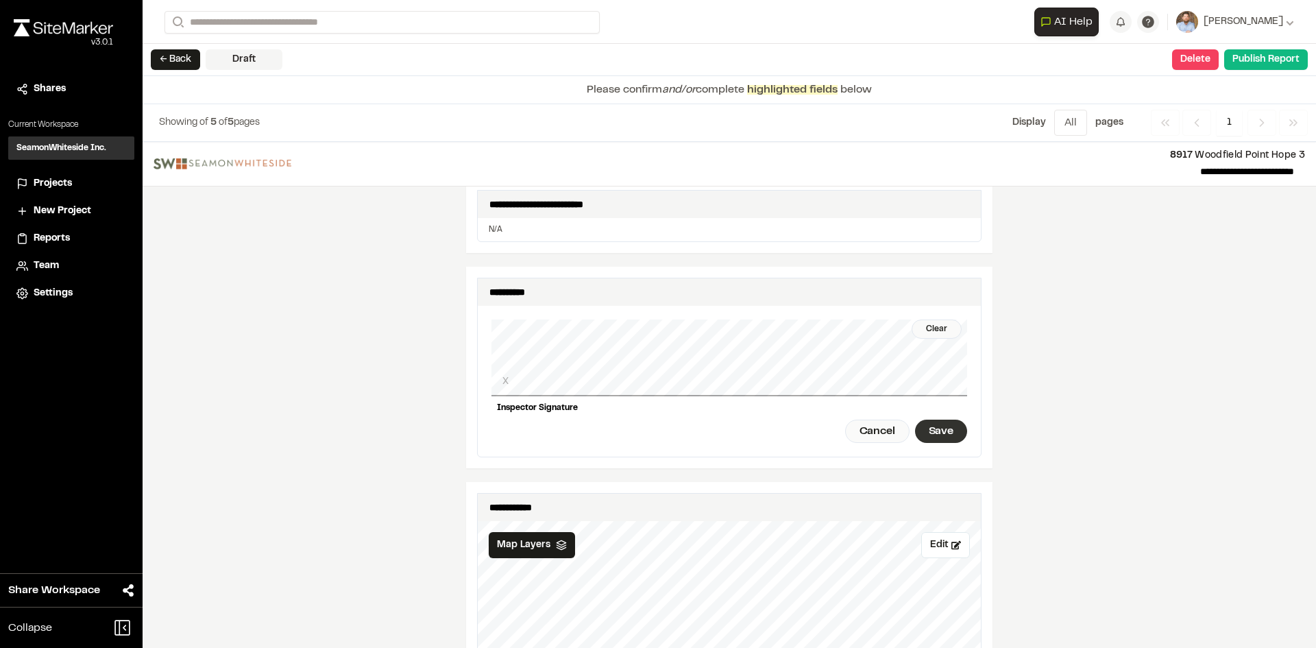
click at [934, 421] on div "Save" at bounding box center [941, 430] width 52 height 23
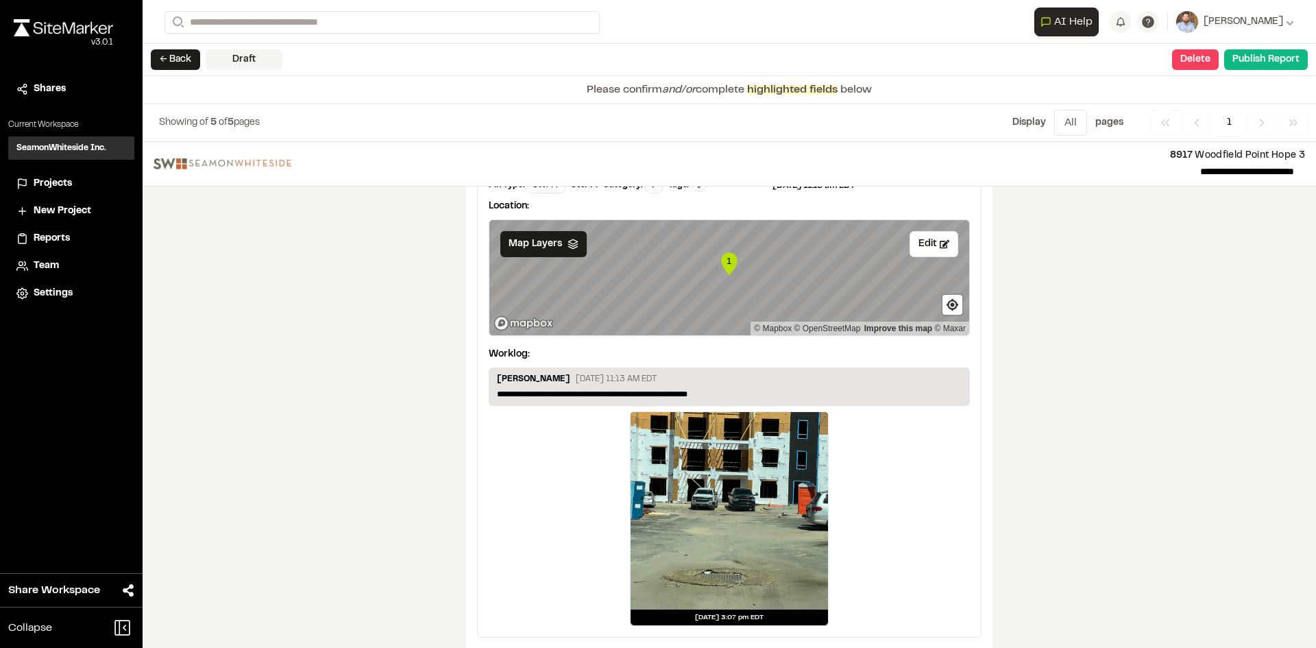
scroll to position [2281, 0]
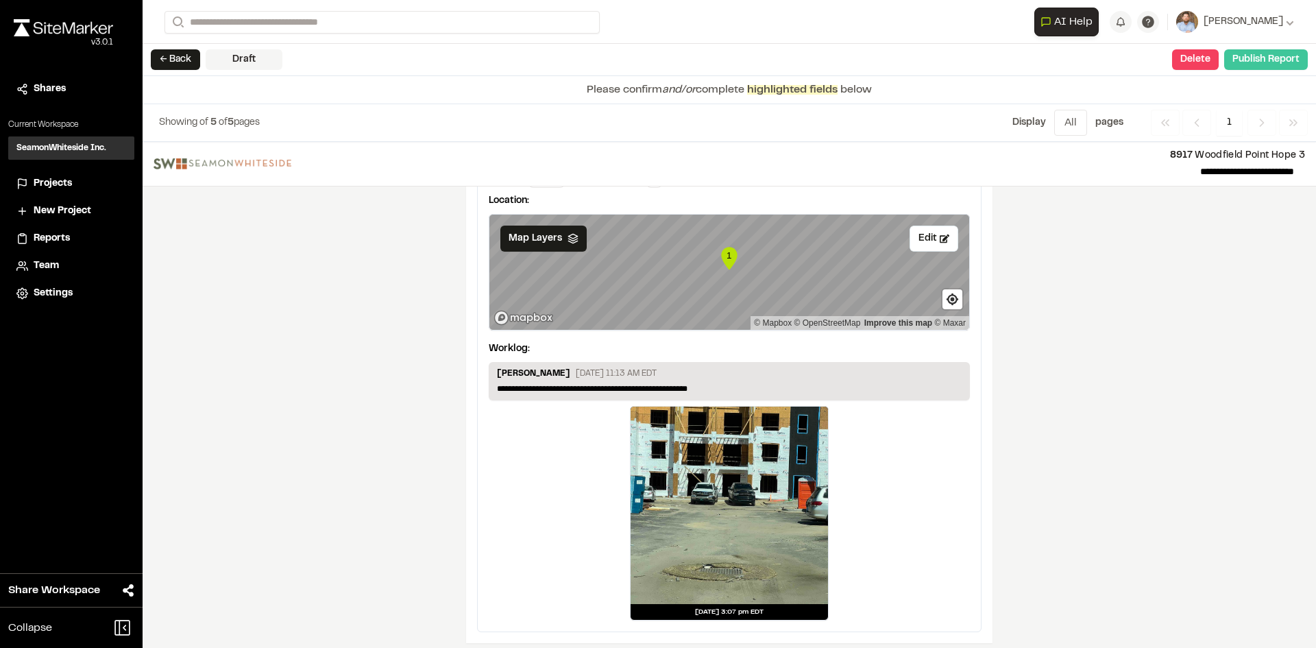
click at [1262, 62] on button "Publish Report" at bounding box center [1266, 59] width 84 height 21
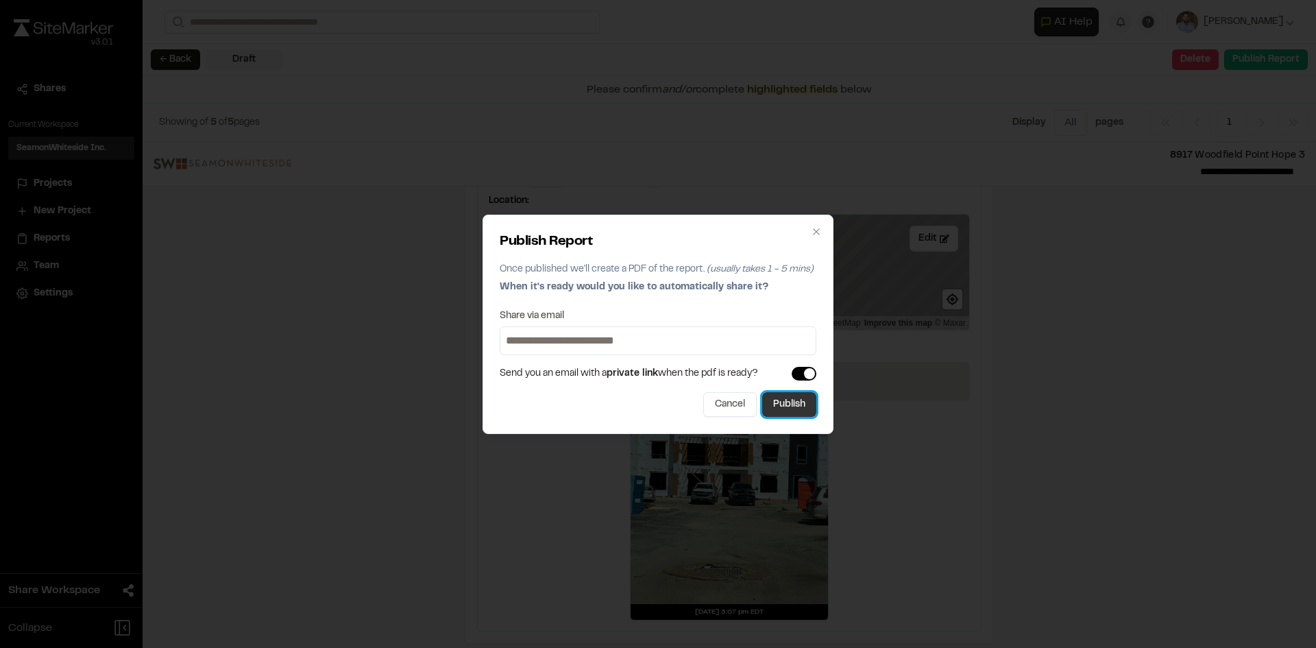
click at [794, 411] on button "Publish" at bounding box center [789, 404] width 54 height 25
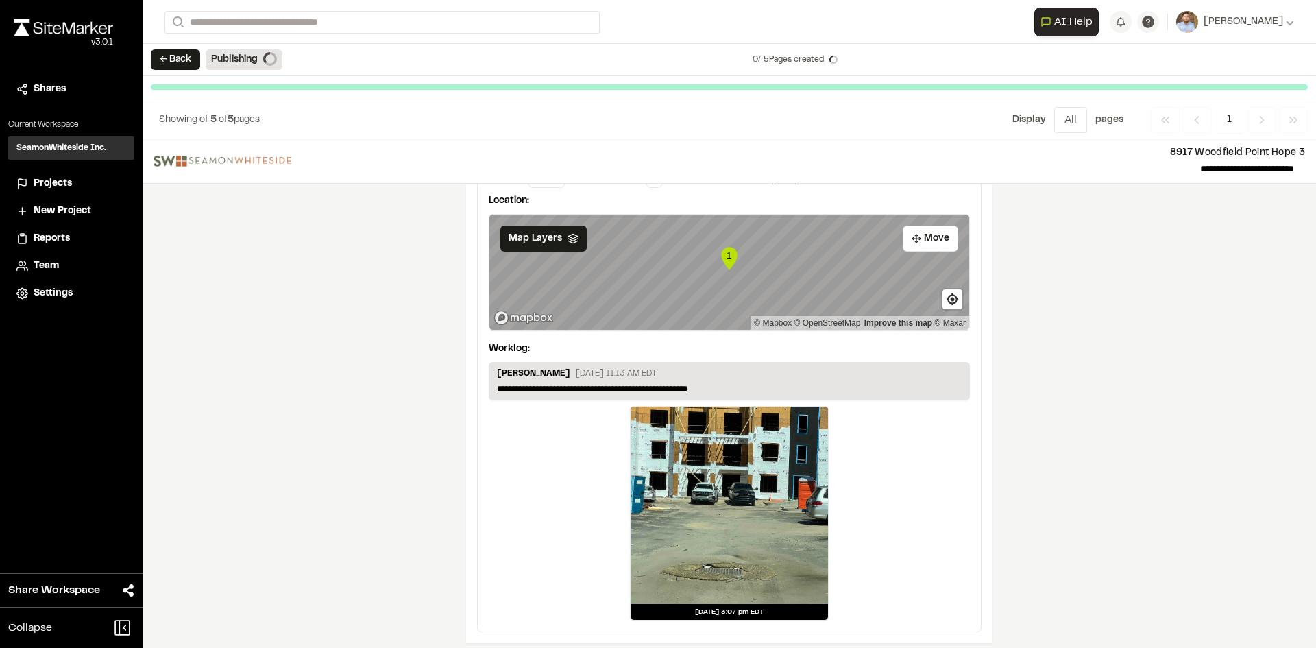
scroll to position [2239, 0]
click at [61, 184] on span "Projects" at bounding box center [53, 183] width 38 height 15
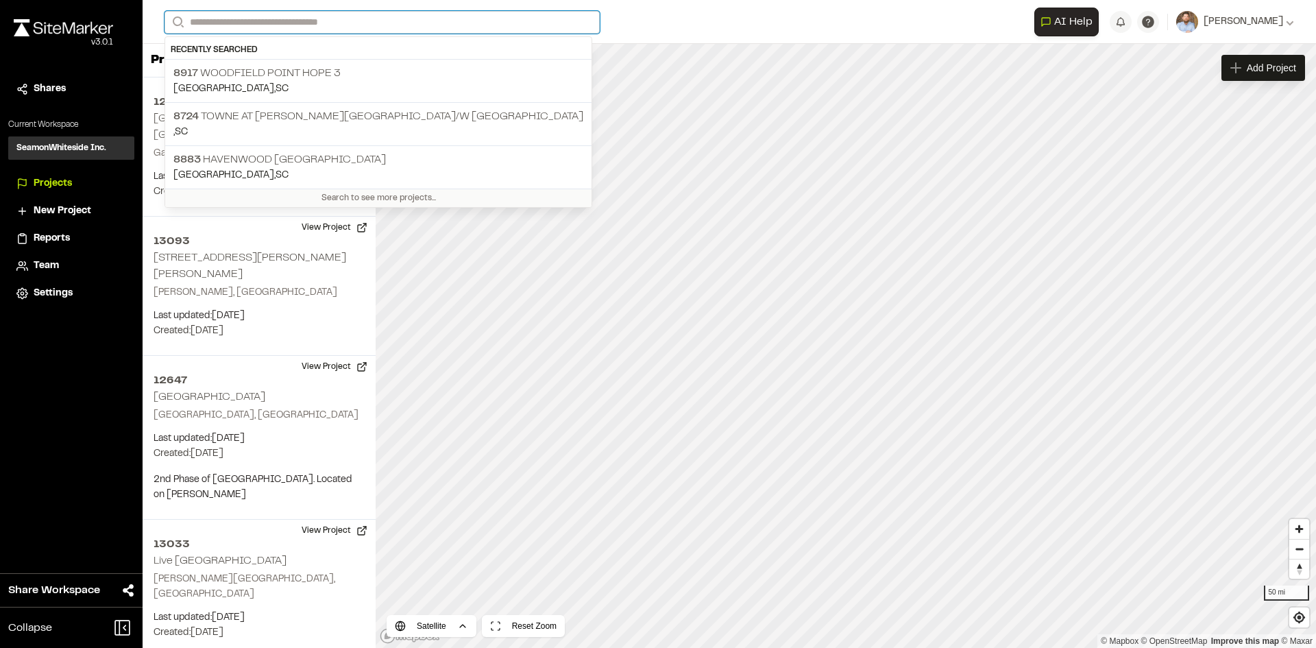
click at [249, 19] on input "Search" at bounding box center [382, 22] width 435 height 23
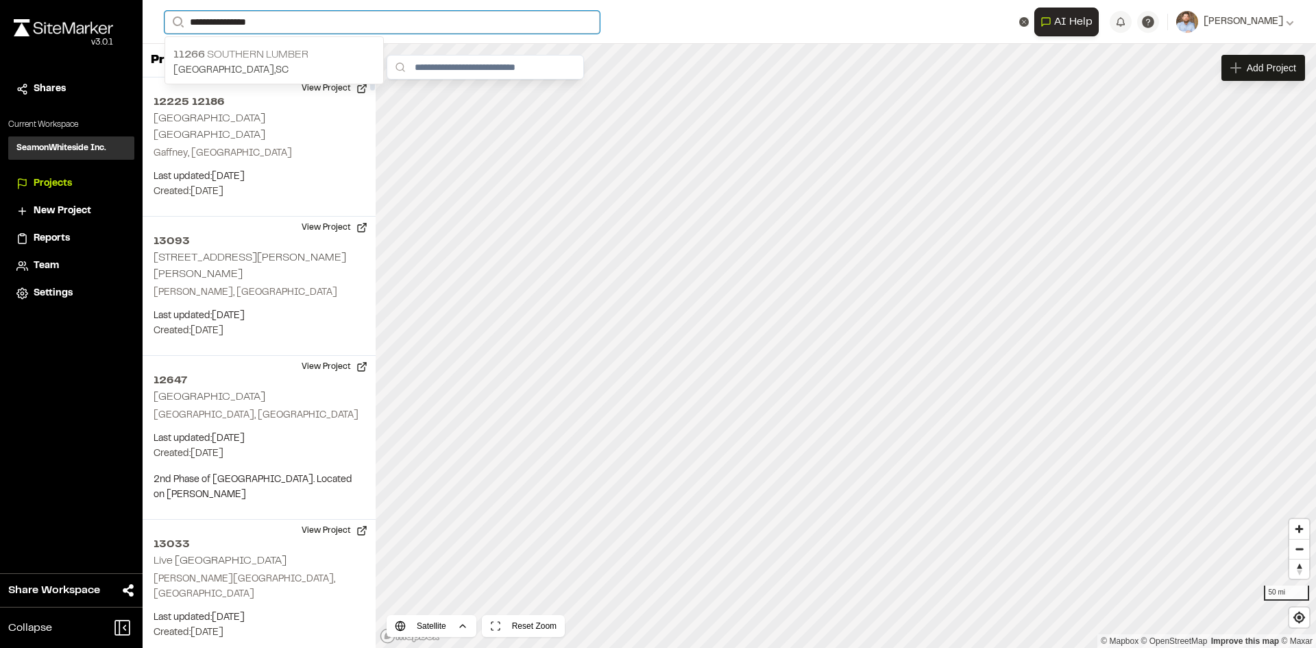
type input "**********"
click at [245, 51] on p "11266 Southern Lumber" at bounding box center [274, 55] width 202 height 16
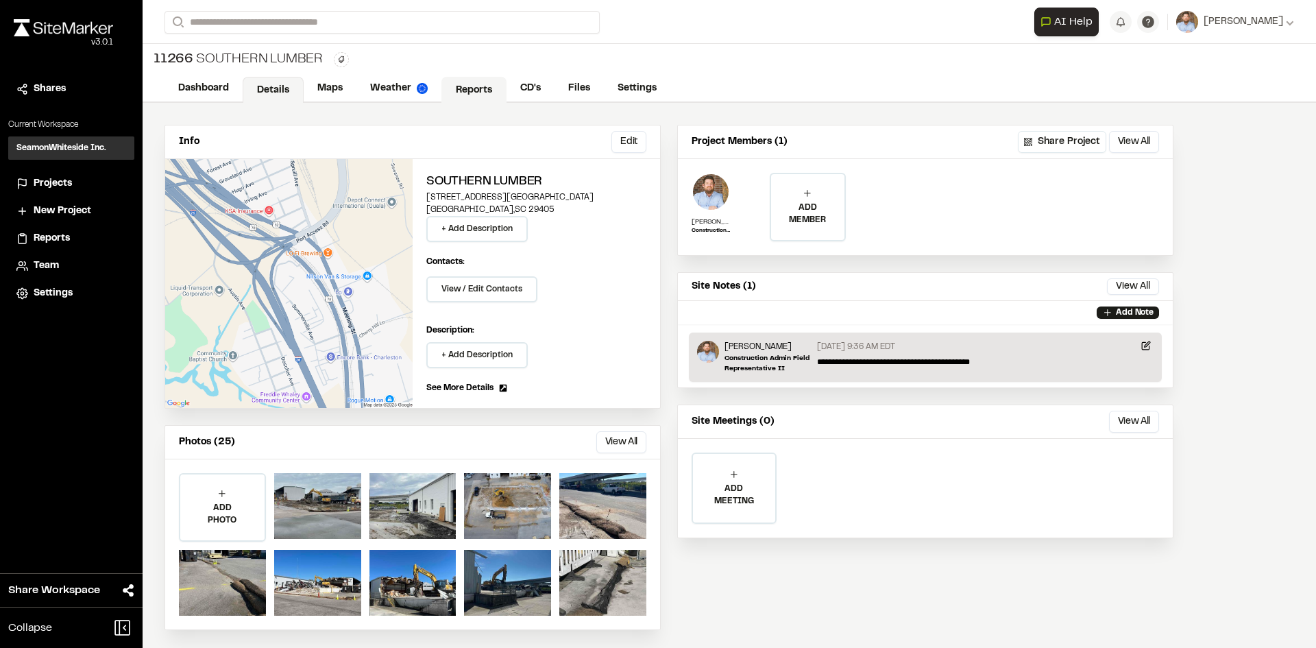
click at [477, 90] on link "Reports" at bounding box center [473, 90] width 65 height 26
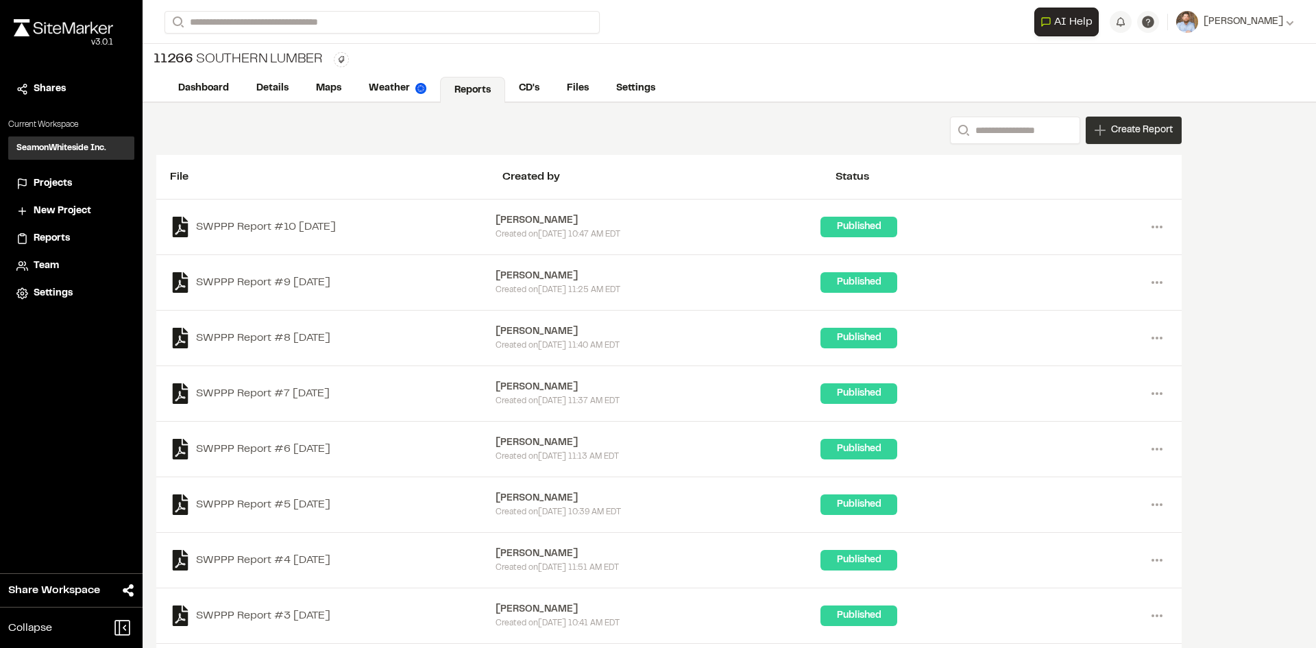
click at [1135, 134] on span "Create Report" at bounding box center [1142, 130] width 62 height 15
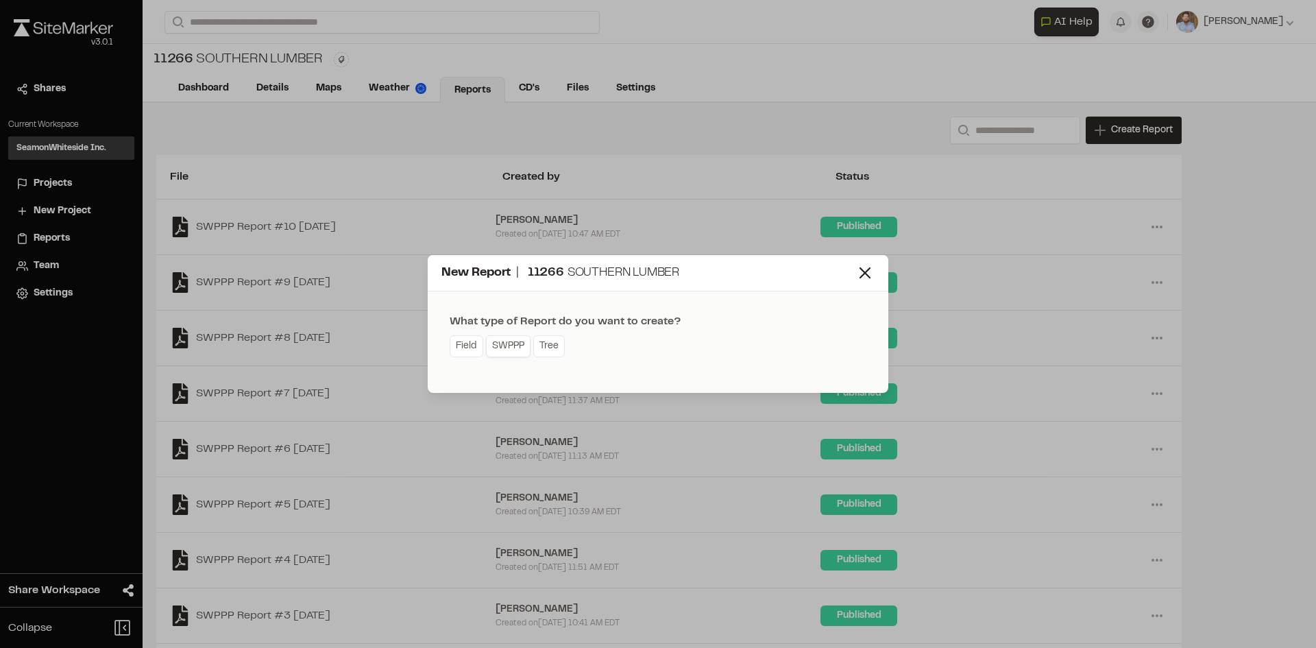
click at [520, 342] on link "SWPPP" at bounding box center [508, 346] width 45 height 22
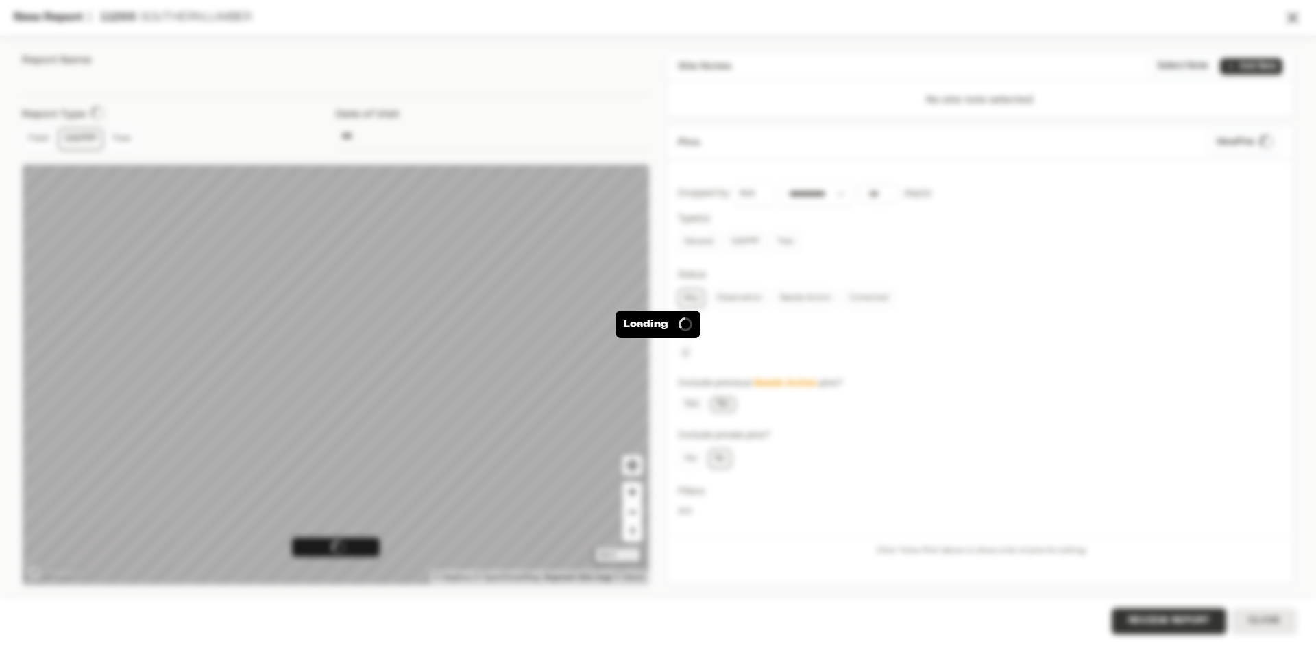
type input "**********"
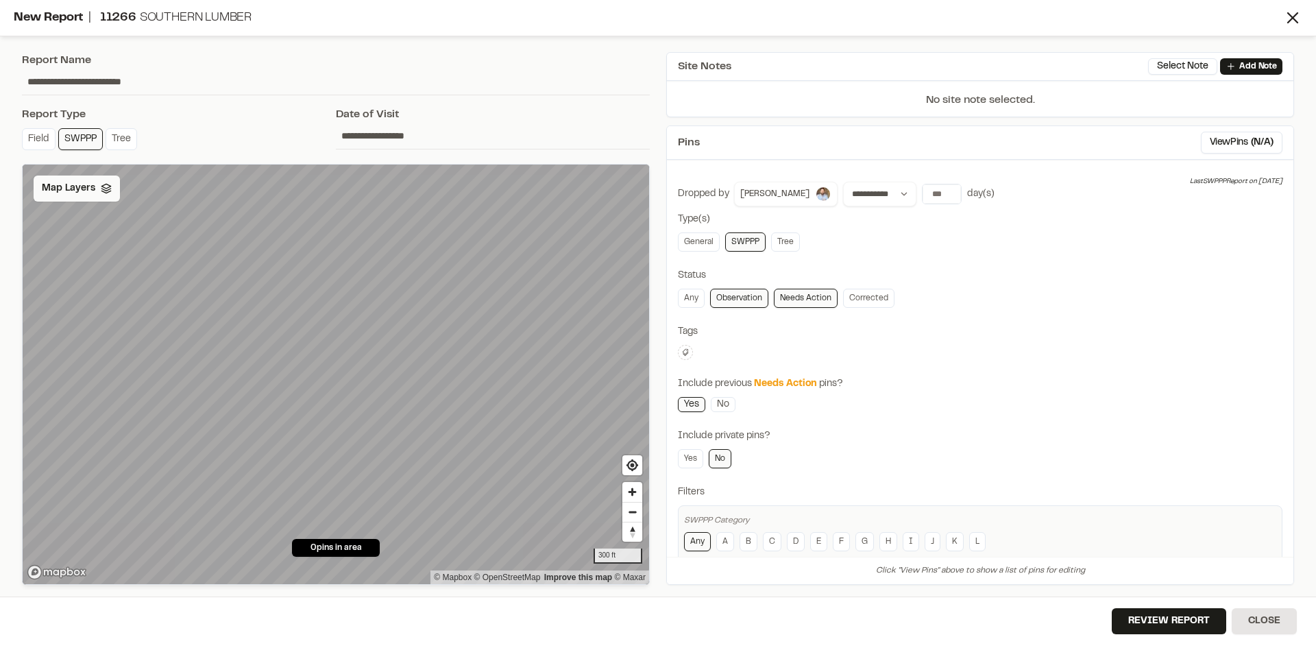
click at [75, 191] on span "Map Layers" at bounding box center [68, 188] width 53 height 15
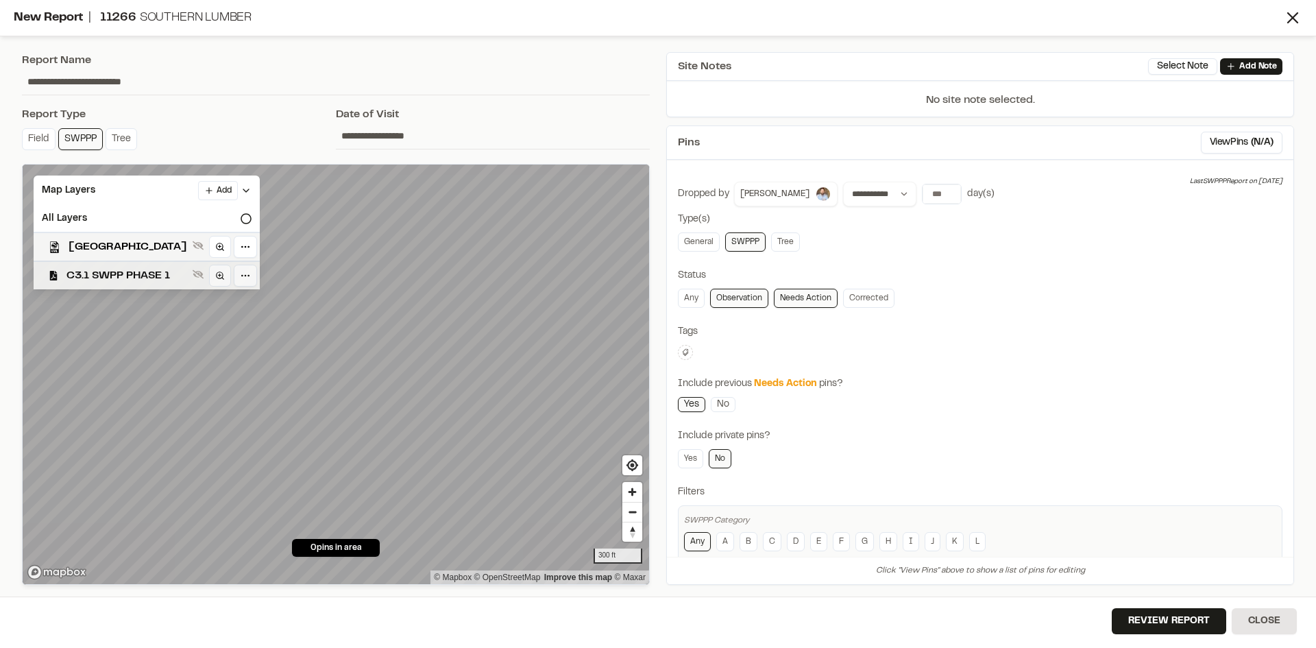
click at [151, 274] on span "C3.1 SWPP PHASE 1" at bounding box center [126, 275] width 121 height 16
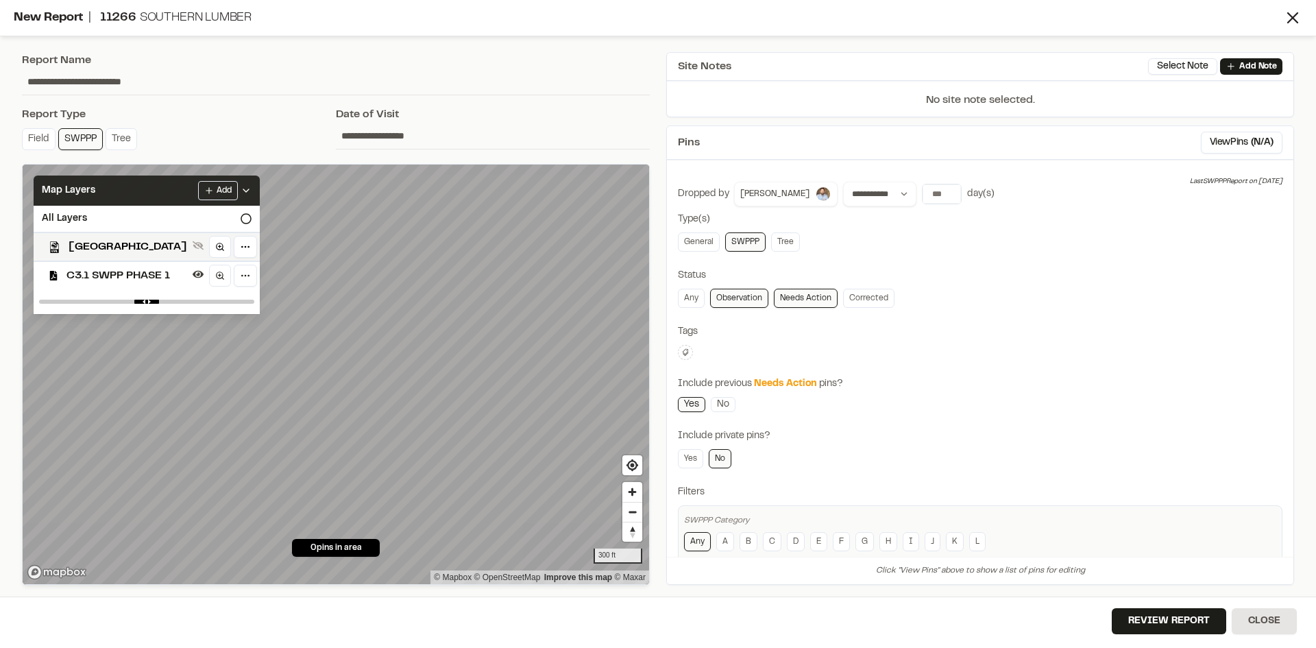
click at [252, 189] on icon at bounding box center [246, 190] width 11 height 11
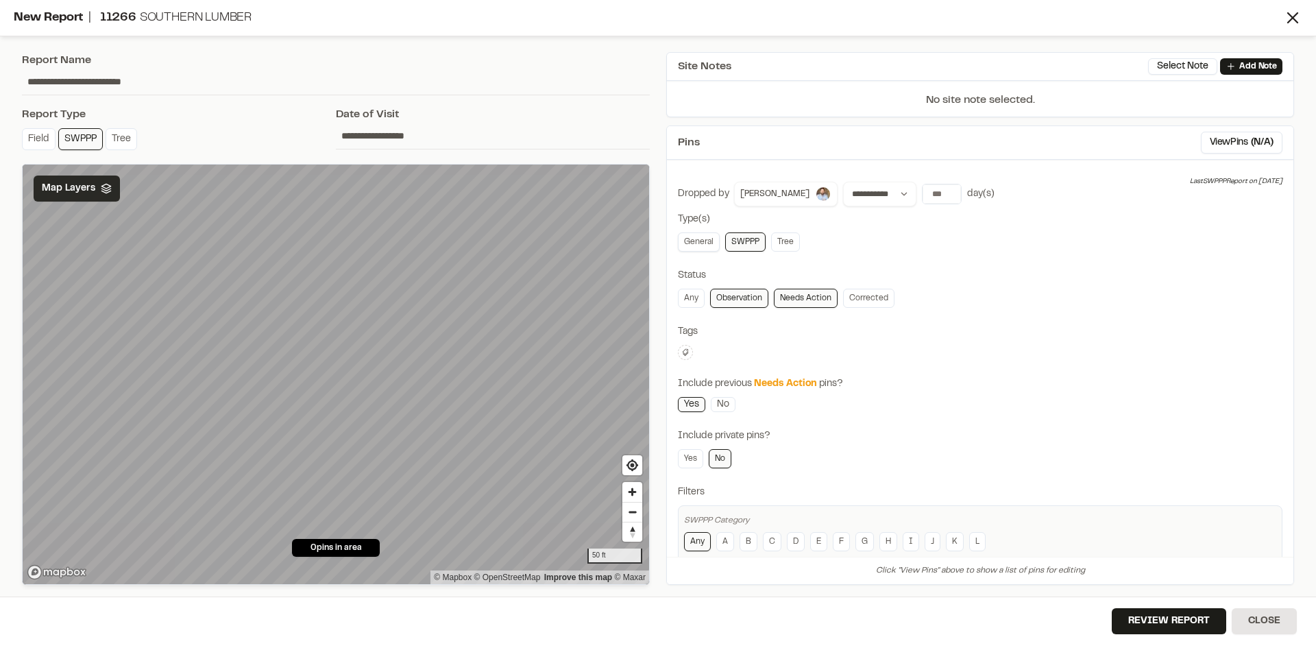
click at [698, 241] on link "General" at bounding box center [699, 241] width 42 height 19
click at [1167, 629] on button "Review Report" at bounding box center [1169, 621] width 114 height 26
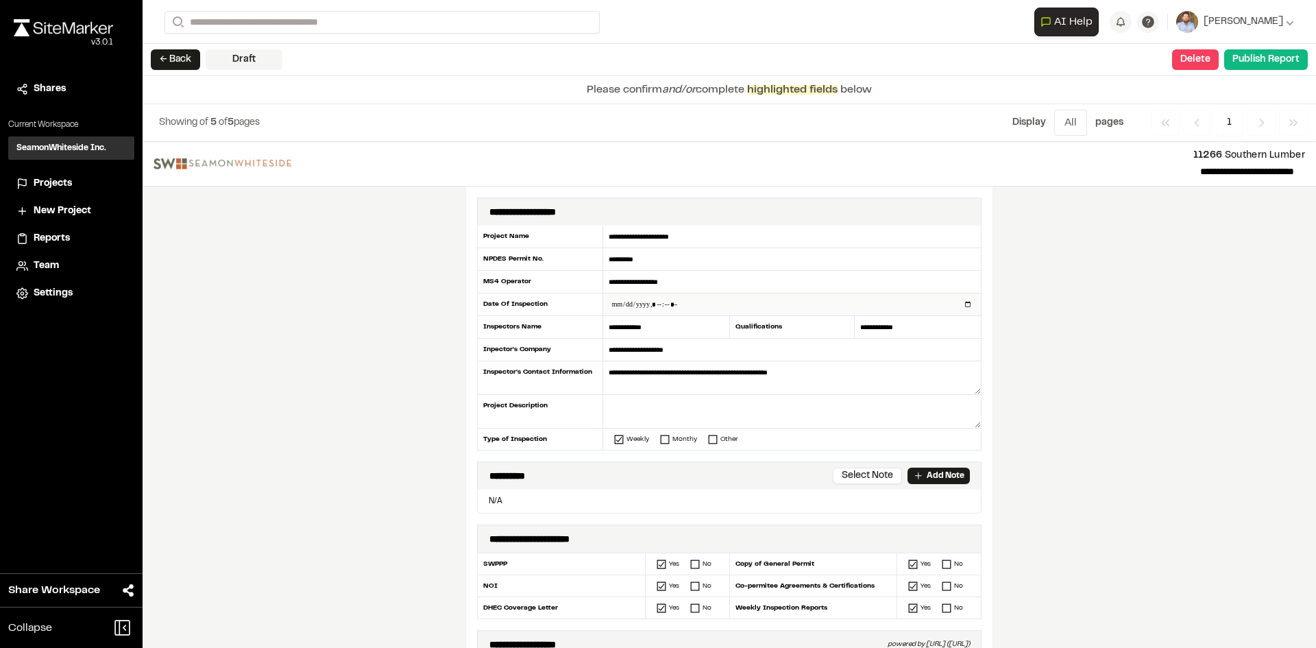
click at [965, 301] on input "datetime-local" at bounding box center [792, 304] width 378 height 22
type input "**********"
click at [439, 433] on div "**********" at bounding box center [729, 395] width 1173 height 506
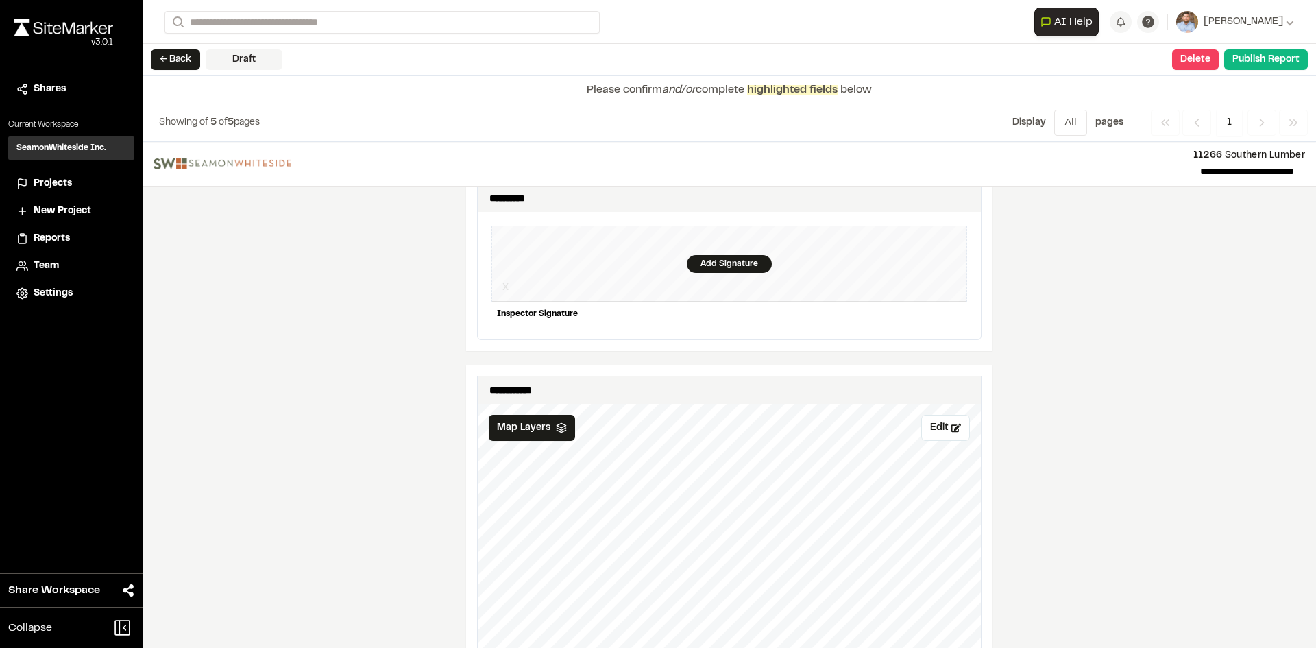
scroll to position [1302, 0]
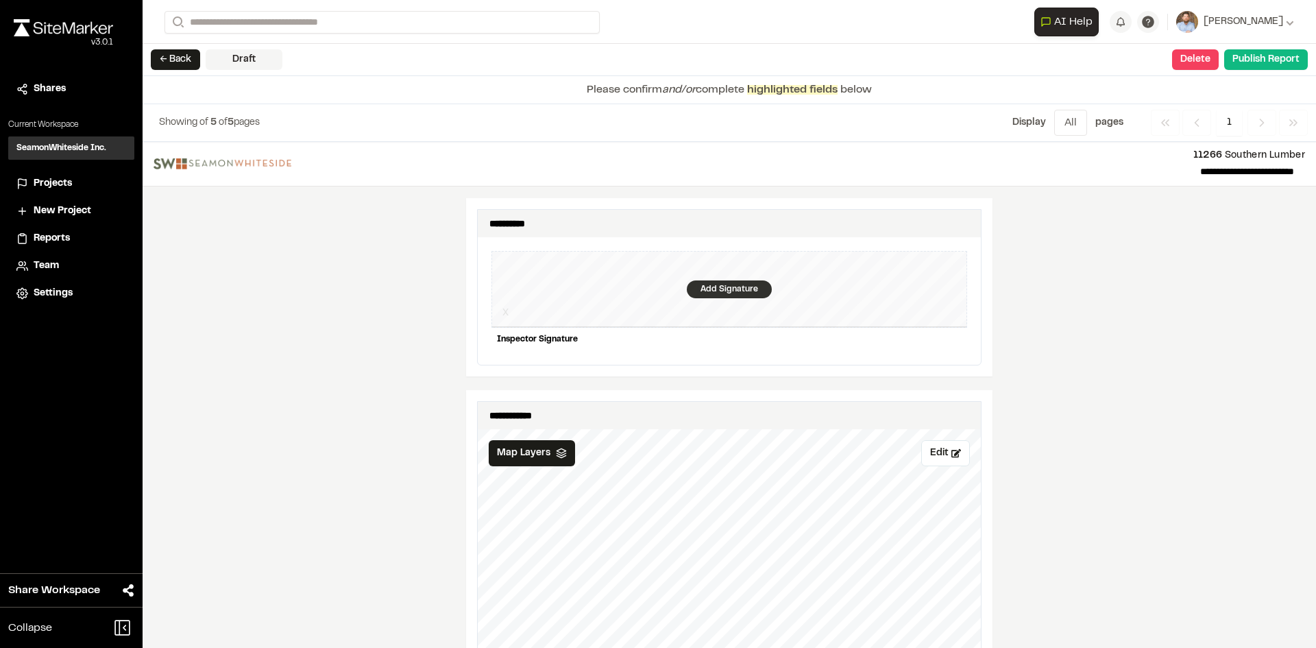
click at [715, 285] on div "Add Signature" at bounding box center [729, 289] width 85 height 18
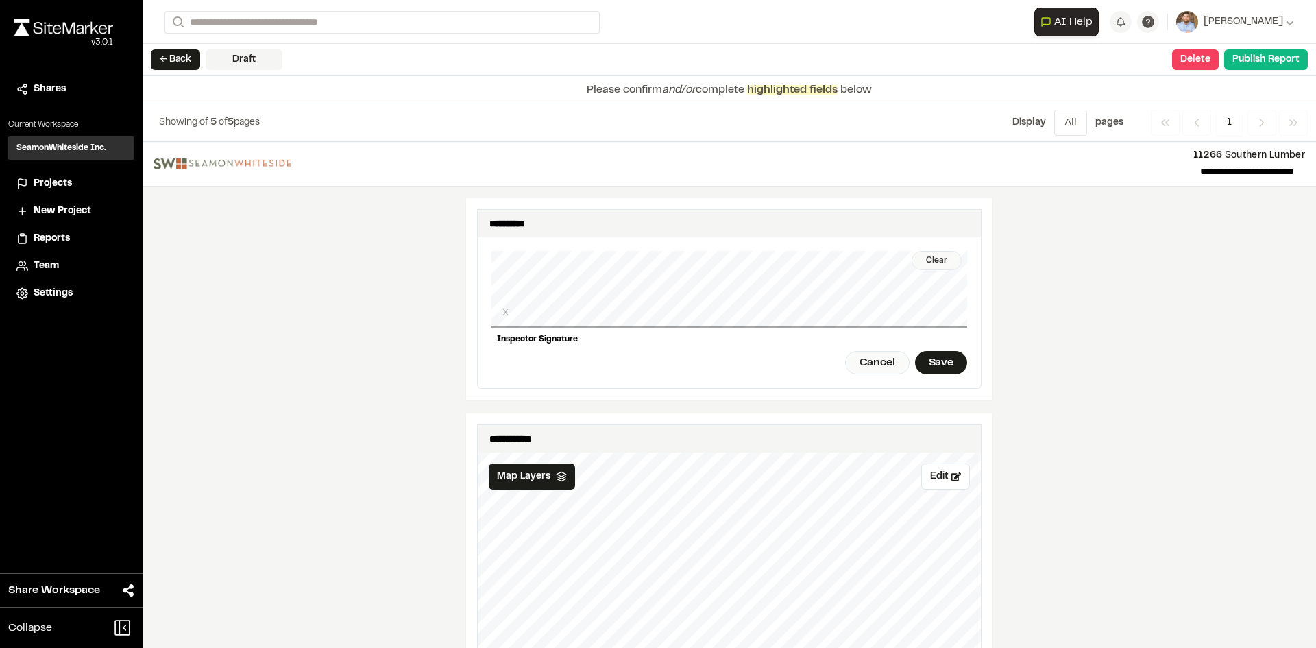
click at [933, 252] on div "Clear" at bounding box center [937, 260] width 50 height 19
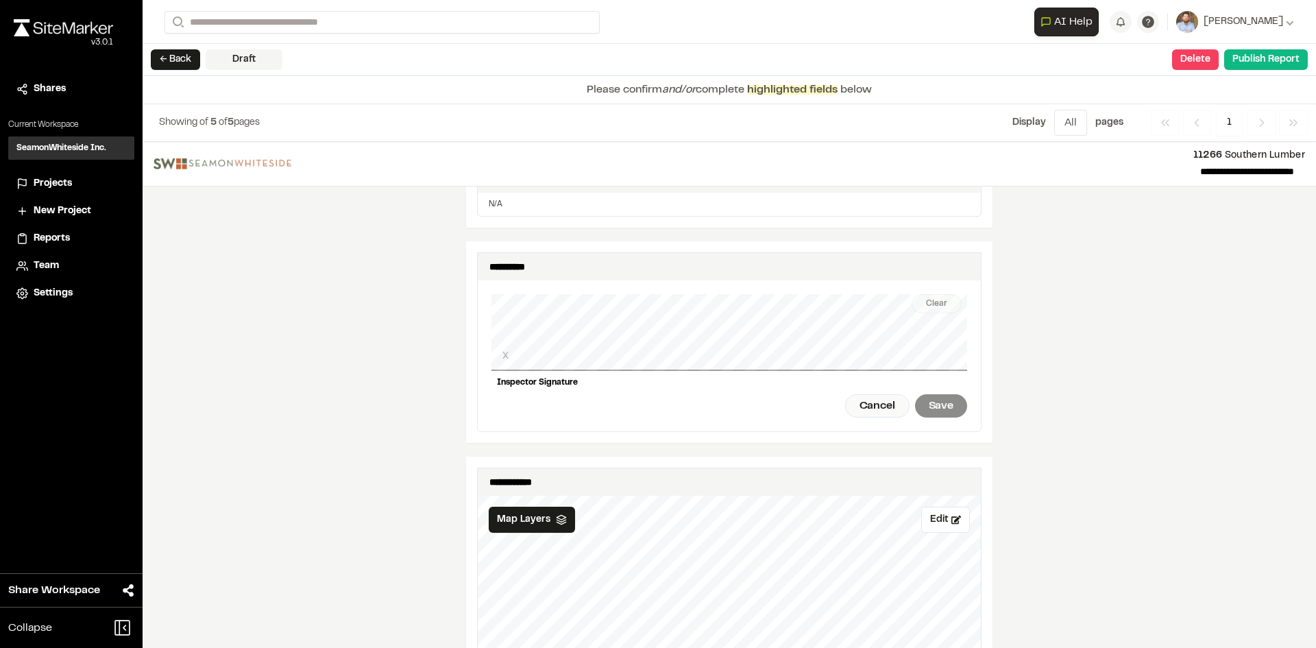
scroll to position [1234, 0]
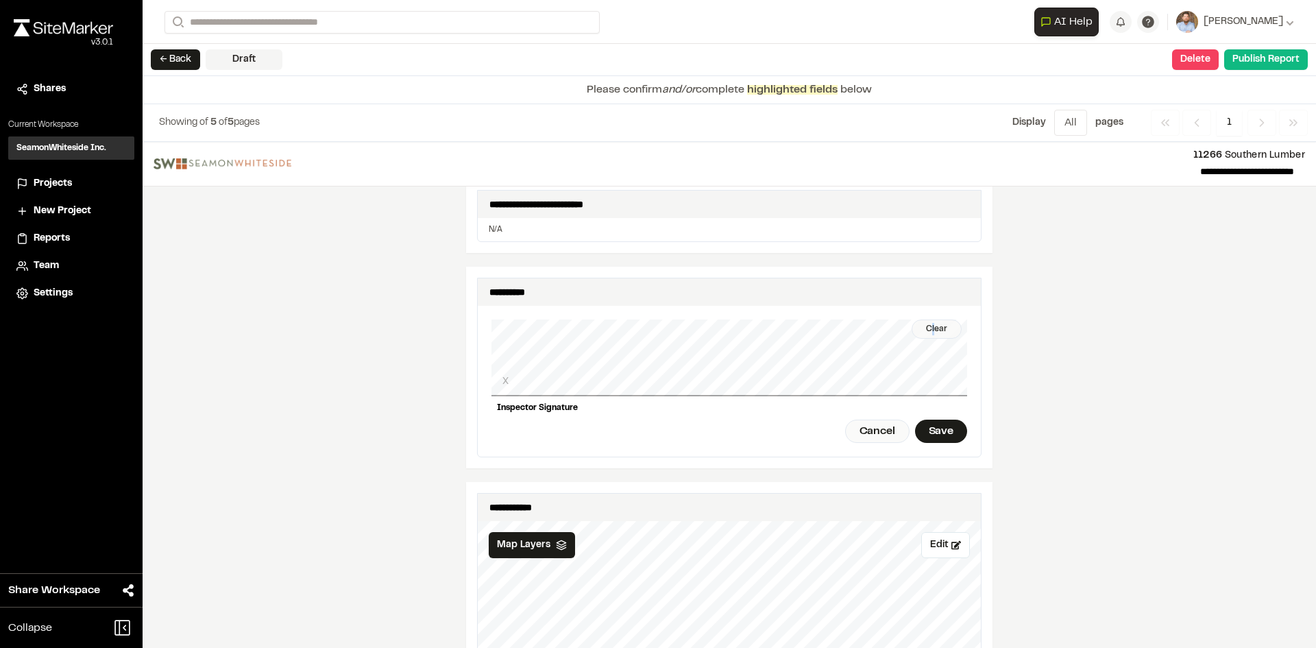
click at [929, 321] on div "Clear" at bounding box center [937, 328] width 50 height 19
click at [940, 425] on div "Save" at bounding box center [941, 430] width 52 height 23
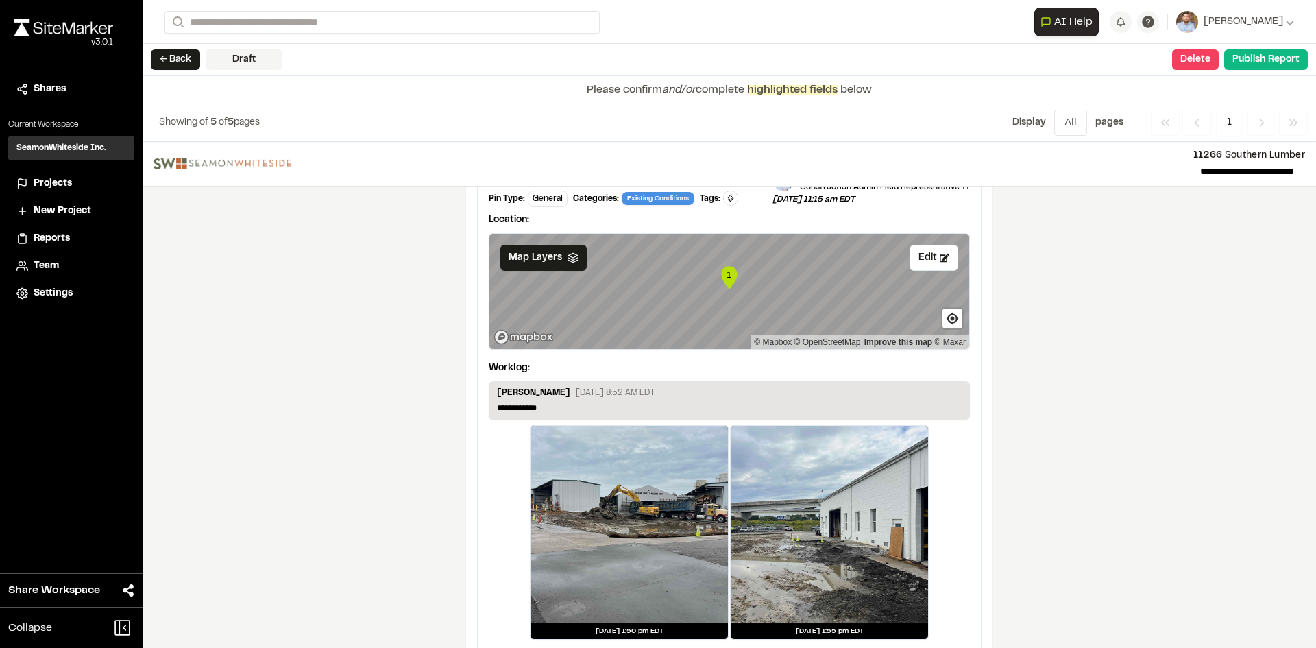
scroll to position [2281, 0]
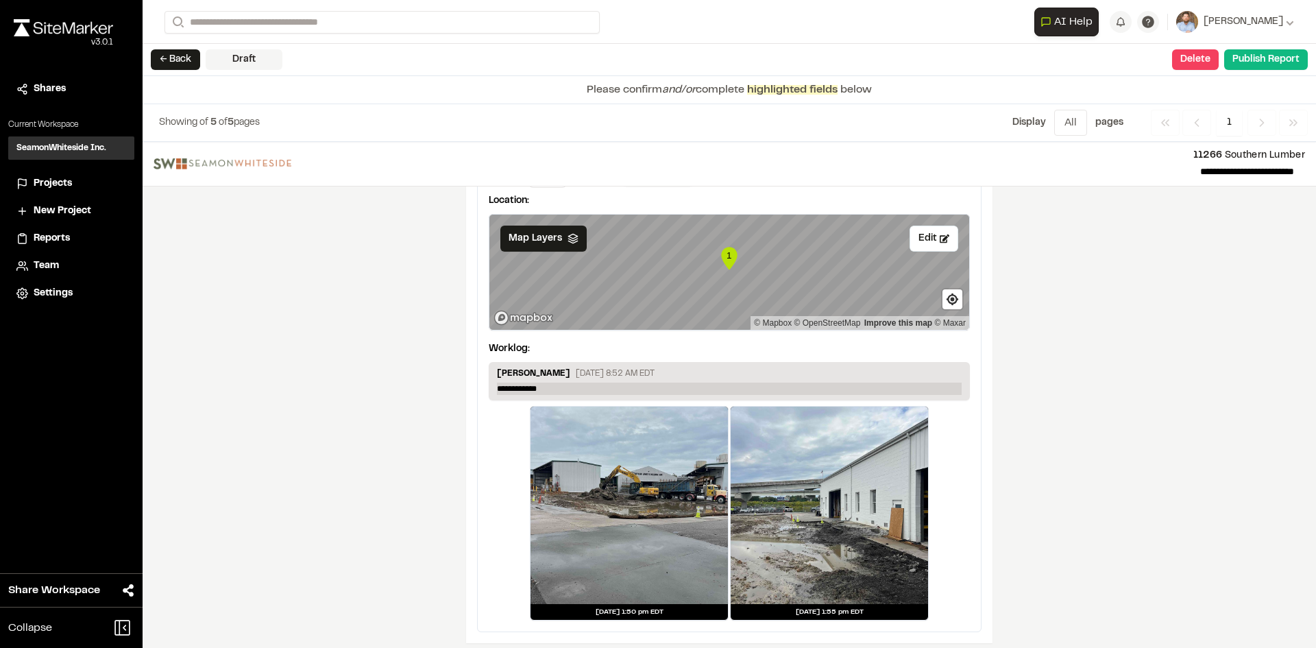
click at [553, 382] on p "**********" at bounding box center [729, 388] width 465 height 12
click at [1267, 61] on button "Publish Report" at bounding box center [1266, 59] width 84 height 21
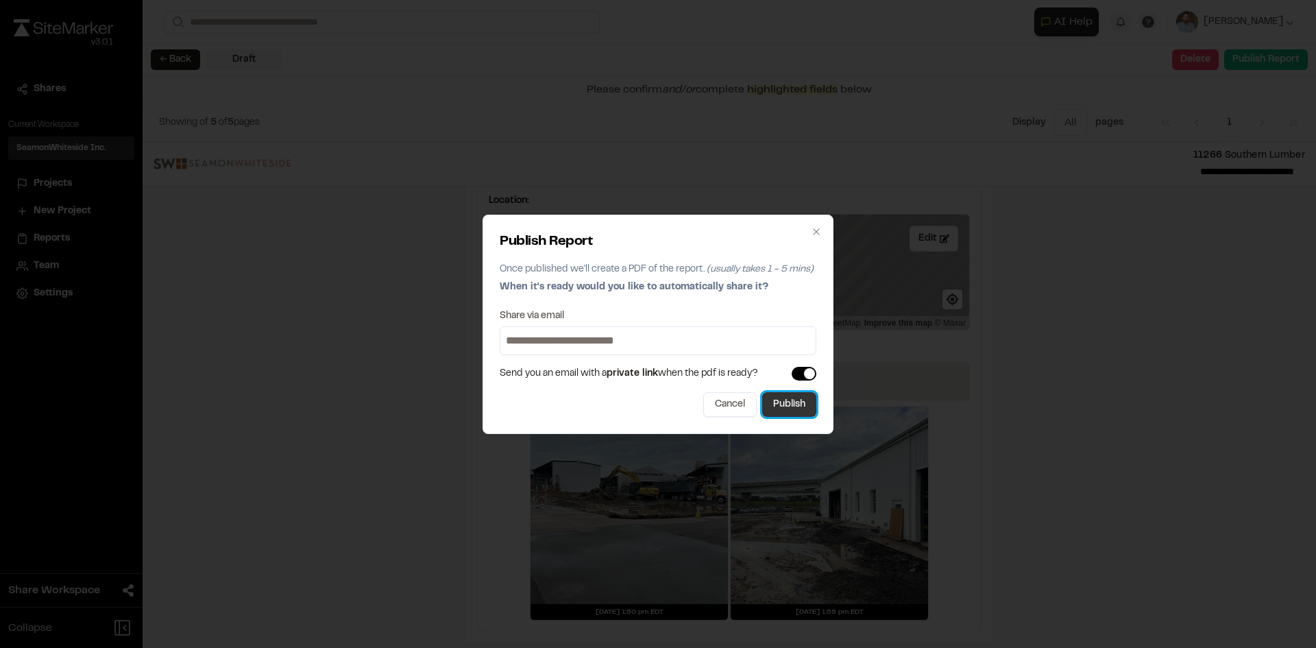
click at [807, 409] on button "Publish" at bounding box center [789, 404] width 54 height 25
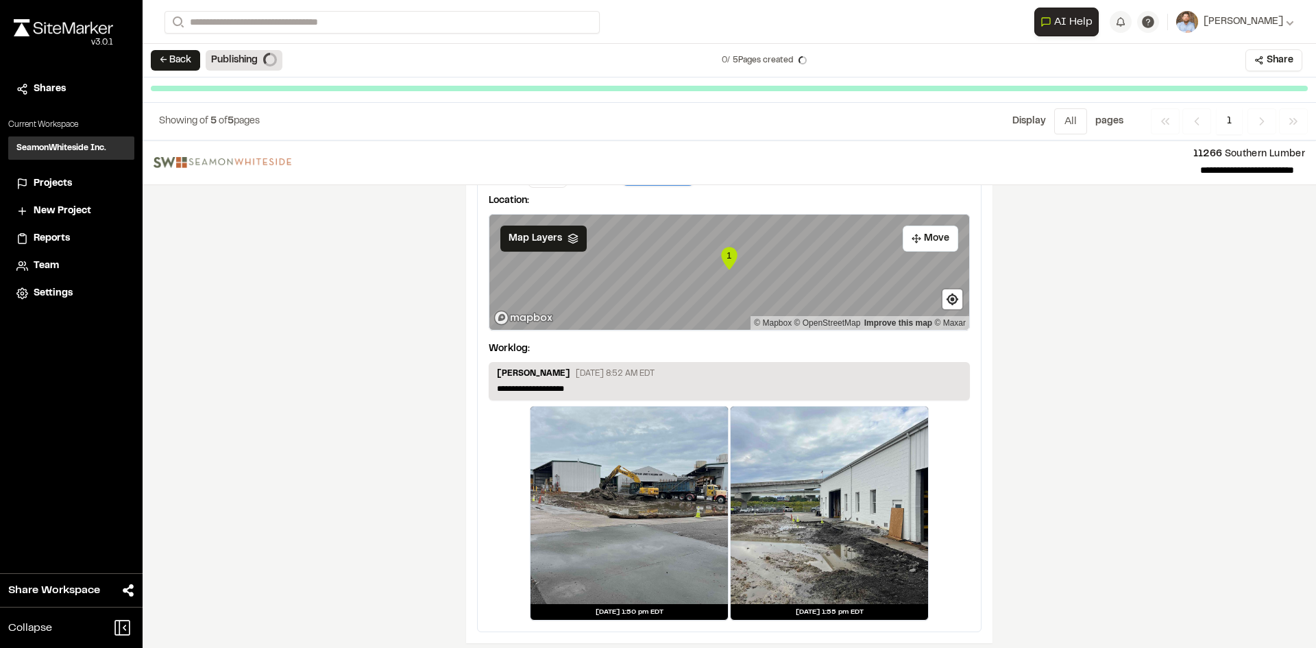
click at [57, 184] on span "Projects" at bounding box center [53, 183] width 38 height 15
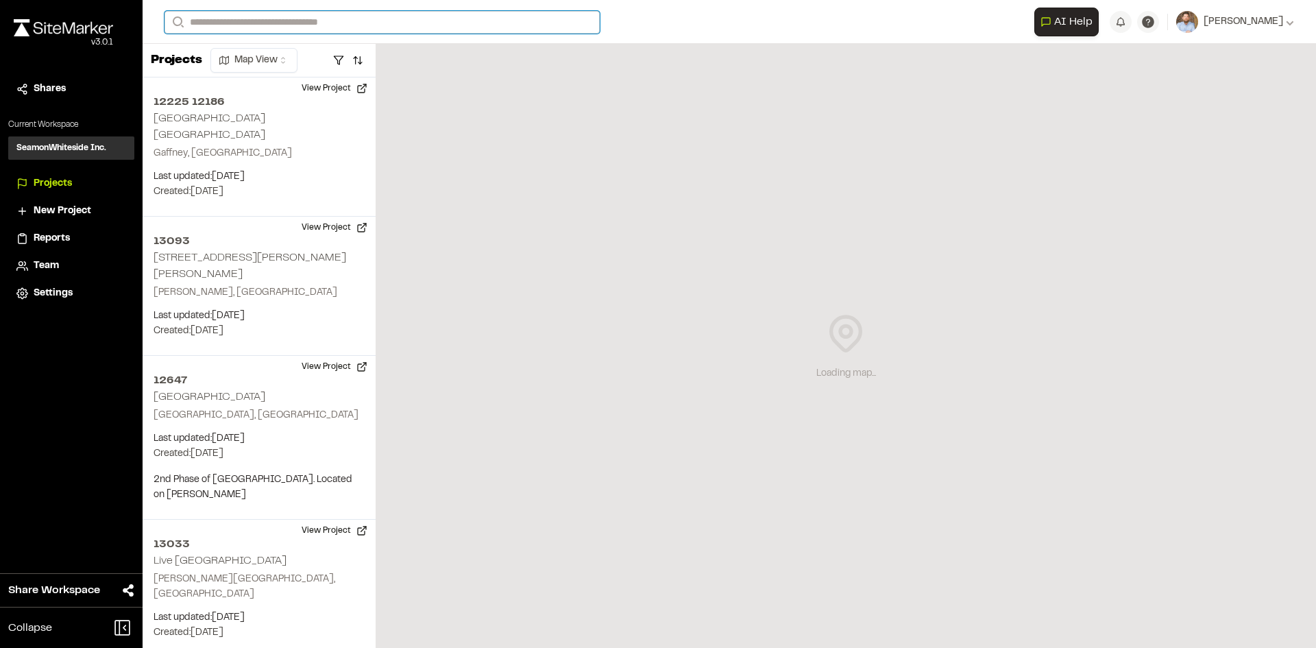
click at [236, 22] on input "Search" at bounding box center [382, 22] width 435 height 23
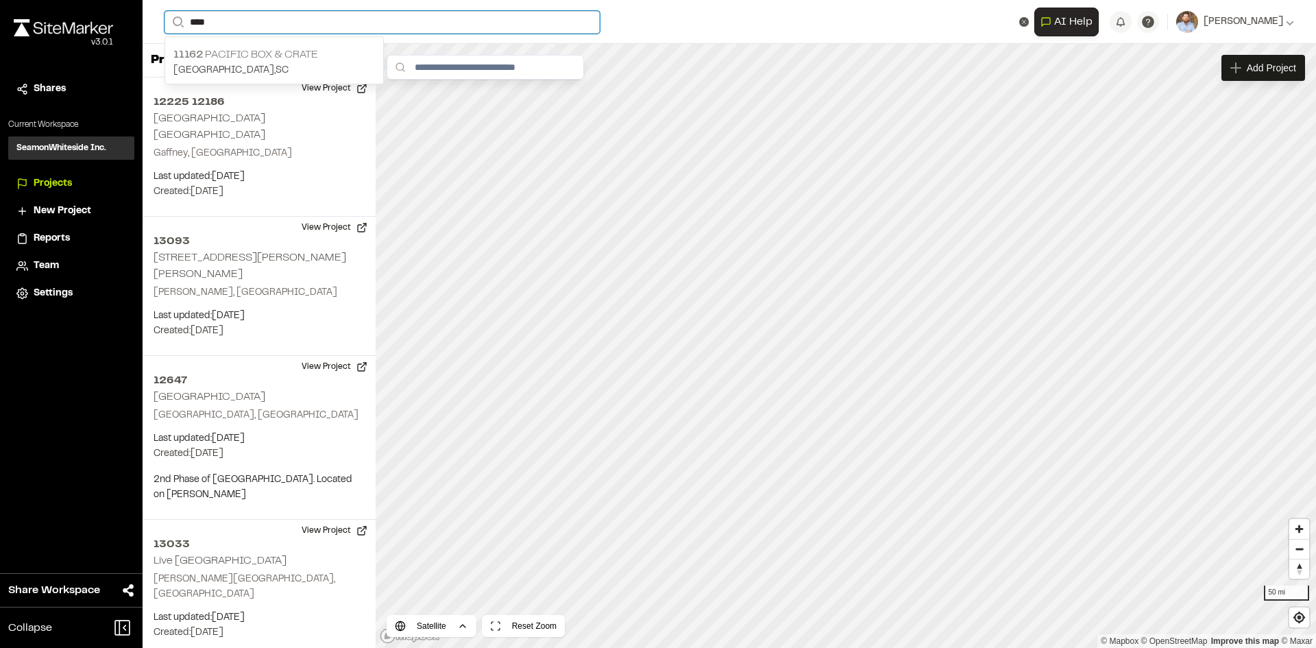
type input "***"
click at [245, 50] on p "11162 Pacific Box & Crate" at bounding box center [274, 55] width 202 height 16
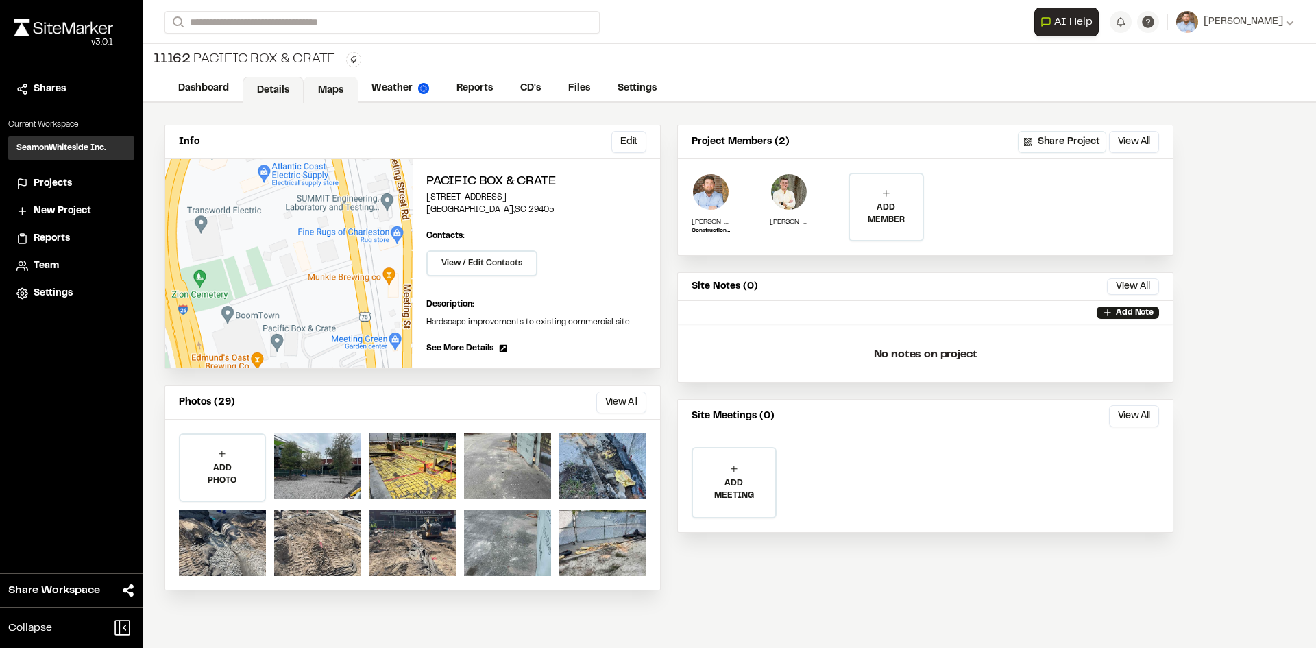
click at [327, 84] on link "Maps" at bounding box center [331, 90] width 54 height 26
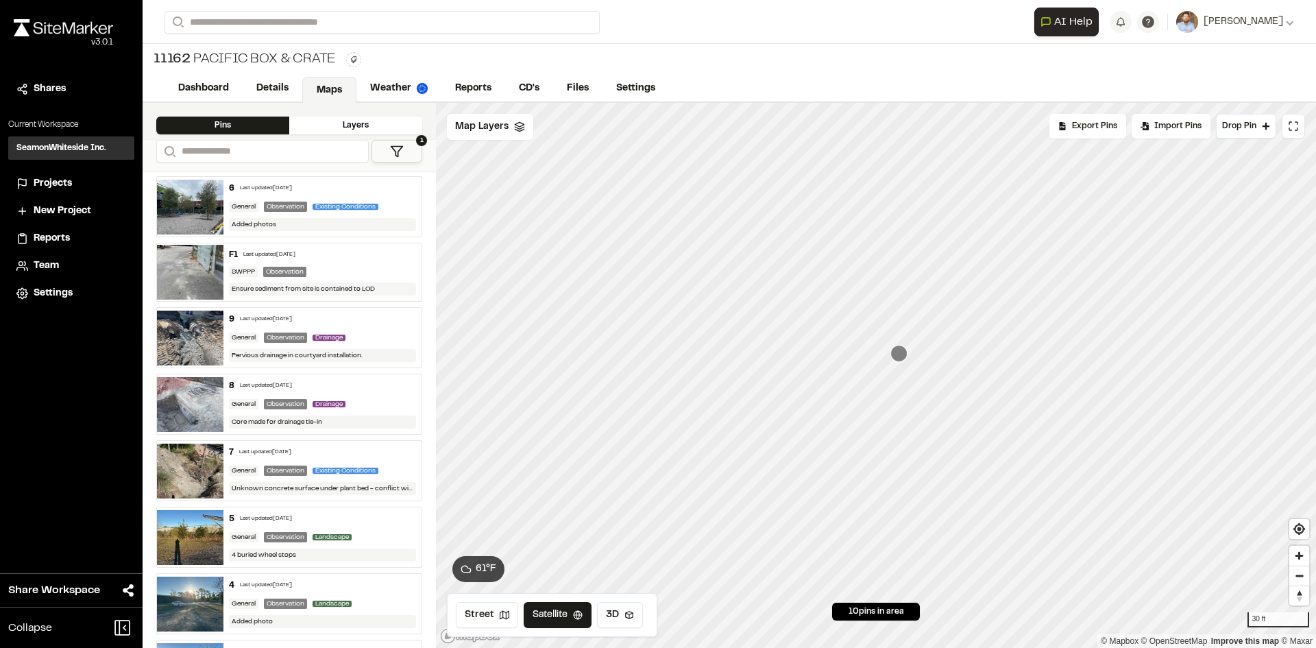
click at [899, 354] on icon "Map marker" at bounding box center [898, 353] width 17 height 17
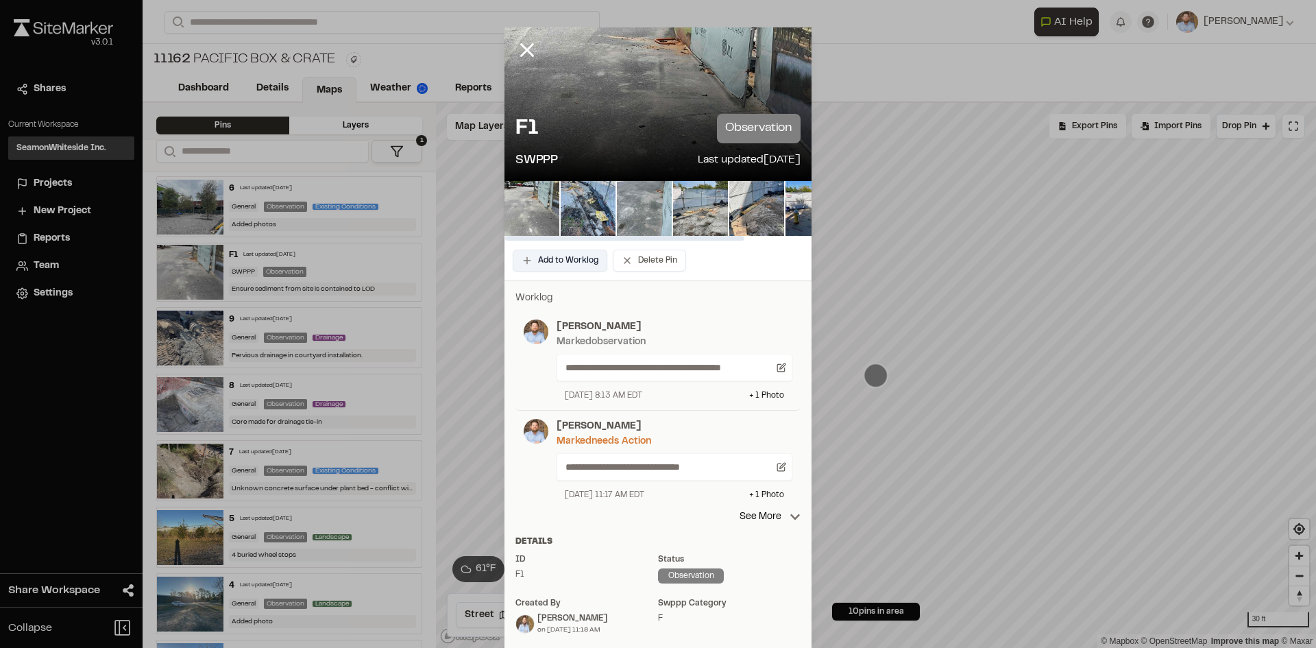
click at [565, 256] on button "Add to Worklog" at bounding box center [560, 261] width 95 height 22
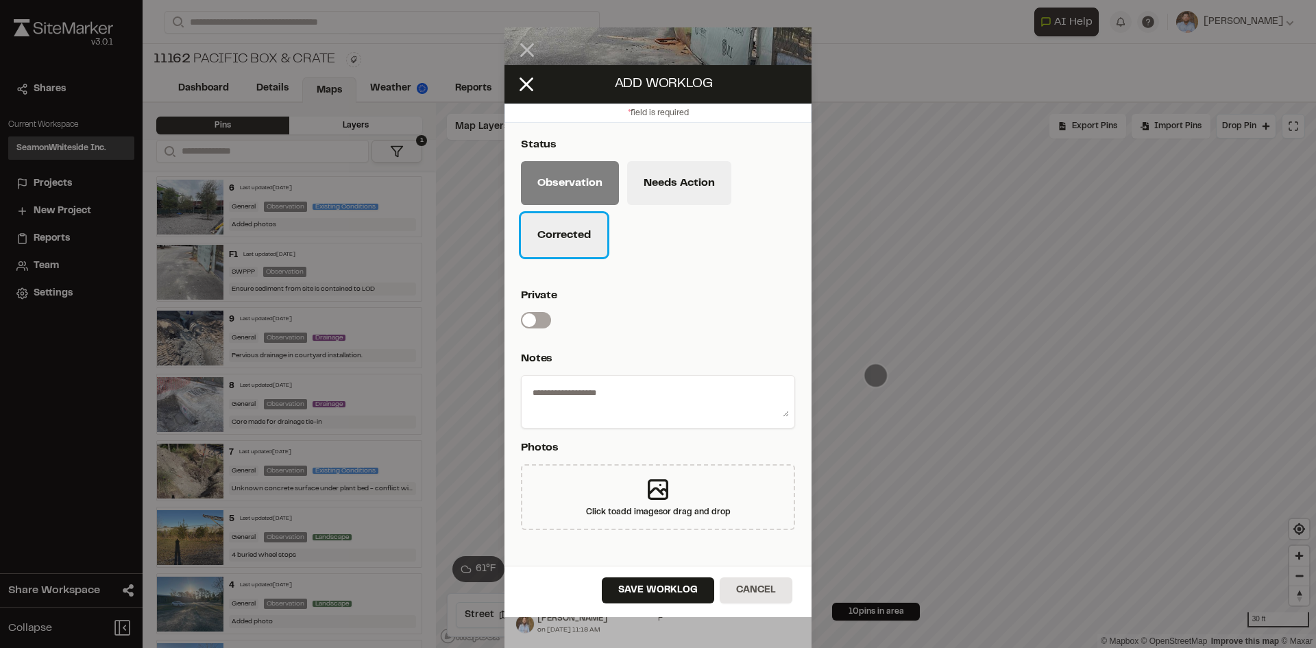
click at [579, 245] on button "Corrected" at bounding box center [564, 235] width 86 height 44
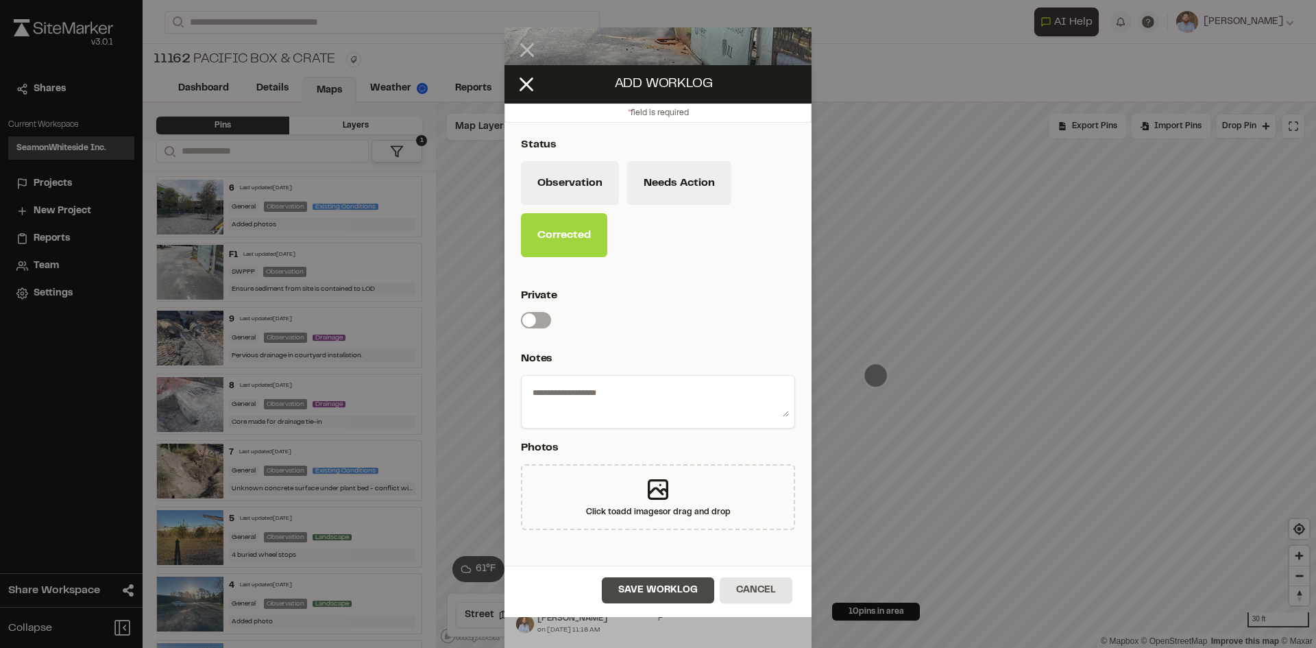
click at [669, 595] on button "Save Worklog" at bounding box center [658, 590] width 112 height 26
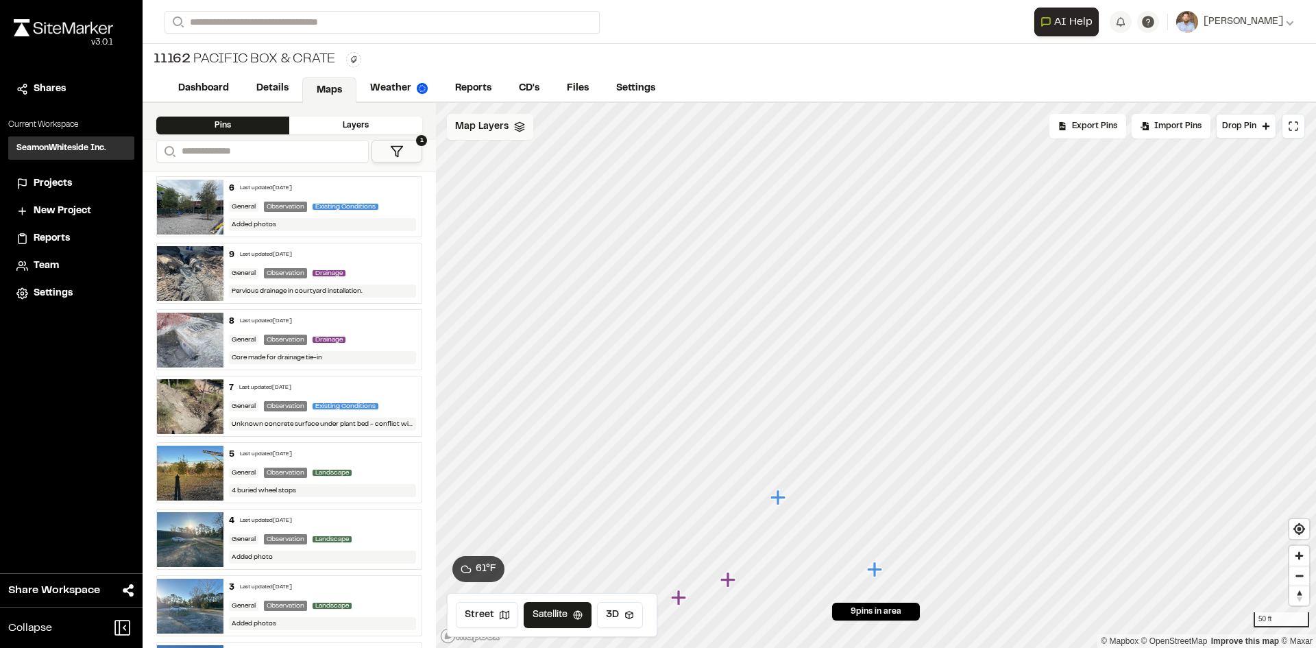
click at [491, 127] on span "Map Layers" at bounding box center [481, 126] width 53 height 15
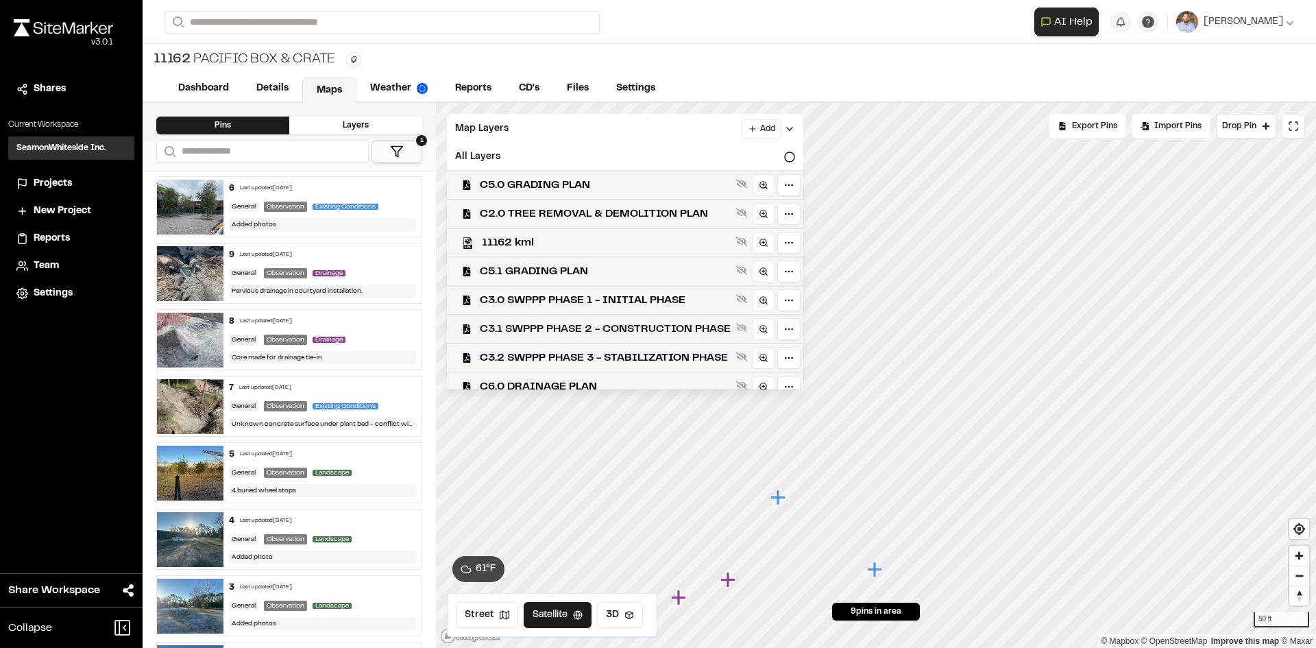
click at [627, 330] on span "C3.1 SWPPP PHASE 2 - CONSTRUCTION PHASE" at bounding box center [605, 329] width 251 height 16
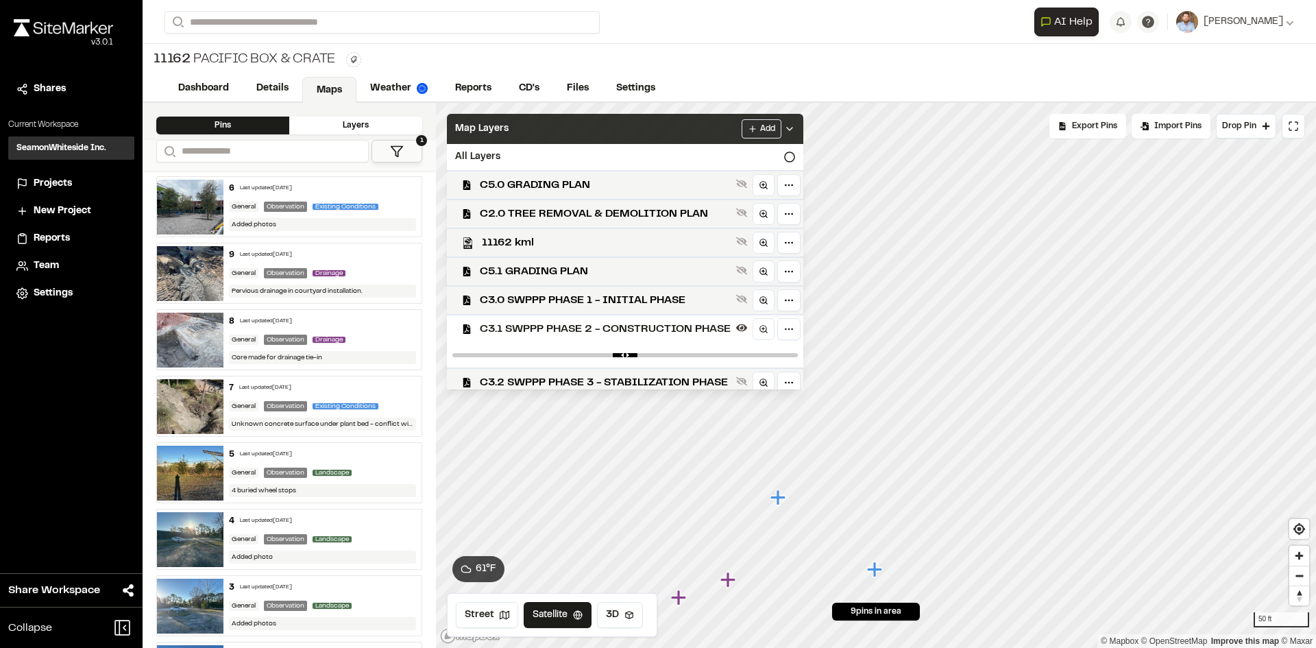
click at [795, 130] on icon at bounding box center [789, 128] width 11 height 11
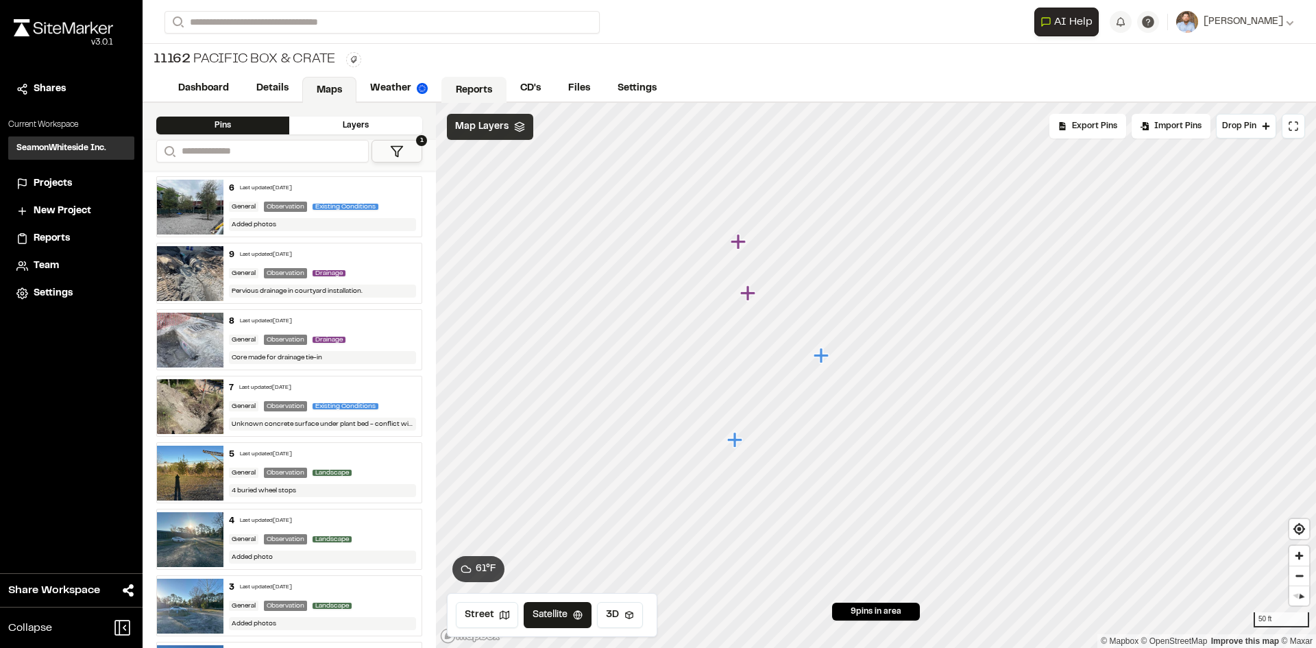
click at [478, 86] on link "Reports" at bounding box center [473, 90] width 65 height 26
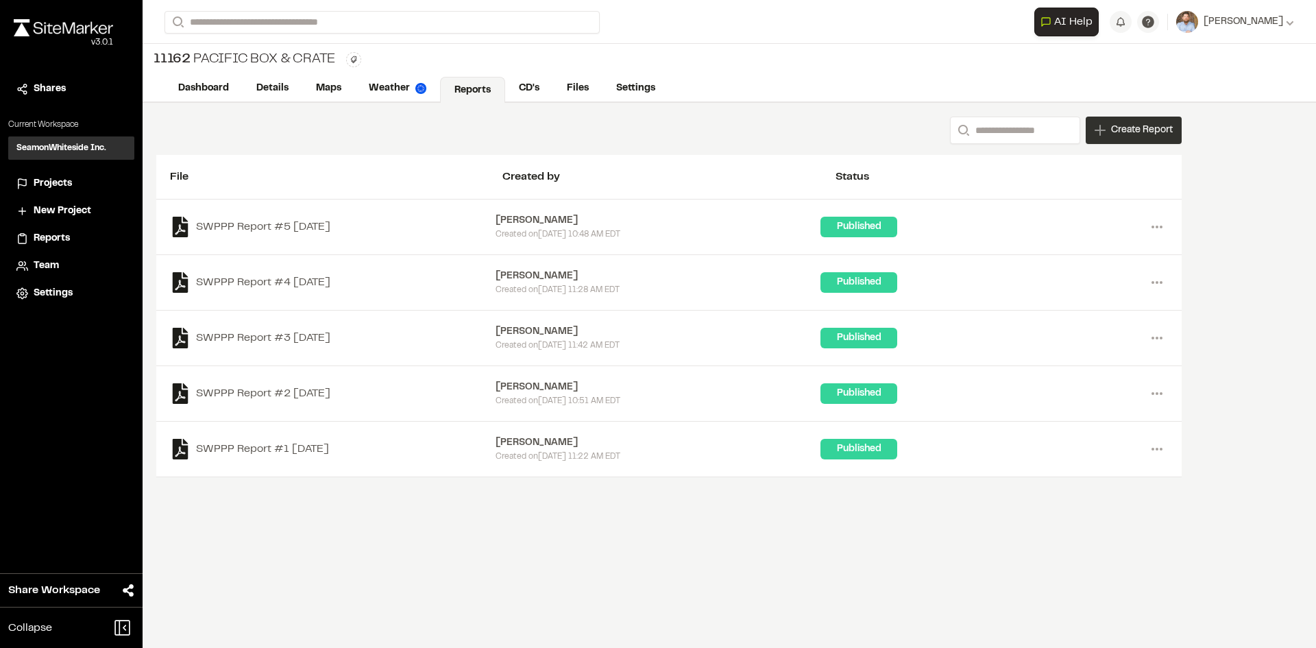
click at [1140, 136] on span "Create Report" at bounding box center [1142, 130] width 62 height 15
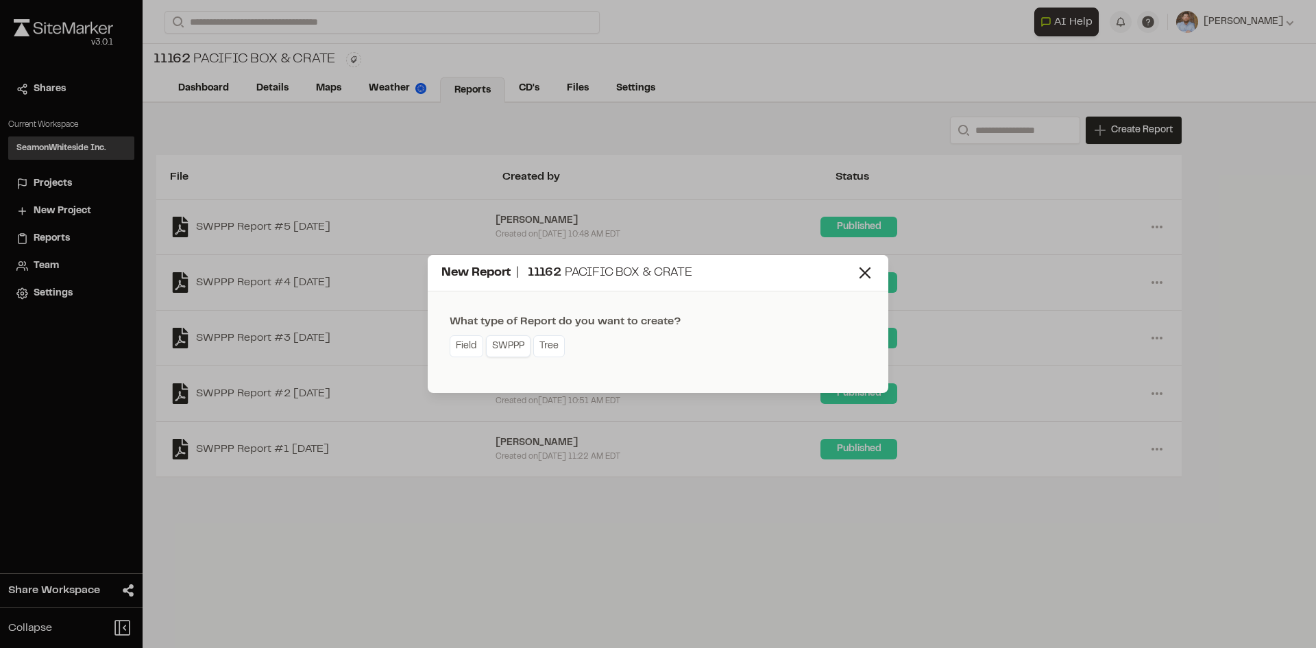
click at [518, 348] on link "SWPPP" at bounding box center [508, 346] width 45 height 22
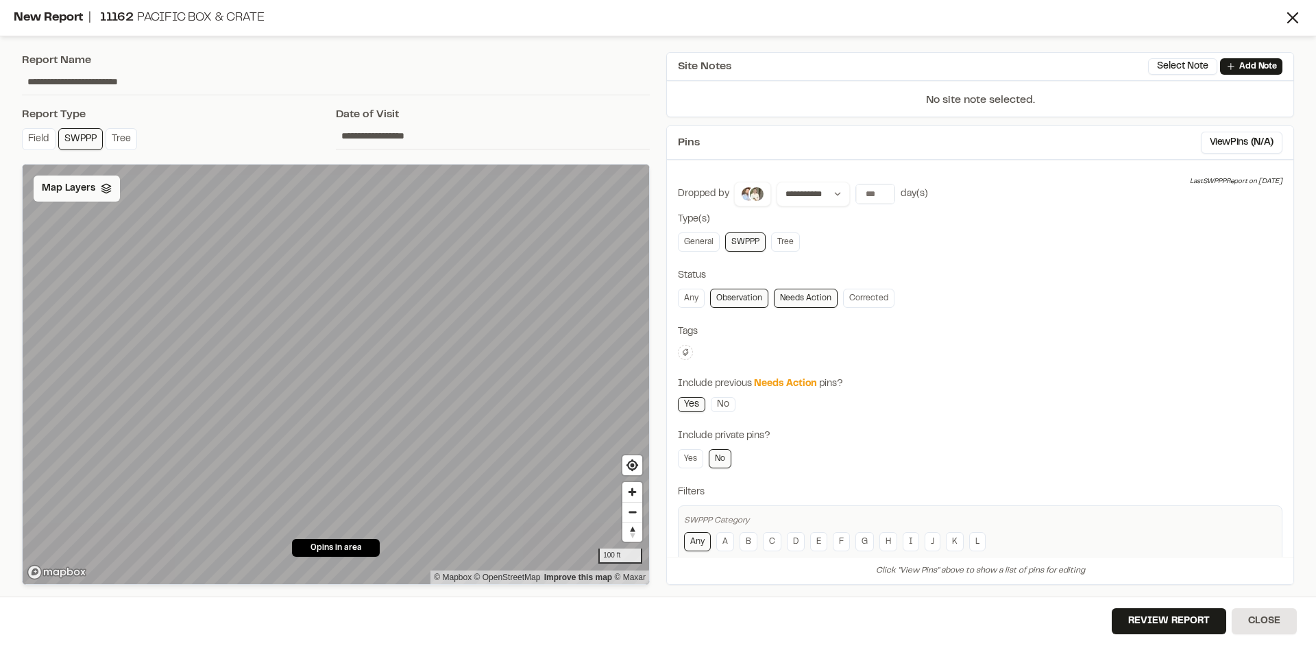
click at [84, 198] on div "Map Layers" at bounding box center [77, 188] width 86 height 26
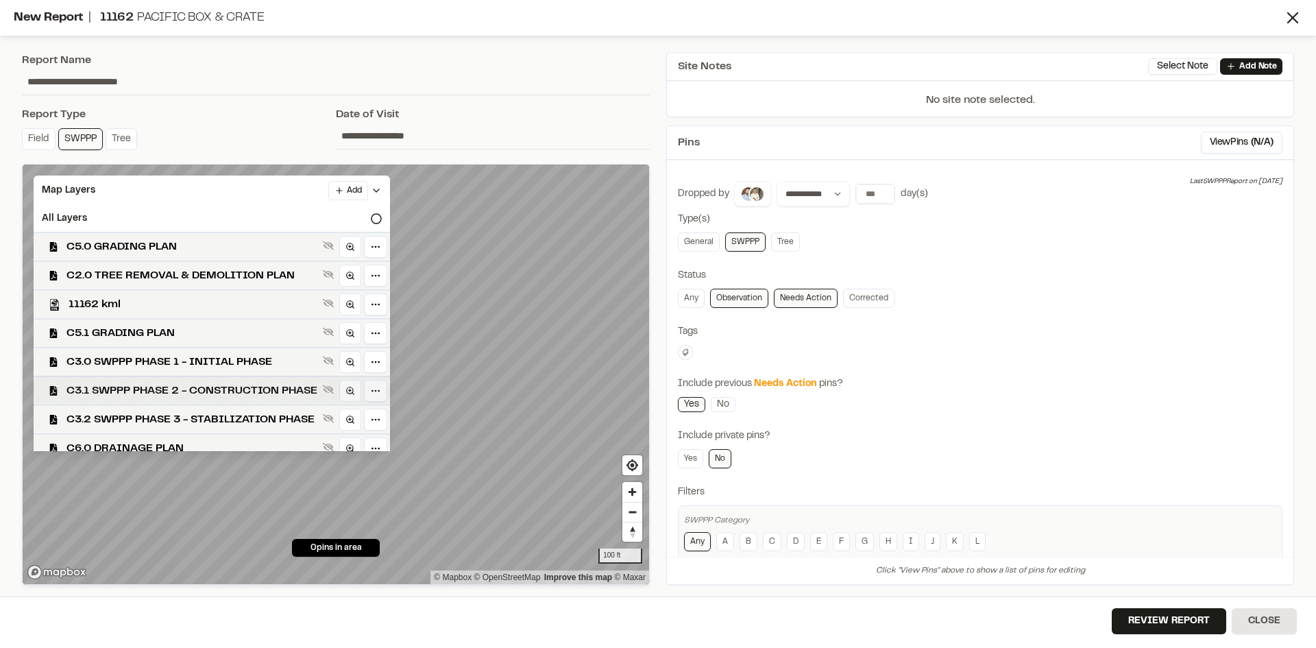
click at [157, 389] on span "C3.1 SWPPP PHASE 2 - CONSTRUCTION PHASE" at bounding box center [191, 390] width 251 height 16
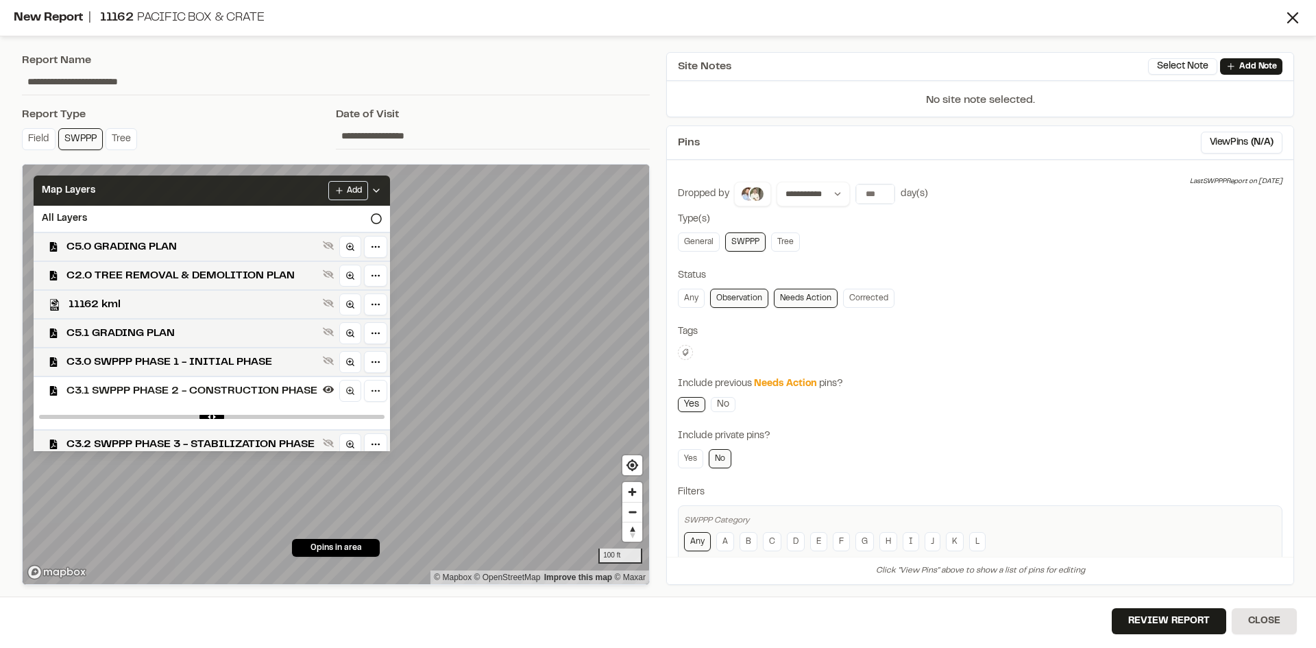
click at [379, 191] on polyline at bounding box center [376, 190] width 5 height 3
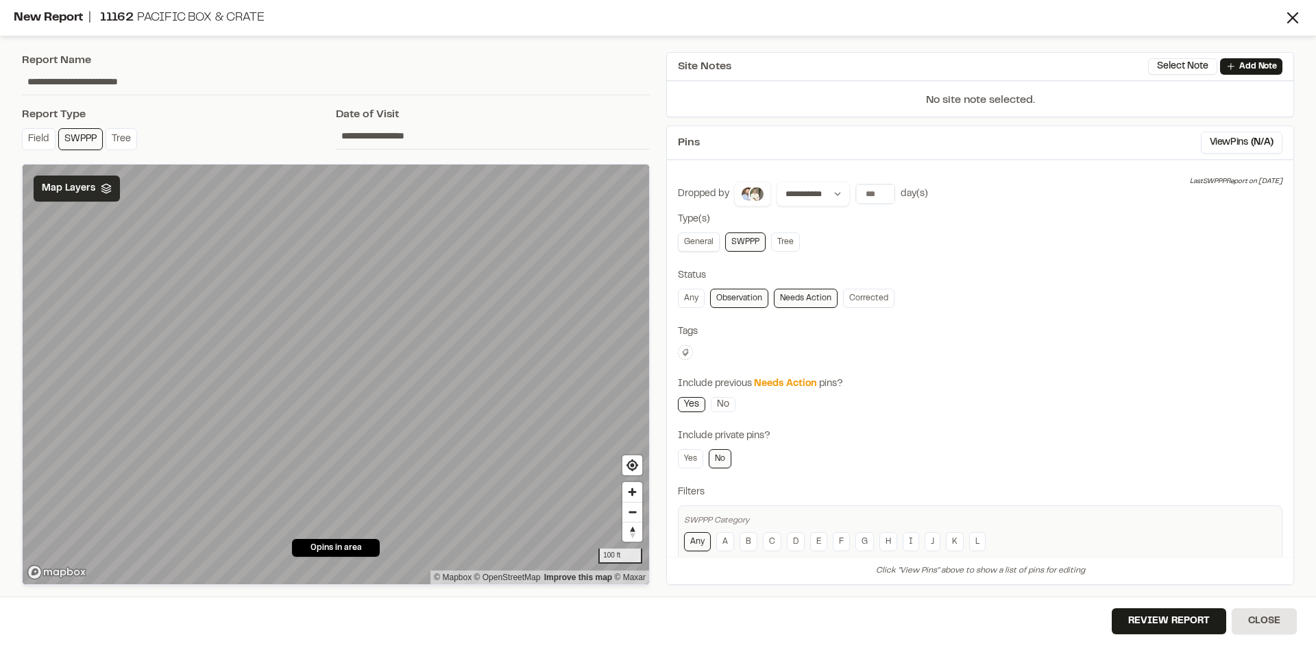
click at [703, 246] on link "General" at bounding box center [699, 241] width 42 height 19
click at [1194, 630] on button "Review Report" at bounding box center [1169, 621] width 114 height 26
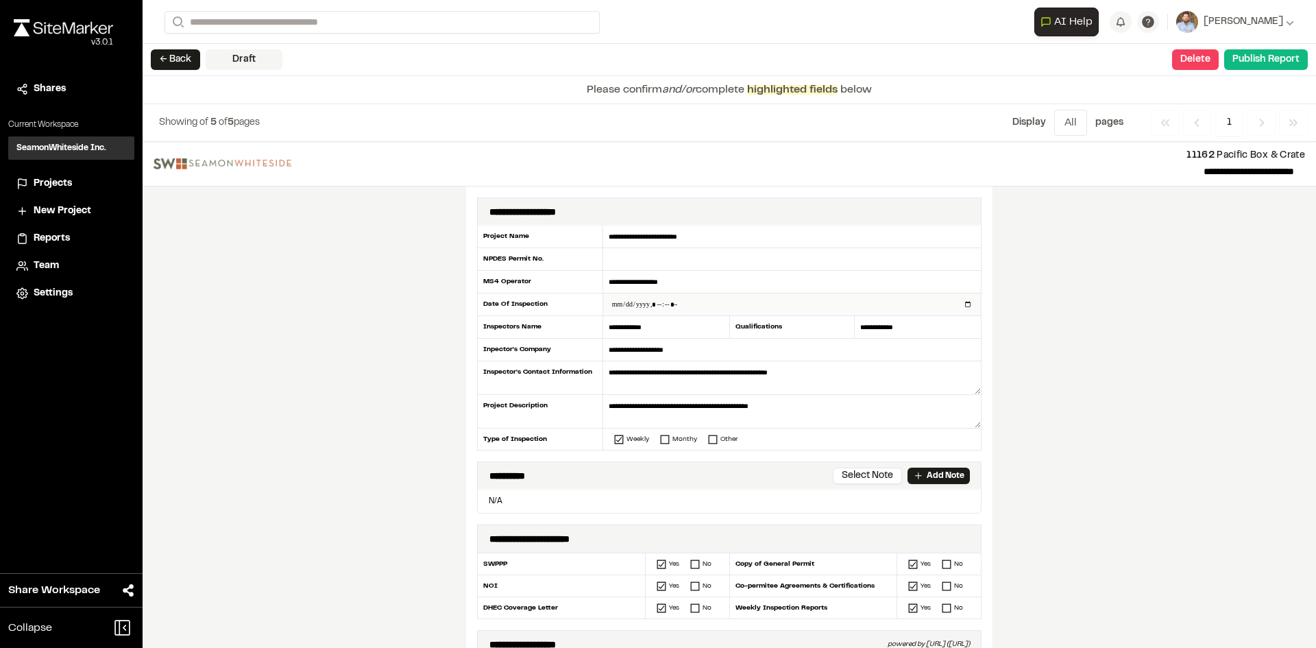
click at [961, 304] on input "datetime-local" at bounding box center [792, 304] width 378 height 22
type input "**********"
click at [414, 446] on div "**********" at bounding box center [729, 395] width 1173 height 506
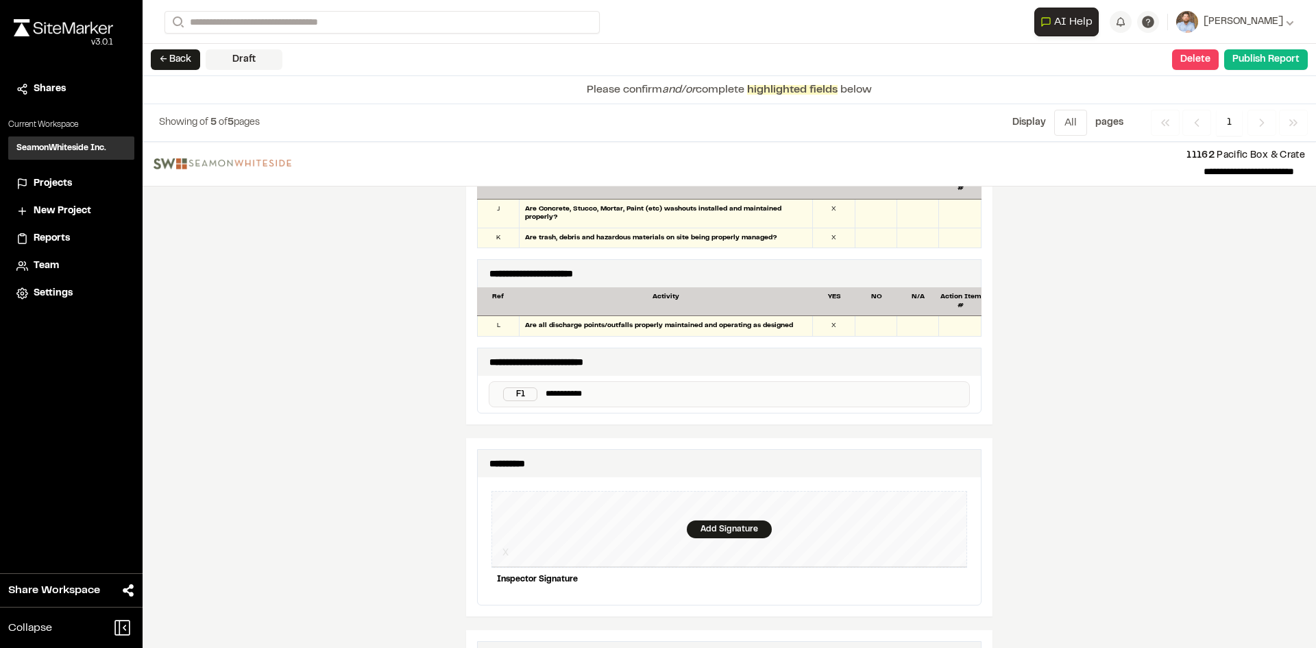
scroll to position [1165, 0]
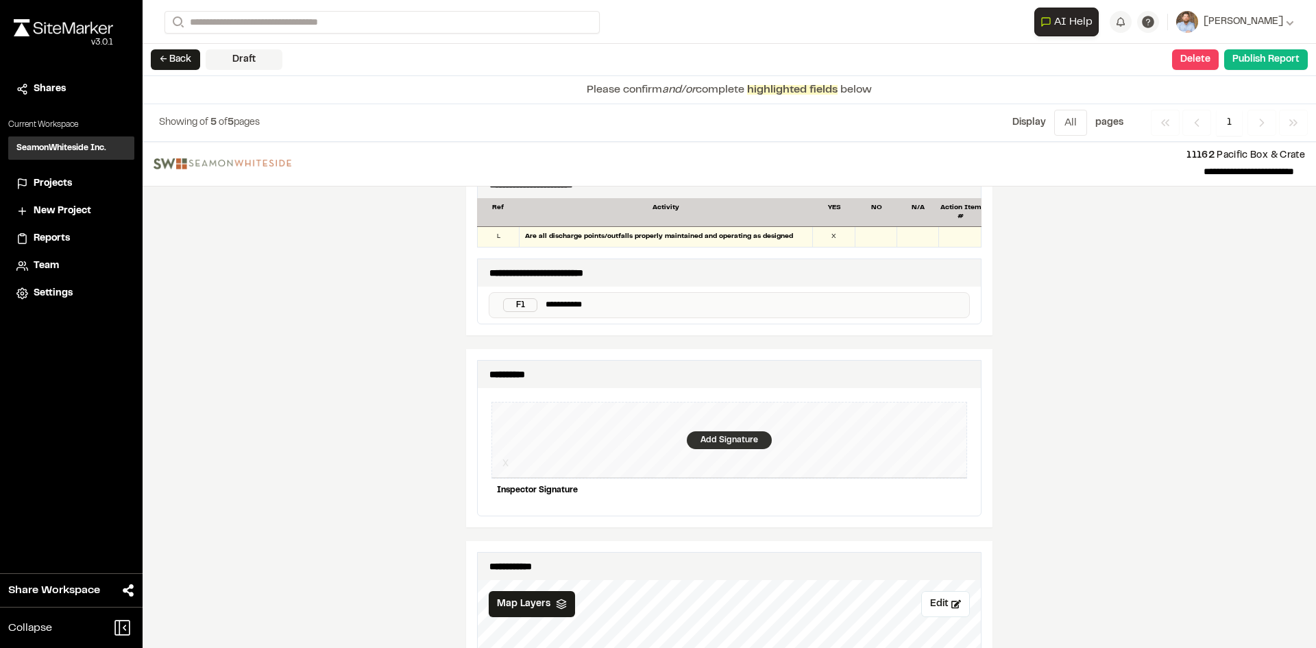
click at [722, 431] on div "Add Signature" at bounding box center [729, 440] width 85 height 18
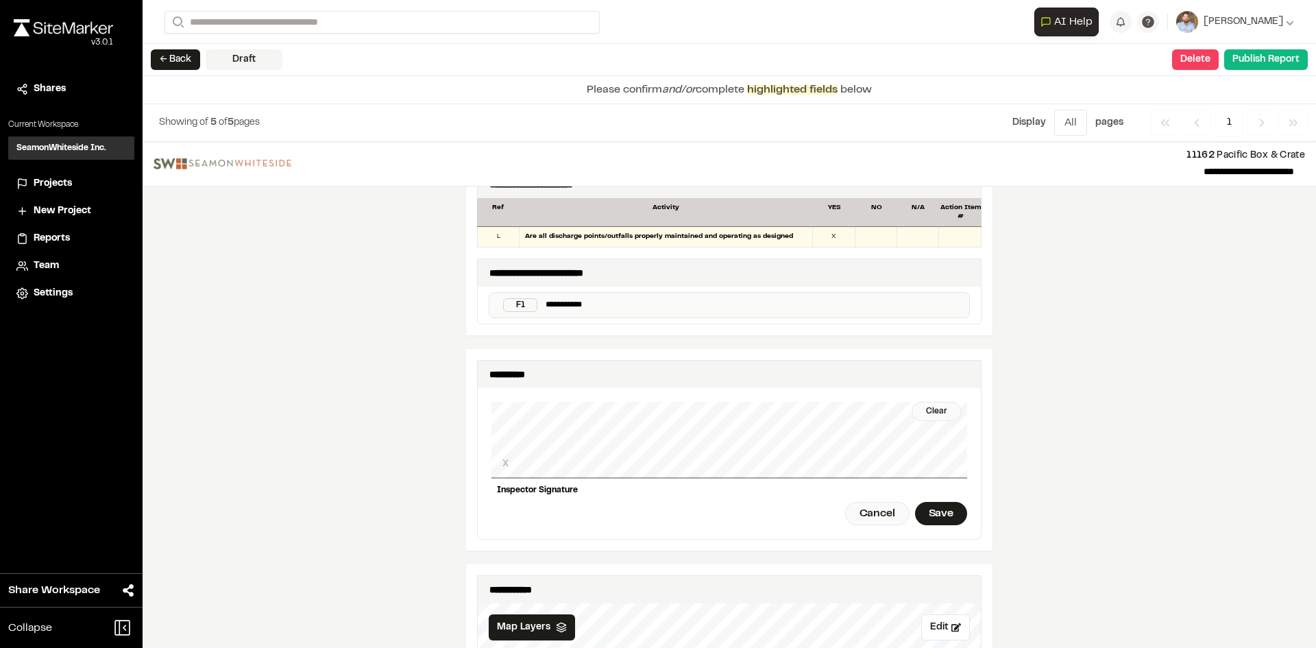
click at [749, 471] on div "Clear X Inspector Signature Cancel Save" at bounding box center [729, 463] width 476 height 151
click at [945, 504] on div "Save" at bounding box center [941, 513] width 52 height 23
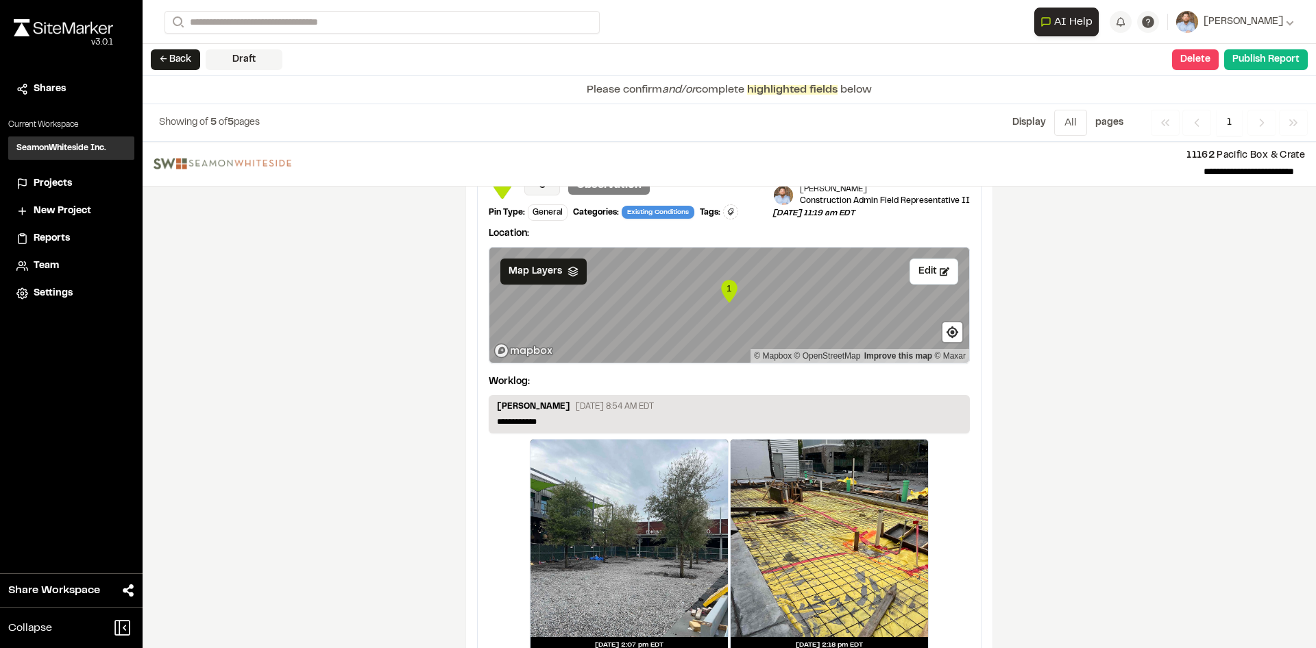
scroll to position [2295, 0]
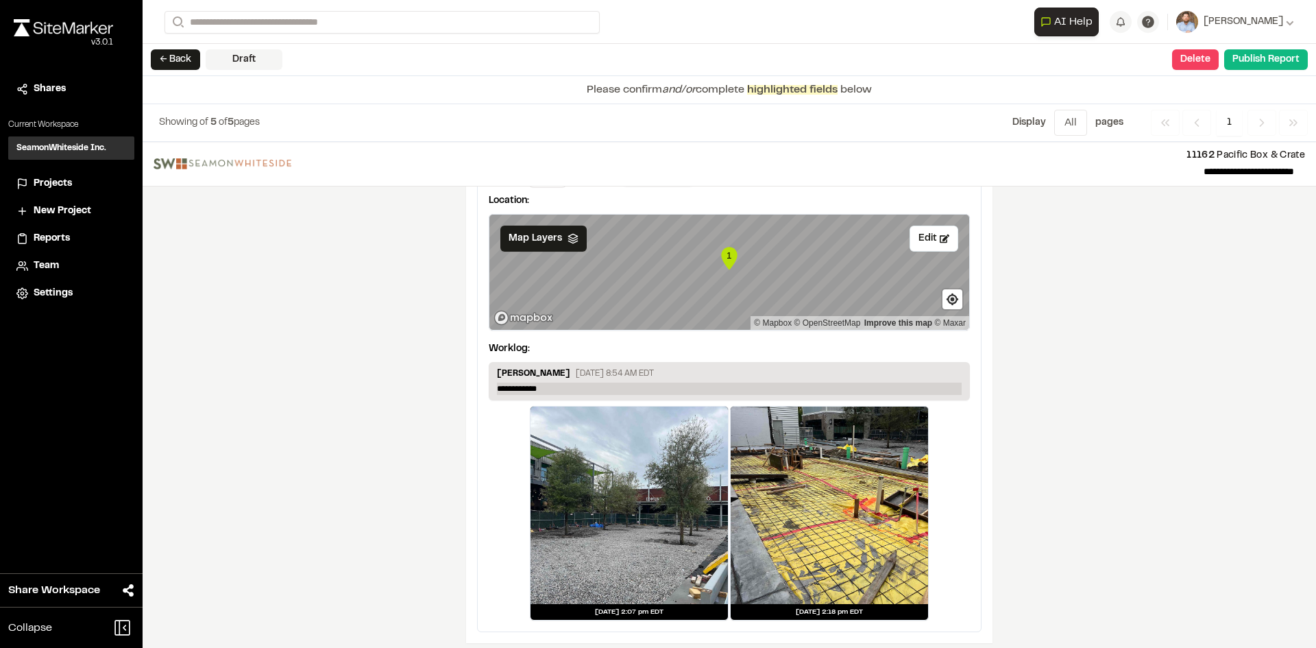
click at [559, 382] on p "**********" at bounding box center [729, 388] width 465 height 12
click at [1261, 61] on button "Publish Report" at bounding box center [1266, 59] width 84 height 21
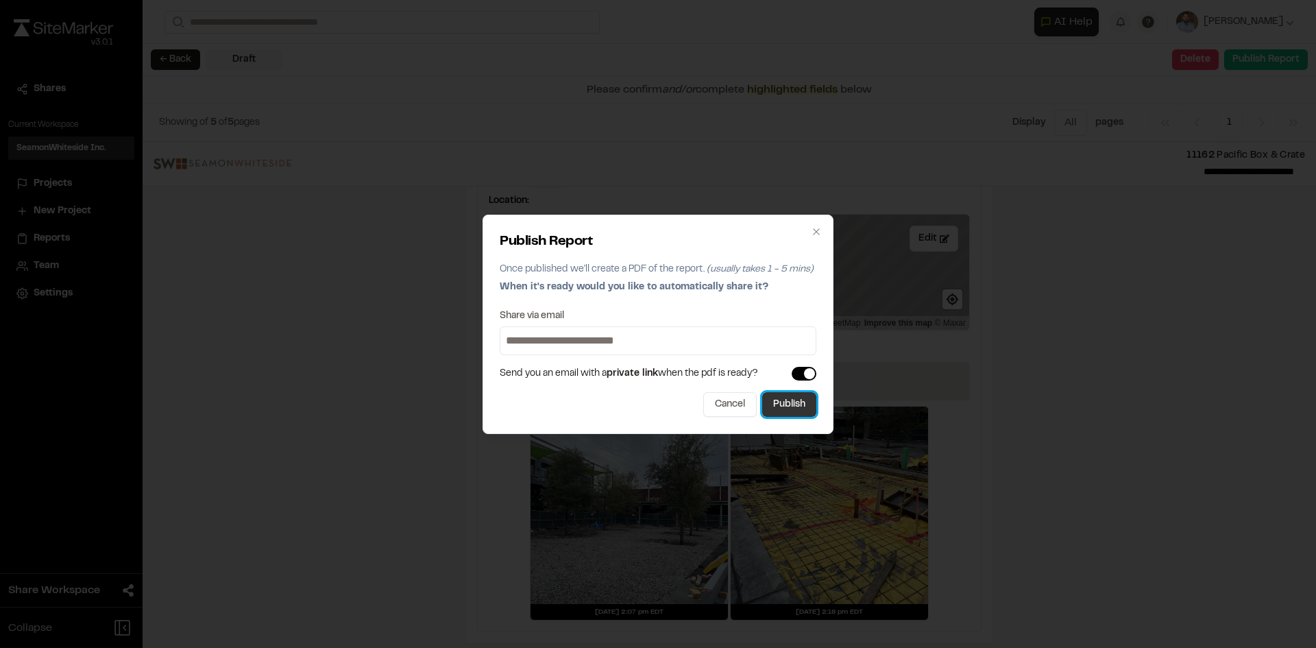
click at [799, 406] on button "Publish" at bounding box center [789, 404] width 54 height 25
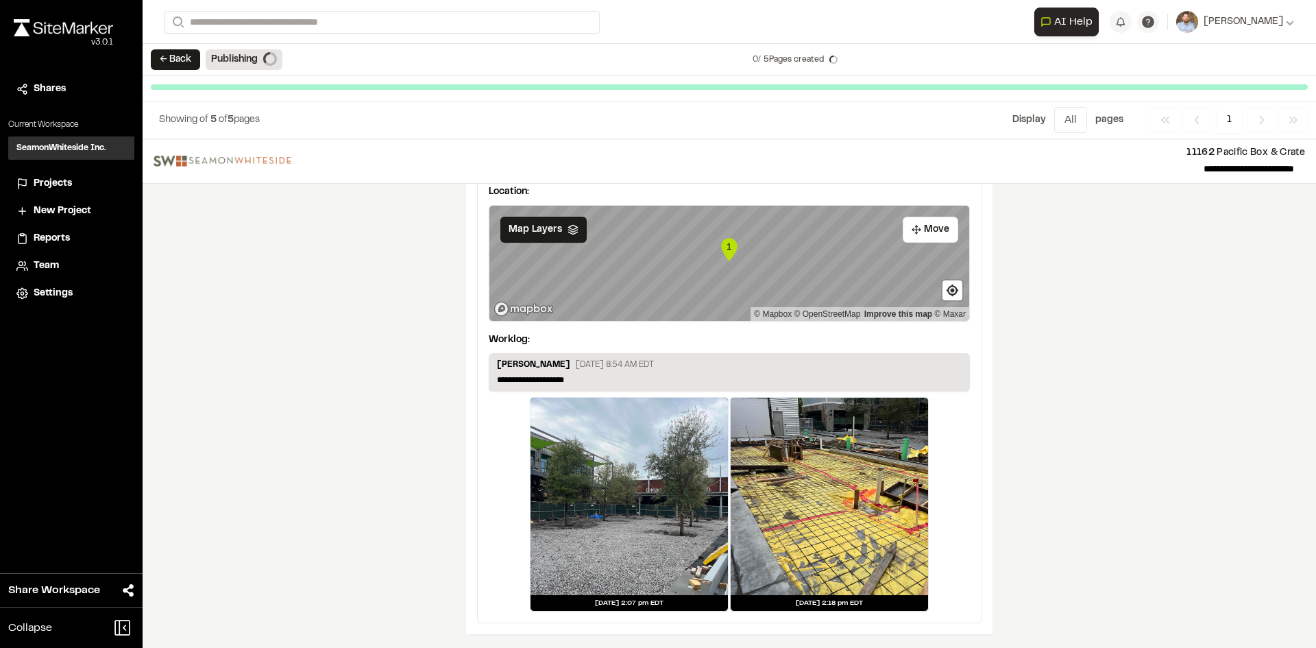
scroll to position [2253, 0]
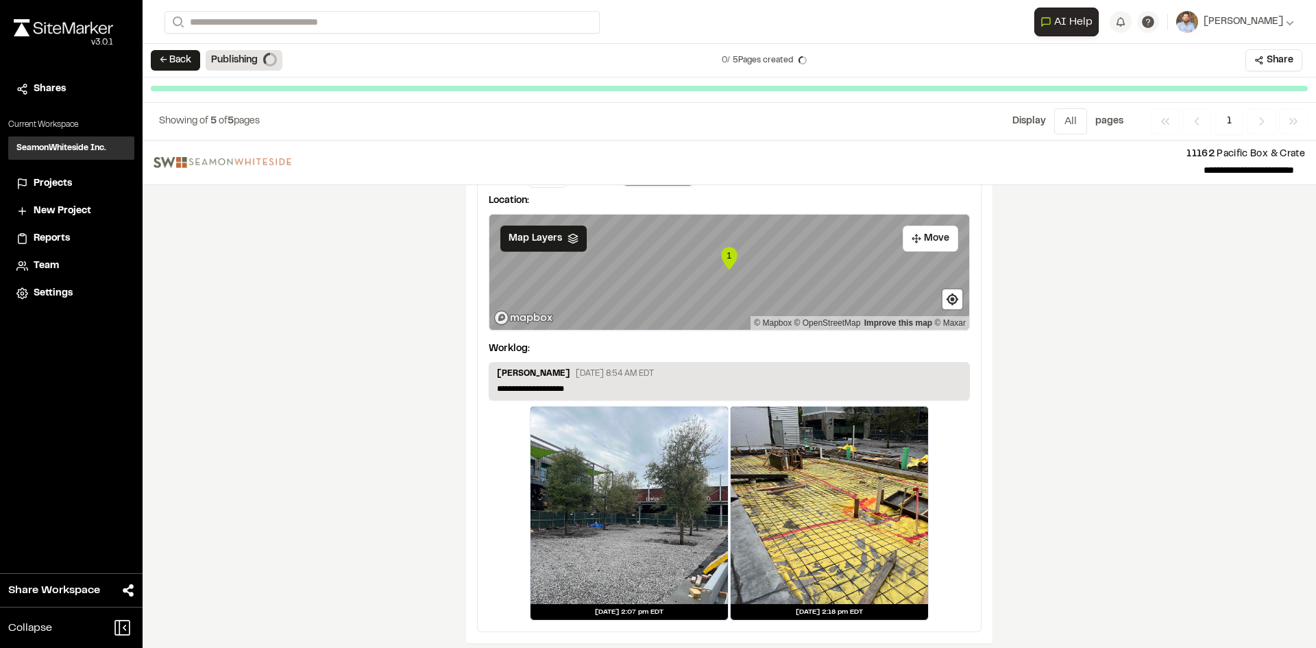
click at [56, 182] on span "Projects" at bounding box center [53, 183] width 38 height 15
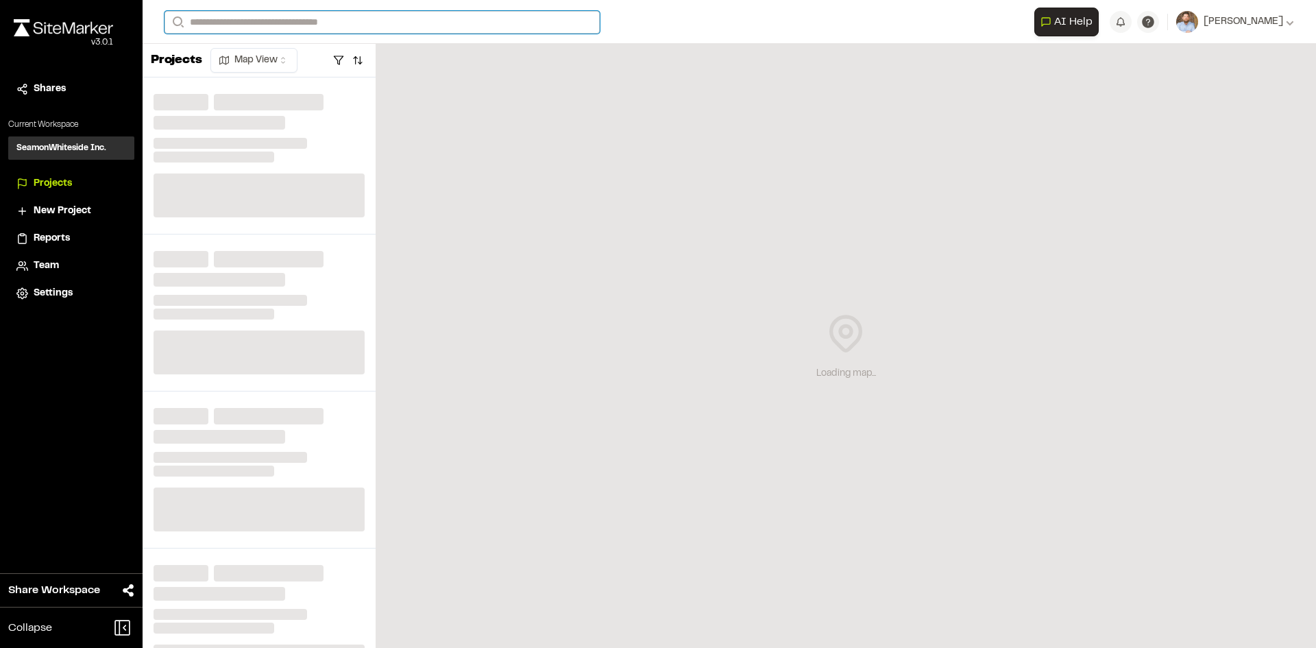
click at [210, 21] on input "Search" at bounding box center [382, 22] width 435 height 23
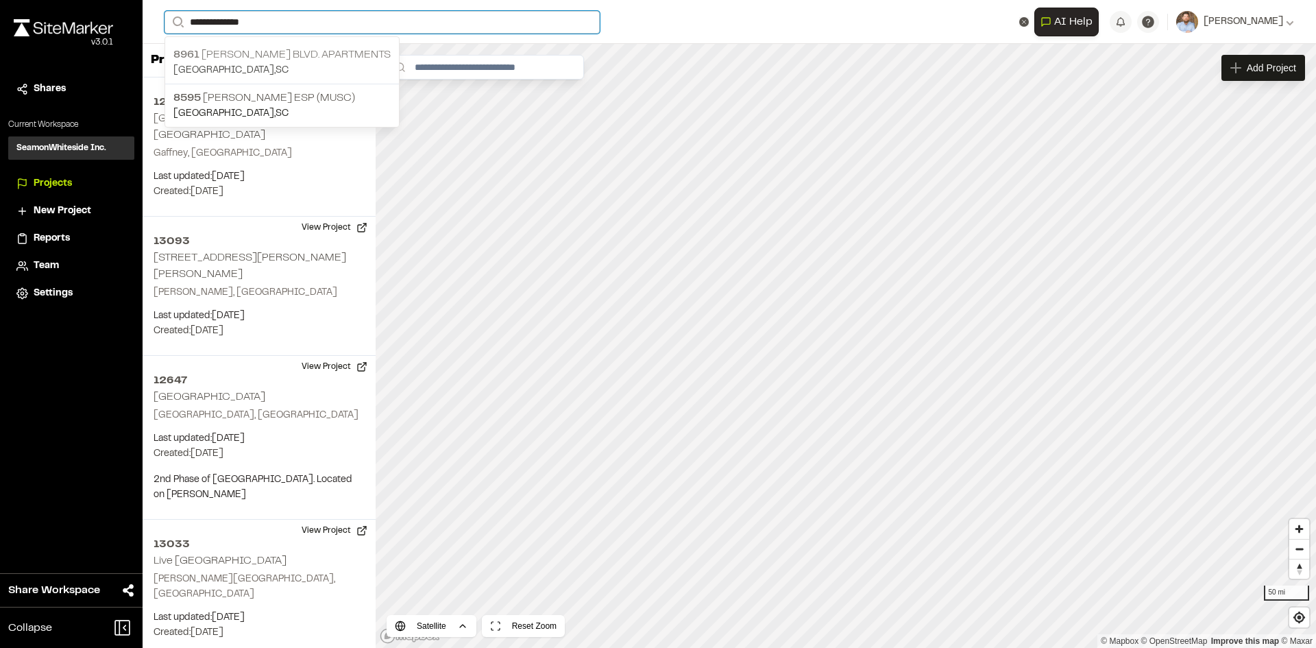
type input "**********"
click at [319, 49] on p "8961 William E. Murray Blvd. Apartments" at bounding box center [281, 55] width 217 height 16
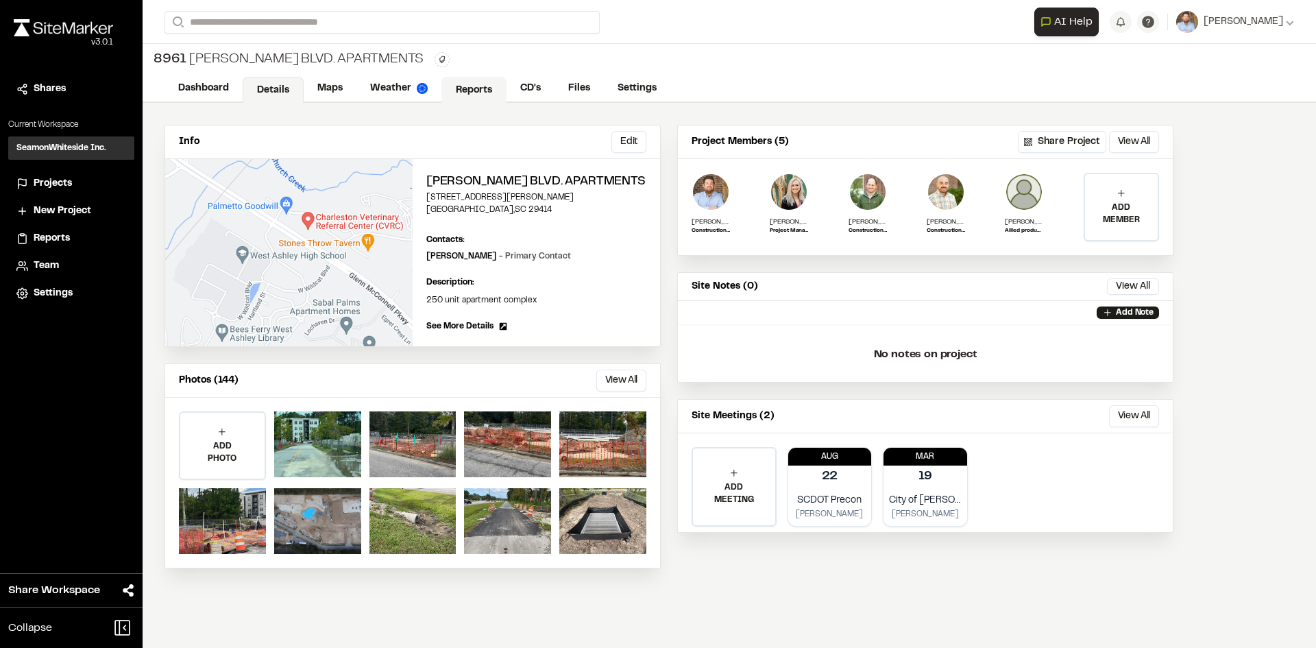
click at [473, 84] on link "Reports" at bounding box center [473, 90] width 65 height 26
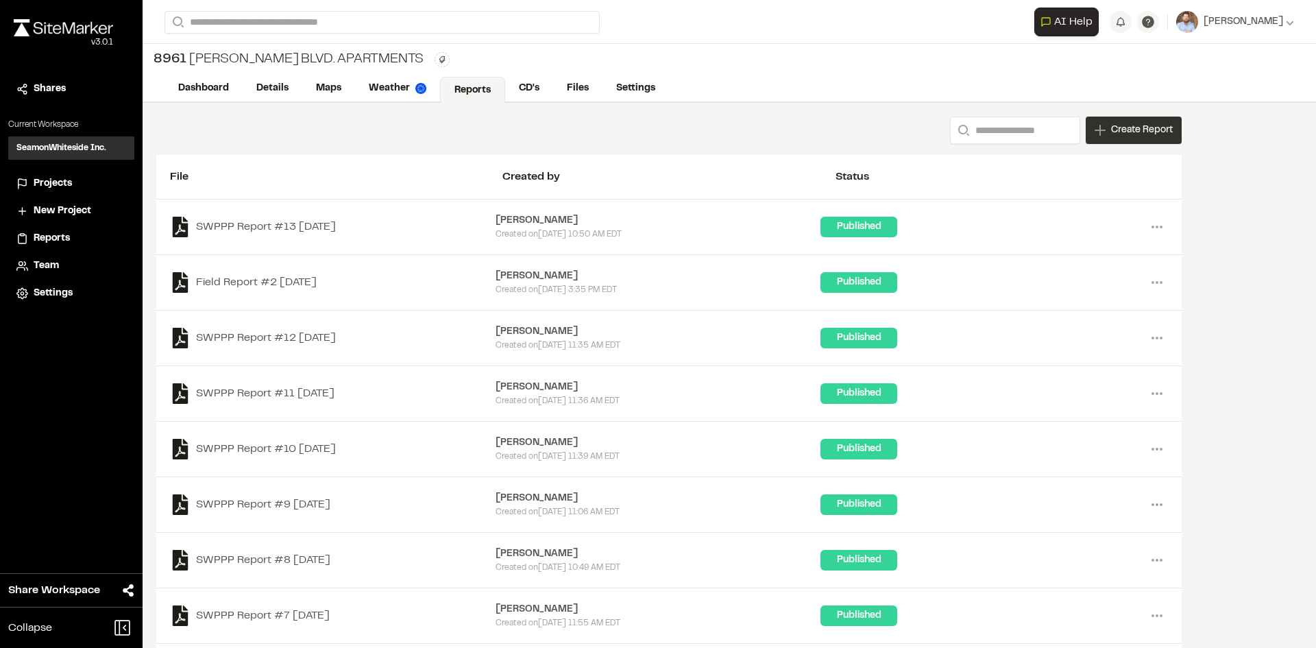
click at [1137, 135] on span "Create Report" at bounding box center [1142, 130] width 62 height 15
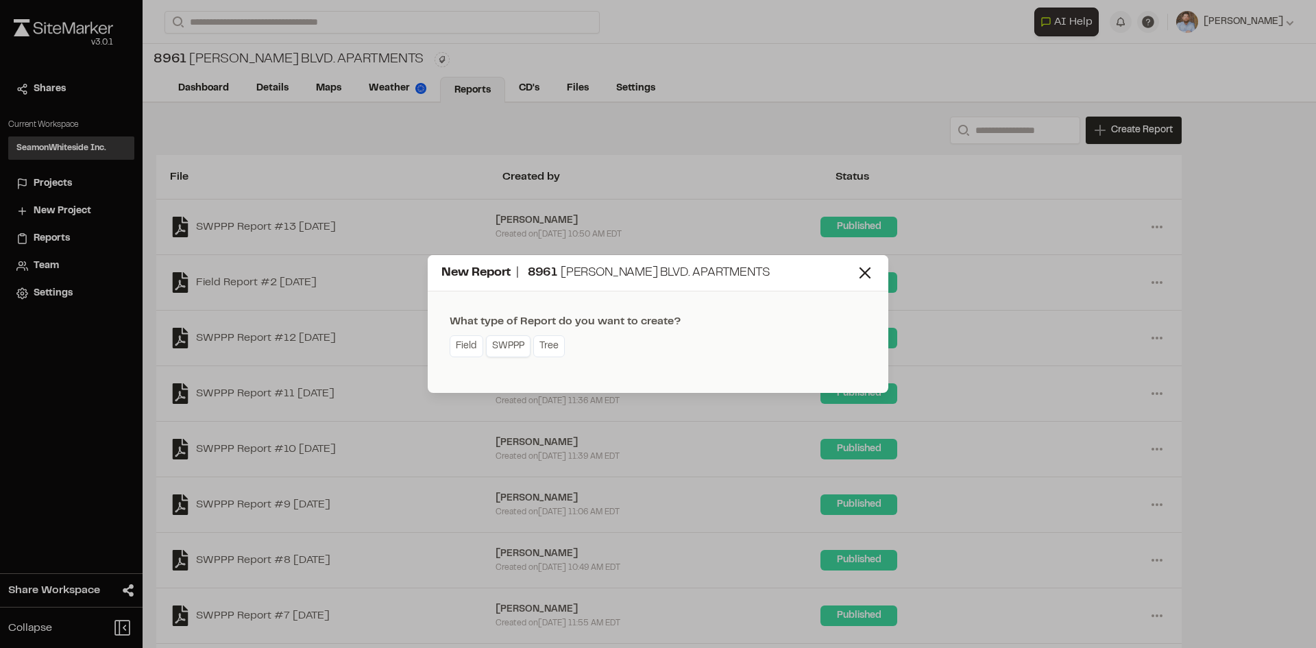
click at [512, 350] on link "SWPPP" at bounding box center [508, 346] width 45 height 22
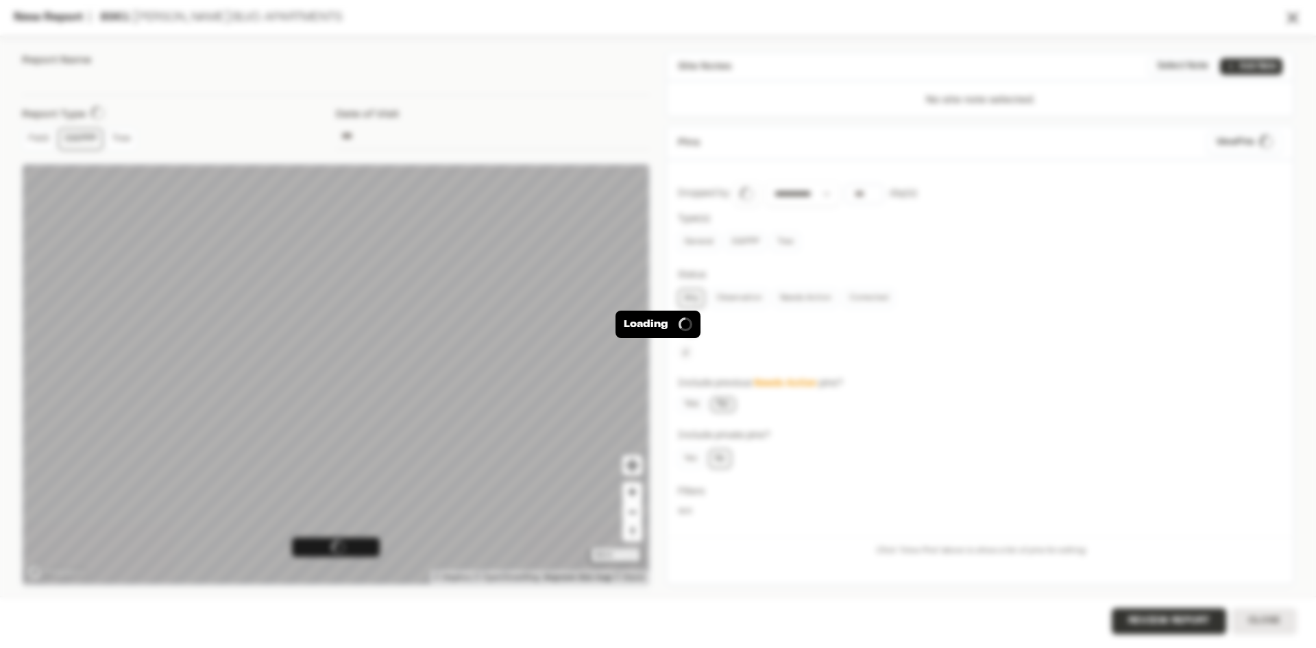
type input "**********"
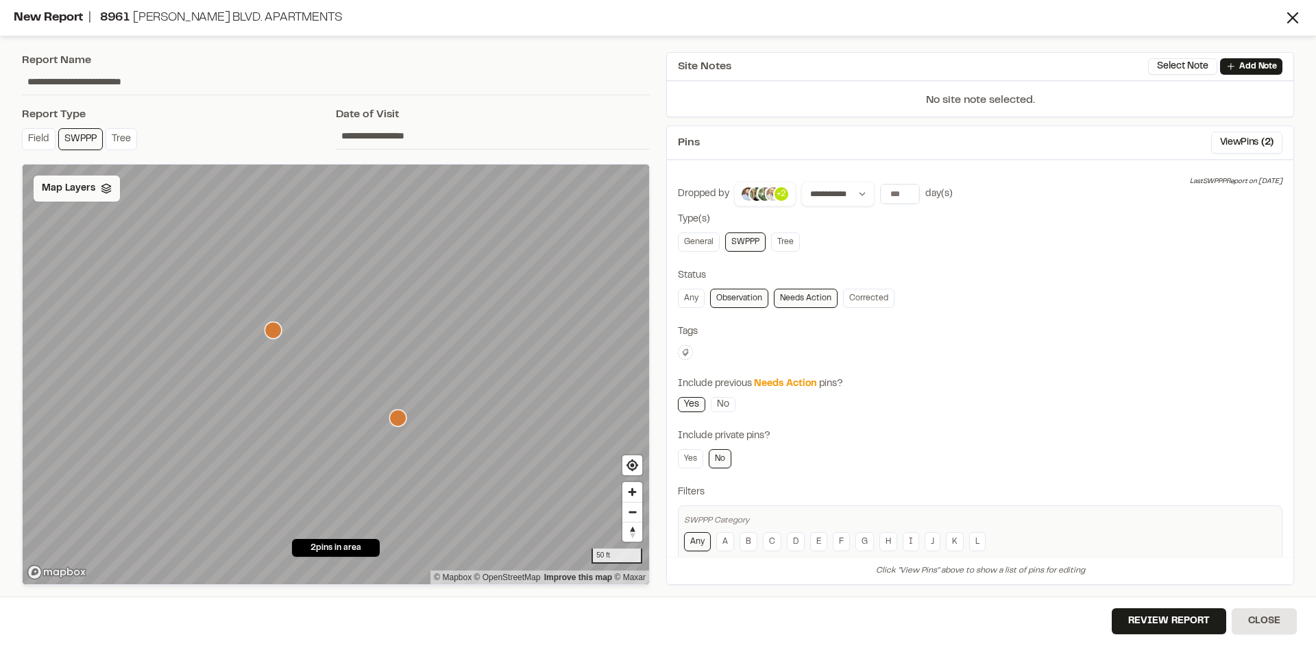
click at [76, 196] on div "Map Layers" at bounding box center [77, 188] width 86 height 26
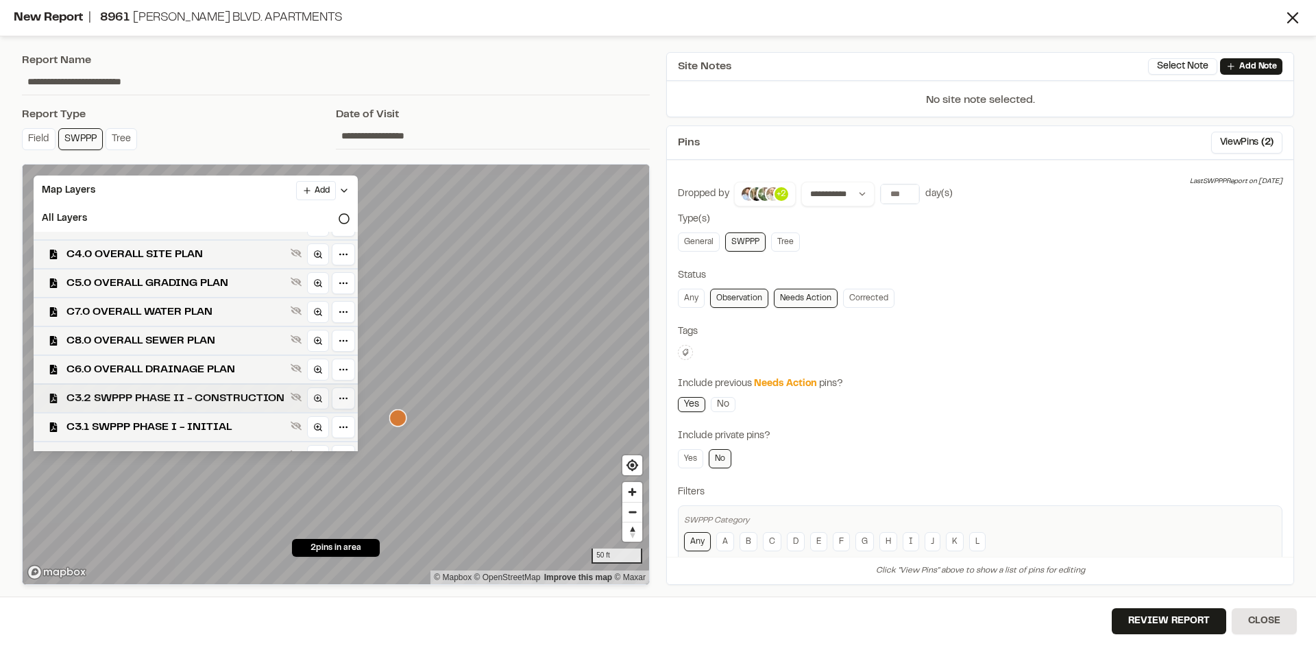
scroll to position [40, 0]
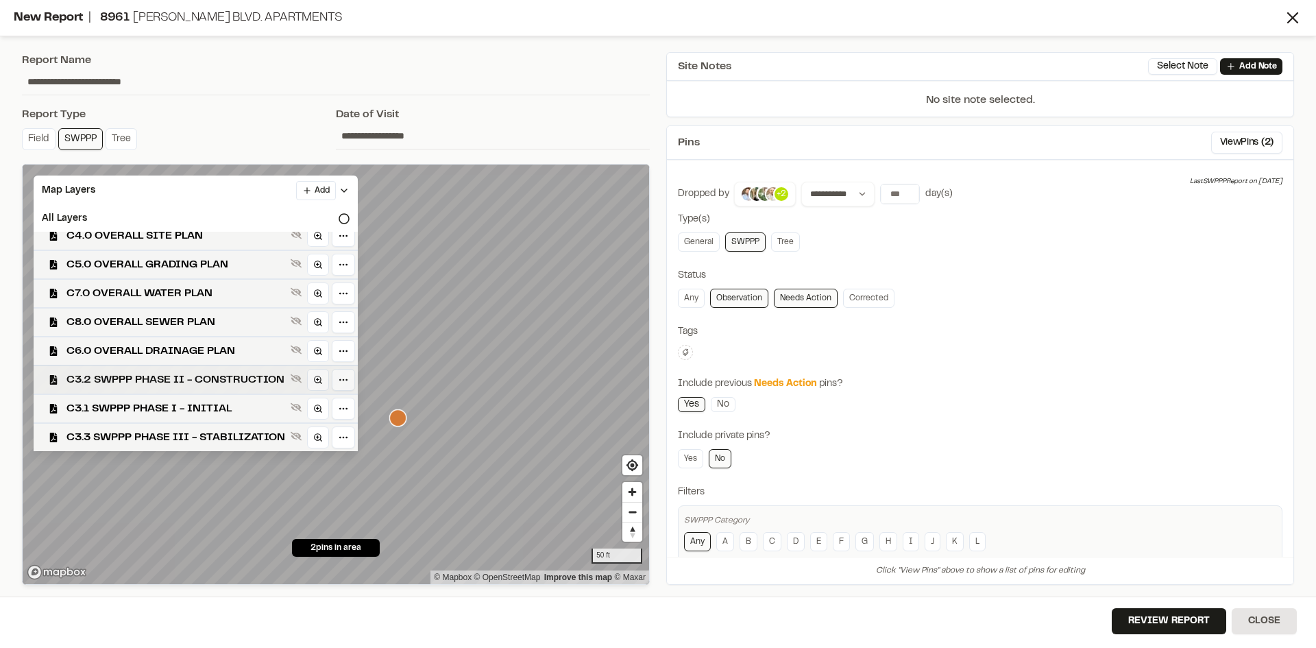
click at [223, 372] on span "C3.2 SWPPP PHASE II - CONSTRUCTION" at bounding box center [175, 380] width 219 height 16
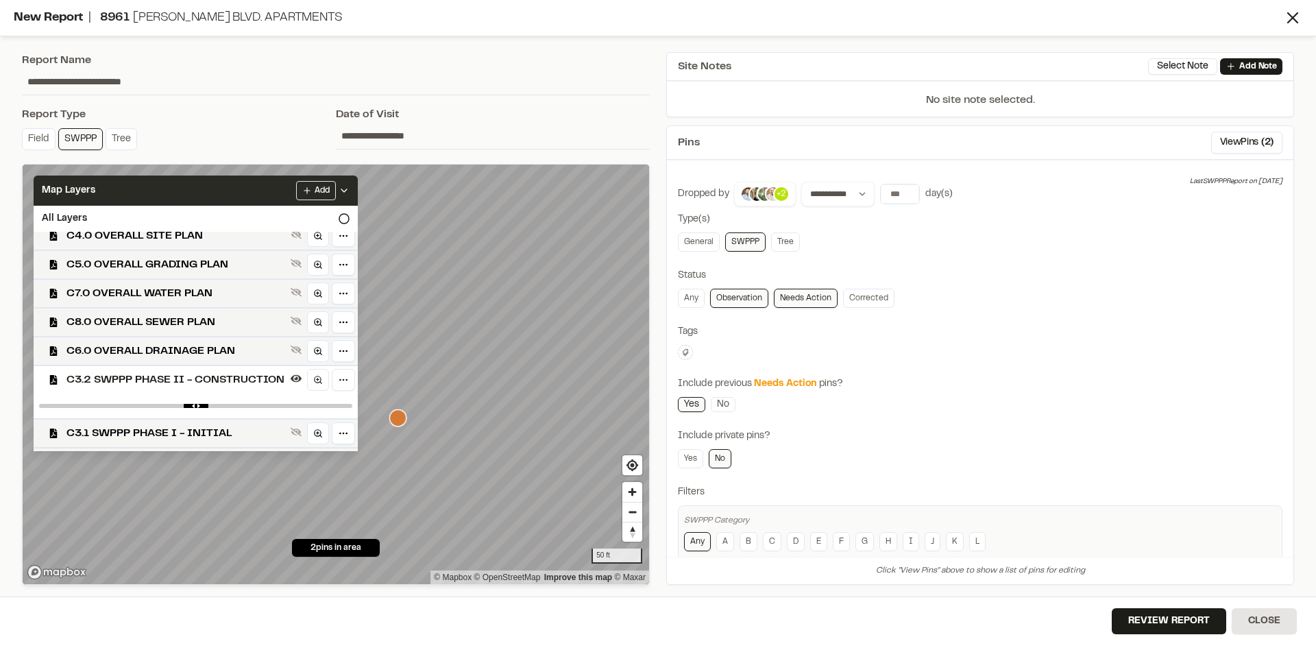
click at [347, 189] on polyline at bounding box center [343, 190] width 5 height 3
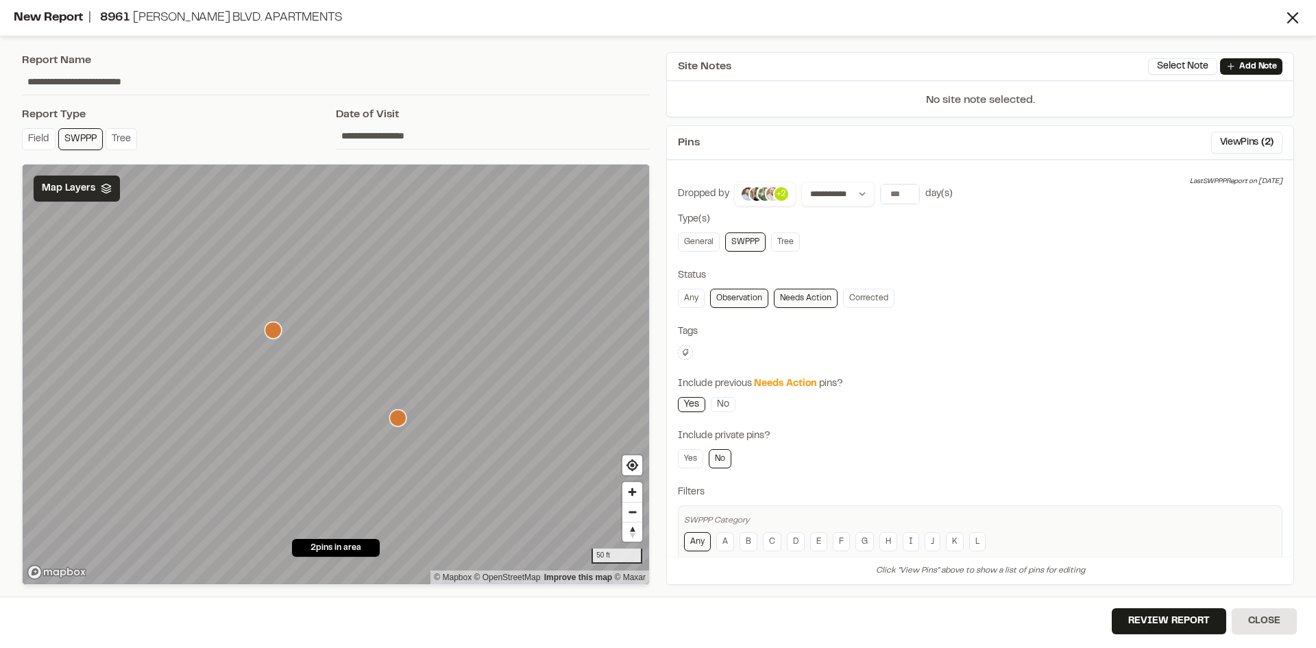
scroll to position [0, 0]
click at [1177, 629] on button "Review Report" at bounding box center [1169, 621] width 114 height 26
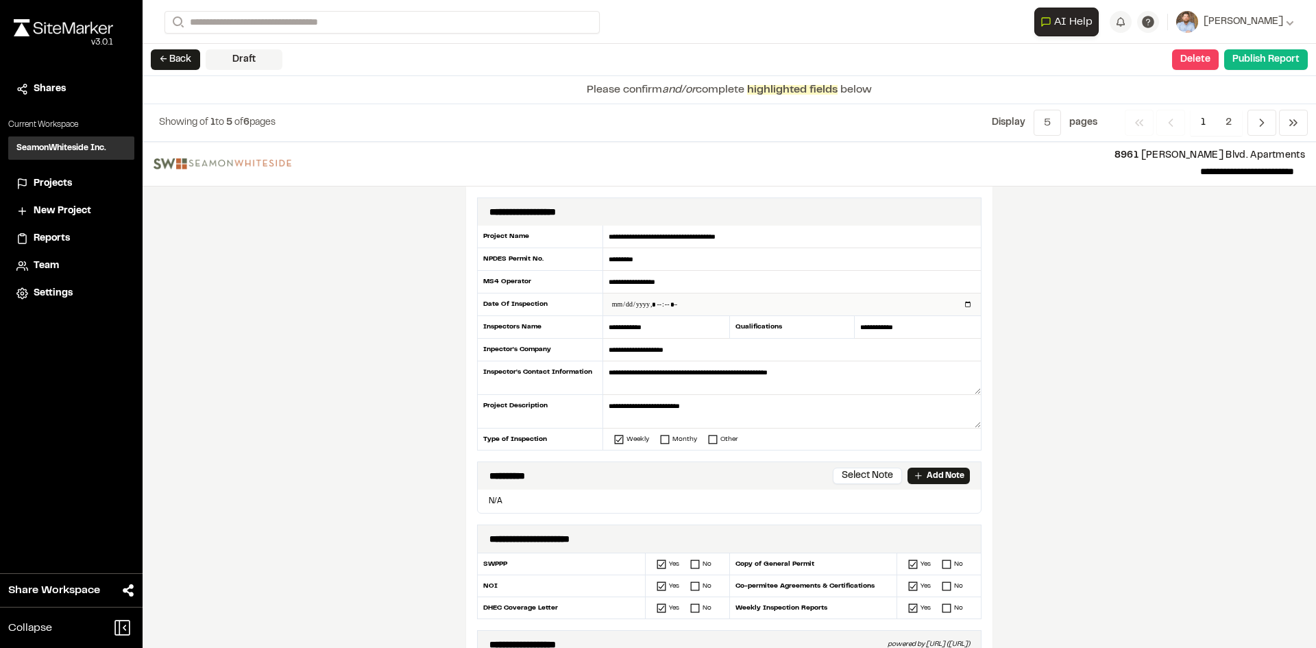
click at [960, 302] on input "datetime-local" at bounding box center [792, 304] width 378 height 22
type input "**********"
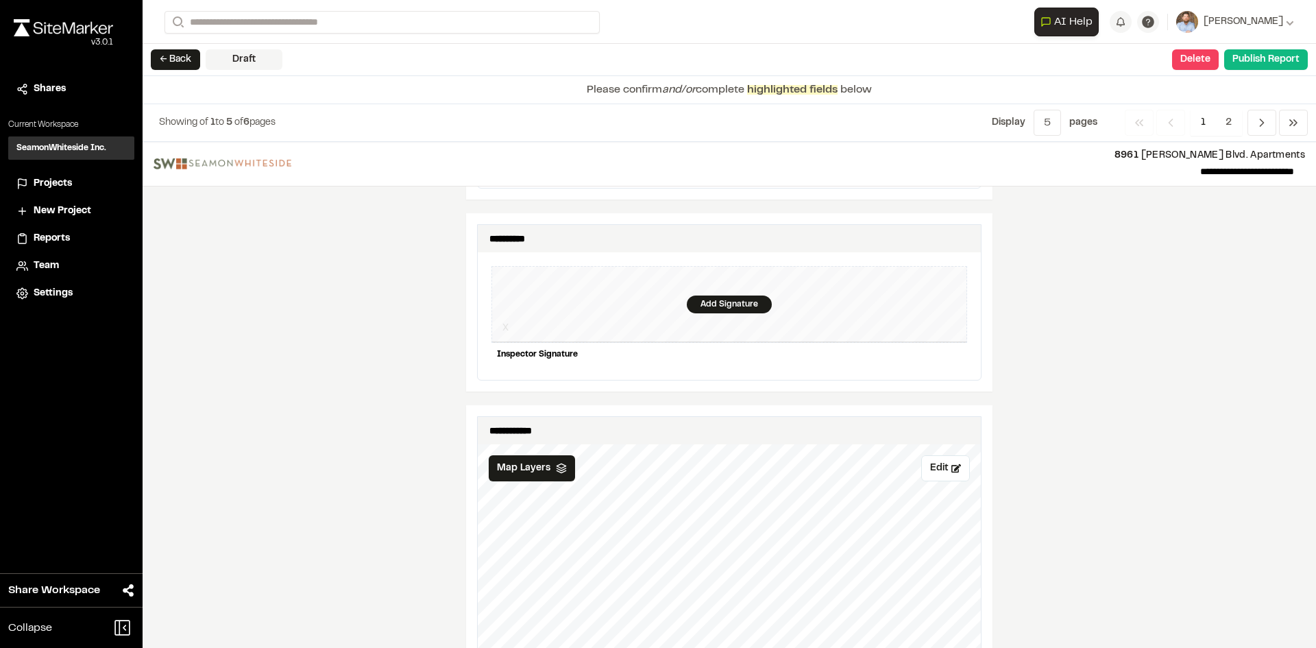
scroll to position [1302, 0]
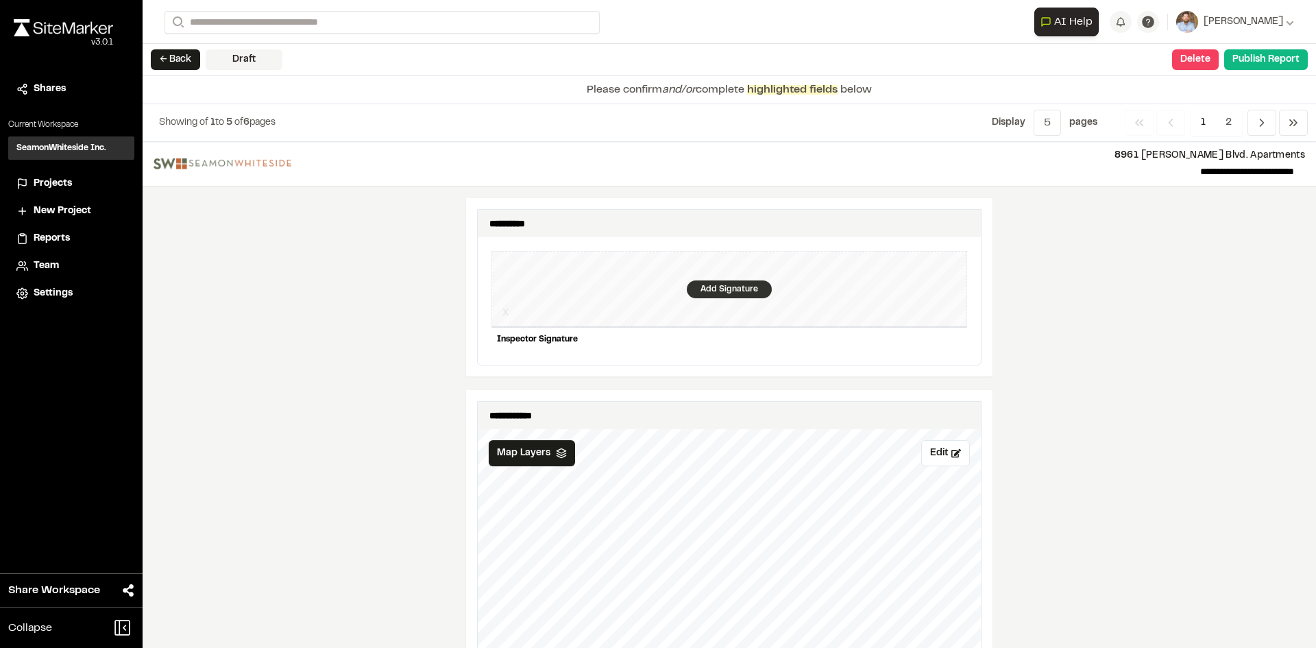
click at [718, 280] on div "Add Signature" at bounding box center [729, 289] width 85 height 18
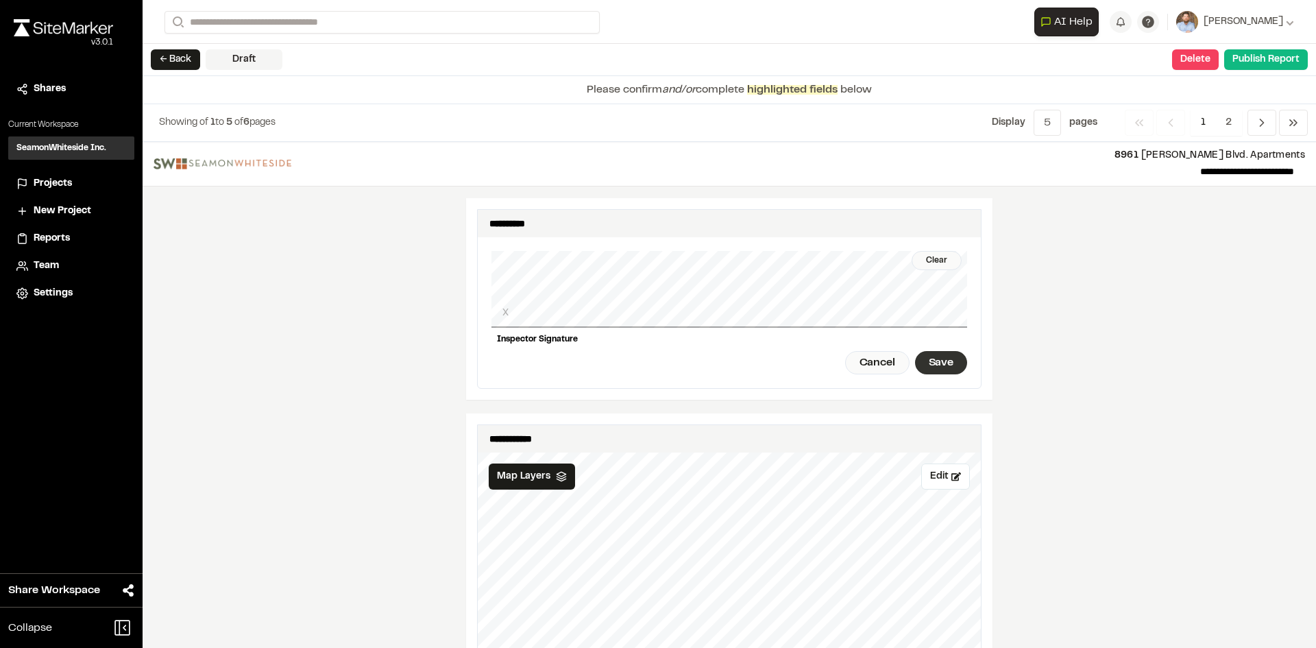
click at [950, 351] on div "Save" at bounding box center [941, 362] width 52 height 23
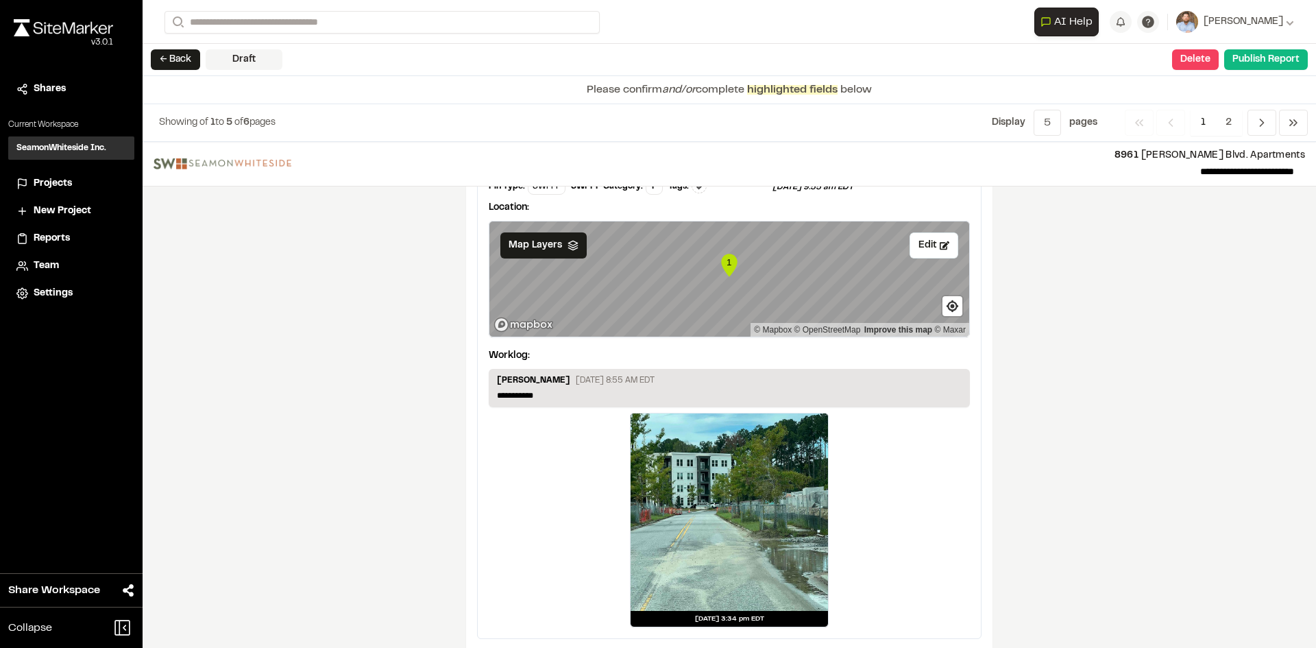
scroll to position [2281, 0]
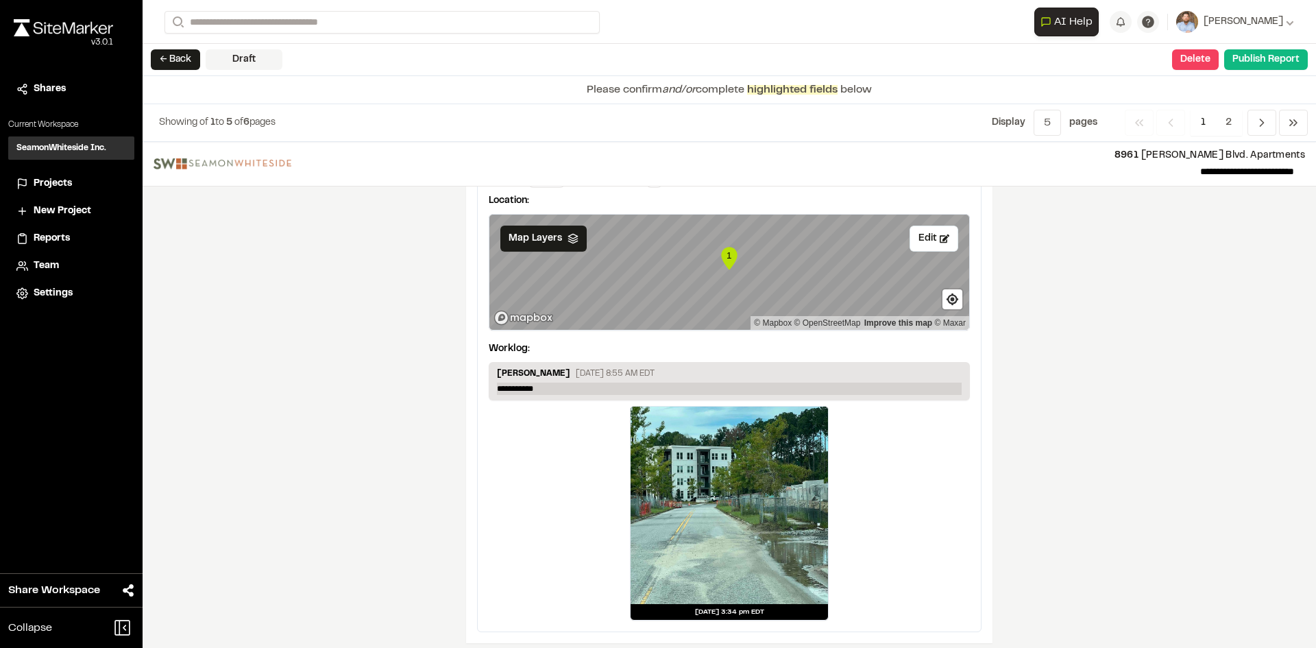
click at [548, 382] on p "**********" at bounding box center [729, 388] width 465 height 12
click at [1234, 115] on span "2" at bounding box center [1228, 123] width 27 height 26
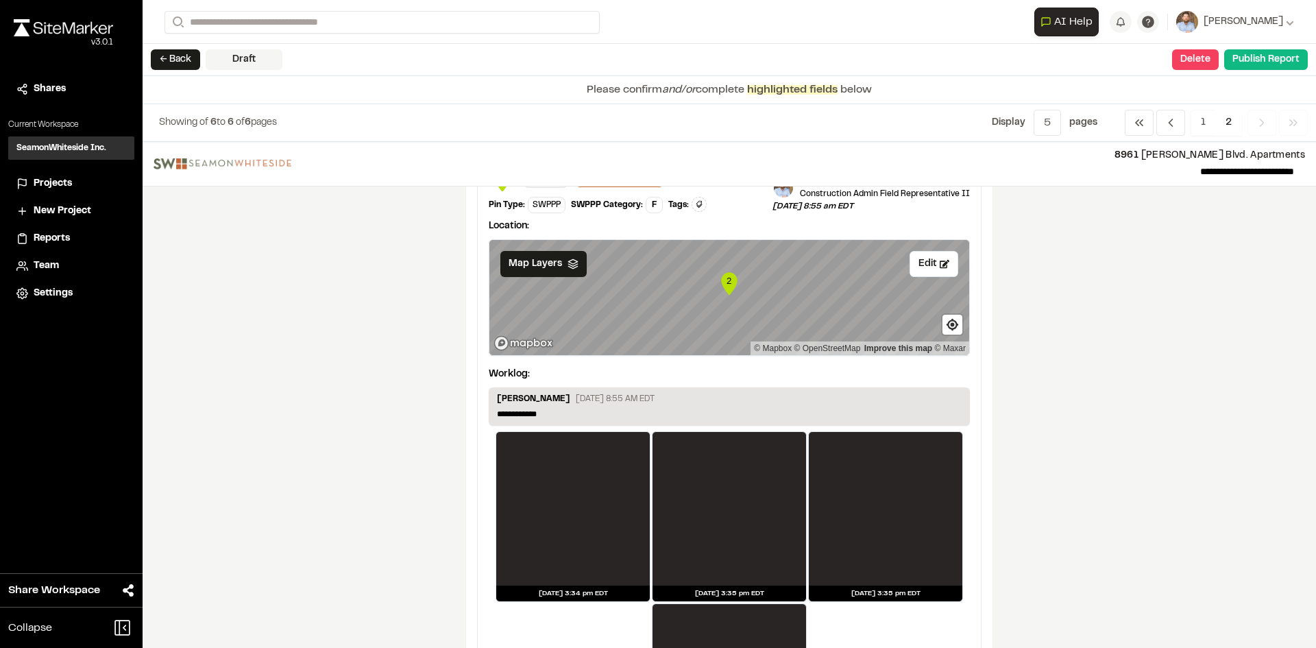
scroll to position [137, 0]
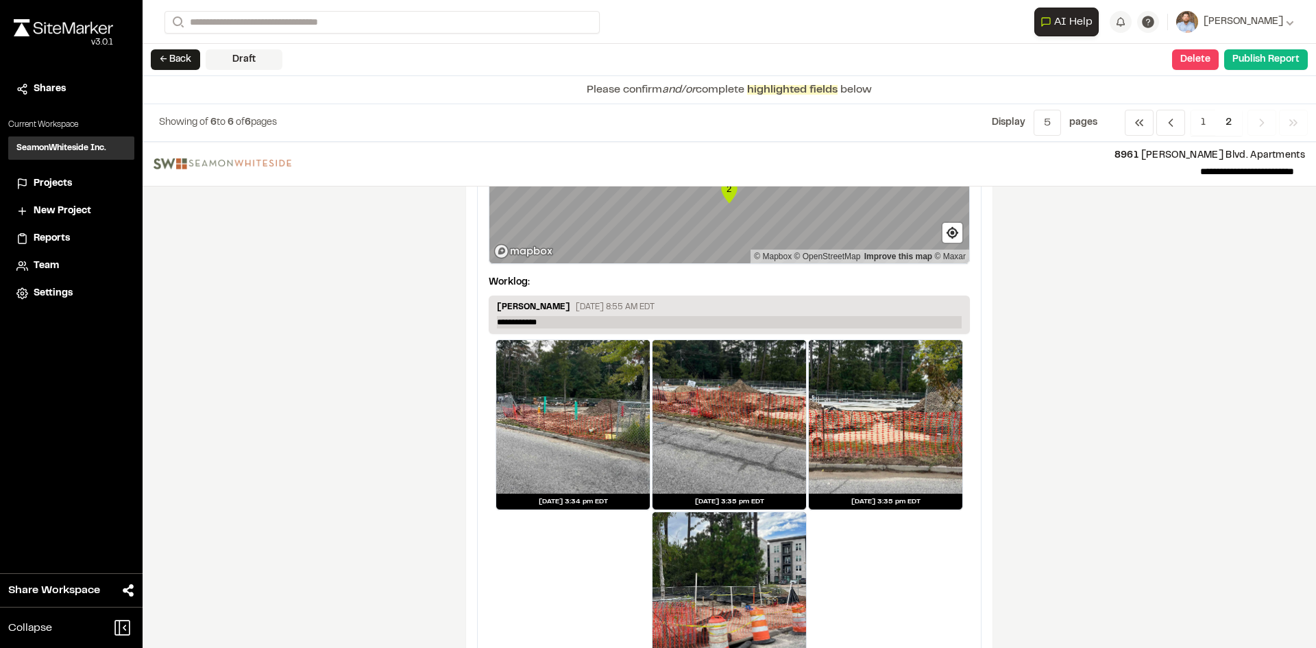
click at [557, 322] on p "**********" at bounding box center [729, 322] width 465 height 12
click at [557, 321] on p "**********" at bounding box center [729, 322] width 465 height 12
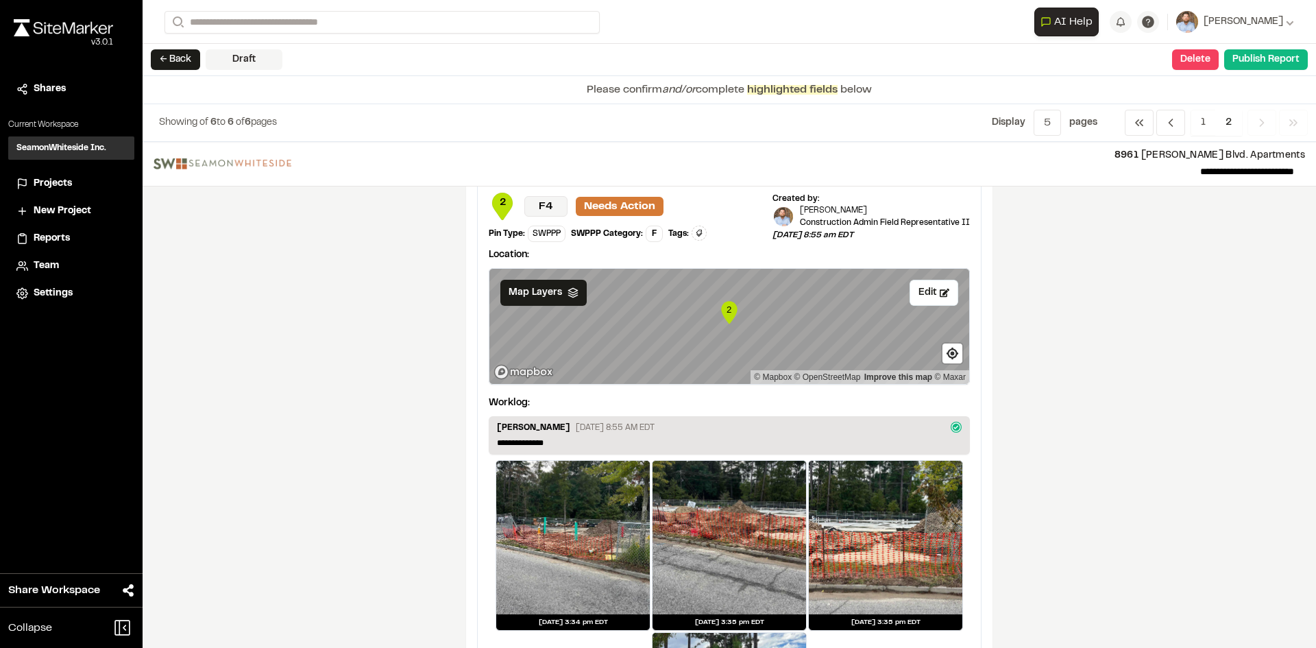
scroll to position [0, 0]
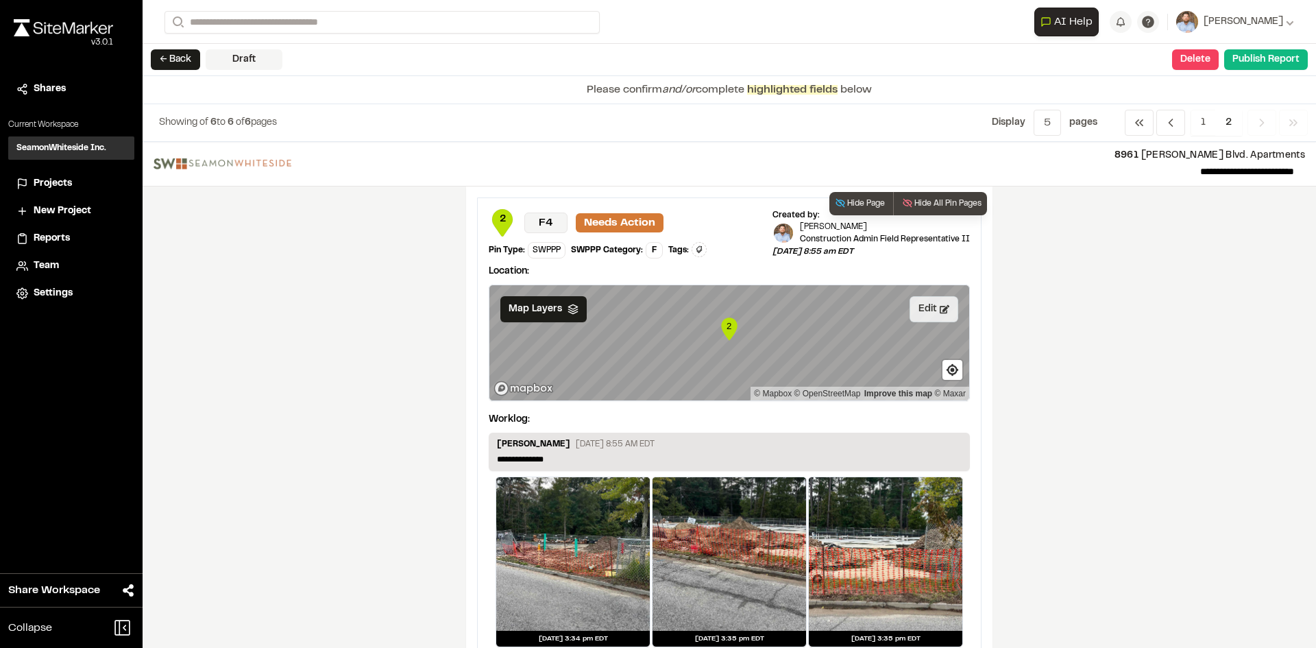
click at [923, 311] on button "Edit" at bounding box center [934, 309] width 49 height 26
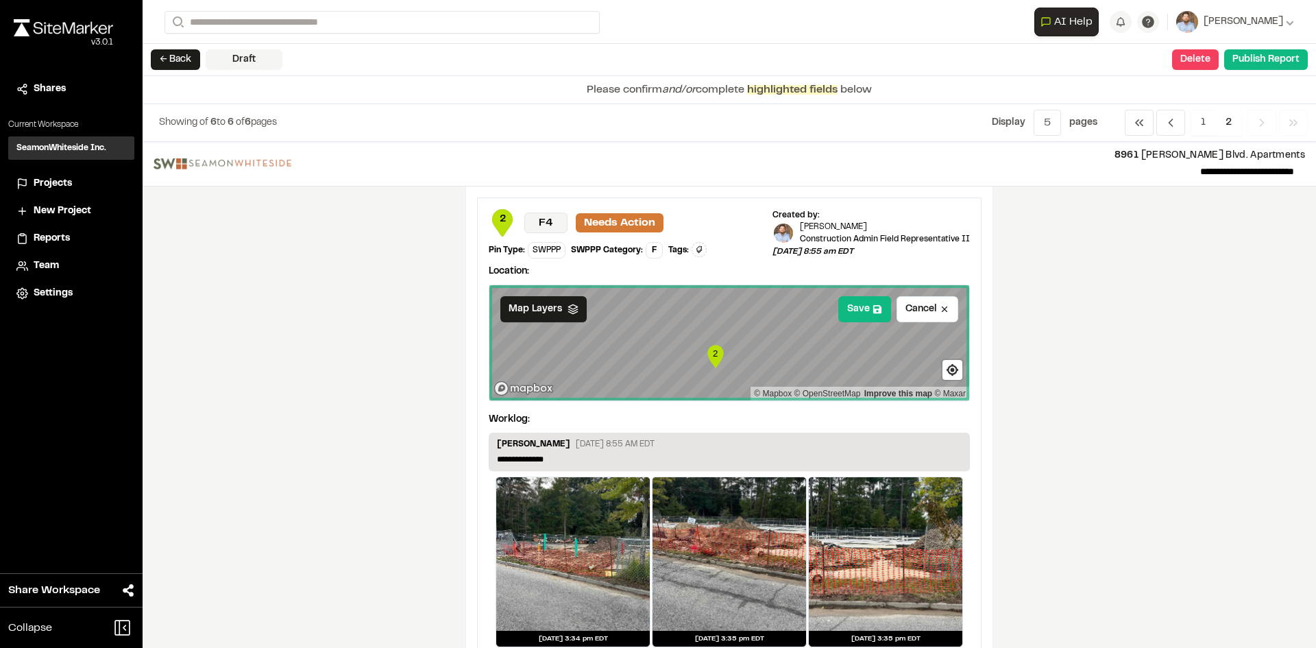
click at [441, 533] on div "**********" at bounding box center [729, 395] width 1173 height 506
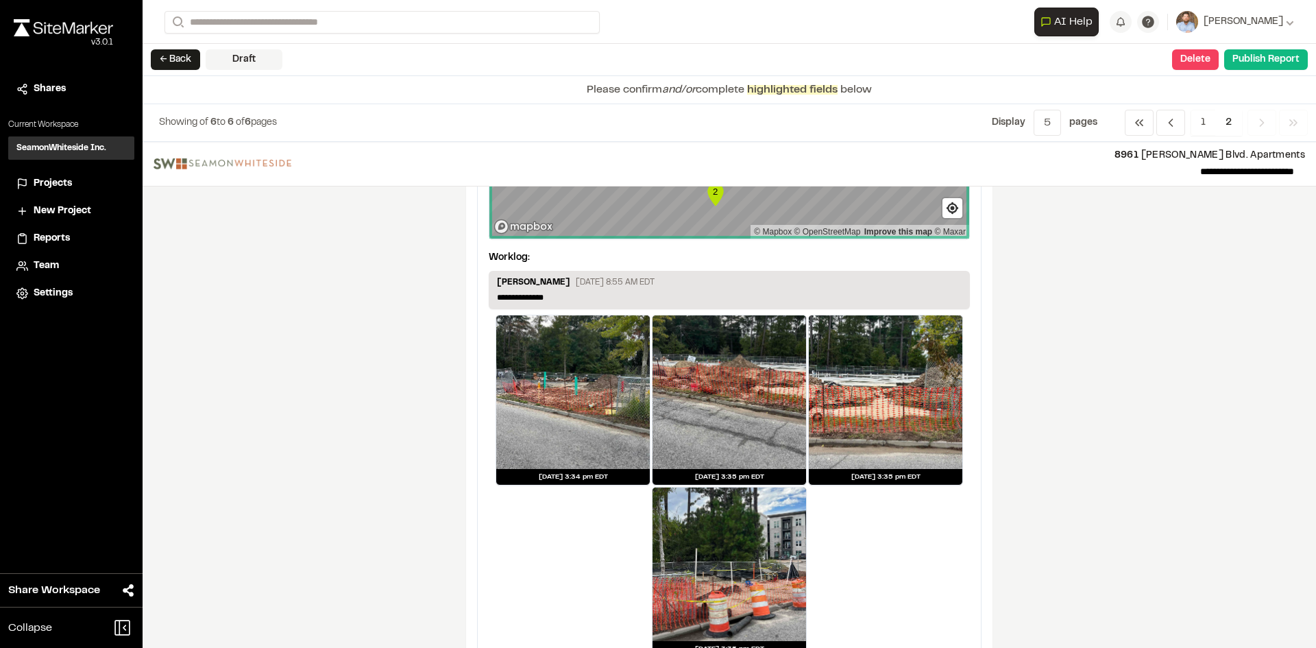
scroll to position [208, 0]
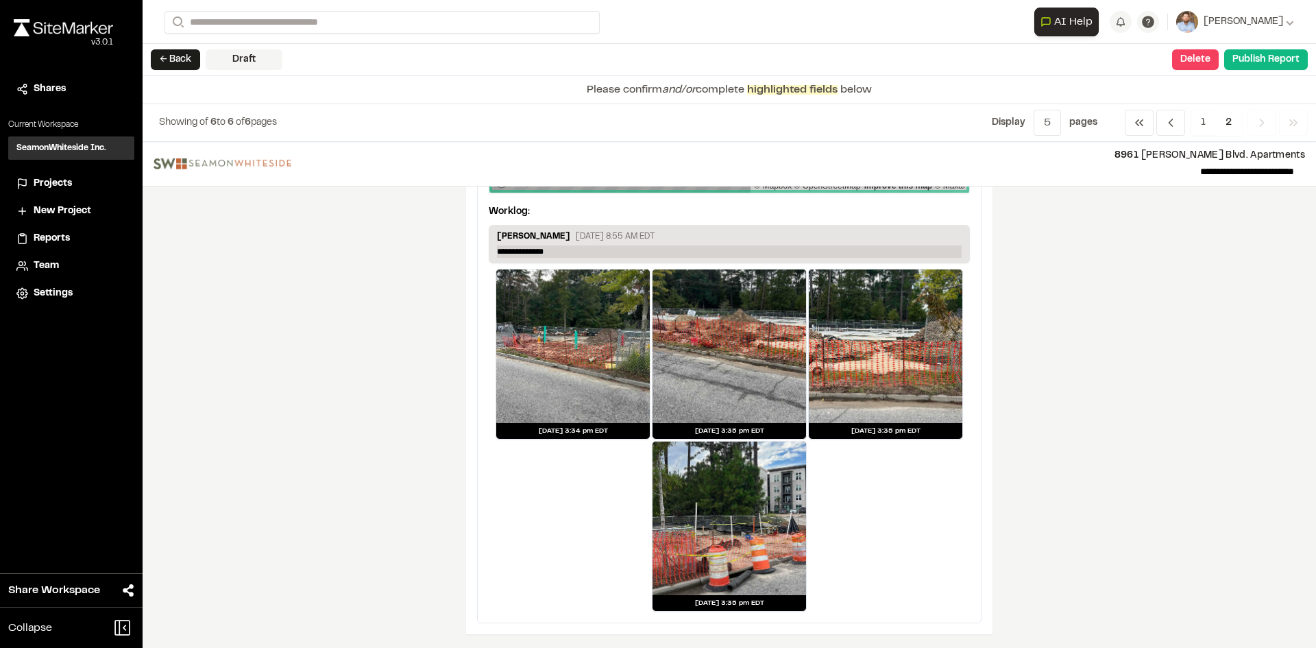
click at [559, 252] on p "**********" at bounding box center [729, 251] width 465 height 12
click at [1231, 115] on span "2" at bounding box center [1228, 123] width 27 height 26
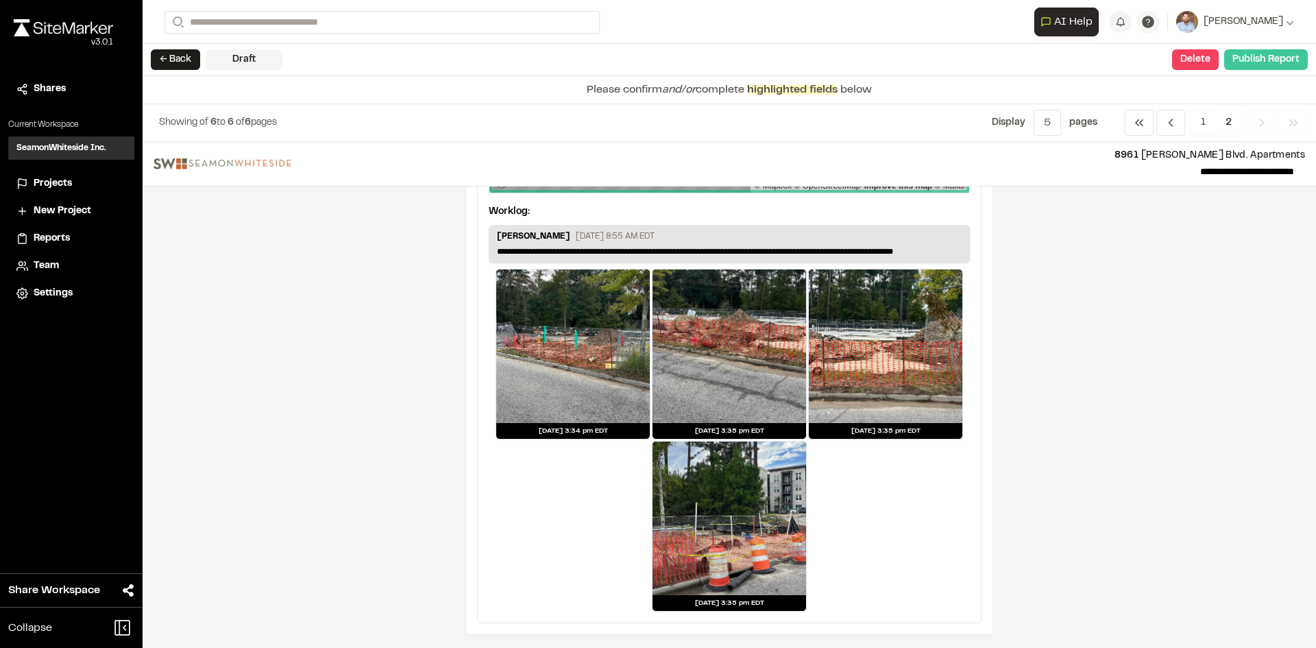
click at [1255, 61] on button "Publish Report" at bounding box center [1266, 59] width 84 height 21
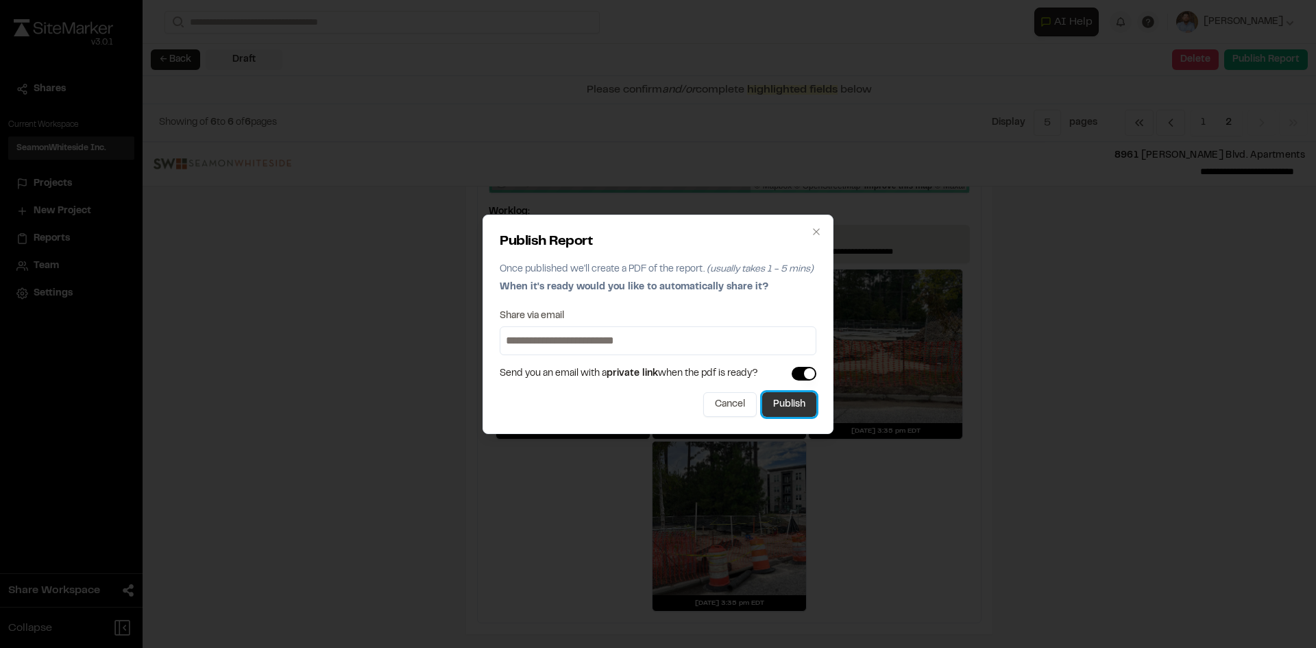
click at [782, 411] on button "Publish" at bounding box center [789, 404] width 54 height 25
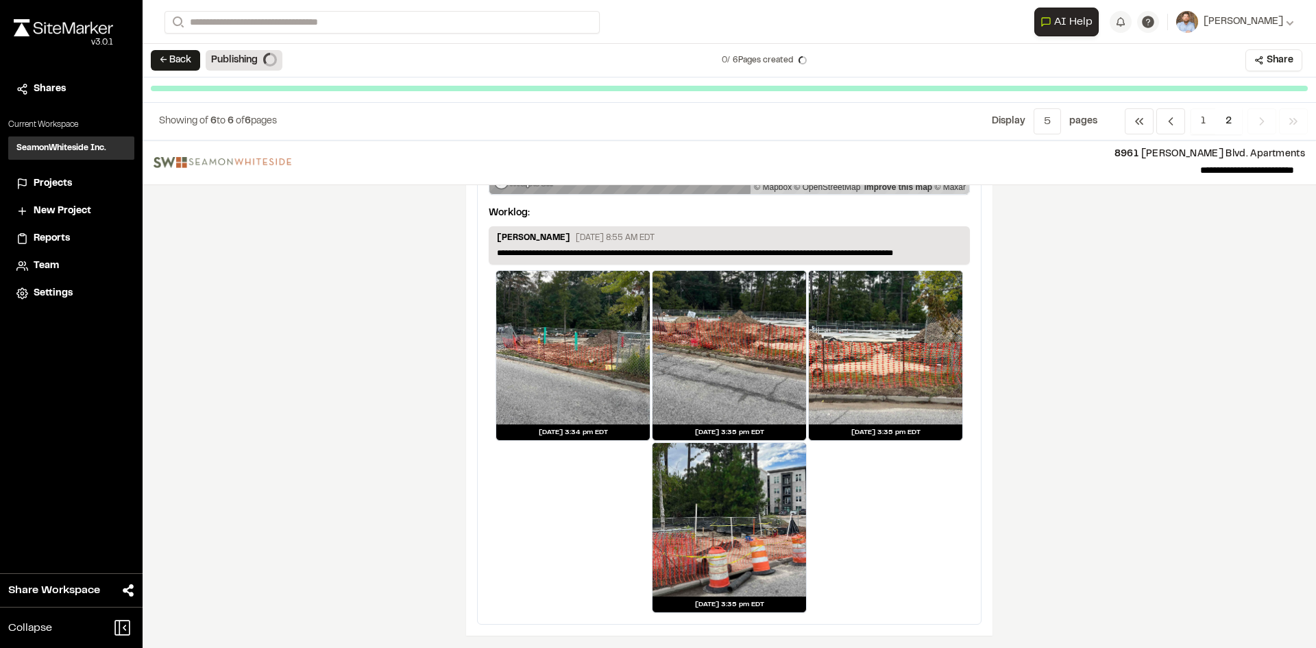
scroll to position [206, 0]
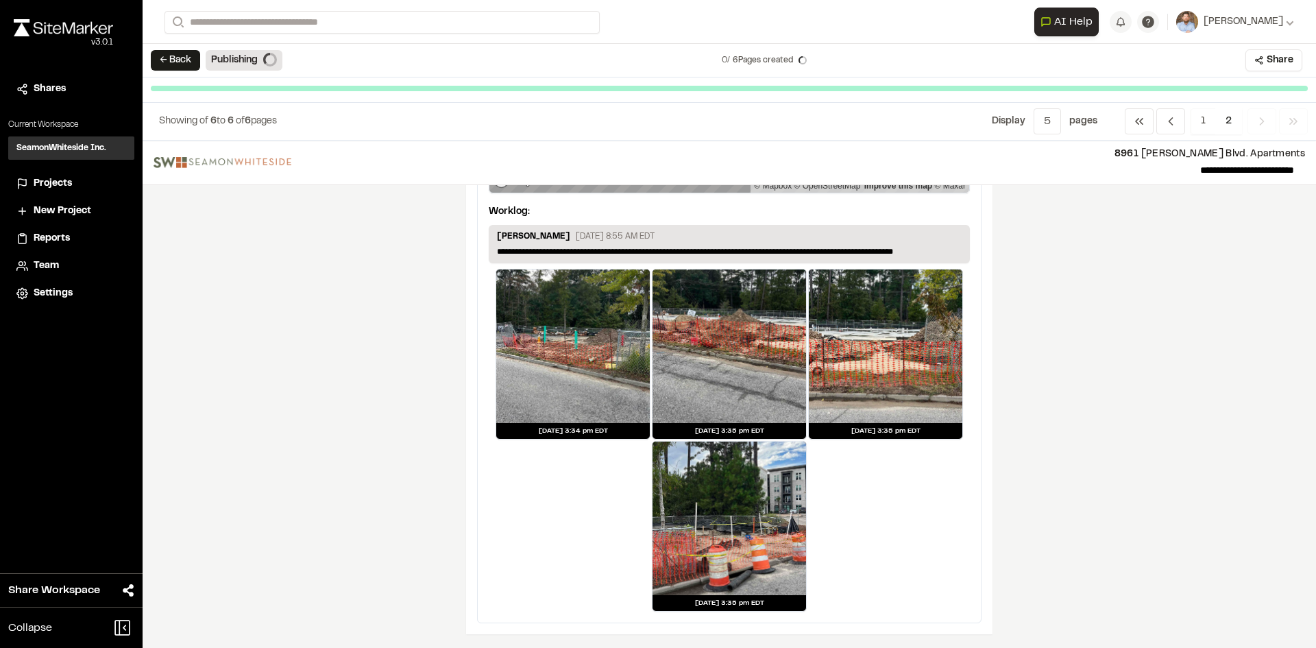
click at [60, 183] on span "Projects" at bounding box center [53, 183] width 38 height 15
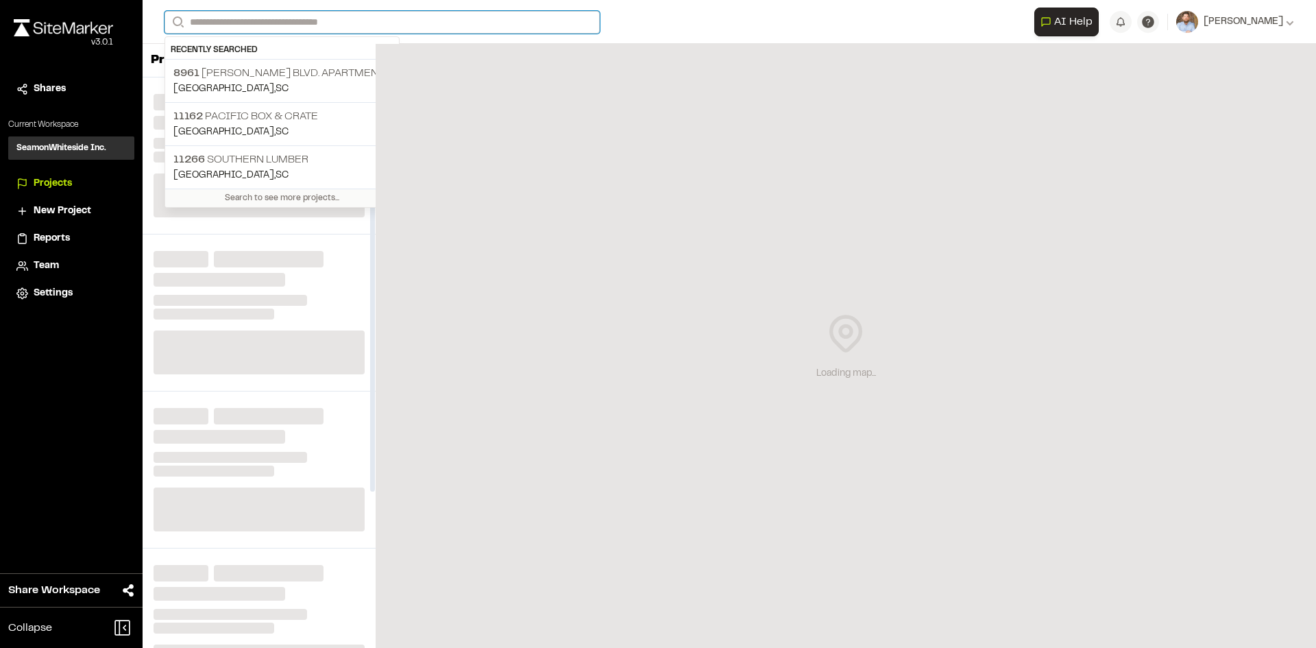
drag, startPoint x: 217, startPoint y: 18, endPoint x: 225, endPoint y: 22, distance: 8.6
click at [218, 21] on input "Search" at bounding box center [382, 22] width 435 height 23
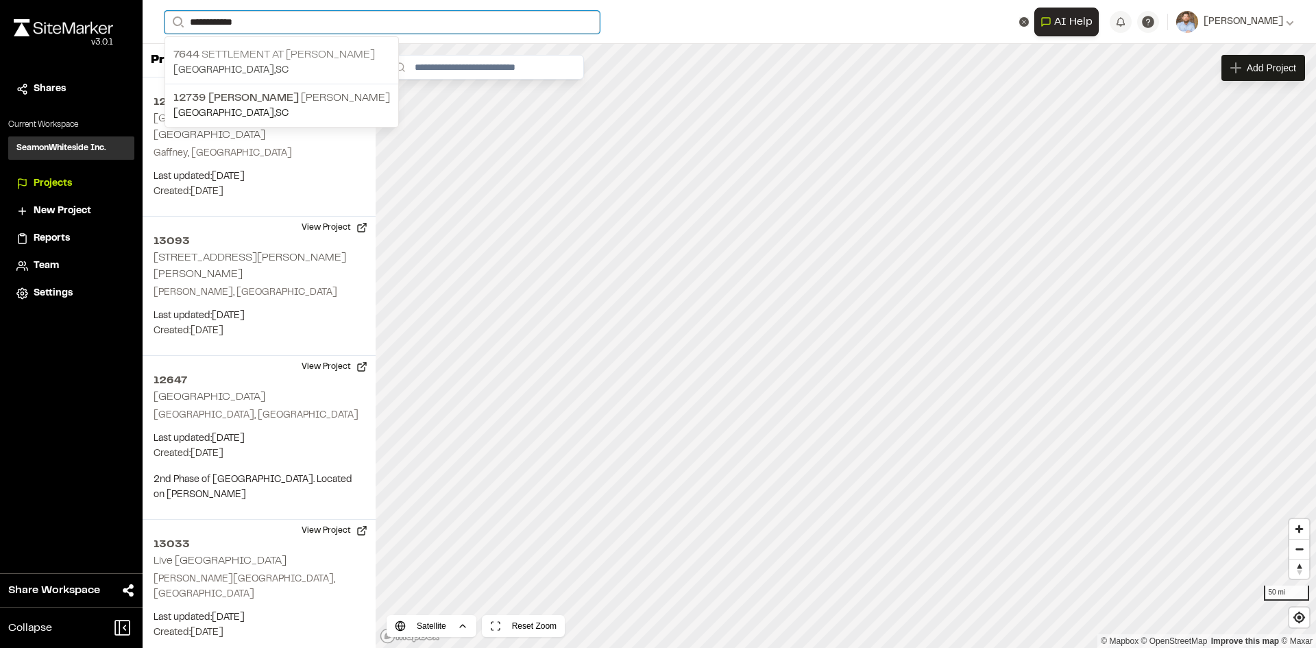
type input "**********"
click at [263, 58] on p "7644 Settlement at Ashley Hall" at bounding box center [281, 55] width 217 height 16
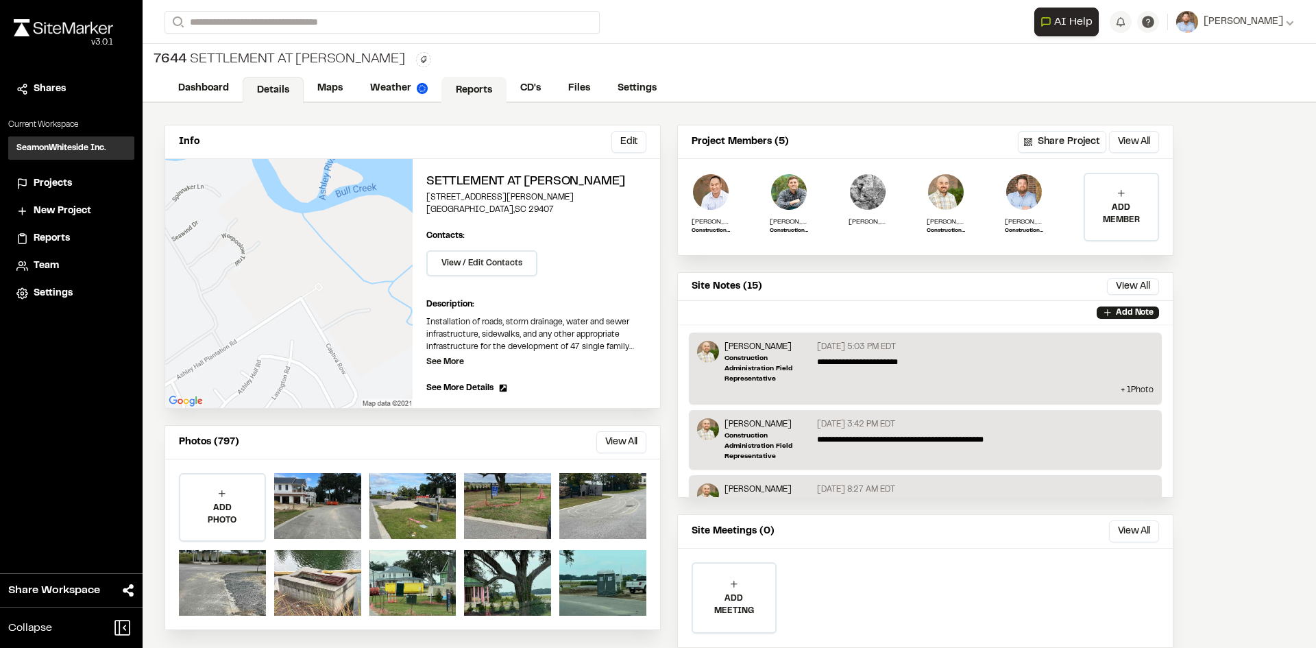
click at [469, 88] on link "Reports" at bounding box center [473, 90] width 65 height 26
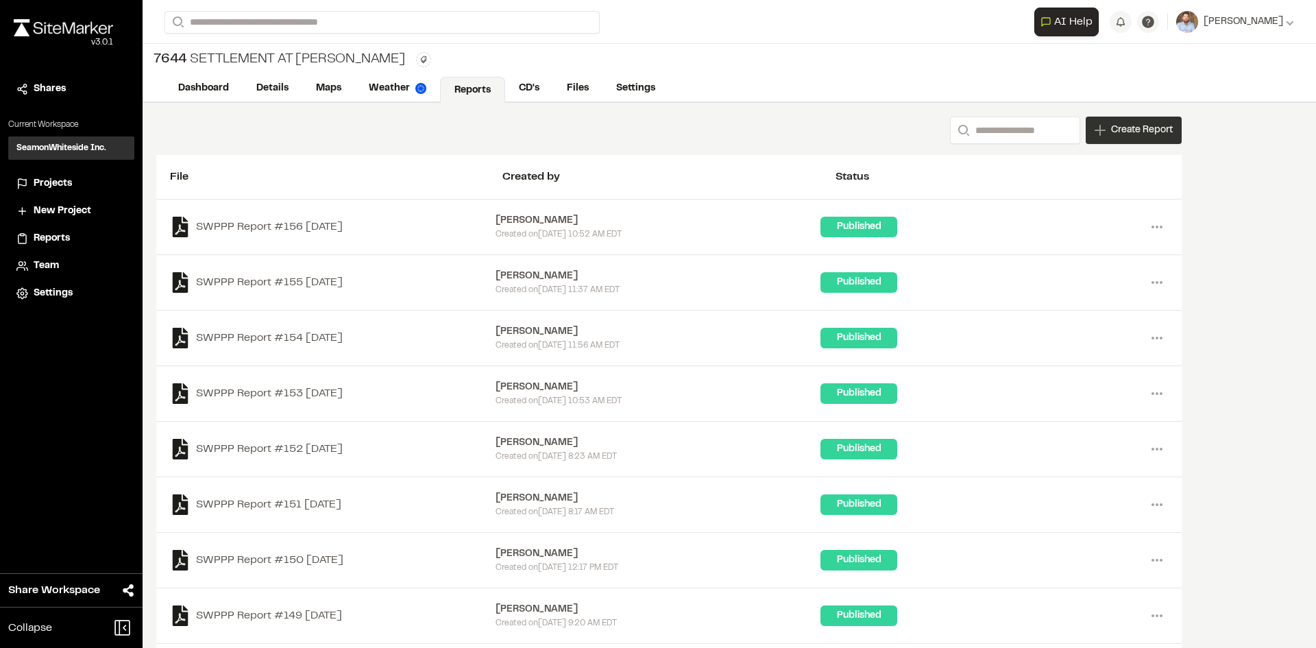
click at [1133, 136] on span "Create Report" at bounding box center [1142, 130] width 62 height 15
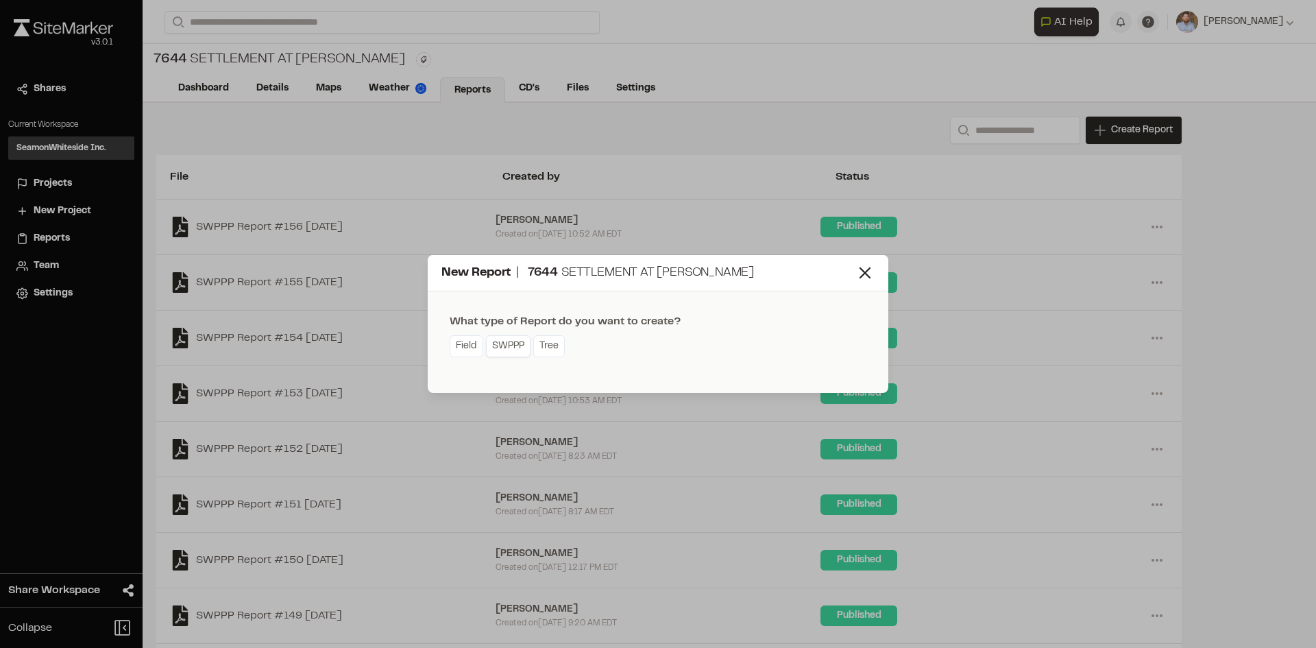
click at [524, 352] on link "SWPPP" at bounding box center [508, 346] width 45 height 22
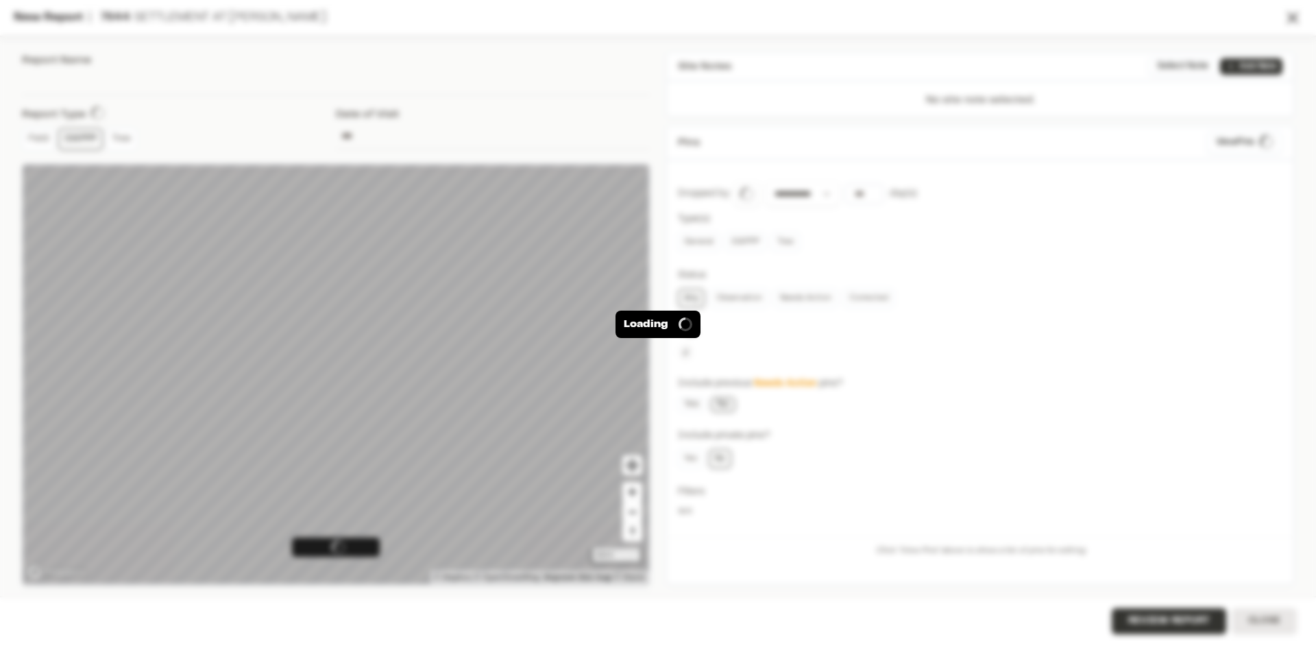
type input "**********"
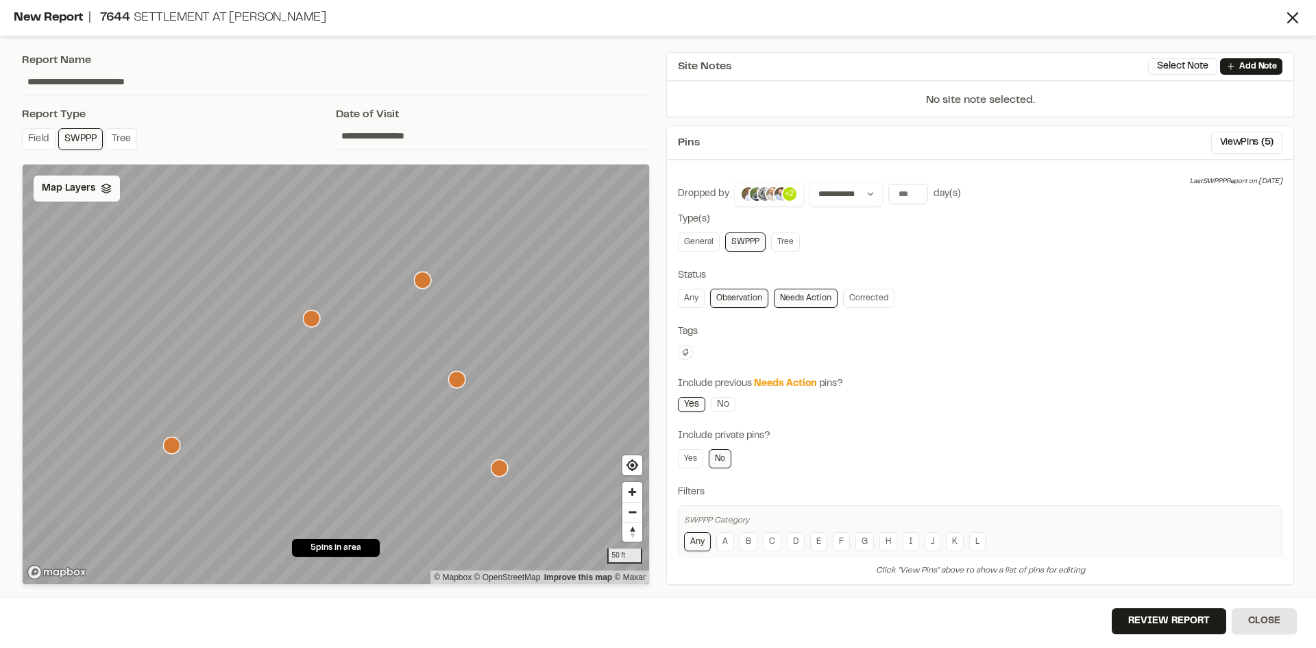
click at [93, 197] on div "Map Layers" at bounding box center [77, 188] width 86 height 26
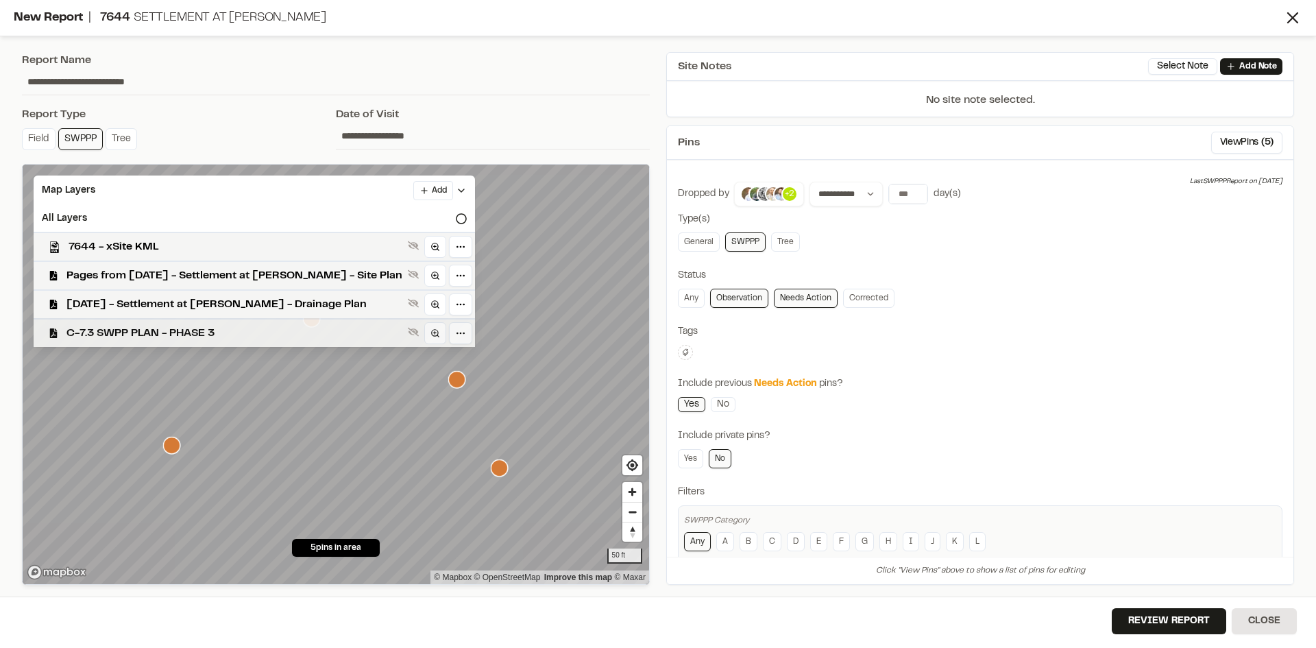
click at [191, 330] on span "C-7.3 SWPP PLAN - PHASE 3" at bounding box center [234, 333] width 336 height 16
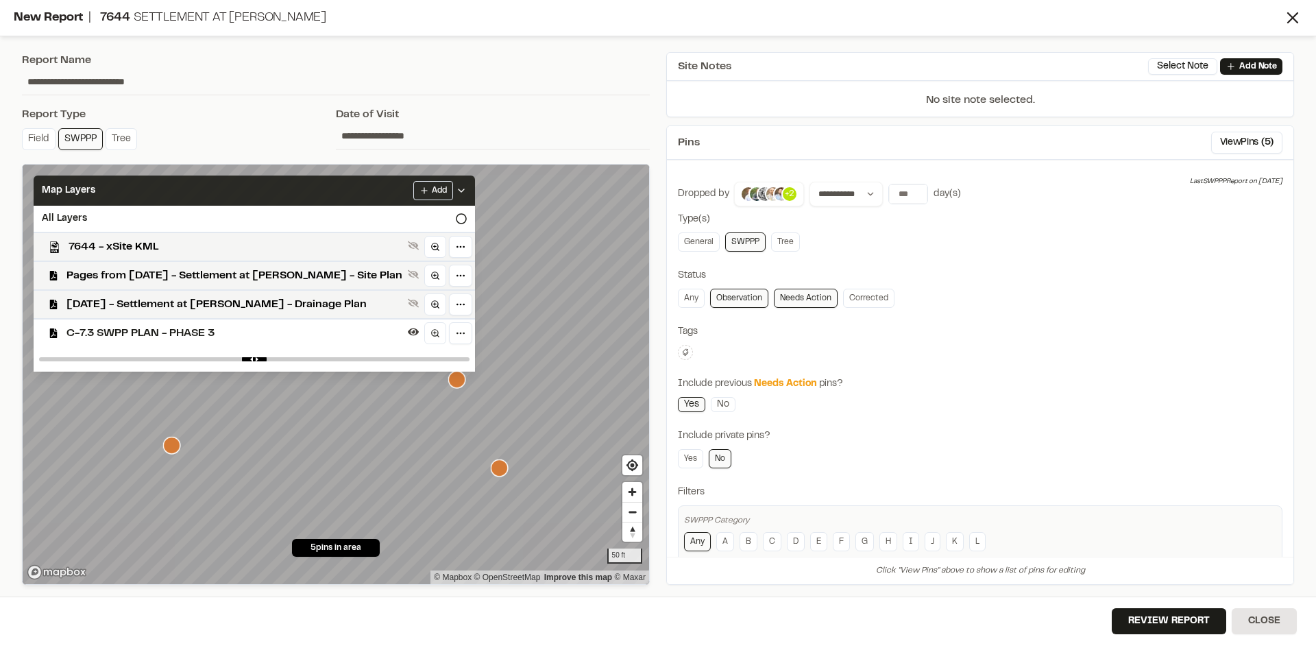
click at [447, 184] on div "Add" at bounding box center [439, 190] width 53 height 19
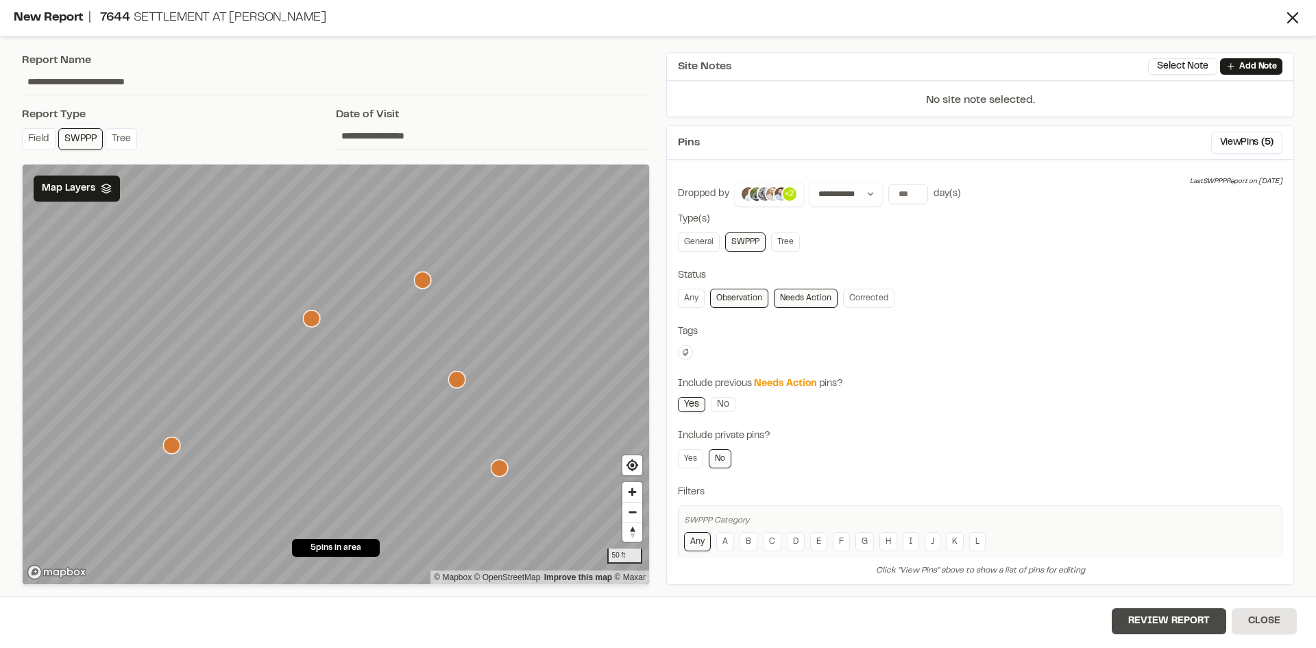
click at [1167, 627] on button "Review Report" at bounding box center [1169, 621] width 114 height 26
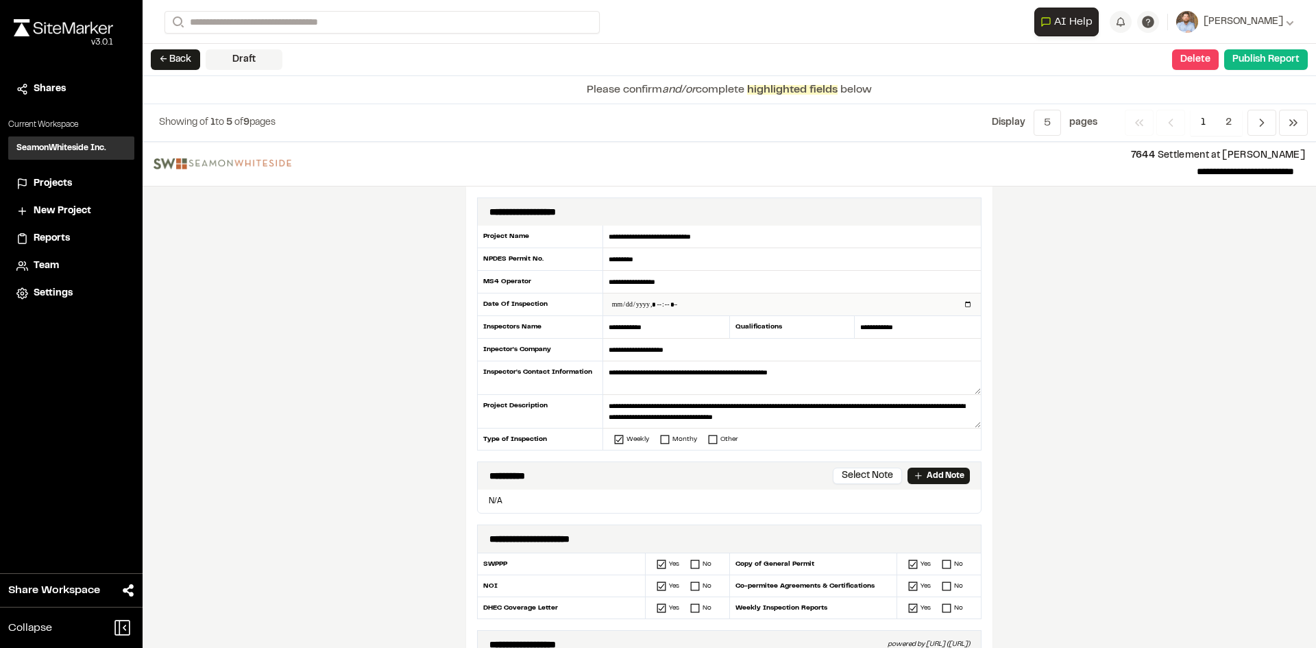
click at [963, 305] on input "datetime-local" at bounding box center [792, 304] width 378 height 22
type input "**********"
click at [413, 433] on div "**********" at bounding box center [729, 395] width 1173 height 506
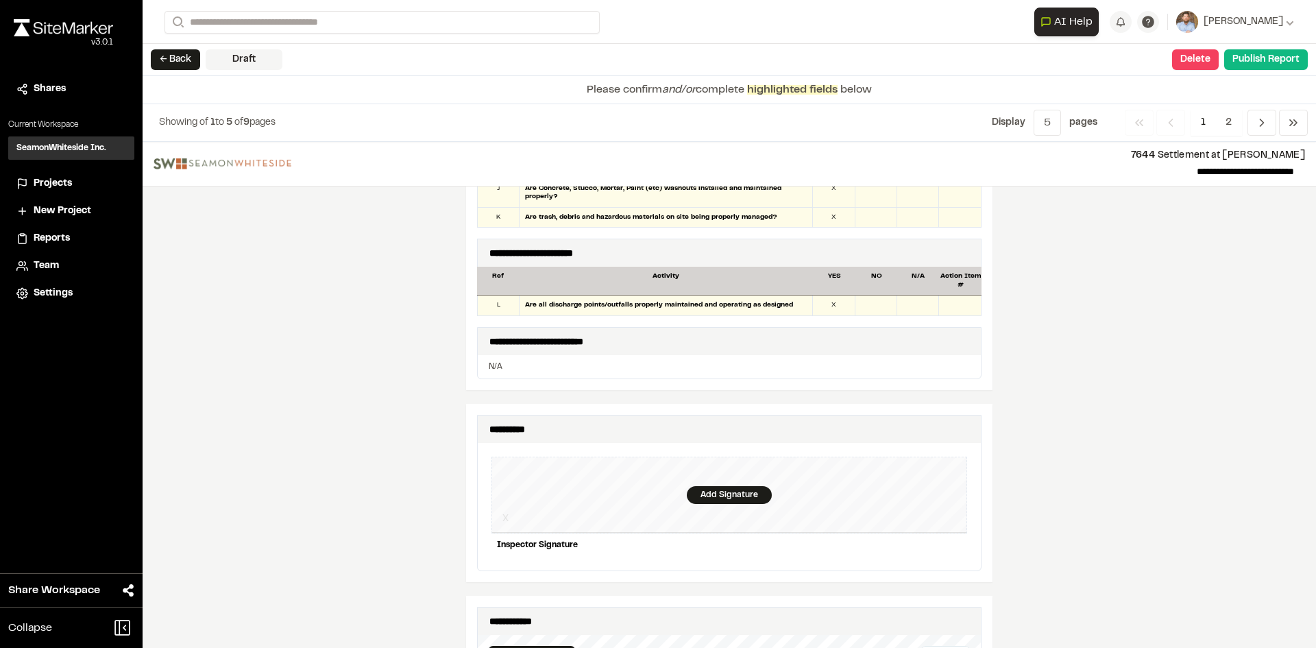
scroll to position [1234, 0]
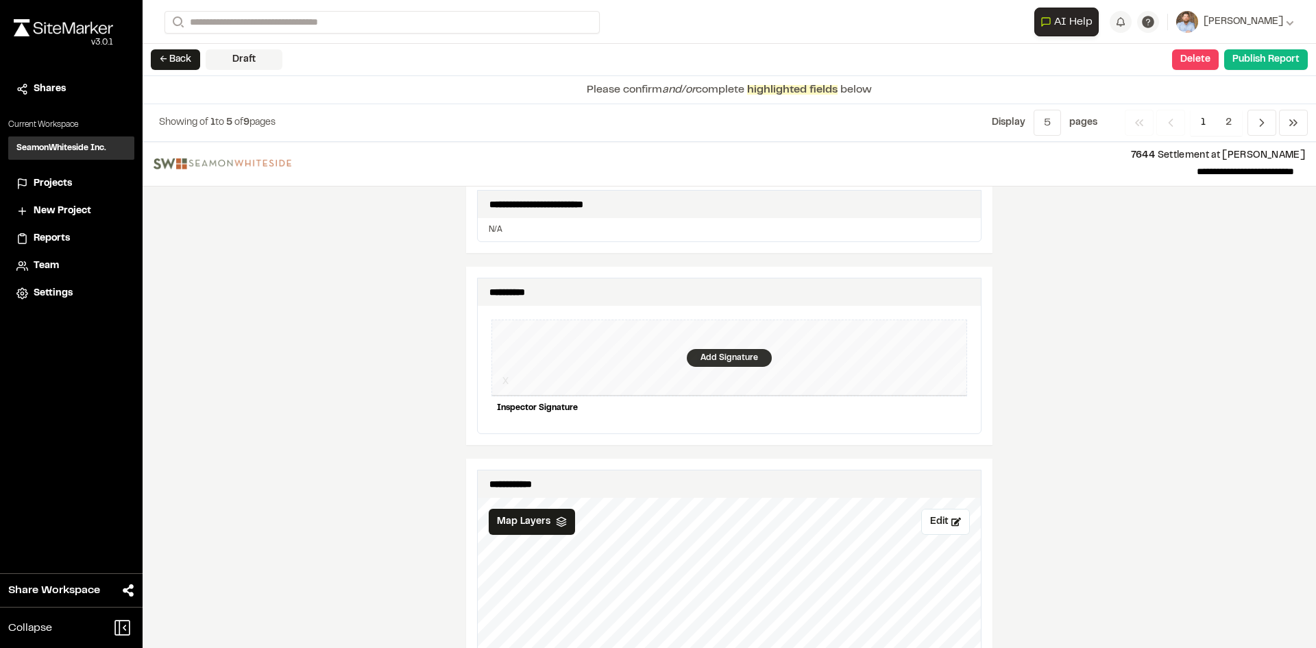
click at [727, 349] on div "Add Signature" at bounding box center [729, 358] width 85 height 18
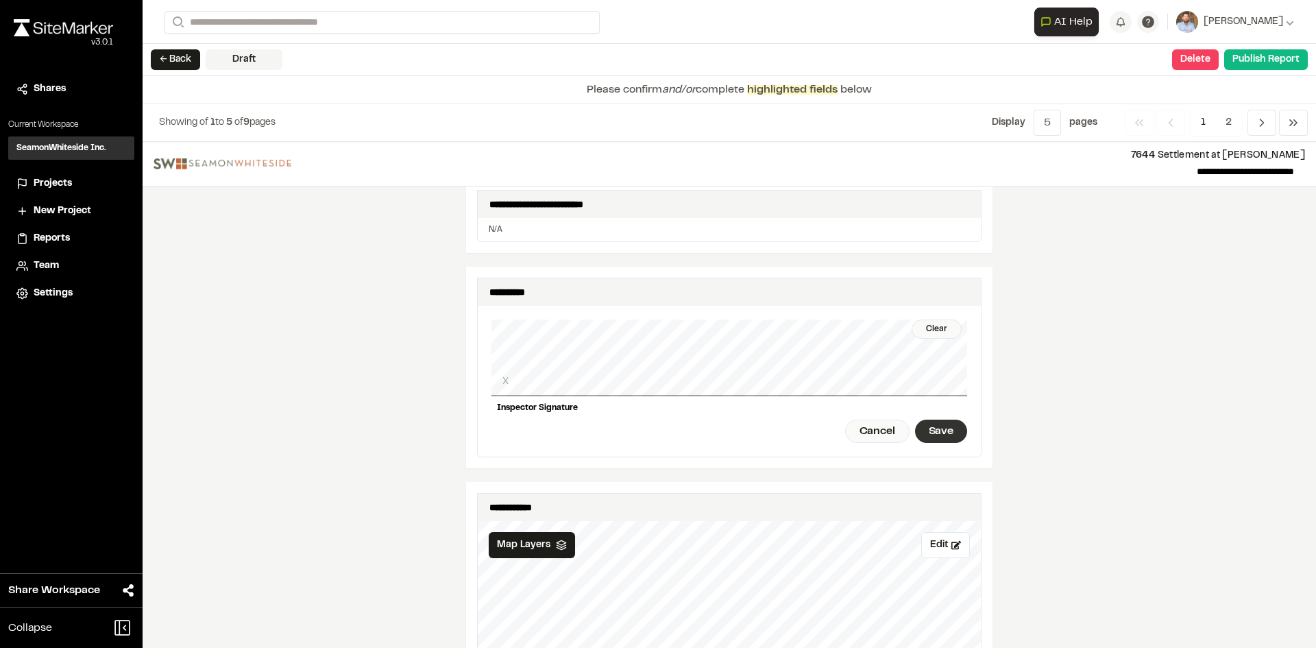
click at [942, 426] on div "Save" at bounding box center [941, 430] width 52 height 23
click at [1271, 62] on button "Publish Report" at bounding box center [1266, 59] width 84 height 21
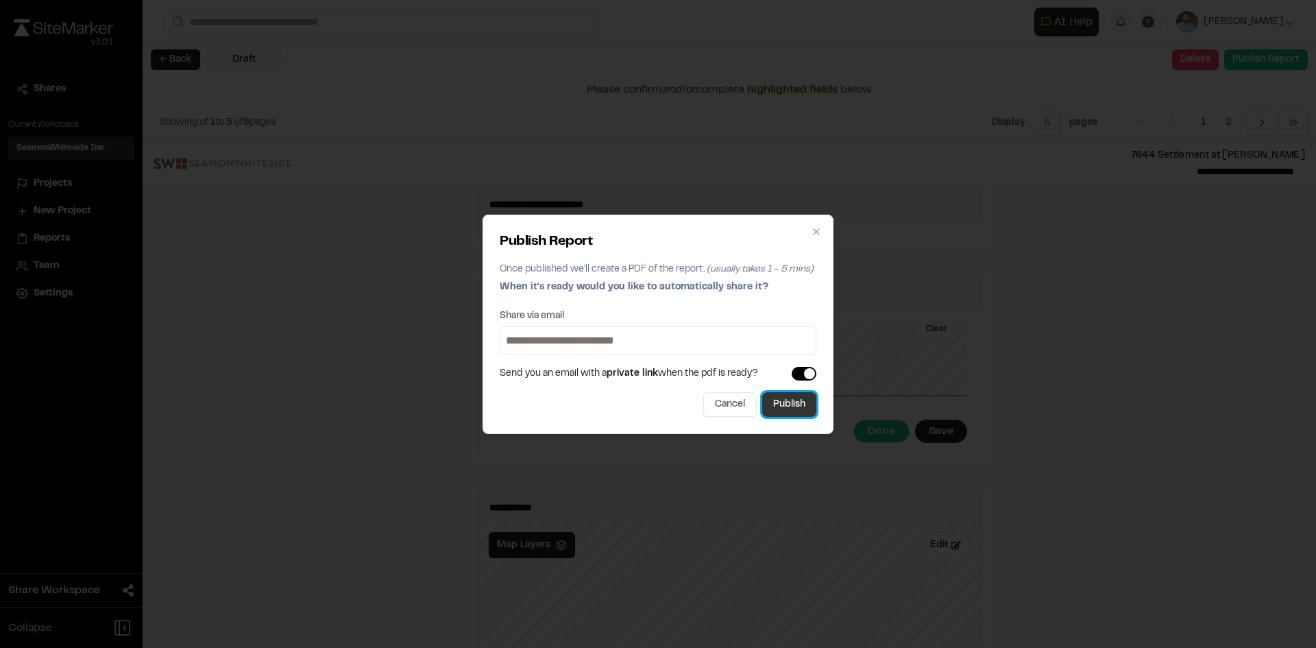
click at [801, 404] on button "Publish" at bounding box center [789, 404] width 54 height 25
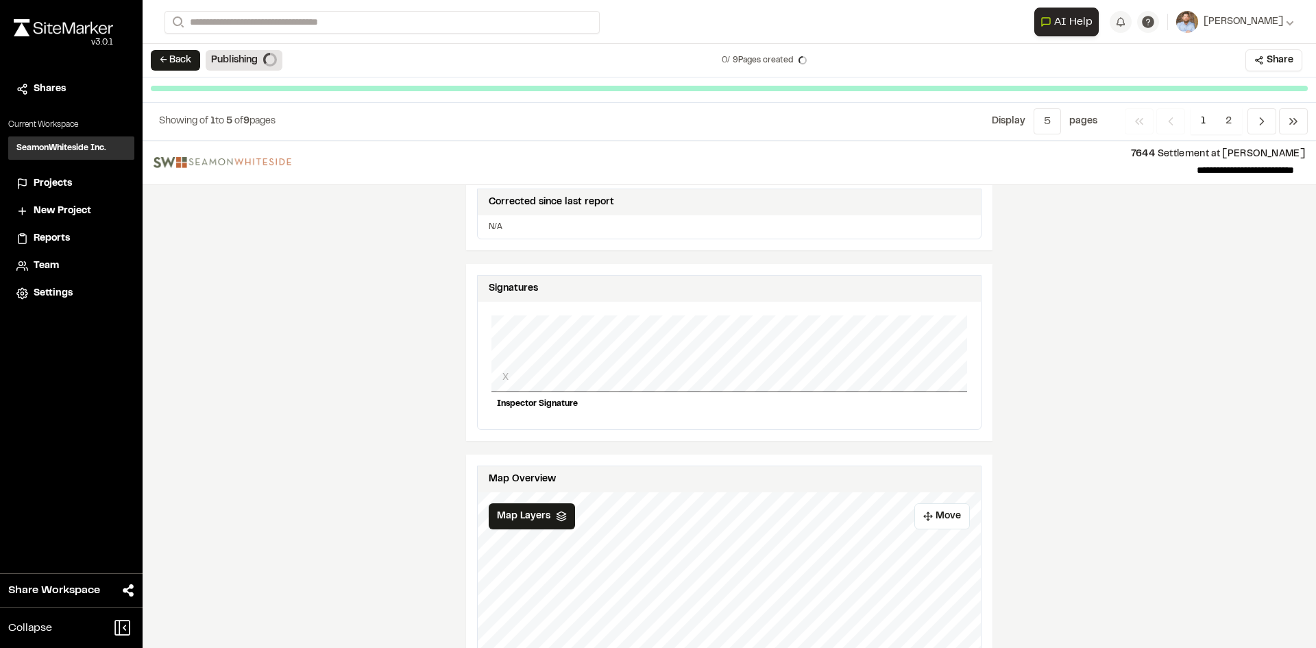
click at [51, 180] on span "Projects" at bounding box center [53, 183] width 38 height 15
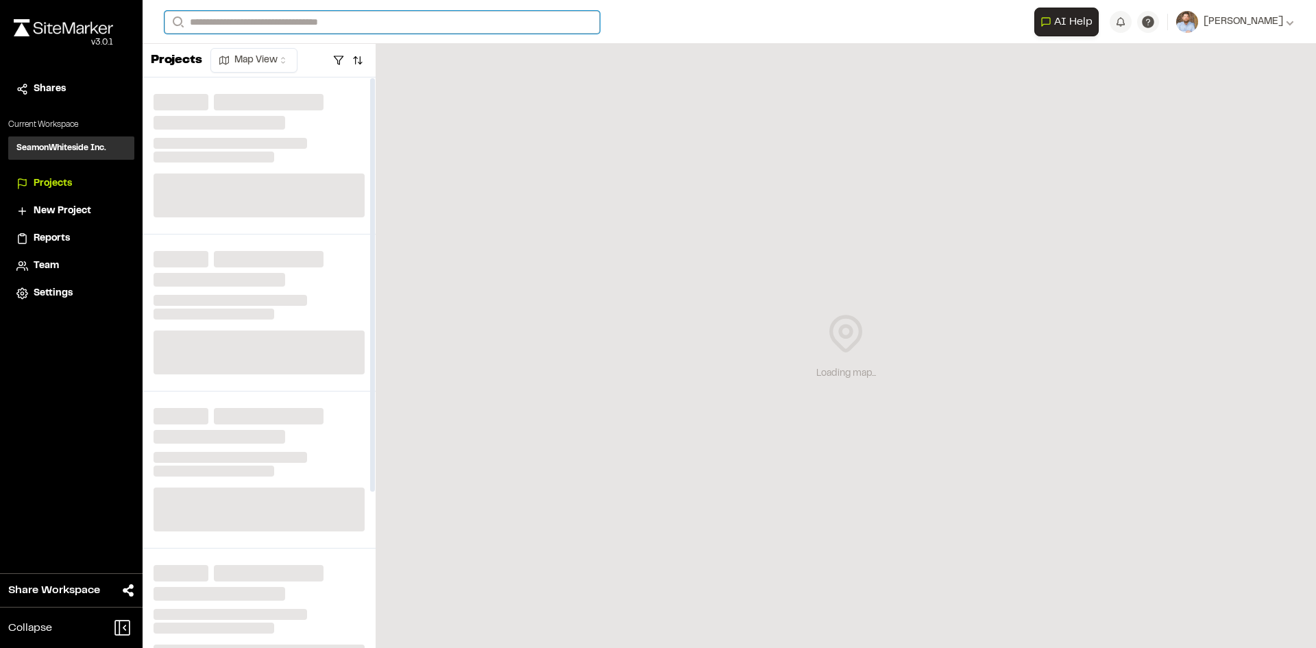
click at [213, 19] on input "Search" at bounding box center [382, 22] width 435 height 23
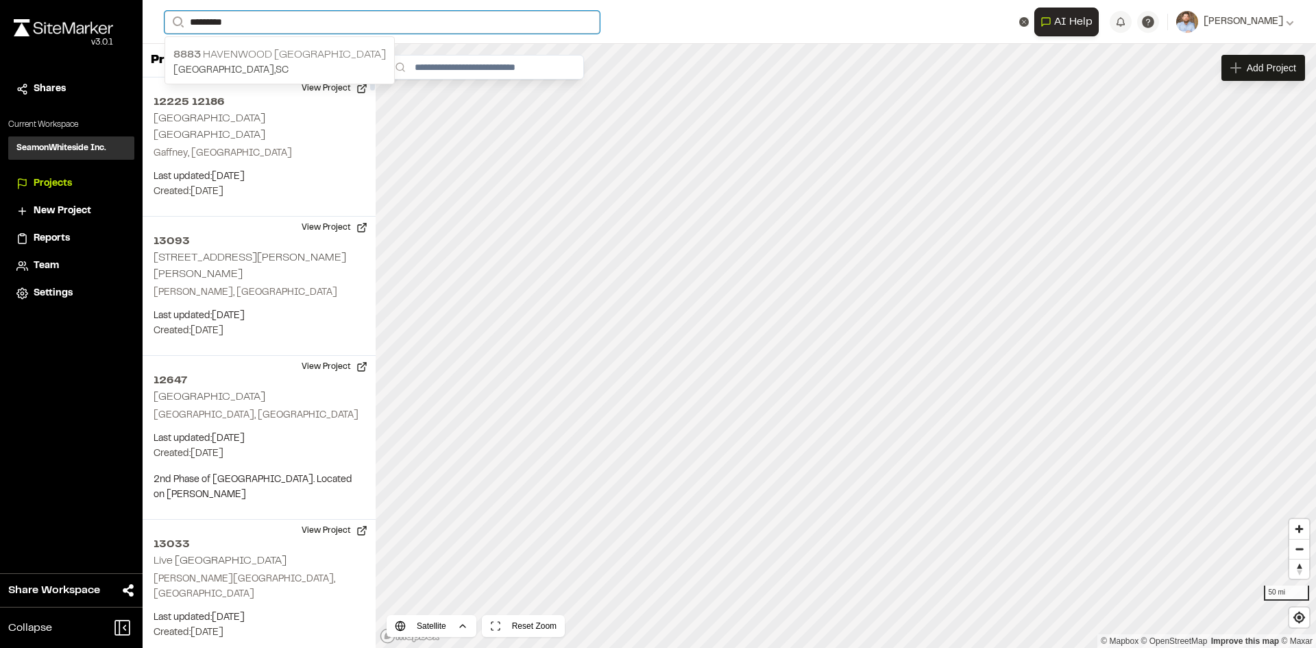
type input "*********"
click at [267, 50] on p "[STREET_ADDRESS]" at bounding box center [279, 55] width 212 height 16
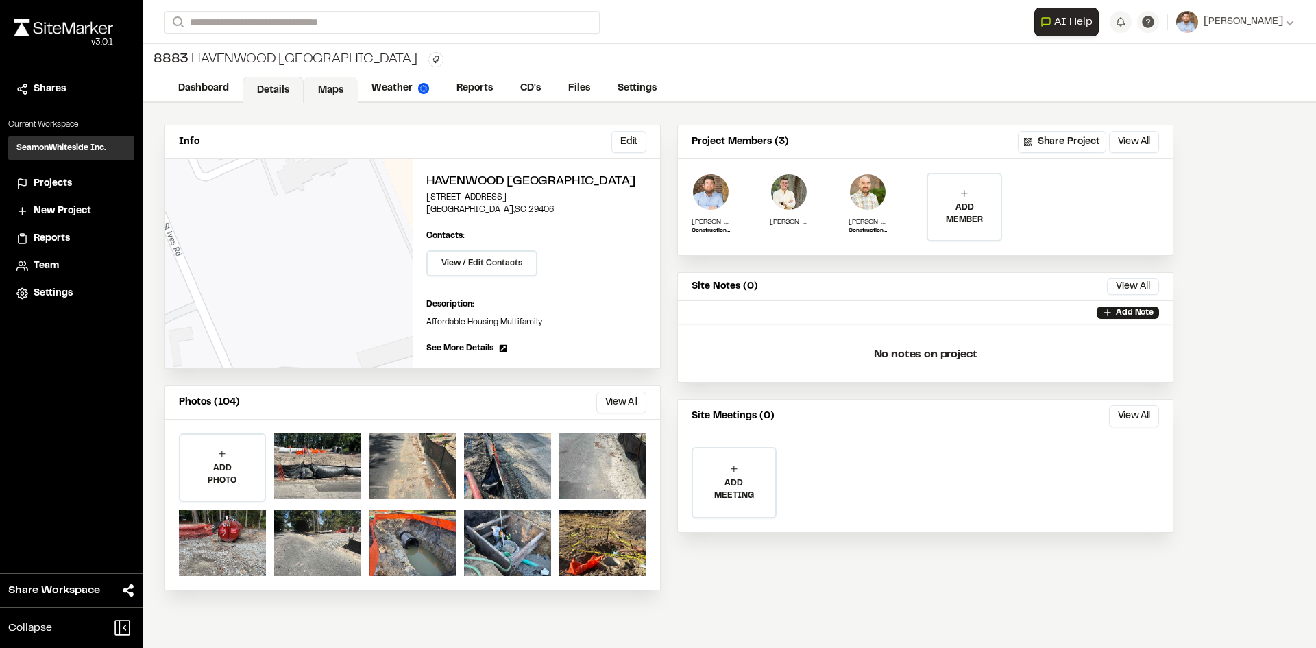
click at [338, 90] on link "Maps" at bounding box center [331, 90] width 54 height 26
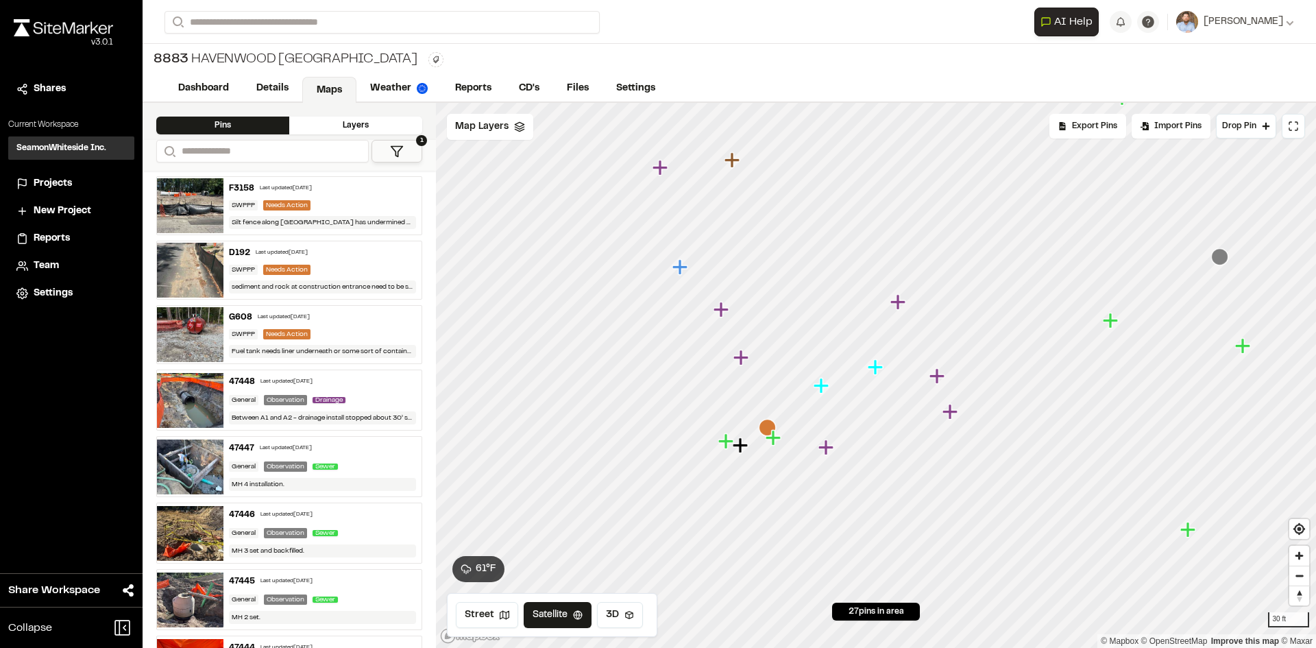
click at [765, 103] on div at bounding box center [876, 103] width 880 height 0
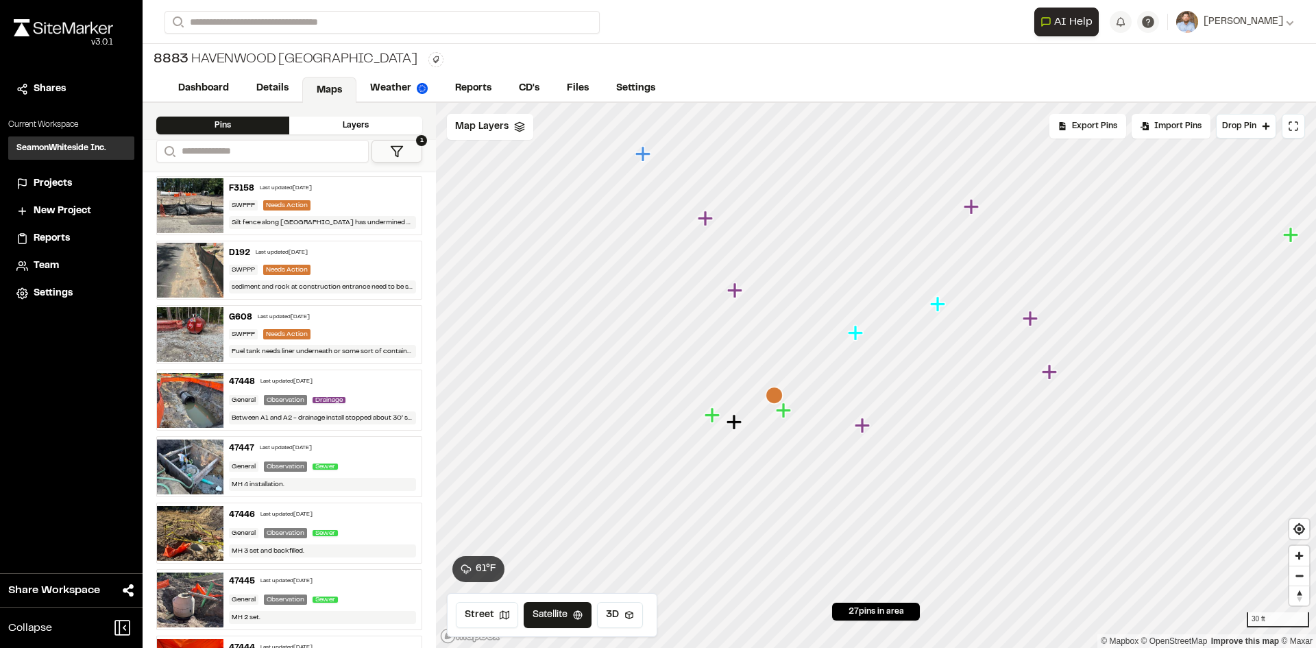
click at [777, 394] on icon "Map marker" at bounding box center [774, 395] width 17 height 17
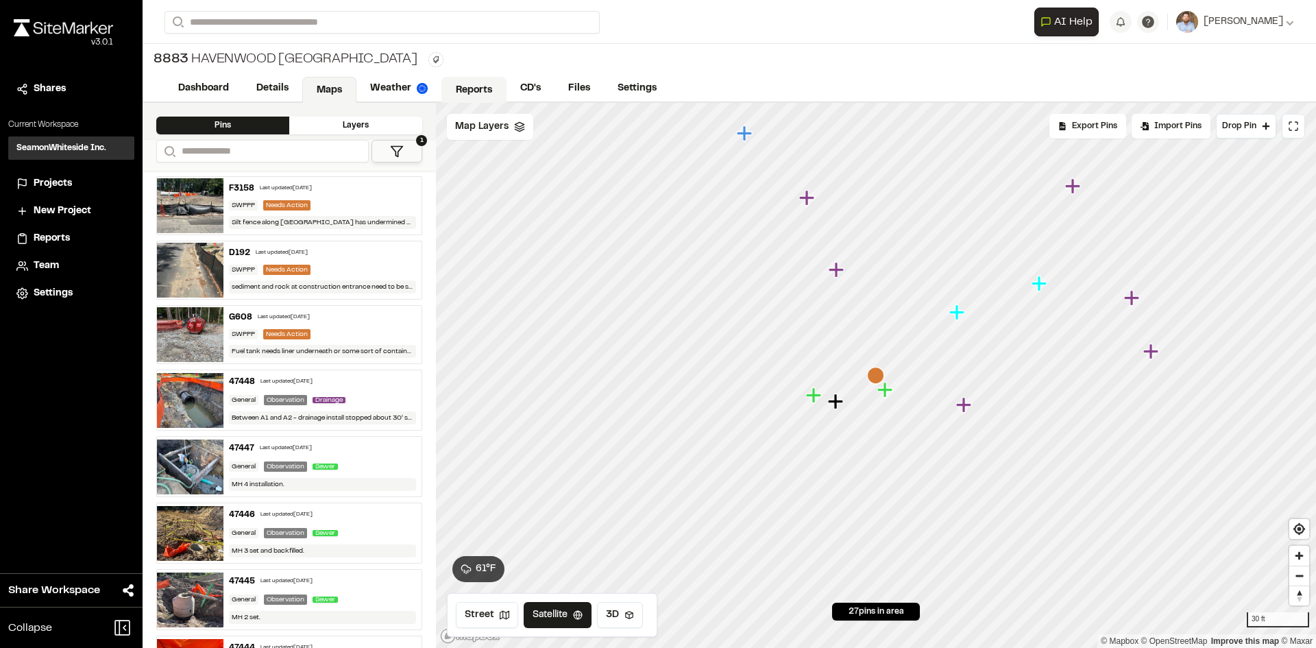
click at [467, 83] on link "Reports" at bounding box center [473, 90] width 65 height 26
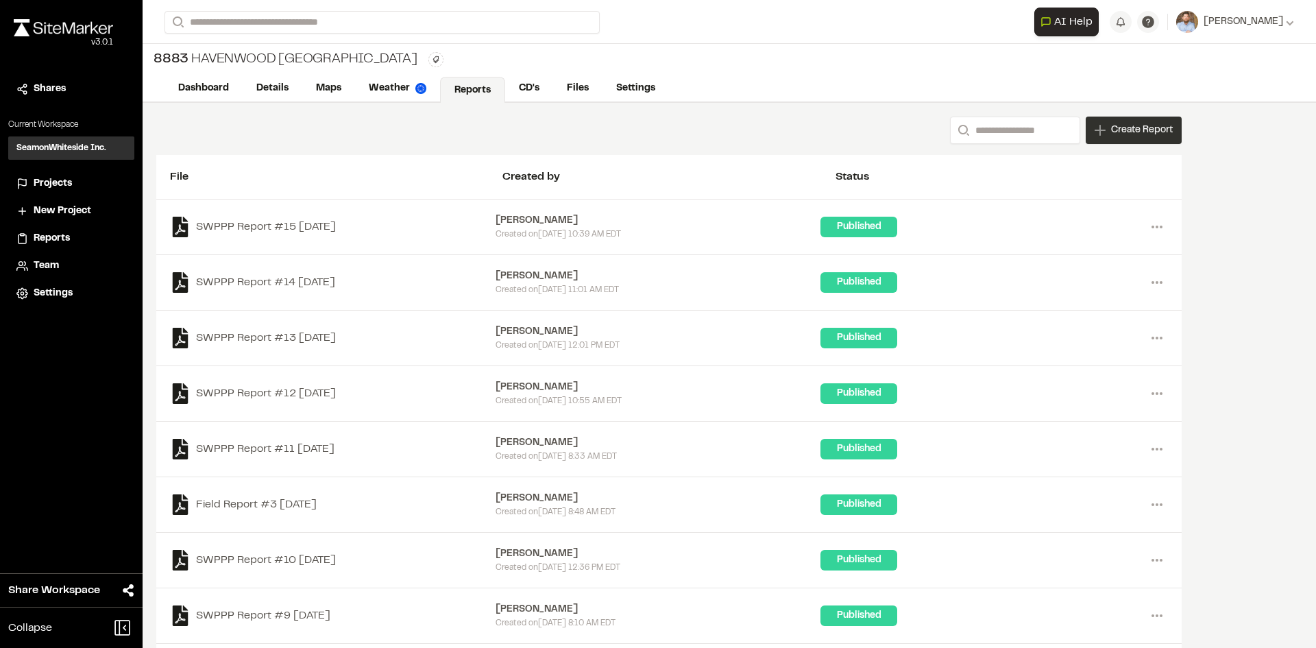
click at [1135, 135] on span "Create Report" at bounding box center [1142, 130] width 62 height 15
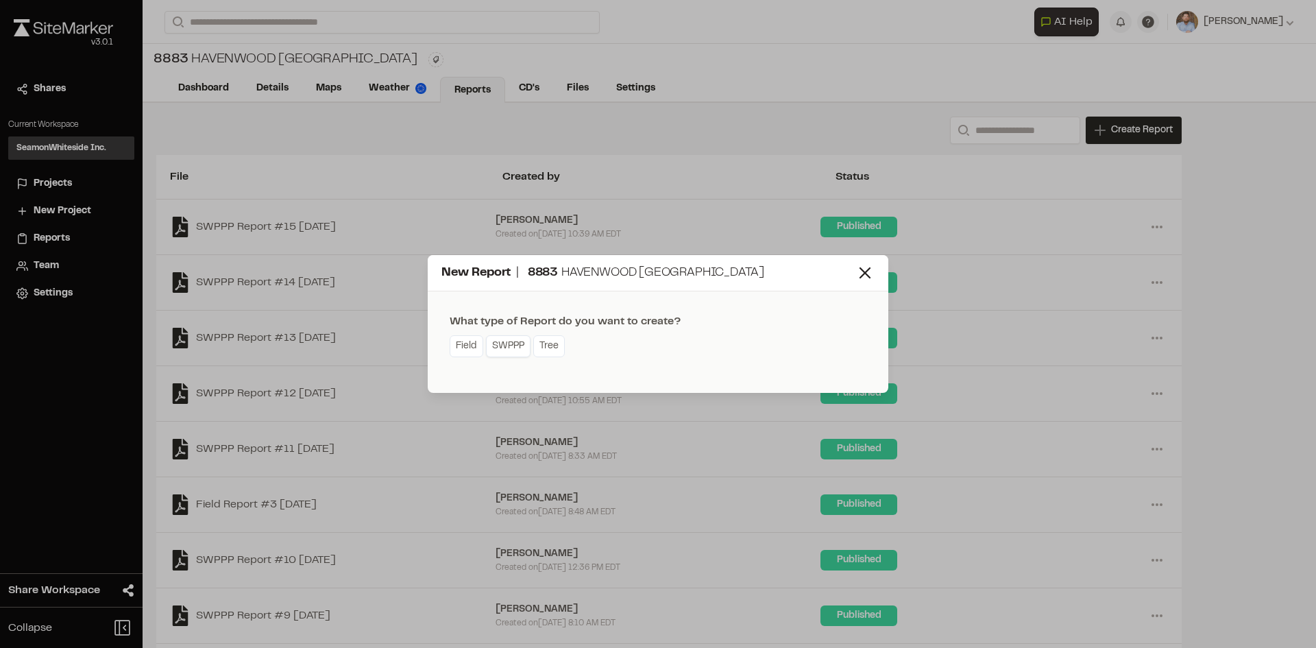
click at [510, 349] on link "SWPPP" at bounding box center [508, 346] width 45 height 22
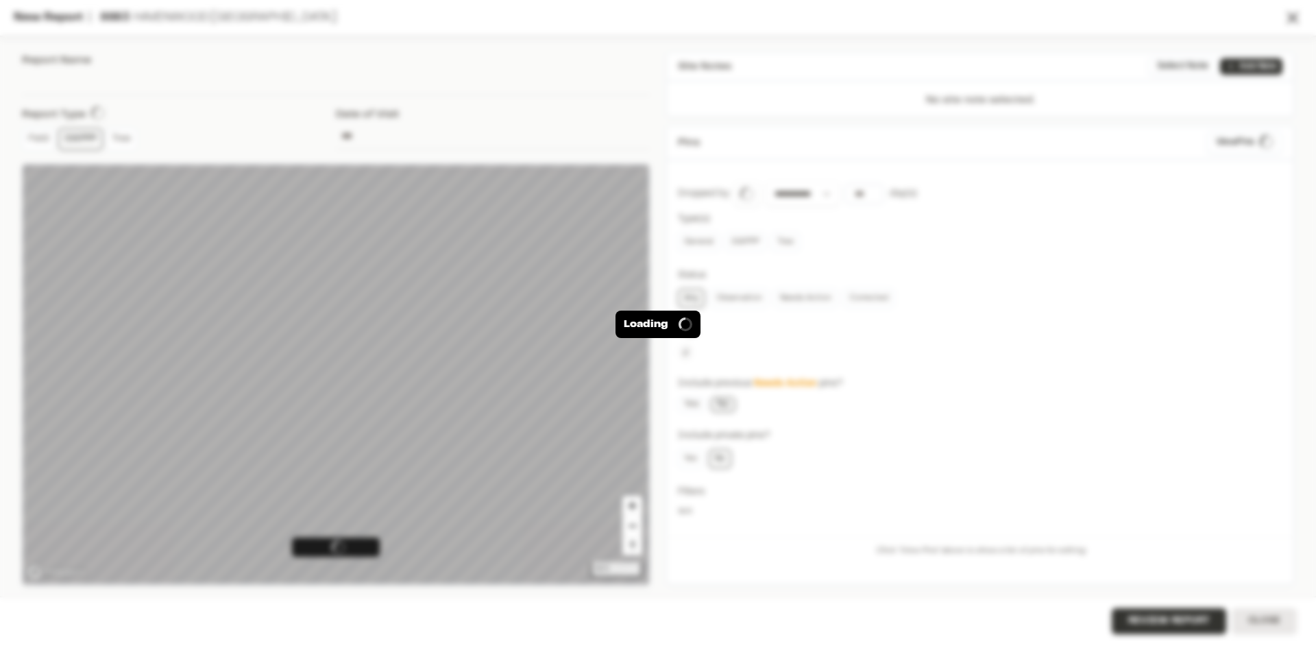
type input "**********"
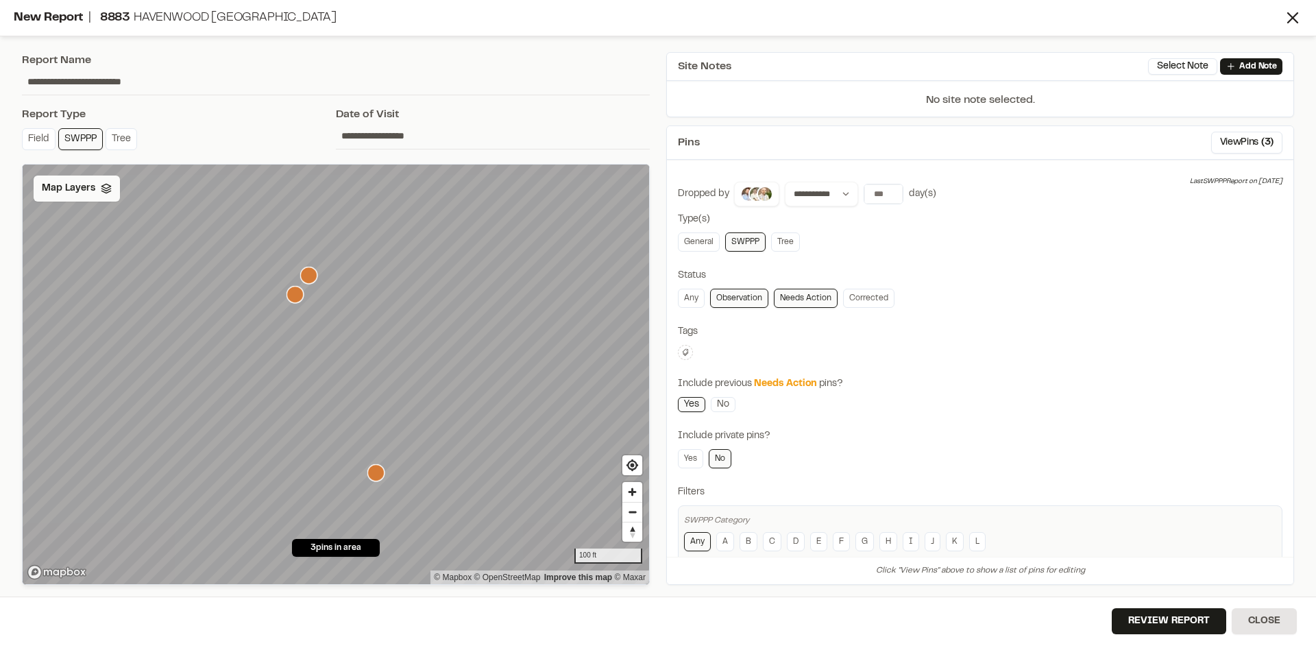
click at [83, 194] on span "Map Layers" at bounding box center [68, 188] width 53 height 15
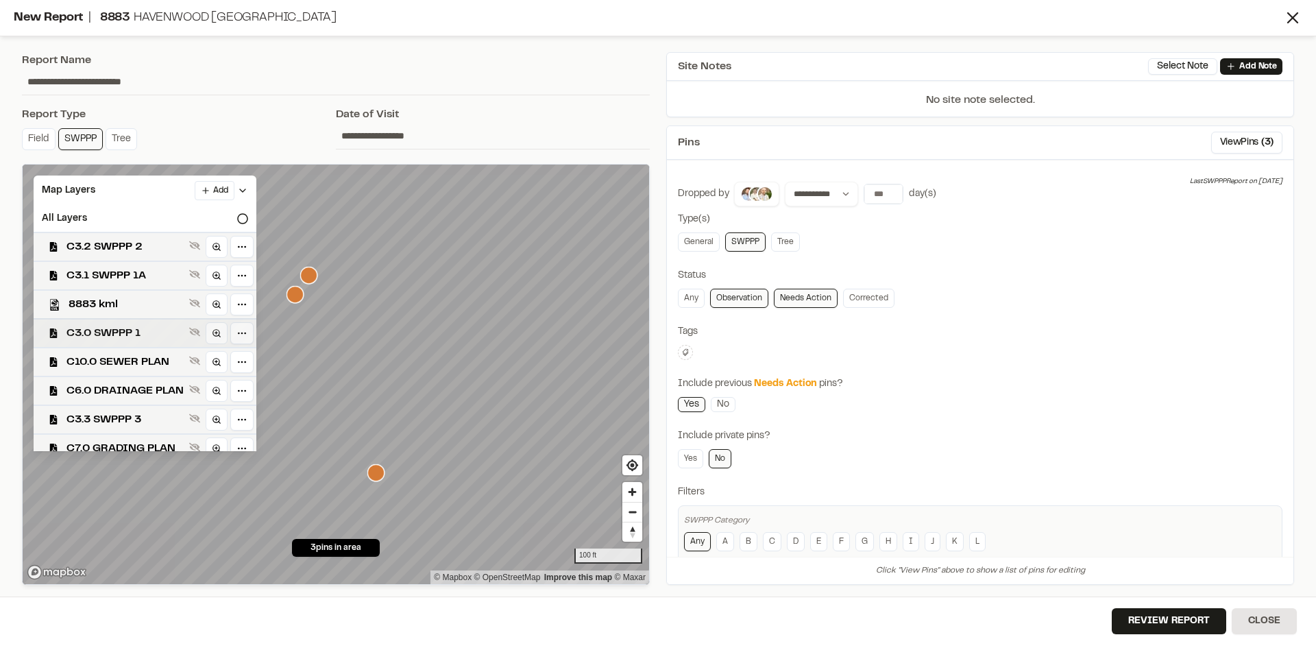
click at [129, 331] on span "C3.0 SWPPP 1" at bounding box center [124, 333] width 117 height 16
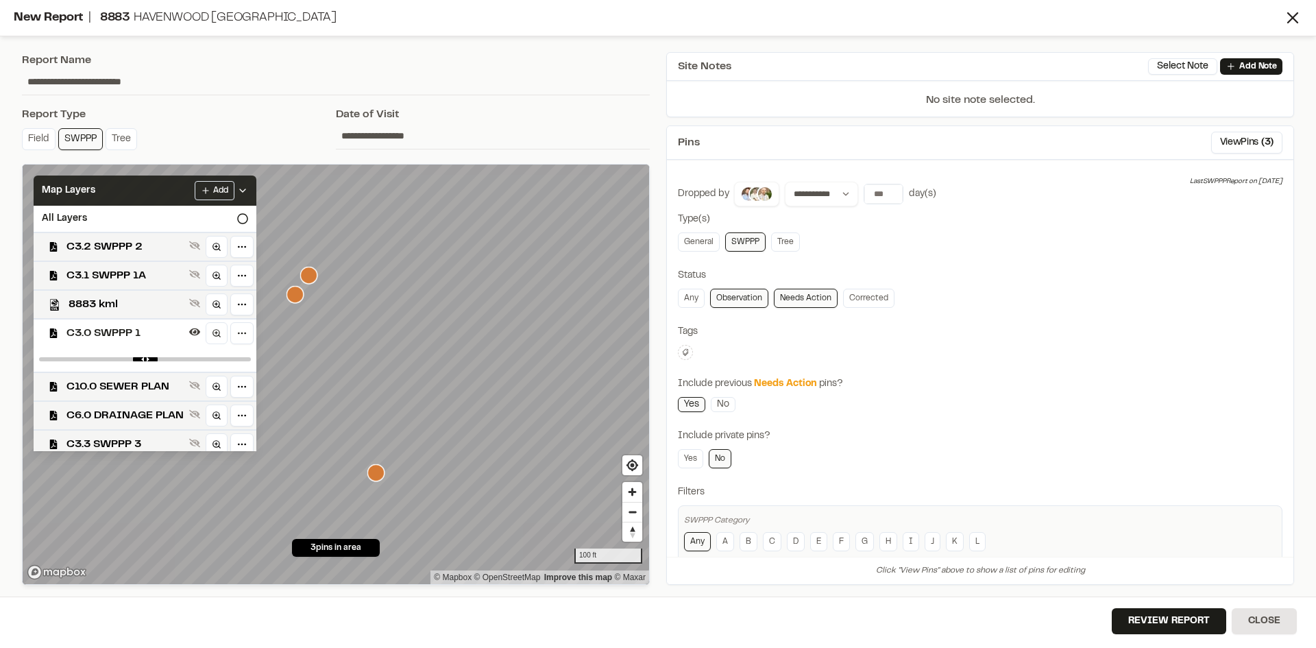
click at [248, 184] on div "Add" at bounding box center [221, 190] width 53 height 19
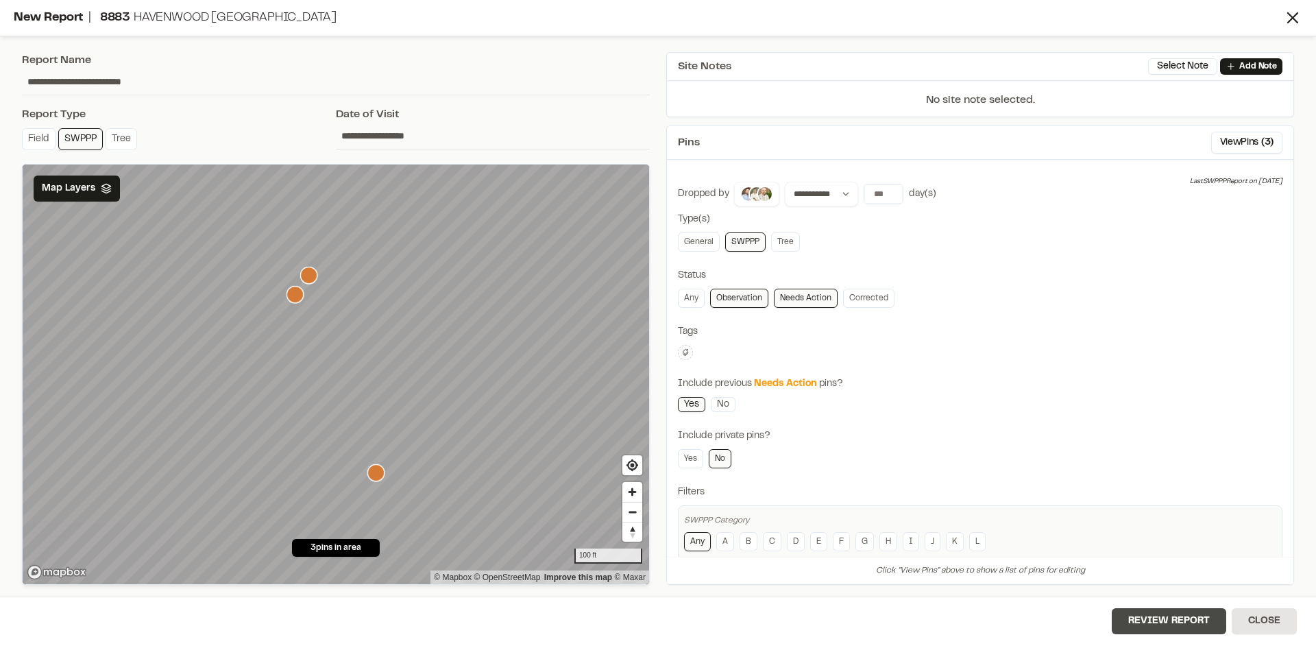
click at [1173, 629] on button "Review Report" at bounding box center [1169, 621] width 114 height 26
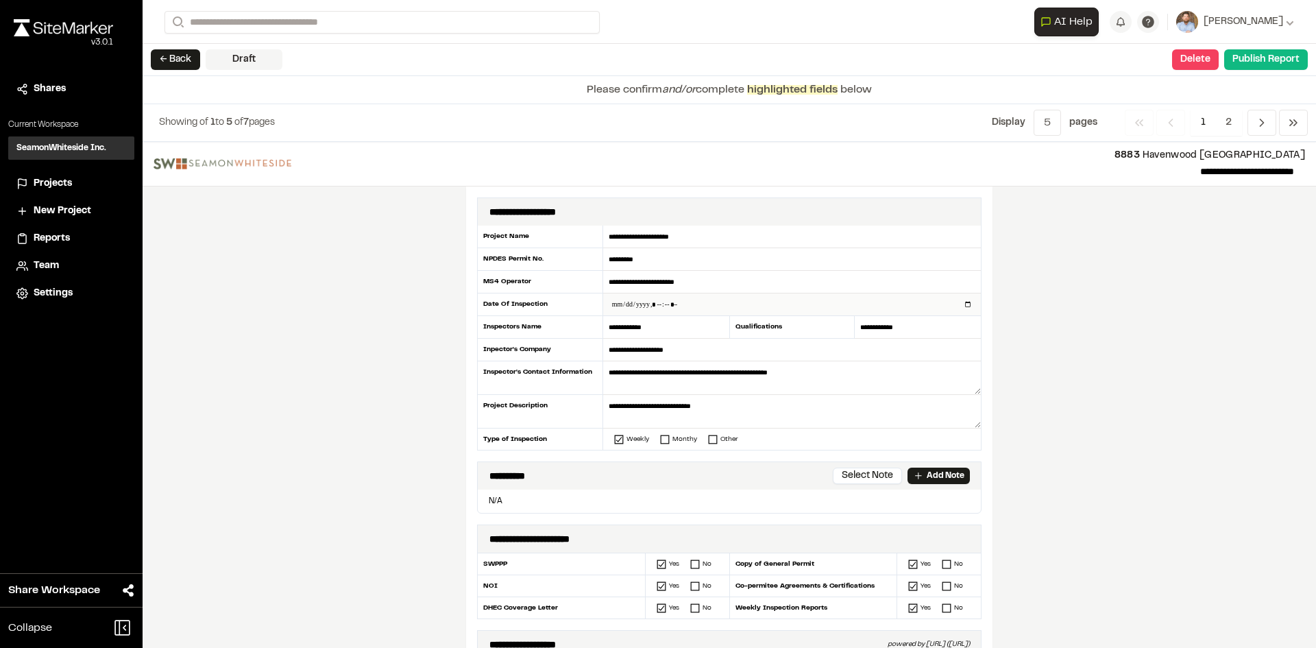
click at [964, 303] on input "datetime-local" at bounding box center [792, 304] width 378 height 22
type input "**********"
click at [419, 436] on div "**********" at bounding box center [729, 395] width 1173 height 506
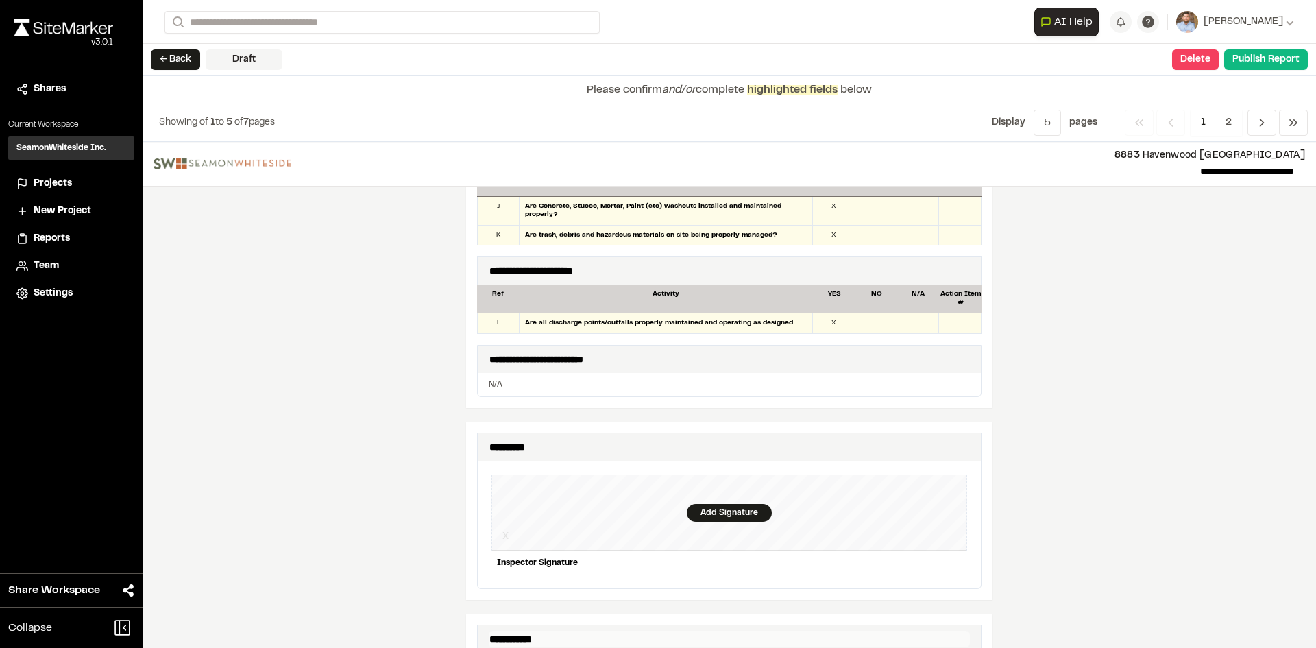
scroll to position [1302, 0]
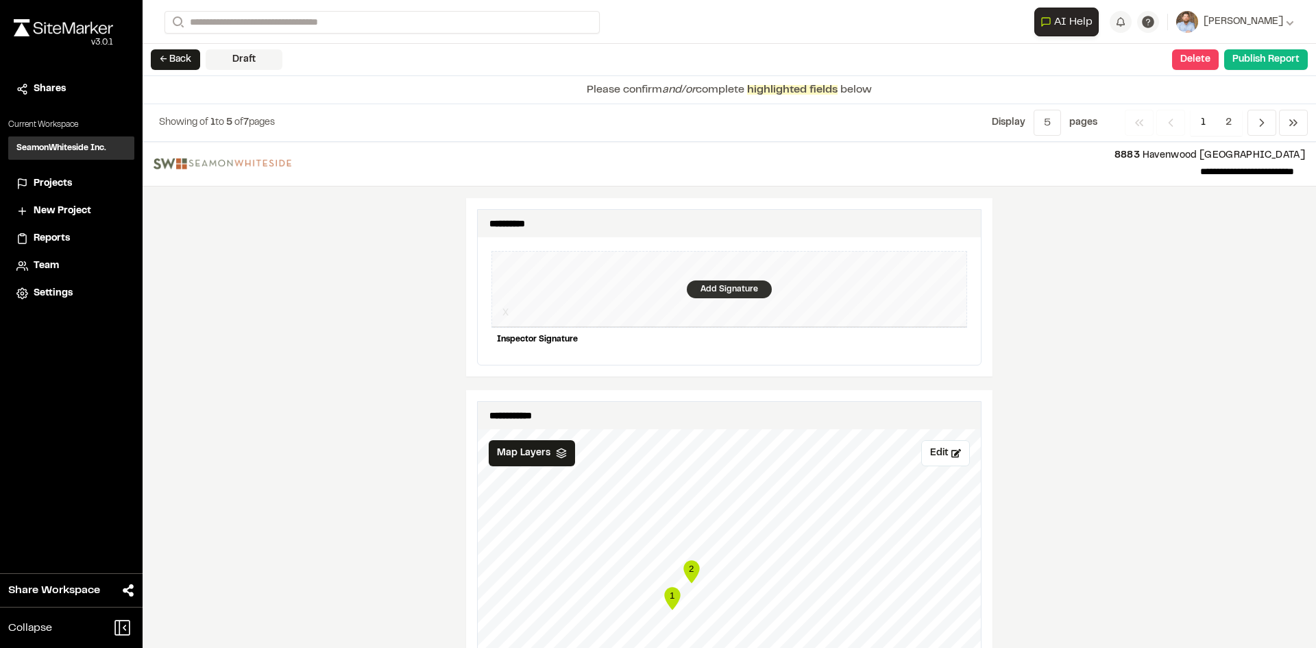
click at [716, 280] on div "Add Signature" at bounding box center [729, 289] width 85 height 18
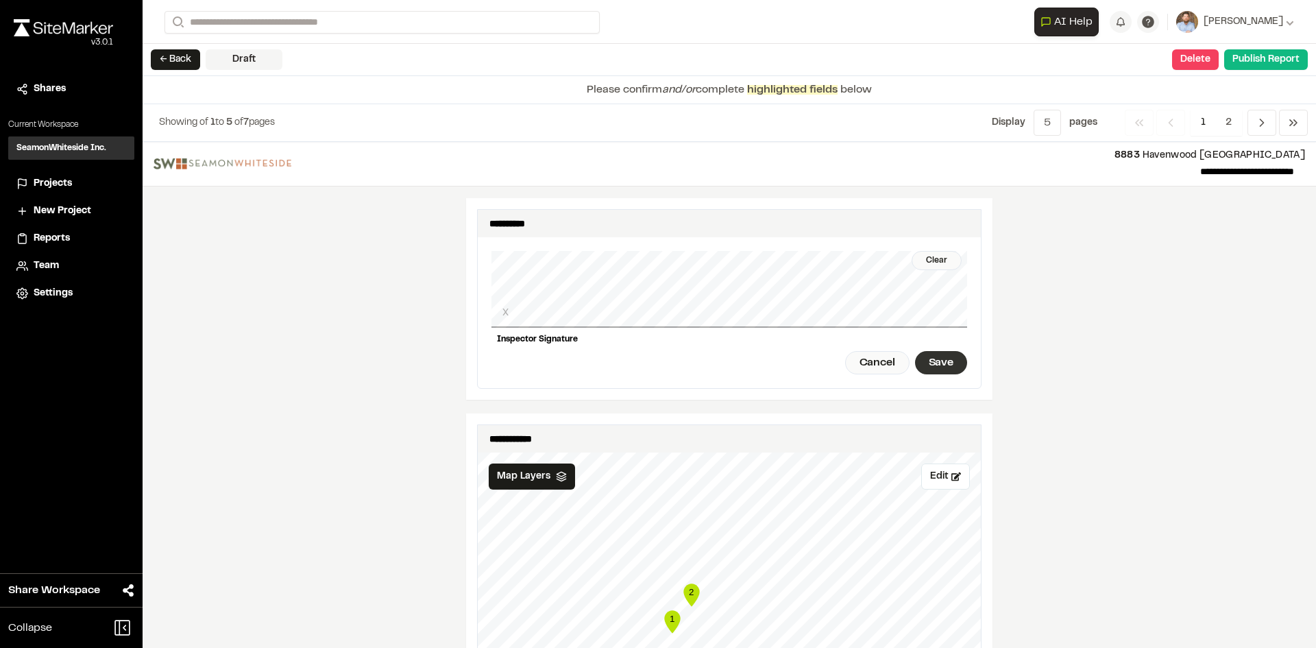
click at [929, 351] on div "Save" at bounding box center [941, 362] width 52 height 23
click at [1263, 63] on button "Publish Report" at bounding box center [1266, 59] width 84 height 21
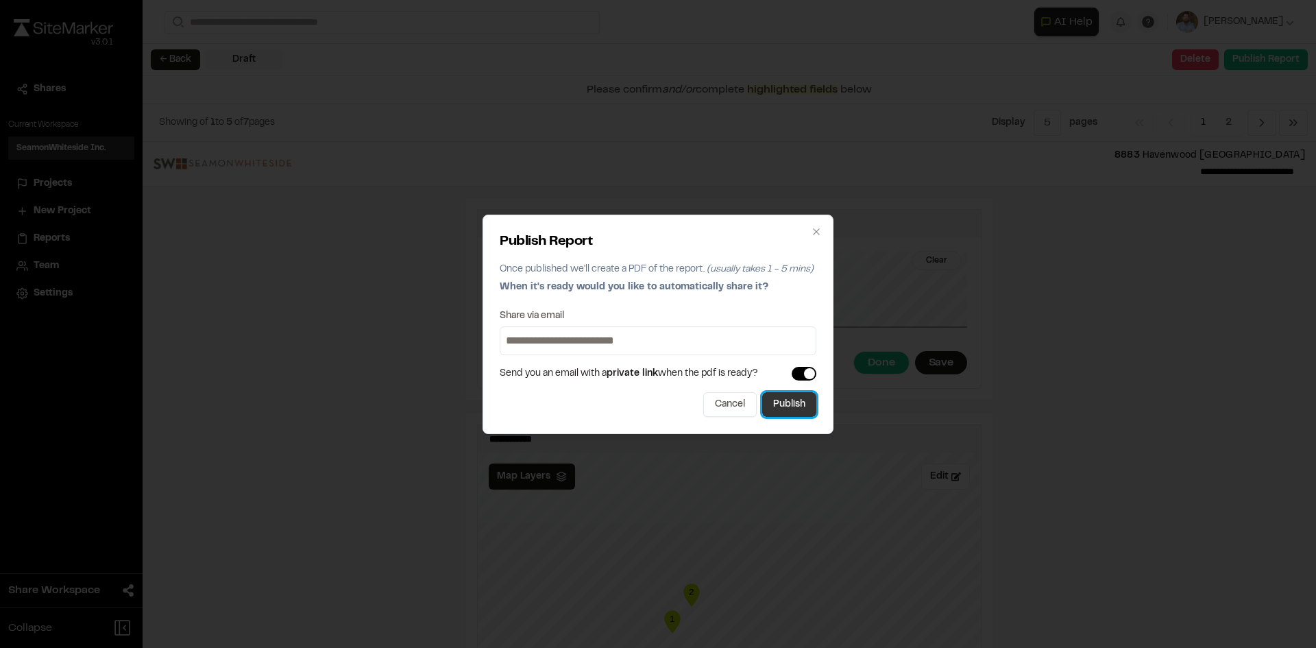
click at [786, 411] on button "Publish" at bounding box center [789, 404] width 54 height 25
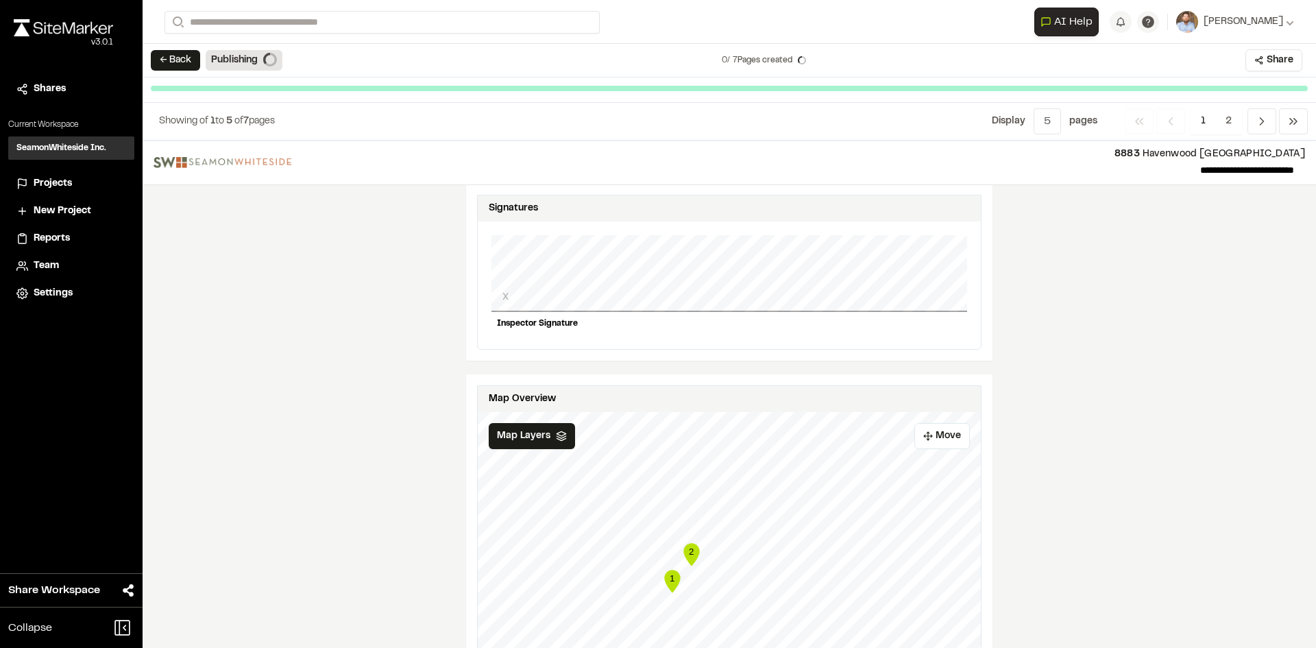
scroll to position [1289, 0]
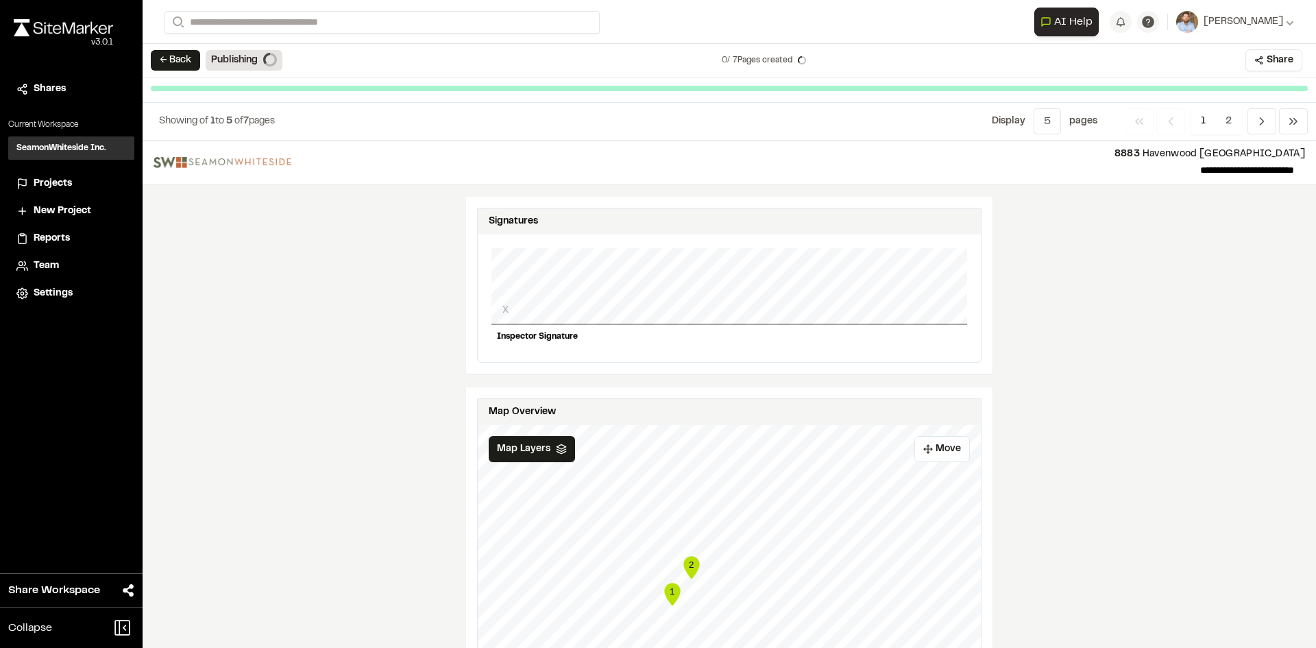
click at [53, 183] on span "Projects" at bounding box center [53, 183] width 38 height 15
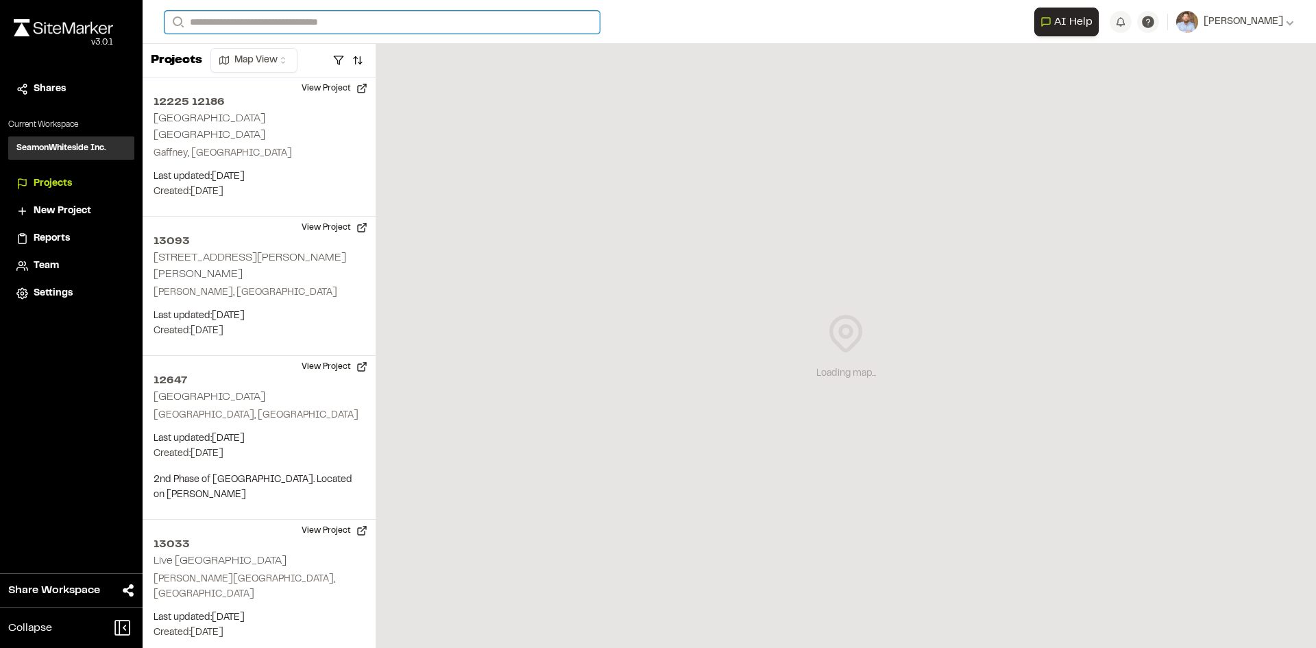
click at [278, 23] on input "Search" at bounding box center [382, 22] width 435 height 23
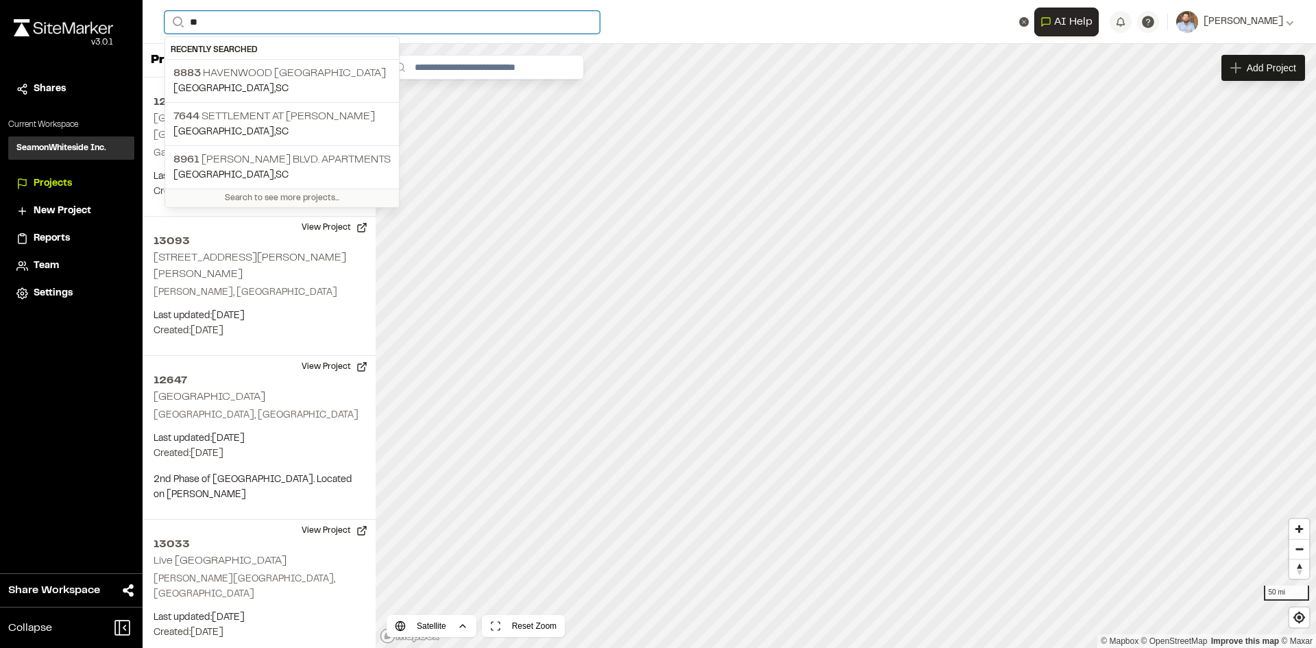
type input "*"
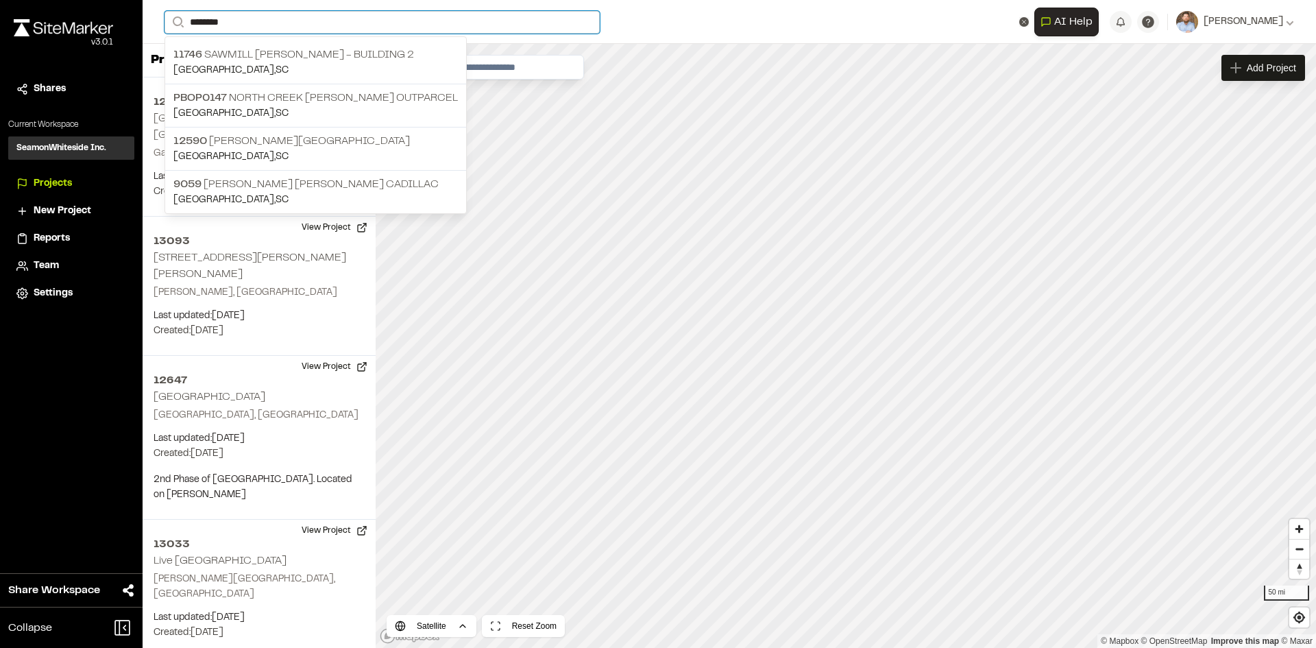
click at [232, 21] on input "*******" at bounding box center [382, 22] width 435 height 23
type input "*"
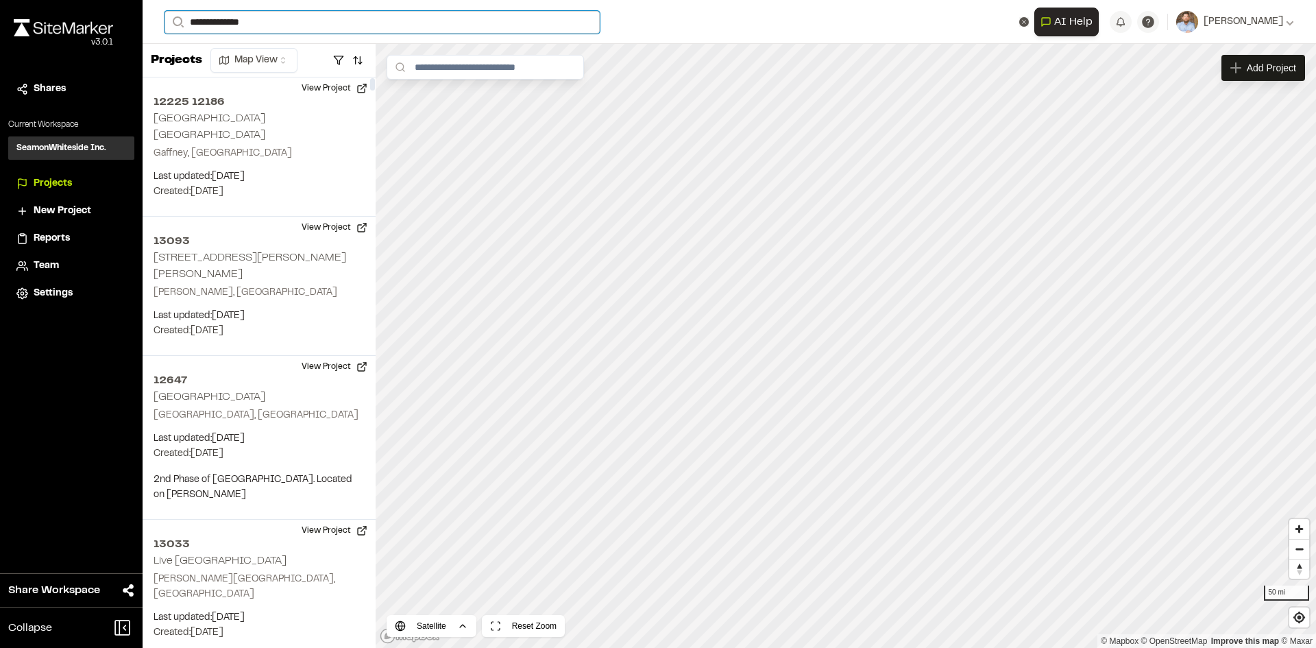
click at [263, 16] on input "**********" at bounding box center [382, 22] width 435 height 23
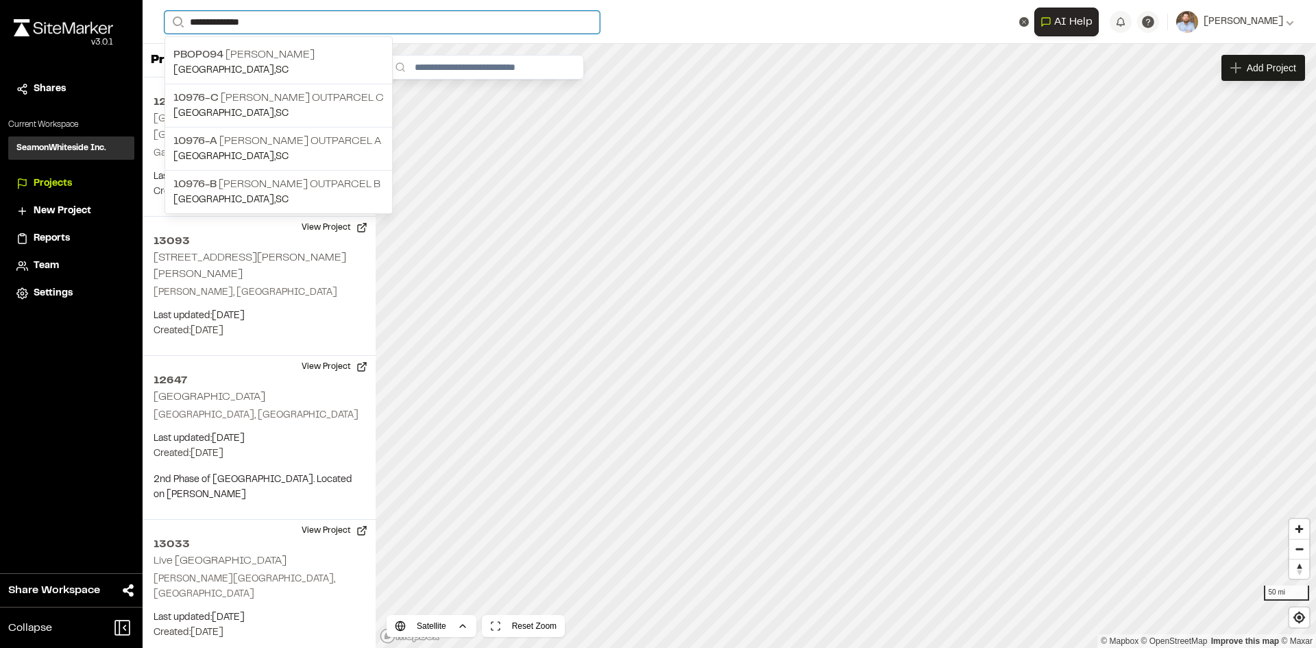
click at [263, 16] on input "**********" at bounding box center [382, 22] width 435 height 23
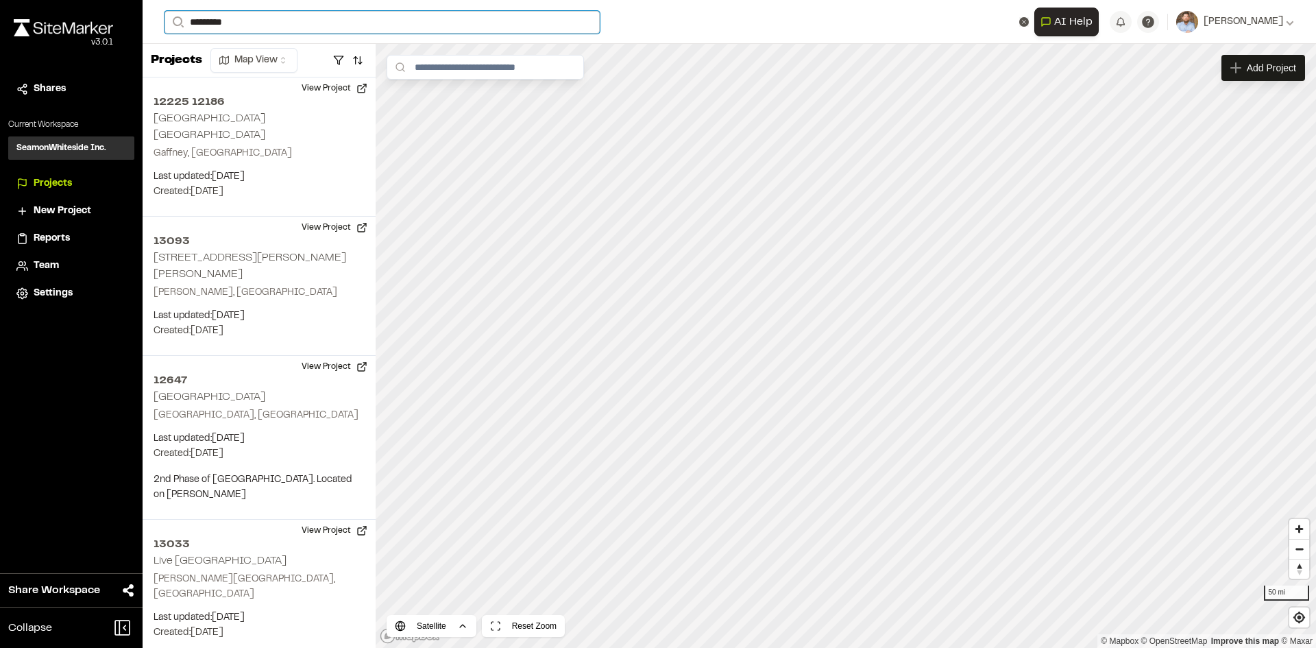
click at [252, 23] on input "*********" at bounding box center [382, 22] width 435 height 23
type input "**********"
